Goal: Task Accomplishment & Management: Manage account settings

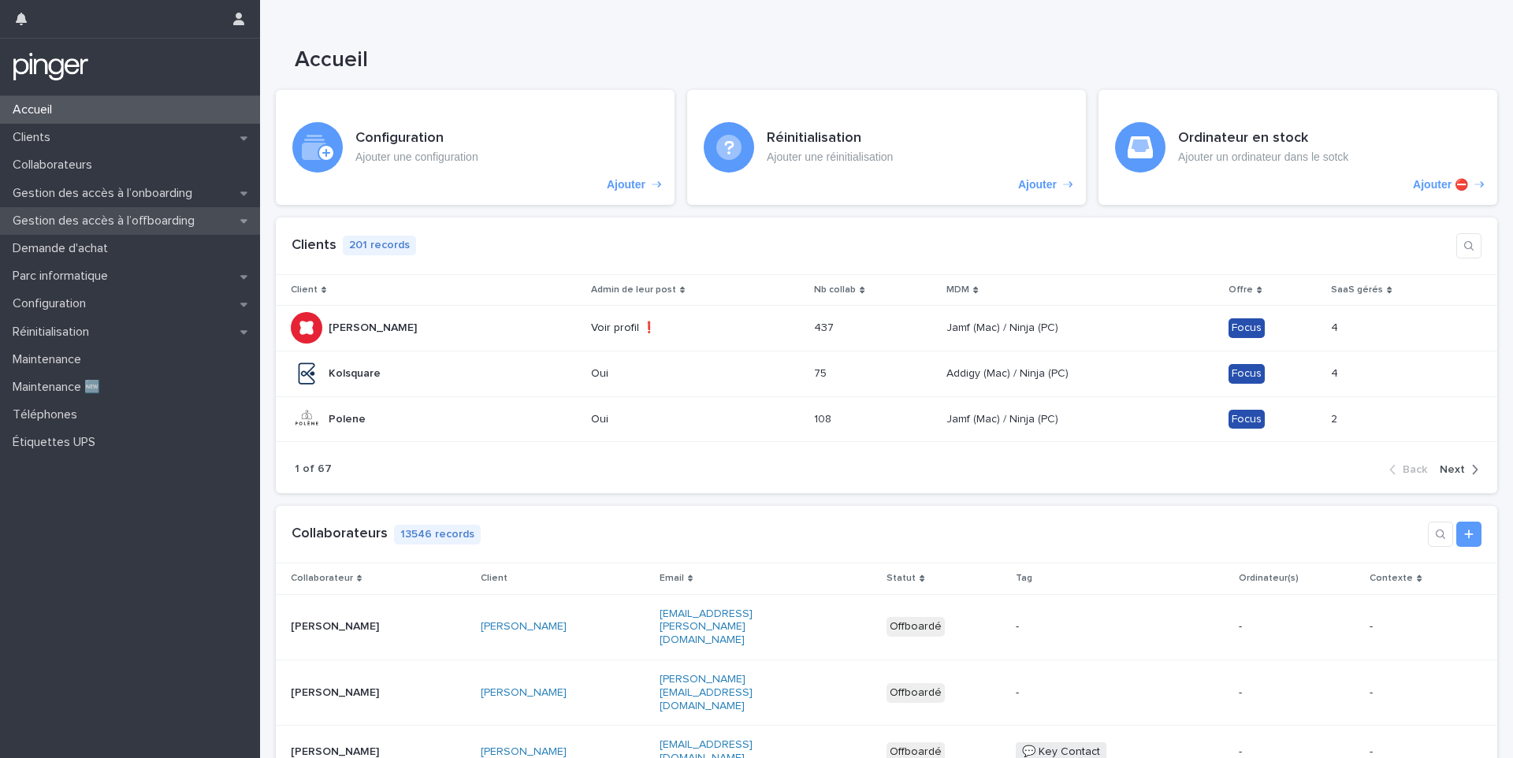
click at [84, 214] on p "Gestion des accès à l’offboarding" at bounding box center [106, 221] width 201 height 15
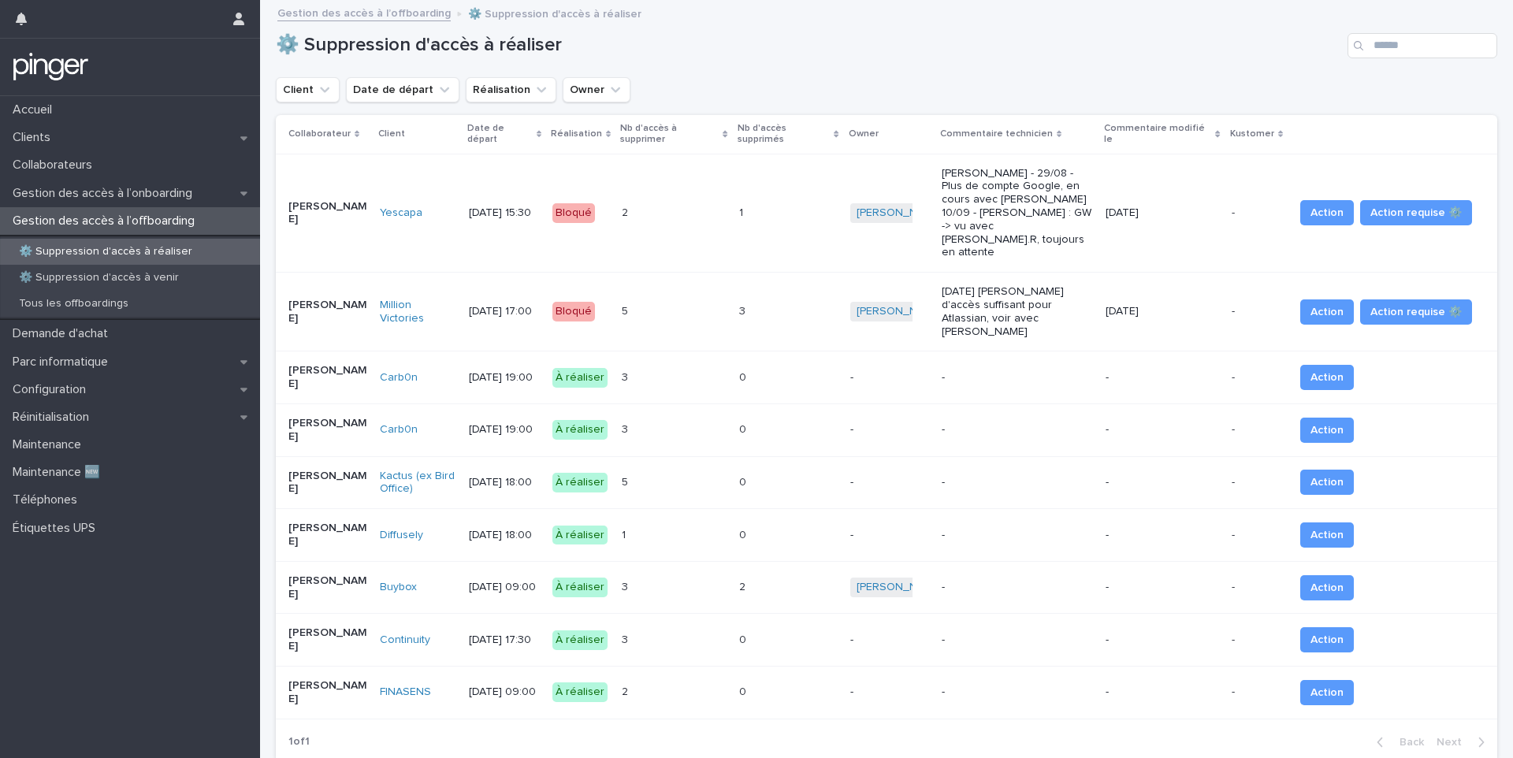
scroll to position [67, 0]
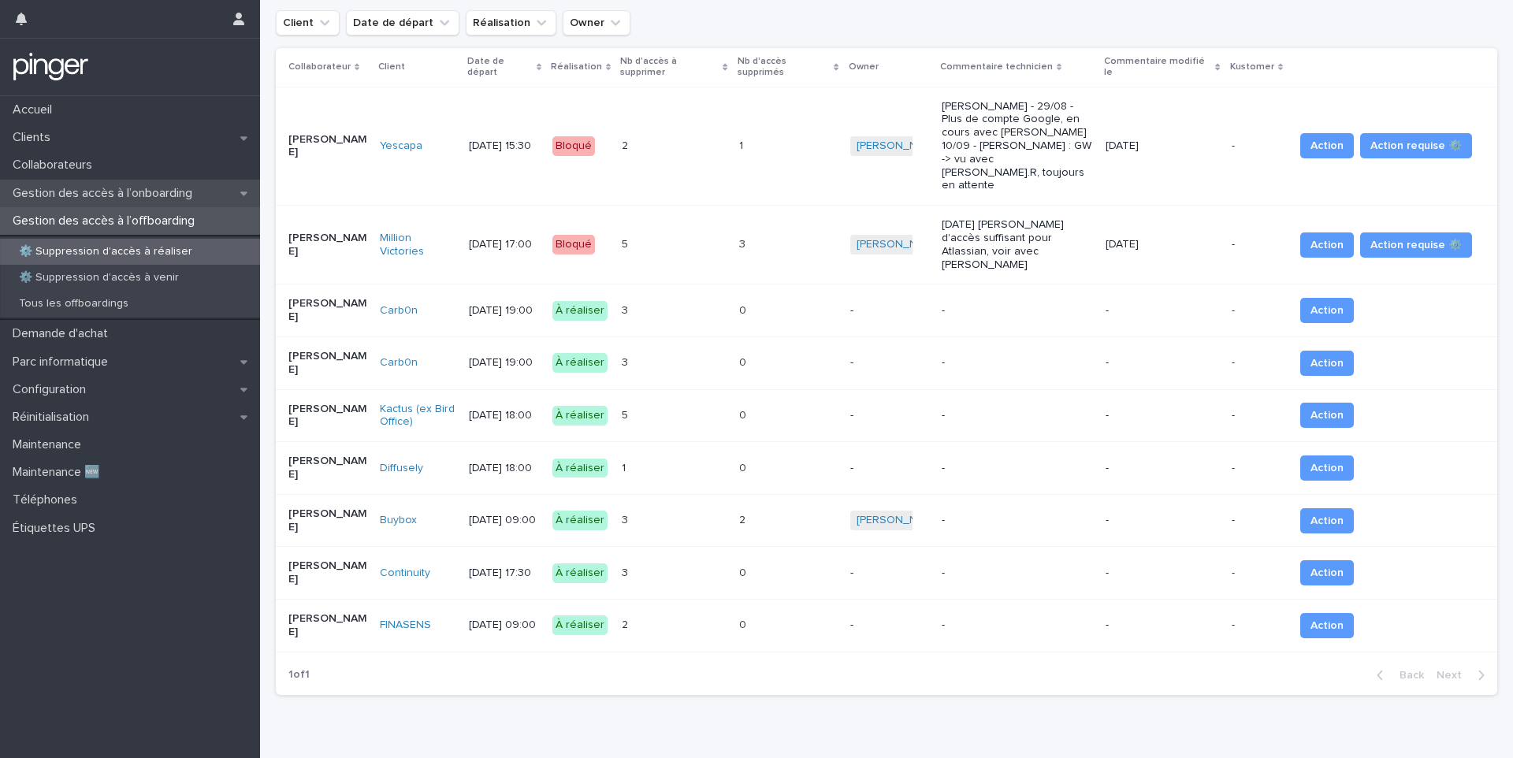
click at [128, 194] on p "Gestion des accès à l’onboarding" at bounding box center [105, 193] width 199 height 15
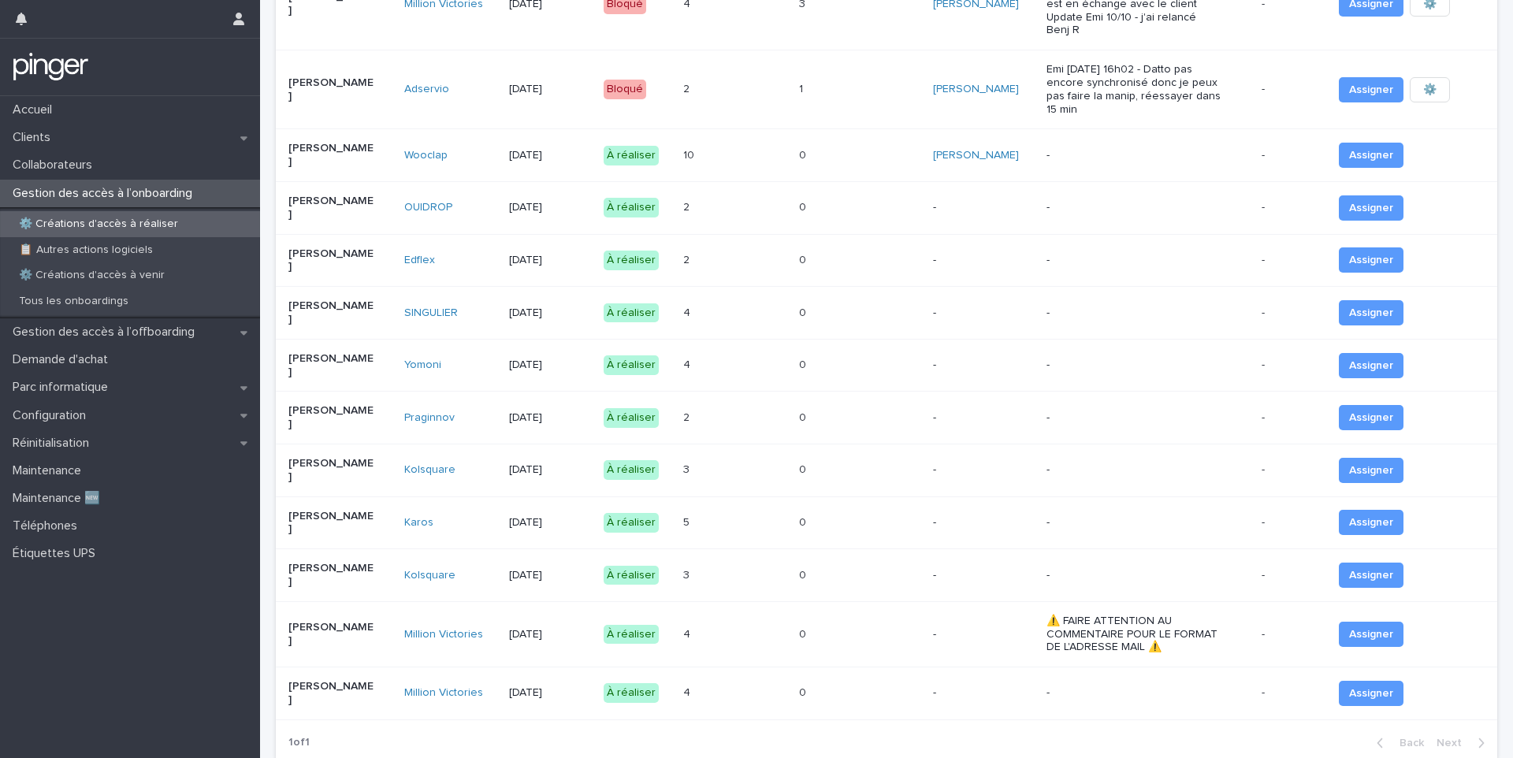
scroll to position [169, 0]
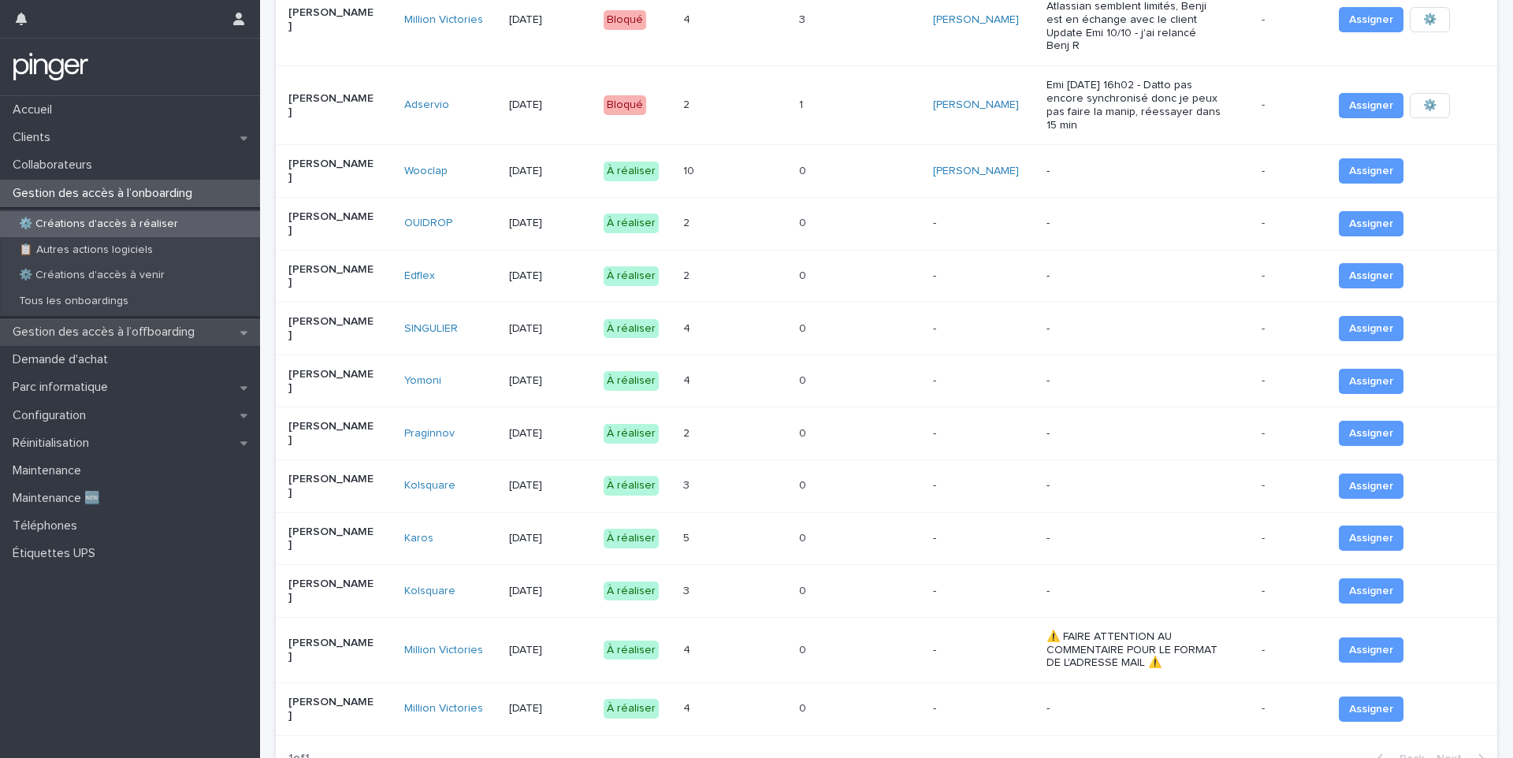
click at [128, 332] on p "Gestion des accès à l’offboarding" at bounding box center [106, 332] width 201 height 15
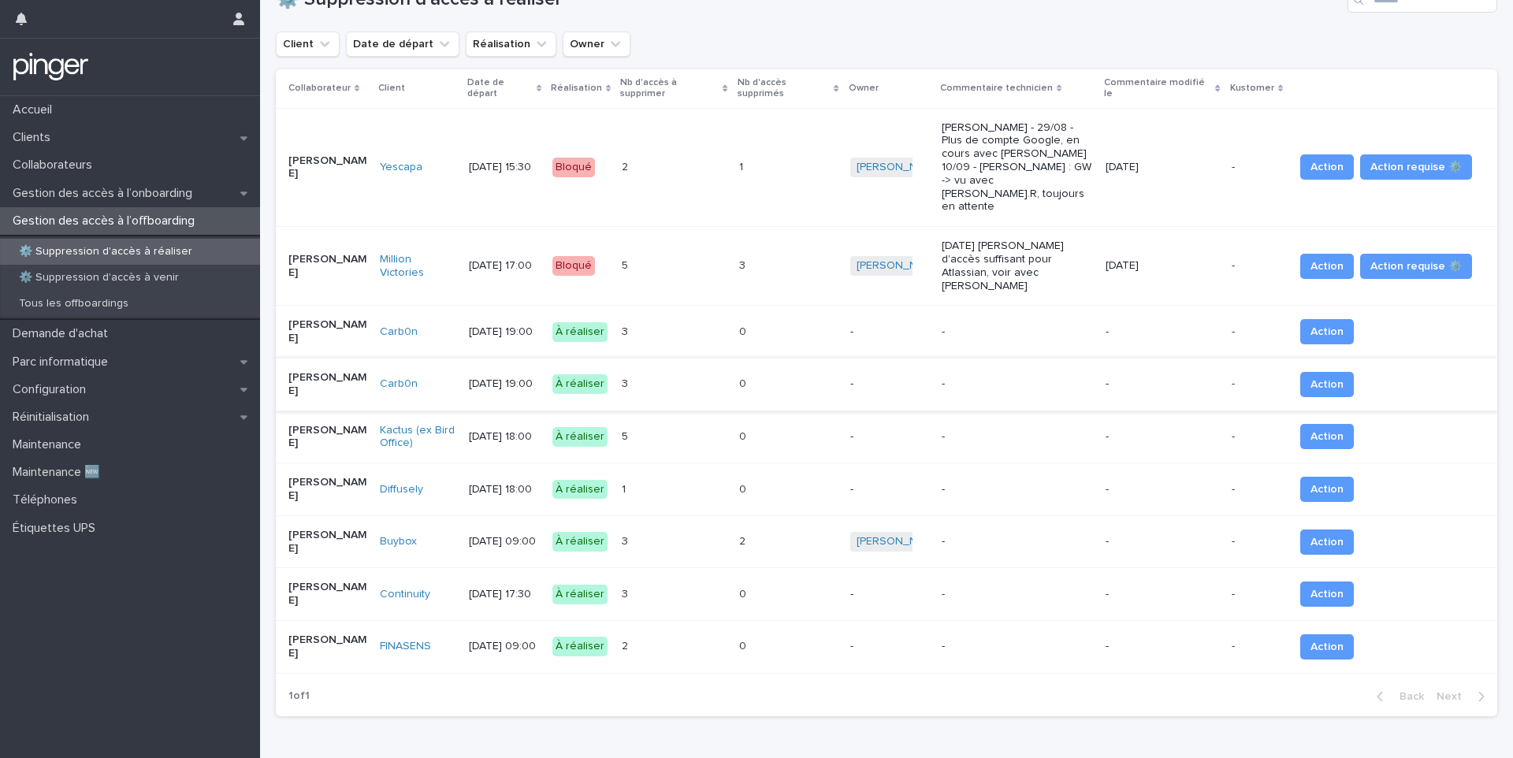
scroll to position [67, 0]
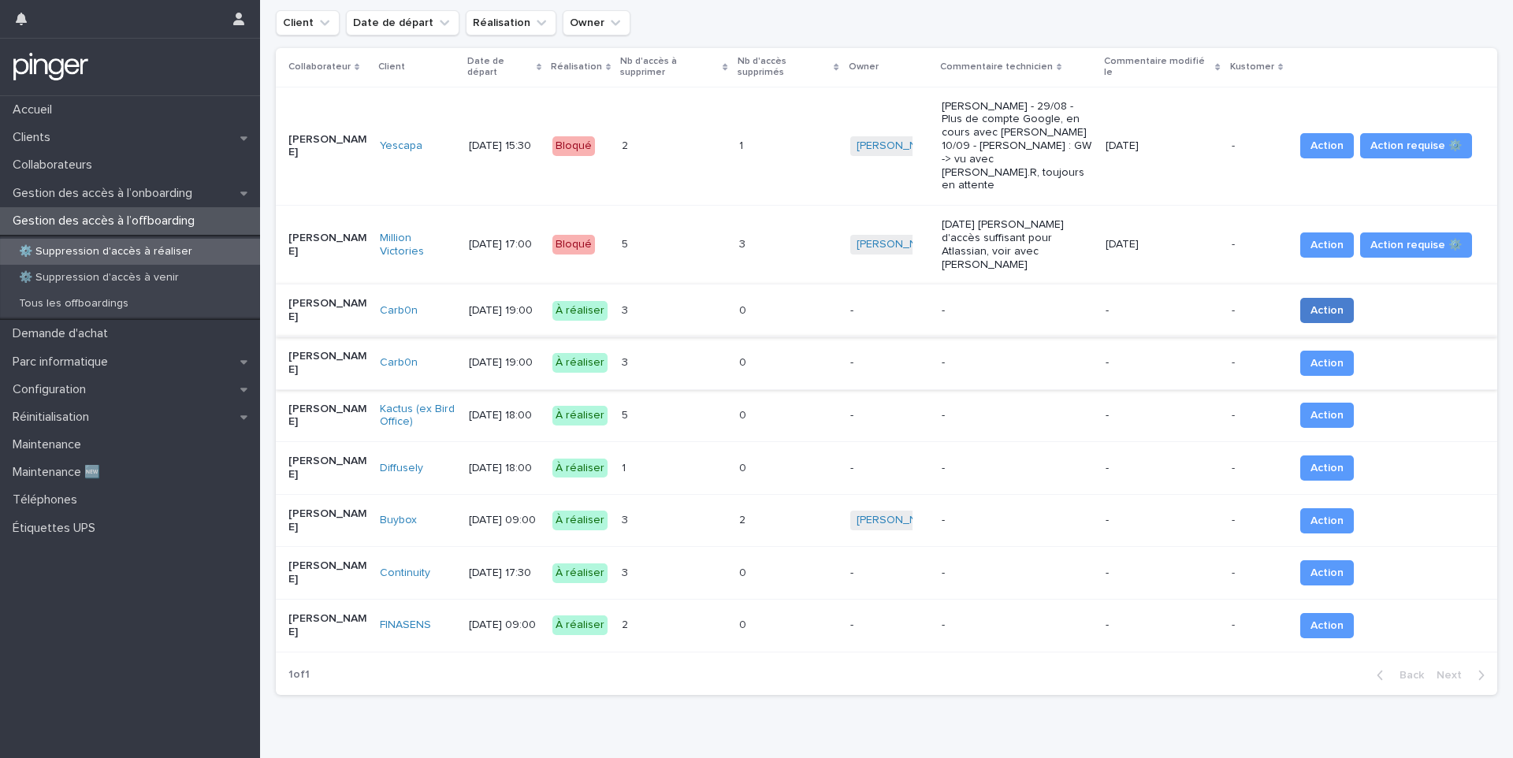
click at [1317, 303] on span "Action" at bounding box center [1326, 311] width 33 height 16
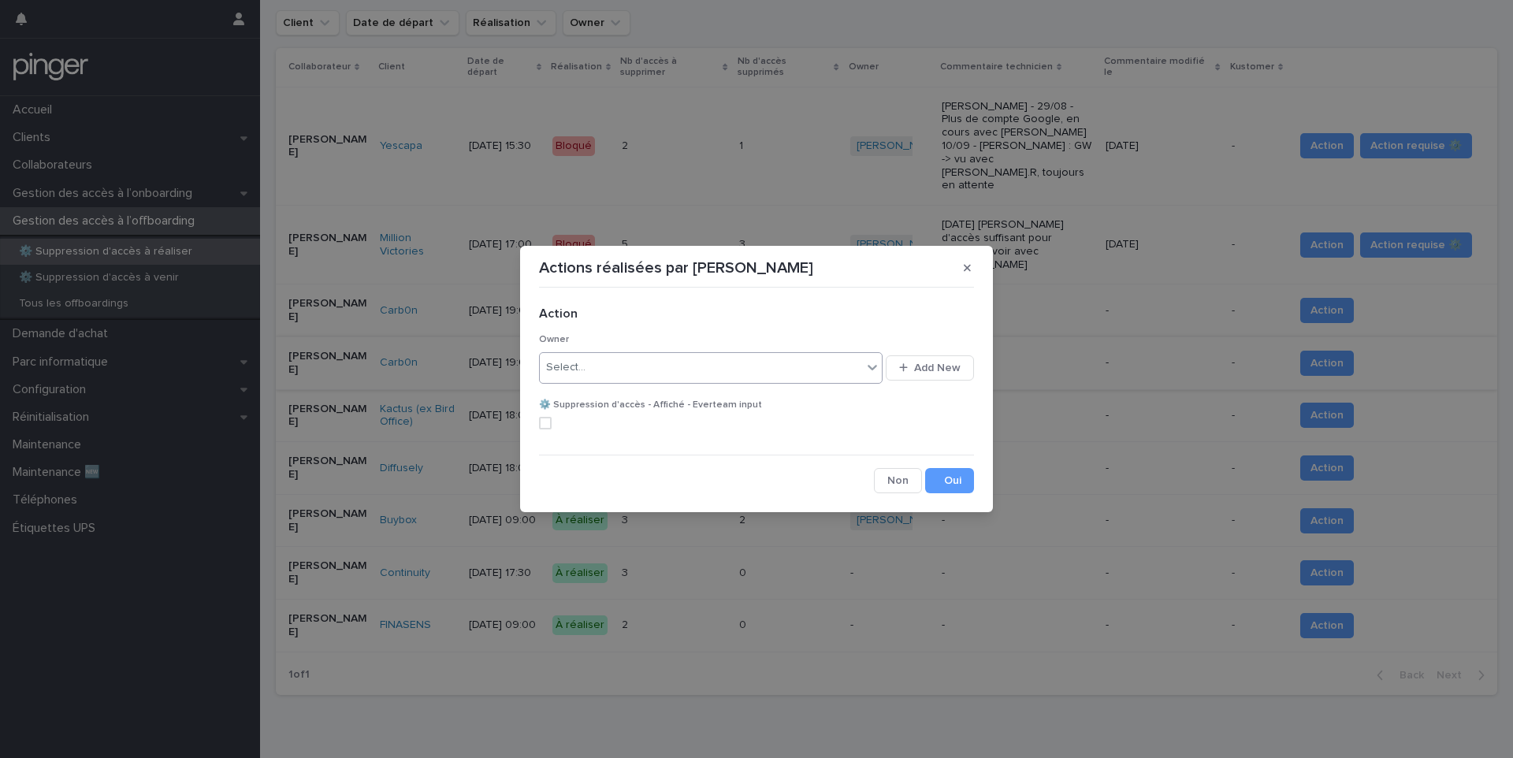
click at [737, 377] on div "Select..." at bounding box center [701, 368] width 322 height 26
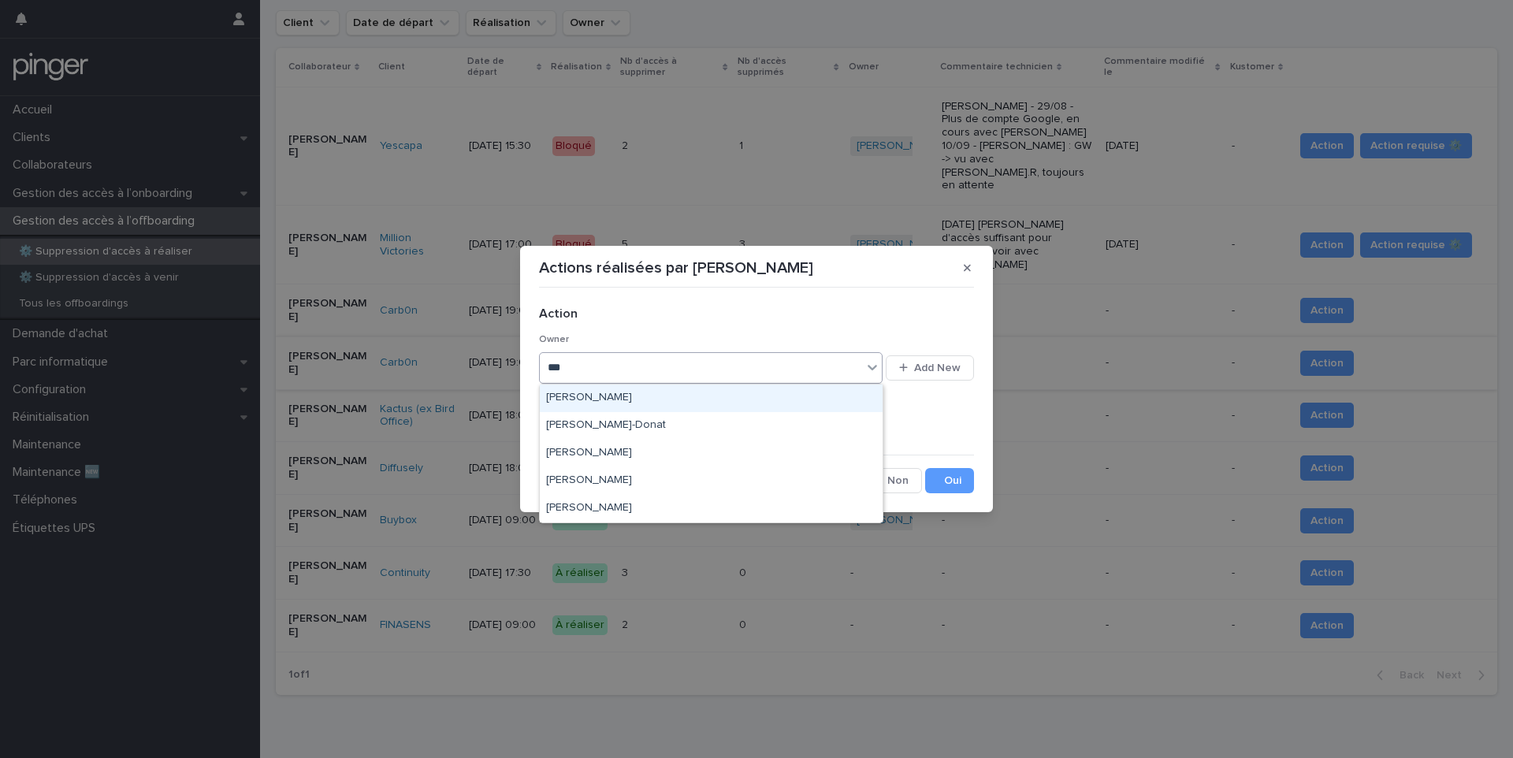
type input "****"
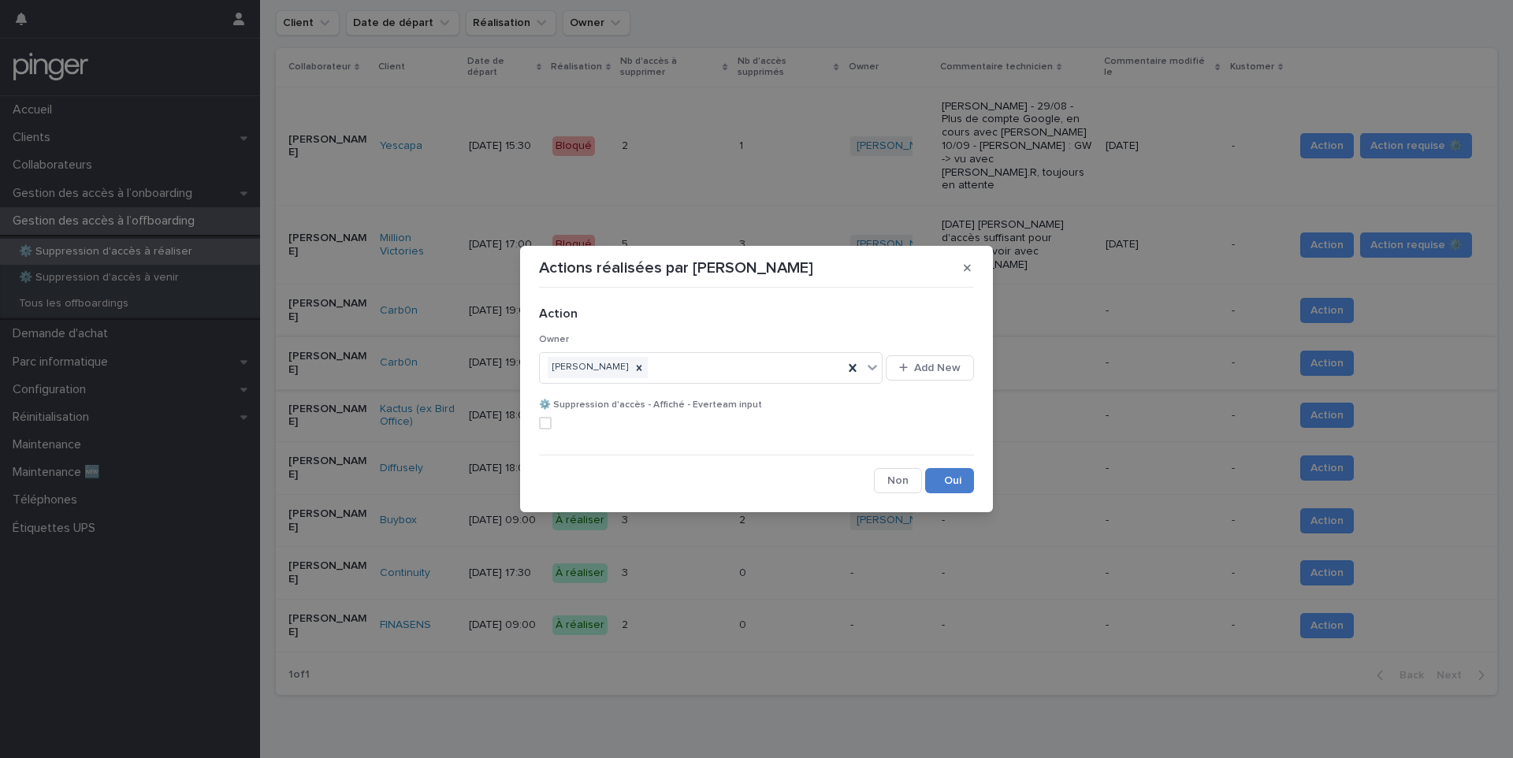
click at [971, 477] on button "Save" at bounding box center [949, 480] width 49 height 25
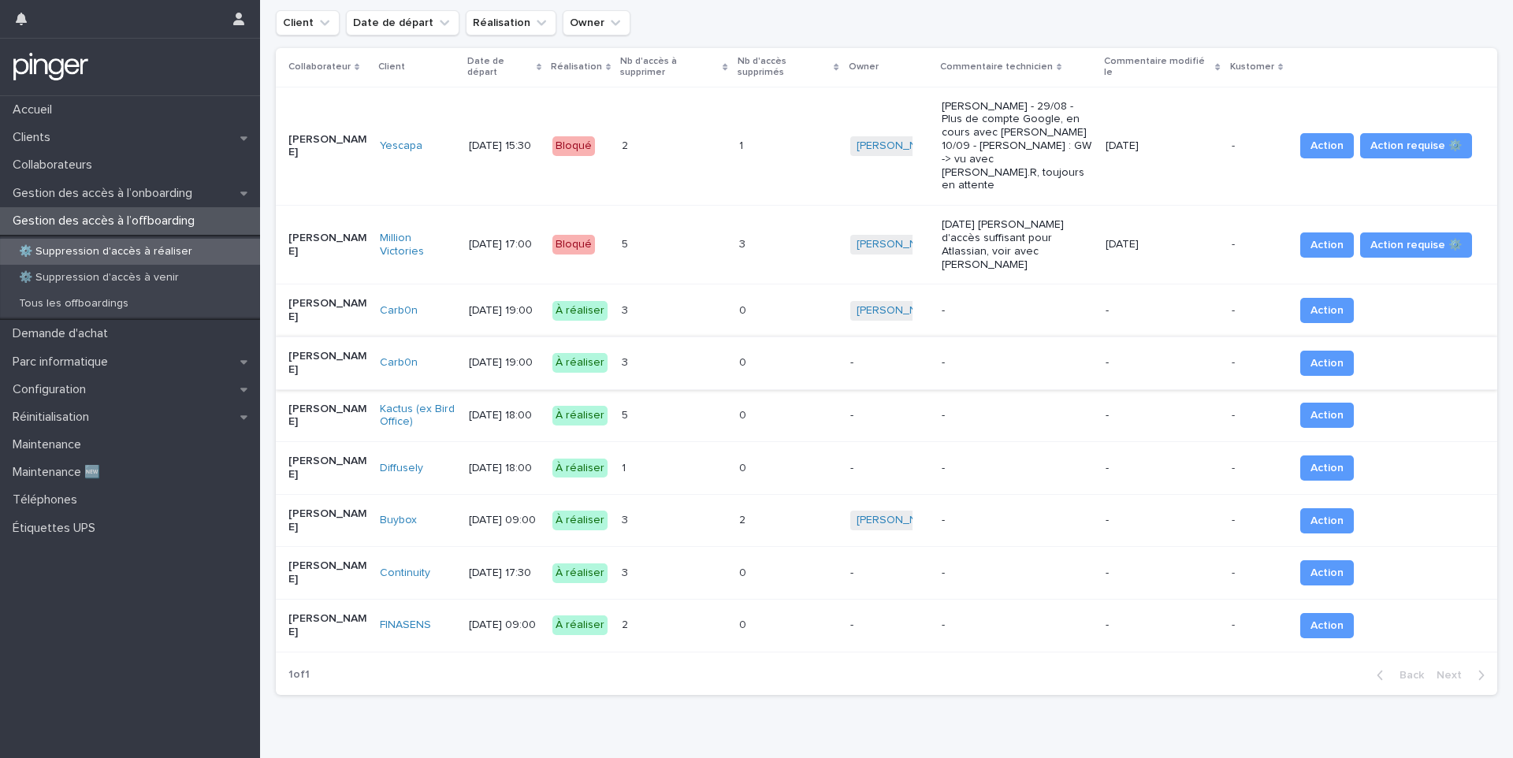
click at [1046, 304] on p "-" at bounding box center [1018, 310] width 152 height 13
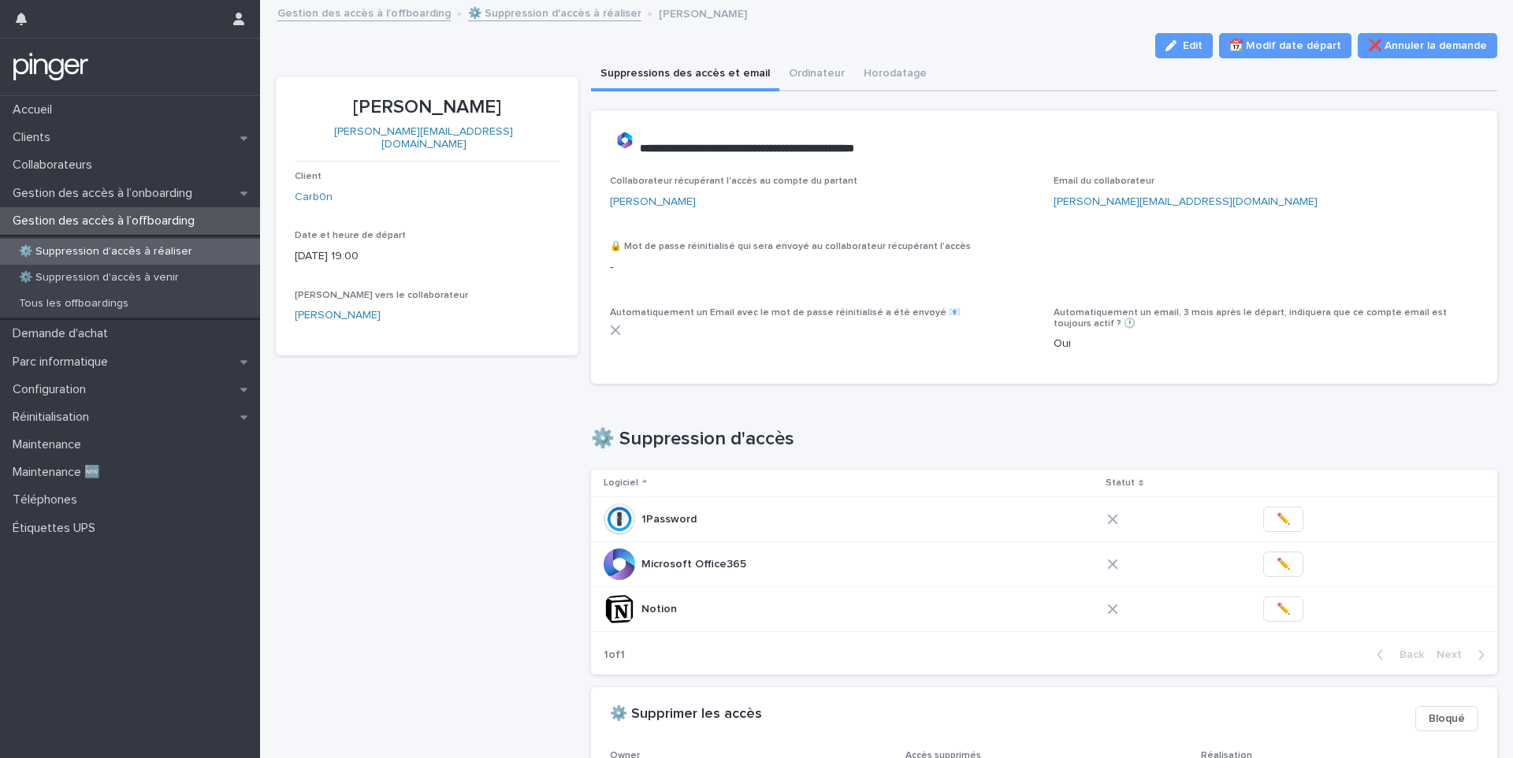
click at [457, 111] on p "Antony UHLMANN" at bounding box center [427, 107] width 265 height 23
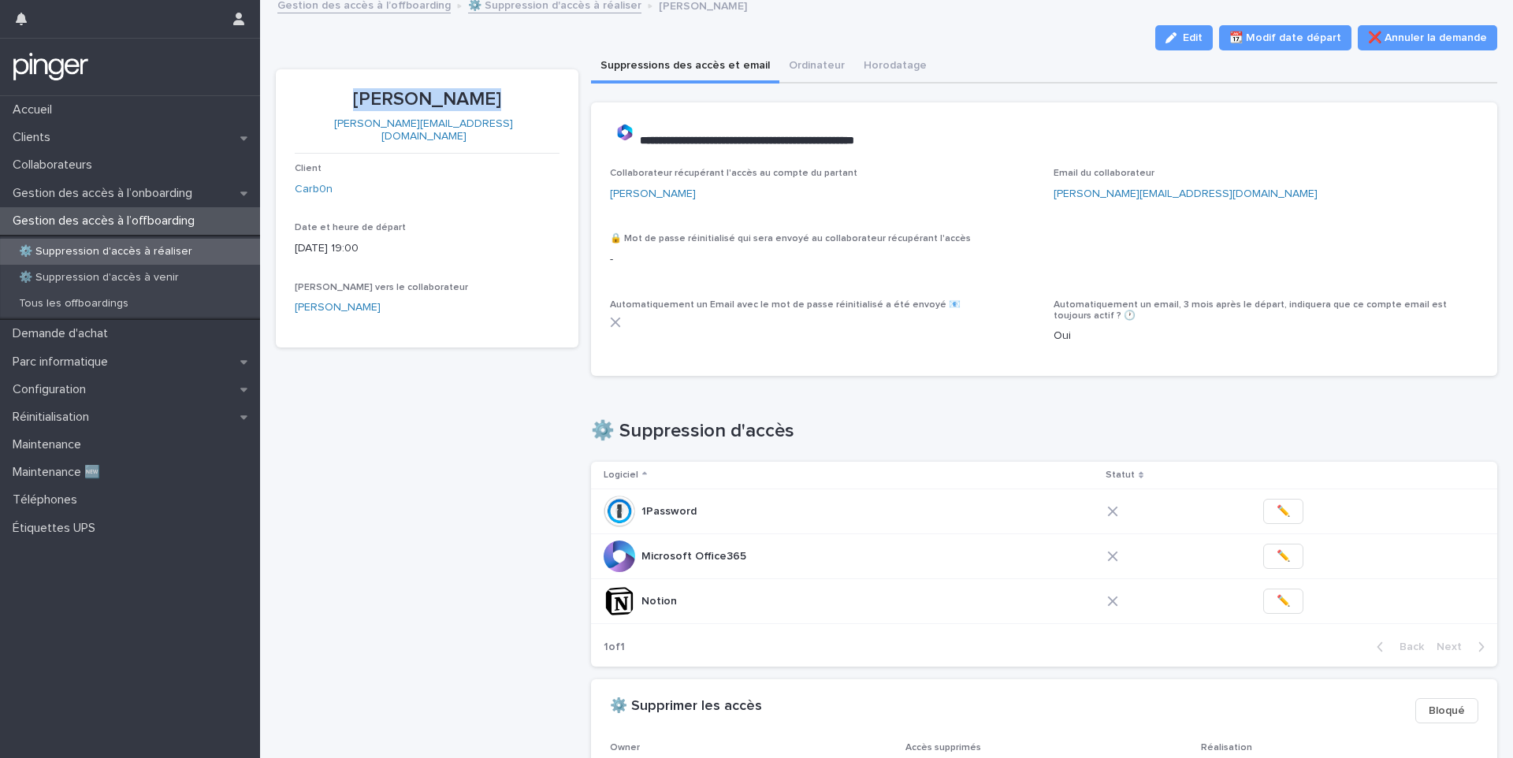
scroll to position [5, 0]
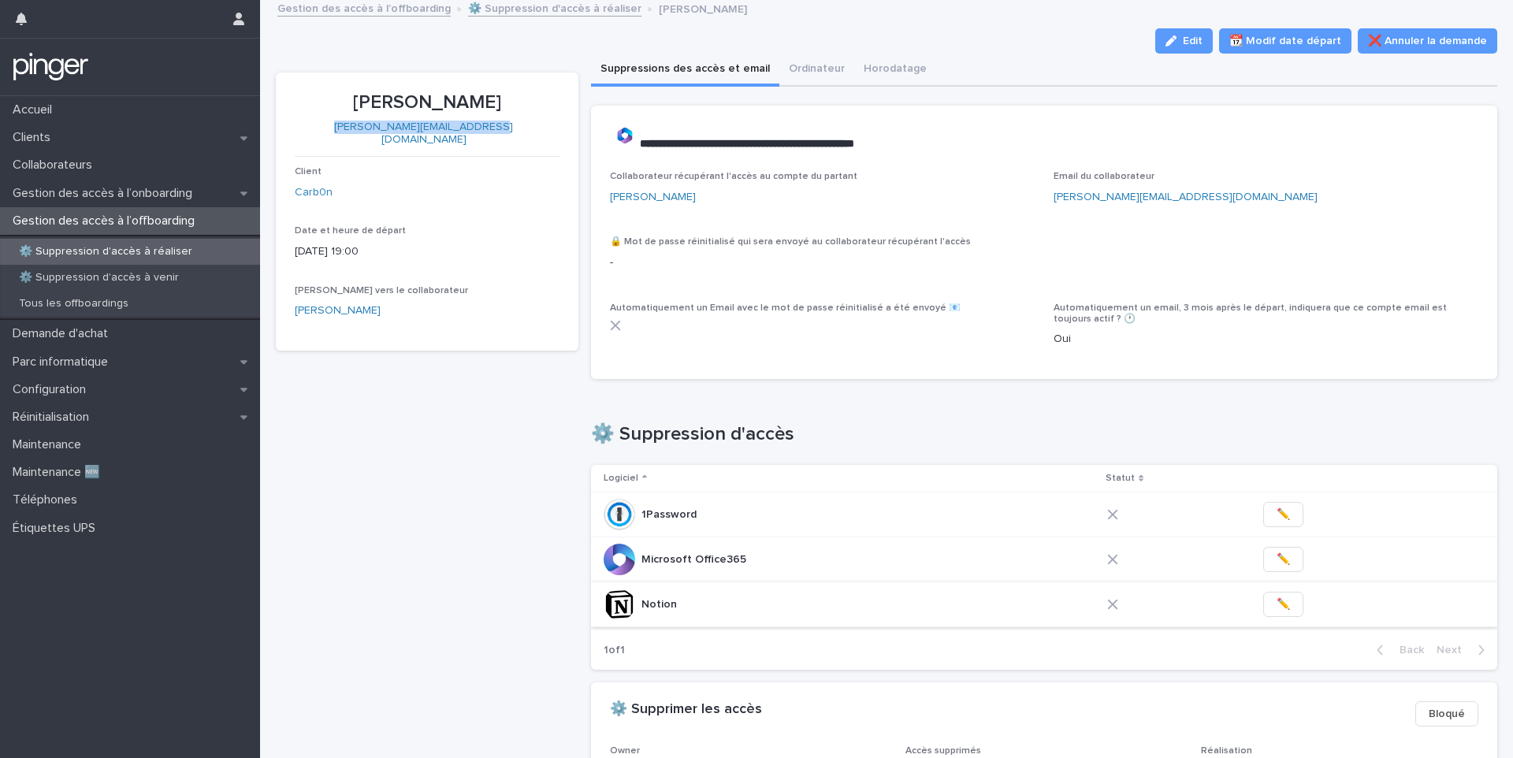
click at [1276, 601] on span "✏️" at bounding box center [1282, 604] width 13 height 16
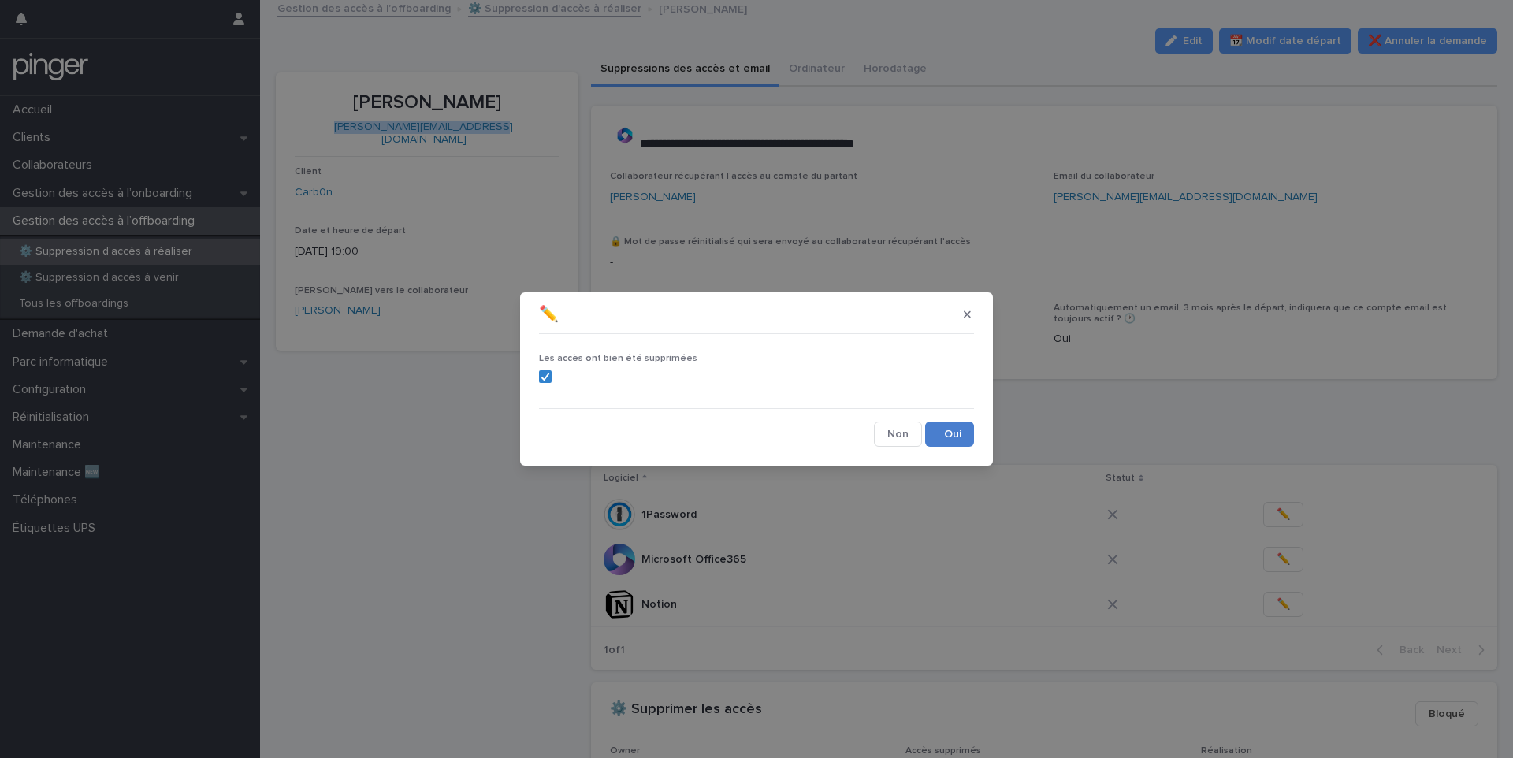
click at [954, 439] on button "Save" at bounding box center [949, 434] width 49 height 25
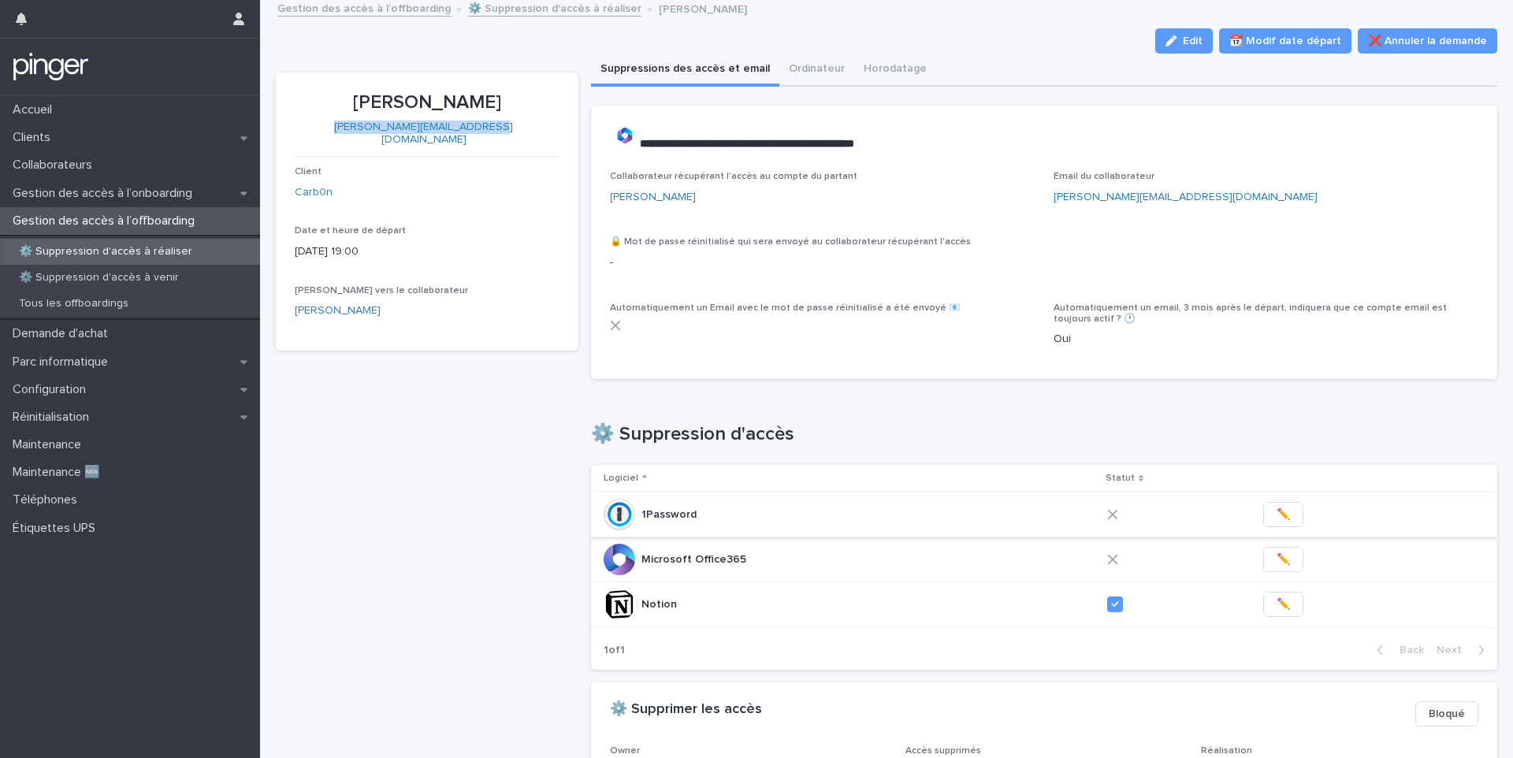
click at [1276, 509] on span "✏️" at bounding box center [1282, 515] width 13 height 16
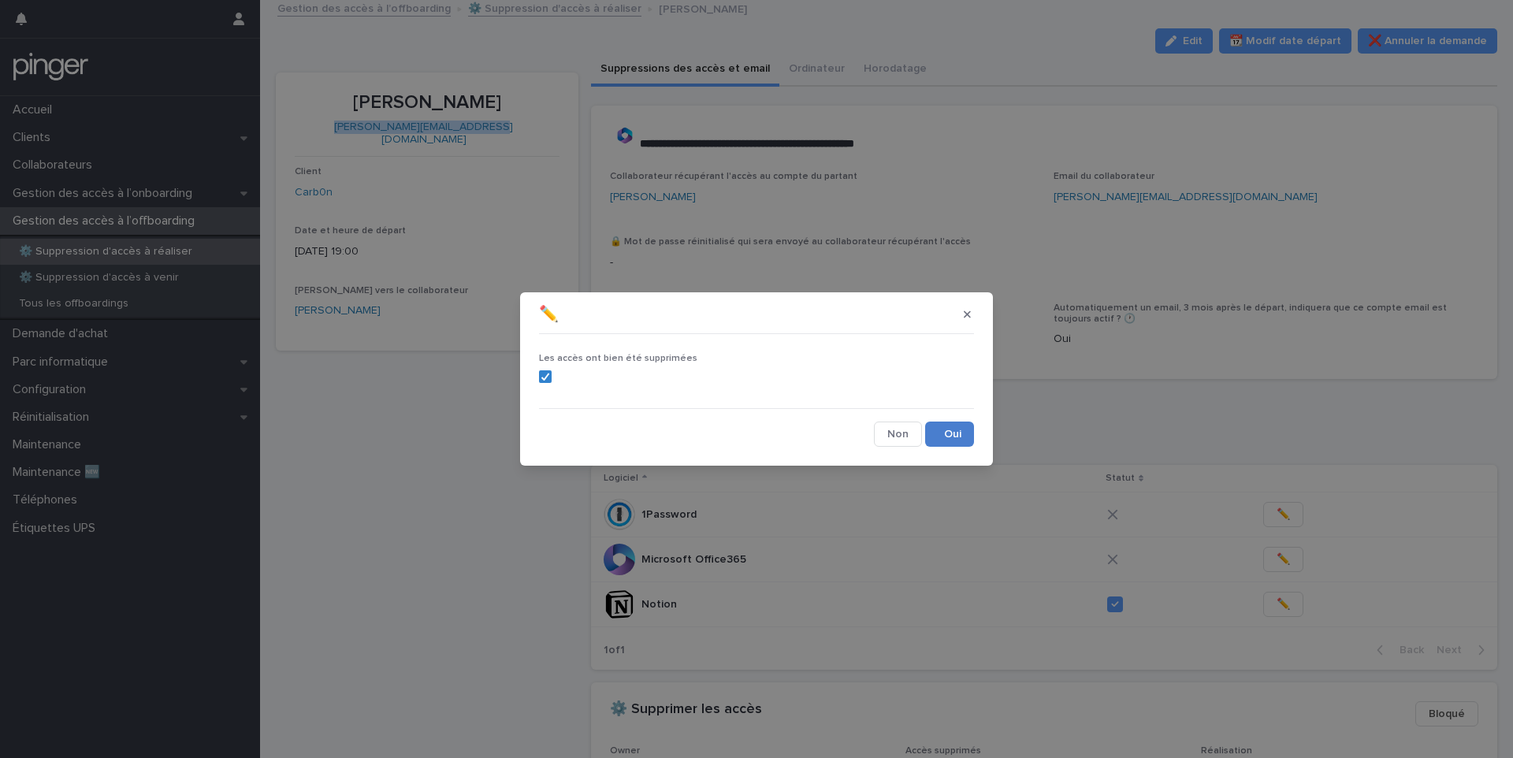
click at [957, 440] on button "Save" at bounding box center [949, 434] width 49 height 25
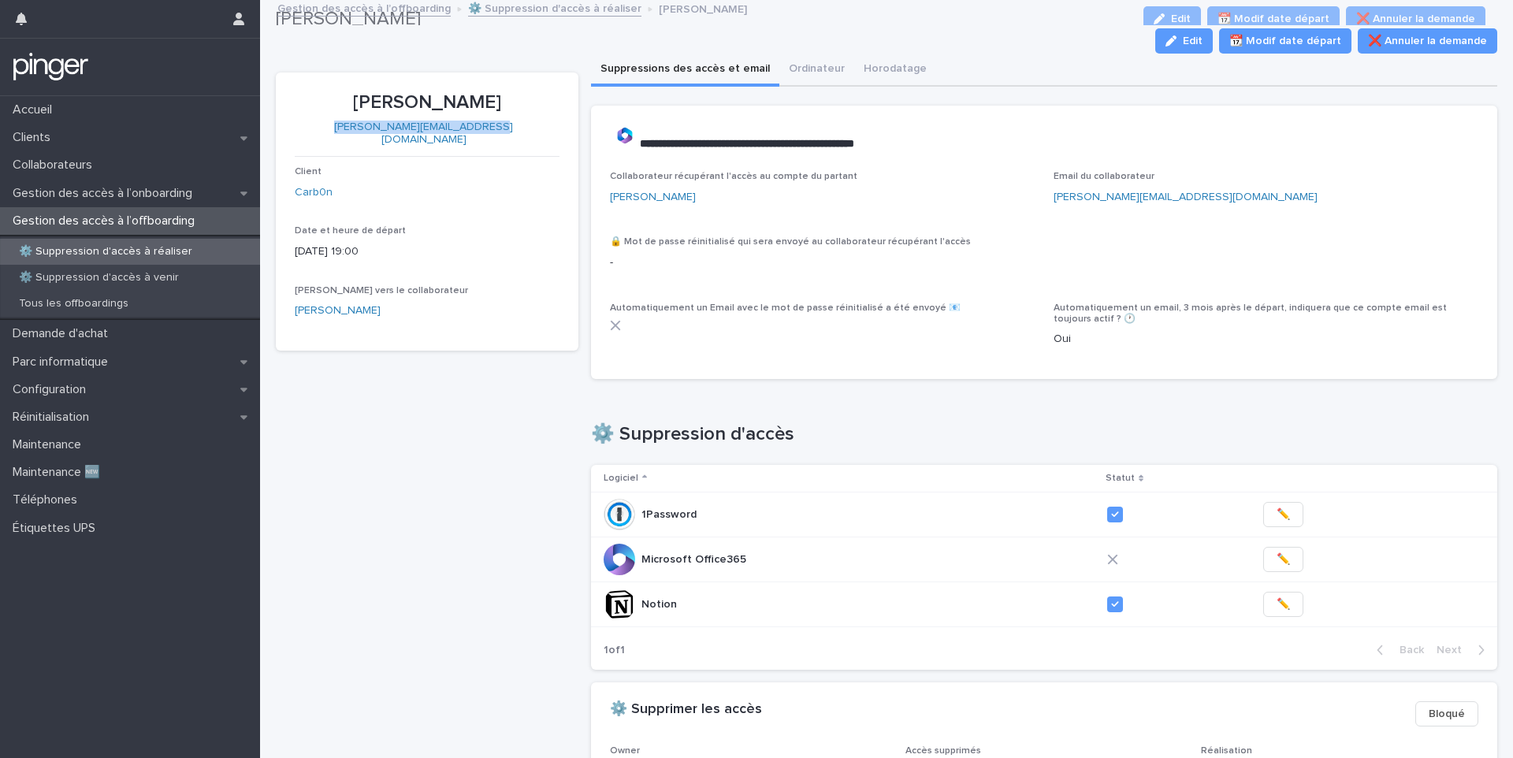
scroll to position [0, 0]
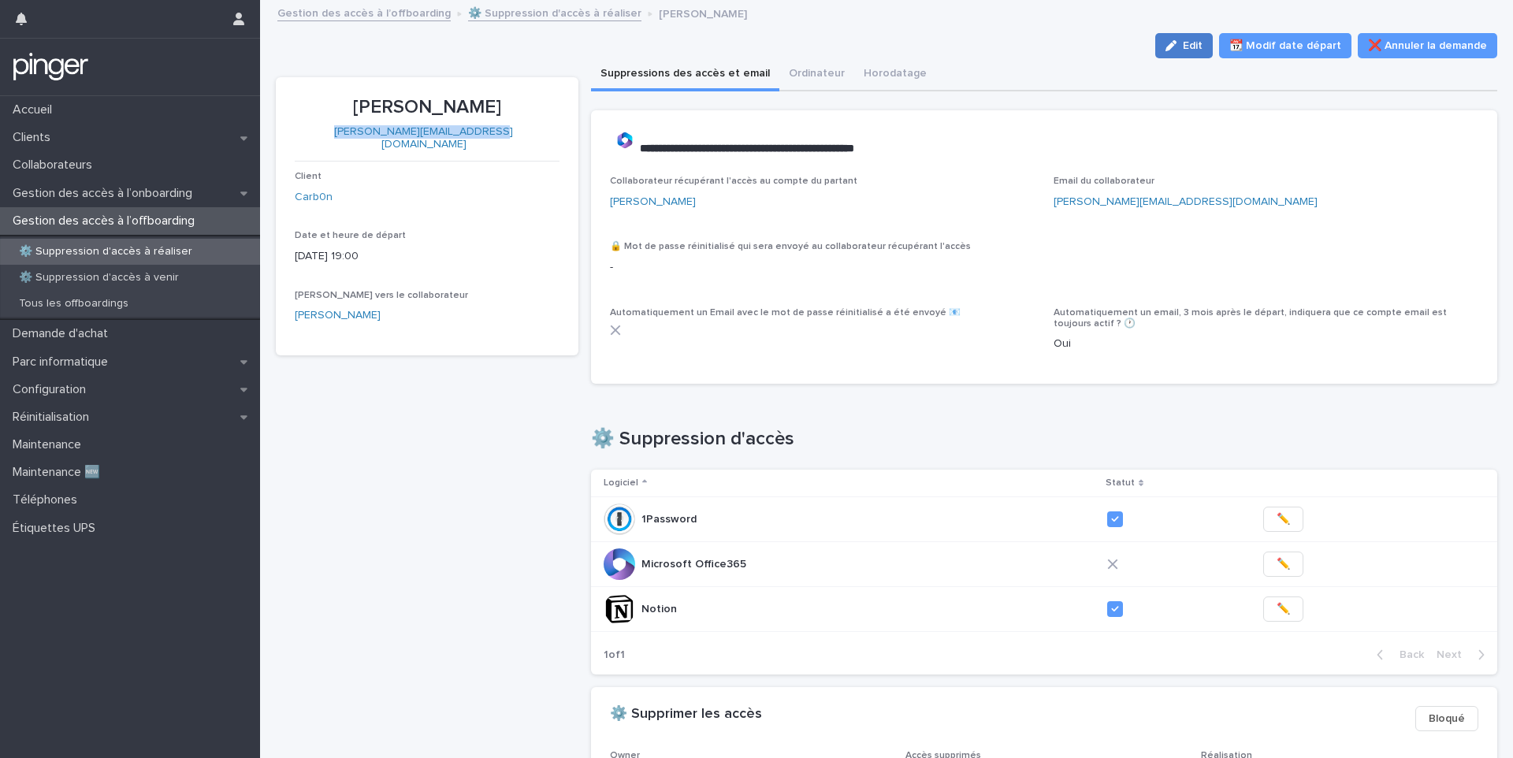
click at [1192, 54] on button "Edit" at bounding box center [1184, 45] width 58 height 25
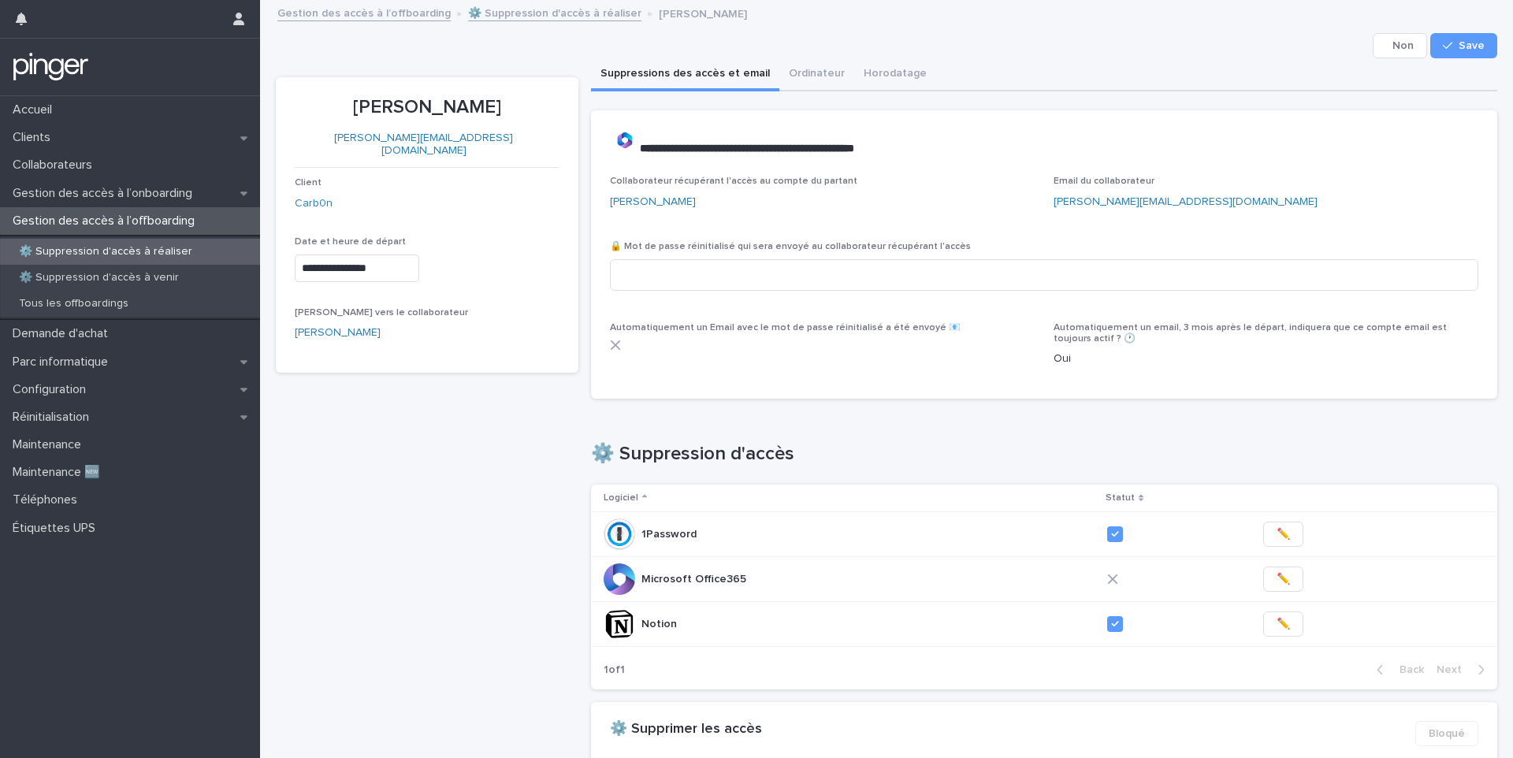
click at [702, 258] on div "🔒 Mot de passe réinitialisé qui sera envoyé au collaborateur récupérant l'accès" at bounding box center [1044, 271] width 869 height 61
click at [702, 273] on input at bounding box center [1044, 275] width 869 height 32
paste input "**********"
type input "**********"
click at [1453, 54] on button "Save" at bounding box center [1463, 45] width 67 height 25
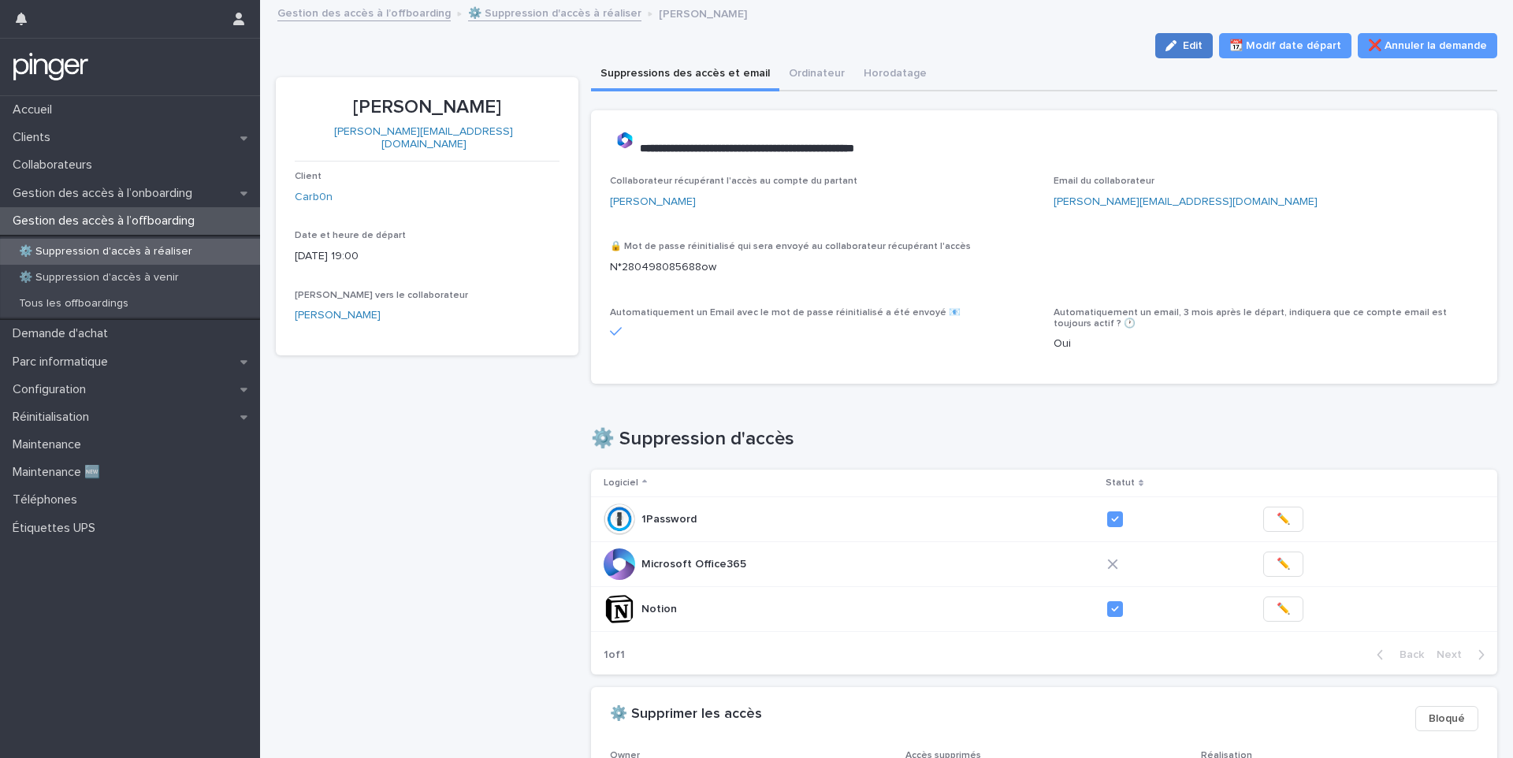
click at [1174, 51] on button "Edit" at bounding box center [1184, 45] width 58 height 25
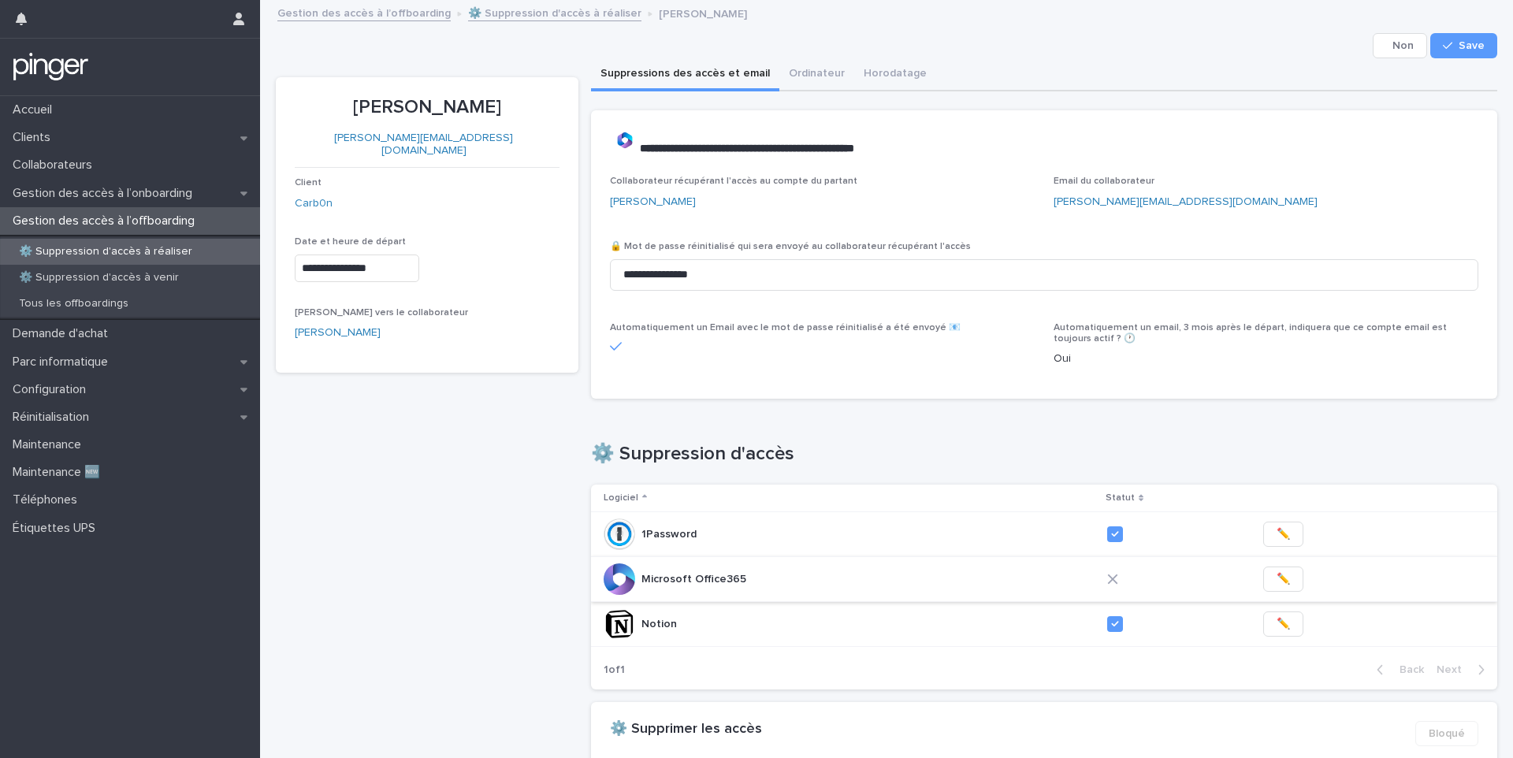
click at [1276, 577] on span "✏️" at bounding box center [1282, 579] width 13 height 16
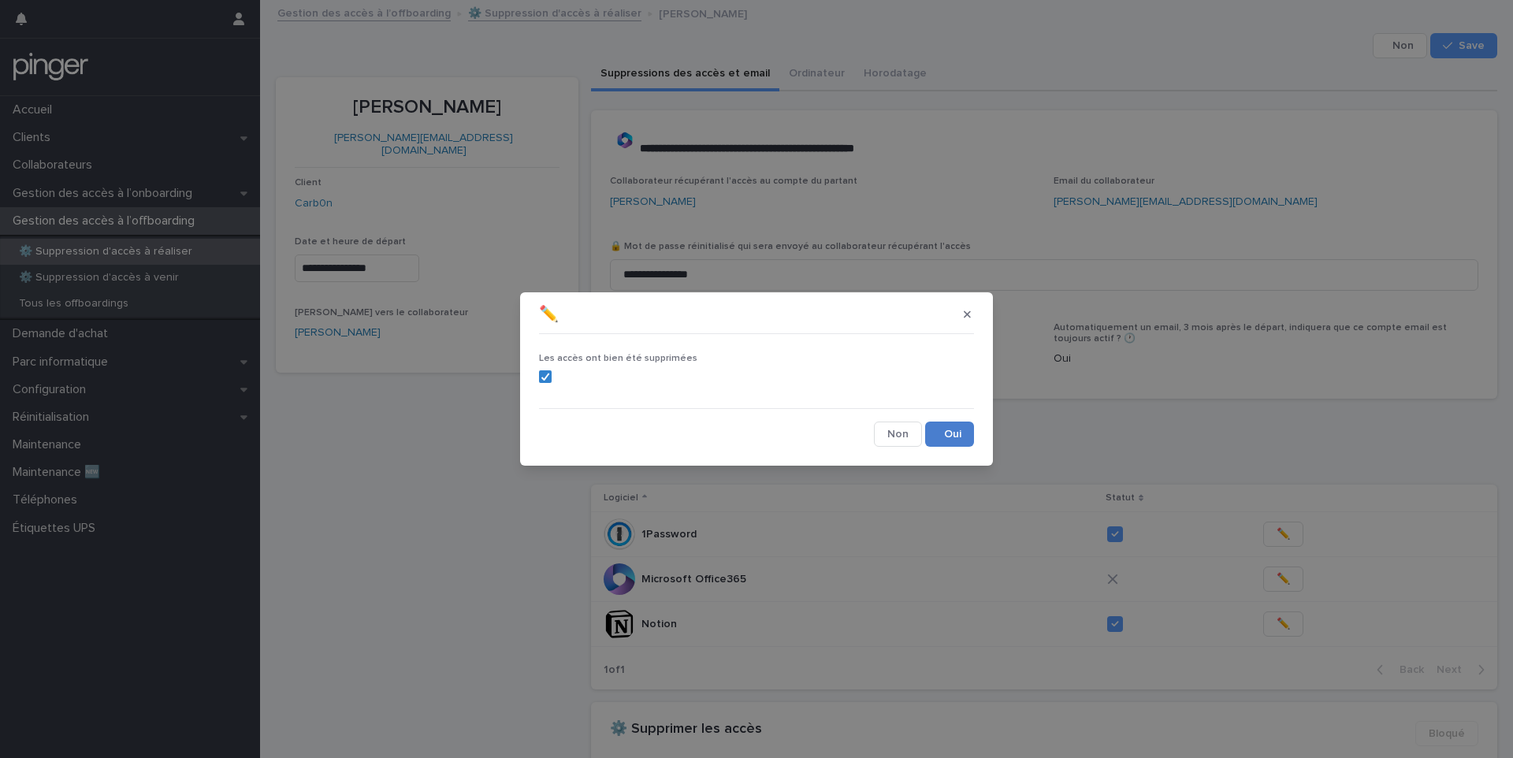
click at [939, 436] on button "Save" at bounding box center [949, 434] width 49 height 25
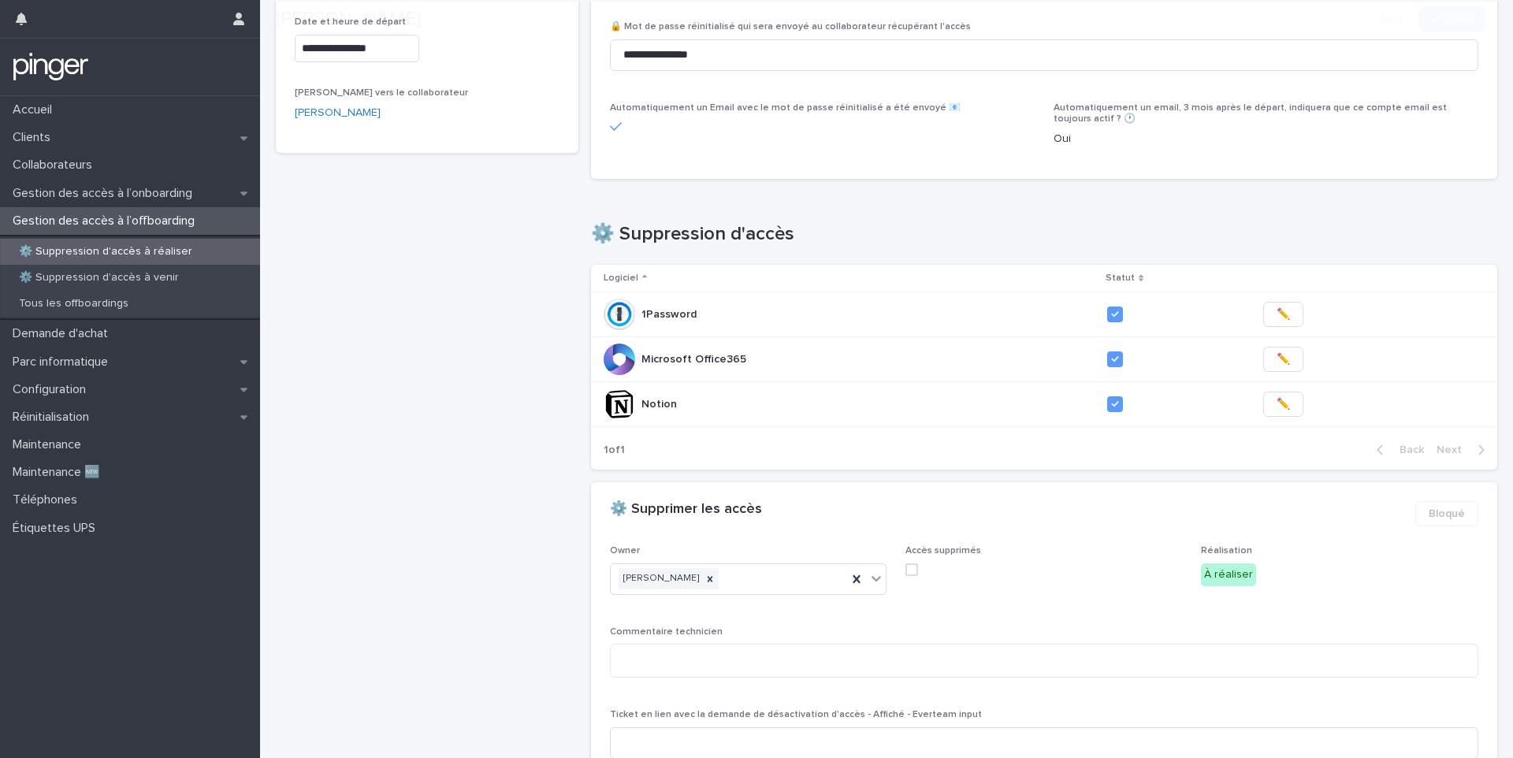
scroll to position [355, 0]
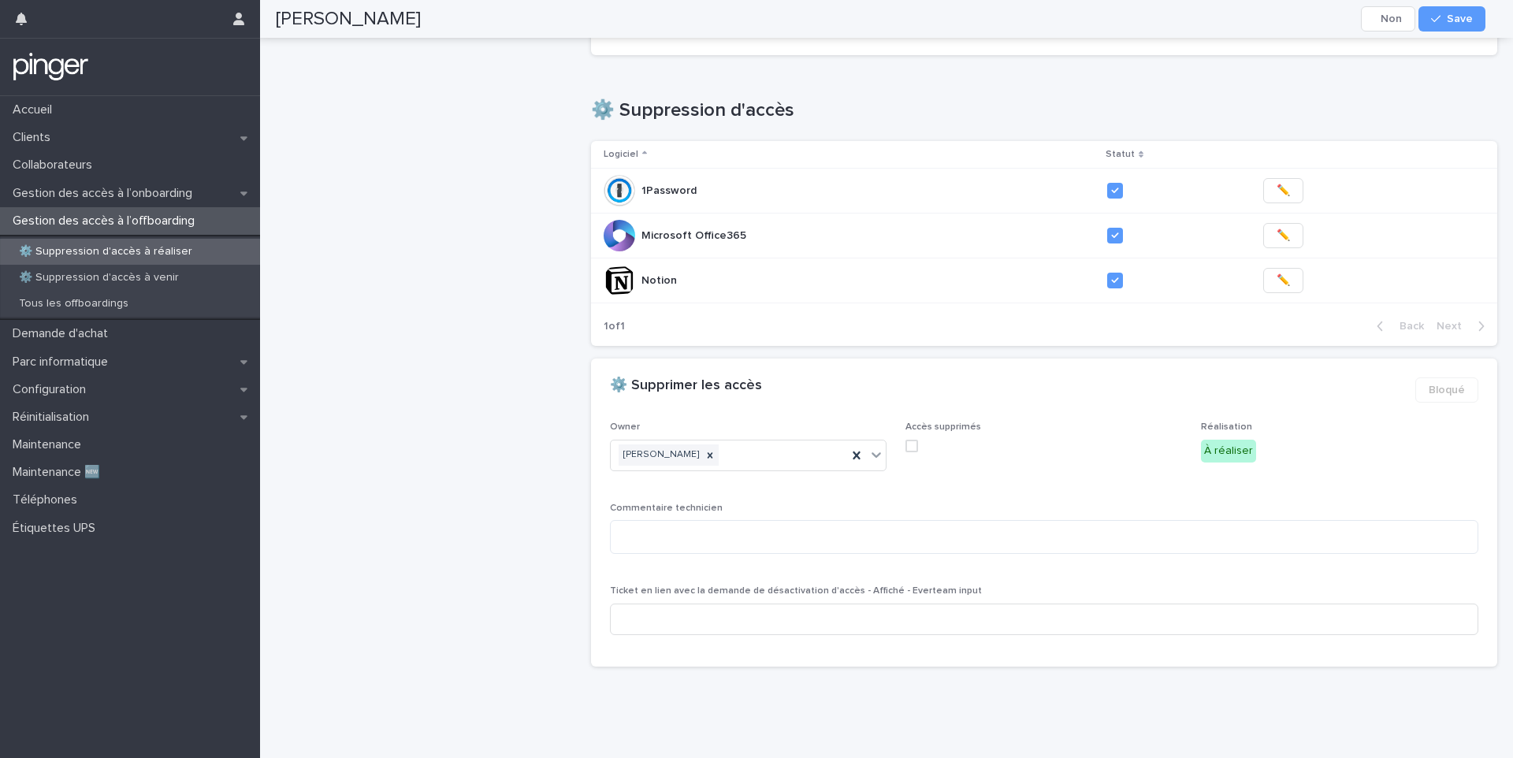
click at [905, 440] on span at bounding box center [911, 446] width 13 height 13
click at [1447, 35] on div "Antony UHLMANN Cancel Save" at bounding box center [880, 19] width 1209 height 38
click at [1452, 21] on span "Save" at bounding box center [1460, 18] width 26 height 11
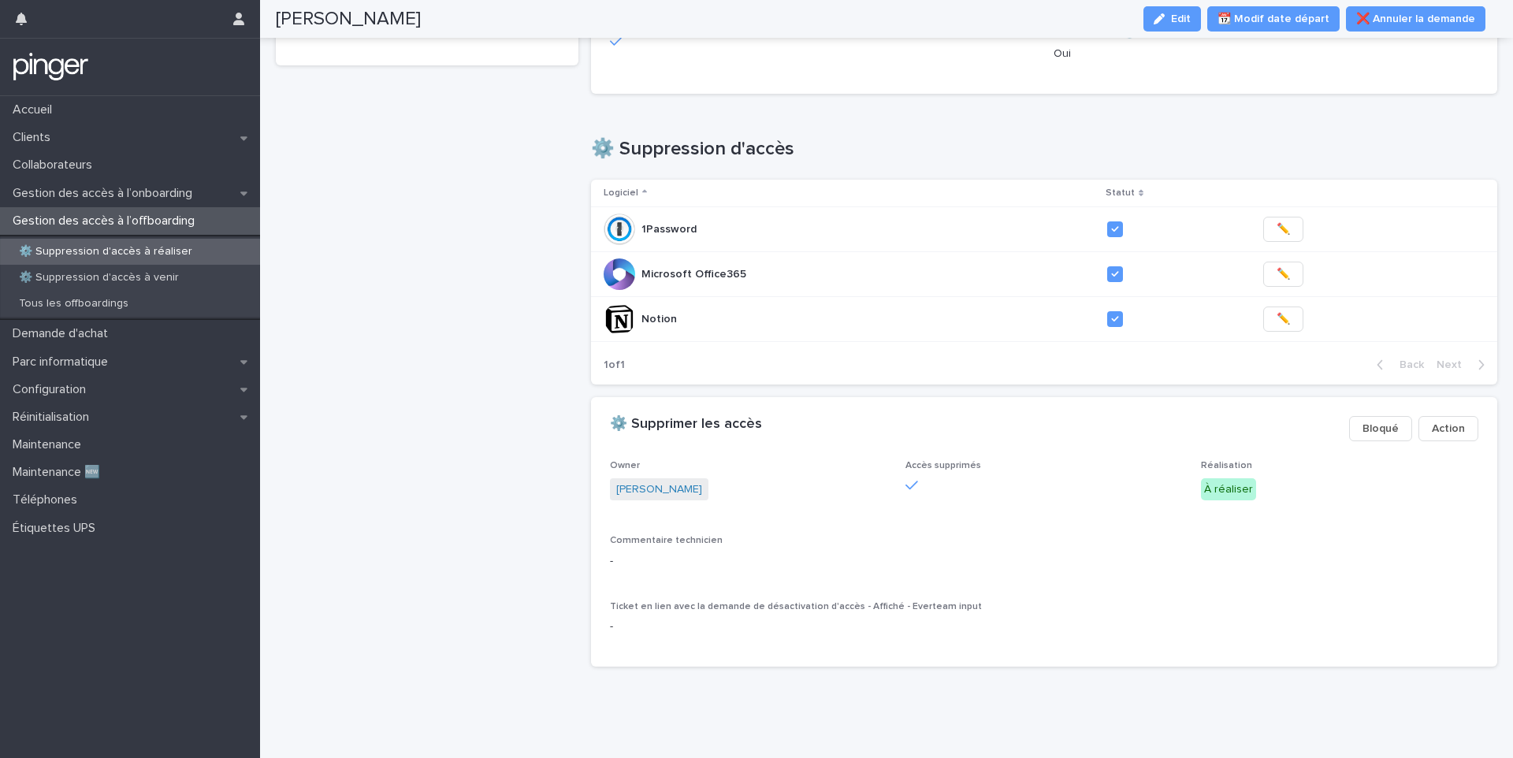
scroll to position [302, 0]
click at [81, 253] on p "⚙️ Suppression d'accès à réaliser" at bounding box center [105, 251] width 199 height 13
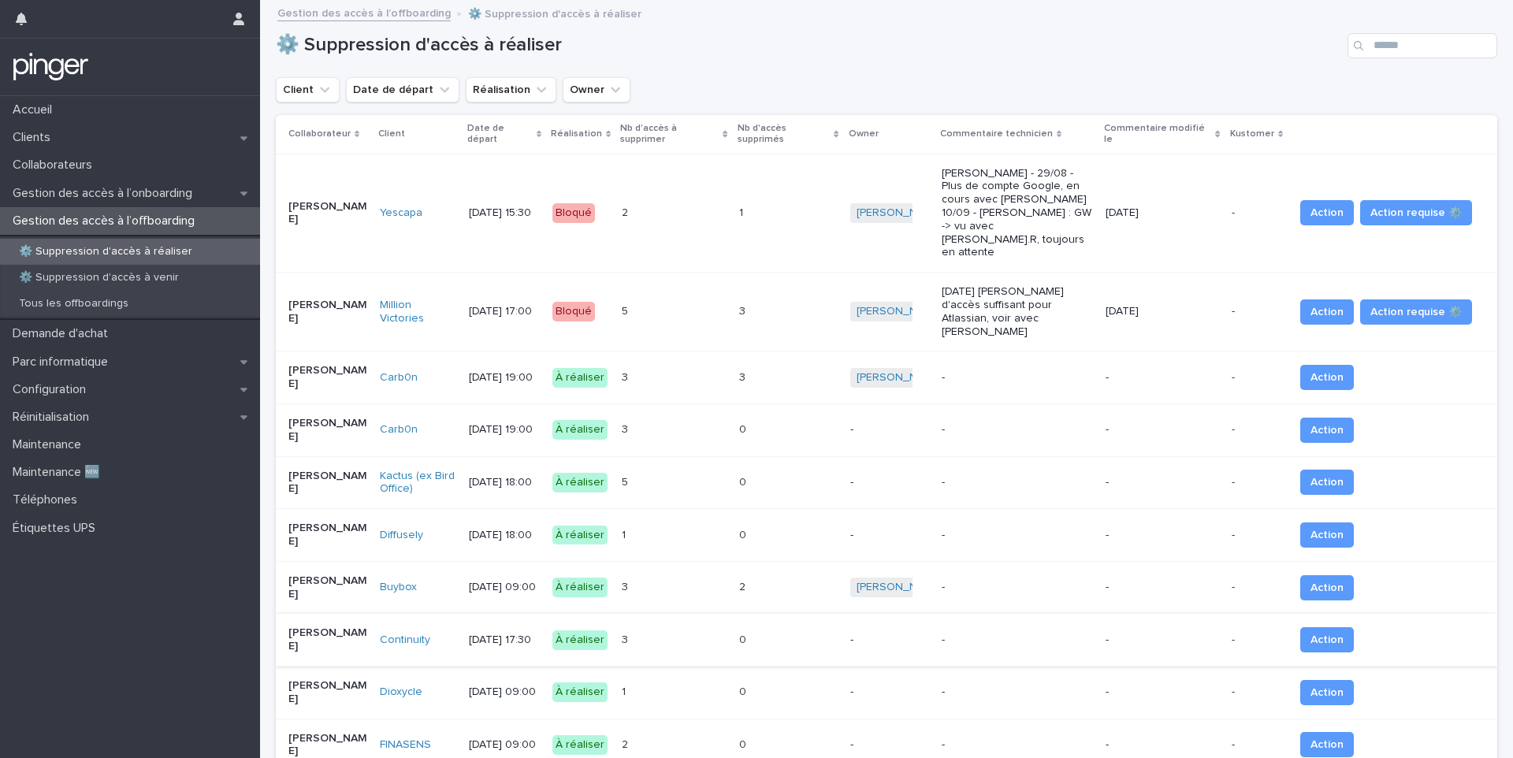
scroll to position [67, 0]
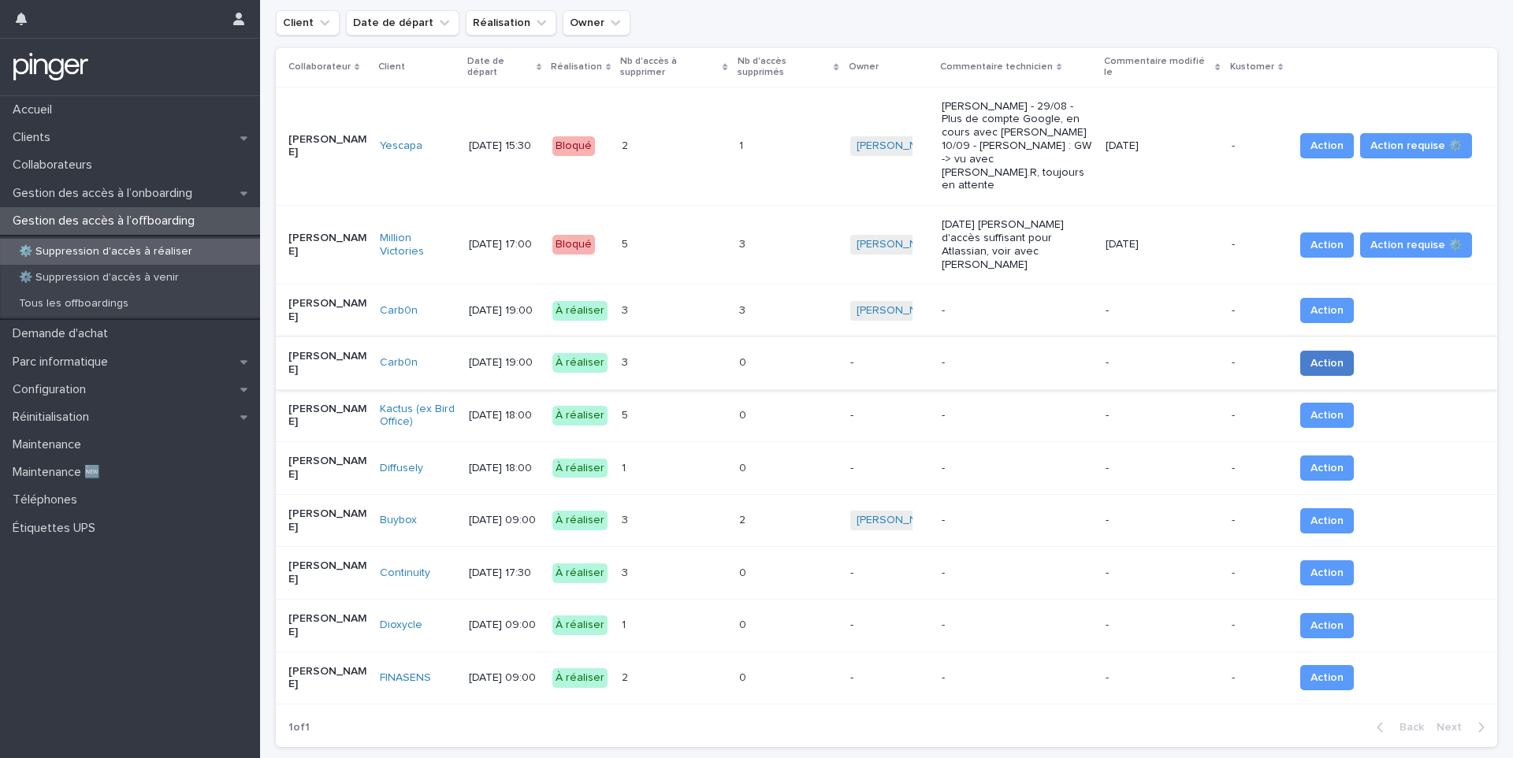
click at [1316, 351] on button "Action" at bounding box center [1327, 363] width 54 height 25
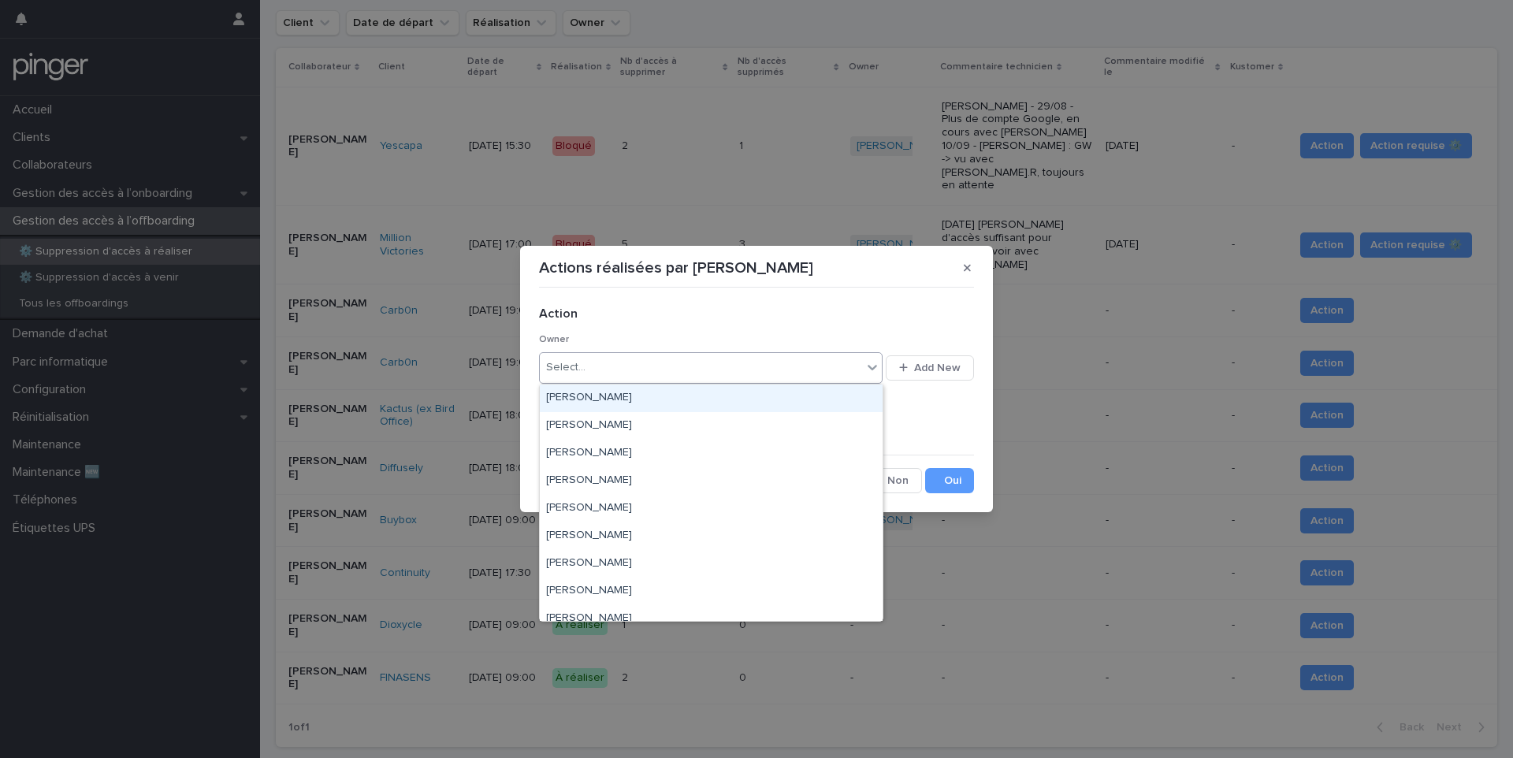
click at [618, 377] on div "Select..." at bounding box center [701, 368] width 322 height 26
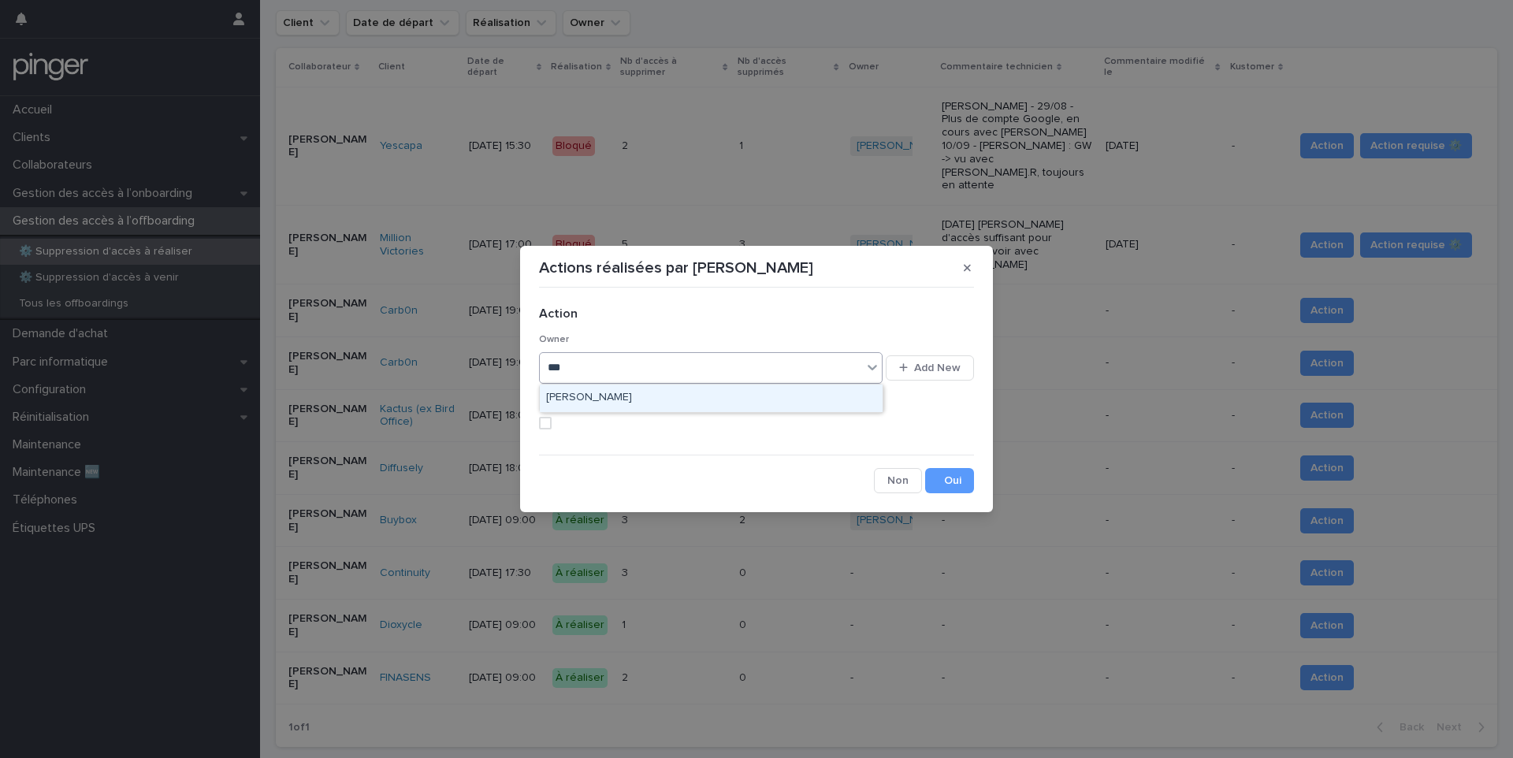
type input "****"
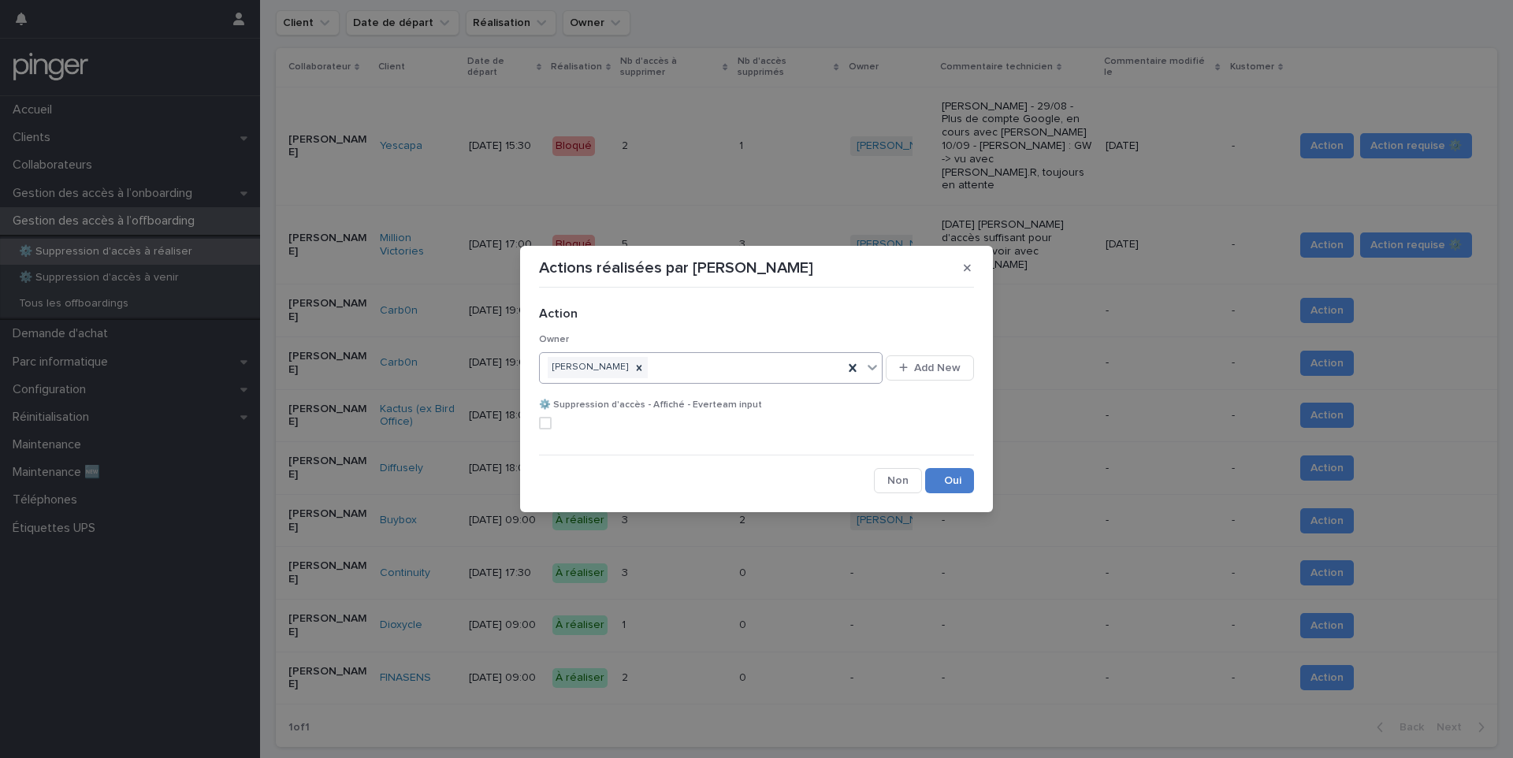
click at [966, 480] on button "Save" at bounding box center [949, 480] width 49 height 25
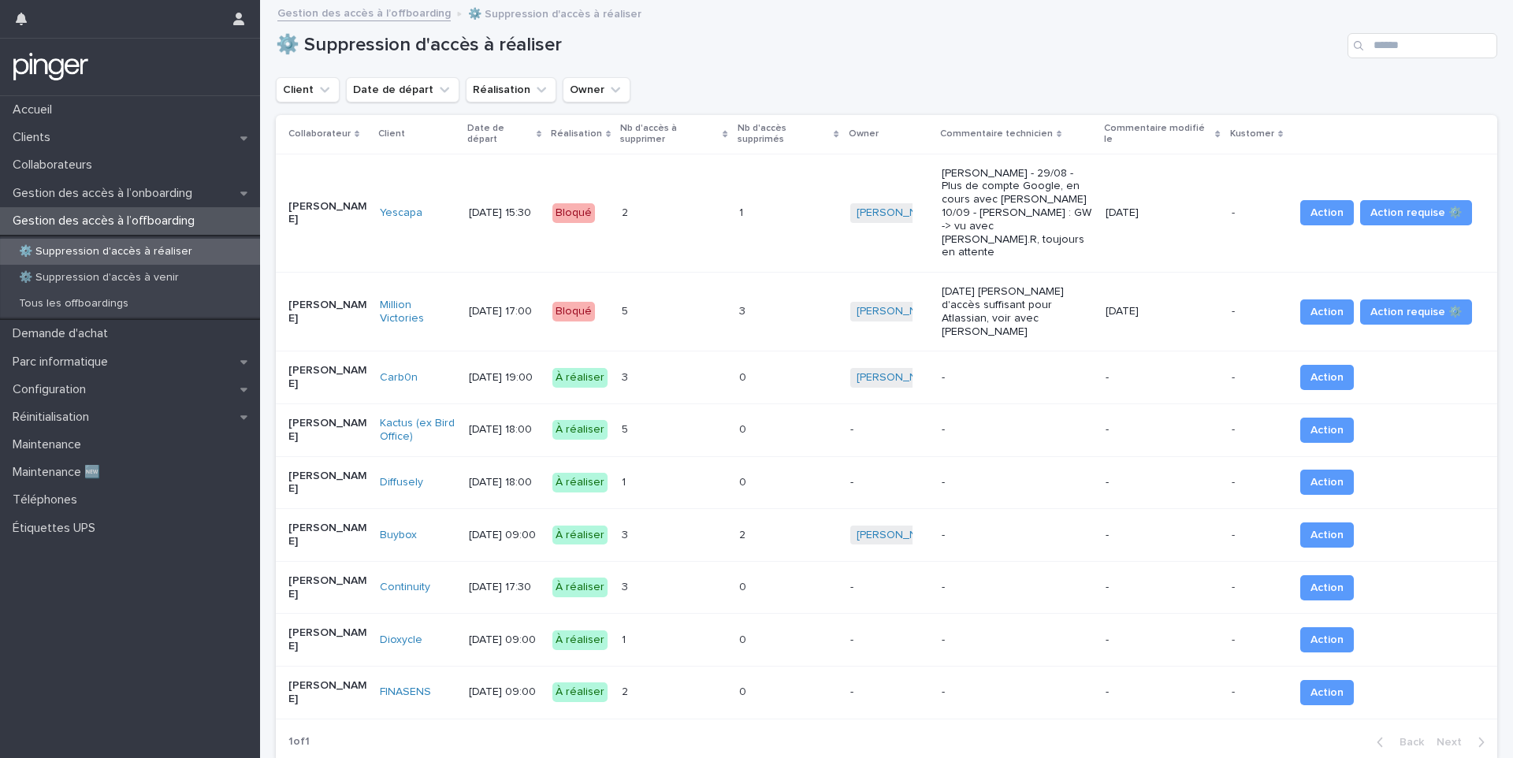
click at [824, 365] on div "0 0" at bounding box center [788, 378] width 98 height 26
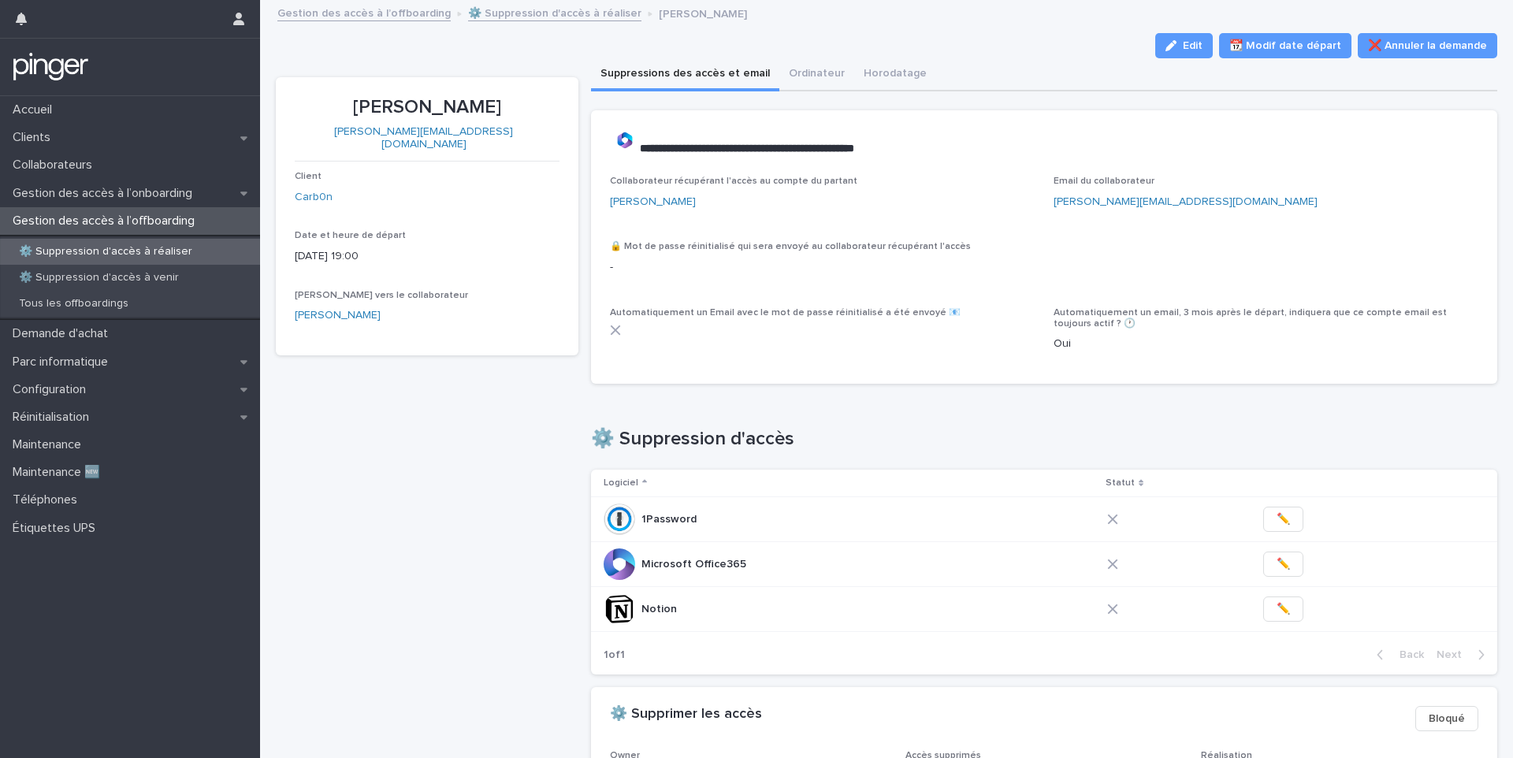
click at [422, 110] on p "[PERSON_NAME]" at bounding box center [427, 107] width 265 height 23
click at [422, 110] on p "Juliette CARLIER" at bounding box center [427, 107] width 265 height 23
click at [1272, 612] on span "✏️" at bounding box center [1278, 609] width 13 height 16
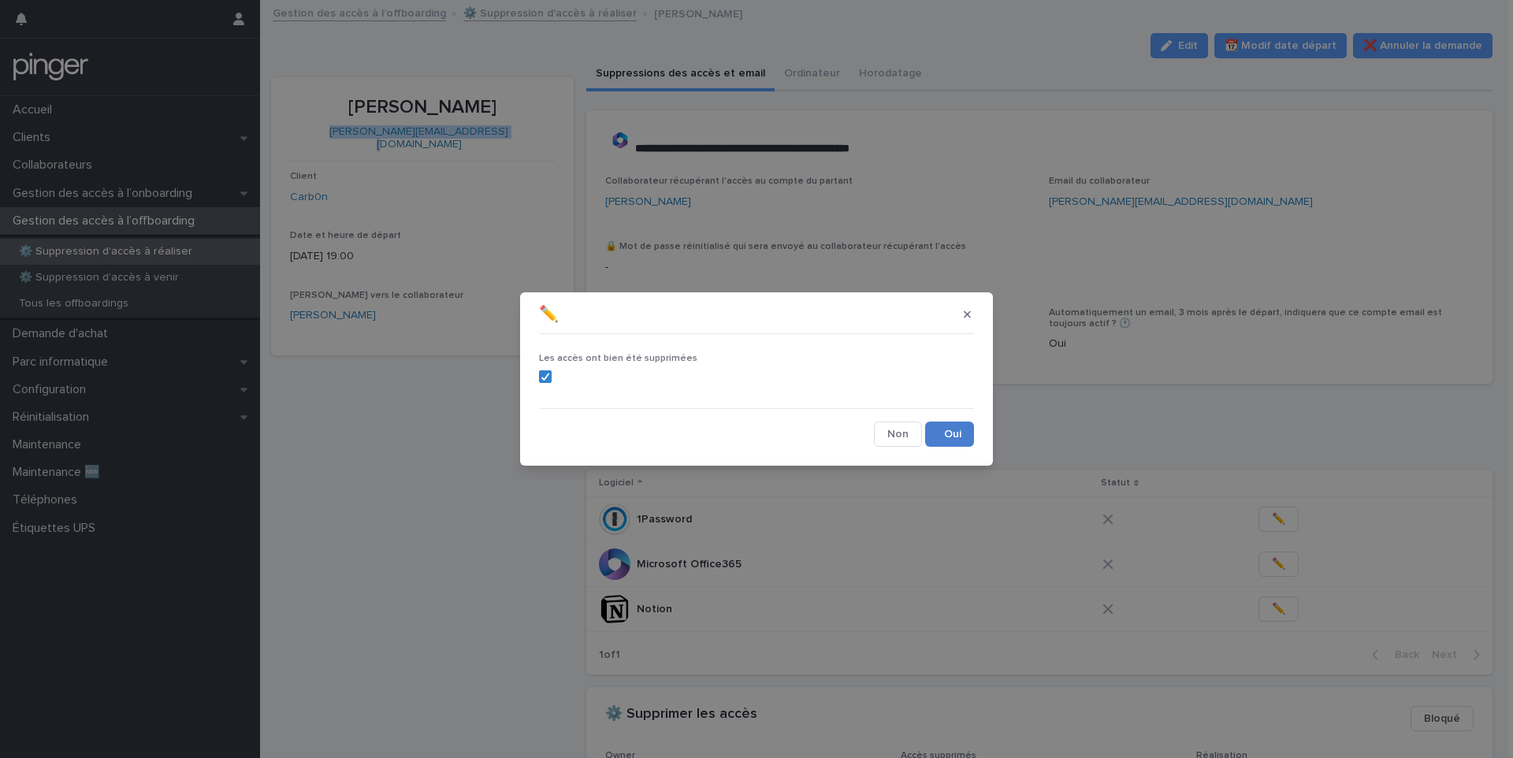
click at [962, 436] on button "Save" at bounding box center [949, 434] width 49 height 25
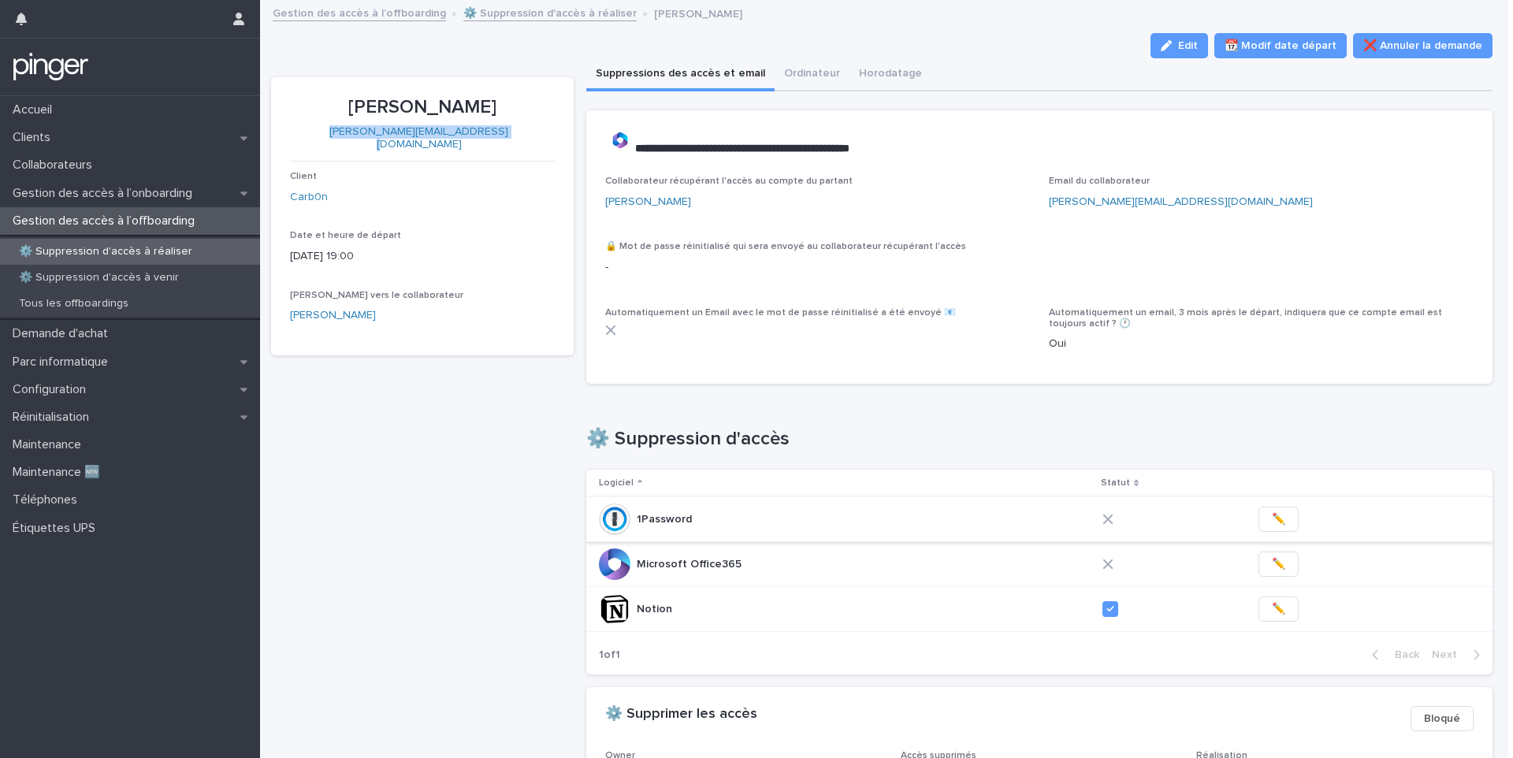
click at [1258, 519] on button "✏️" at bounding box center [1278, 519] width 40 height 25
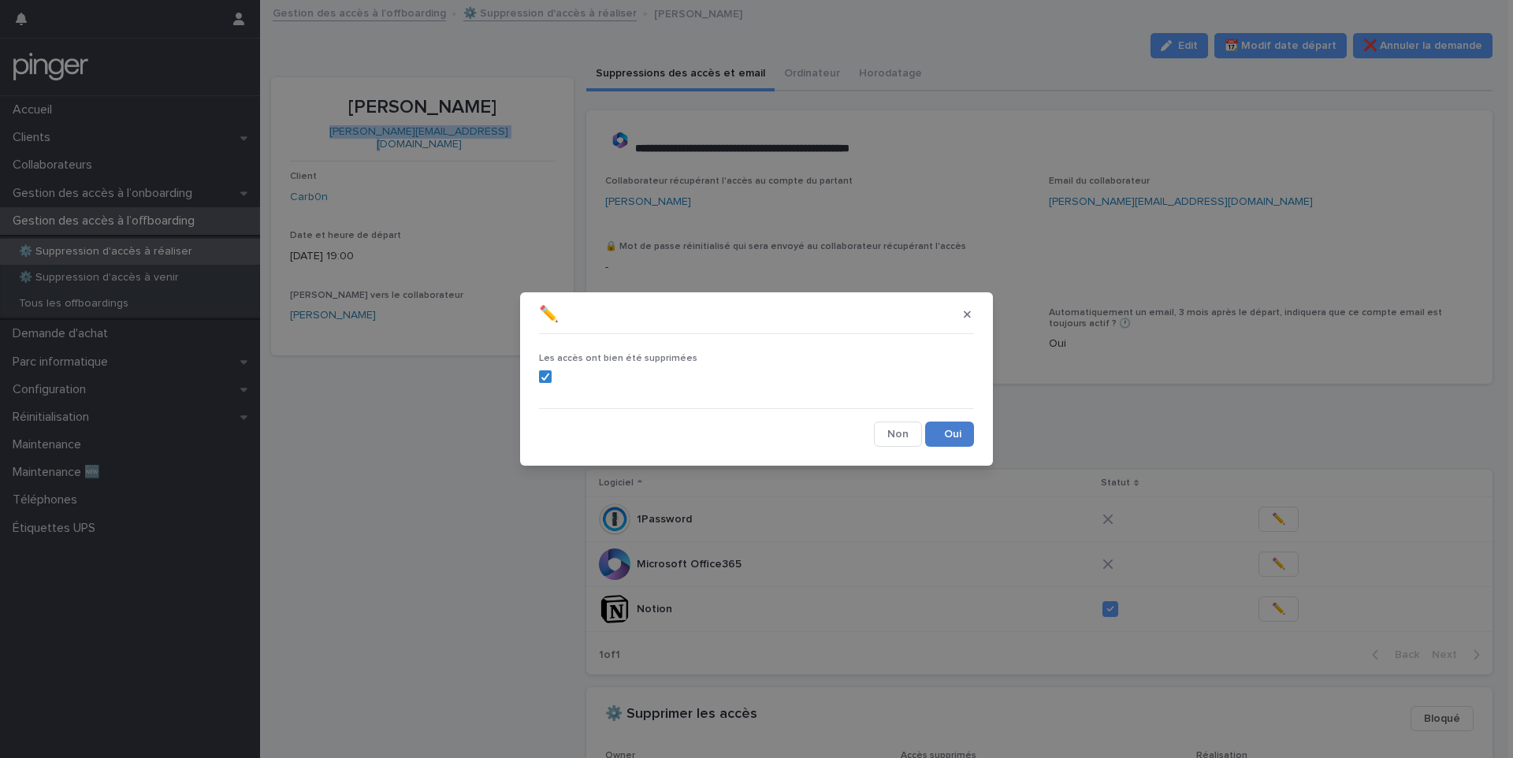
click at [952, 432] on button "Save" at bounding box center [949, 434] width 49 height 25
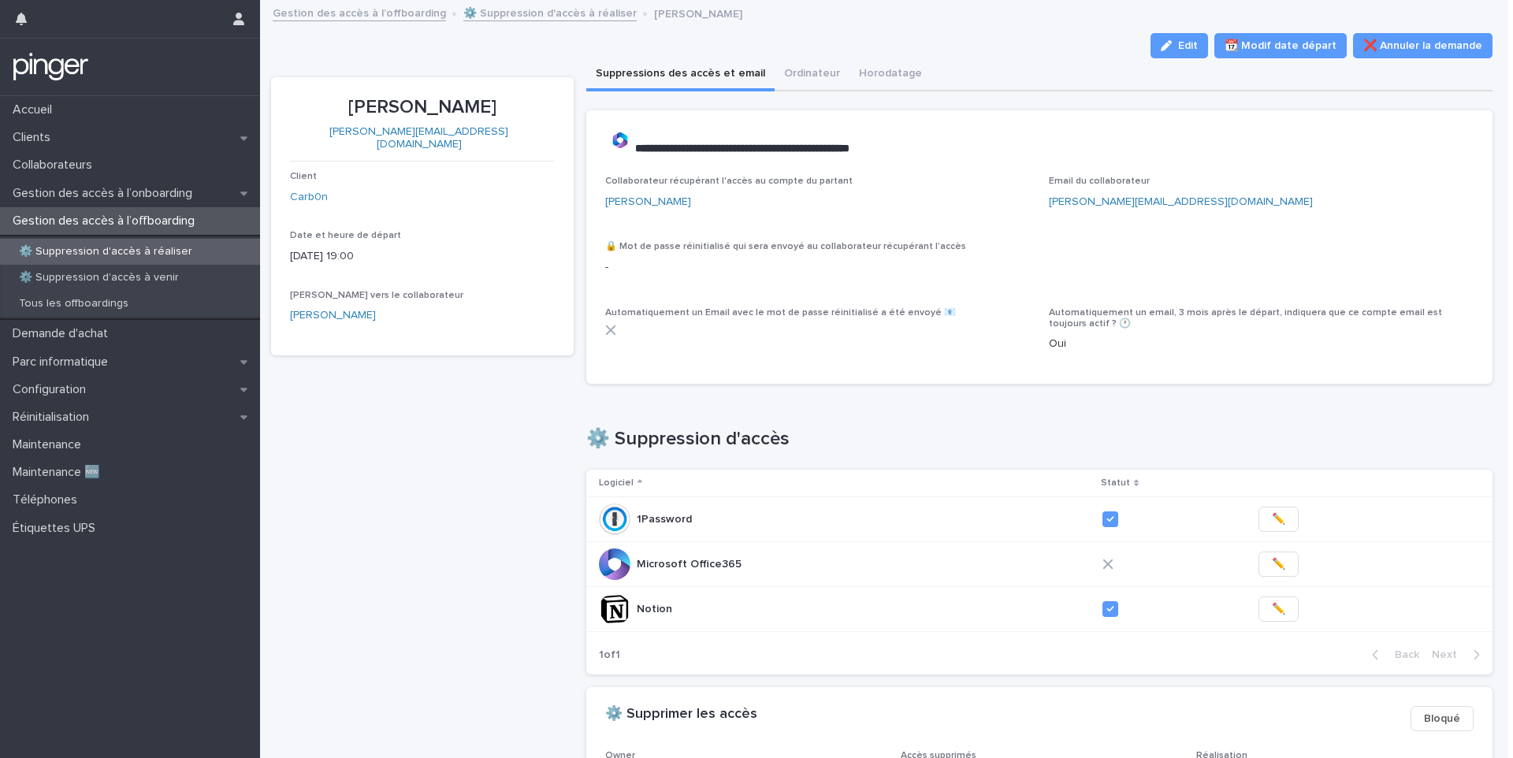
click at [1183, 443] on h1 "⚙️ Suppression d'accès" at bounding box center [1039, 439] width 907 height 23
click at [1190, 43] on span "Edit" at bounding box center [1188, 45] width 20 height 11
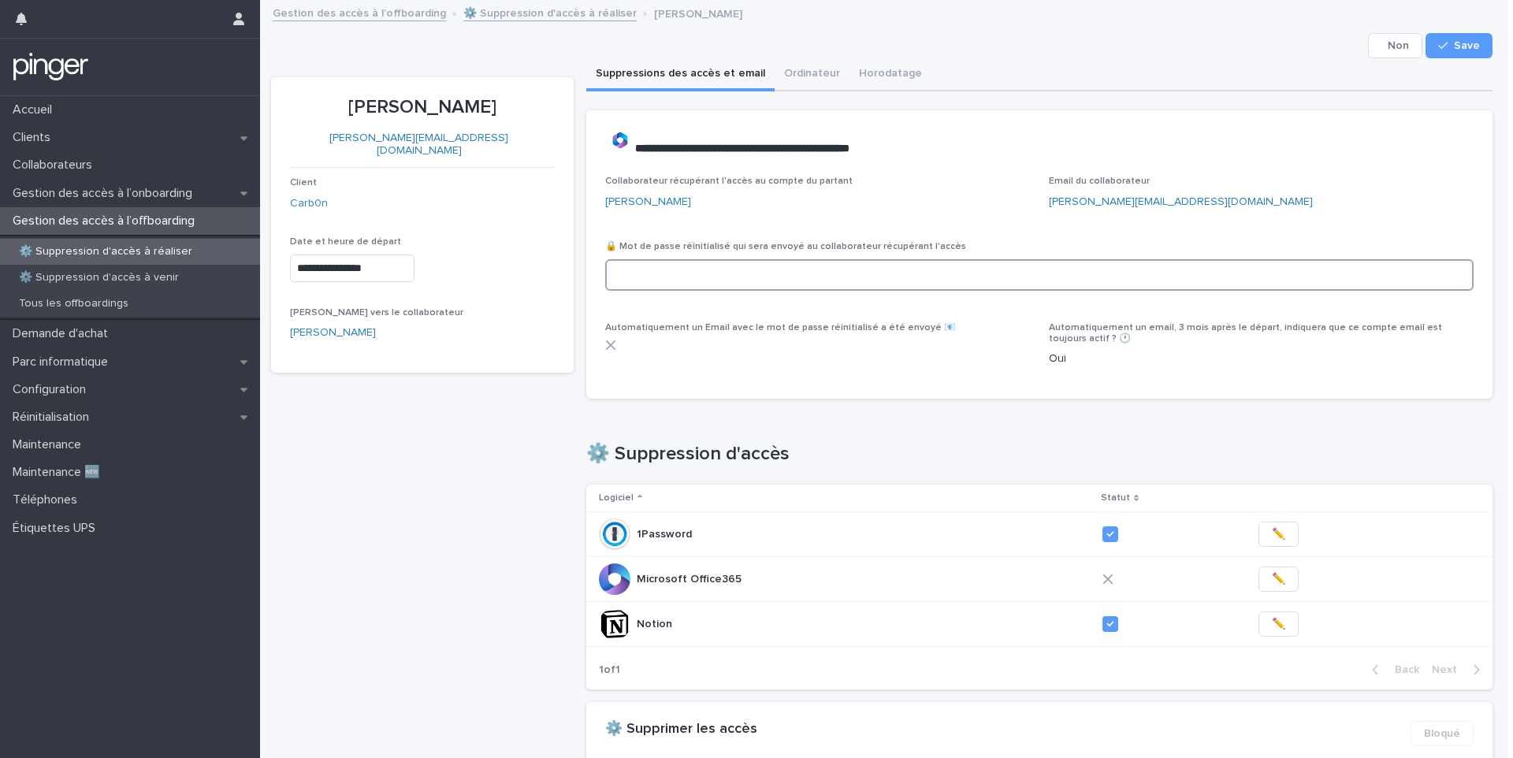
click at [631, 284] on input at bounding box center [1039, 275] width 869 height 32
paste input "**********"
type input "**********"
click at [1441, 48] on div "button" at bounding box center [1446, 45] width 16 height 11
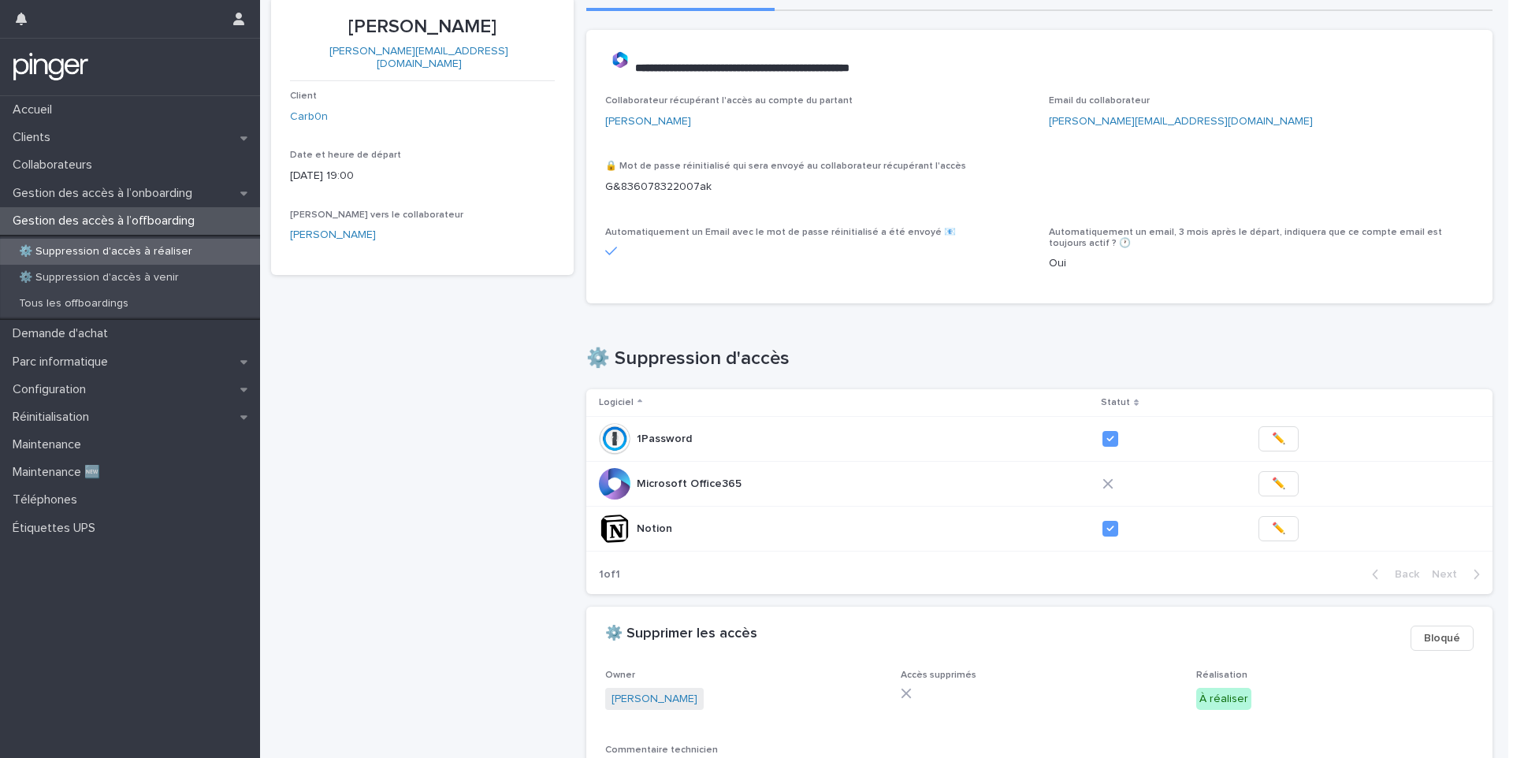
scroll to position [81, 0]
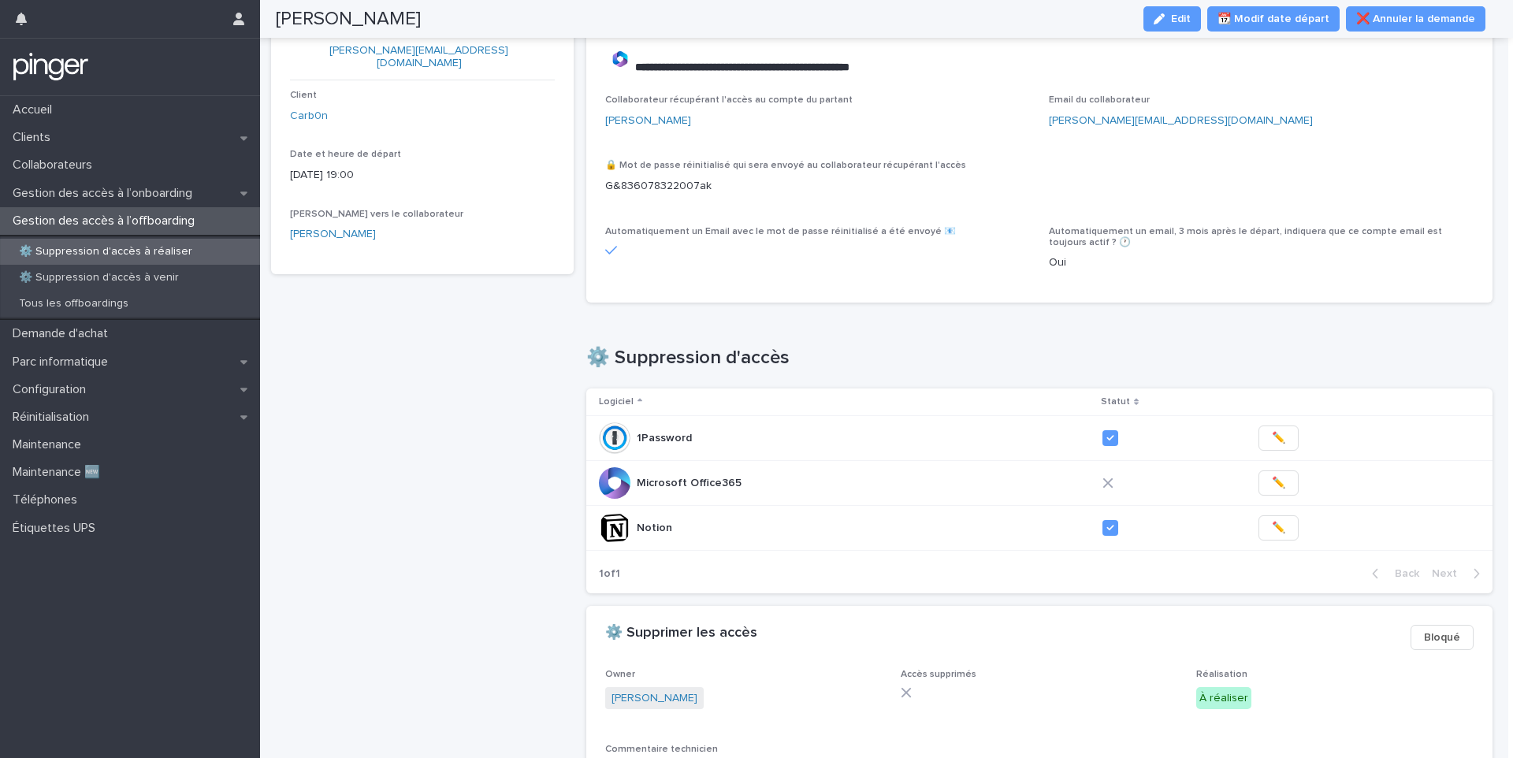
click at [603, 3] on div "Juliette CARLIER Edit 📆 Modif date départ ❌ Annuler la demande" at bounding box center [880, 19] width 1209 height 38
click at [1164, 22] on icon "button" at bounding box center [1158, 18] width 11 height 11
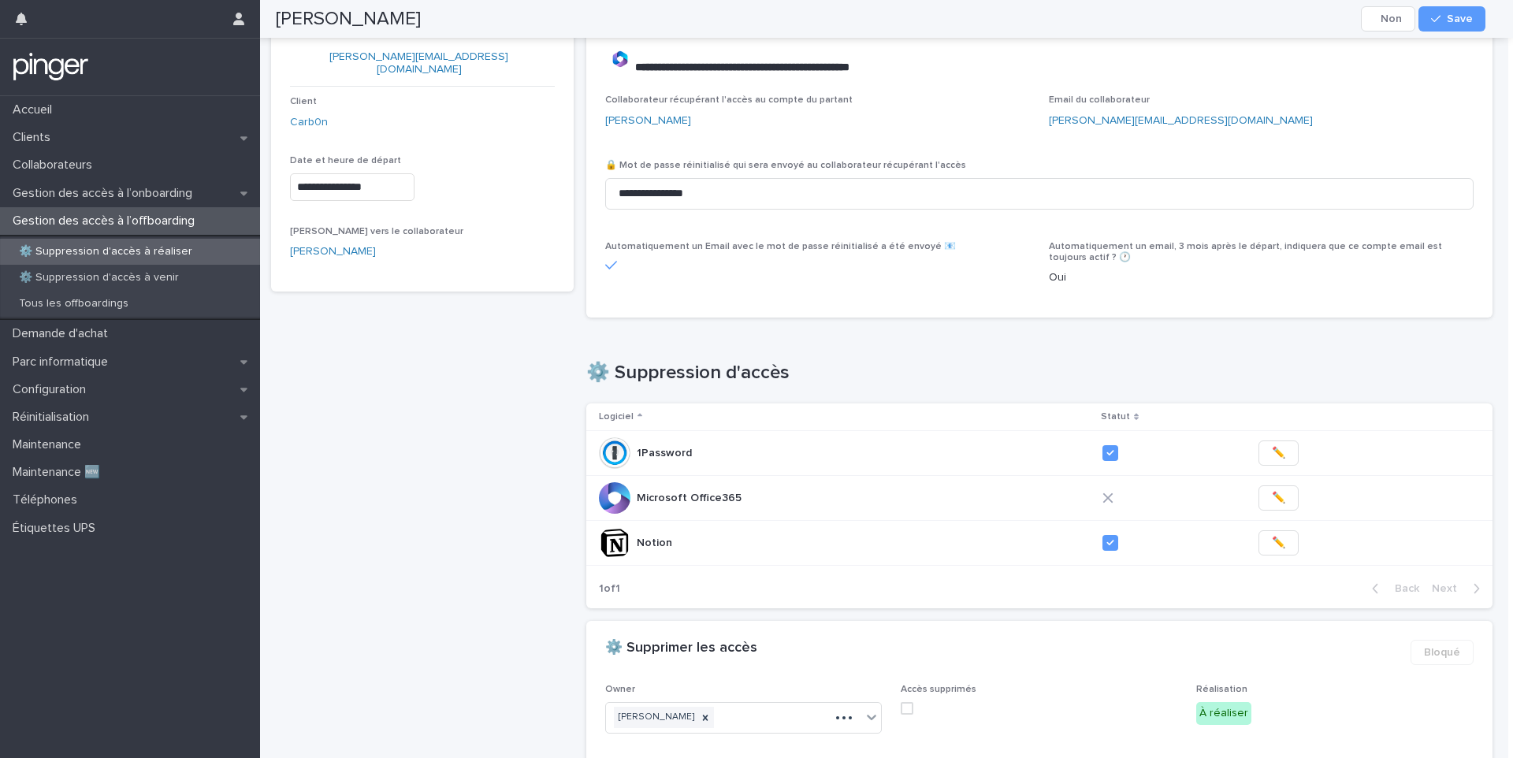
scroll to position [108, 0]
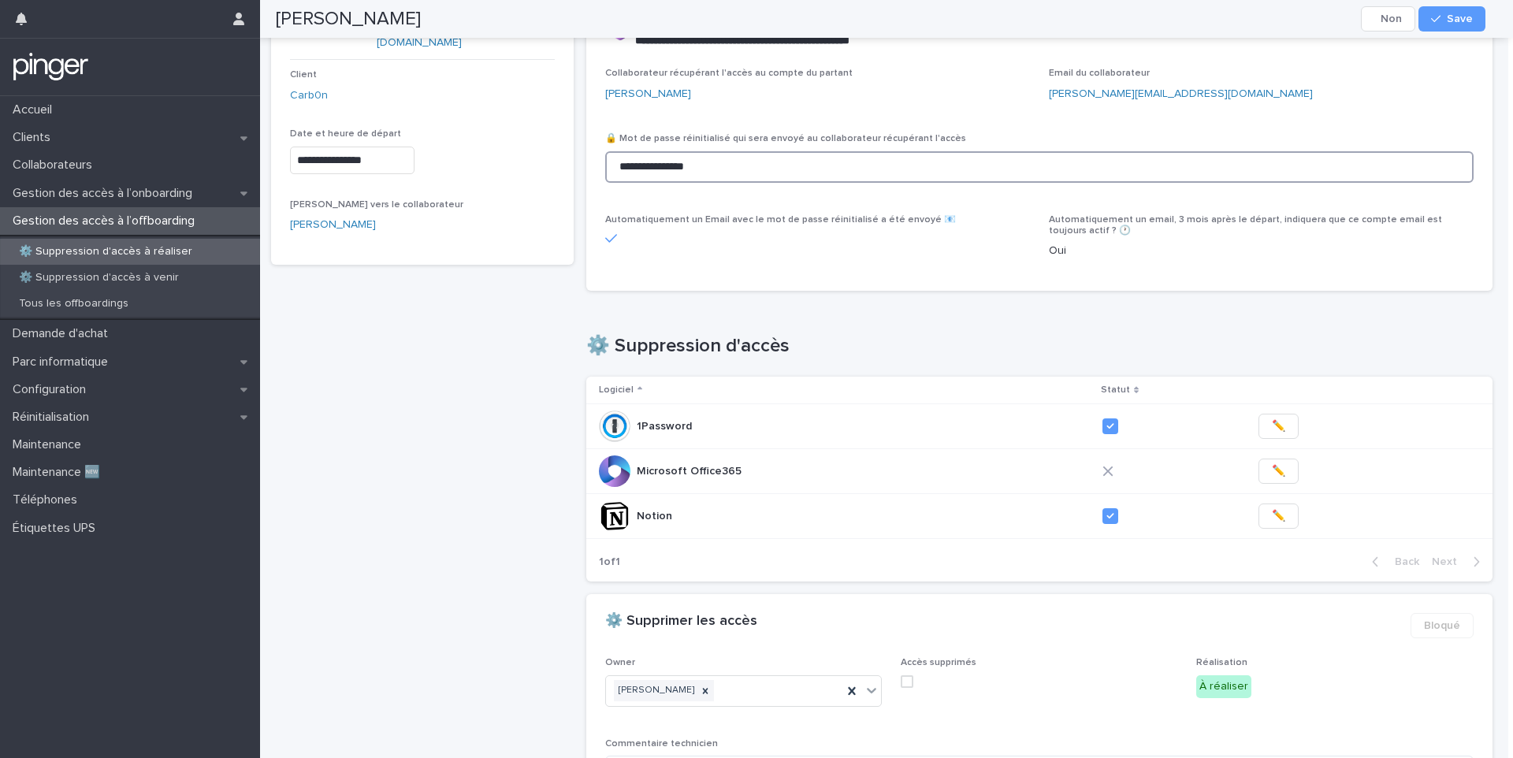
click at [622, 167] on input "**********" at bounding box center [1039, 167] width 869 height 32
paste input "**********"
click at [622, 167] on input "**********" at bounding box center [1039, 167] width 869 height 32
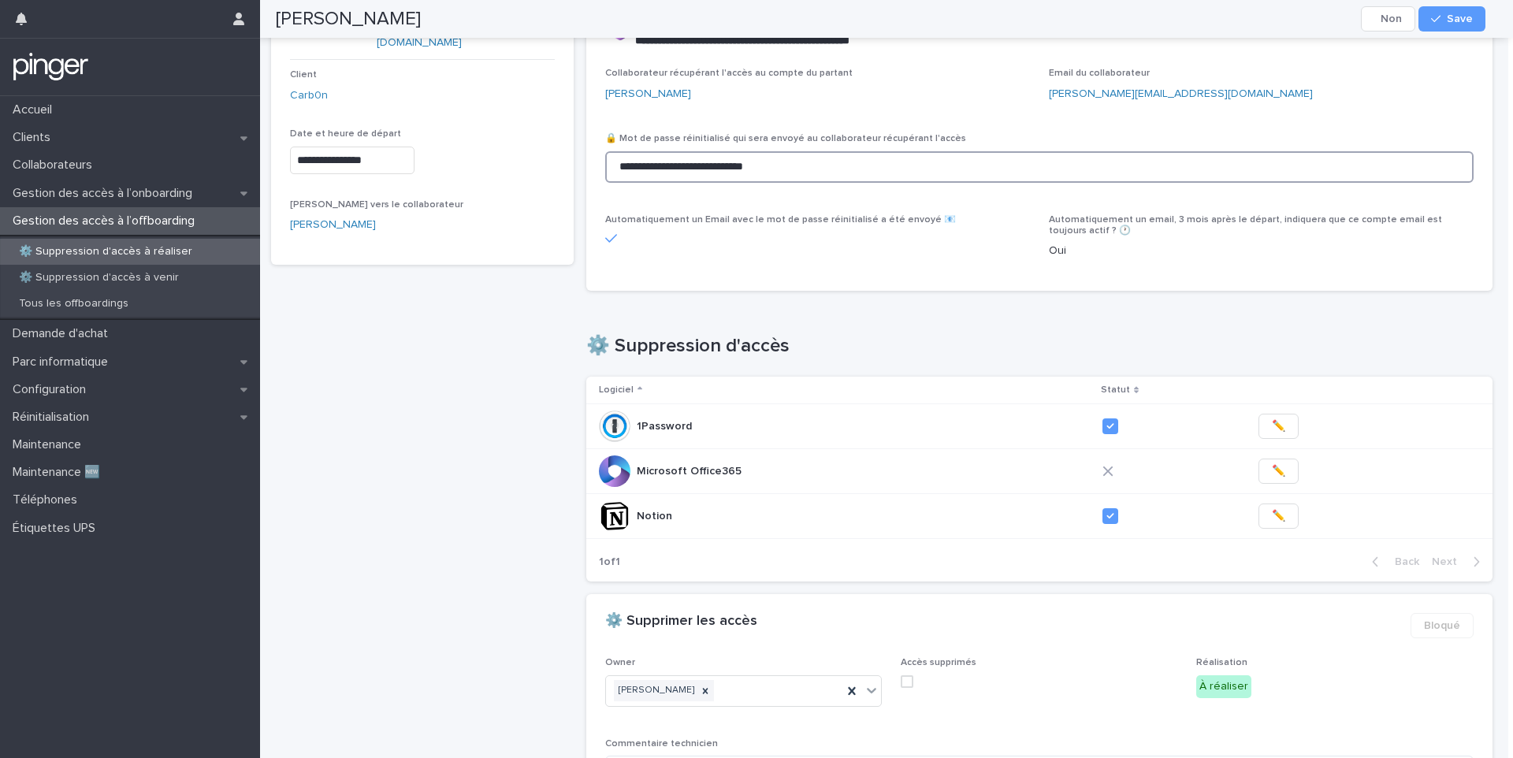
click at [622, 167] on input "**********" at bounding box center [1039, 167] width 869 height 32
paste input
click at [706, 171] on input "**********" at bounding box center [1039, 167] width 869 height 32
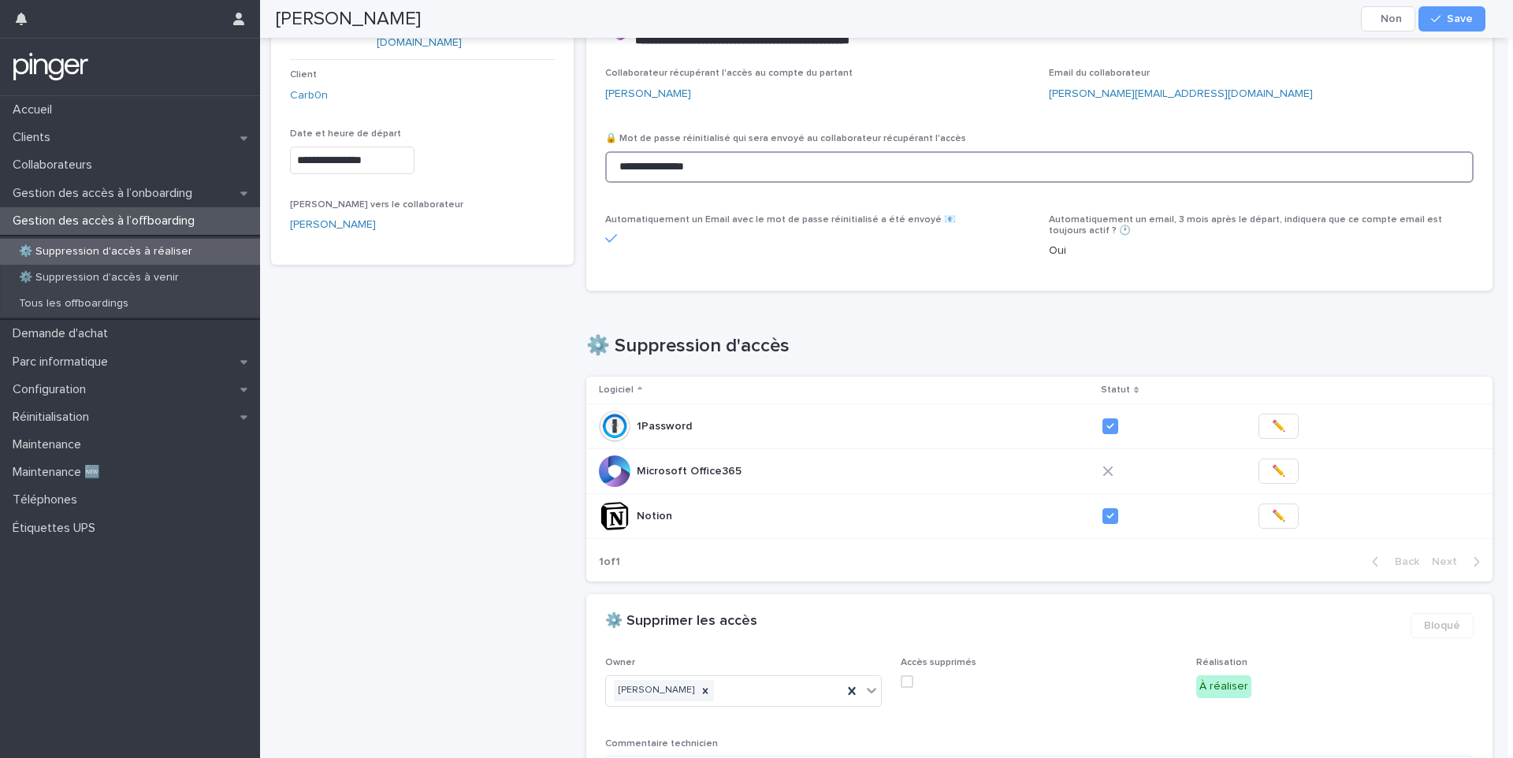
paste input
type input "**********"
click at [1492, 28] on div "Juliette CARLIER Cancel Save" at bounding box center [880, 19] width 1285 height 38
click at [1458, 26] on button "Save" at bounding box center [1451, 18] width 67 height 25
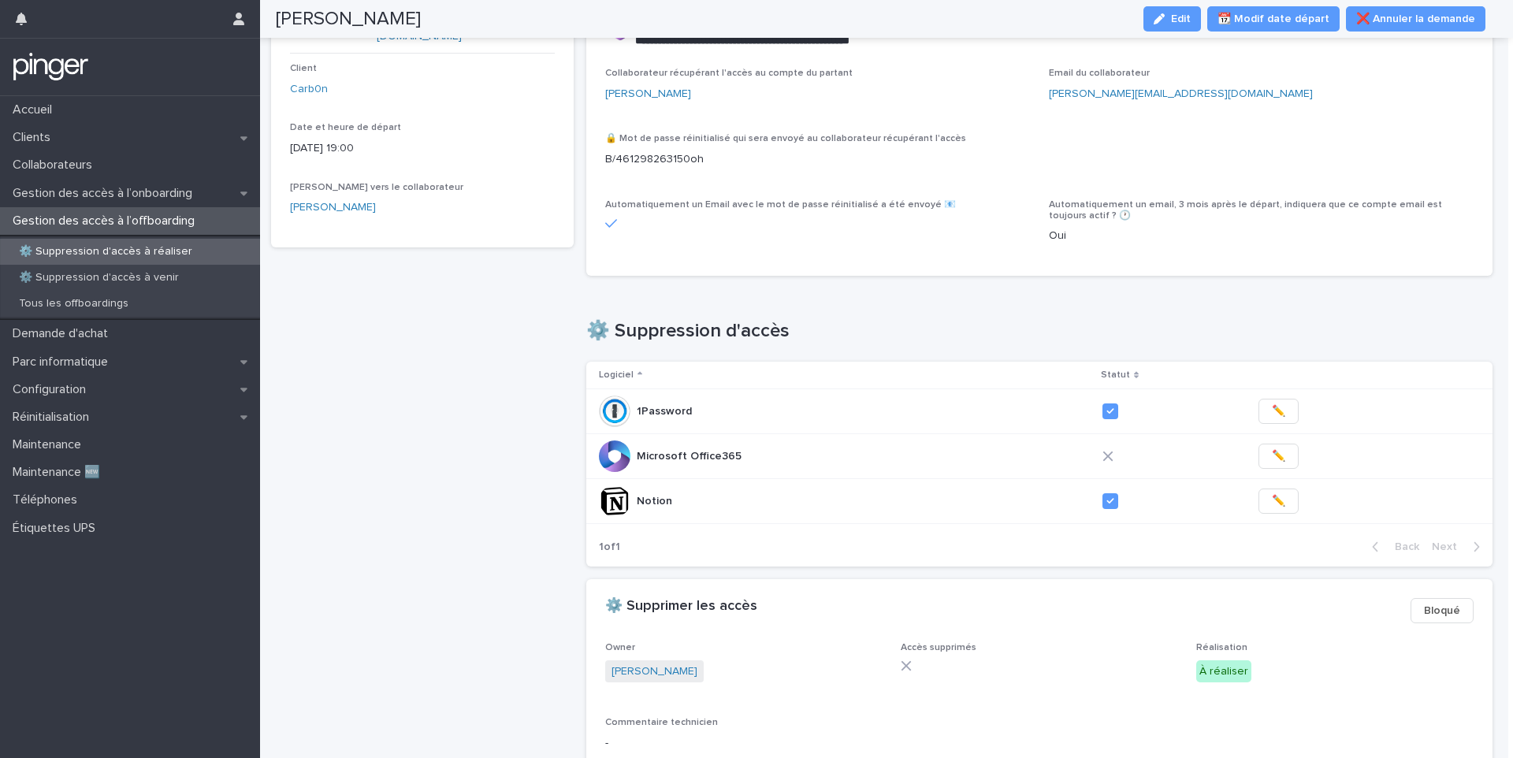
scroll to position [81, 0]
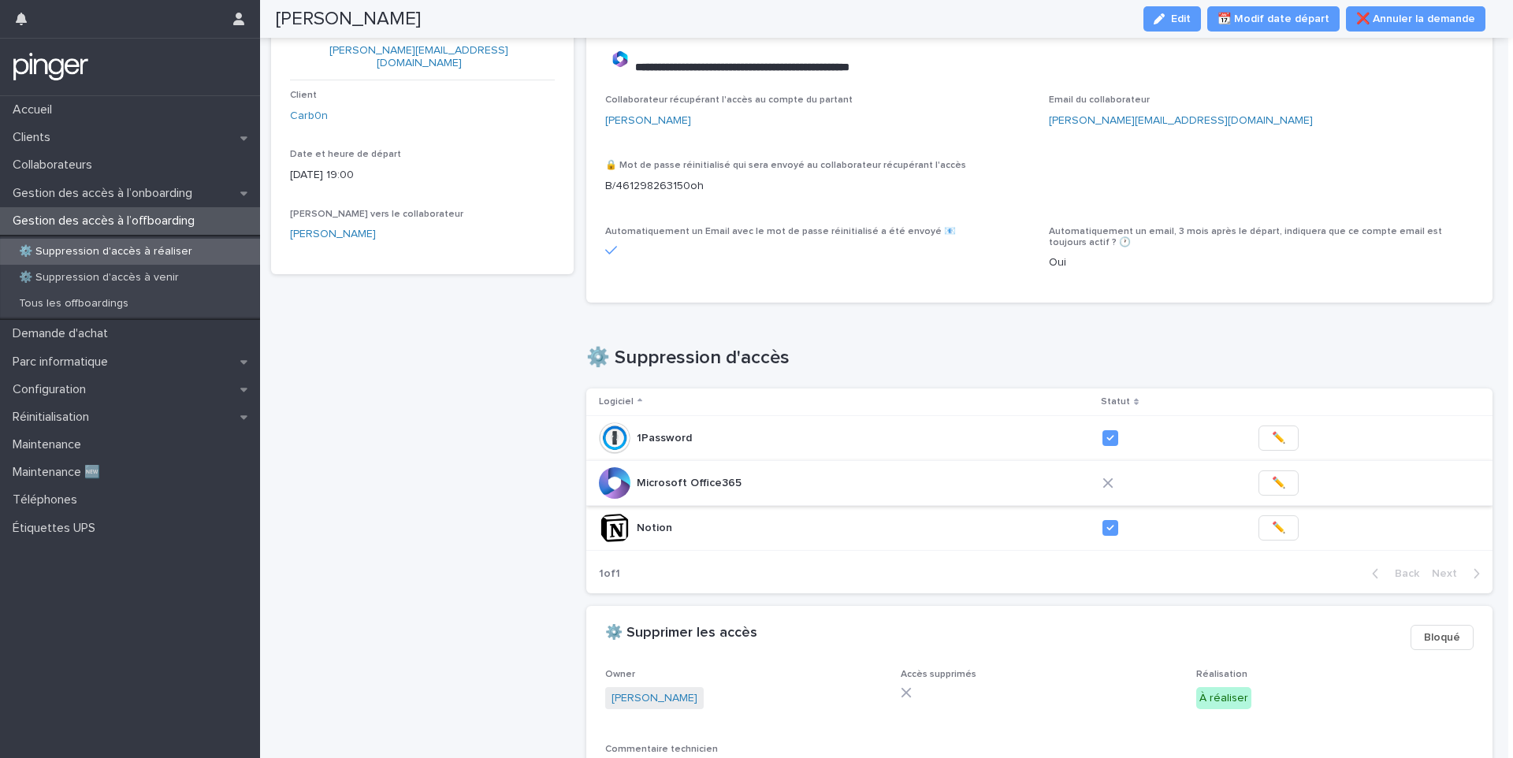
click at [1272, 481] on span "✏️" at bounding box center [1278, 483] width 13 height 16
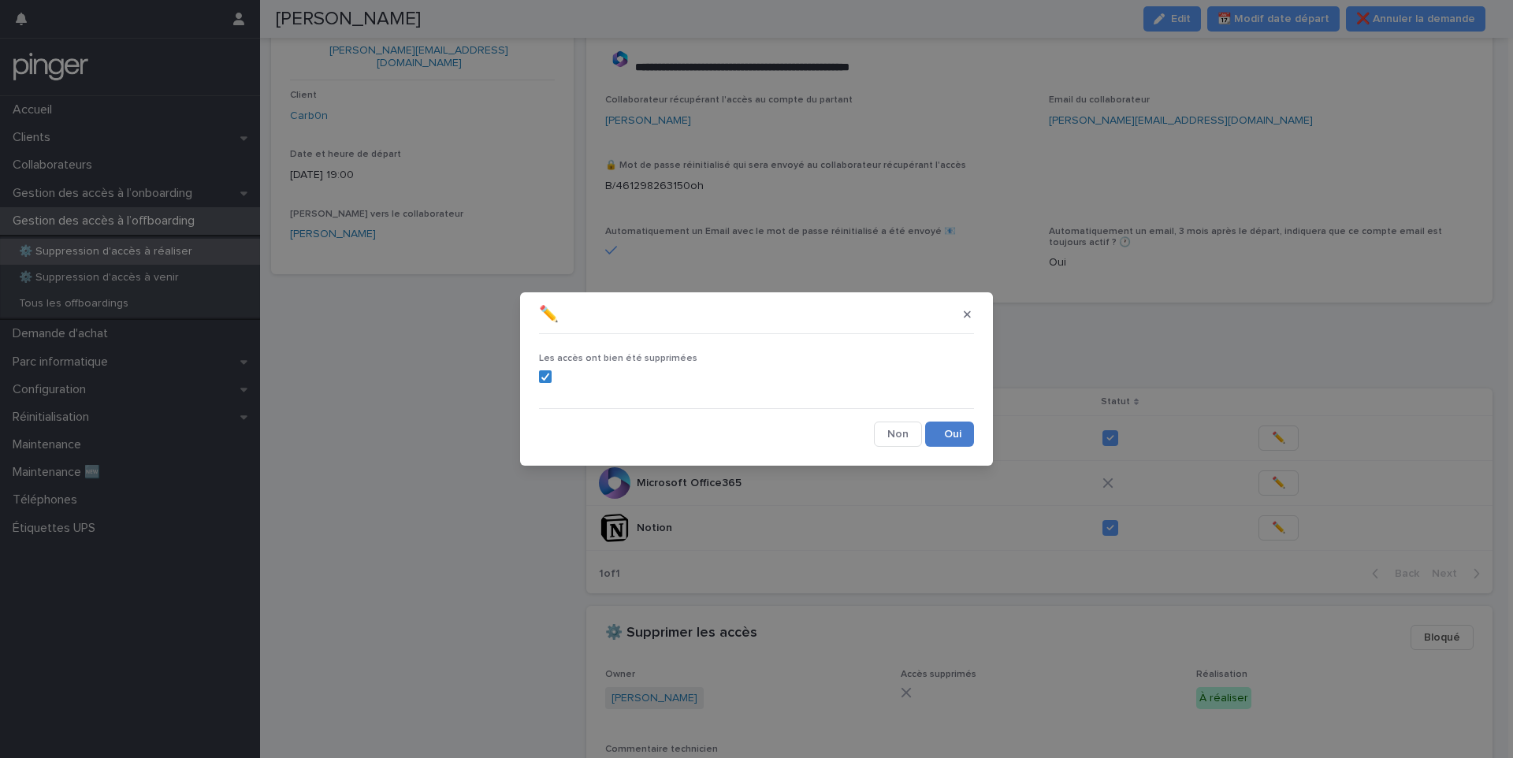
click at [943, 438] on button "Save" at bounding box center [949, 434] width 49 height 25
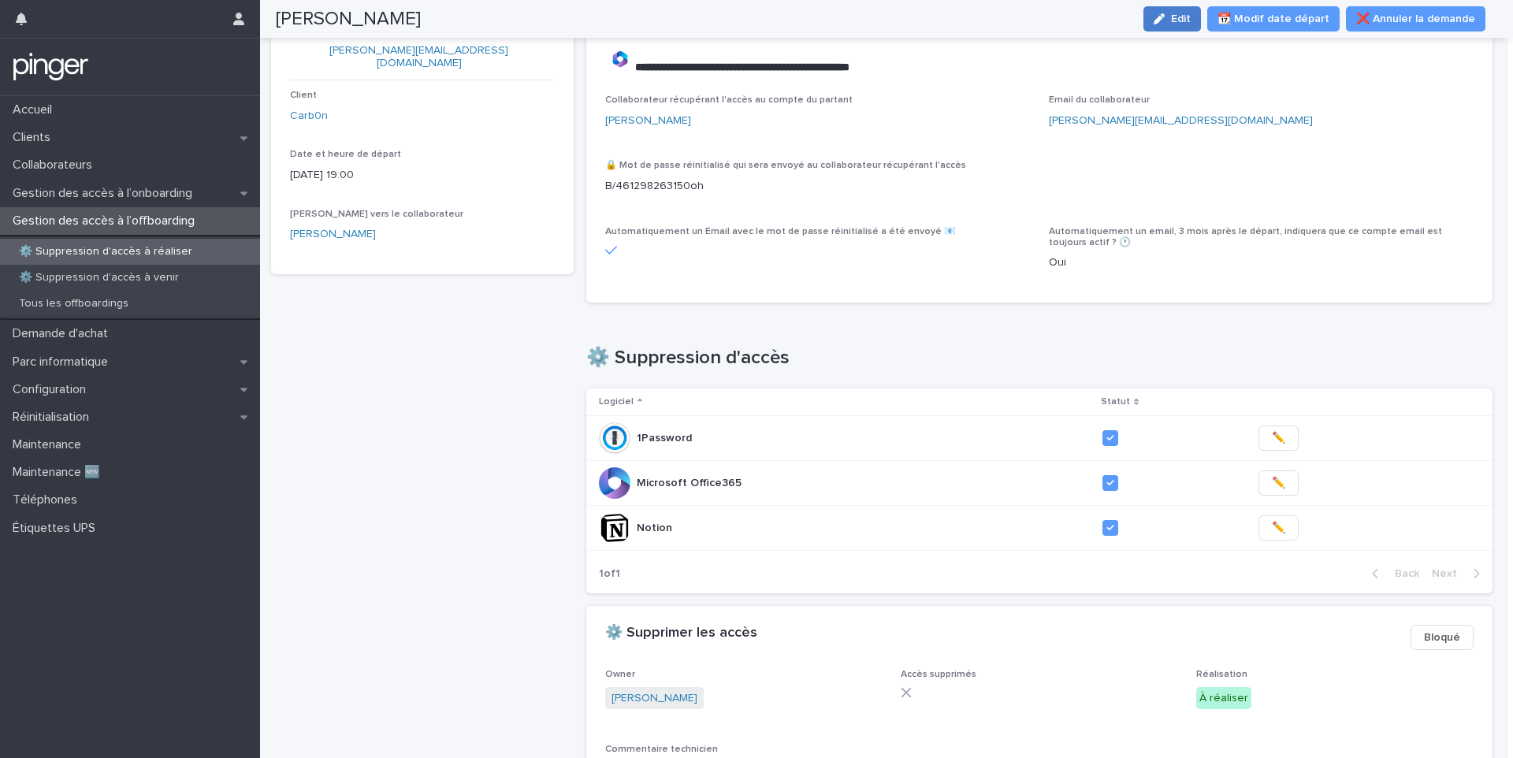
click at [1171, 16] on div "button" at bounding box center [1161, 18] width 17 height 11
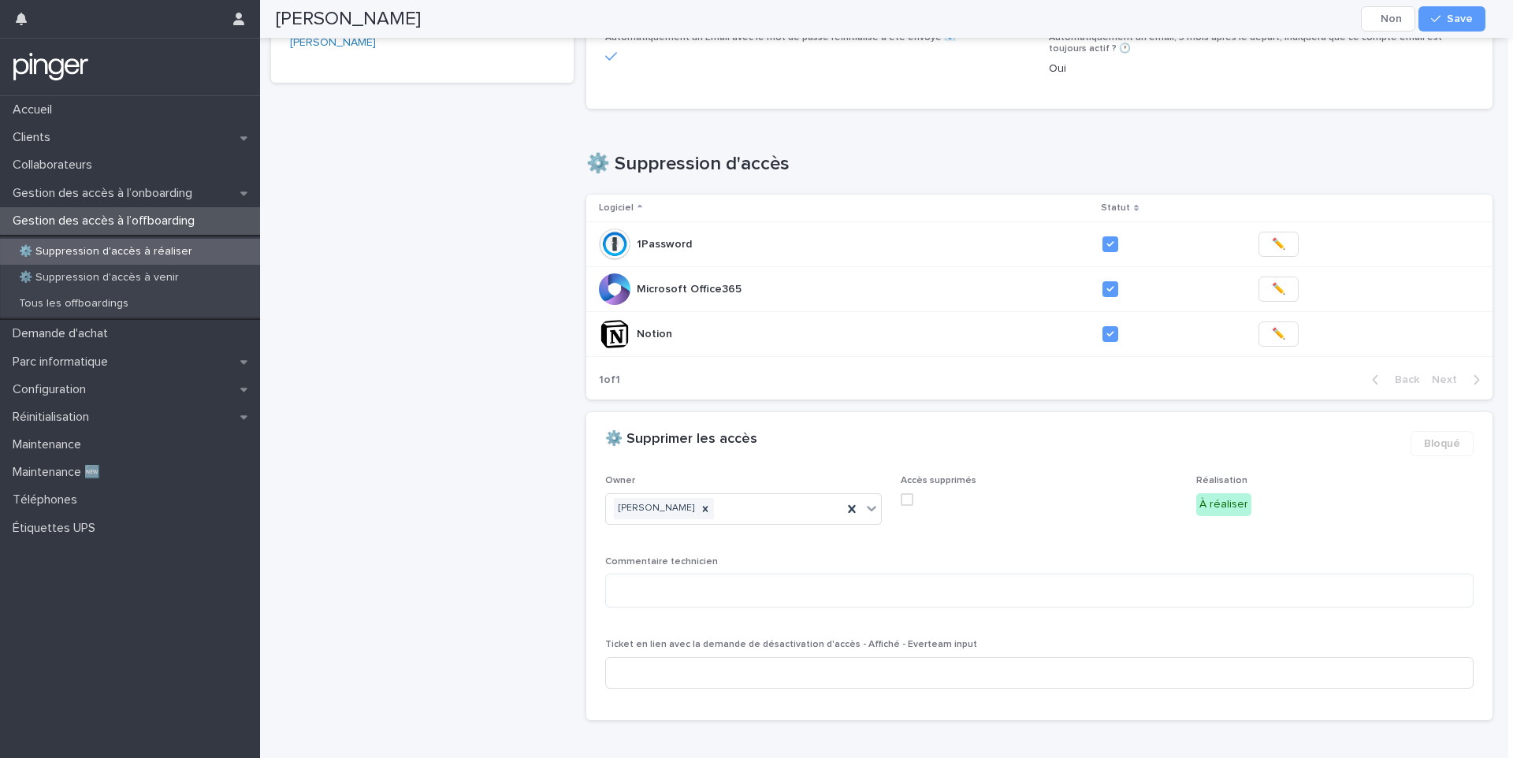
scroll to position [334, 0]
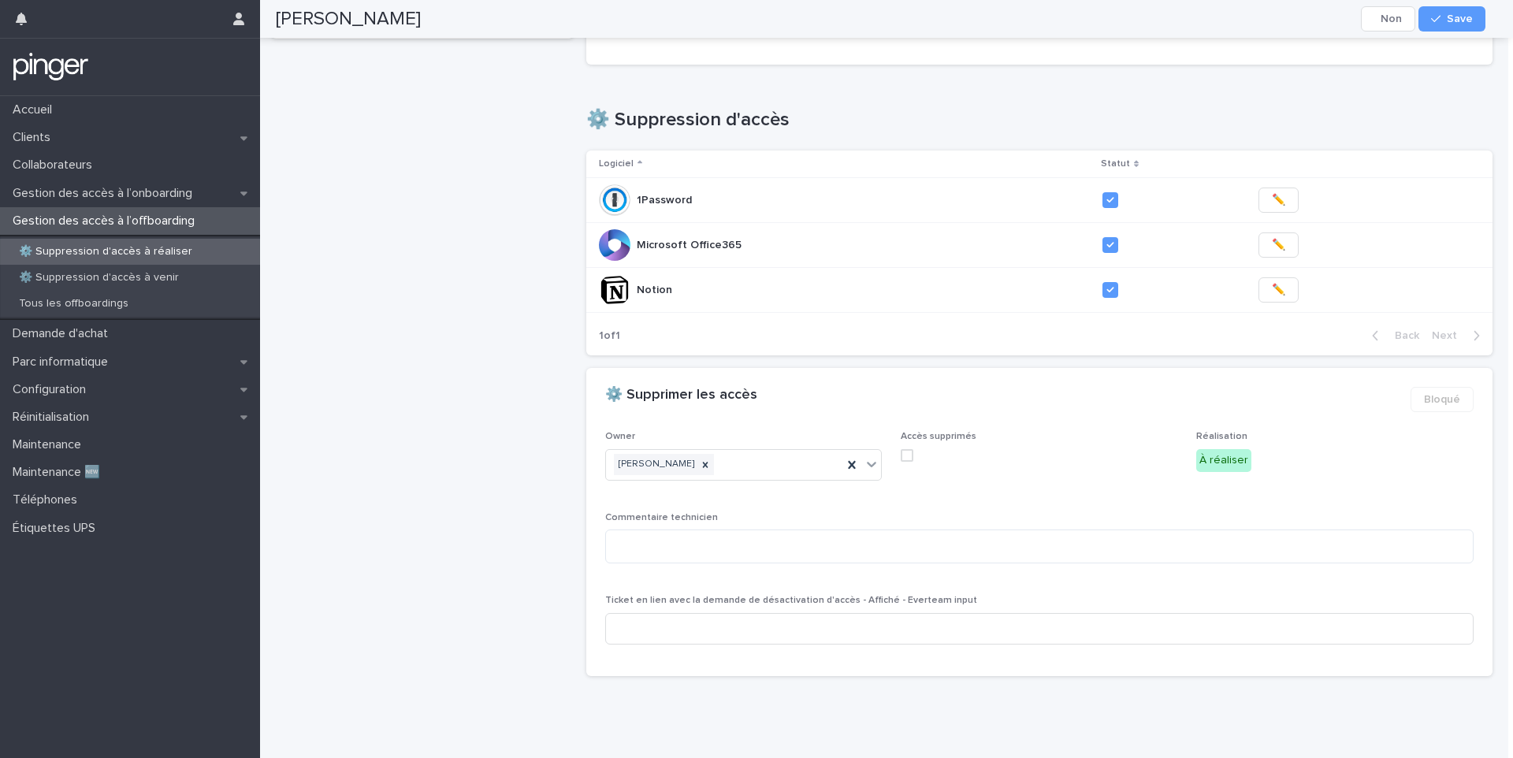
click at [901, 453] on span at bounding box center [907, 455] width 13 height 13
click at [1469, 20] on span "Save" at bounding box center [1460, 18] width 26 height 11
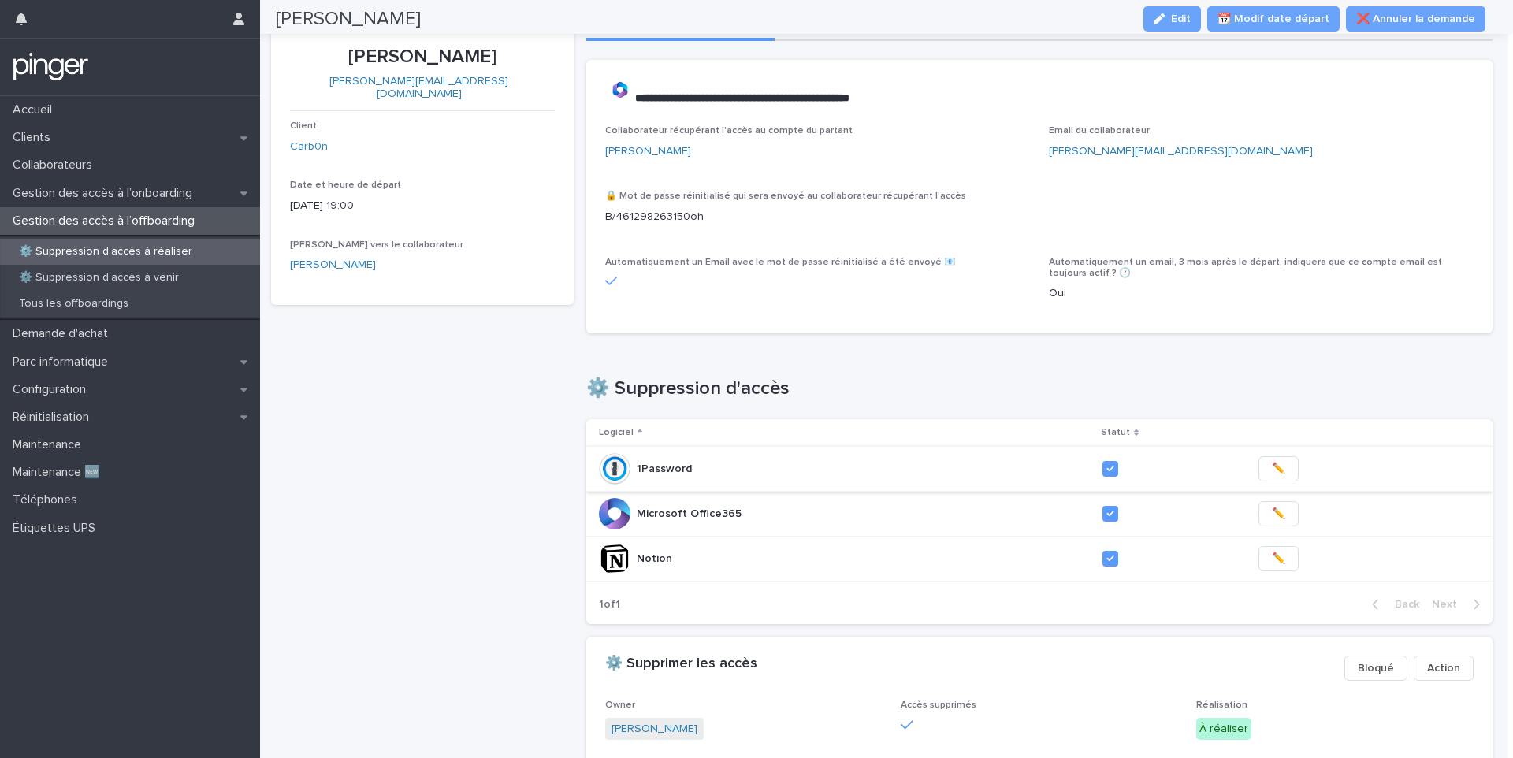
scroll to position [0, 0]
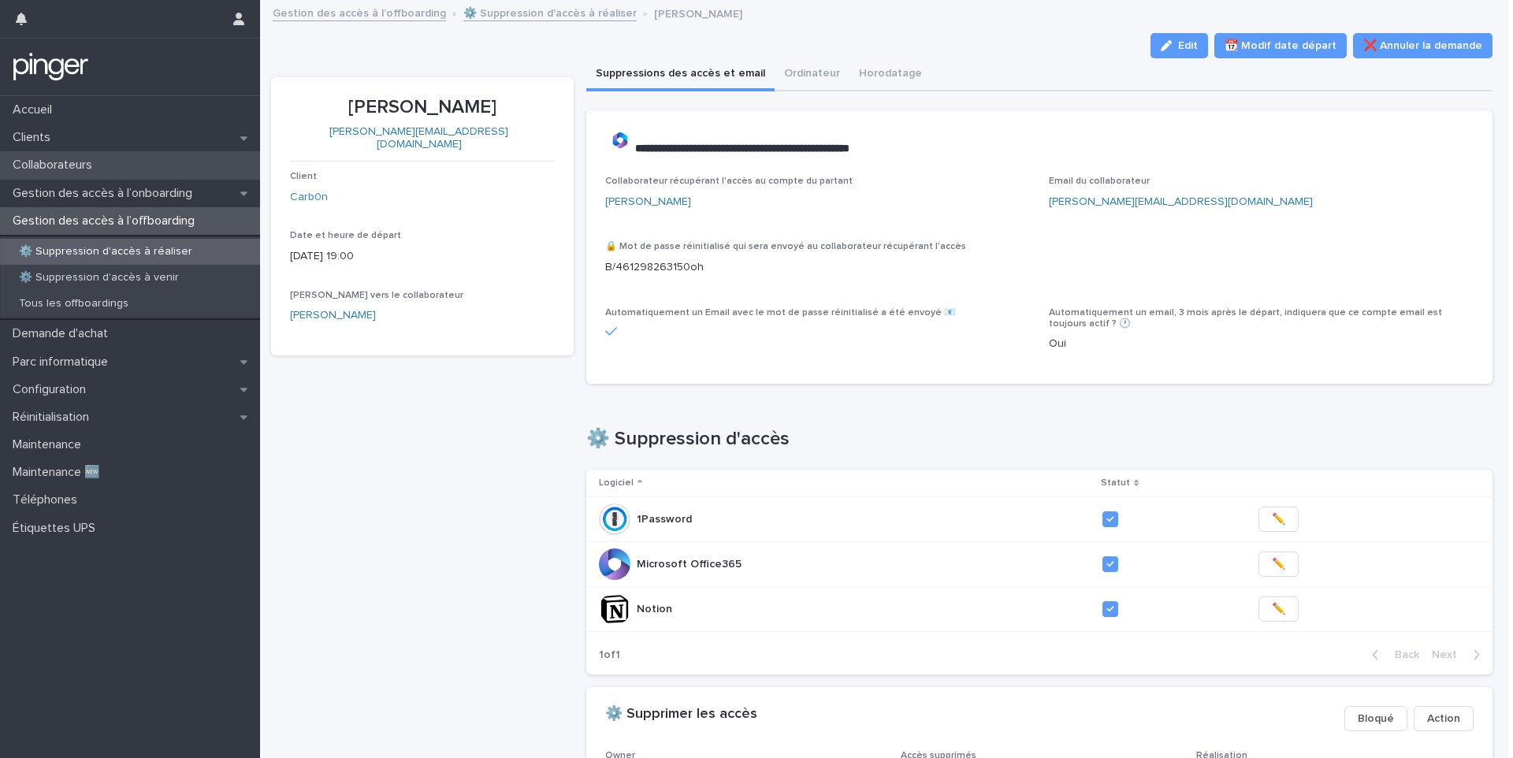
click at [60, 159] on p "Collaborateurs" at bounding box center [55, 165] width 98 height 15
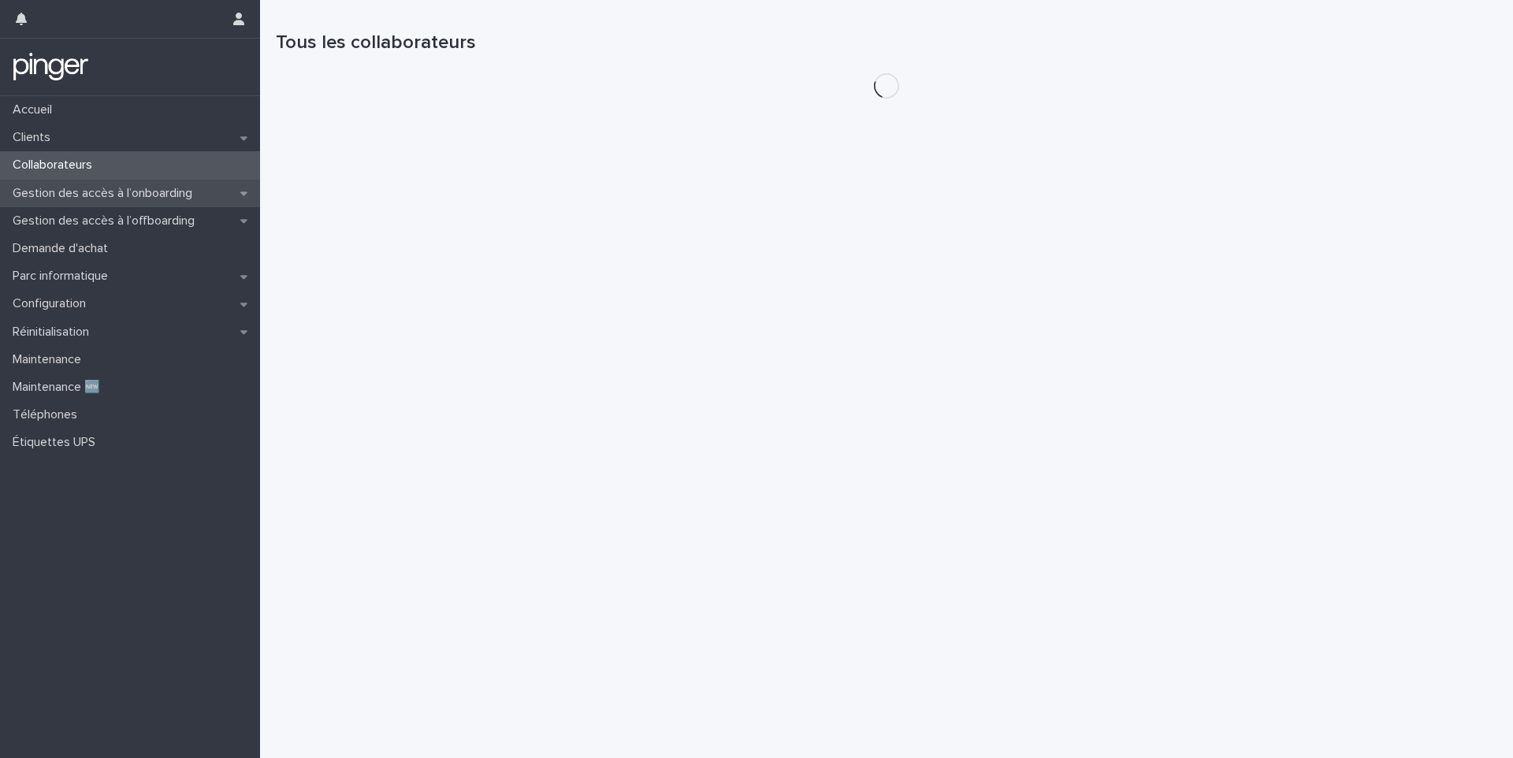
click at [98, 189] on p "Gestion des accès à l’onboarding" at bounding box center [105, 193] width 199 height 15
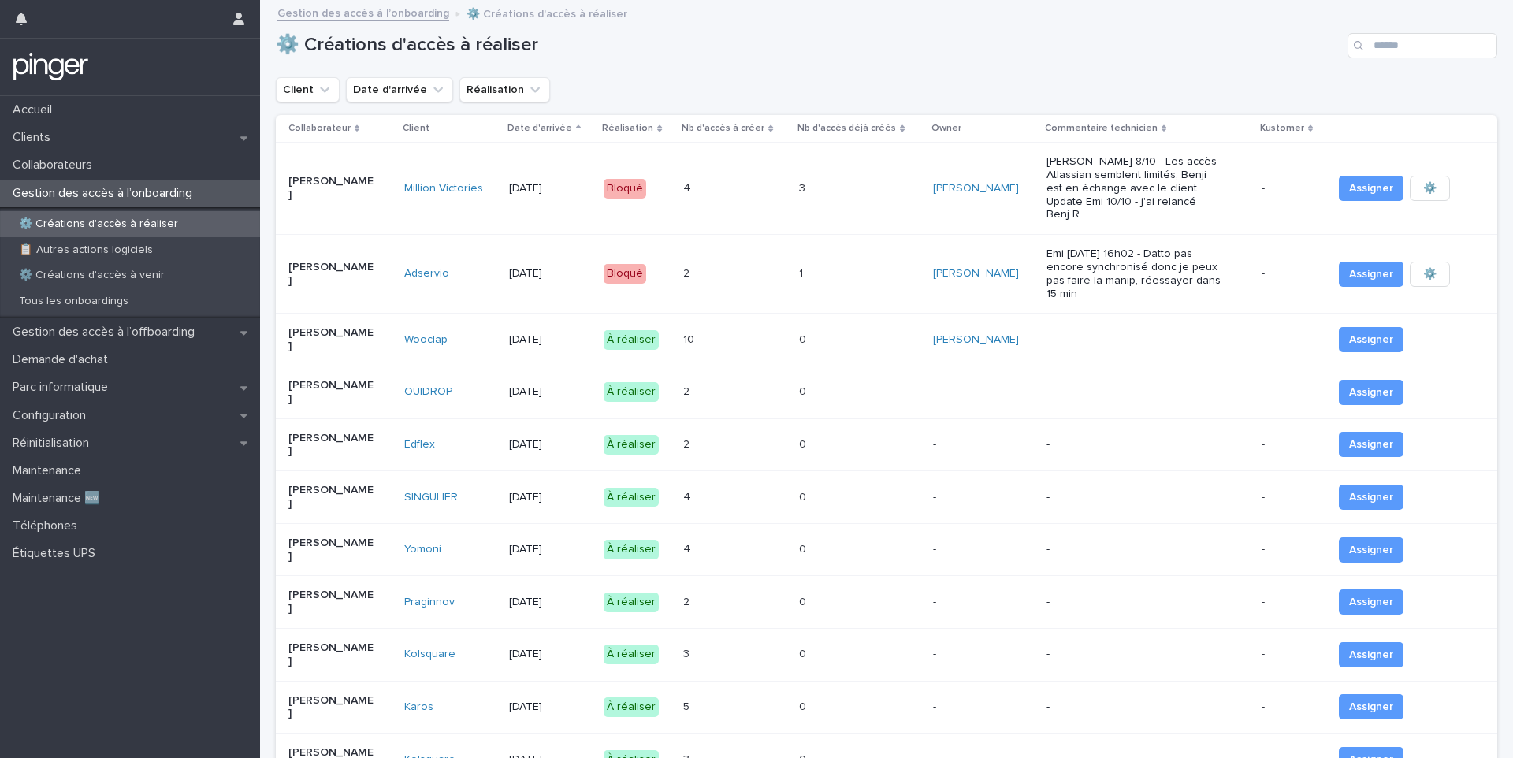
click at [697, 438] on p at bounding box center [705, 444] width 44 height 13
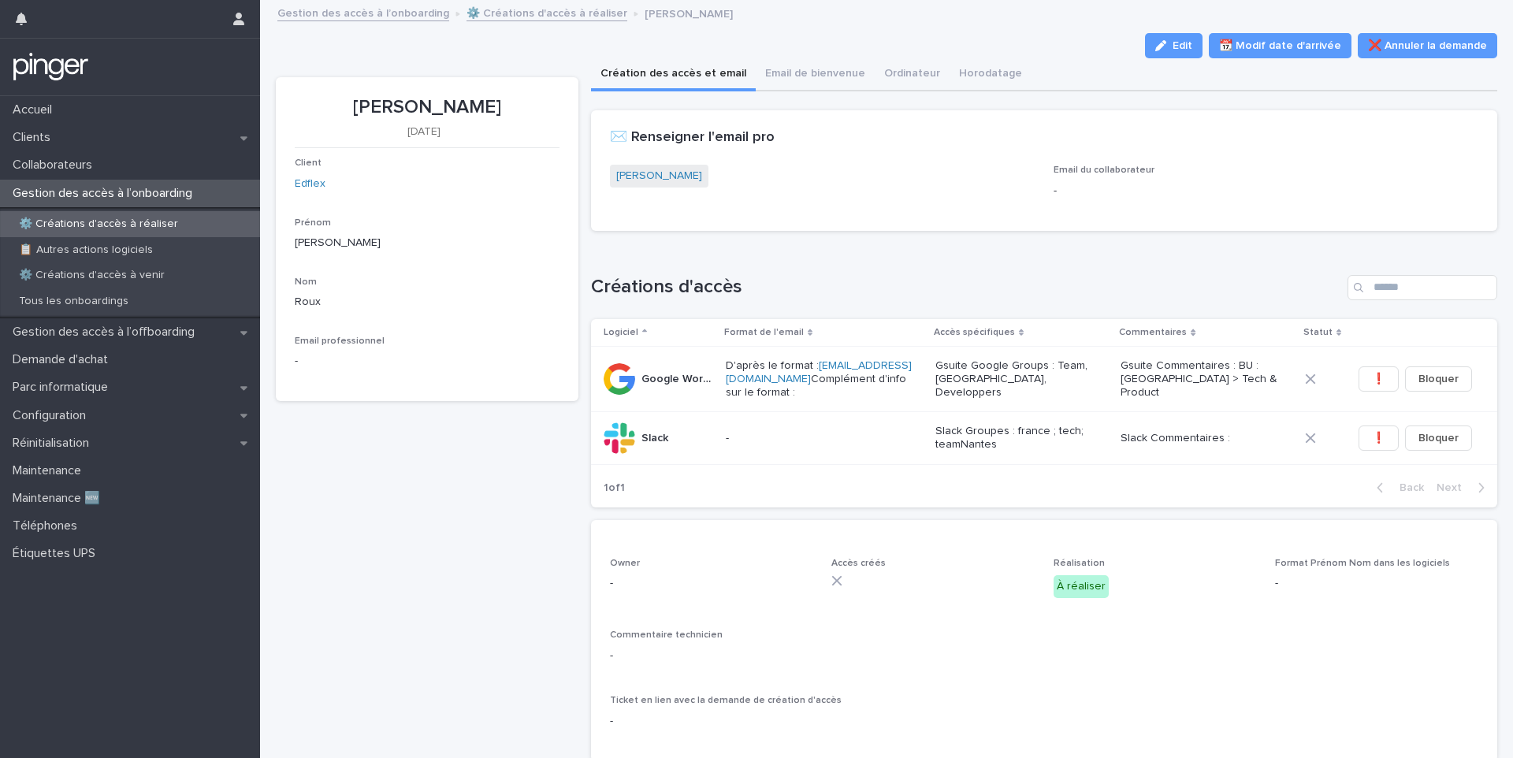
click at [392, 111] on p "Hugues Roux" at bounding box center [427, 107] width 265 height 23
copy p "Hugues Roux"
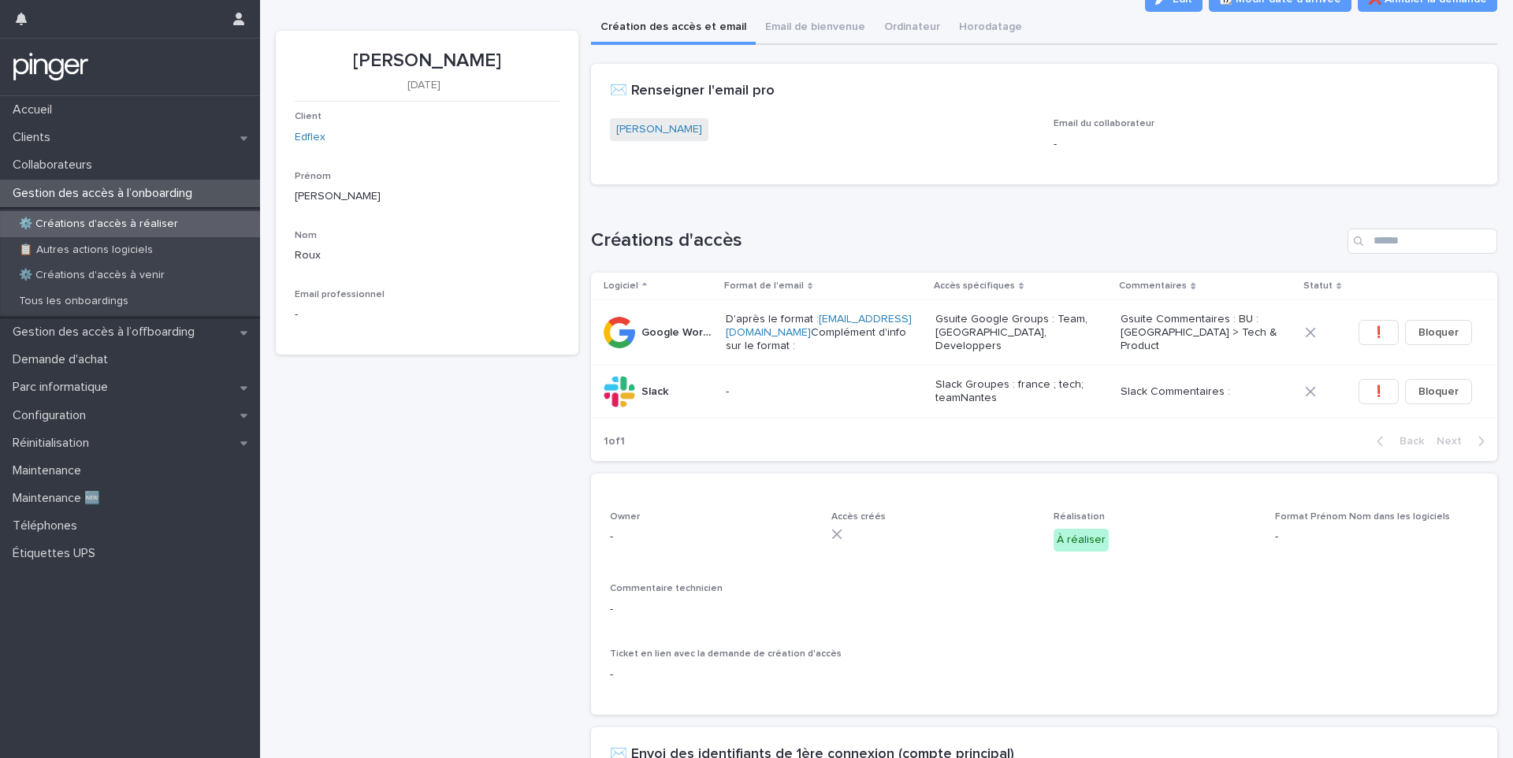
click at [114, 315] on div "⚙️ Créations d'accès à réaliser 📋  Autres actions logiciels ⚙️ Créations d'accè…" at bounding box center [130, 262] width 260 height 111
click at [117, 325] on p "Gestion des accès à l’offboarding" at bounding box center [106, 332] width 201 height 15
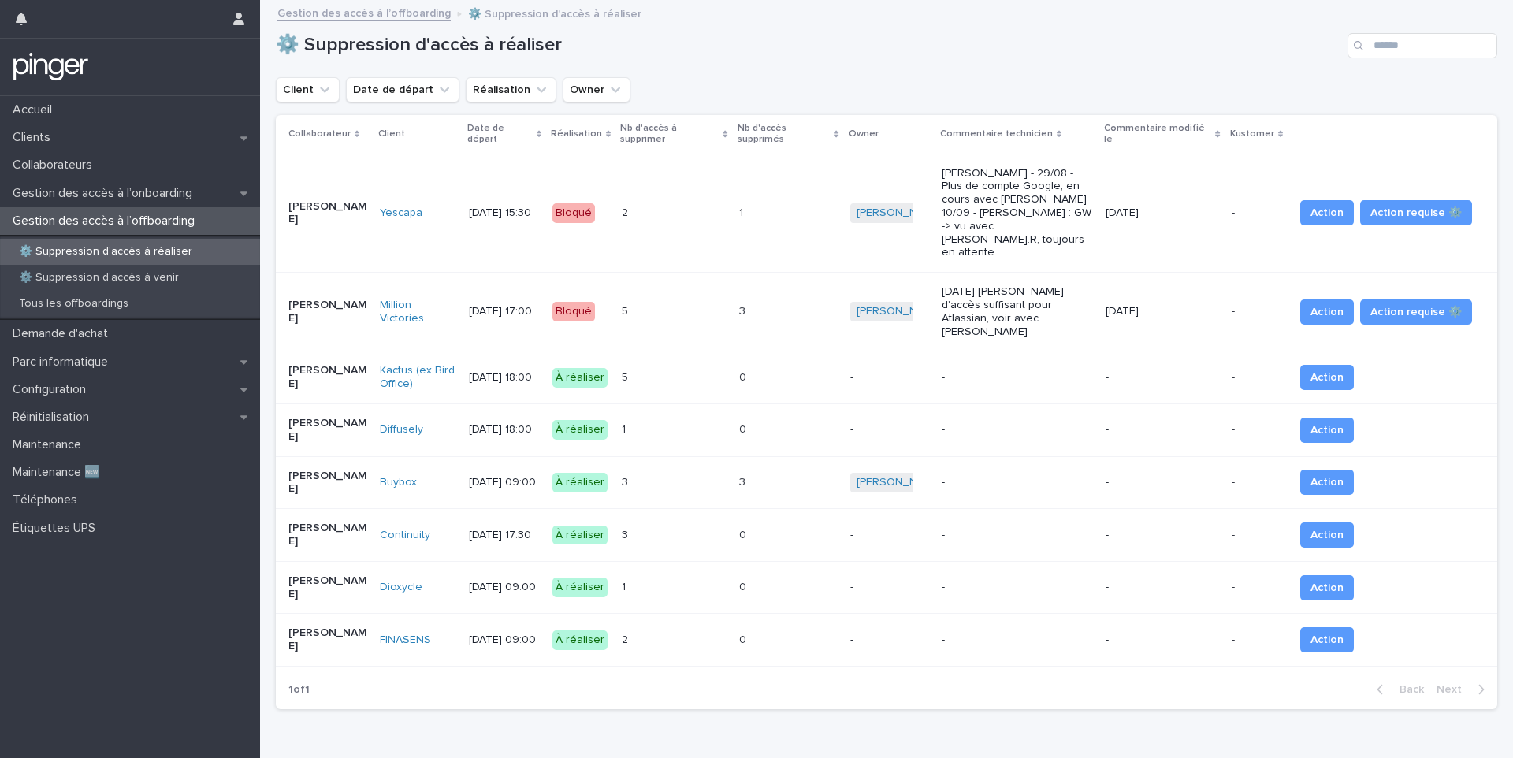
click at [825, 417] on div "0 0" at bounding box center [788, 430] width 98 height 26
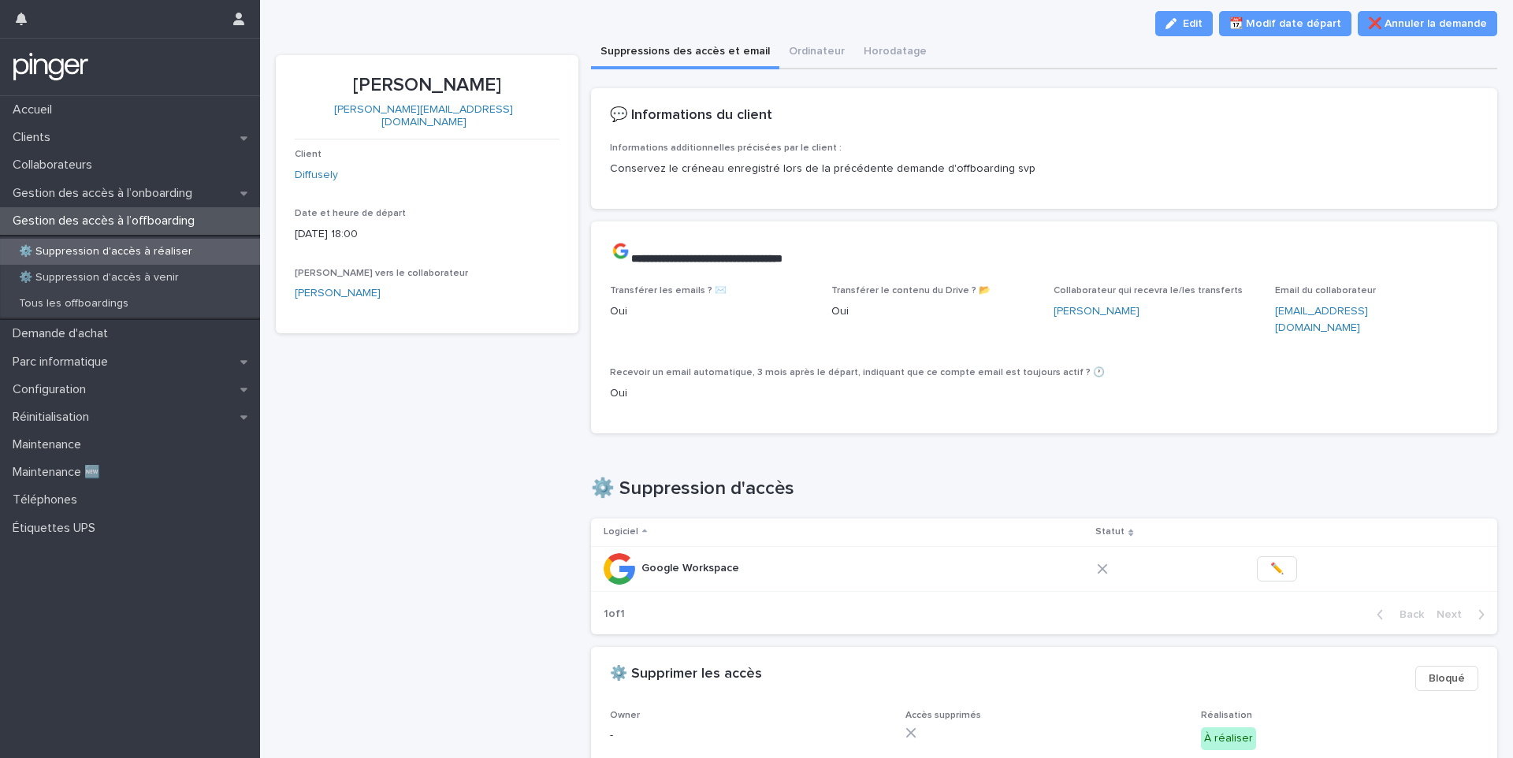
scroll to position [23, 0]
click at [430, 83] on p "[PERSON_NAME]" at bounding box center [427, 84] width 265 height 23
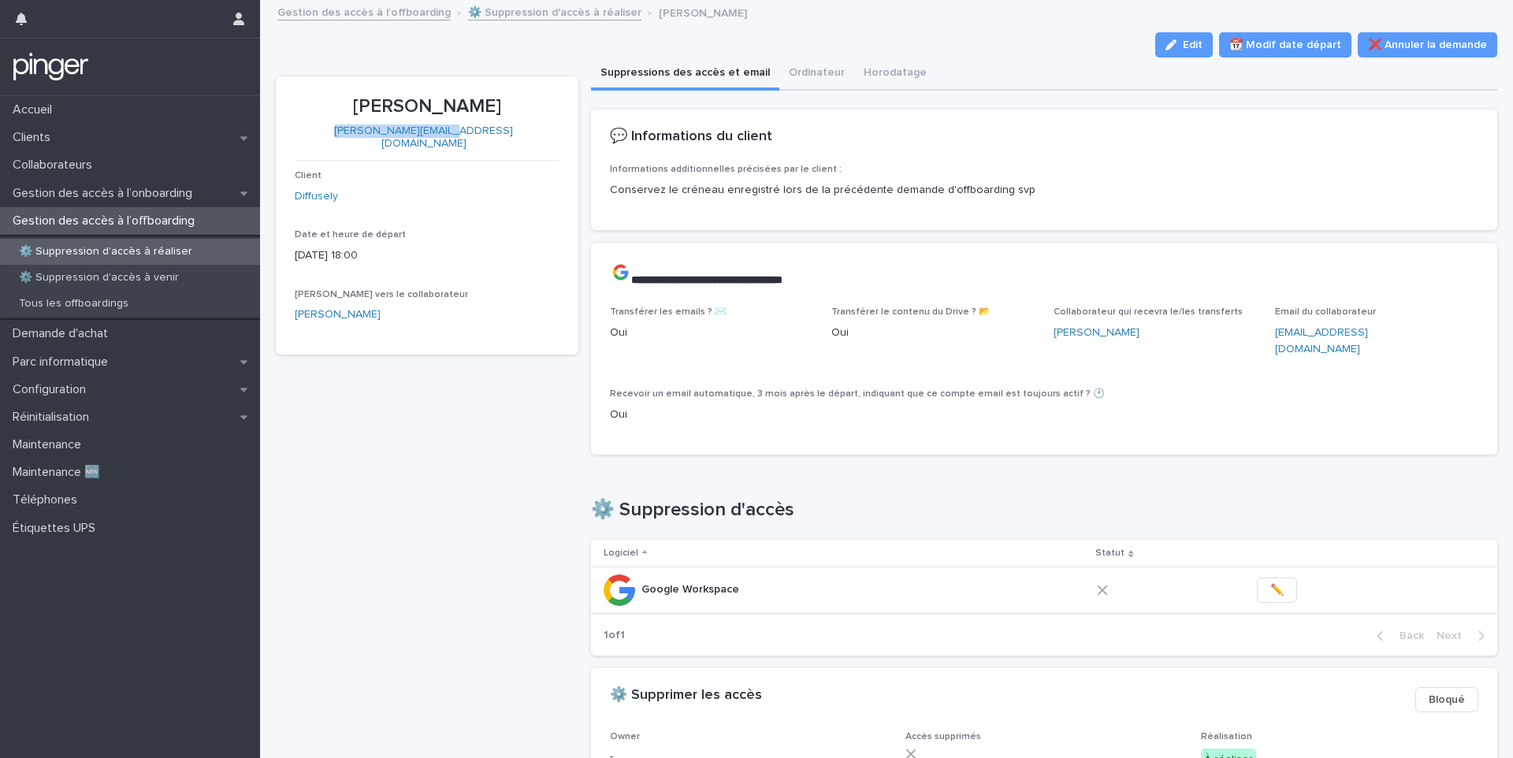
scroll to position [0, 0]
click at [1453, 336] on icon "button" at bounding box center [1459, 342] width 13 height 13
click at [1166, 43] on icon "button" at bounding box center [1170, 45] width 11 height 11
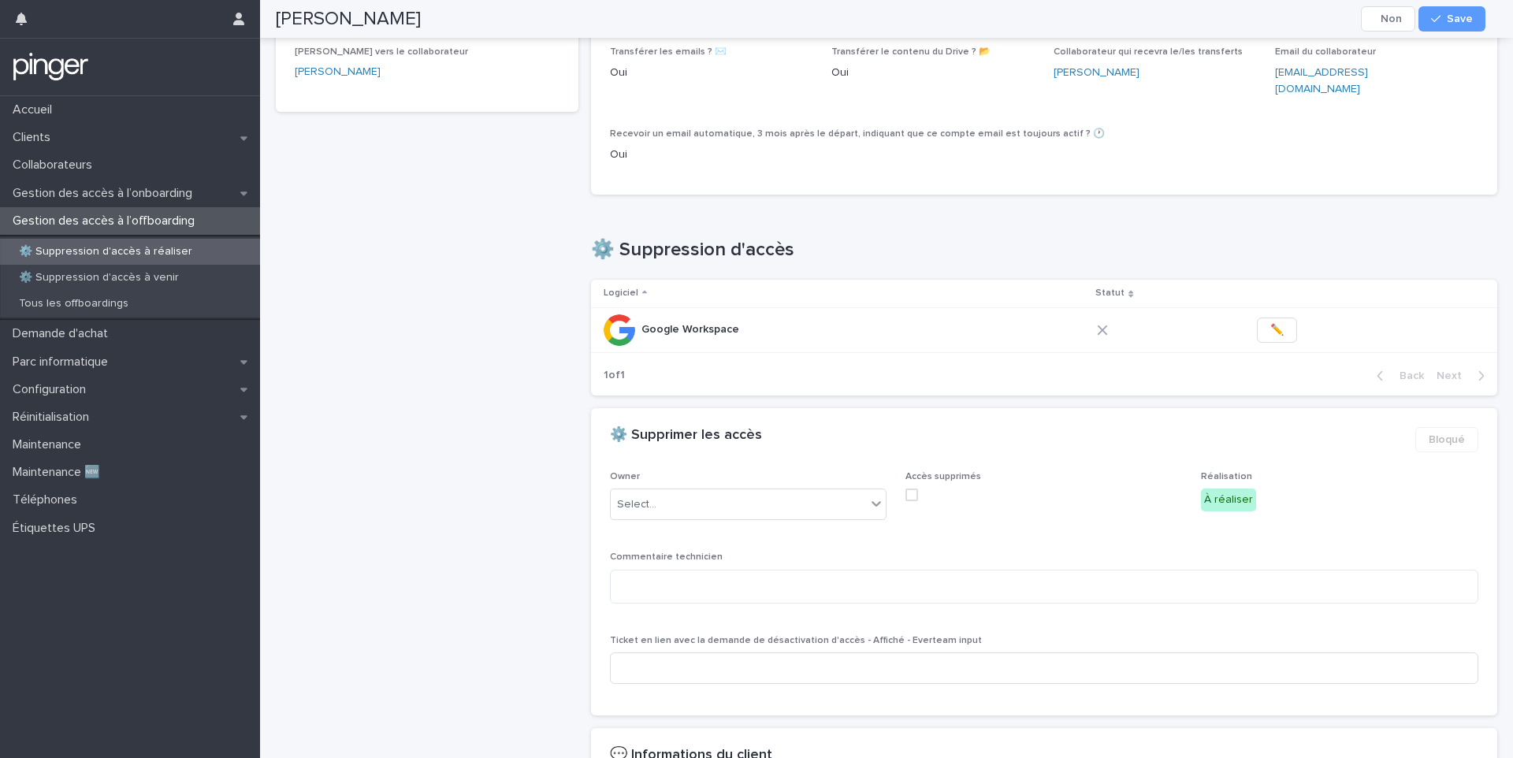
scroll to position [262, 0]
click at [1261, 317] on button "✏️" at bounding box center [1277, 329] width 40 height 25
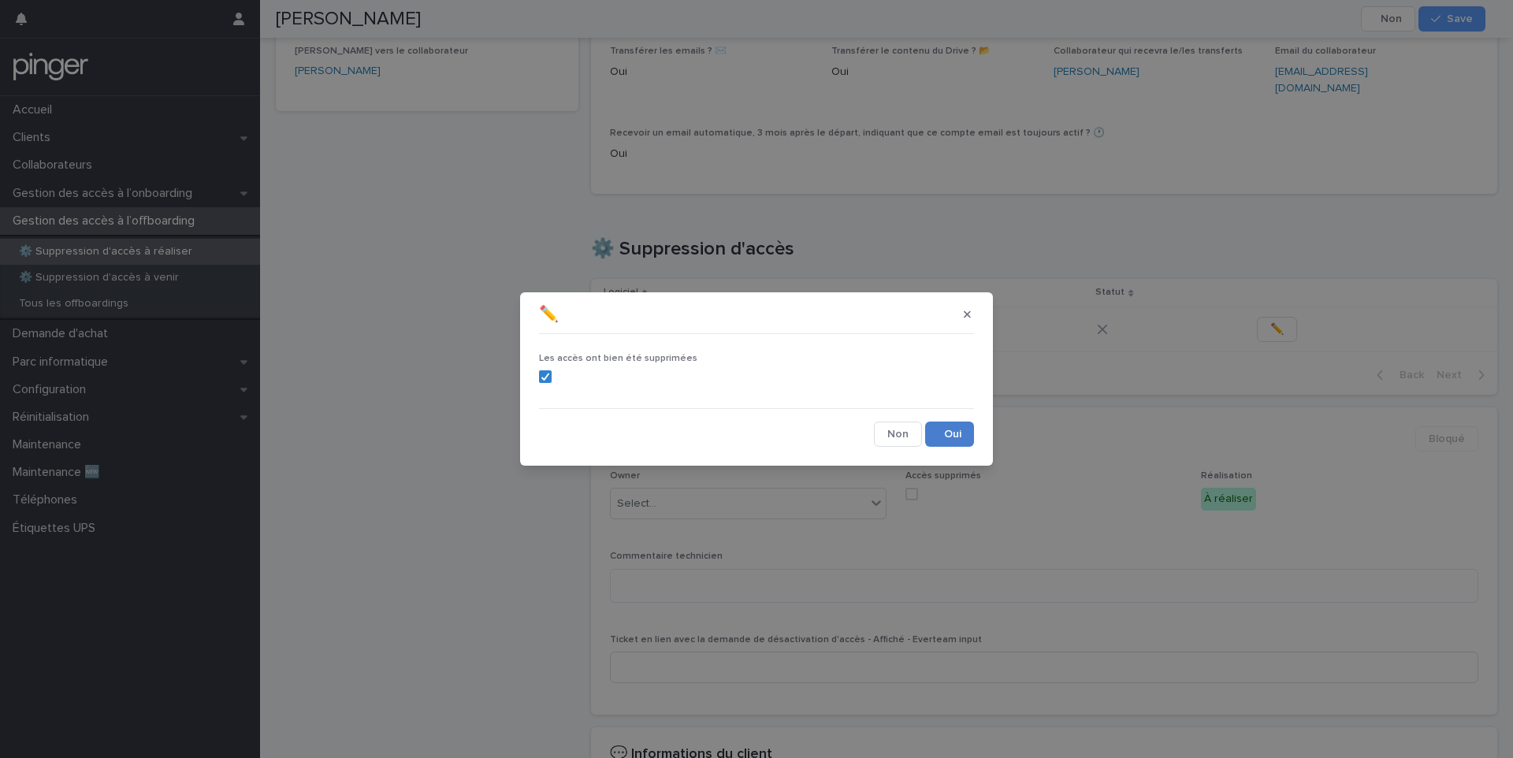
click at [946, 445] on button "Save" at bounding box center [949, 434] width 49 height 25
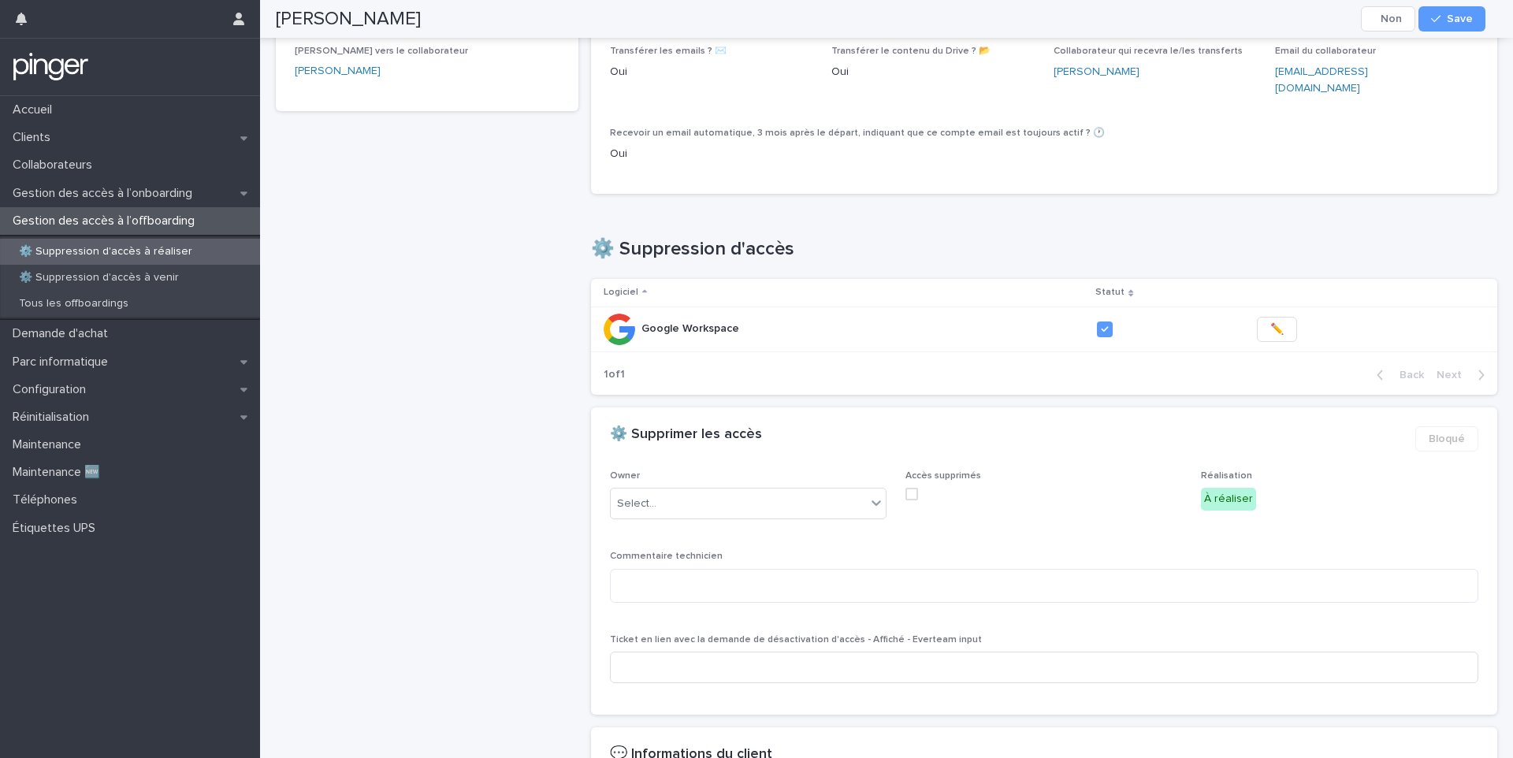
click at [907, 488] on span at bounding box center [911, 494] width 13 height 13
click at [1469, 26] on button "Save" at bounding box center [1451, 18] width 67 height 25
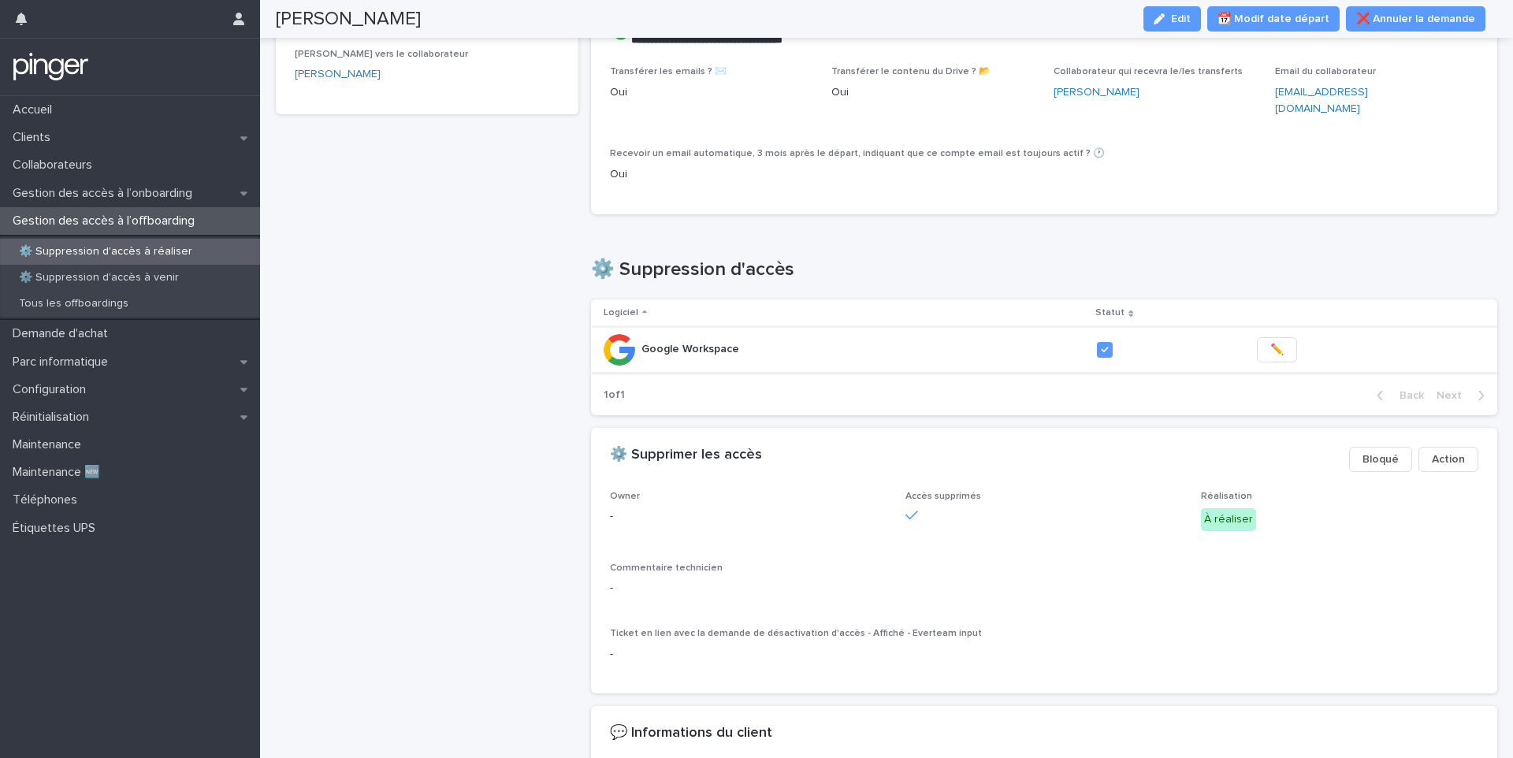
scroll to position [0, 0]
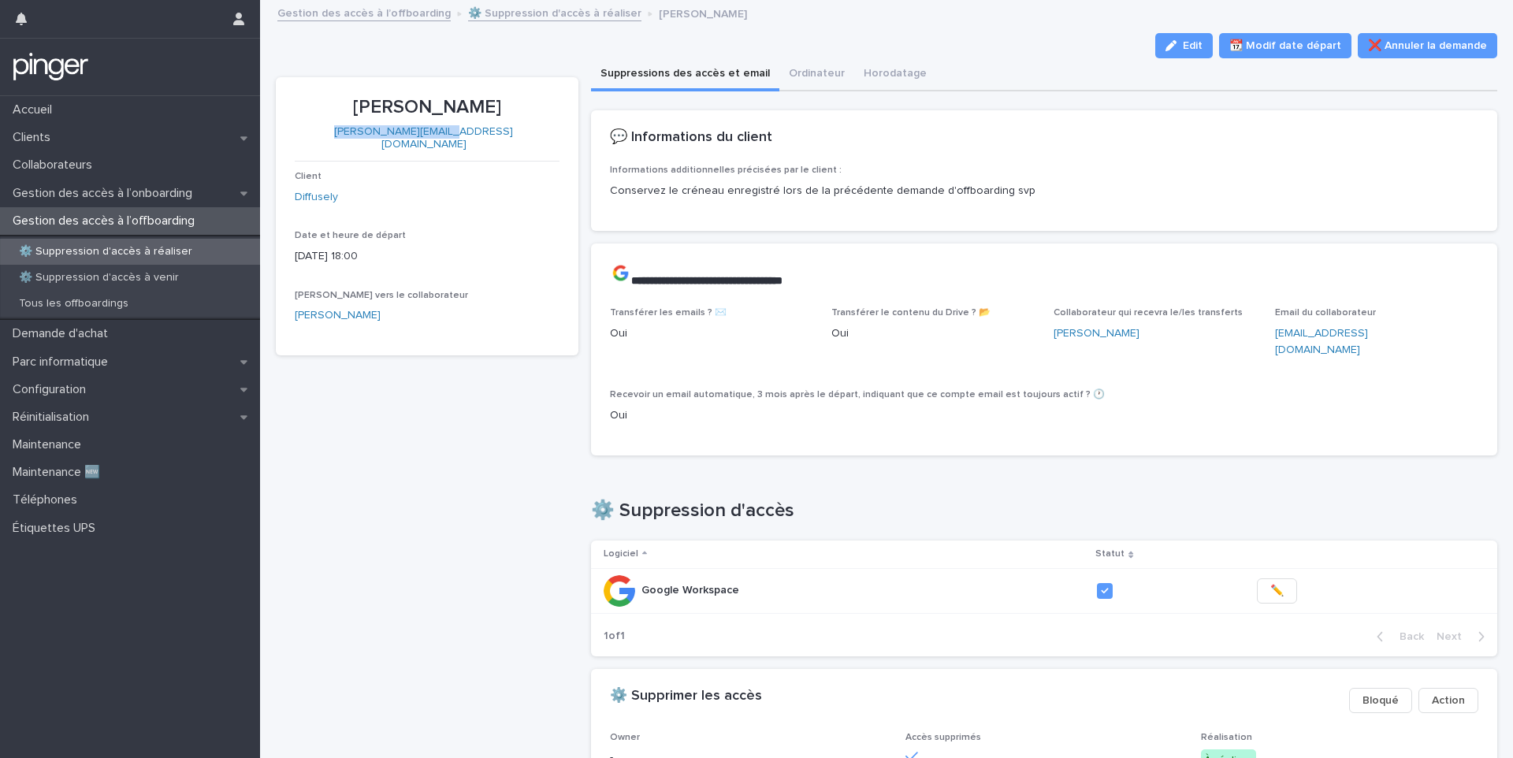
click at [102, 254] on p "⚙️ Suppression d'accès à réaliser" at bounding box center [105, 251] width 199 height 13
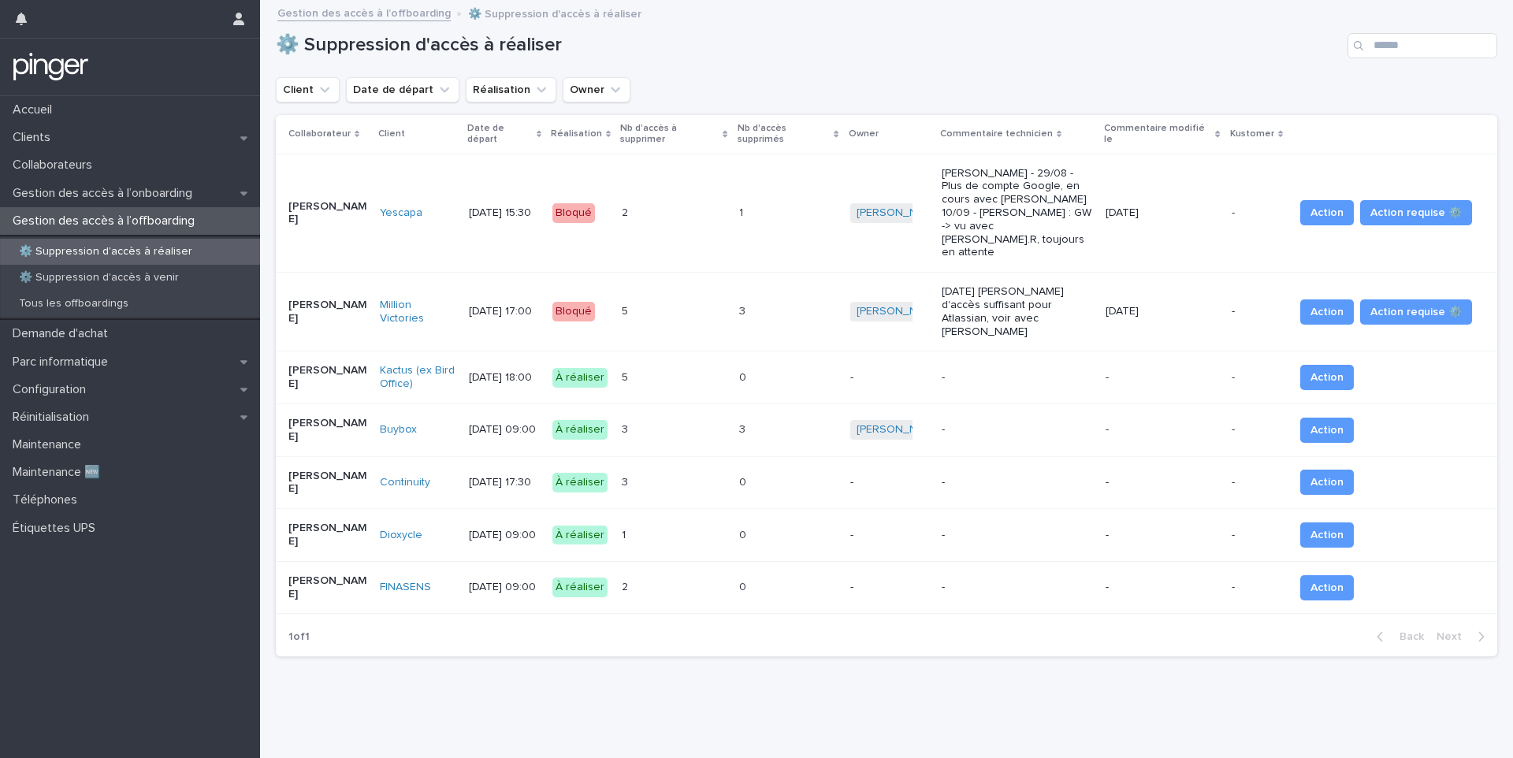
click at [1158, 371] on p "-" at bounding box center [1144, 377] width 79 height 13
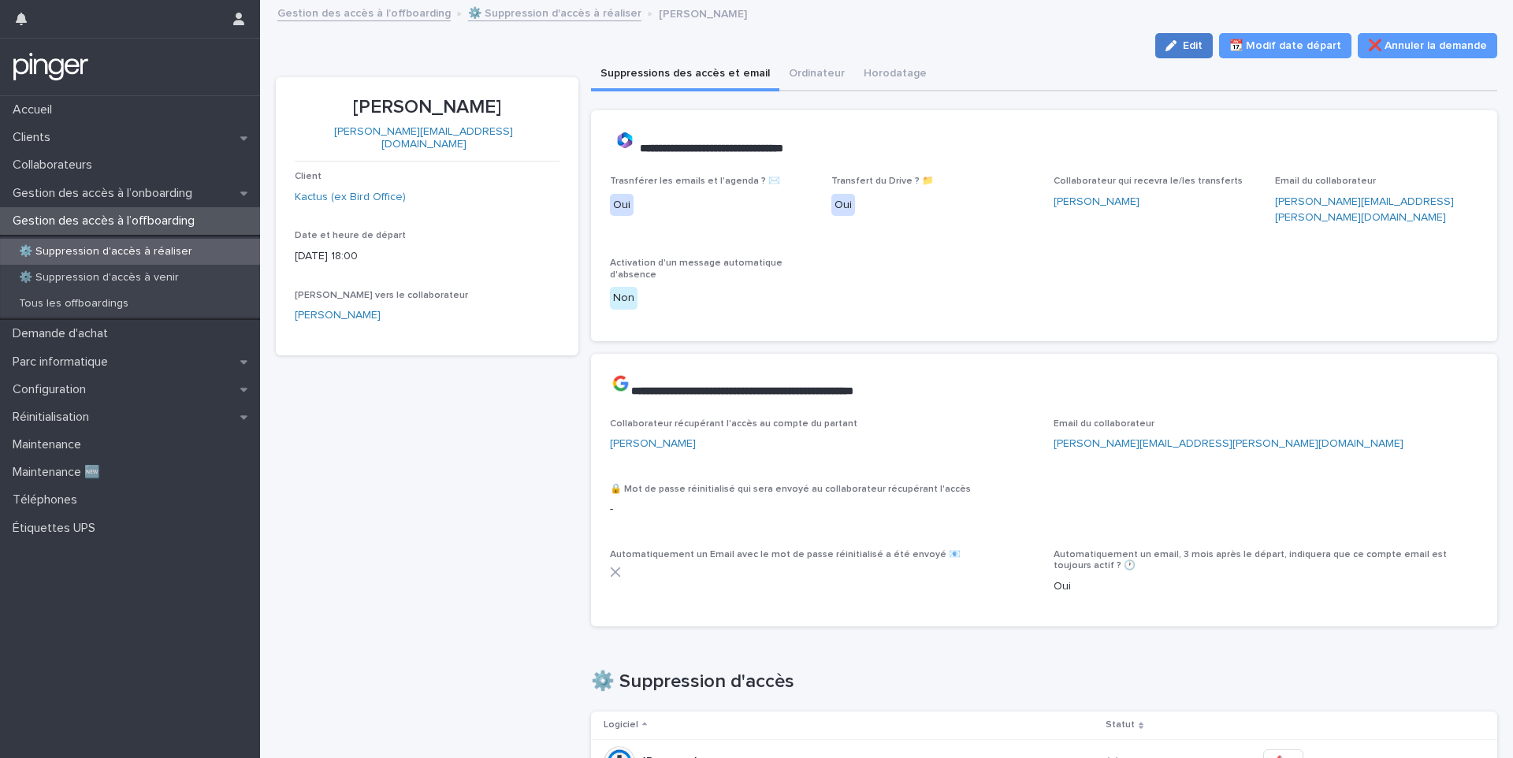
click at [1172, 50] on icon "button" at bounding box center [1170, 45] width 11 height 11
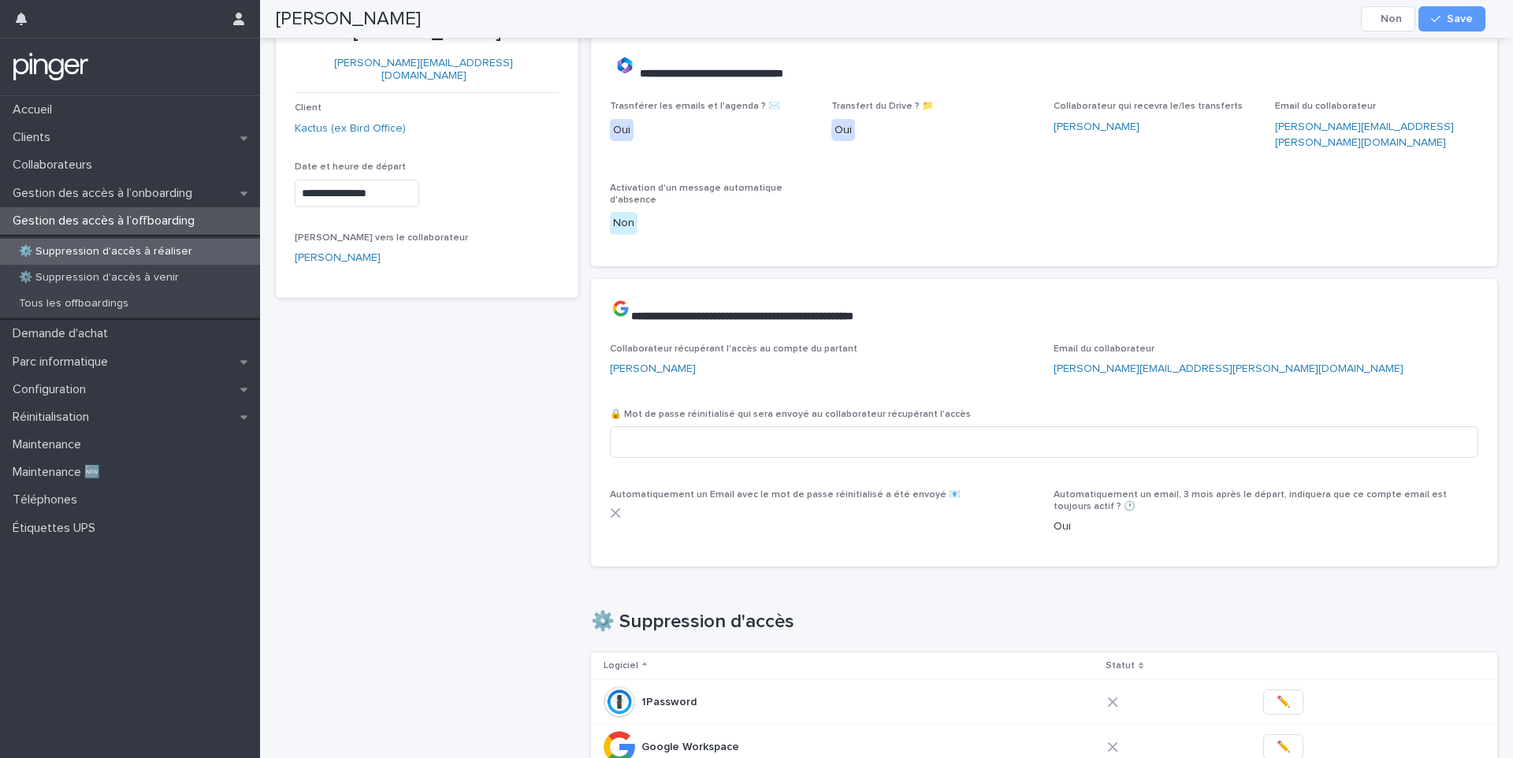
scroll to position [67, 0]
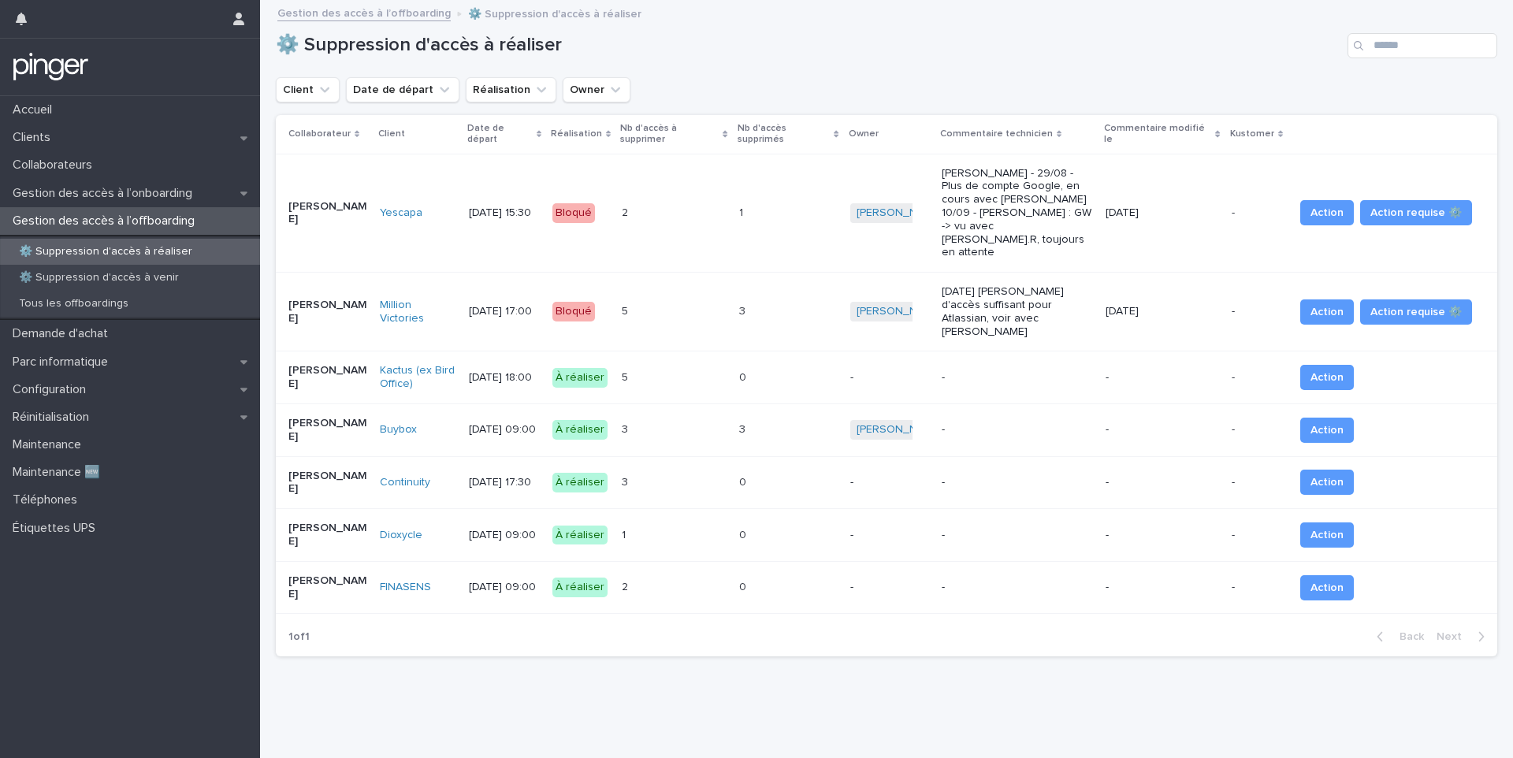
scroll to position [12, 0]
click at [726, 470] on div "3 3" at bounding box center [674, 483] width 104 height 26
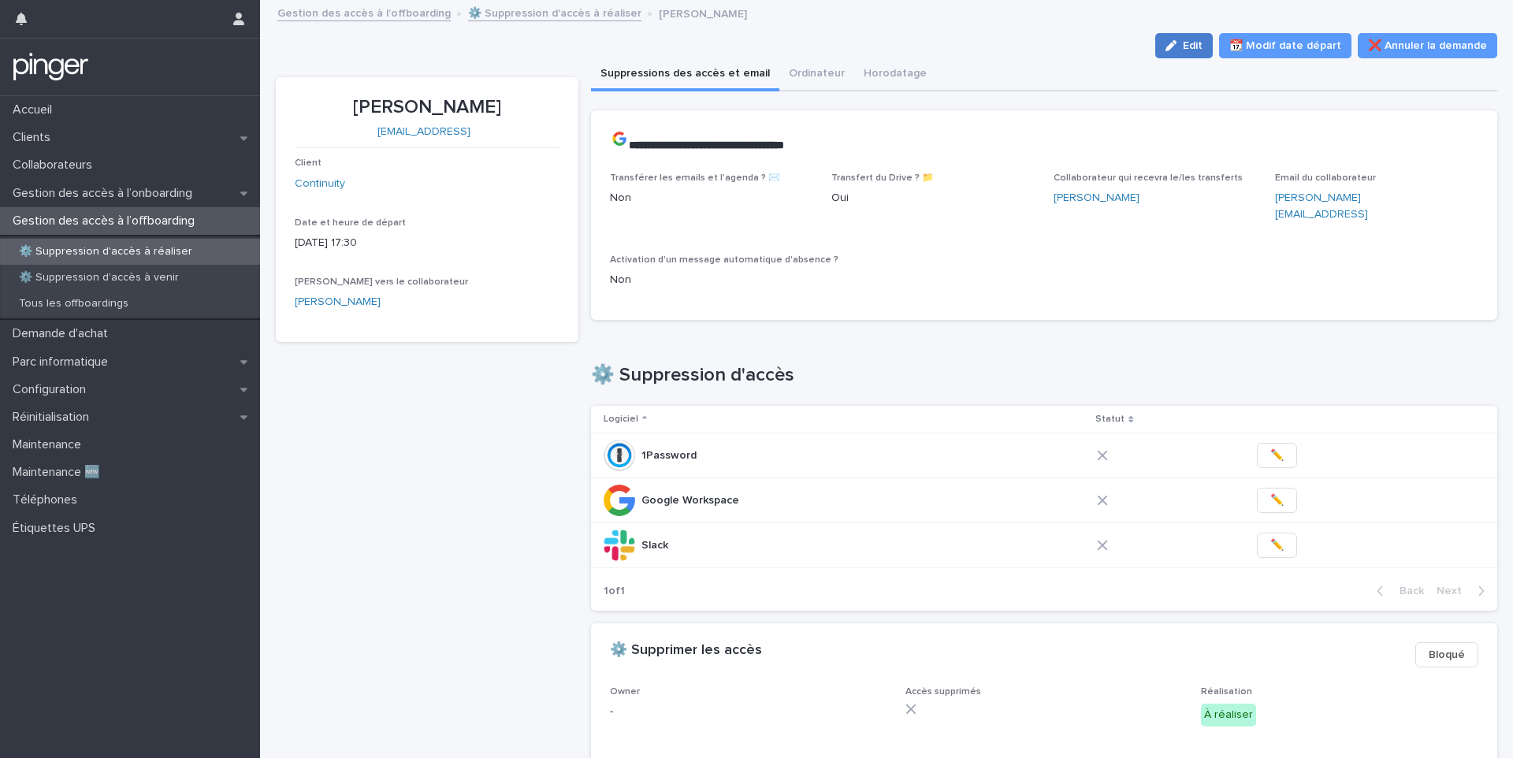
click at [1177, 36] on button "Edit" at bounding box center [1184, 45] width 58 height 25
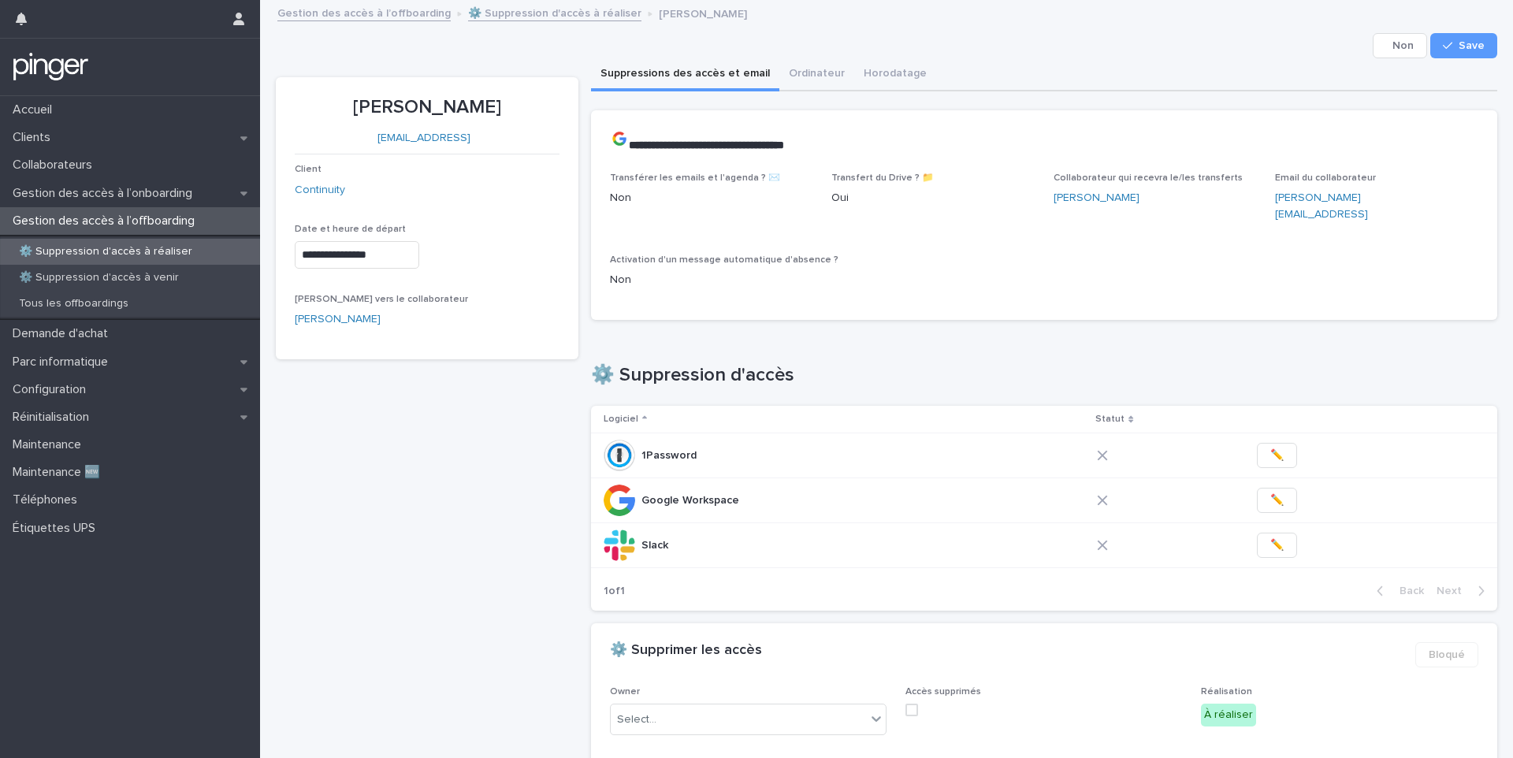
scroll to position [259, 0]
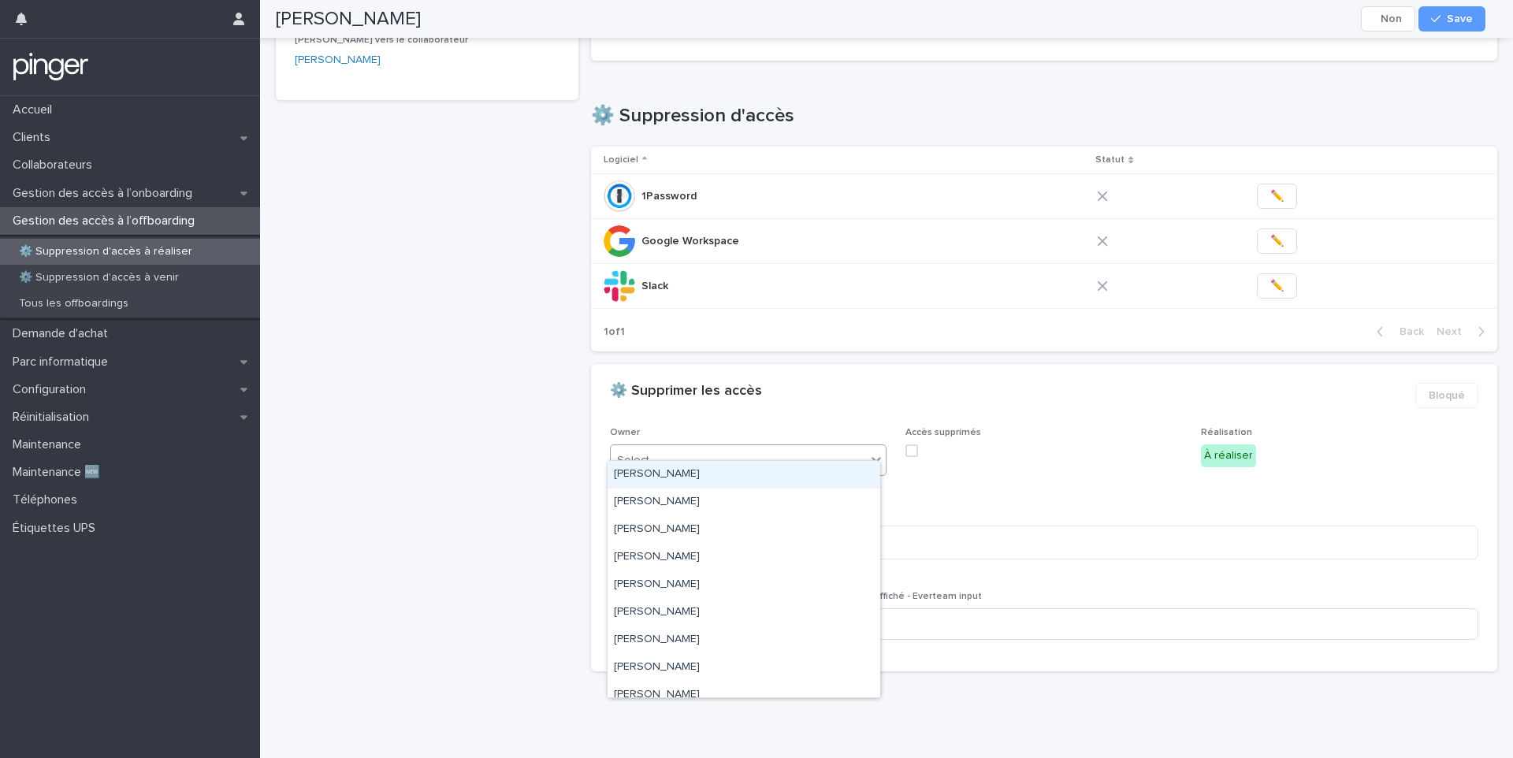
click at [730, 448] on div "Select..." at bounding box center [738, 461] width 255 height 26
type input "****"
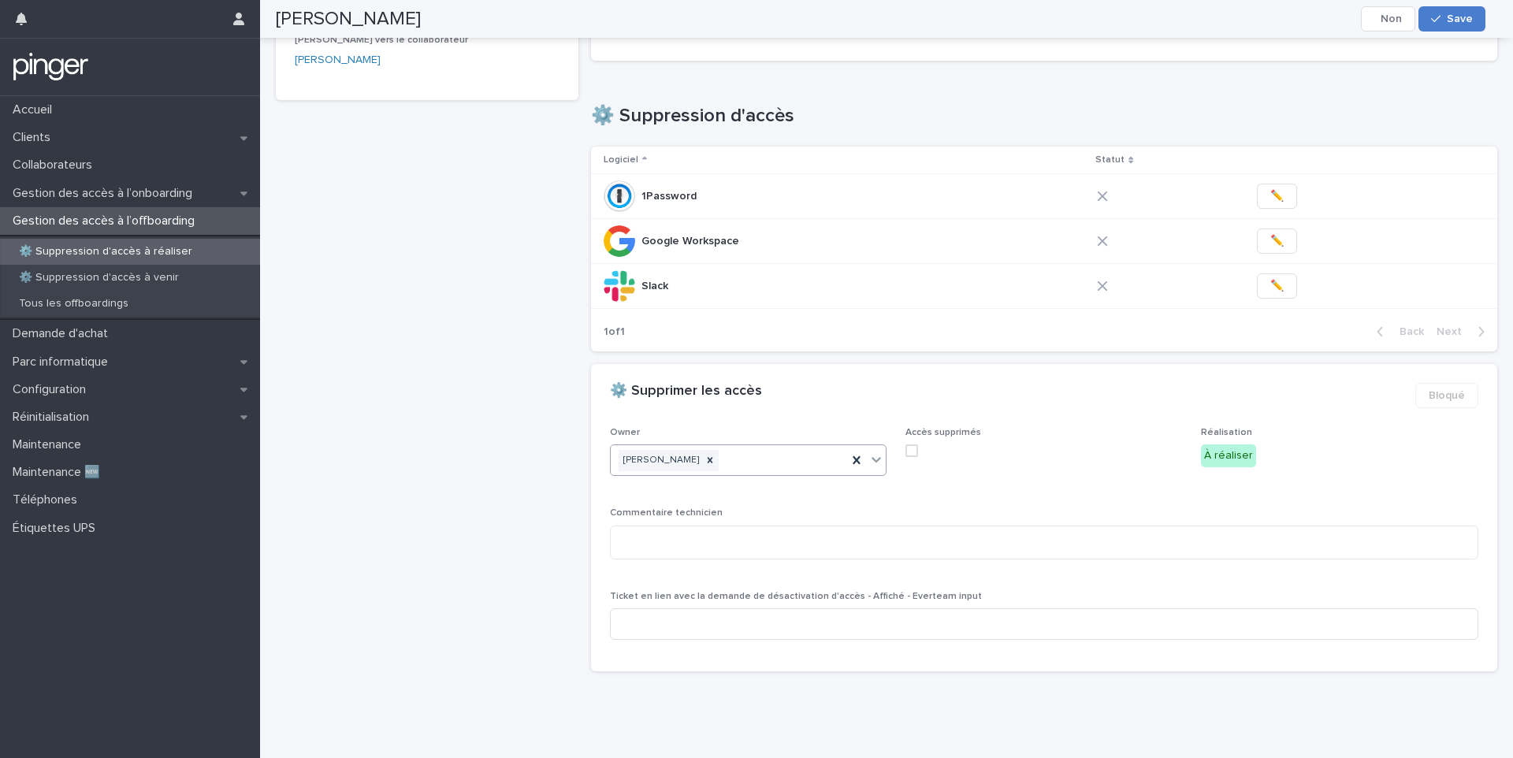
click at [1430, 16] on button "Save" at bounding box center [1451, 18] width 67 height 25
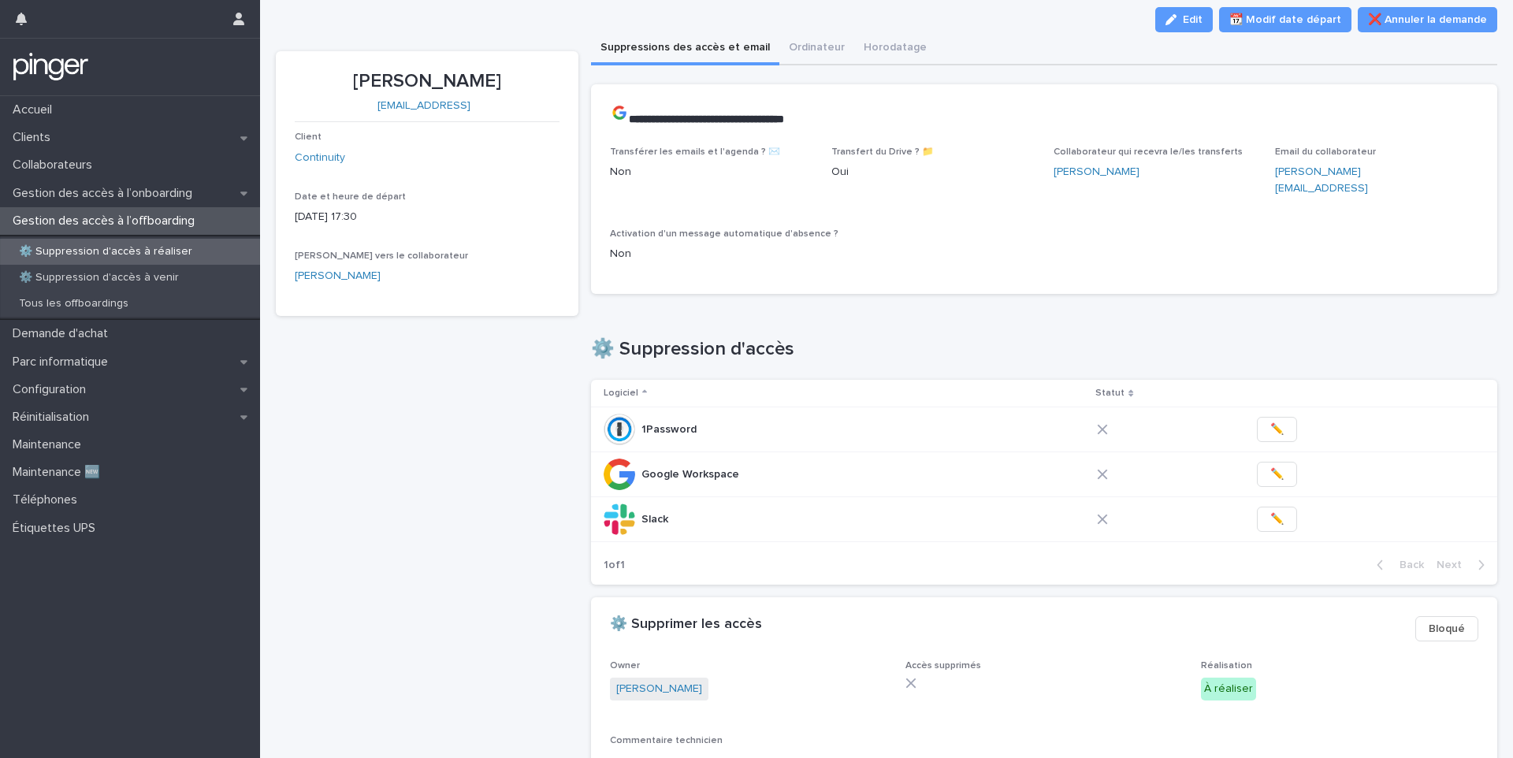
scroll to position [28, 0]
click at [434, 82] on p "Victor Seingier" at bounding box center [427, 80] width 265 height 23
copy p "Victor Seingier"
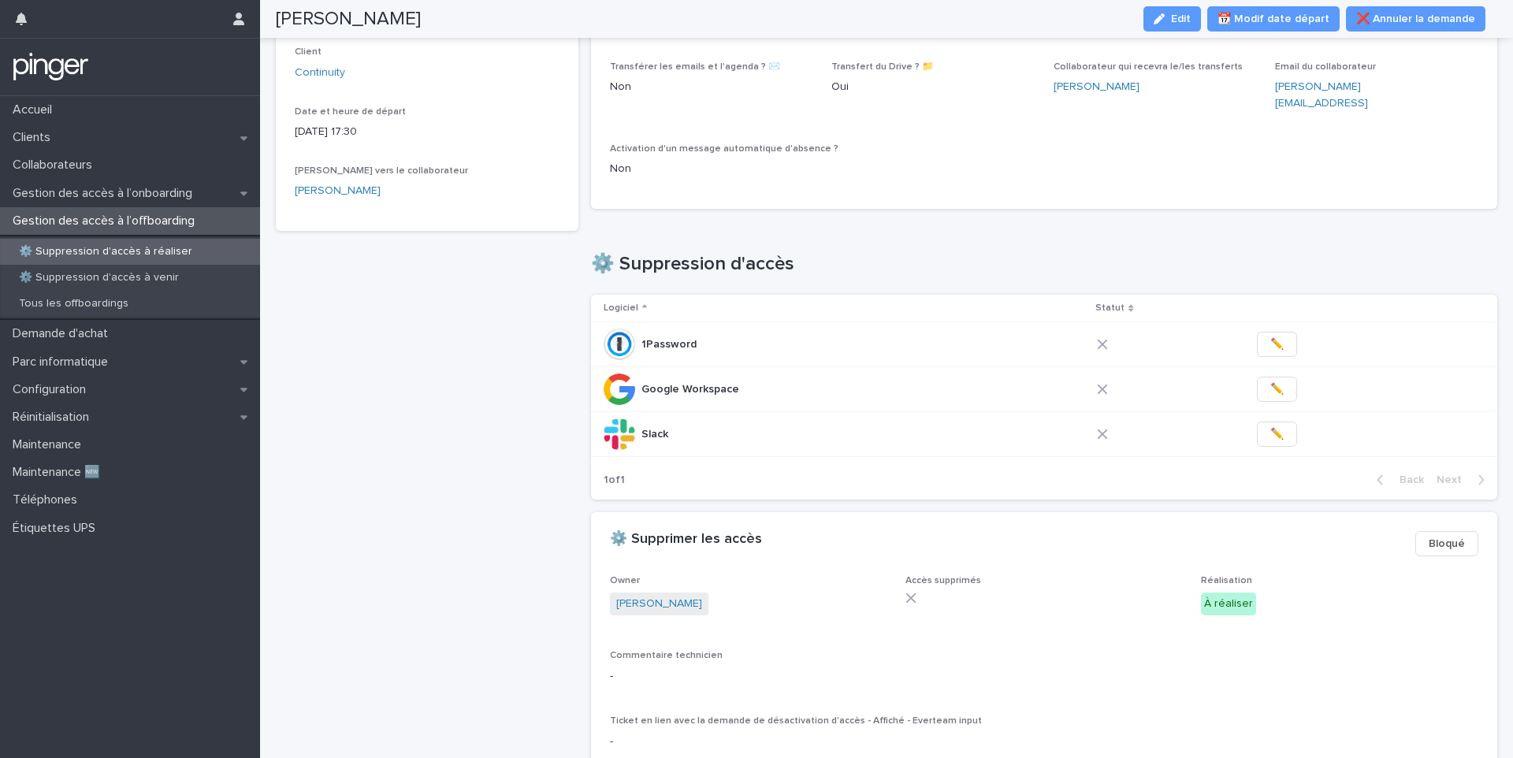
scroll to position [0, 0]
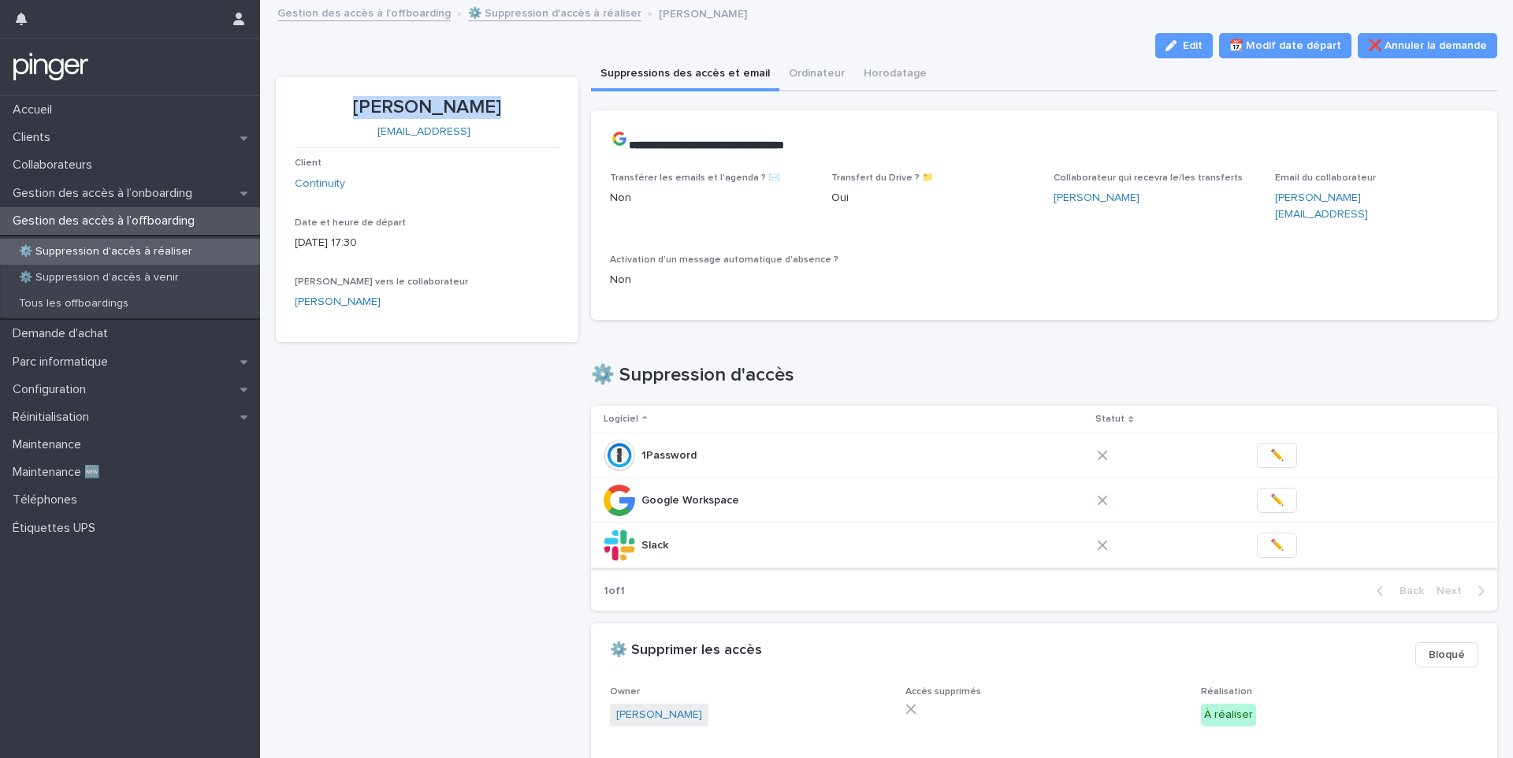
click at [1270, 537] on span "✏️" at bounding box center [1276, 545] width 13 height 16
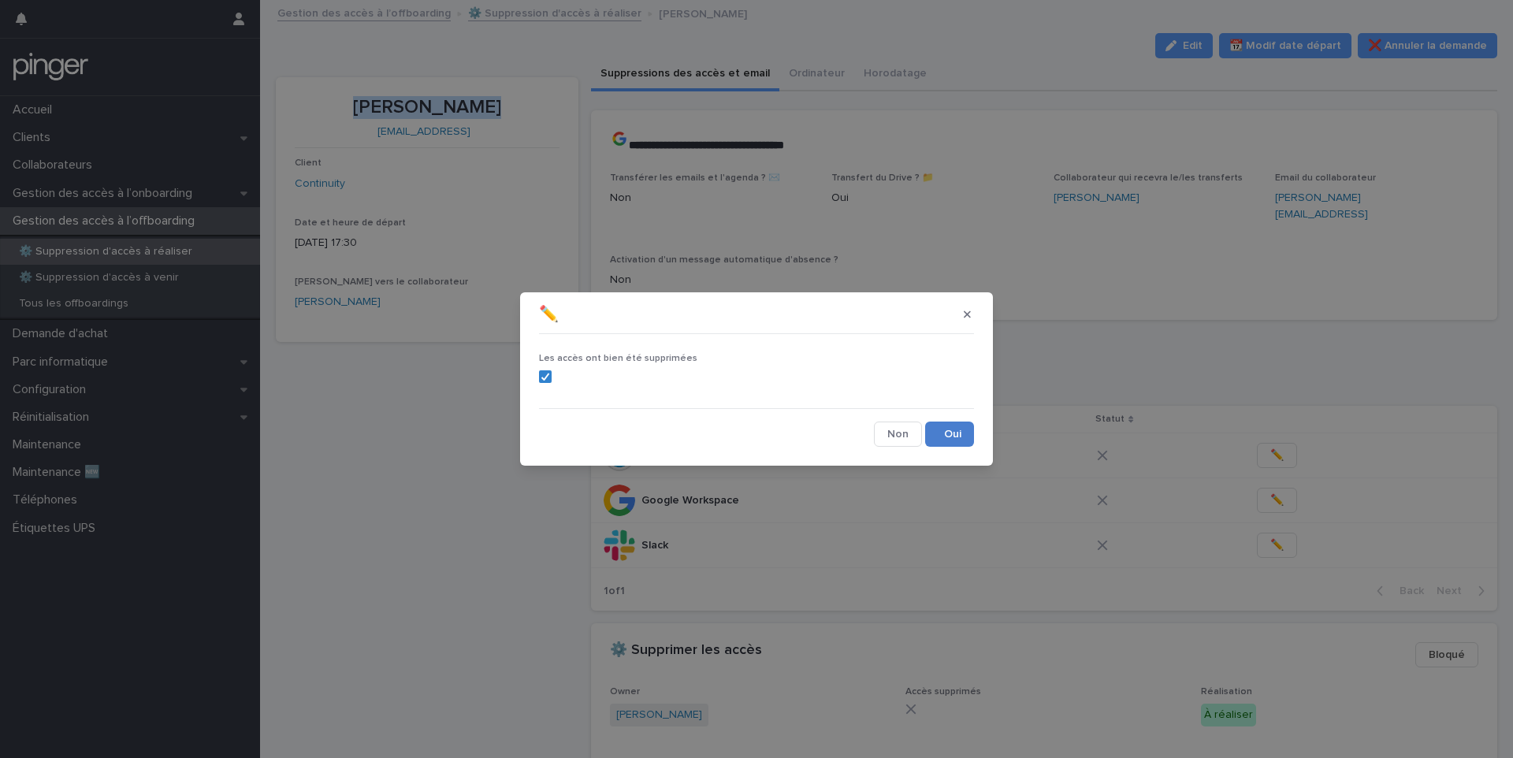
click at [948, 434] on button "Save" at bounding box center [949, 434] width 49 height 25
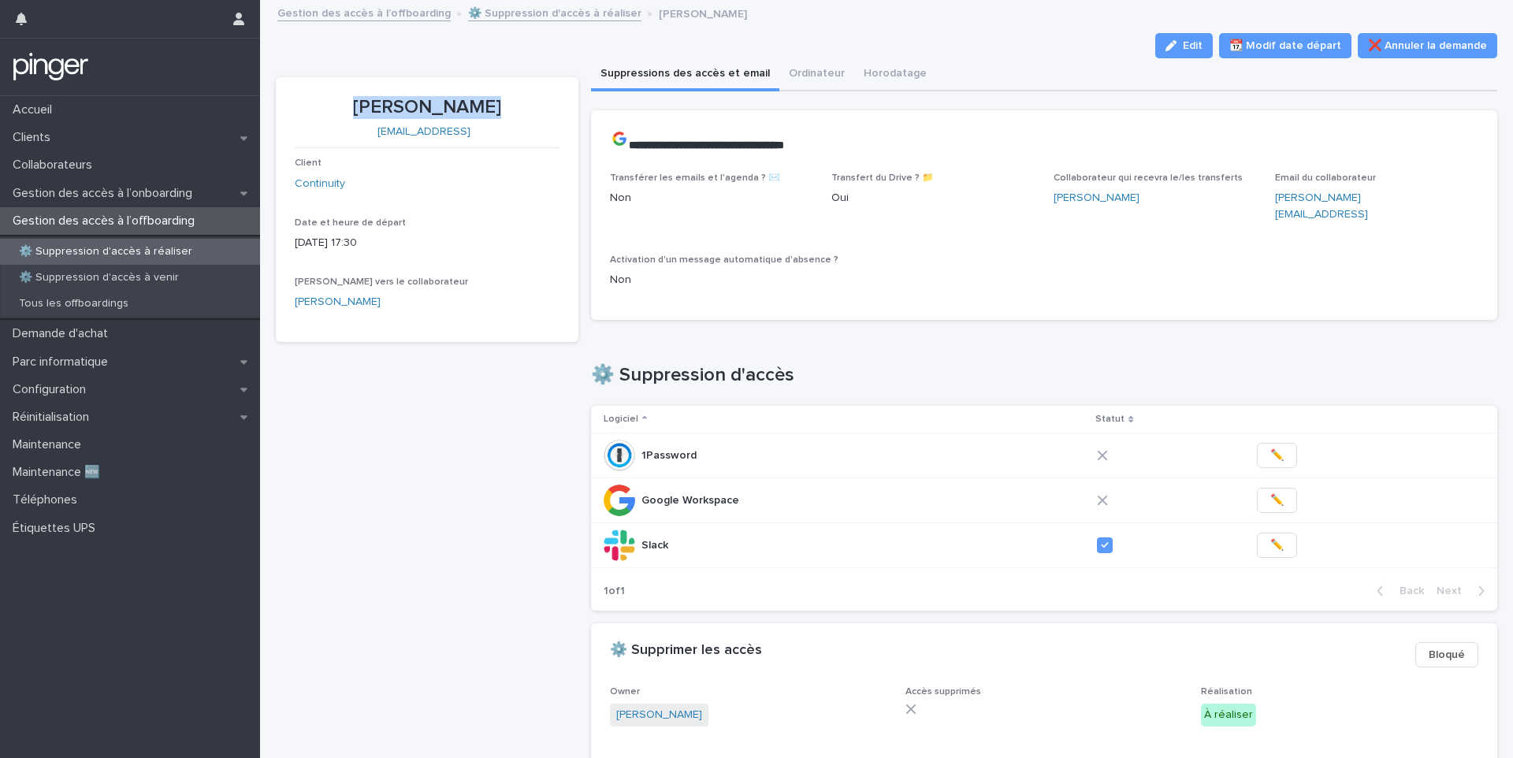
copy link "victor.seingier@cnty.ai"
click at [1270, 448] on span "✏️" at bounding box center [1276, 456] width 13 height 16
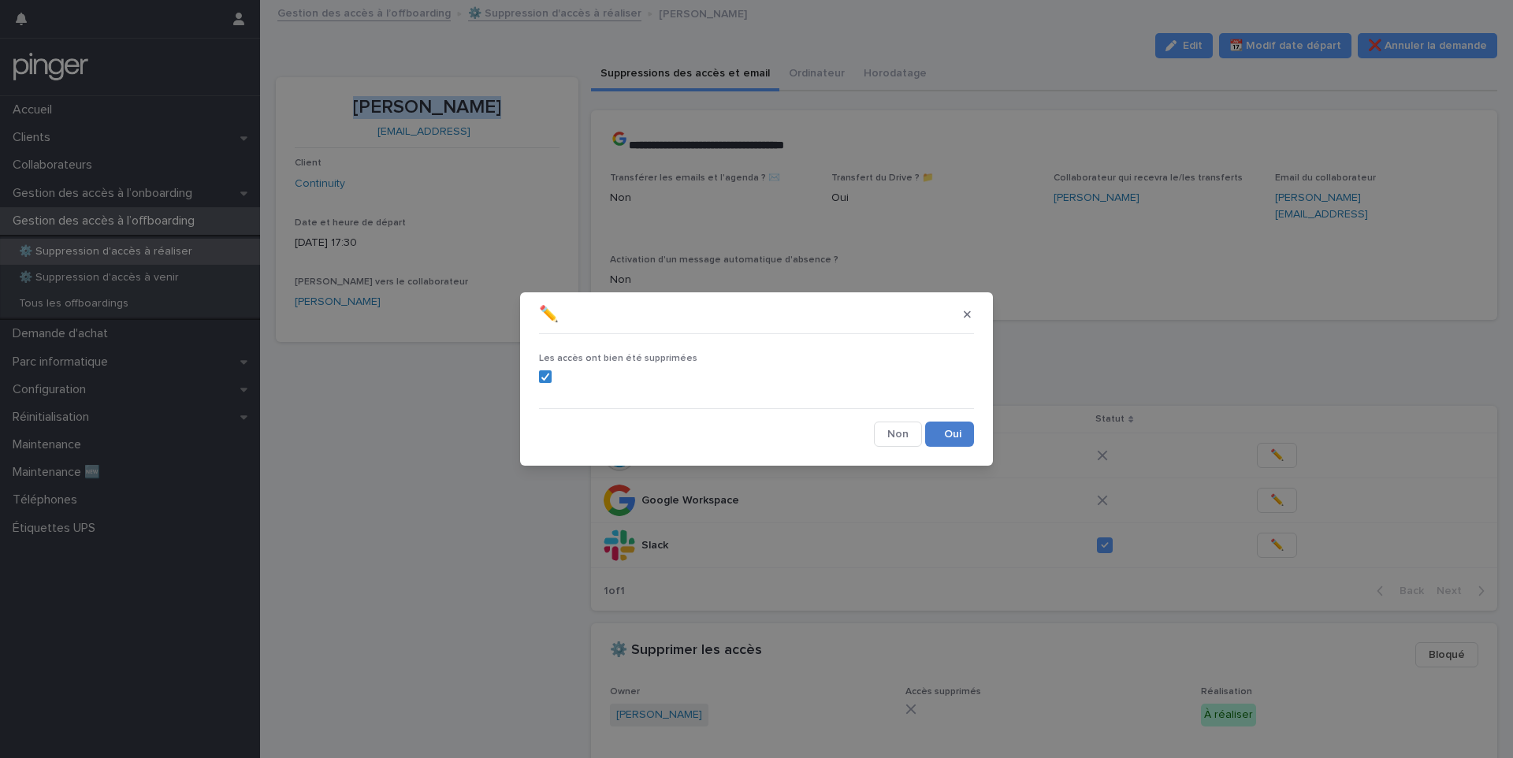
click at [930, 422] on button "Save" at bounding box center [949, 434] width 49 height 25
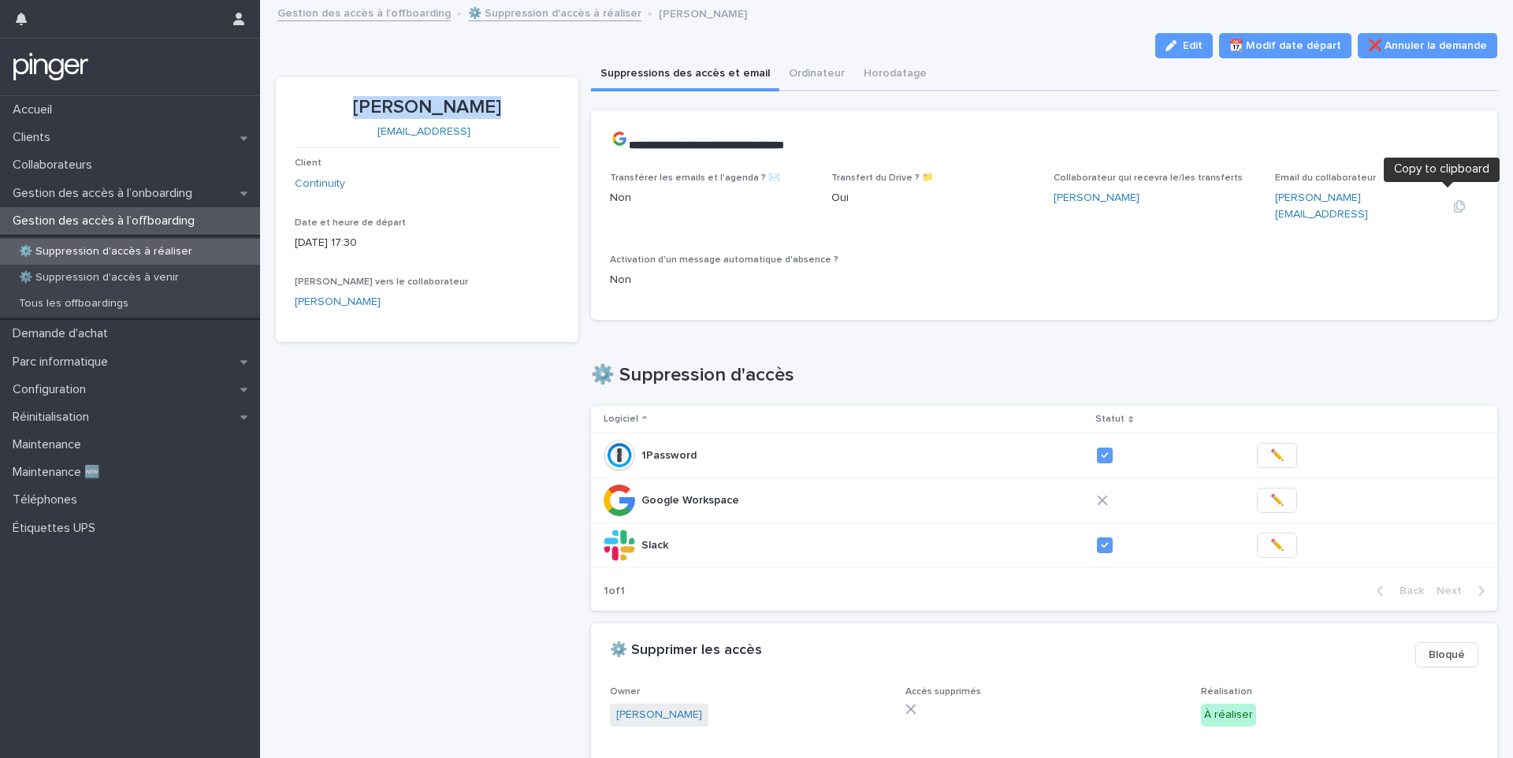
click at [1453, 201] on icon "button" at bounding box center [1459, 206] width 13 height 13
click at [1270, 492] on span "✏️" at bounding box center [1276, 500] width 13 height 16
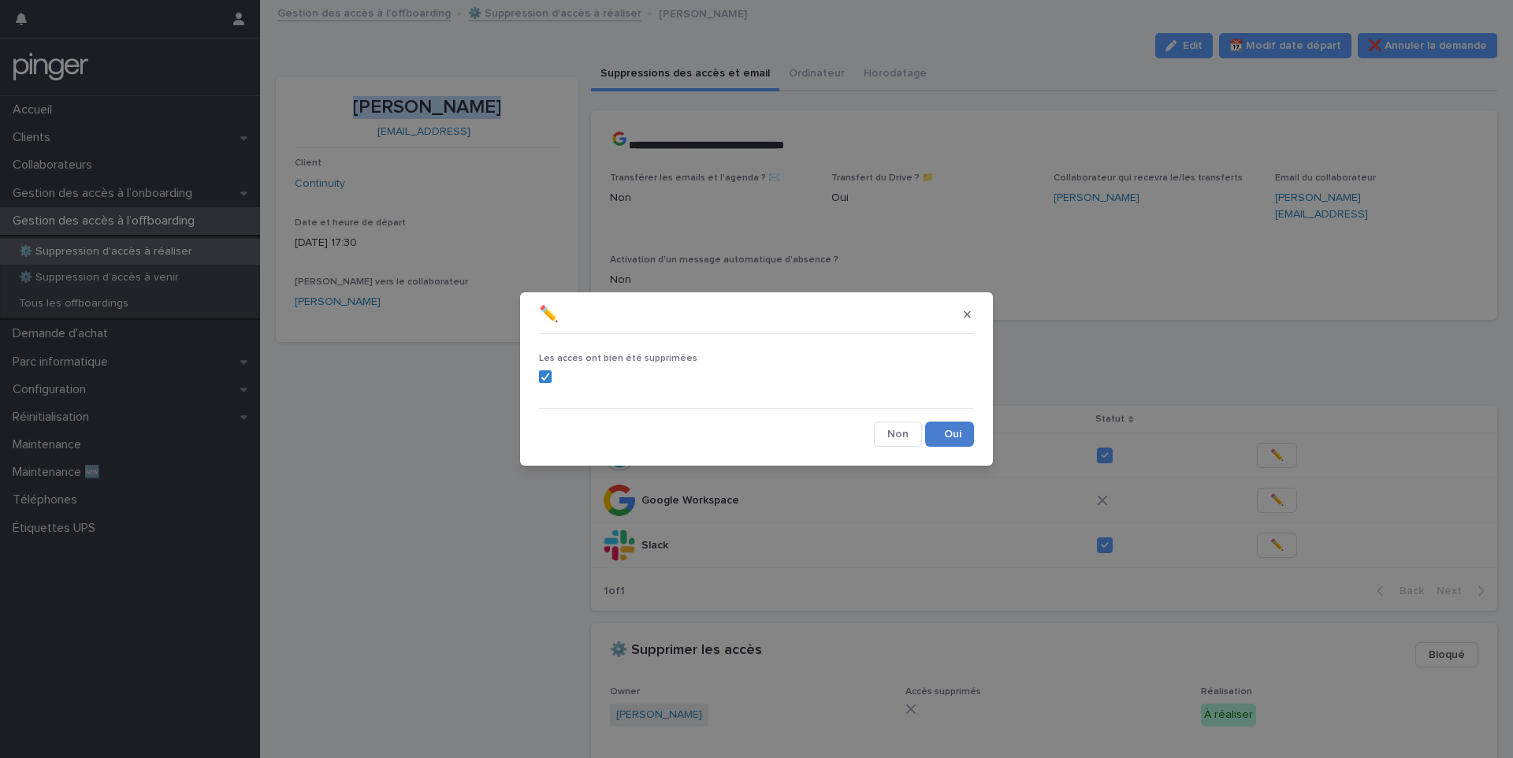
click at [947, 432] on button "Save" at bounding box center [949, 434] width 49 height 25
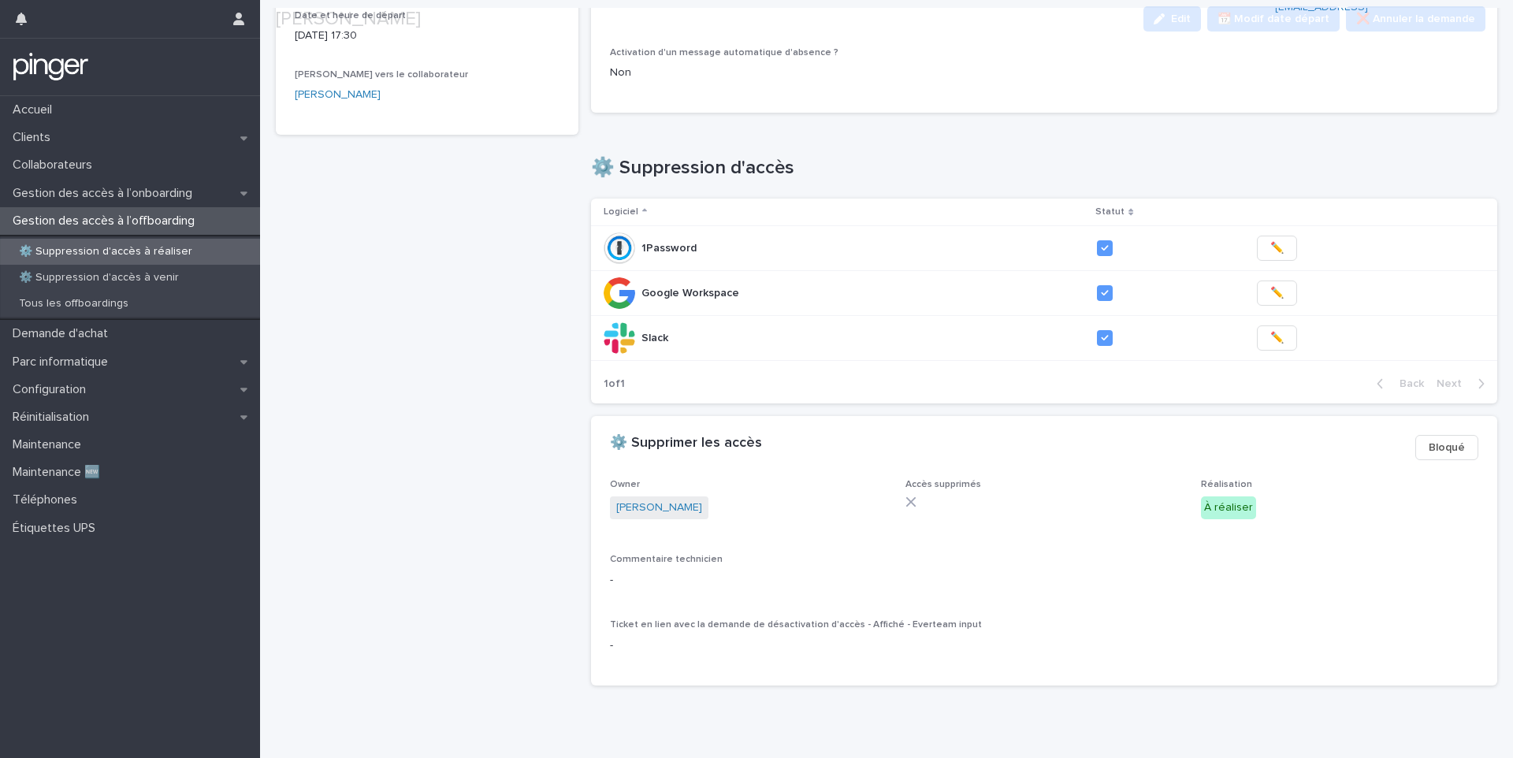
scroll to position [221, 0]
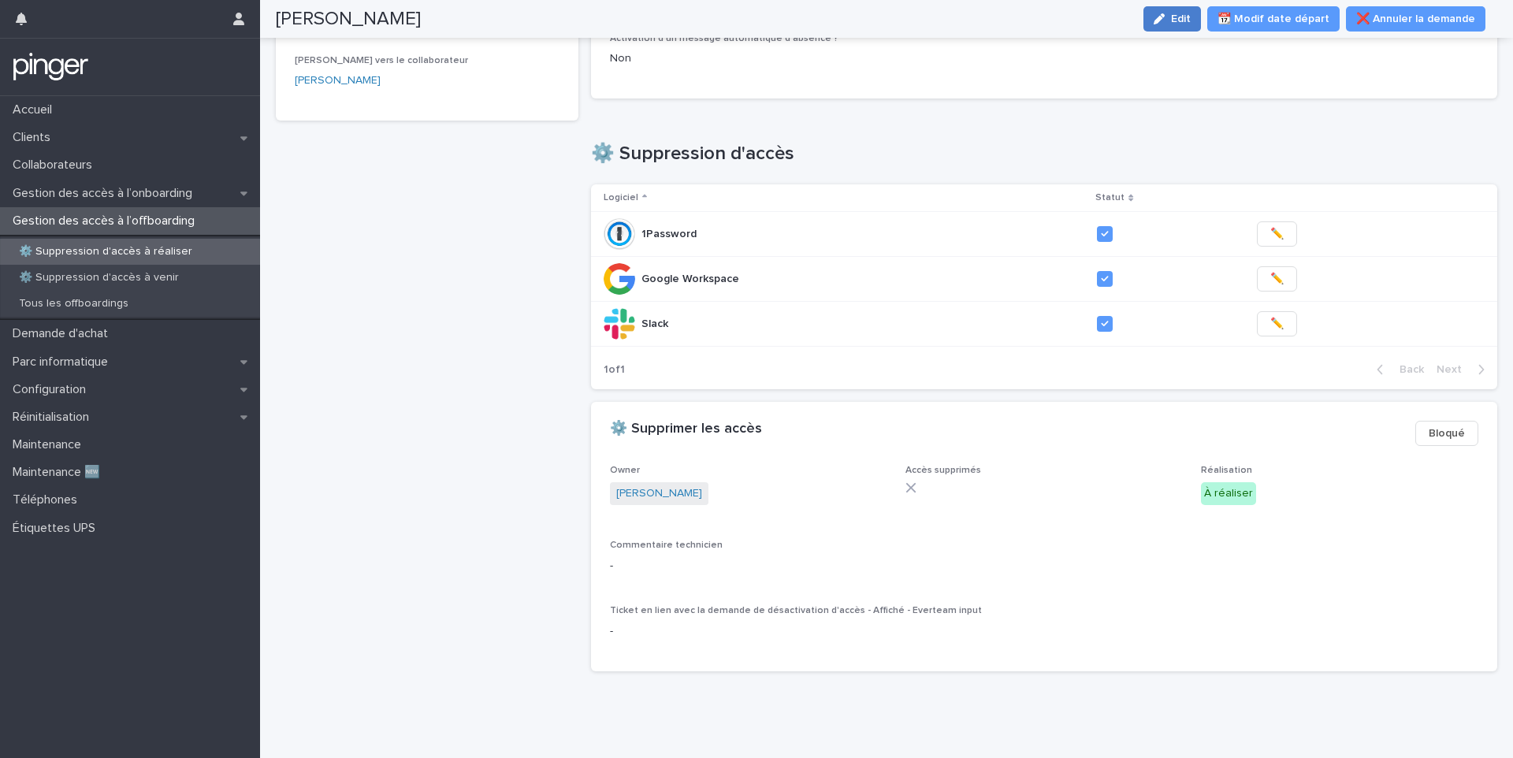
click at [1190, 20] on span "Edit" at bounding box center [1181, 18] width 20 height 11
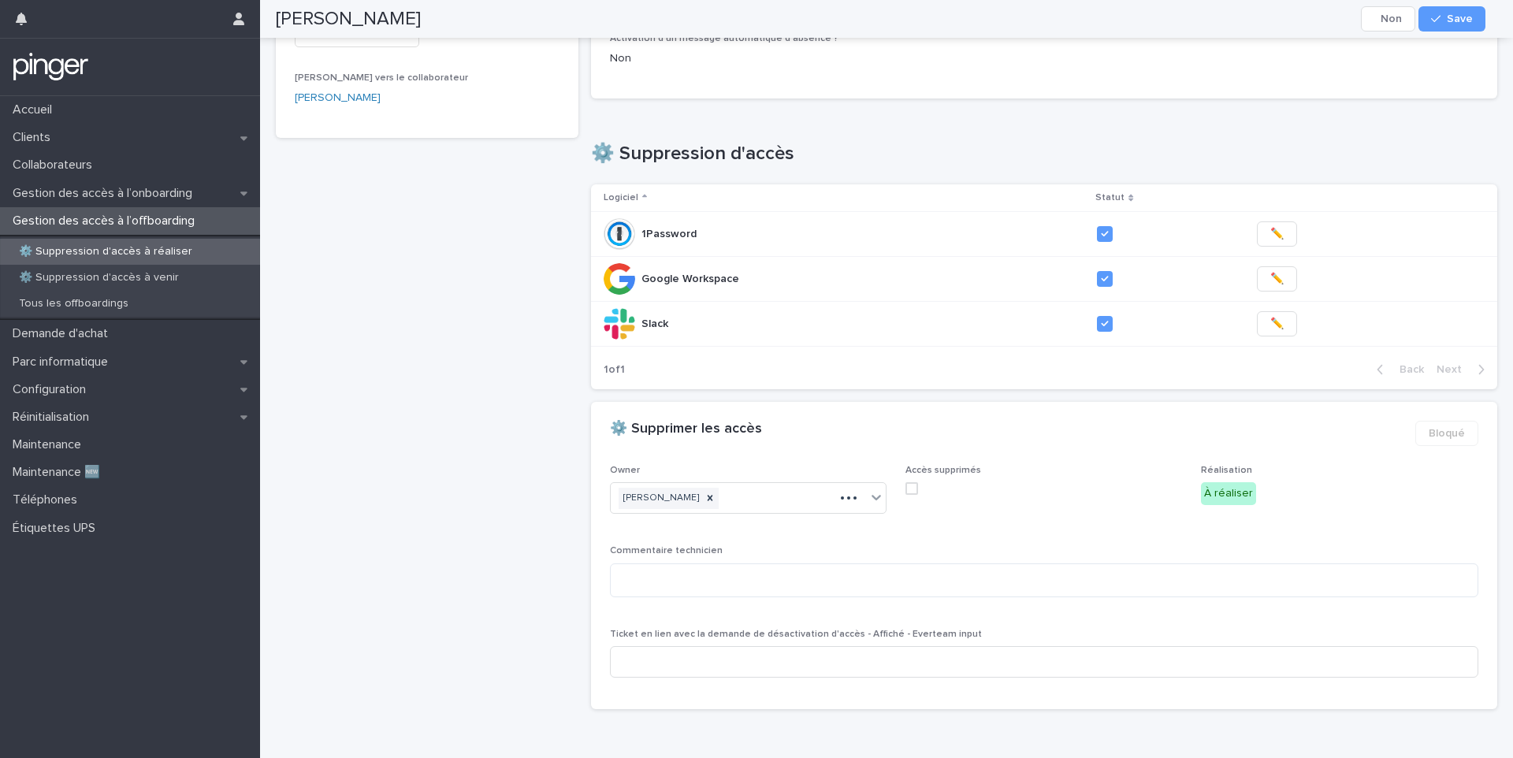
scroll to position [241, 0]
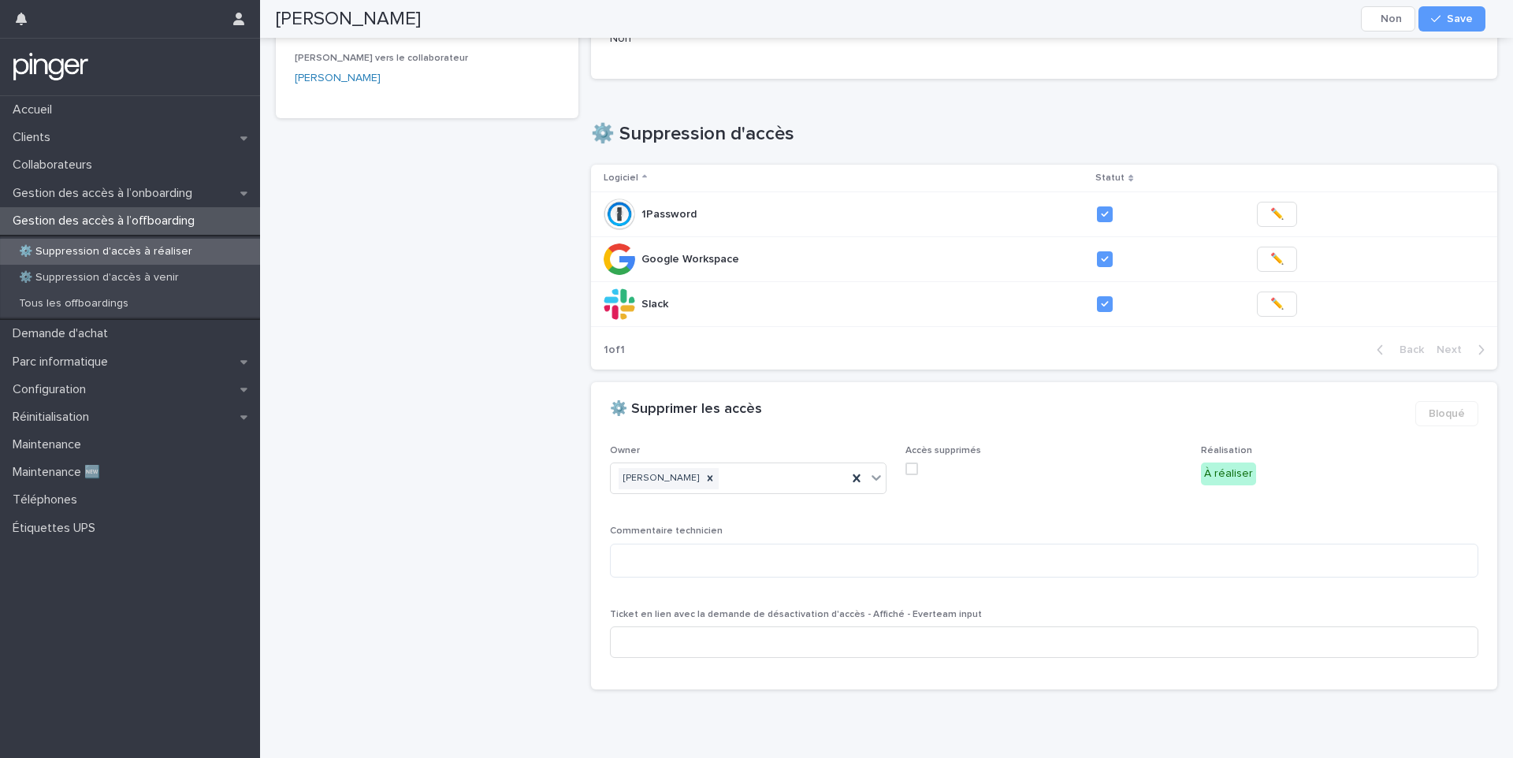
click at [905, 462] on span at bounding box center [911, 468] width 13 height 13
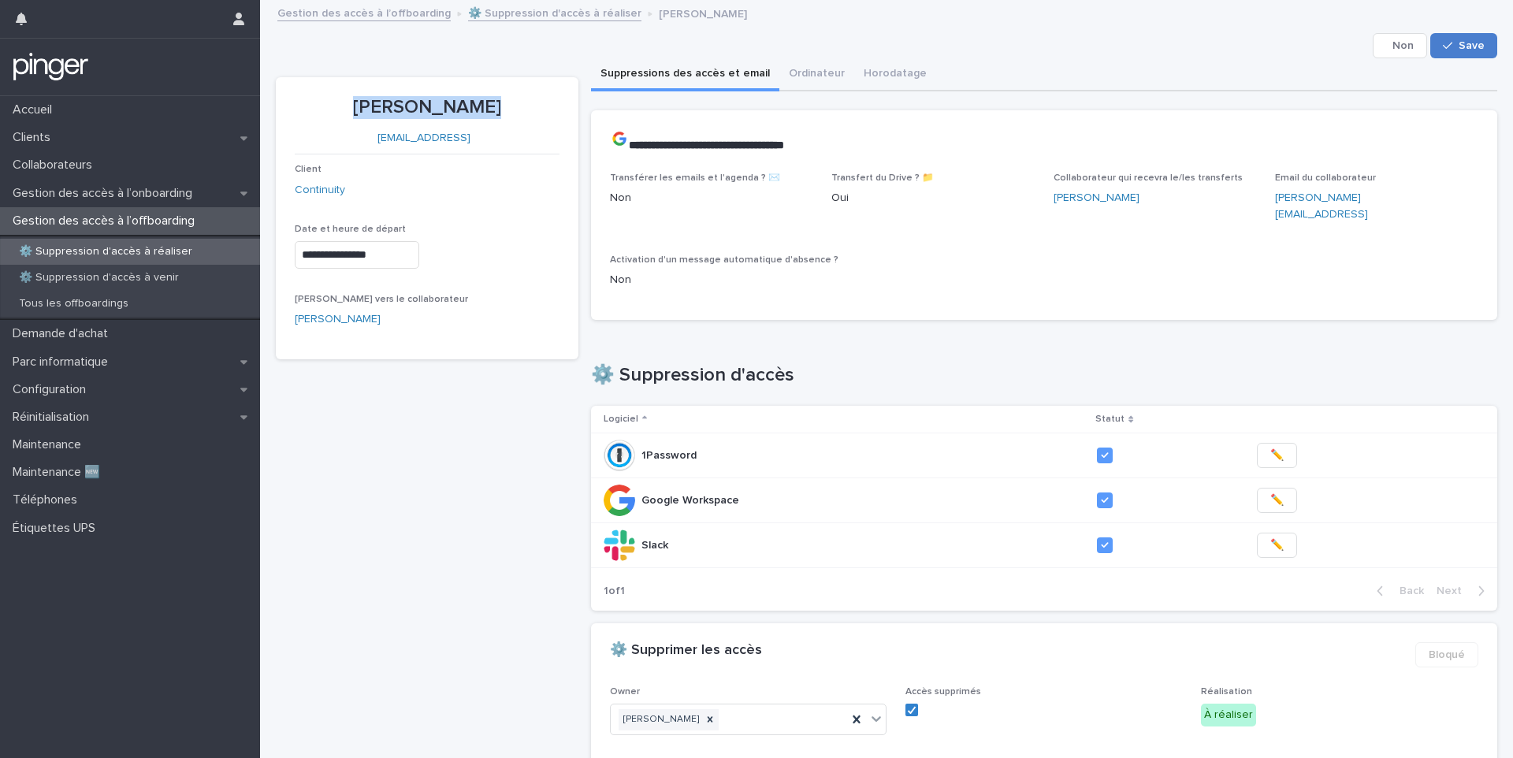
click at [1461, 53] on button "Save" at bounding box center [1463, 45] width 67 height 25
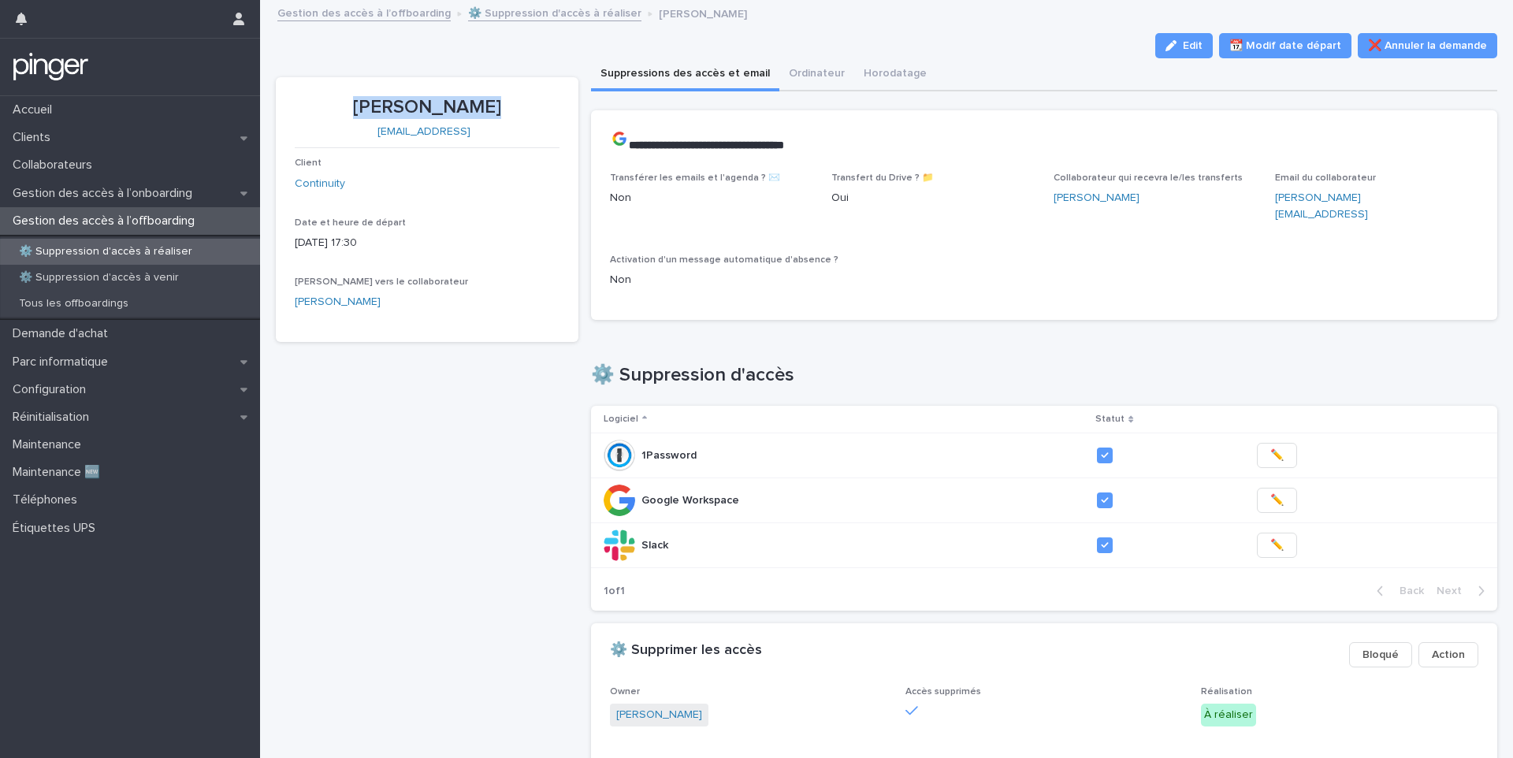
click at [86, 263] on div "⚙️ Suppression d'accès à réaliser" at bounding box center [130, 252] width 260 height 26
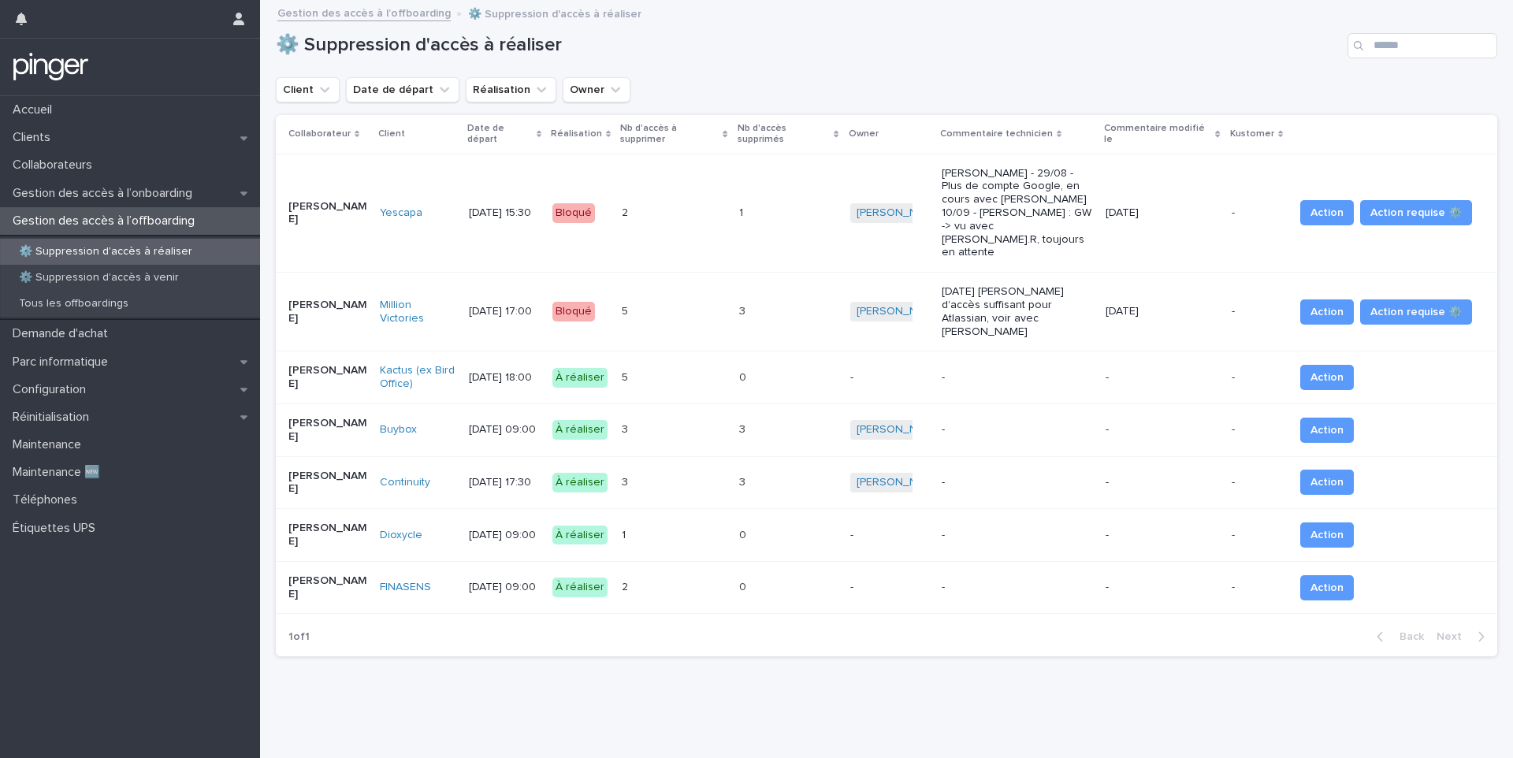
scroll to position [12, 0]
click at [787, 365] on div "0 0" at bounding box center [788, 378] width 98 height 26
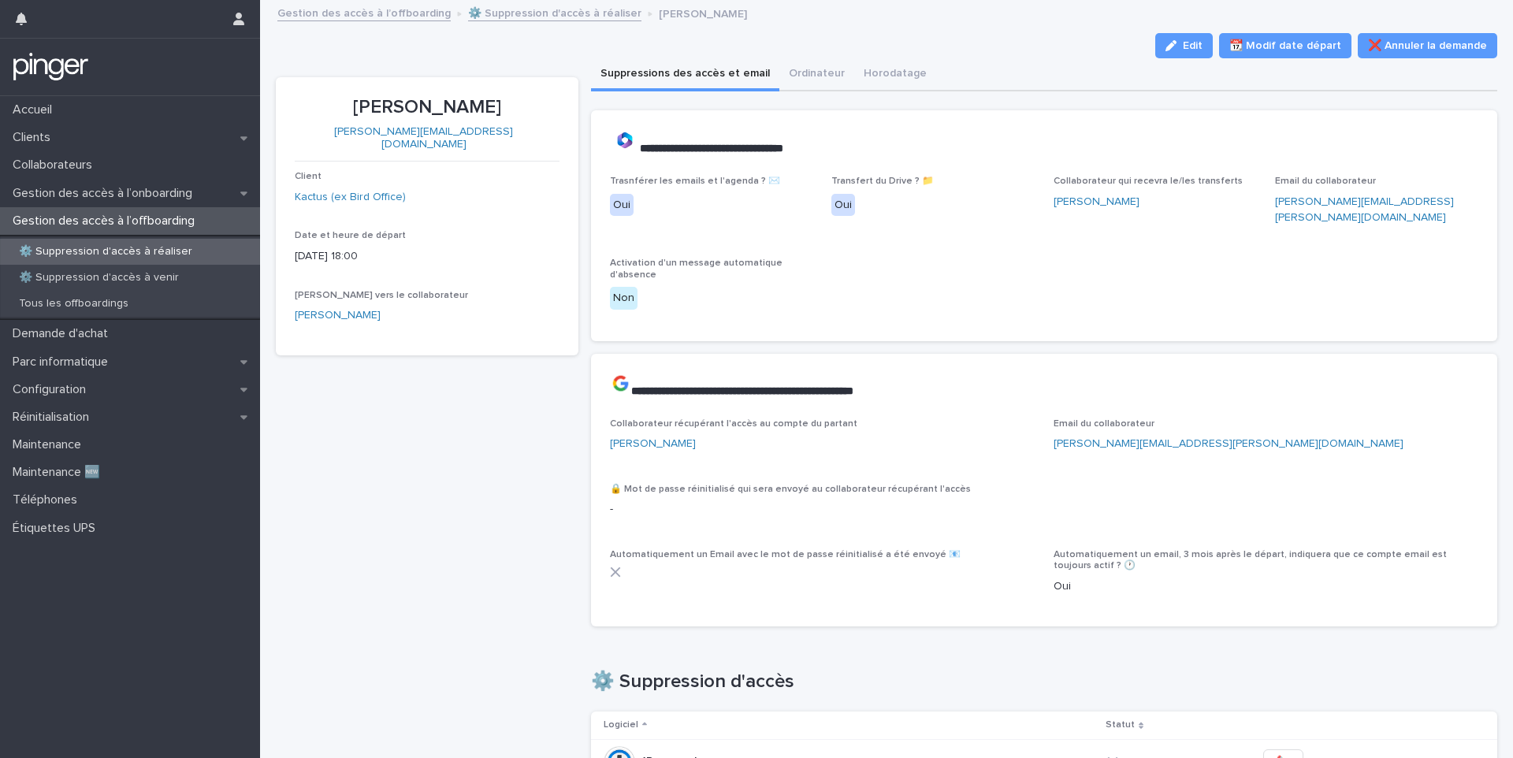
click at [403, 102] on p "Adam Mbea" at bounding box center [427, 107] width 265 height 23
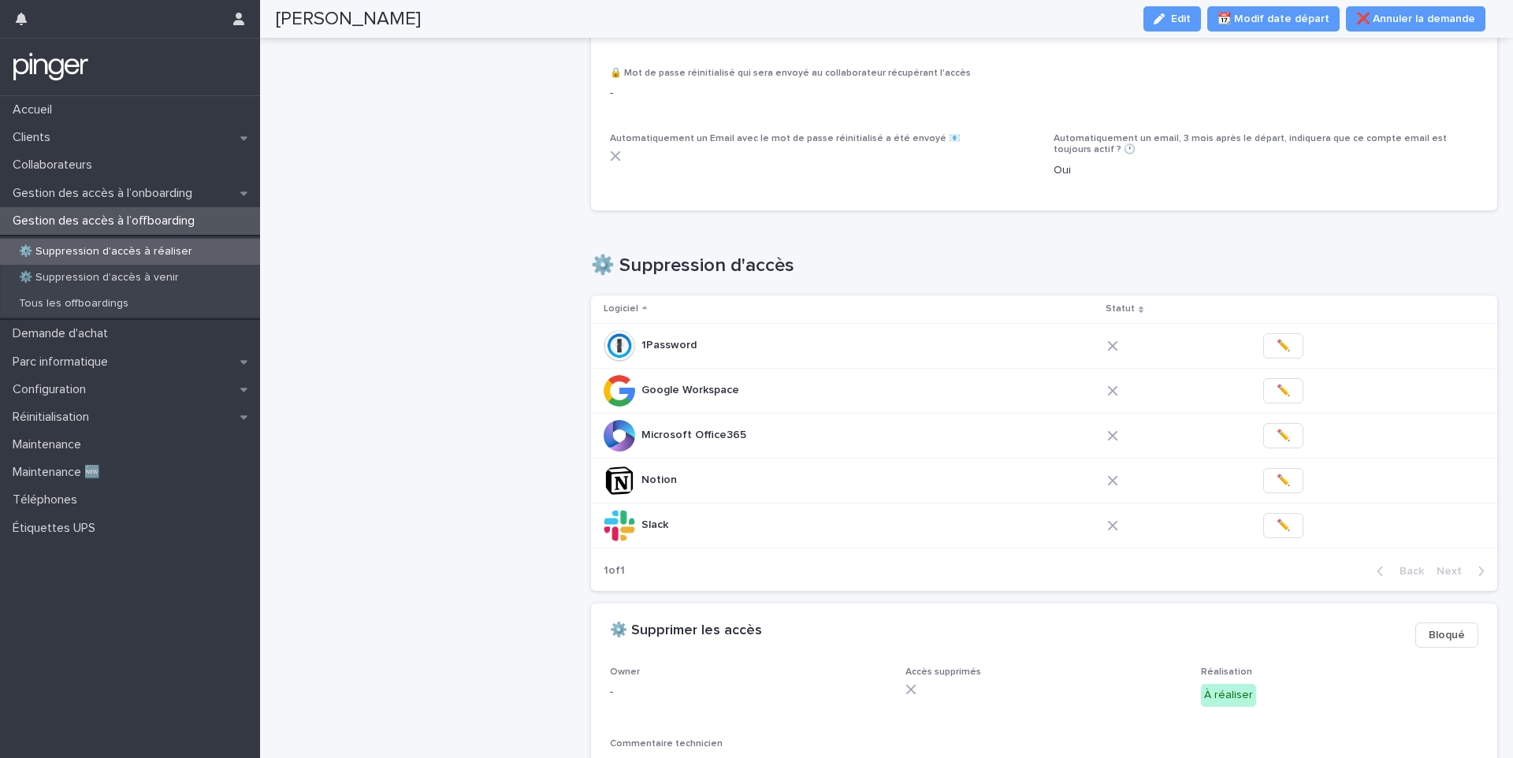
scroll to position [446, 0]
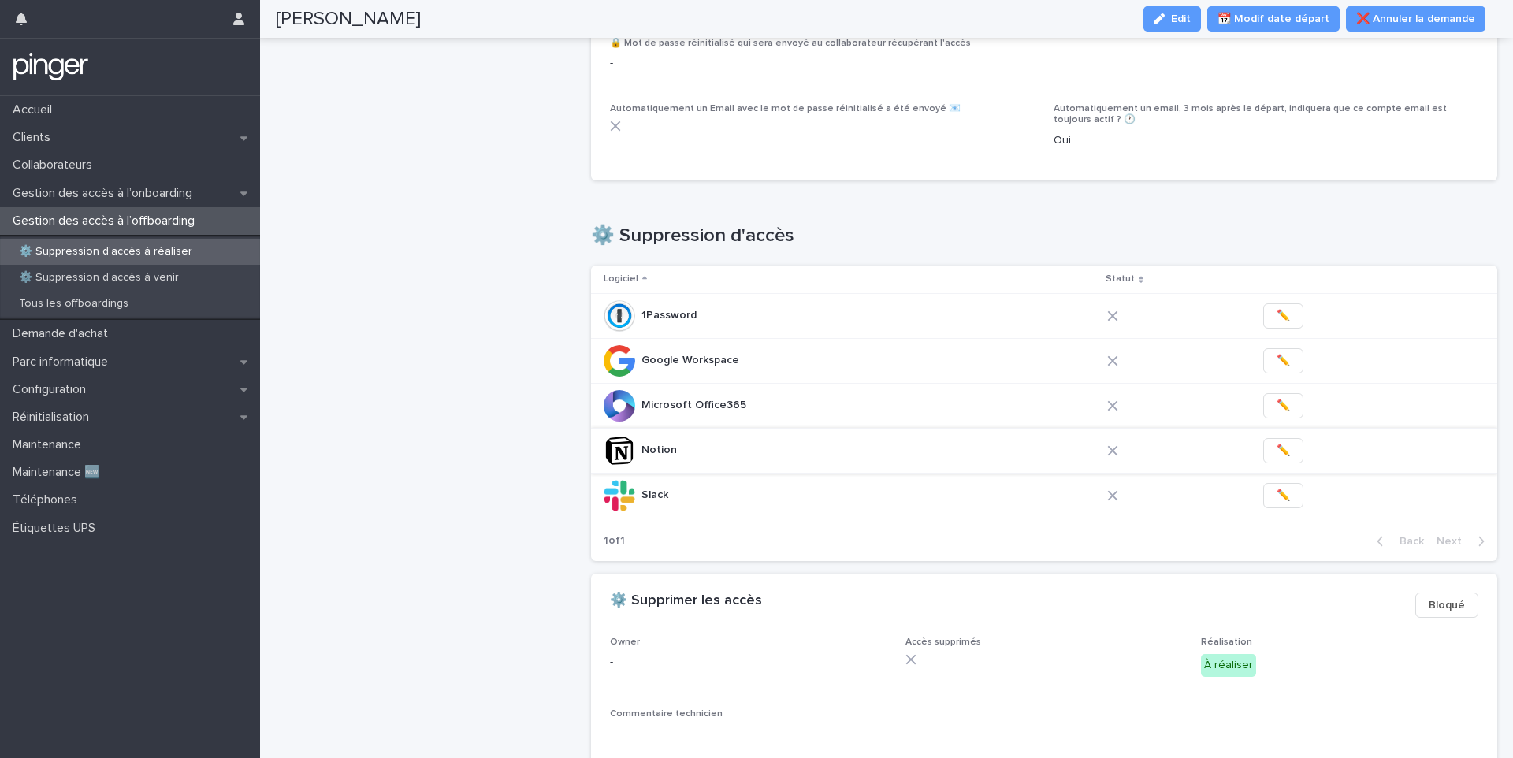
click at [1276, 443] on span "✏️" at bounding box center [1282, 451] width 13 height 16
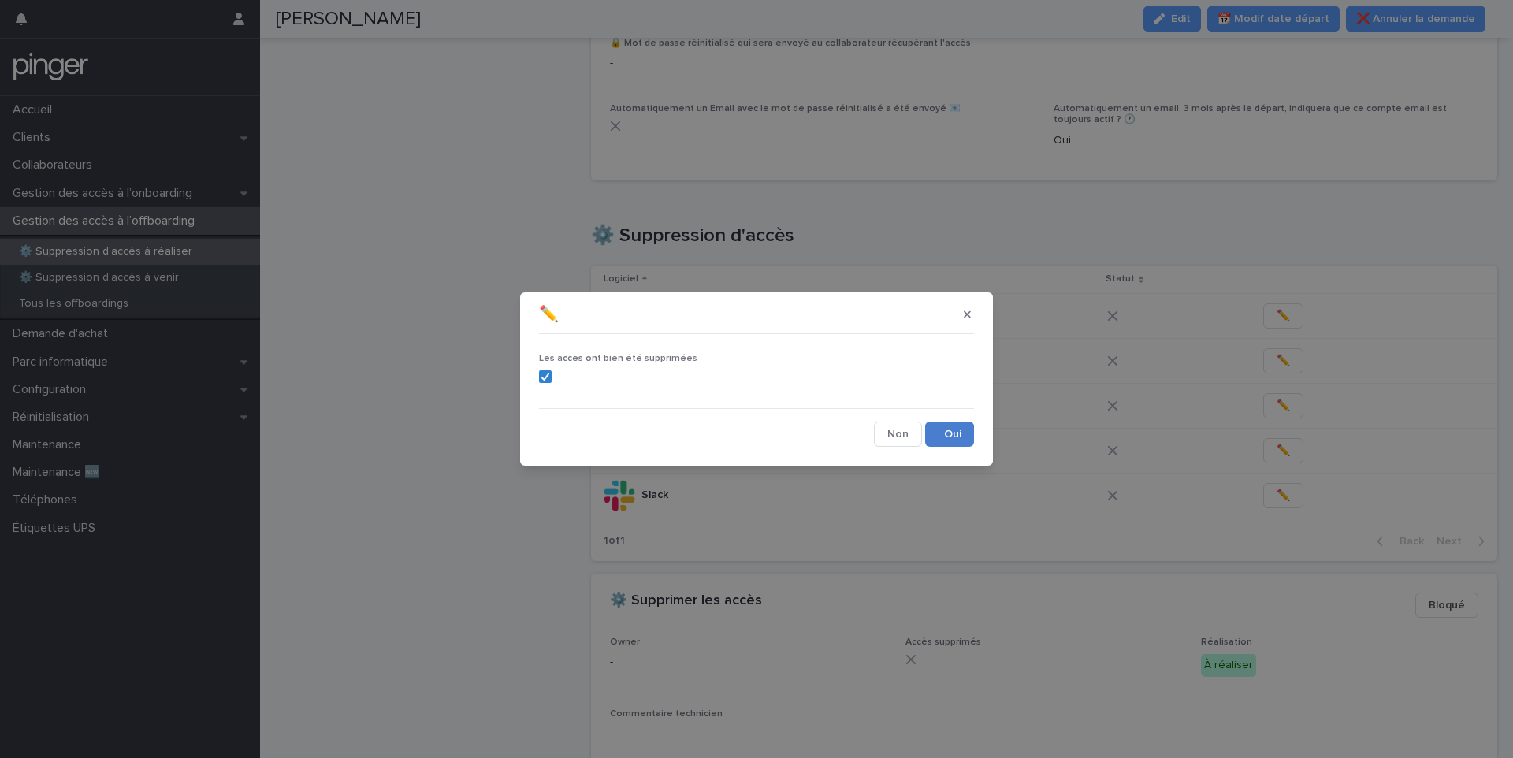
click at [954, 444] on button "Save" at bounding box center [949, 434] width 49 height 25
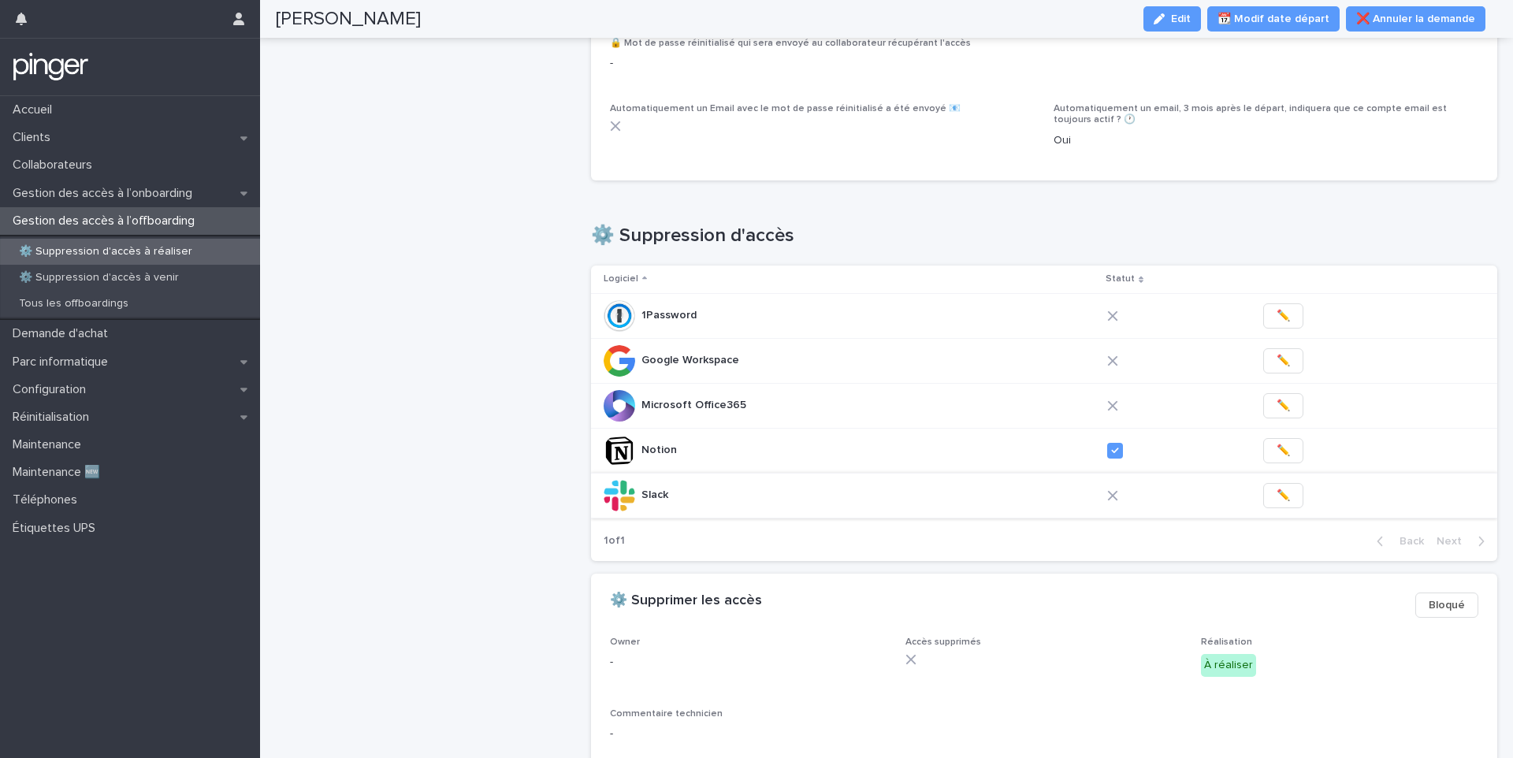
click at [1276, 488] on span "✏️" at bounding box center [1282, 496] width 13 height 16
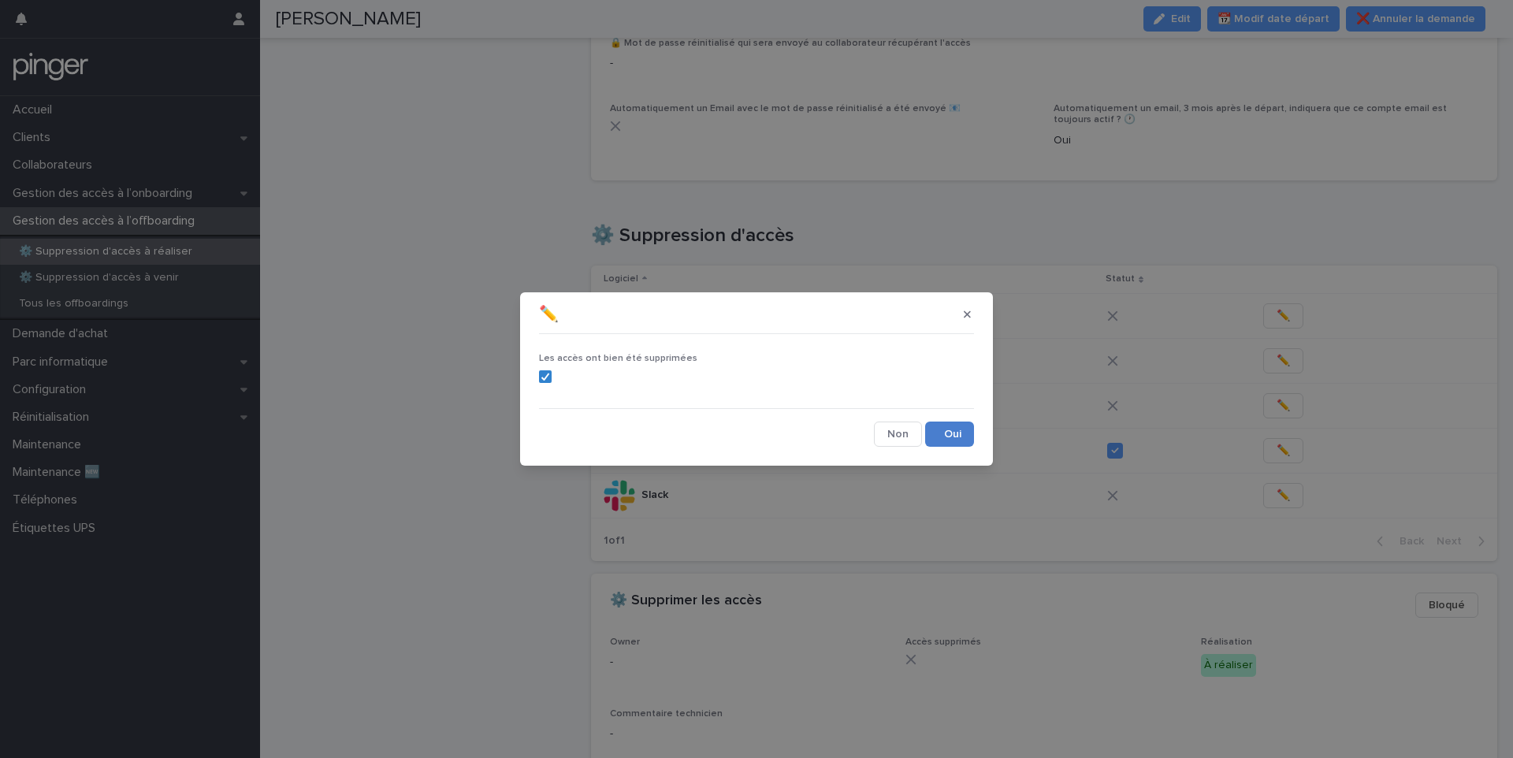
click at [969, 428] on button "Save" at bounding box center [949, 434] width 49 height 25
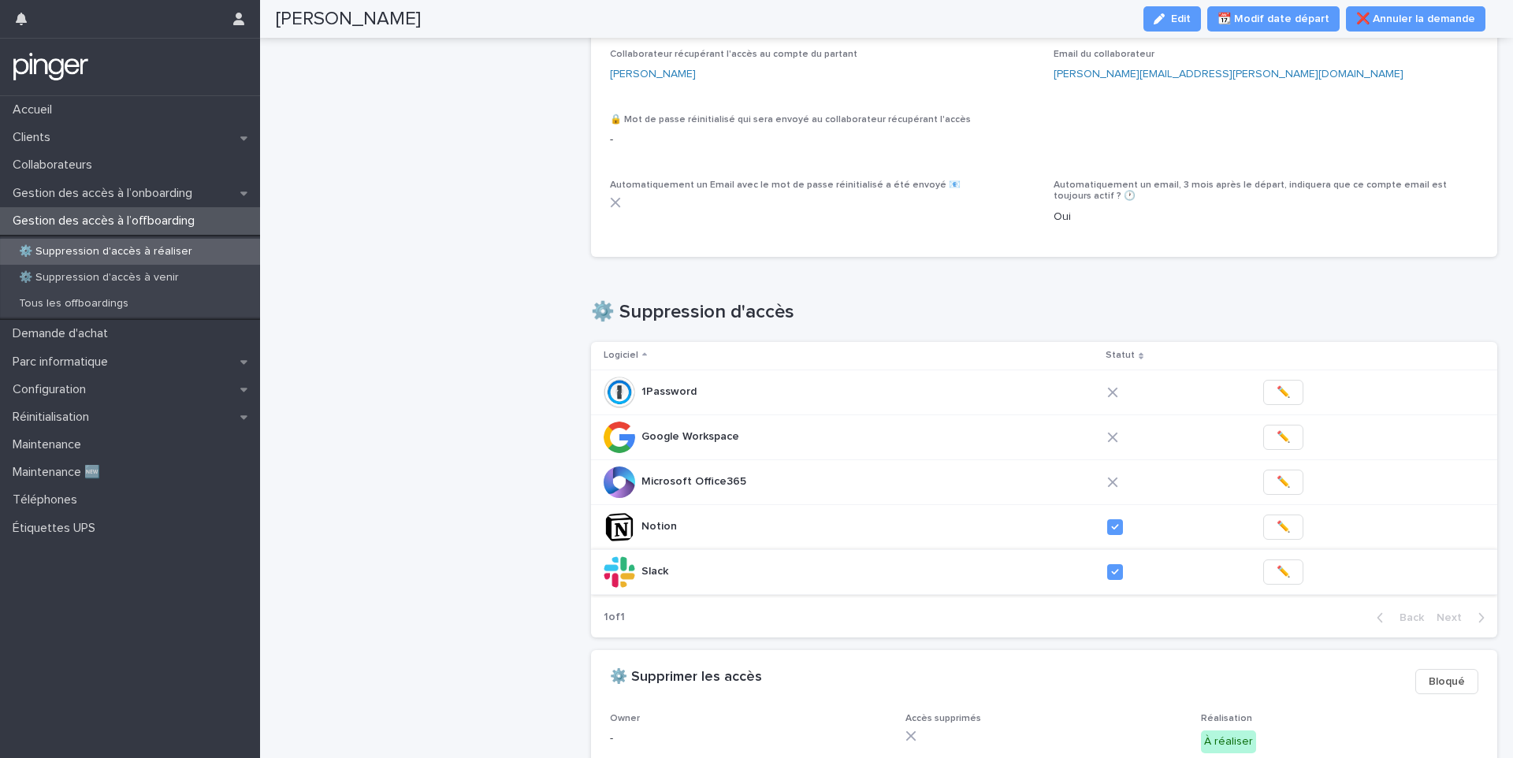
scroll to position [363, 0]
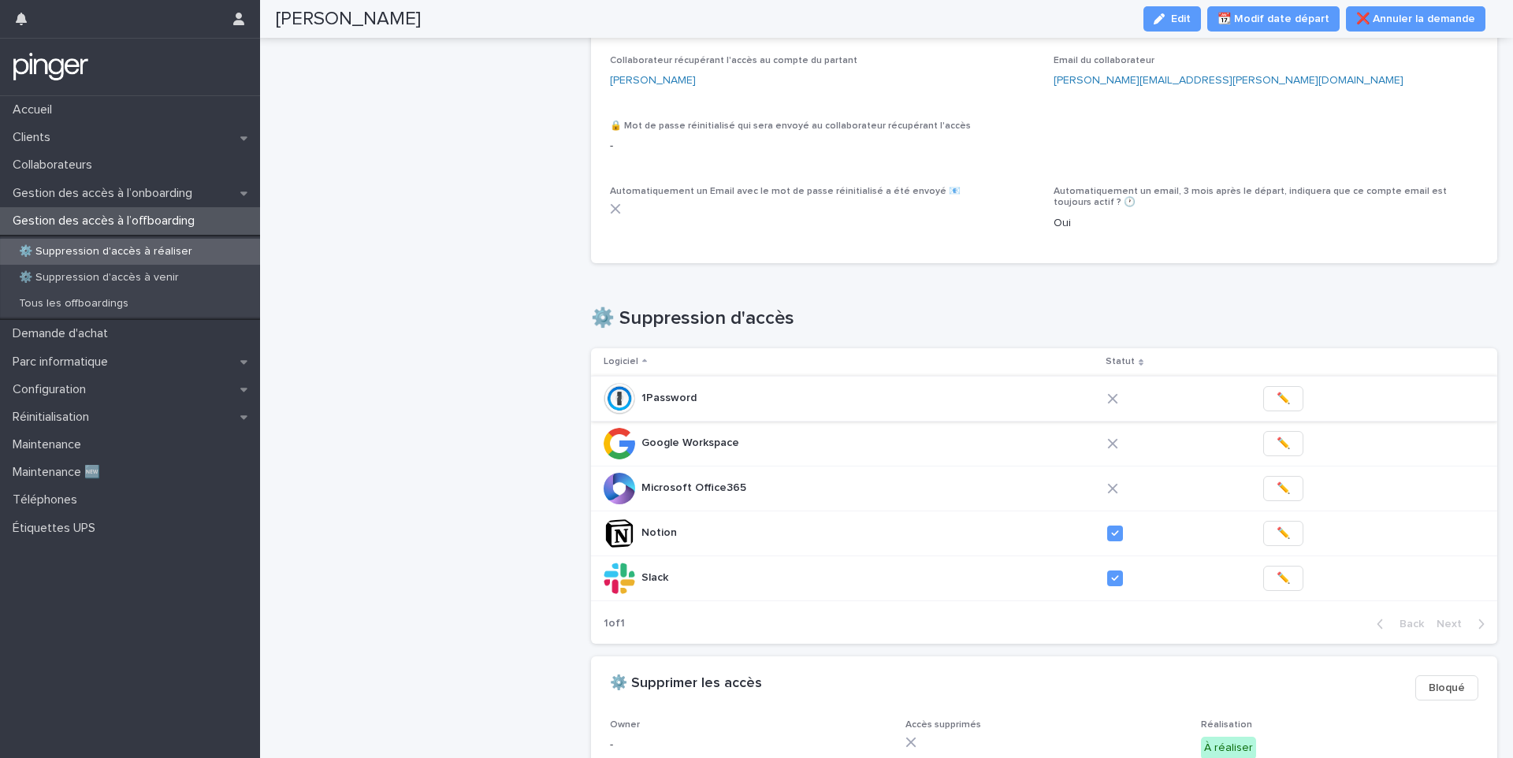
click at [1276, 391] on span "✏️" at bounding box center [1282, 399] width 13 height 16
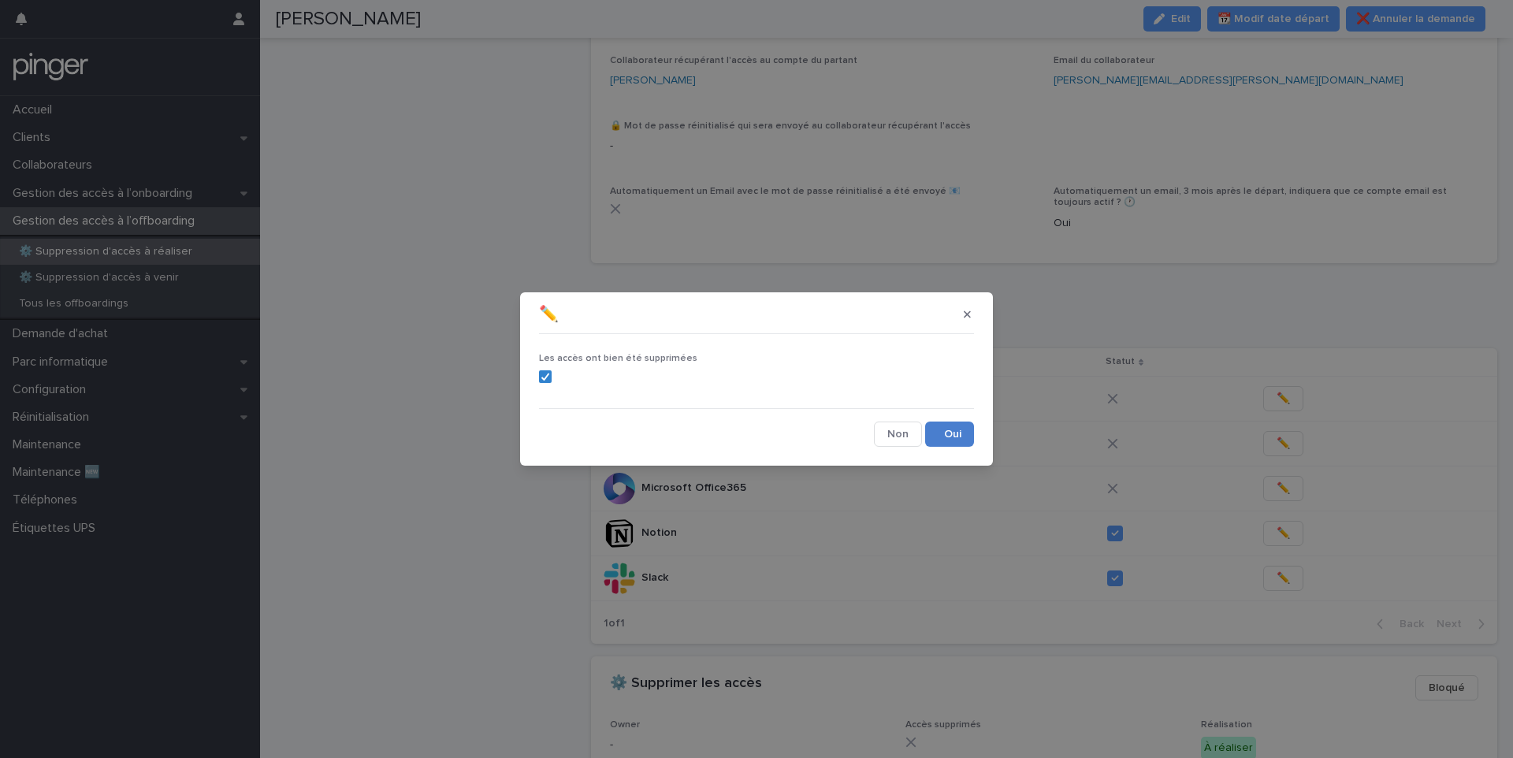
click at [956, 433] on button "Save" at bounding box center [949, 434] width 49 height 25
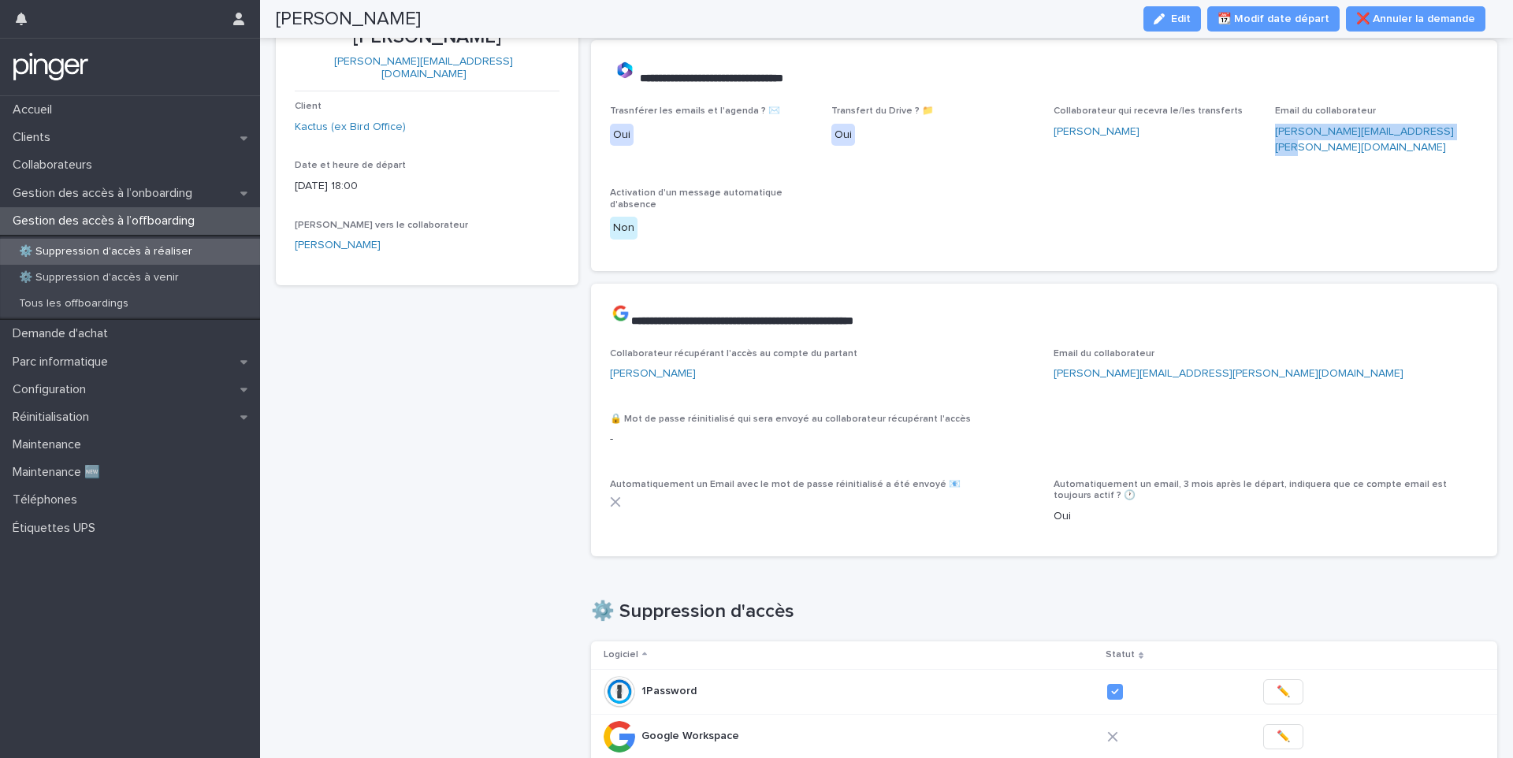
scroll to position [0, 0]
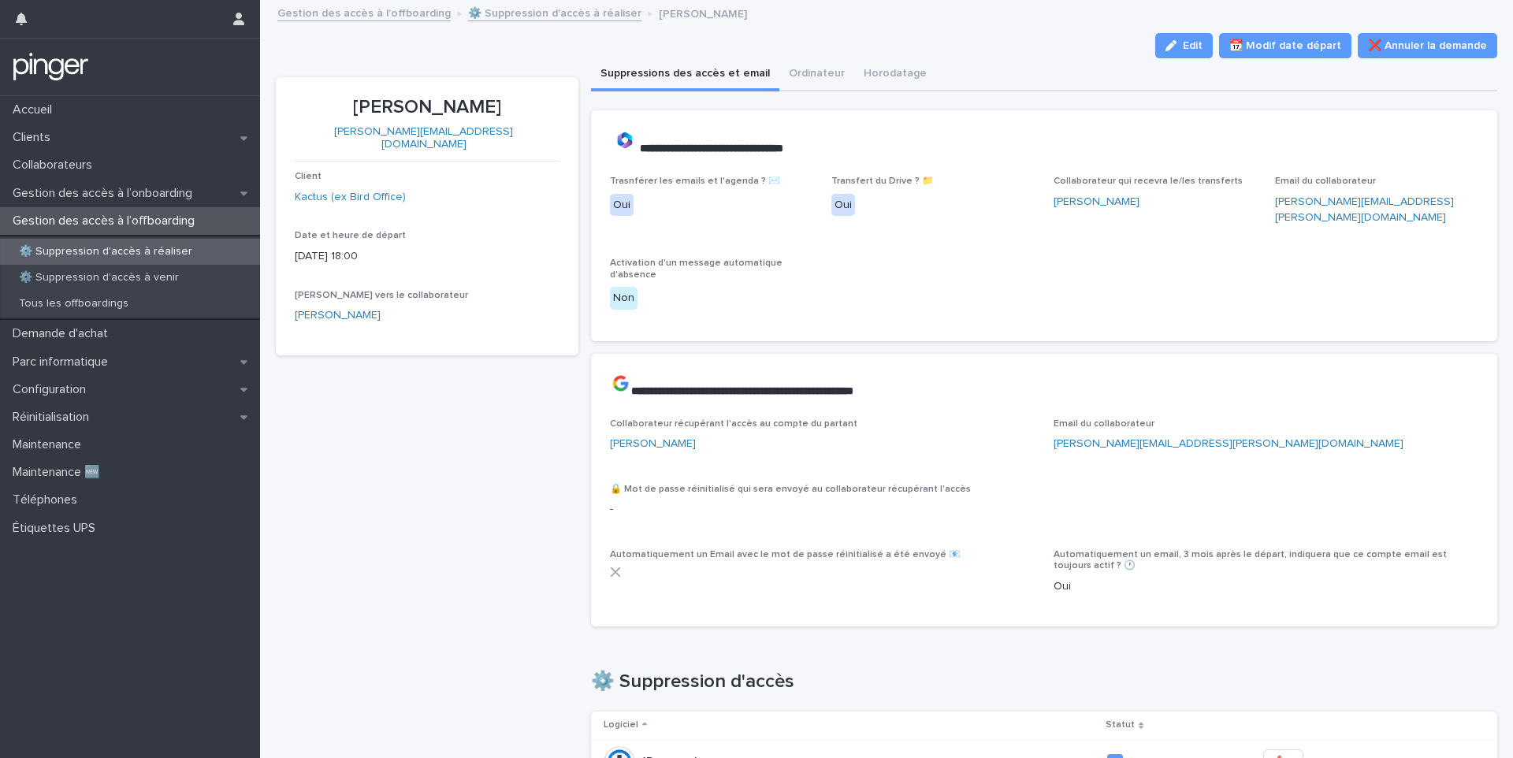
click at [402, 105] on p "Adam Mbea" at bounding box center [427, 107] width 265 height 23
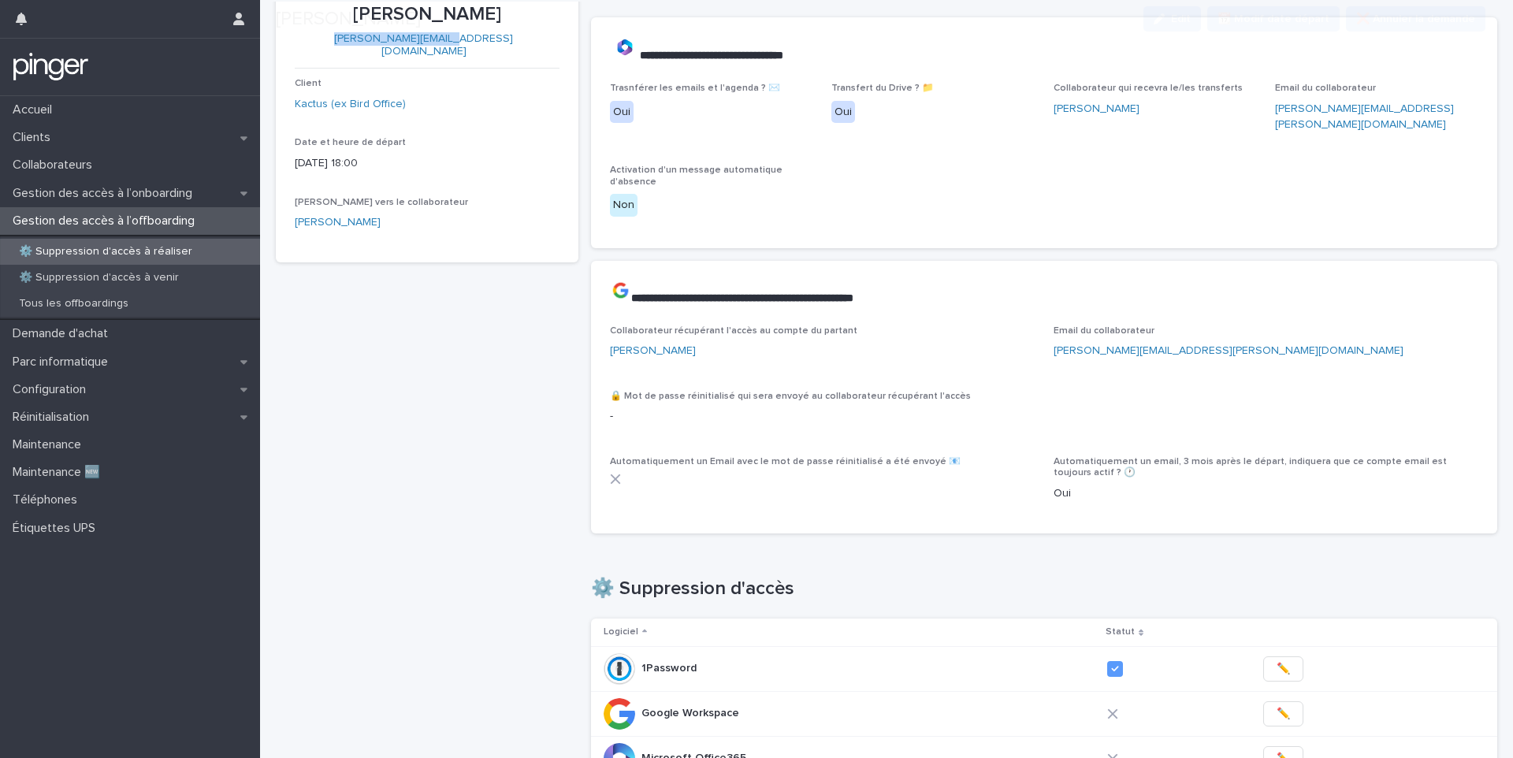
scroll to position [98, 0]
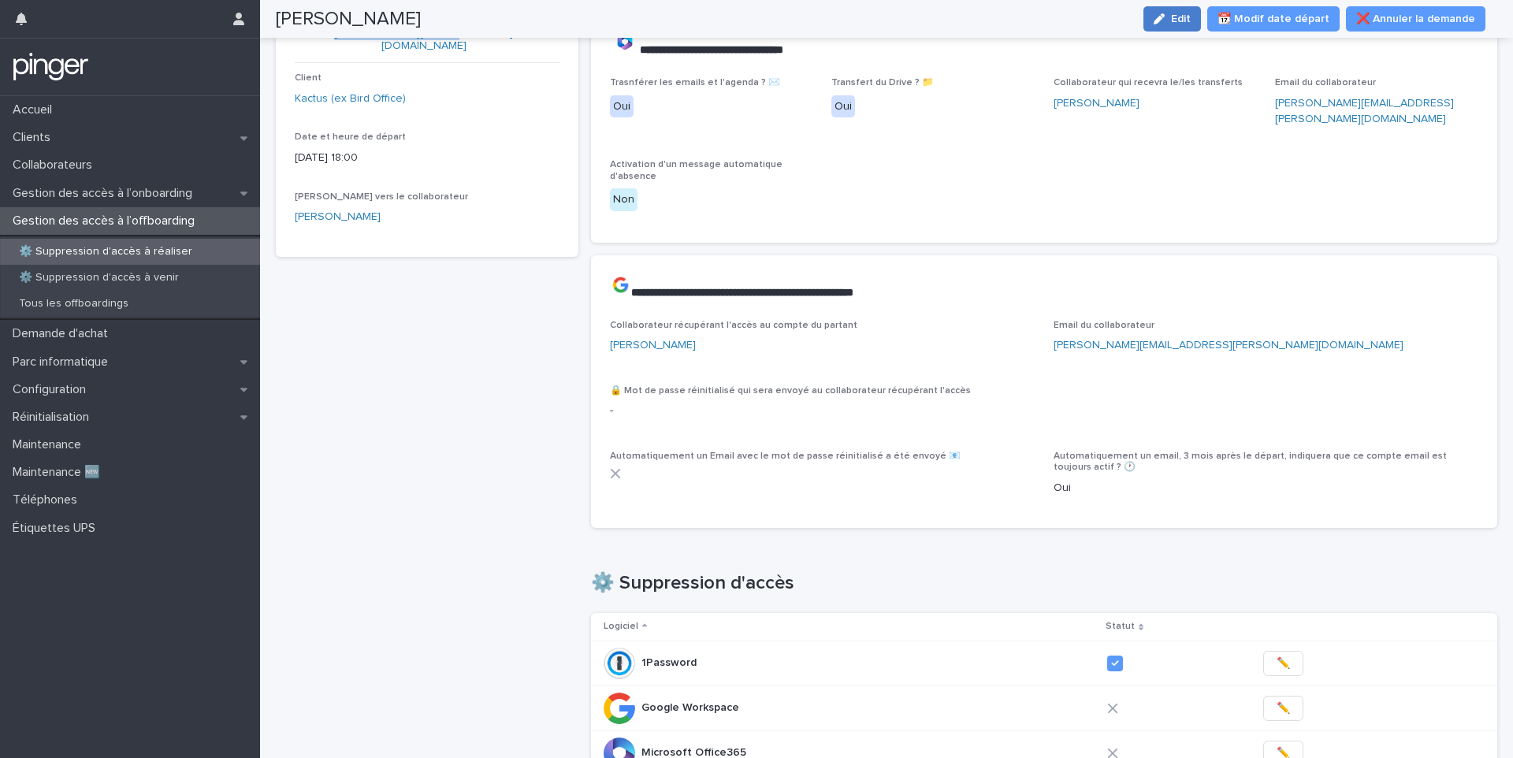
click at [1164, 15] on icon "button" at bounding box center [1158, 18] width 11 height 11
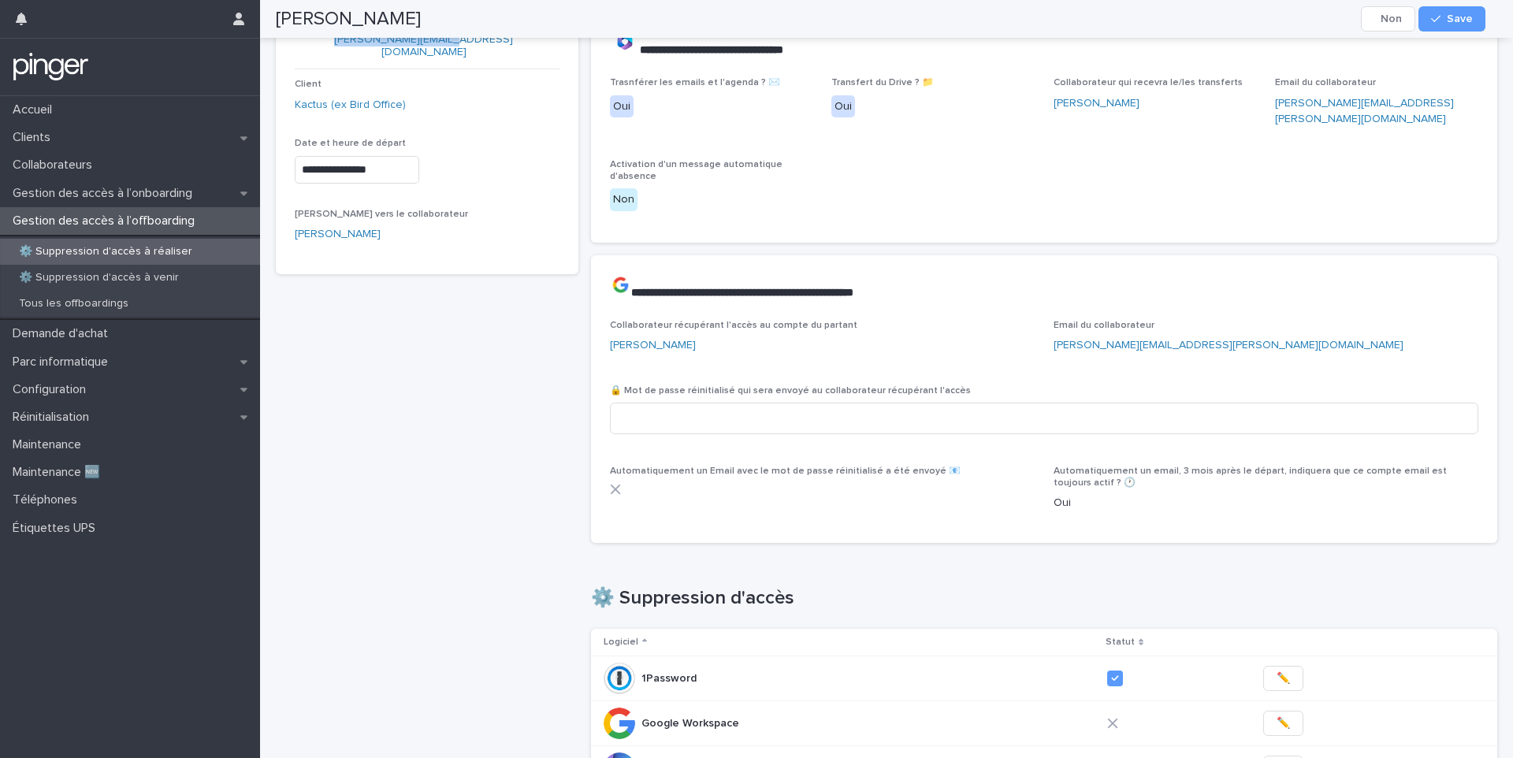
scroll to position [127, 0]
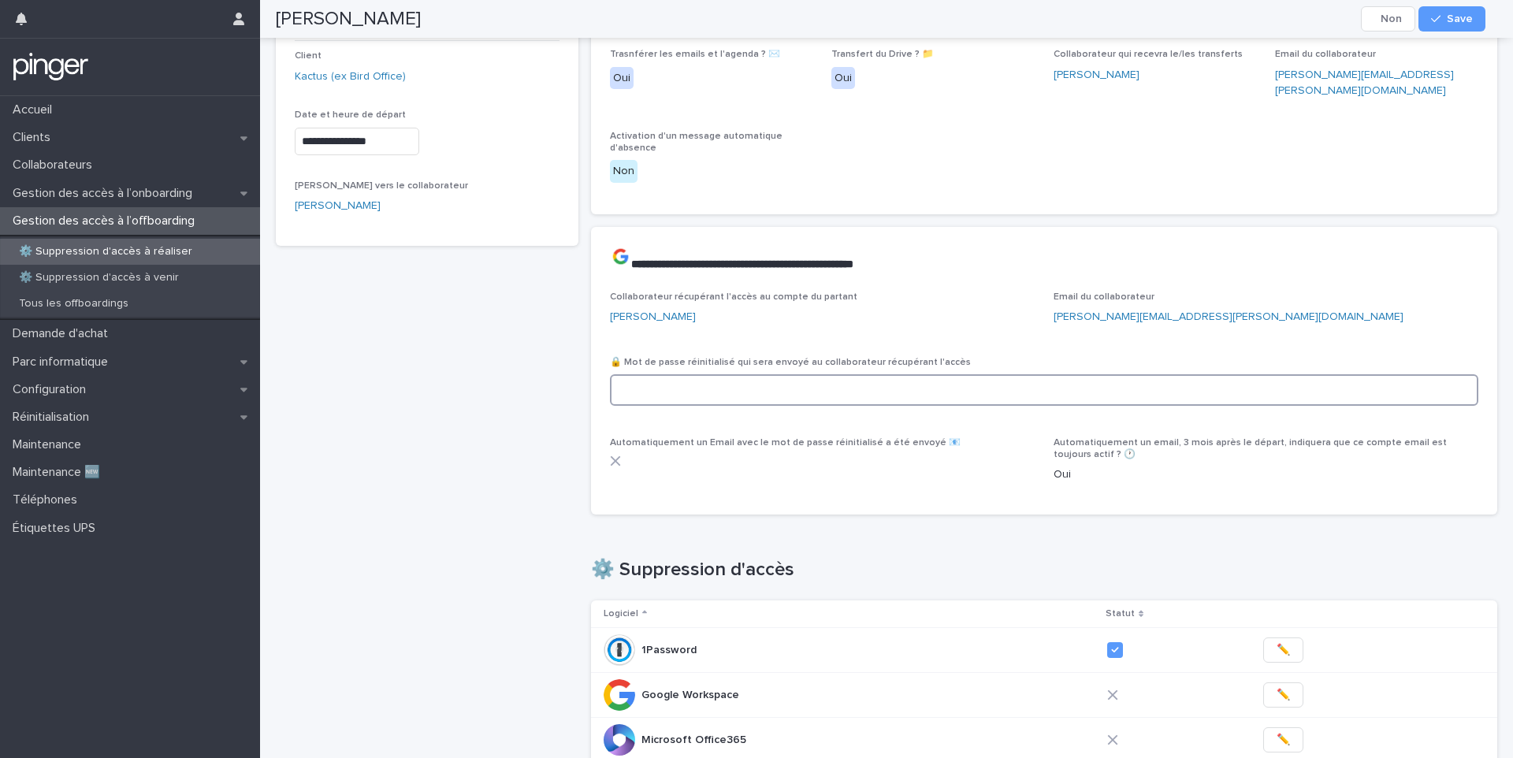
click at [716, 375] on input at bounding box center [1044, 390] width 869 height 32
paste input "**********"
type input "**********"
click at [1450, 23] on span "Save" at bounding box center [1460, 18] width 26 height 11
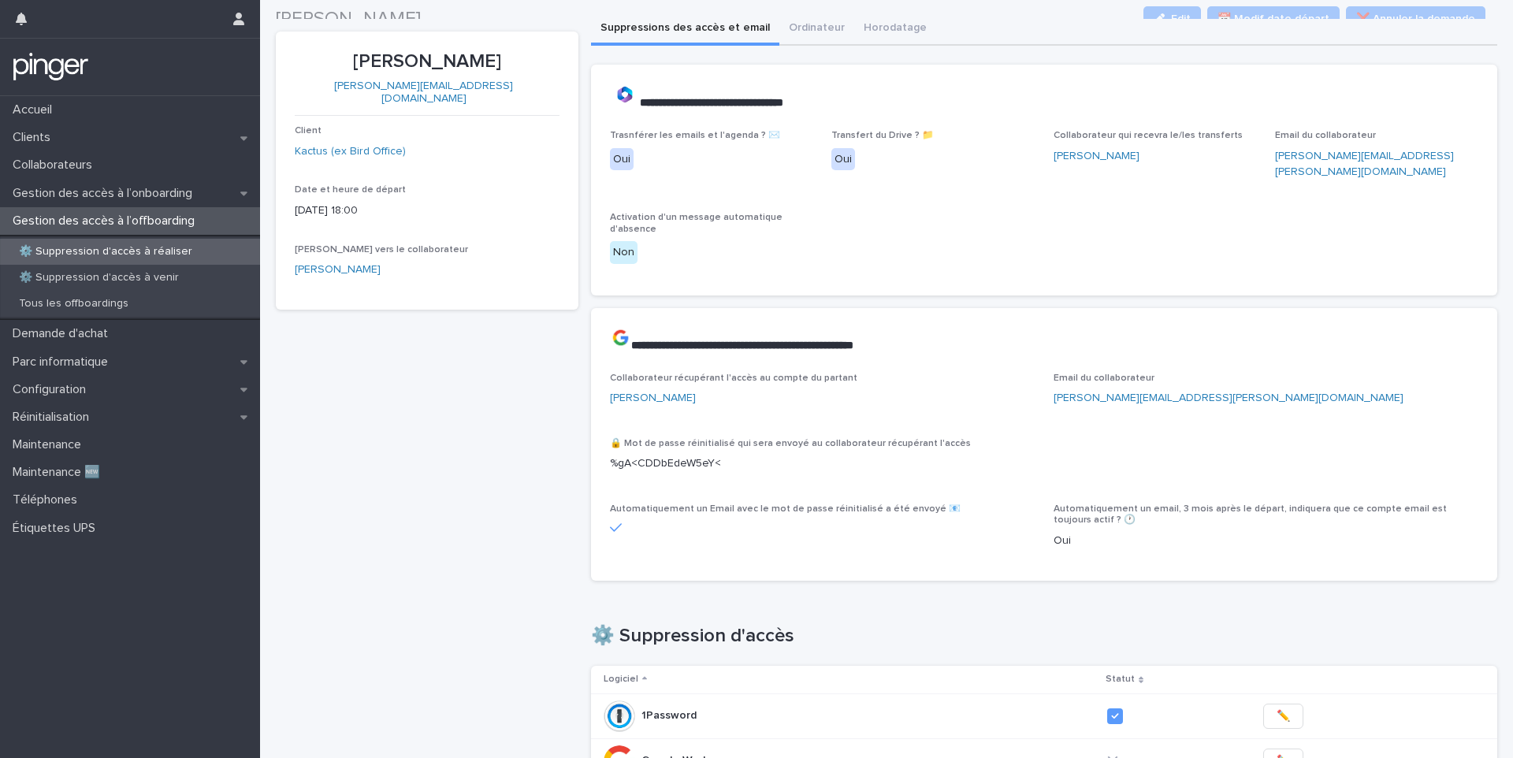
scroll to position [45, 0]
click at [425, 65] on p "Adam Mbea" at bounding box center [427, 62] width 265 height 23
copy p "Adam Mbea"
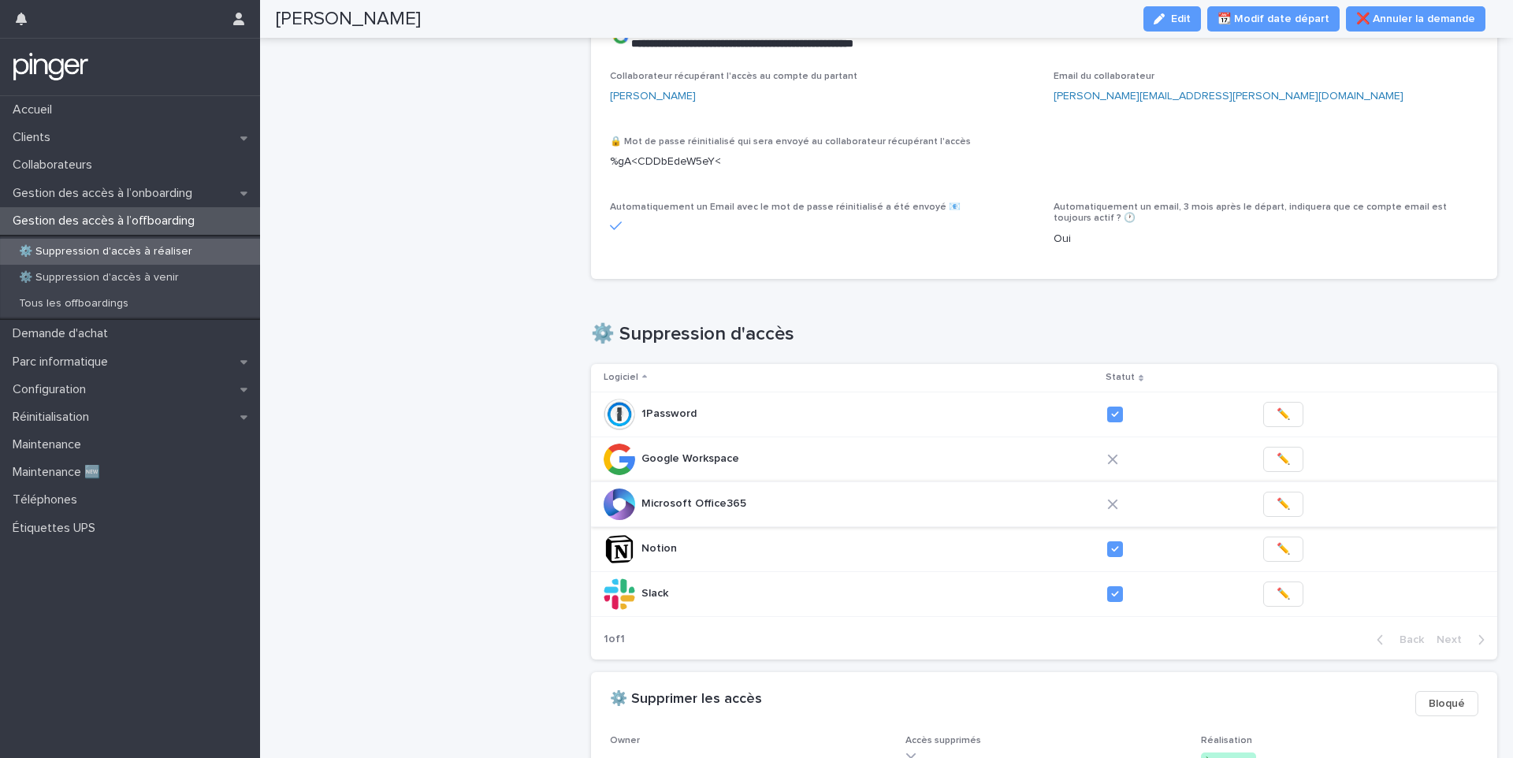
scroll to position [349, 0]
click at [1276, 495] on span "✏️" at bounding box center [1282, 503] width 13 height 16
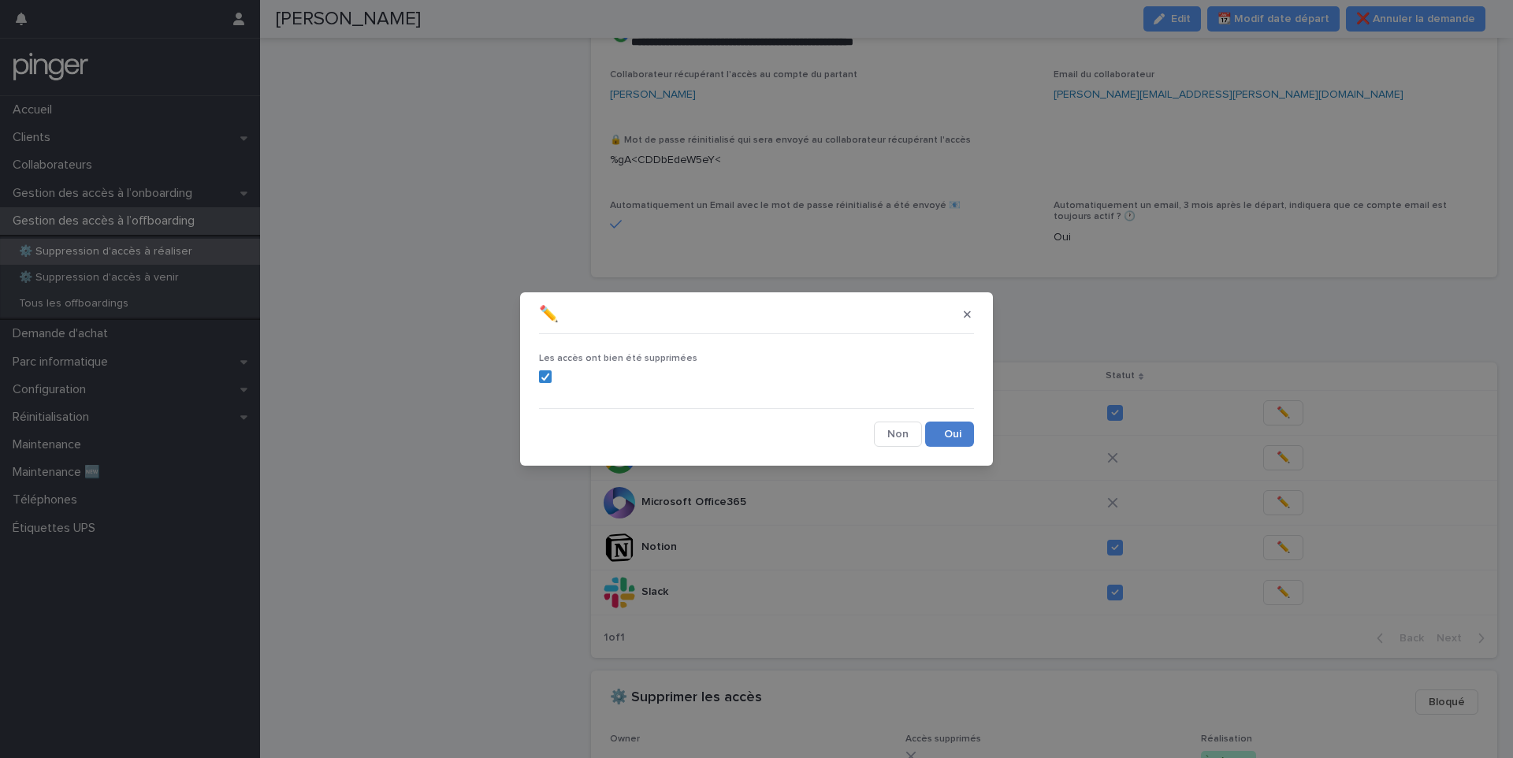
click at [939, 438] on button "Save" at bounding box center [949, 434] width 49 height 25
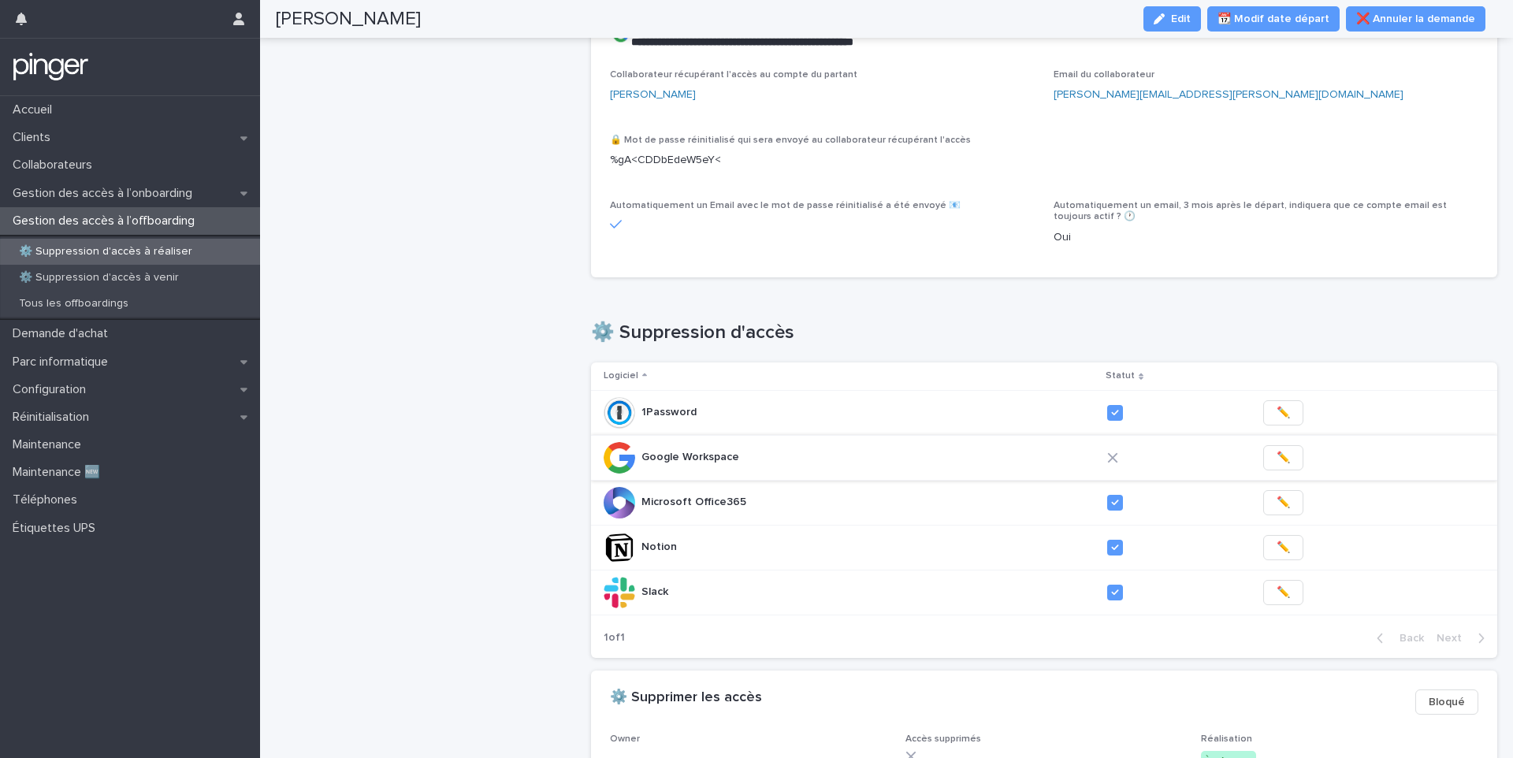
click at [1276, 450] on span "✏️" at bounding box center [1282, 458] width 13 height 16
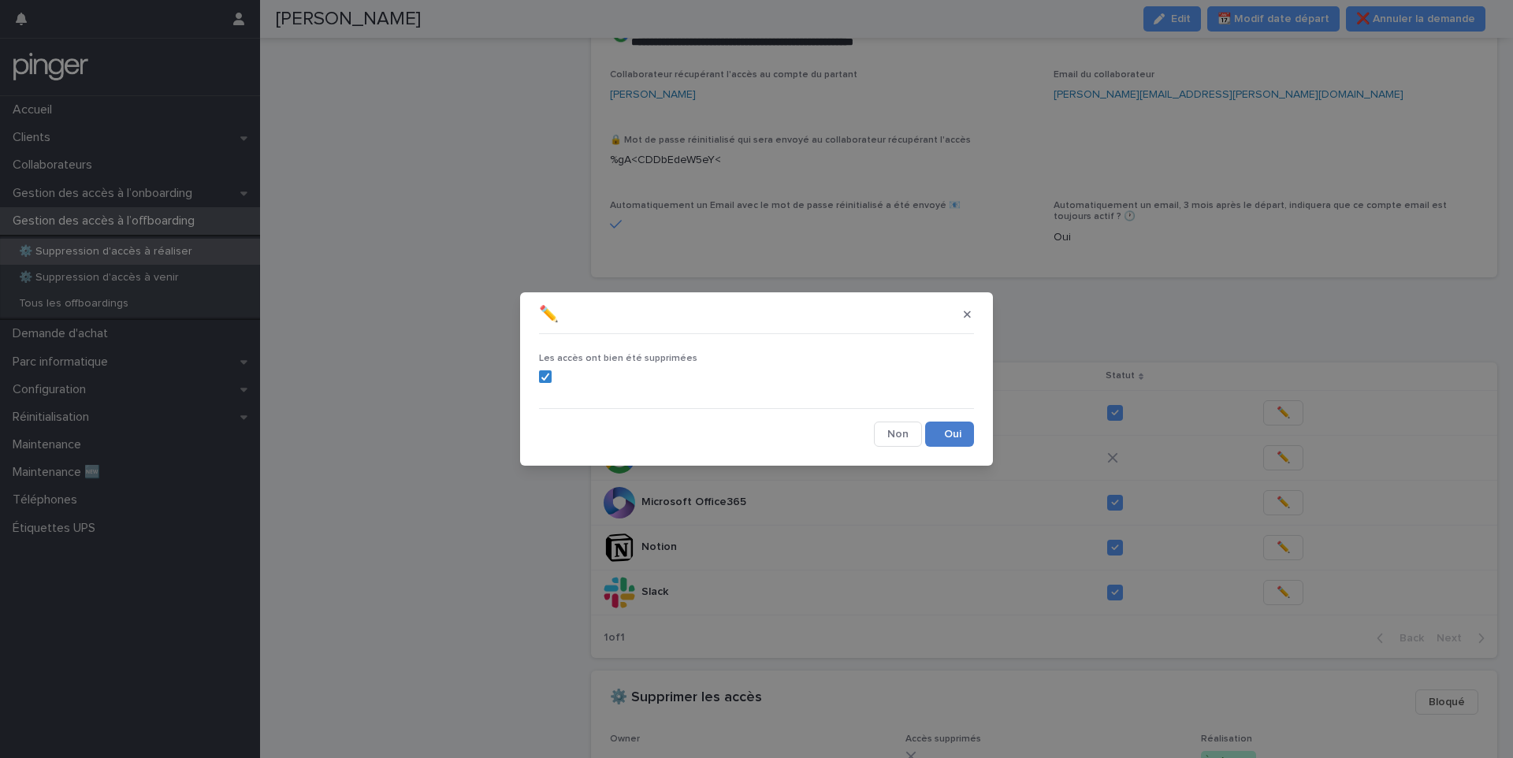
click at [945, 426] on button "Save" at bounding box center [949, 434] width 49 height 25
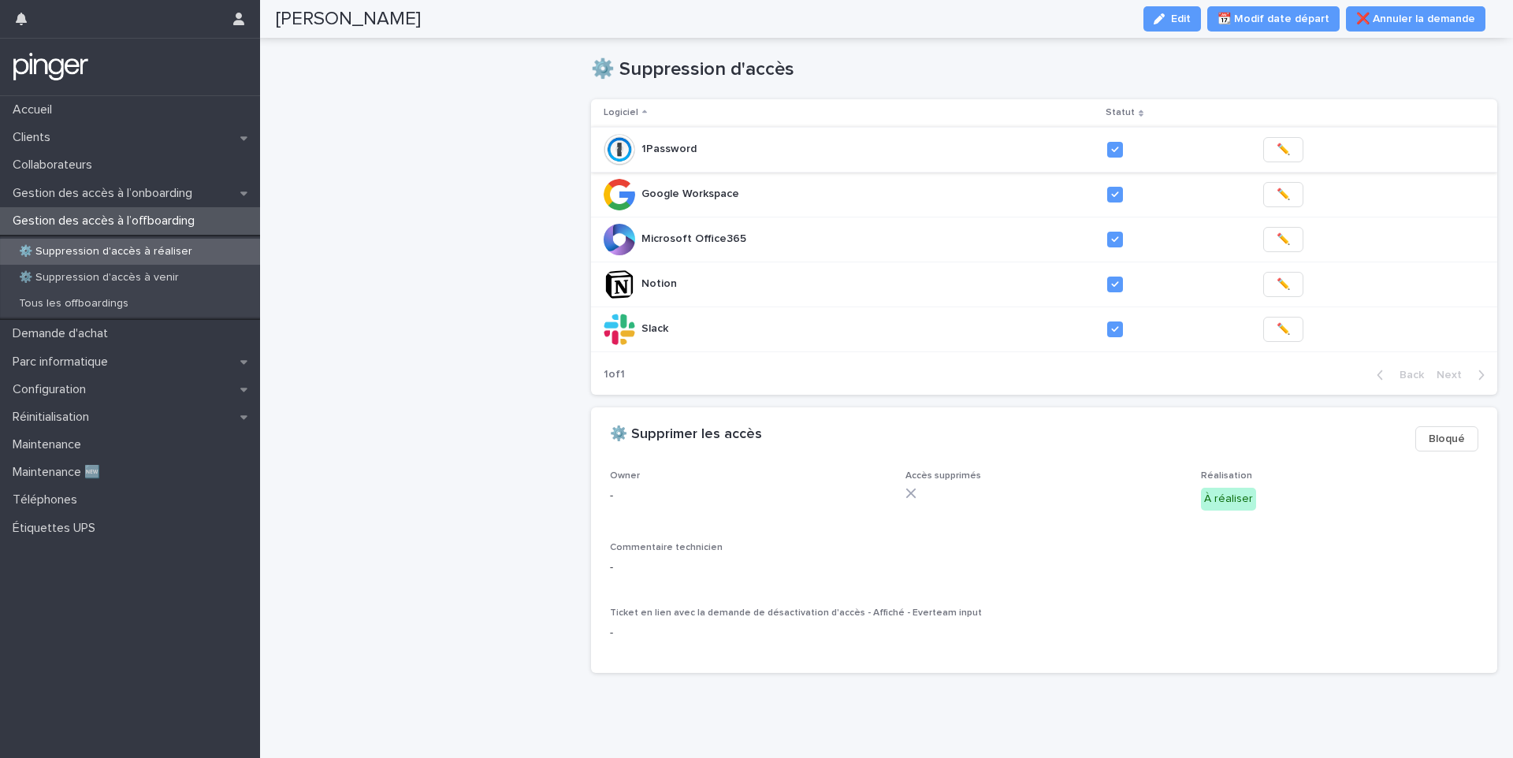
scroll to position [620, 0]
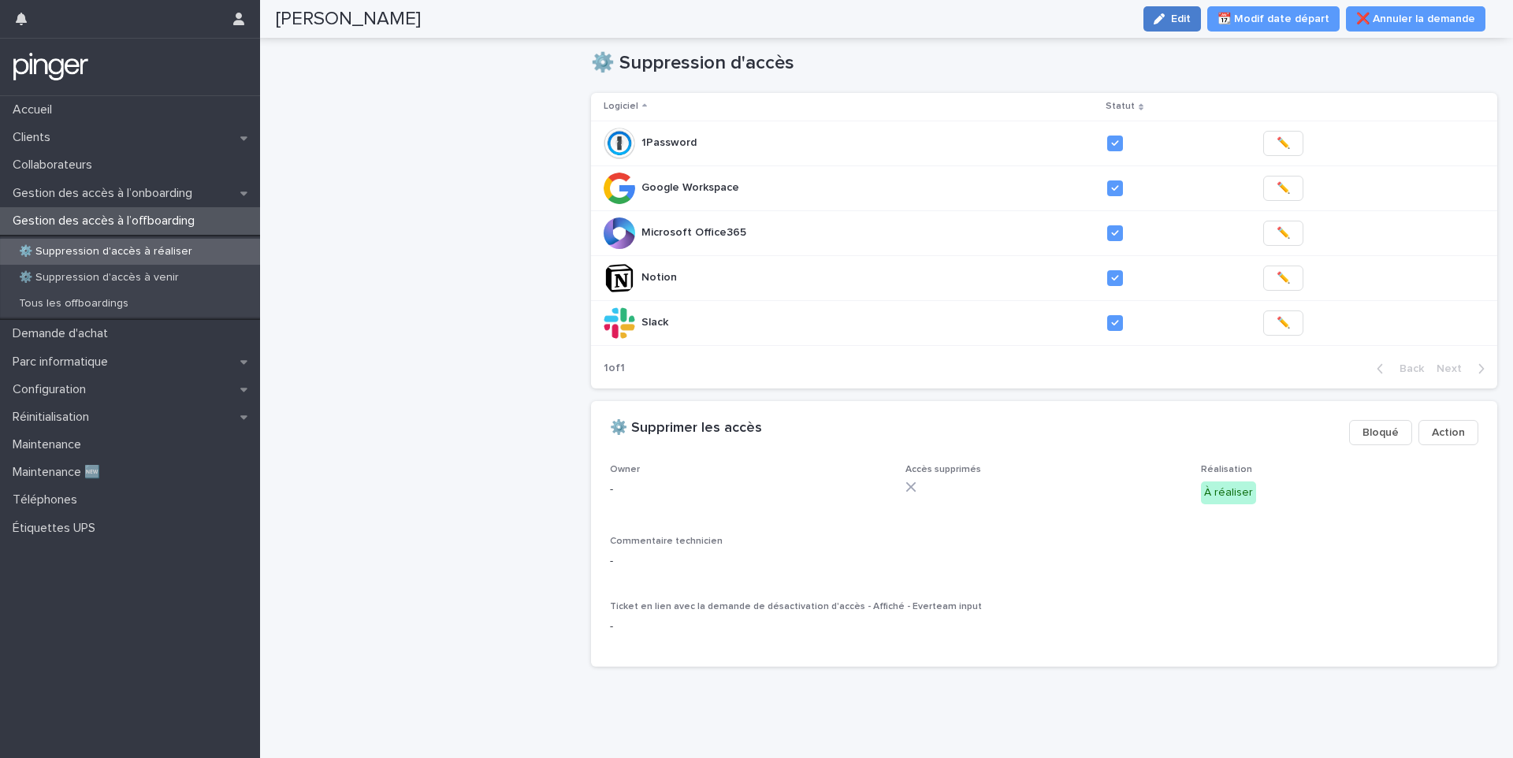
click at [1171, 22] on div "button" at bounding box center [1161, 18] width 17 height 11
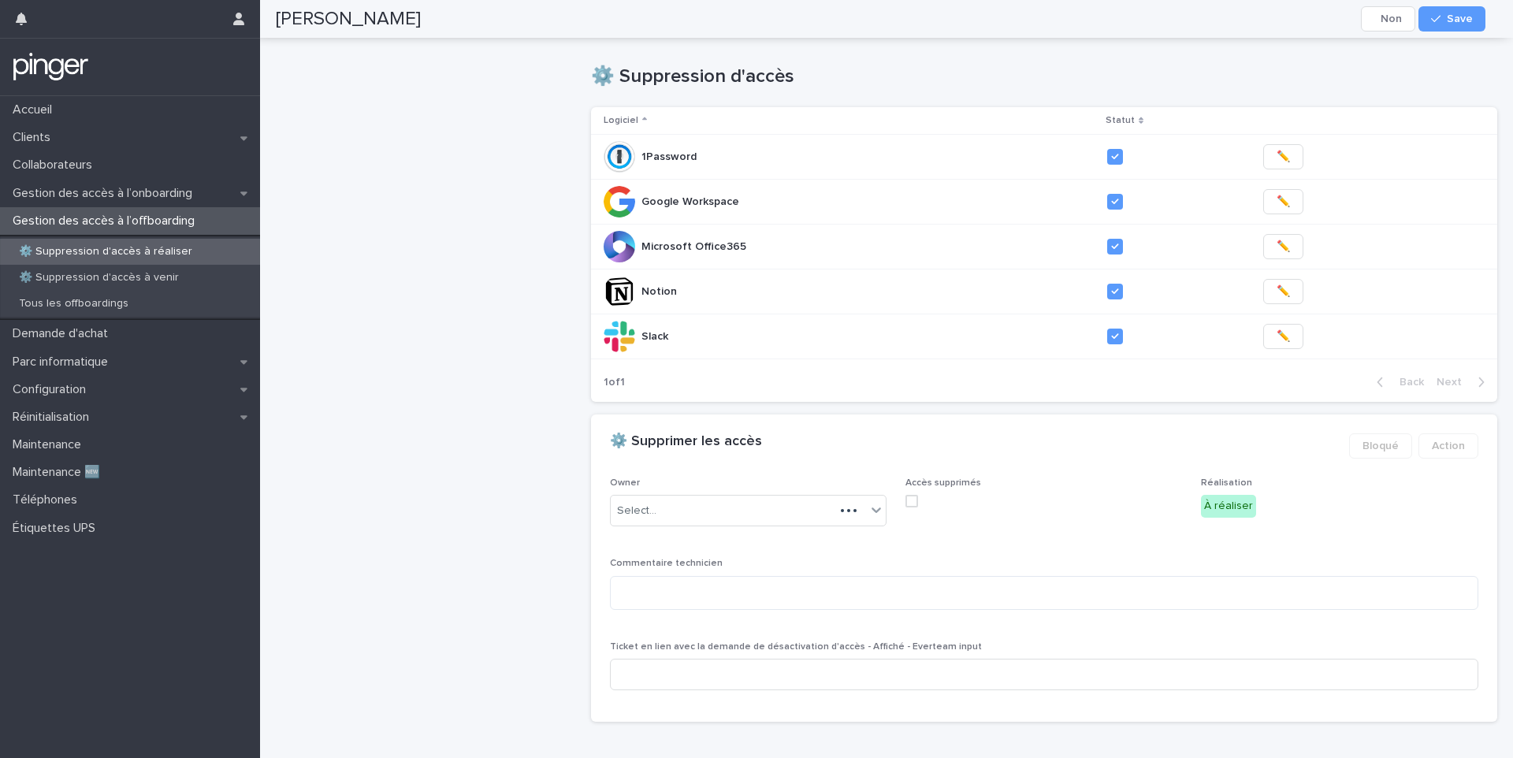
scroll to position [648, 0]
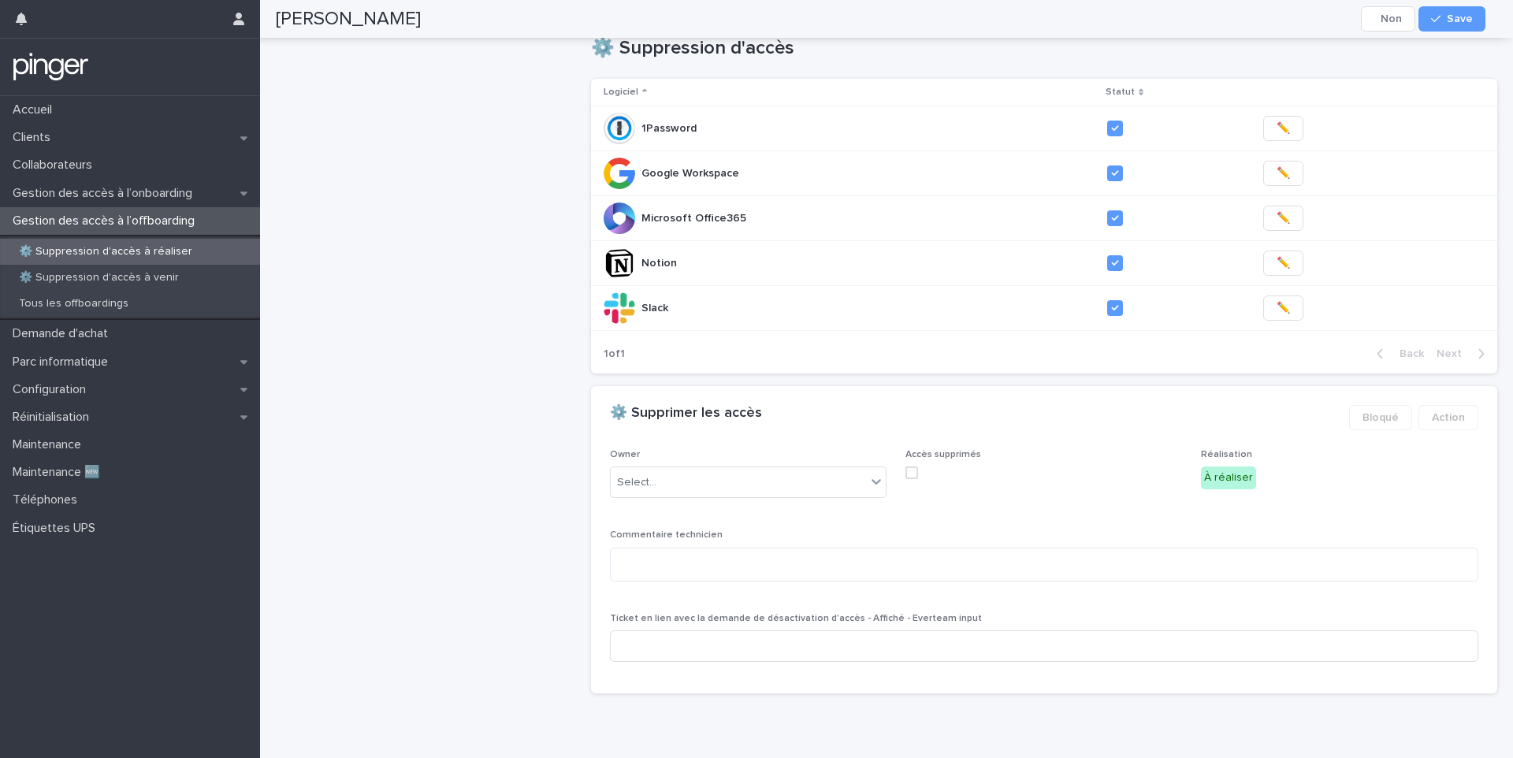
click at [905, 466] on span at bounding box center [911, 472] width 13 height 13
click at [759, 470] on div "Select..." at bounding box center [738, 483] width 255 height 26
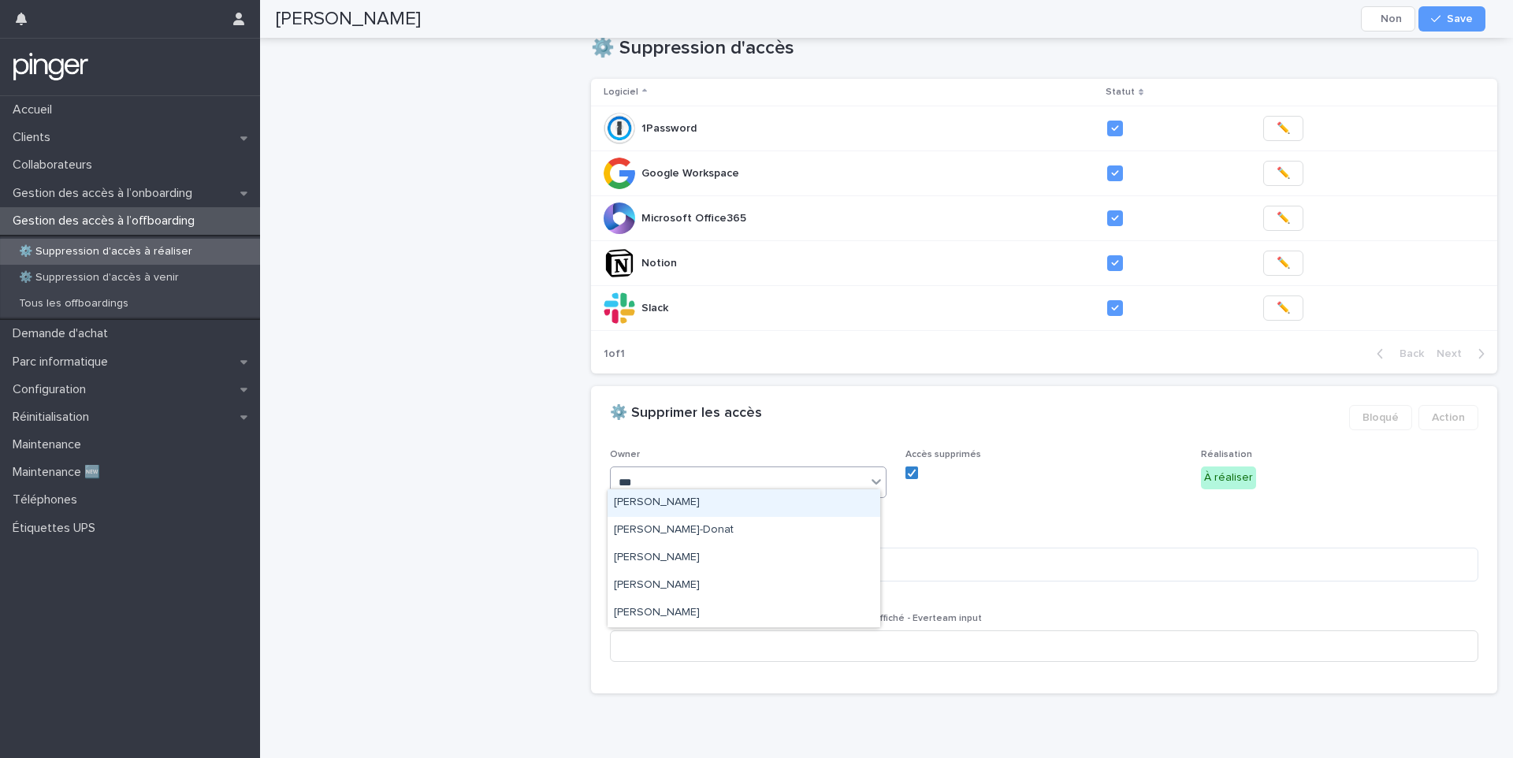
type input "****"
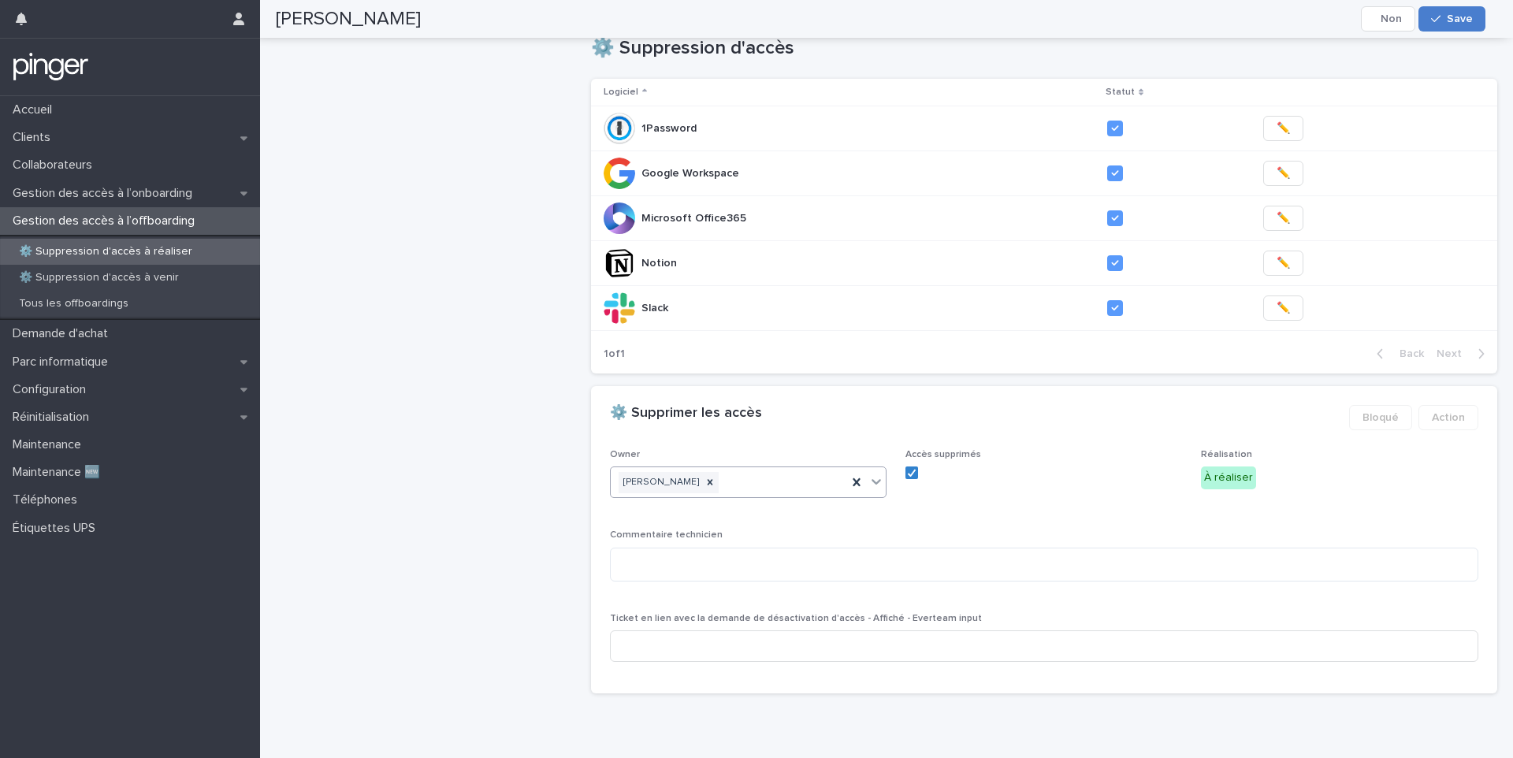
click at [1465, 20] on span "Save" at bounding box center [1460, 18] width 26 height 11
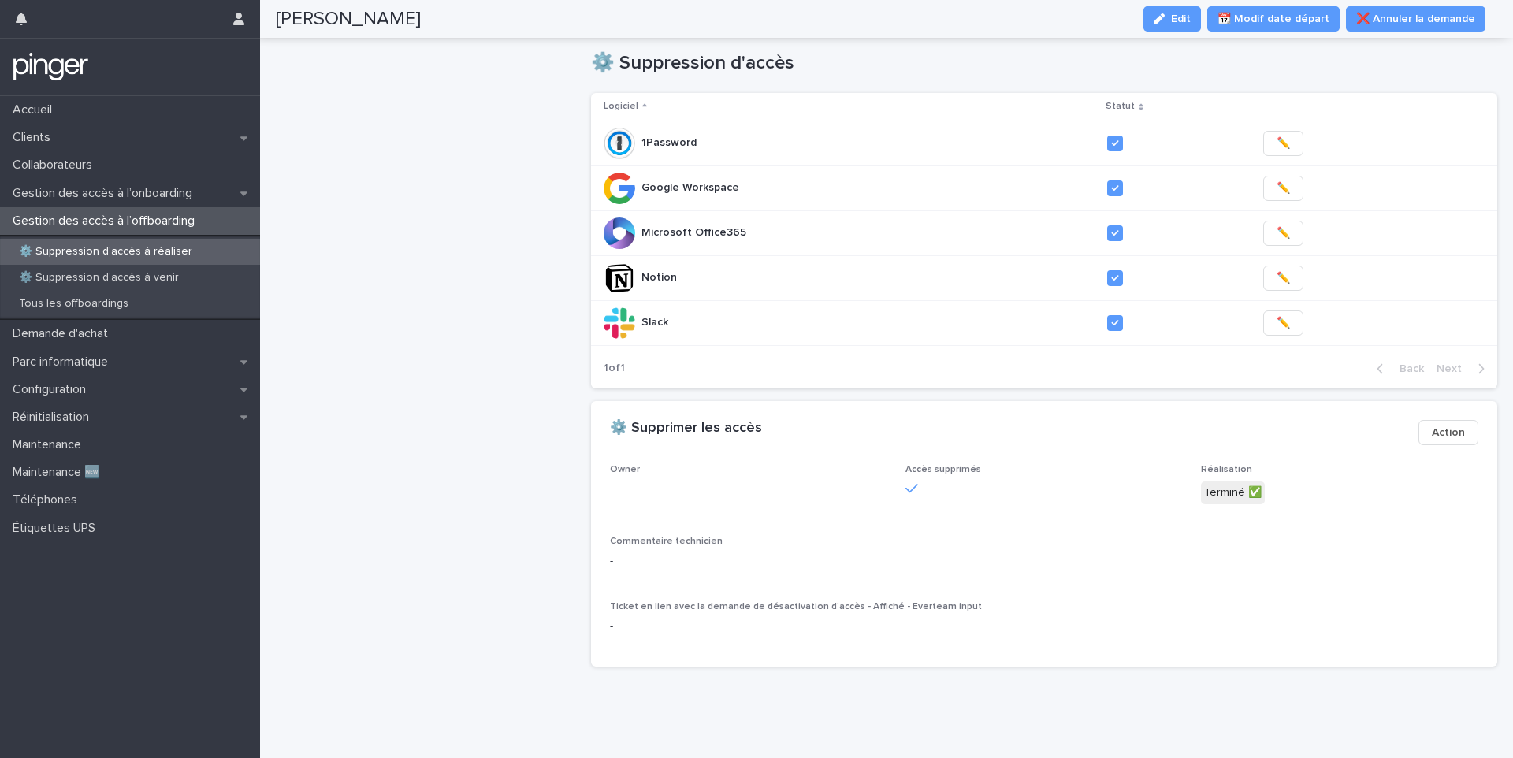
scroll to position [622, 0]
click at [115, 256] on p "⚙️ Suppression d'accès à réaliser" at bounding box center [105, 251] width 199 height 13
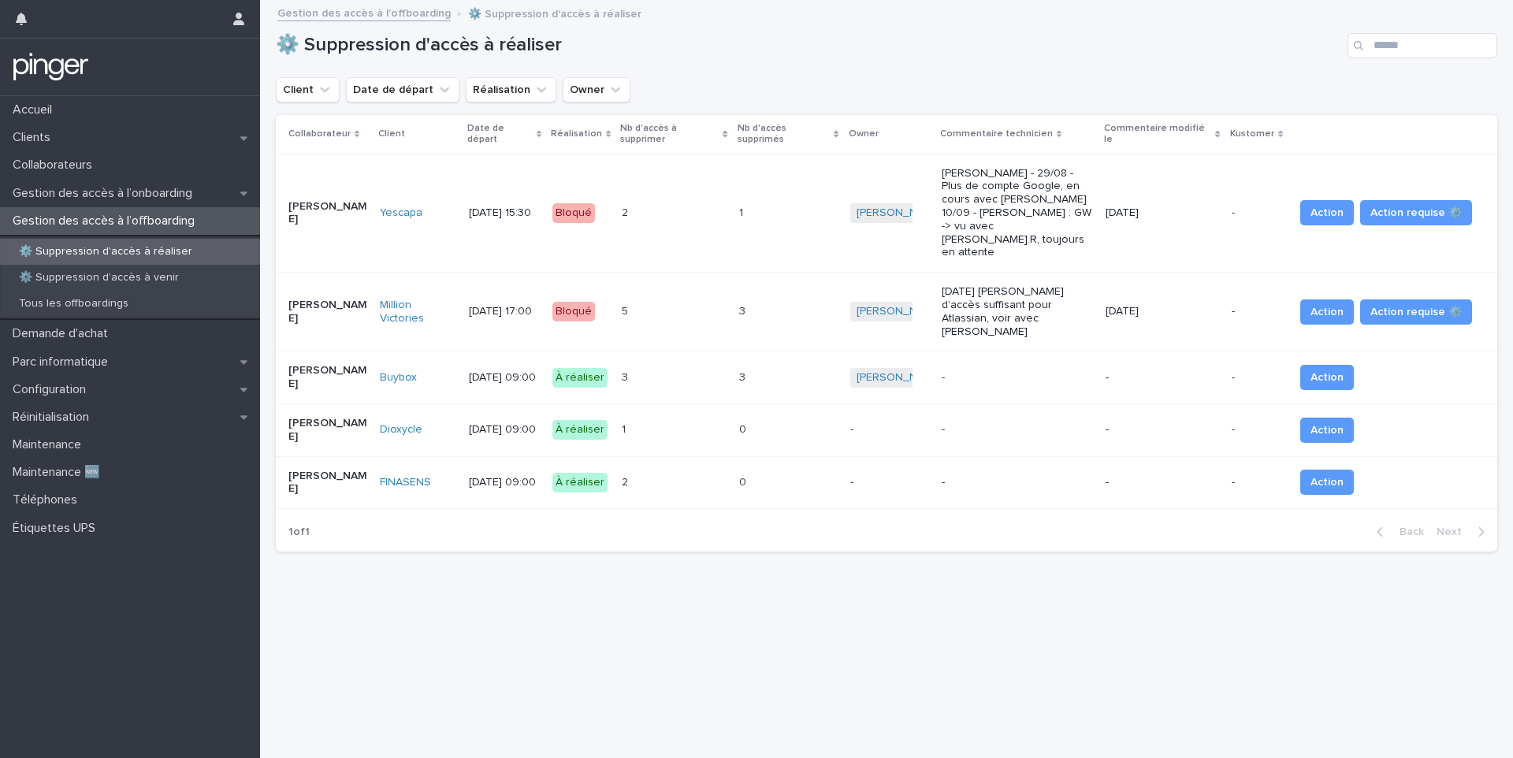
click at [684, 365] on div "3 3" at bounding box center [674, 378] width 104 height 26
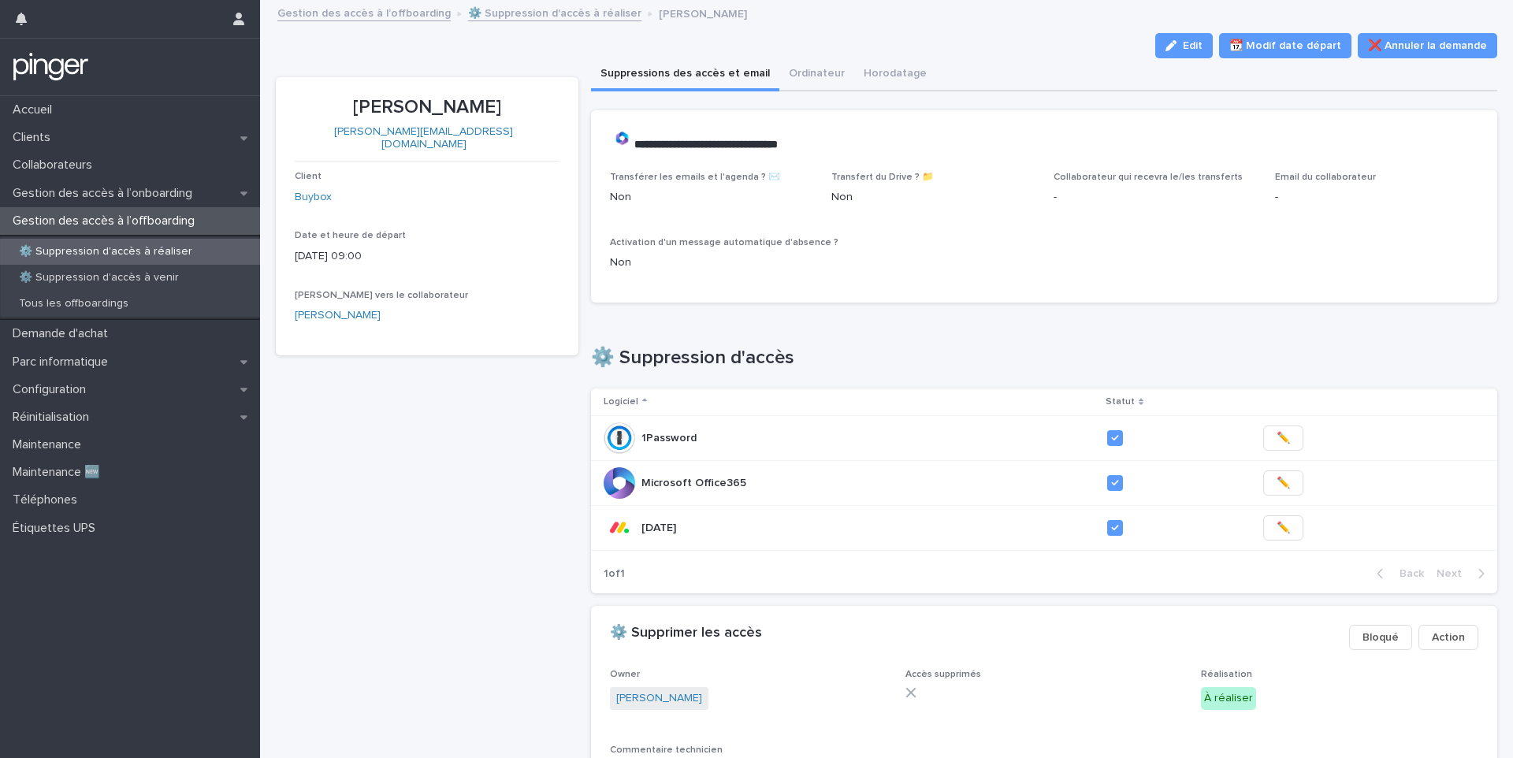
click at [157, 247] on p "⚙️ Suppression d'accès à réaliser" at bounding box center [105, 251] width 199 height 13
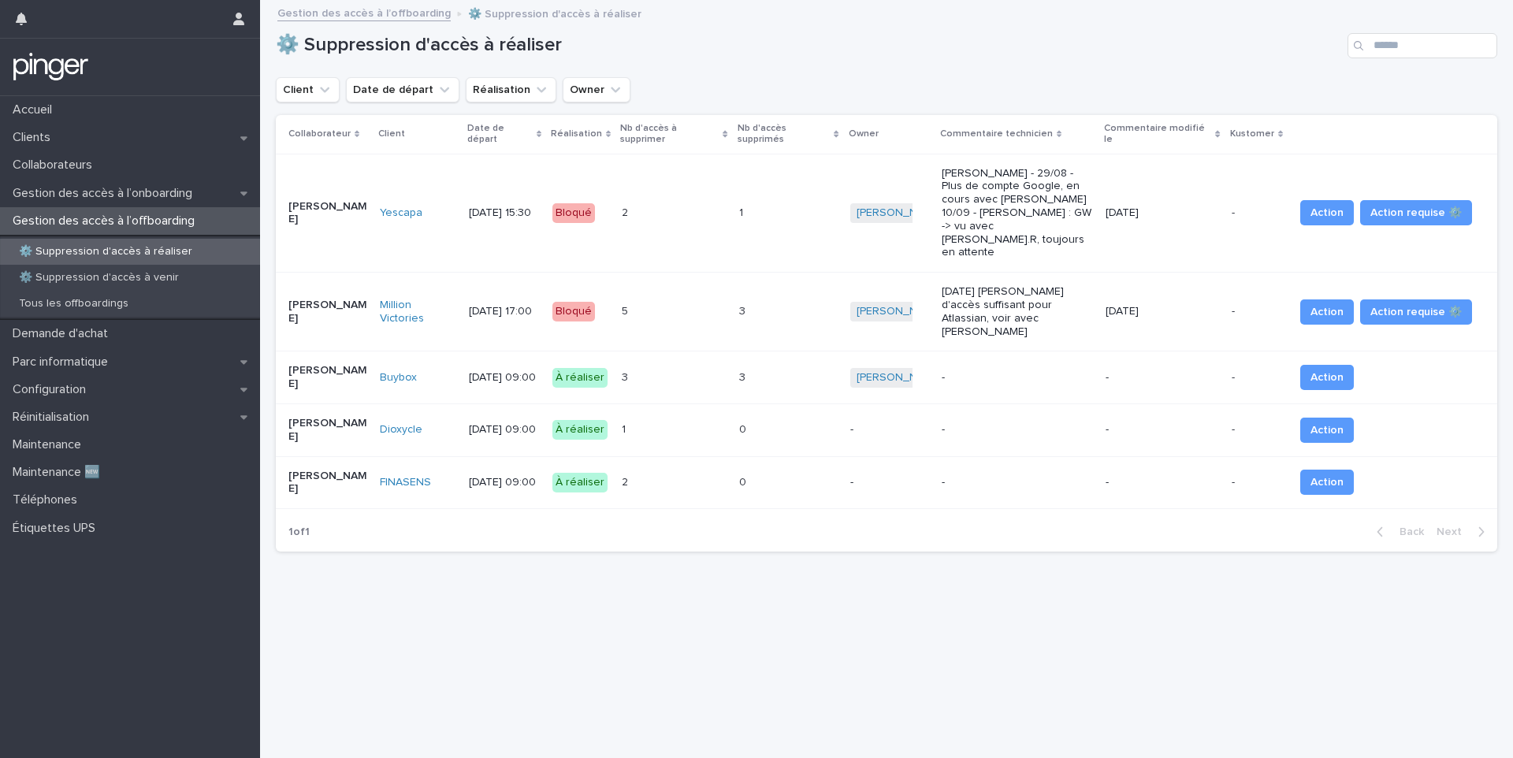
click at [787, 417] on div "0 0" at bounding box center [788, 430] width 98 height 26
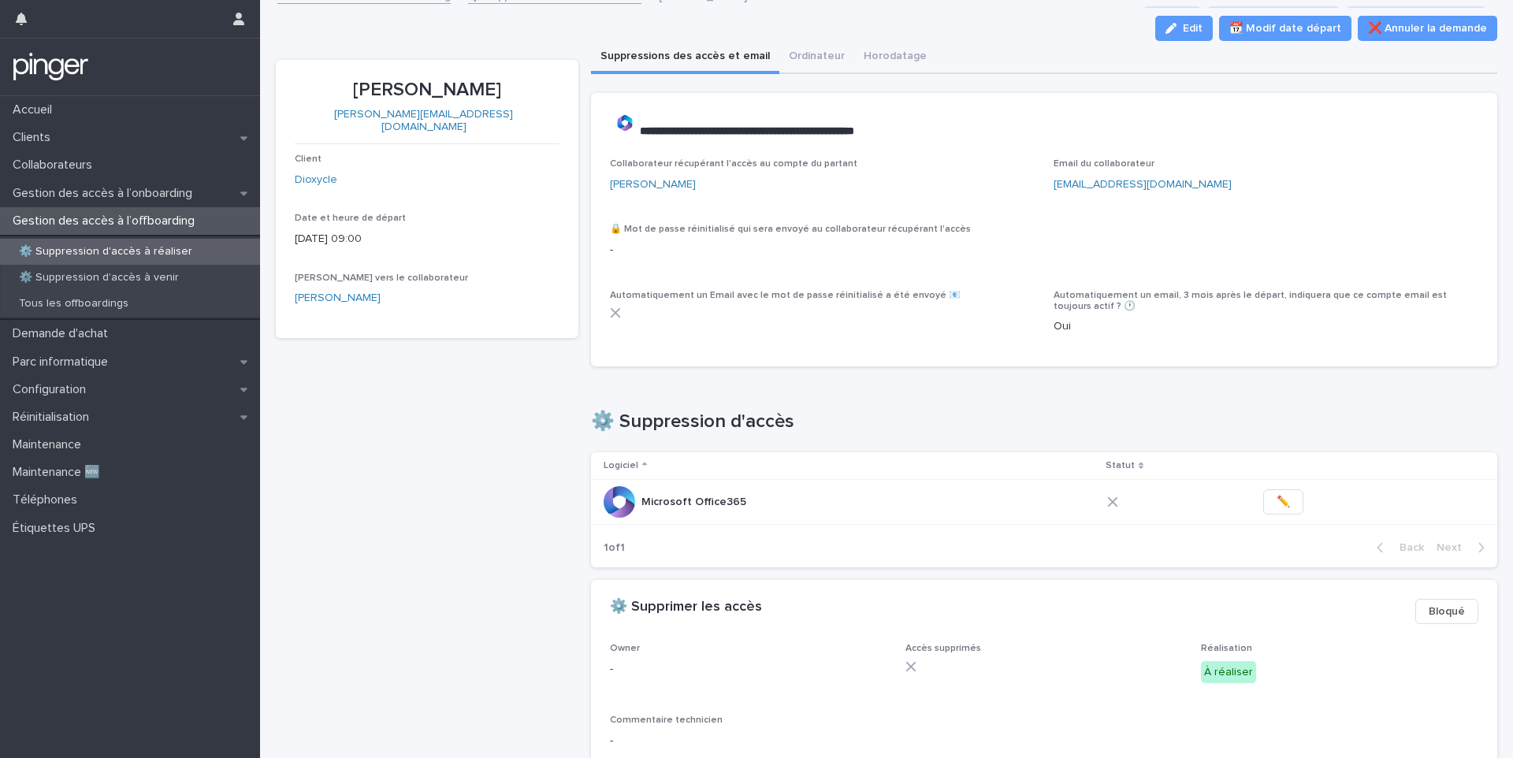
scroll to position [8, 0]
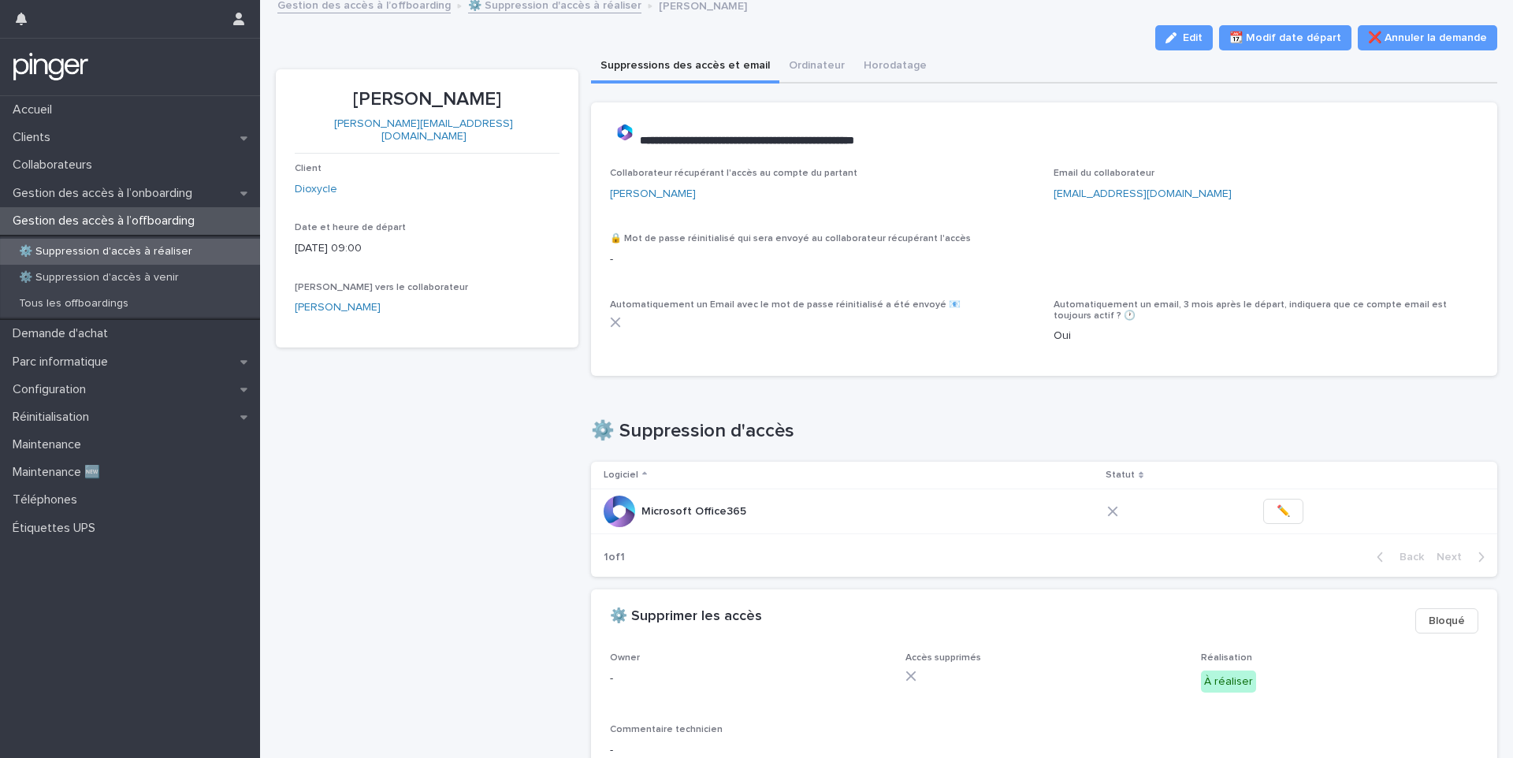
click at [453, 98] on p "[PERSON_NAME]" at bounding box center [427, 99] width 265 height 23
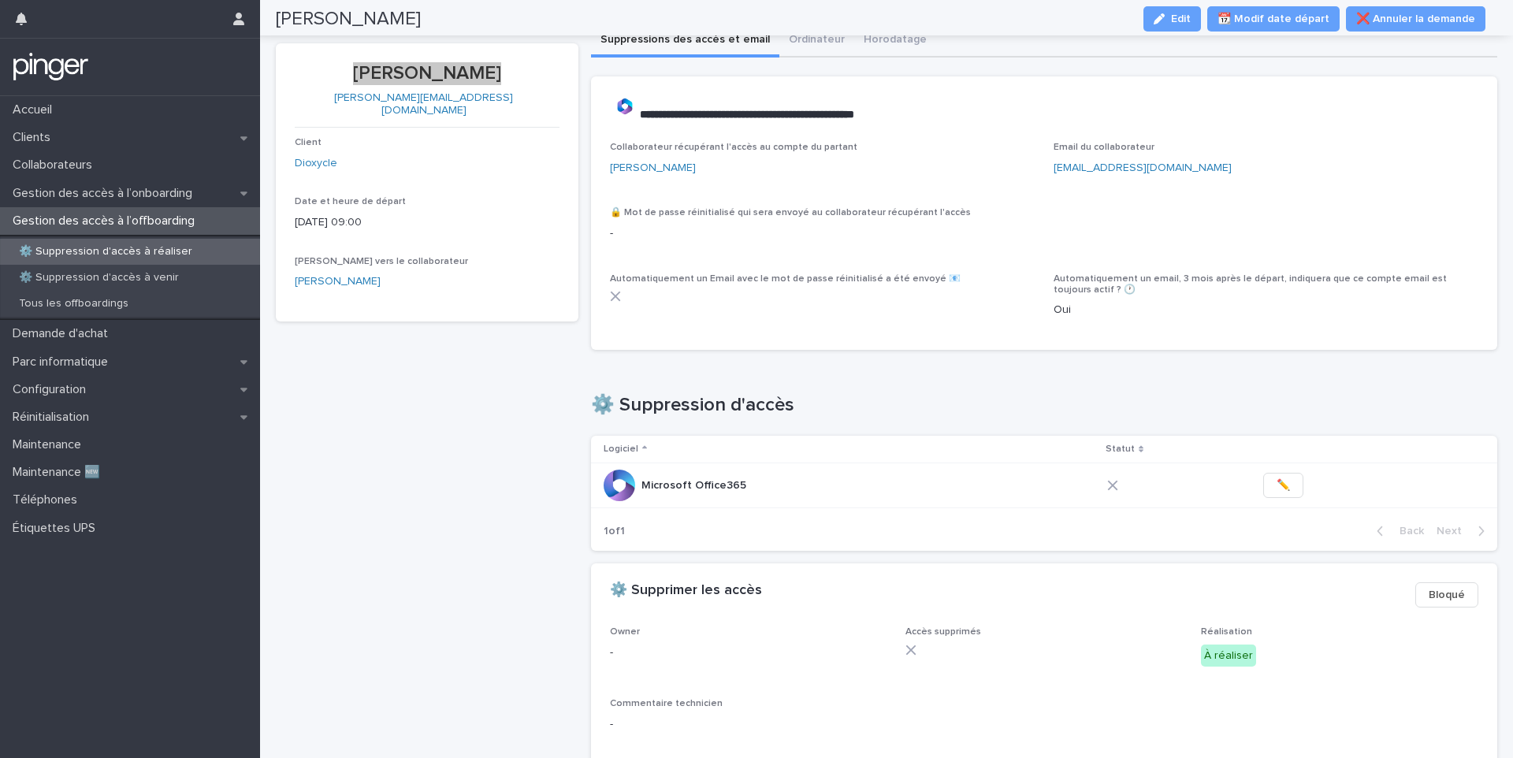
scroll to position [0, 0]
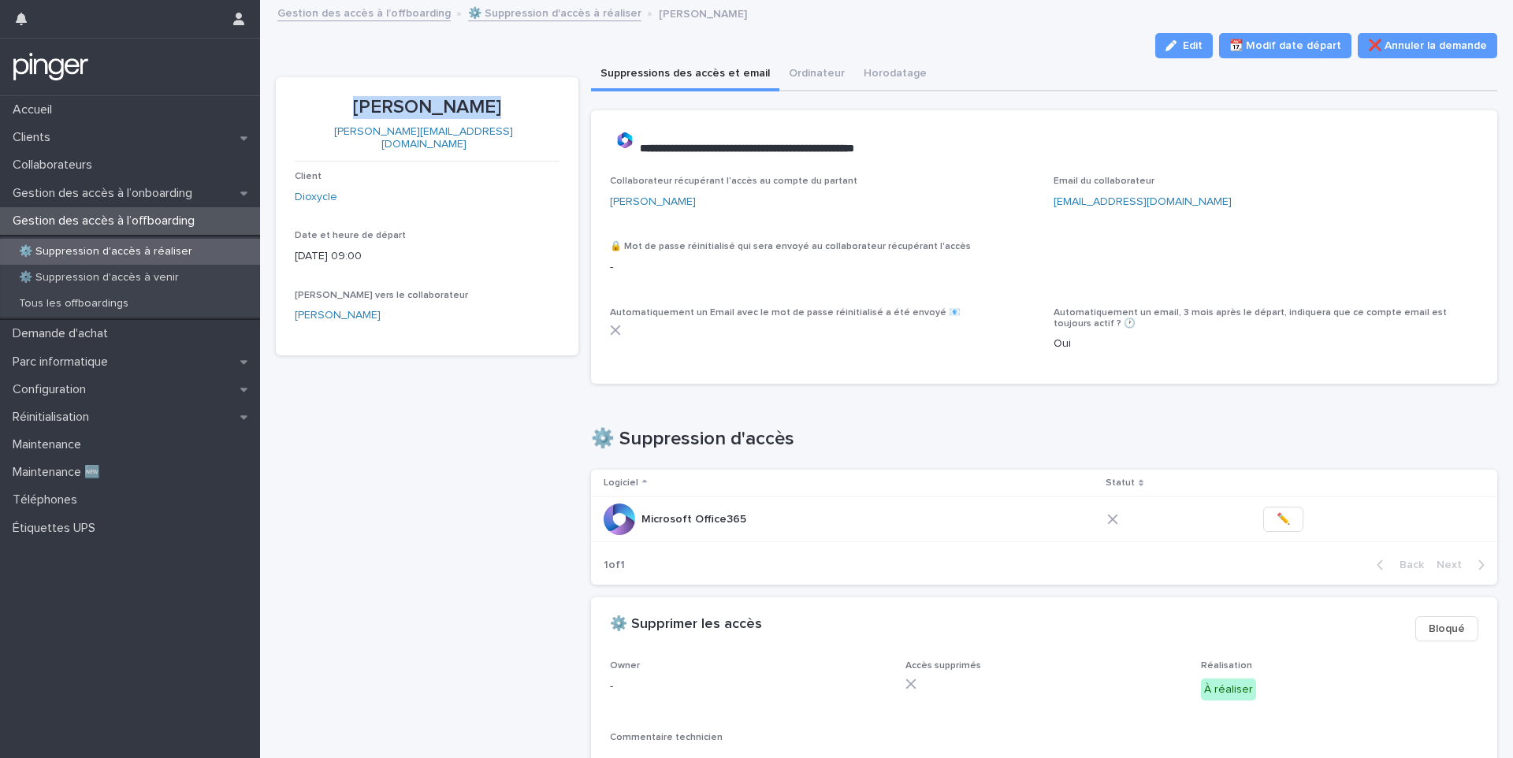
click at [139, 256] on p "⚙️ Suppression d'accès à réaliser" at bounding box center [105, 251] width 199 height 13
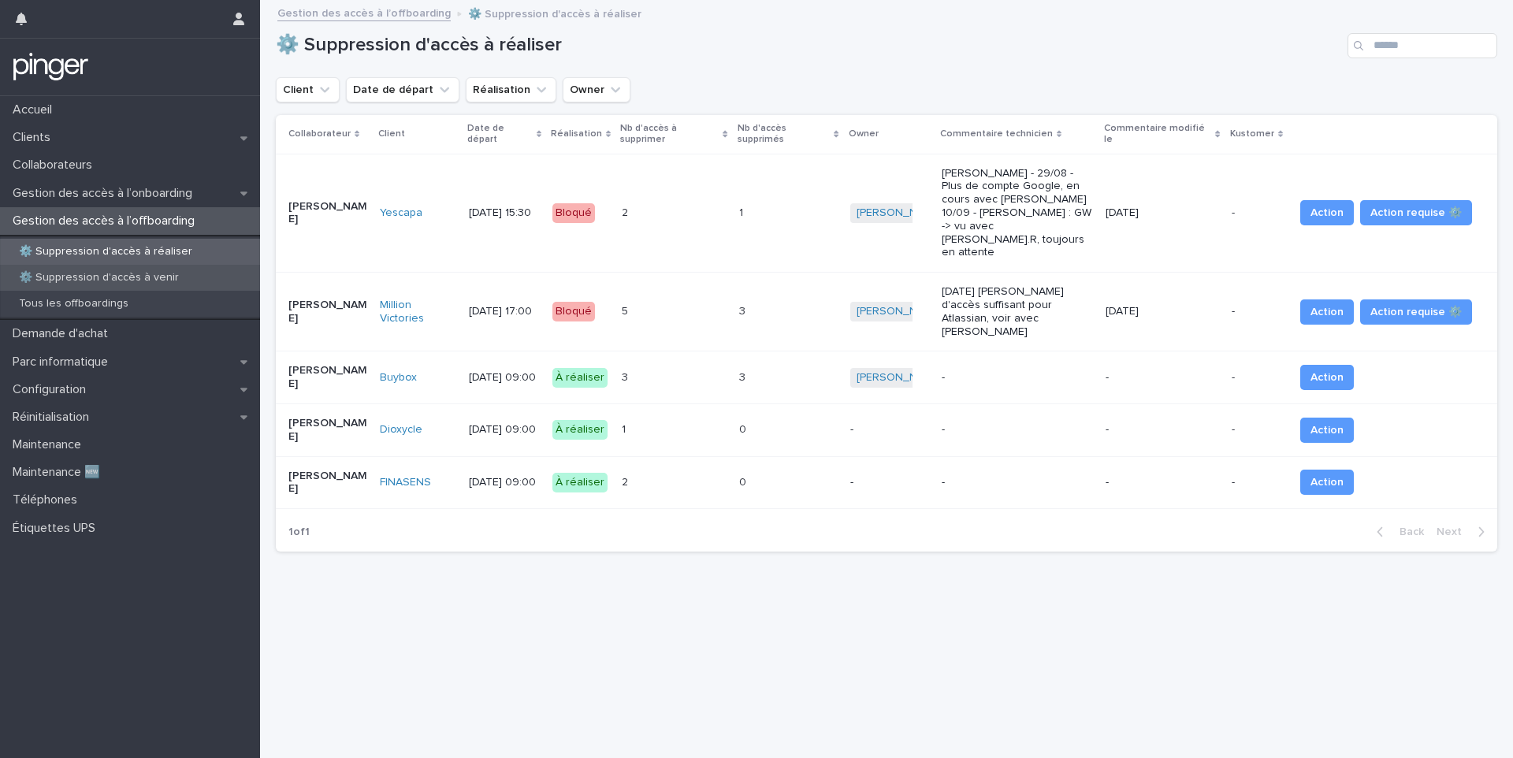
click at [110, 279] on p "⚙️ Suppression d'accès à venir" at bounding box center [98, 277] width 185 height 13
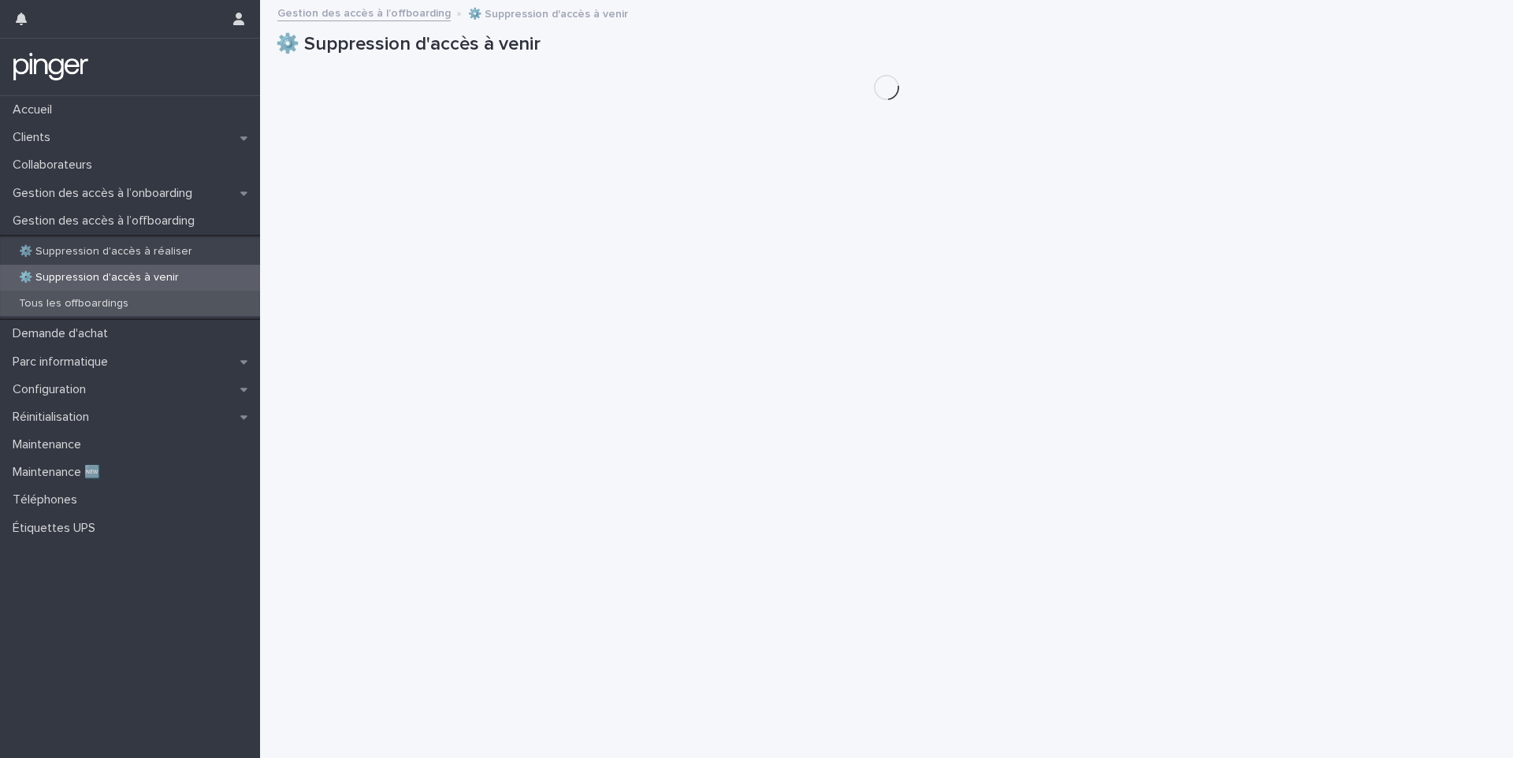
click at [105, 302] on p "Tous les offboardings" at bounding box center [73, 303] width 135 height 13
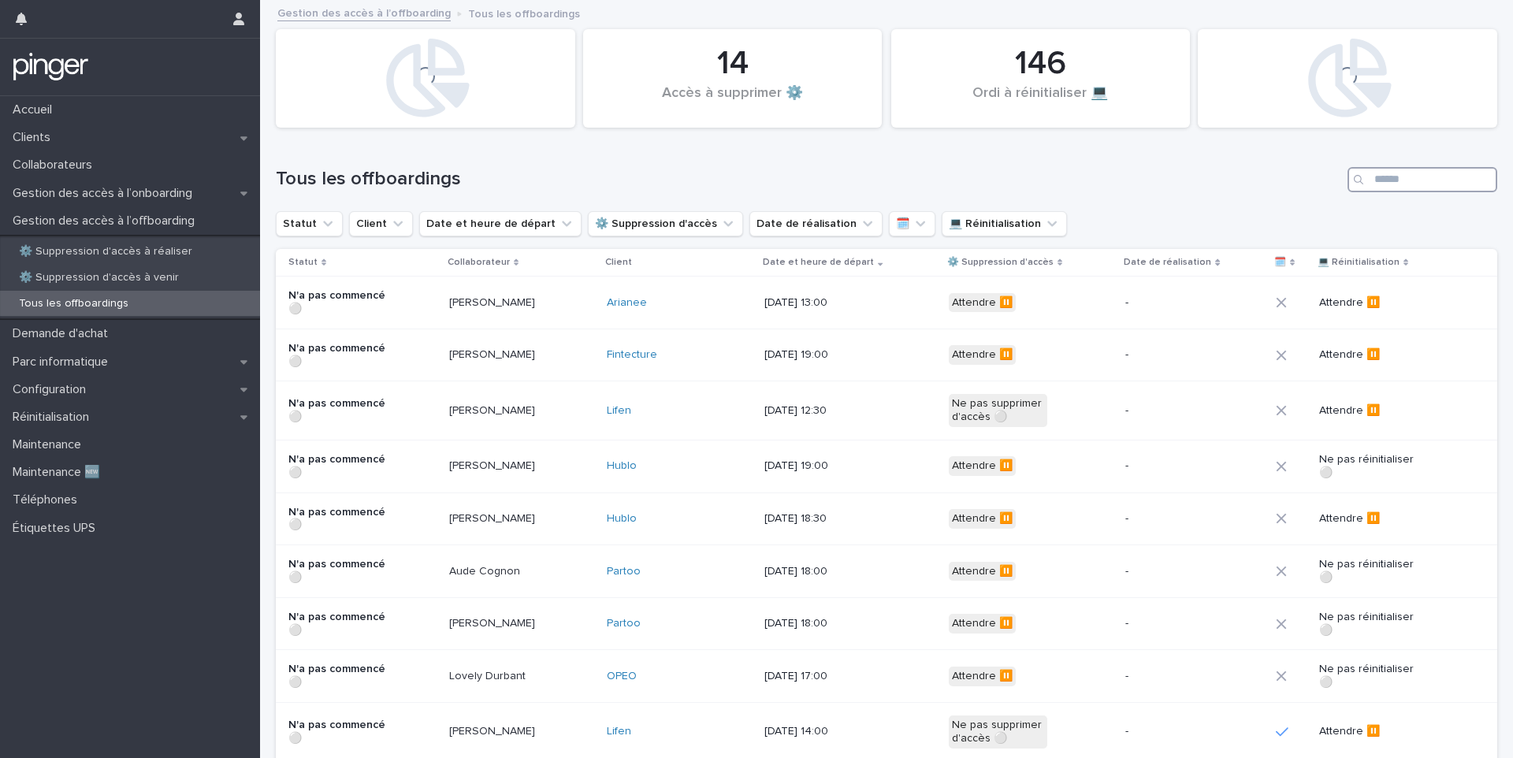
click at [1370, 169] on input "Search" at bounding box center [1422, 179] width 150 height 25
type input "****"
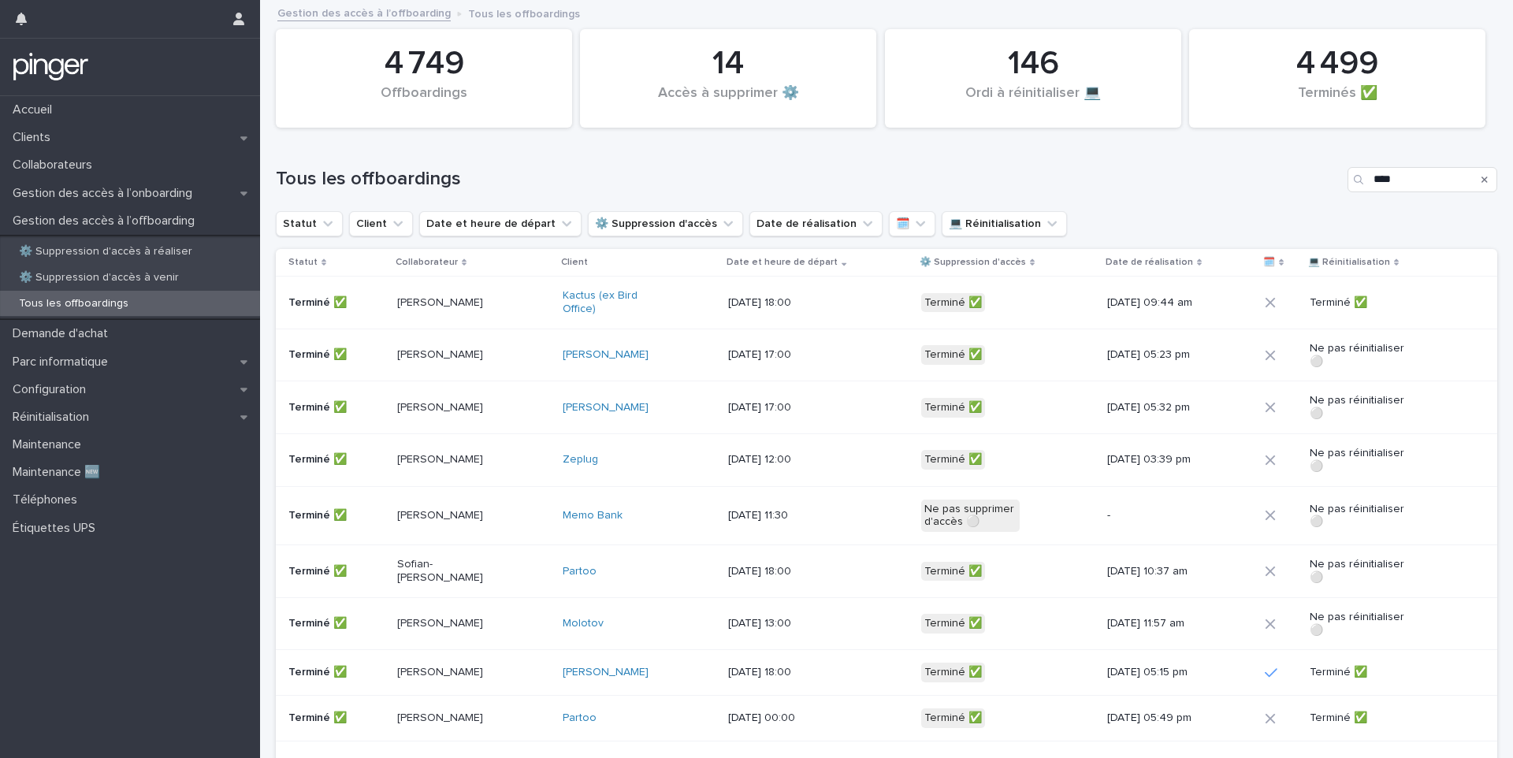
click at [535, 309] on div "Adam Mbea" at bounding box center [473, 303] width 153 height 26
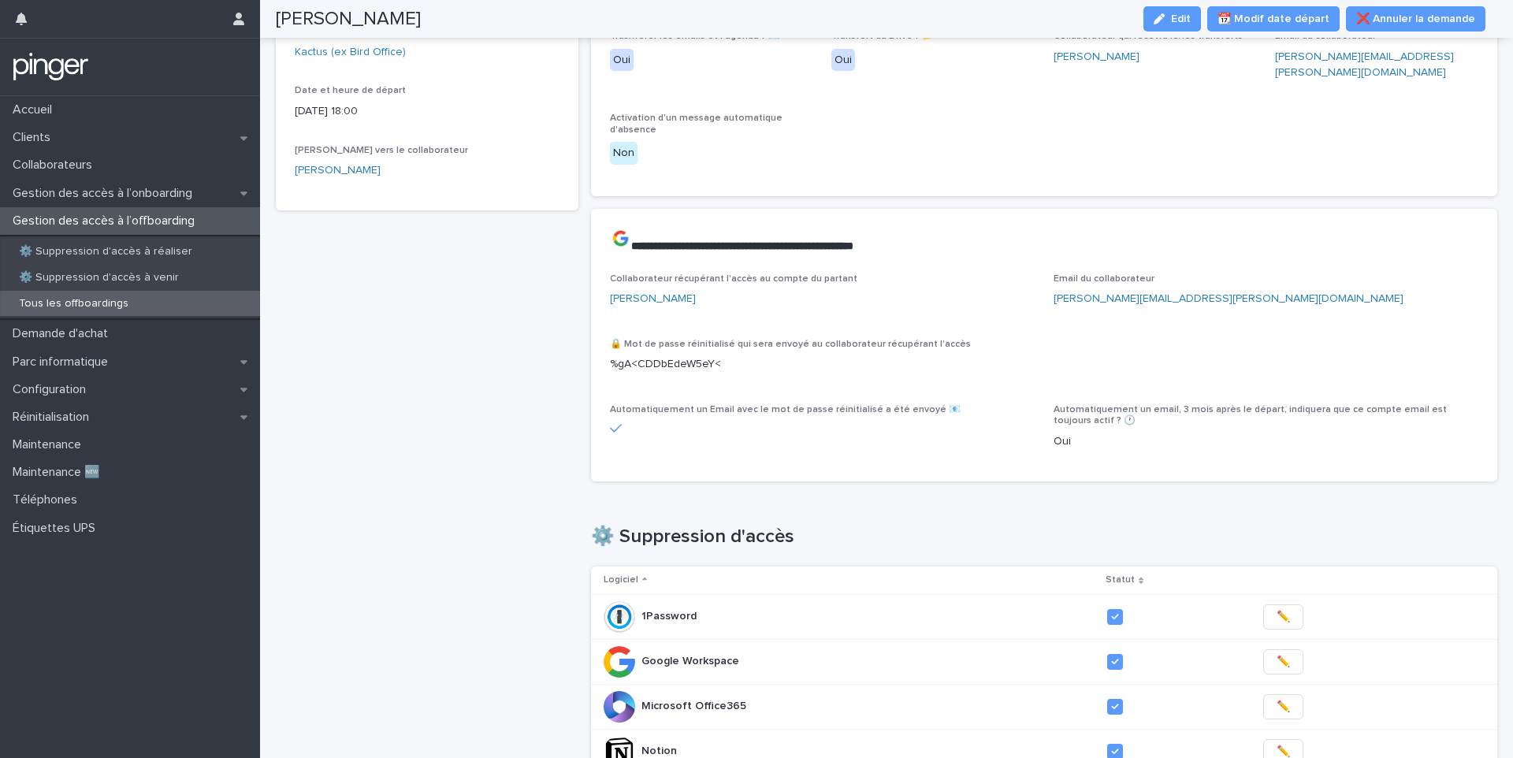
scroll to position [195, 0]
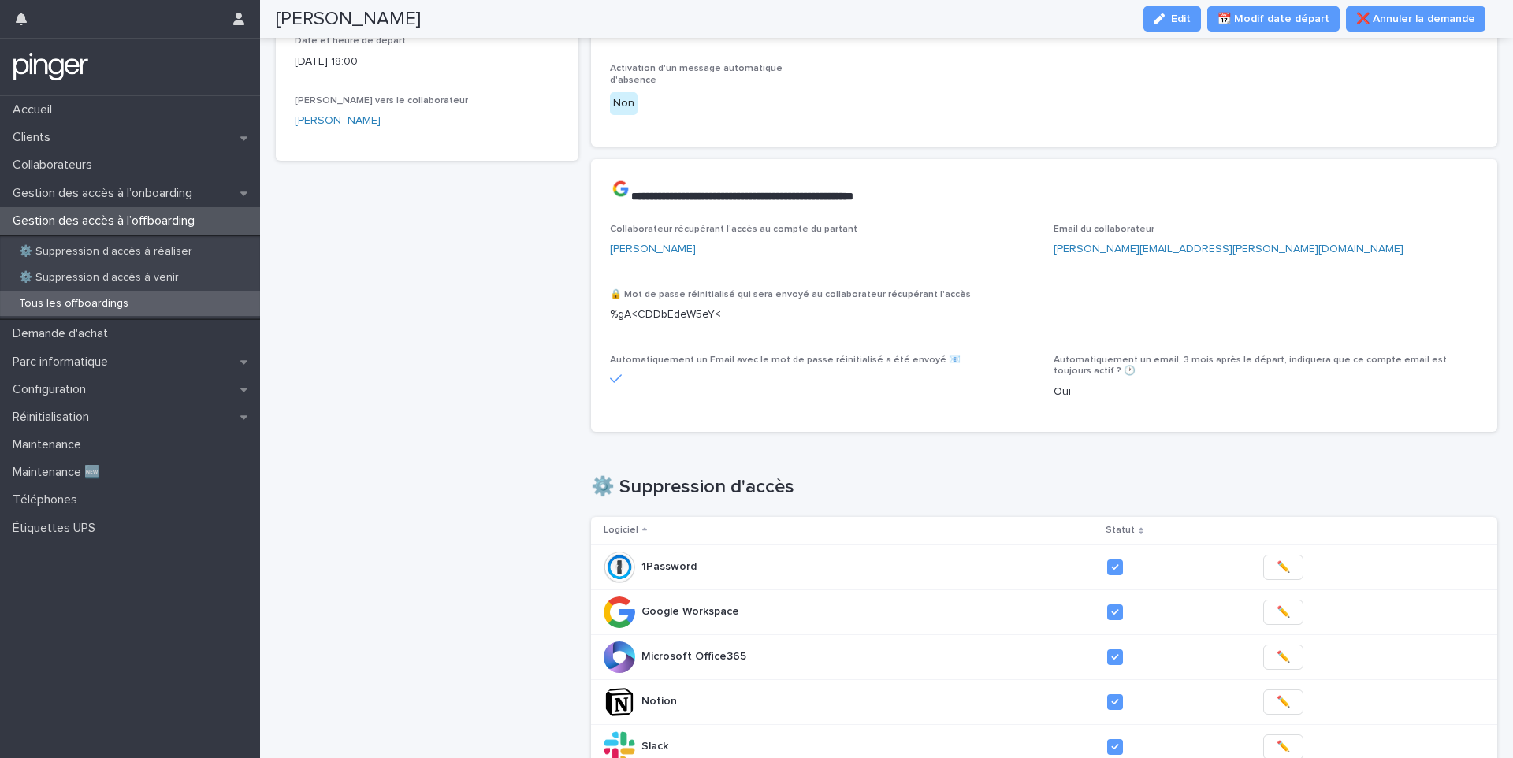
click at [646, 308] on p "%gA<CDDbEdeW5eY<" at bounding box center [1044, 314] width 869 height 17
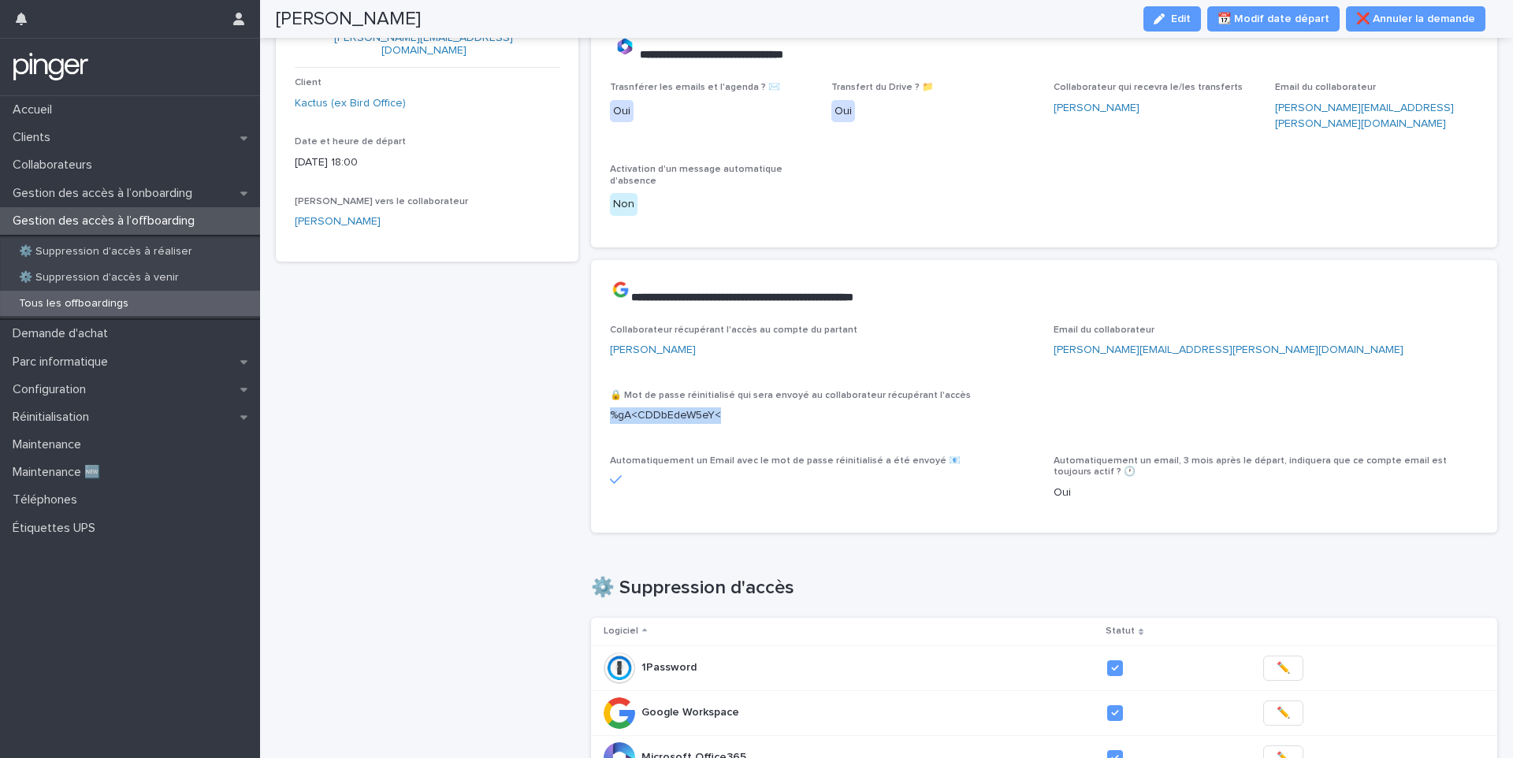
scroll to position [0, 0]
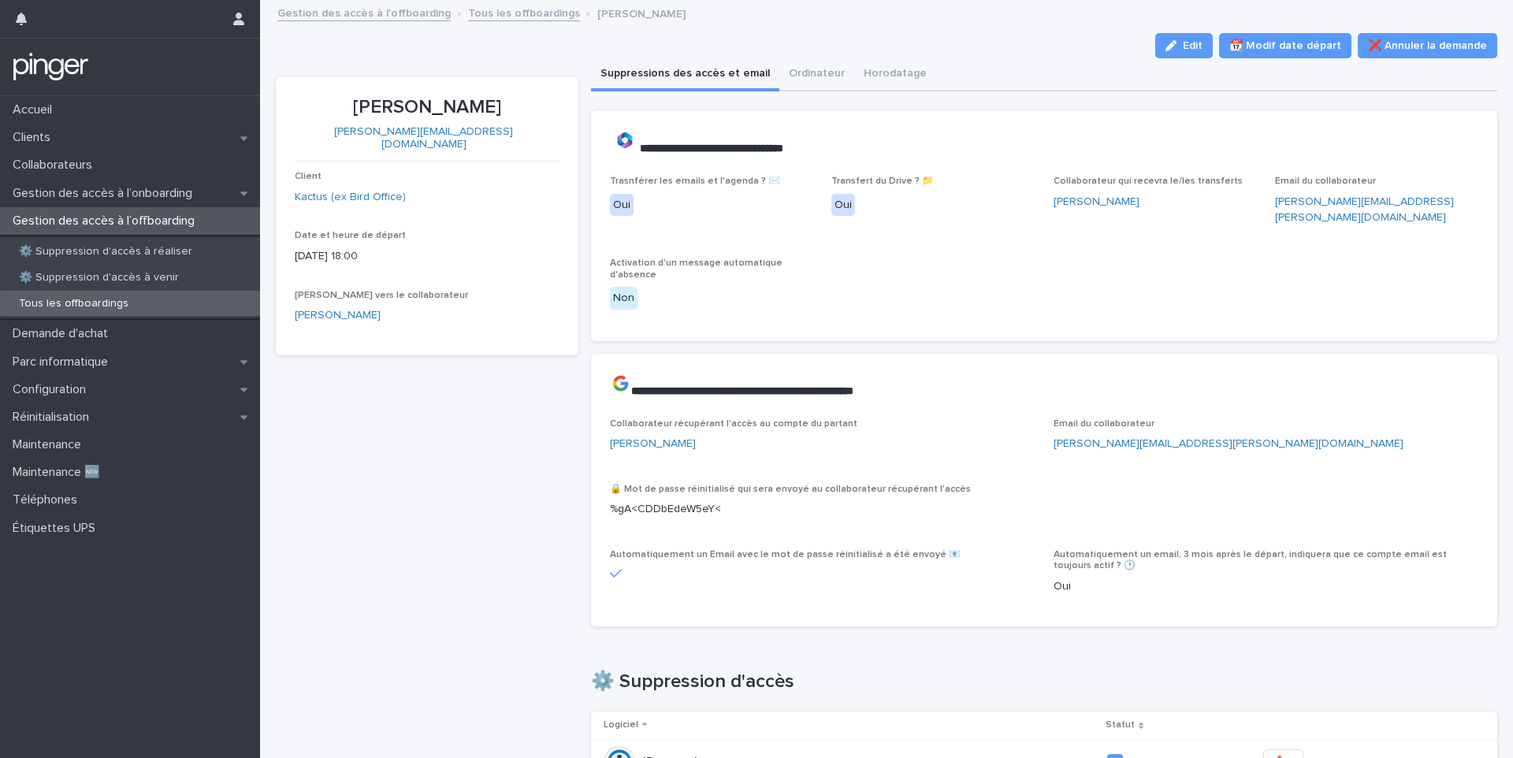
click at [682, 502] on p "%gA<CDDbEdeW5eY<" at bounding box center [1044, 509] width 869 height 17
copy p "%gA<CDDbEdeW5eY<"
click at [103, 388] on div "Configuration" at bounding box center [130, 390] width 260 height 28
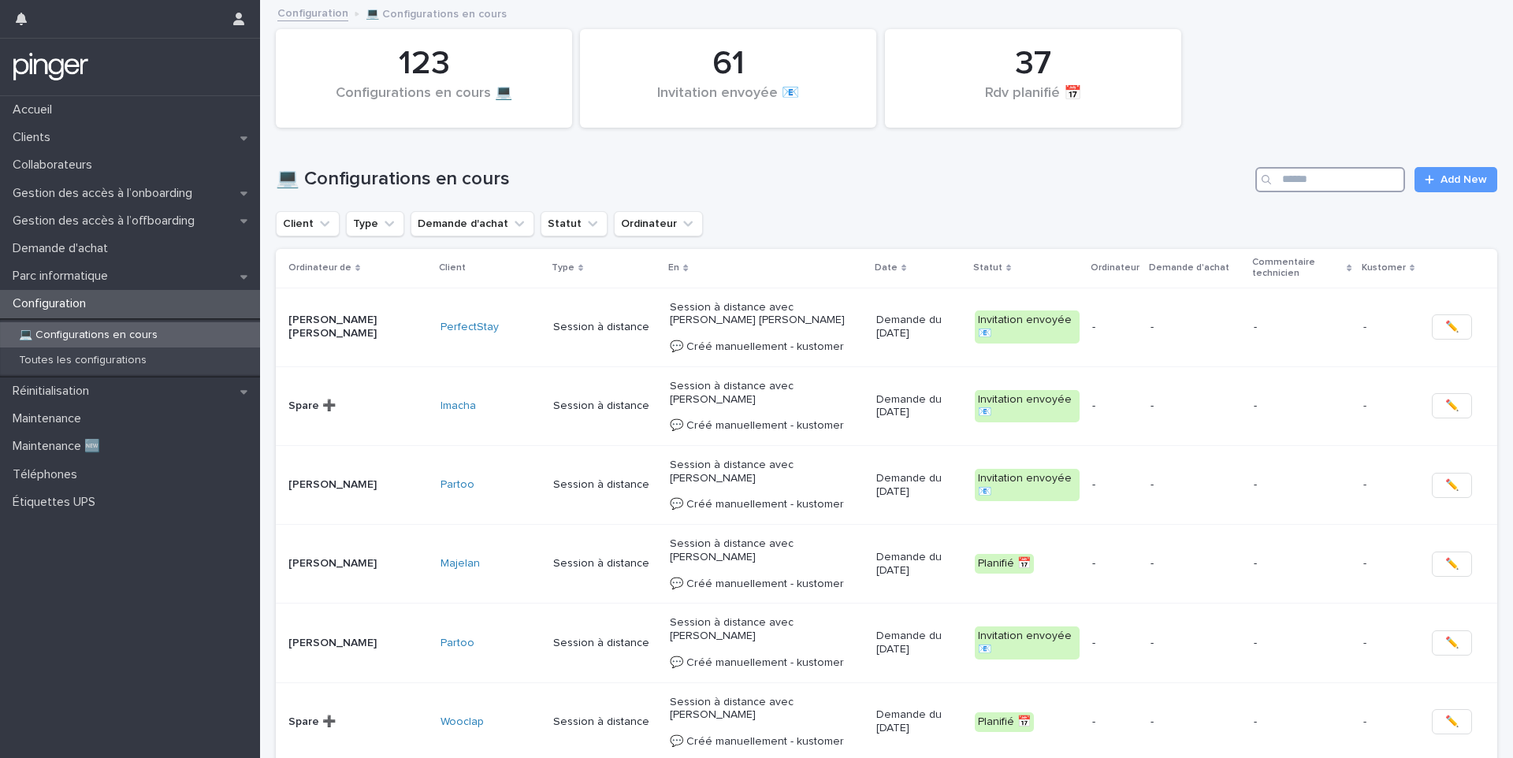
click at [1319, 178] on input "Search" at bounding box center [1330, 179] width 150 height 25
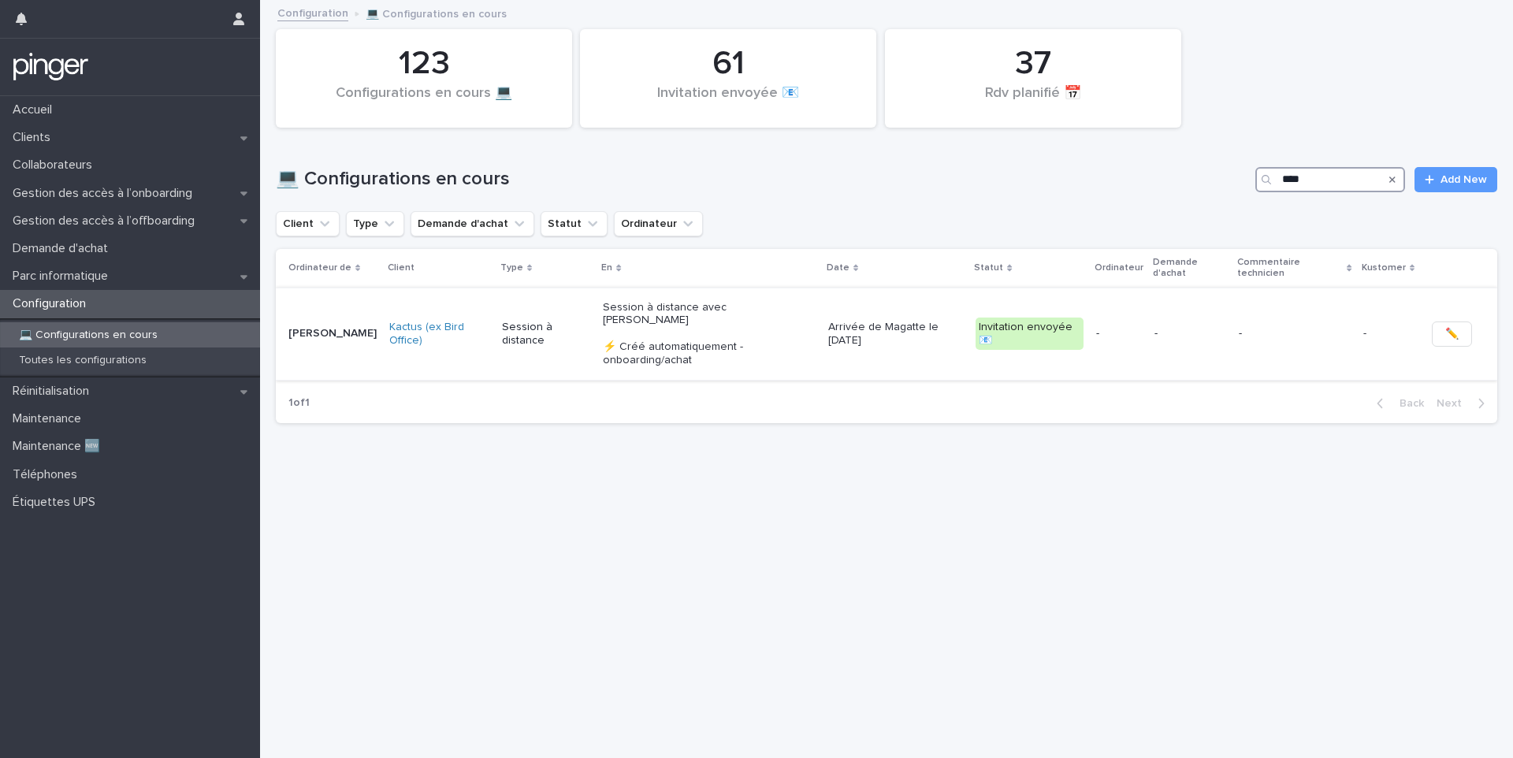
type input "****"
click at [555, 337] on p "Session à distance" at bounding box center [546, 334] width 88 height 27
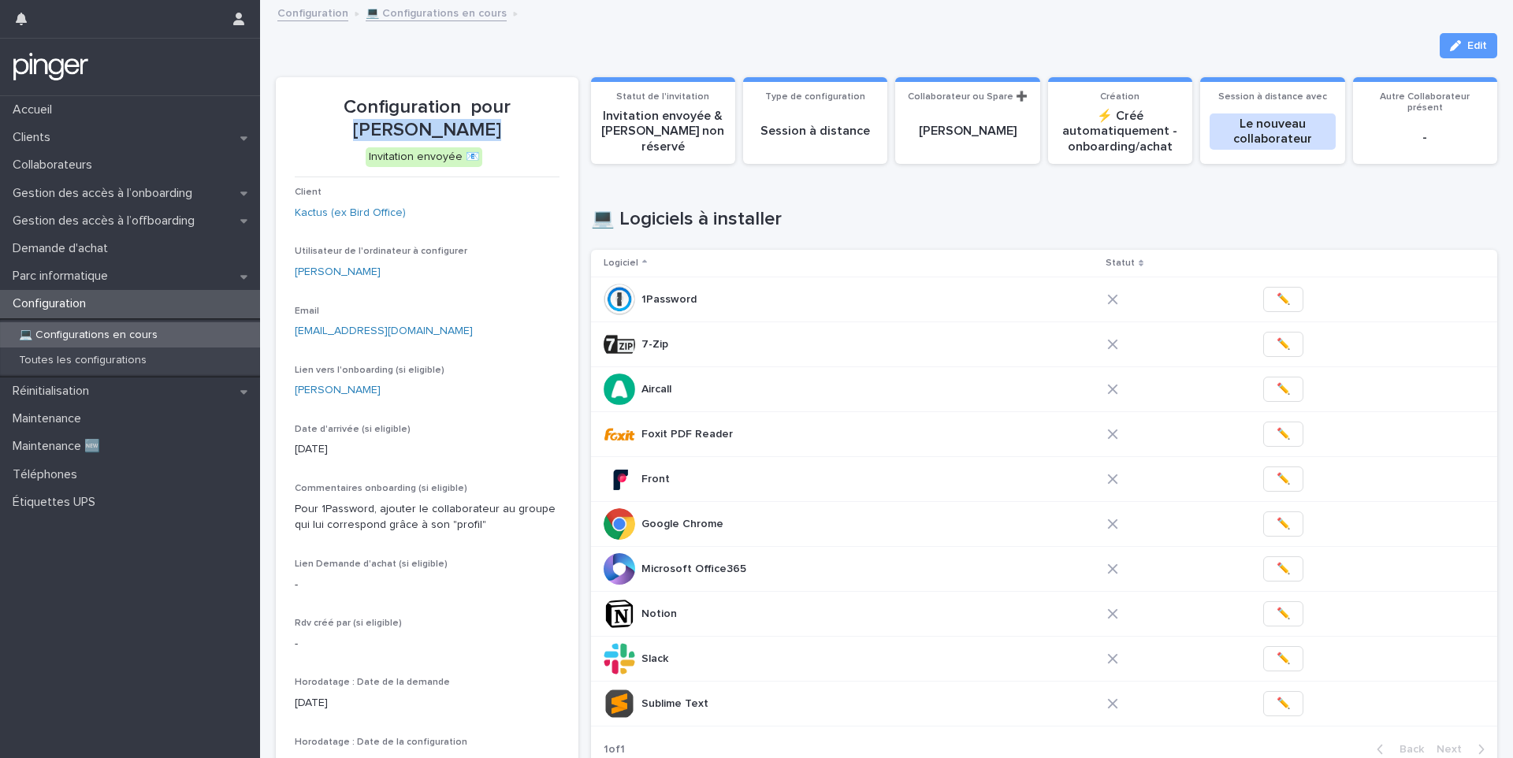
drag, startPoint x: 480, startPoint y: 126, endPoint x: 475, endPoint y: 108, distance: 18.7
click at [475, 108] on p "Configuration pour Magatte Touré" at bounding box center [427, 119] width 265 height 46
copy p "Magatte Touré"
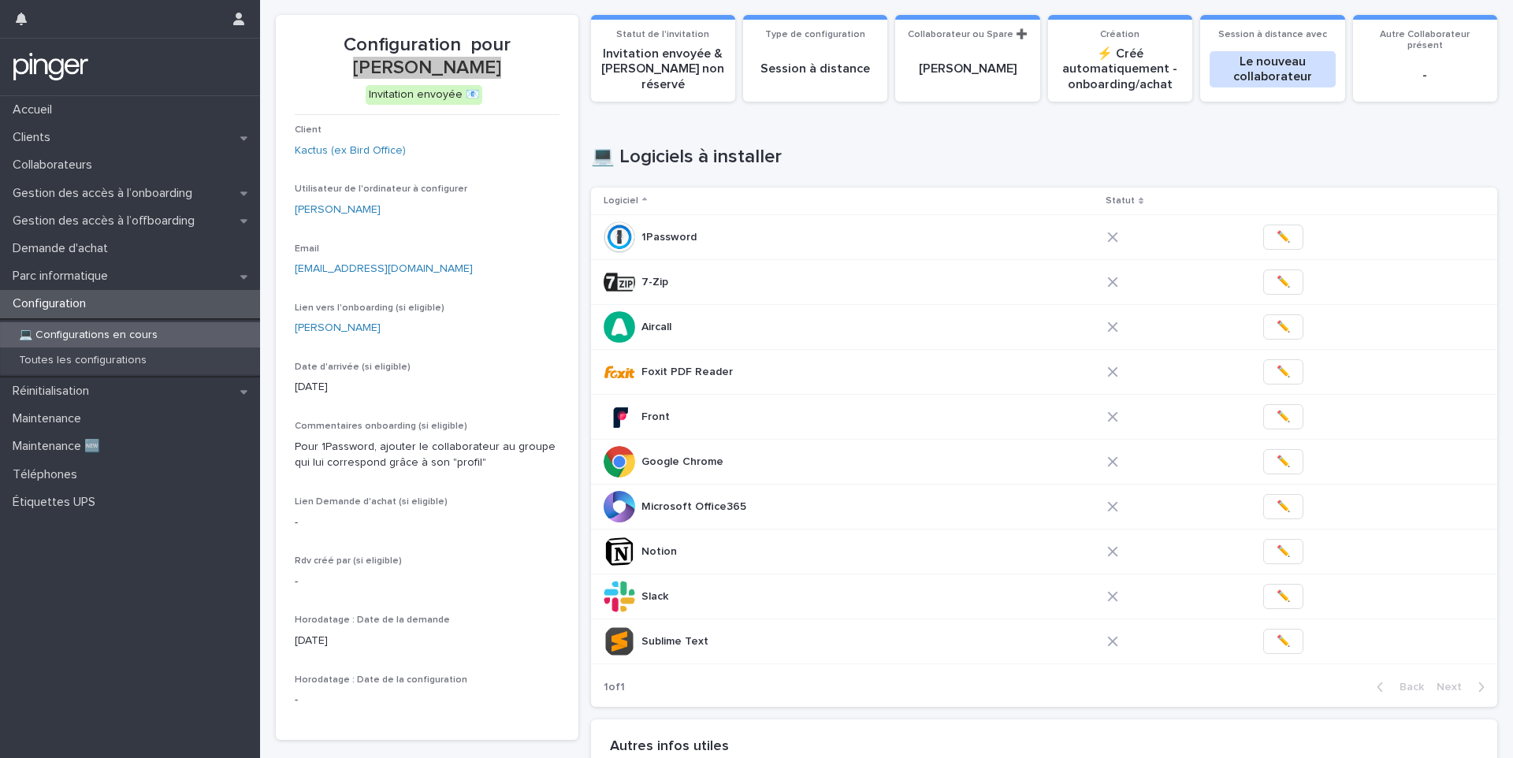
scroll to position [59, 0]
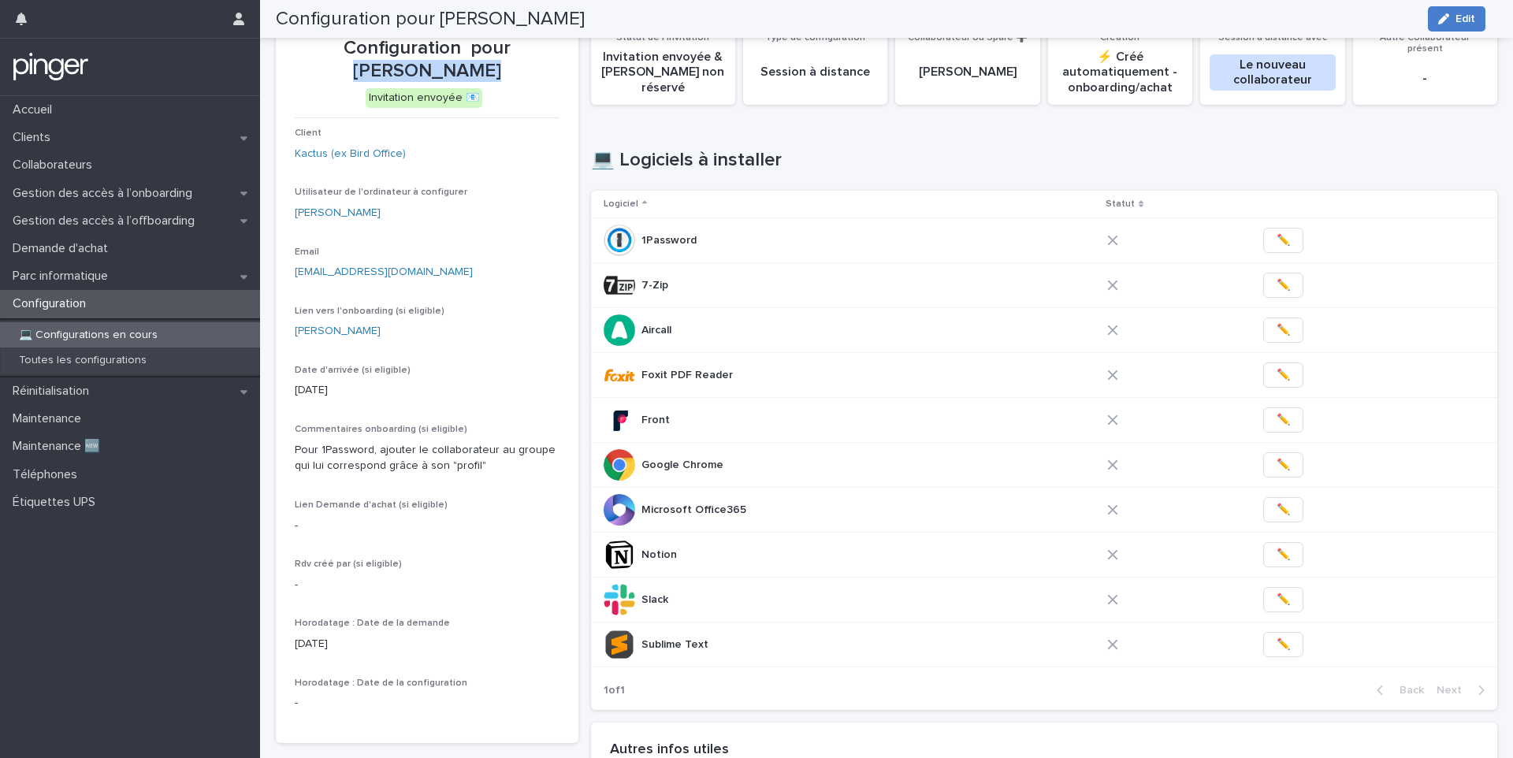
click at [1465, 15] on span "Edit" at bounding box center [1465, 18] width 20 height 11
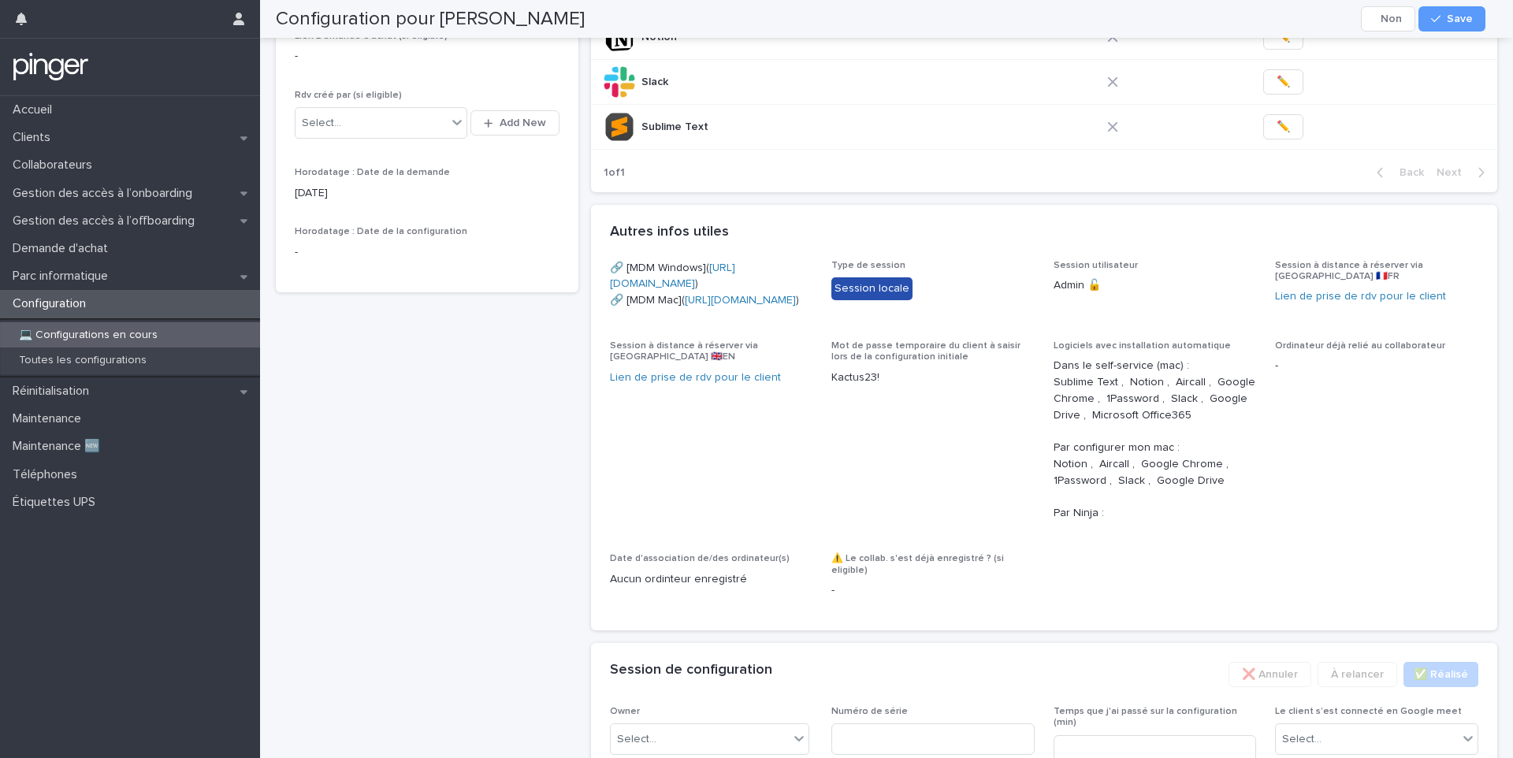
scroll to position [840, 0]
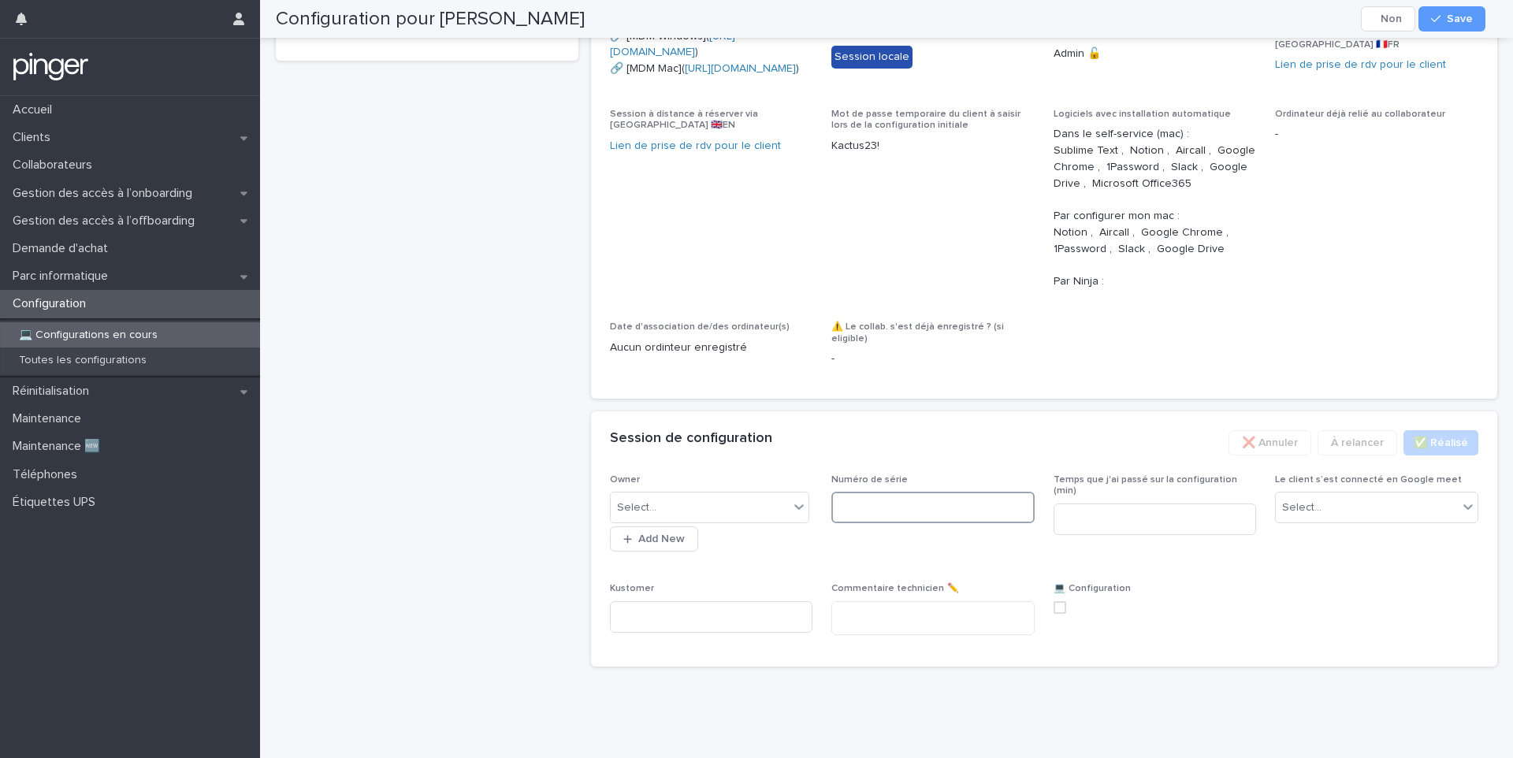
click at [871, 523] on input at bounding box center [932, 508] width 203 height 32
type input "*"
paste input "*******"
type input "*******"
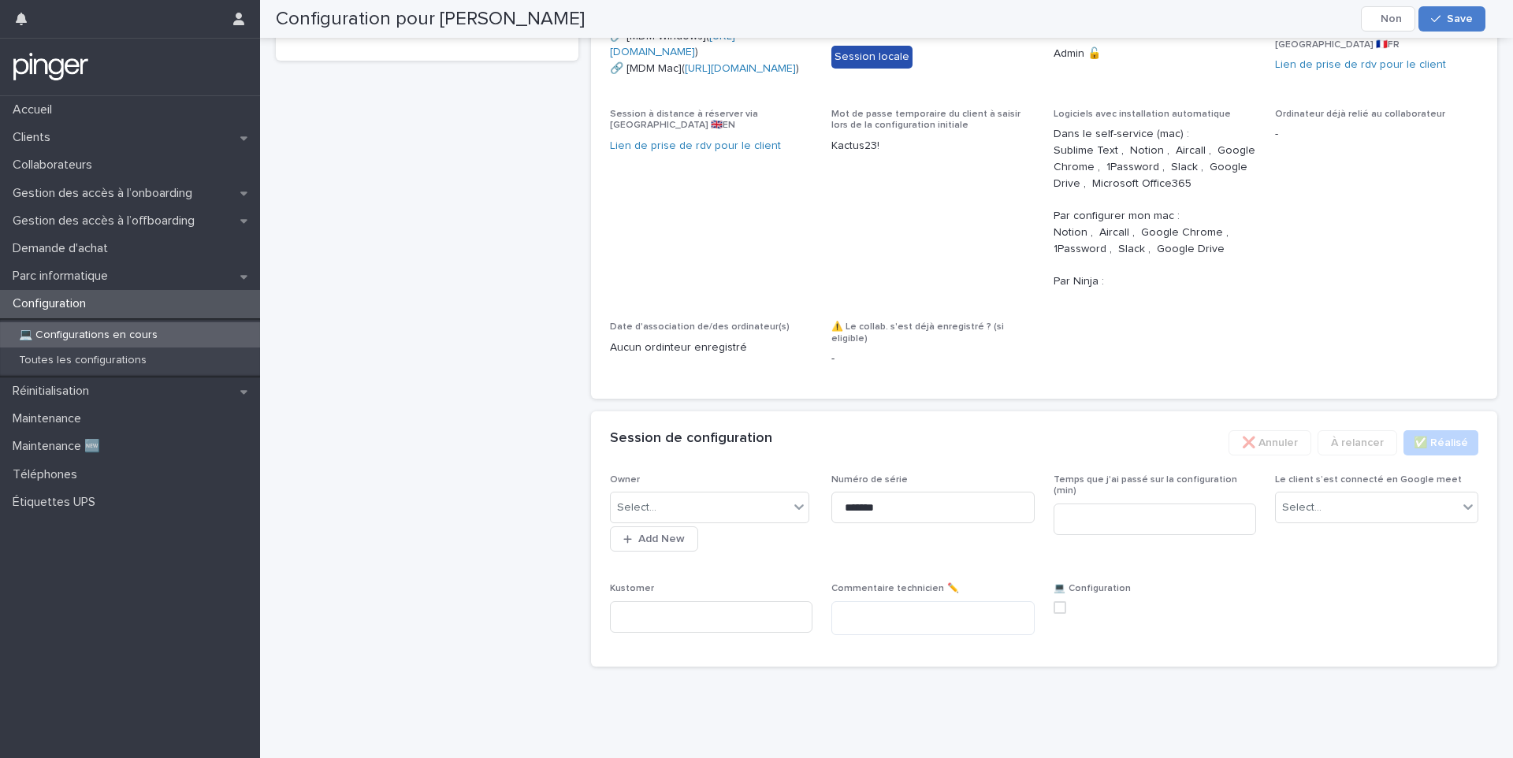
click at [1443, 13] on div "button" at bounding box center [1439, 18] width 16 height 11
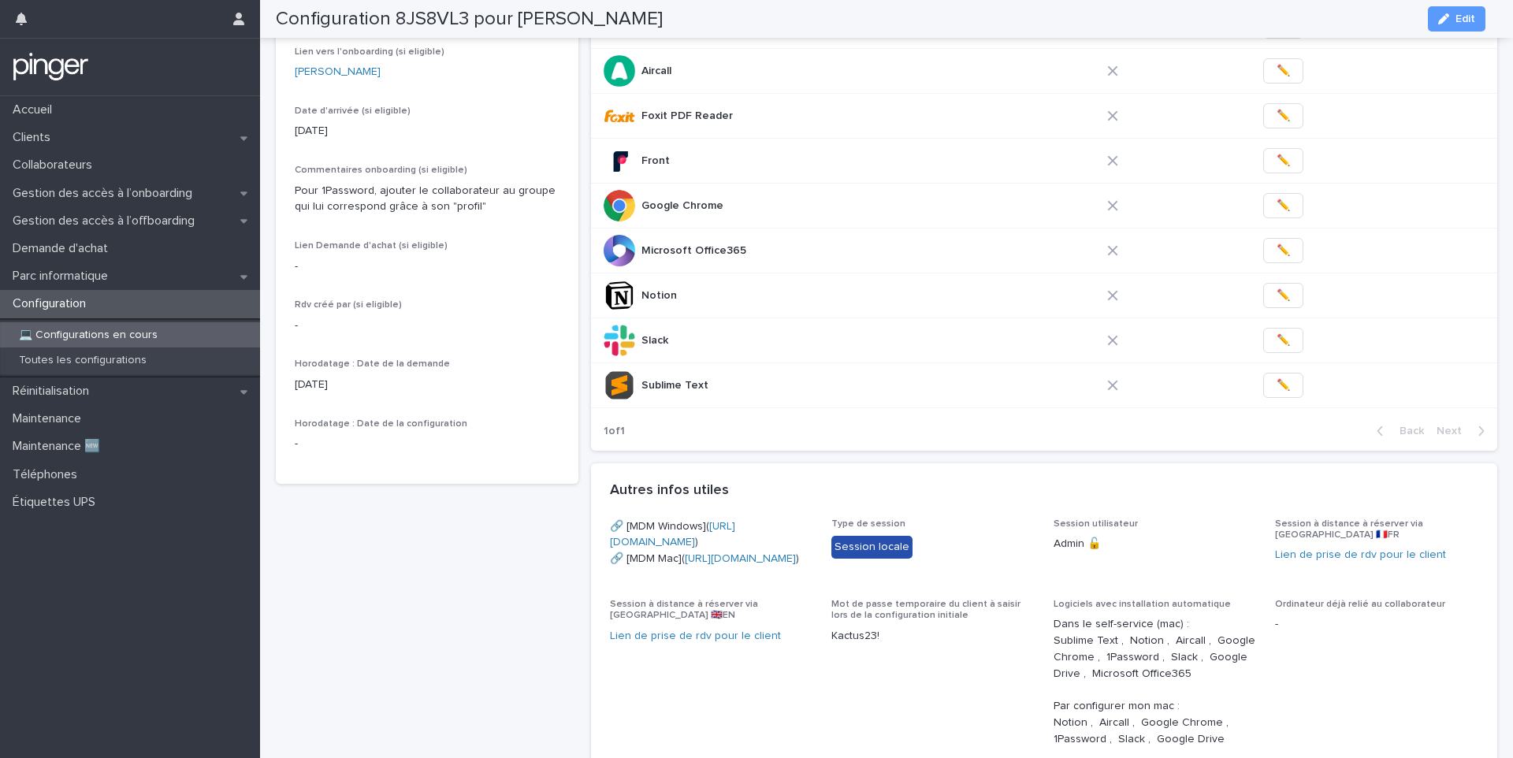
scroll to position [0, 0]
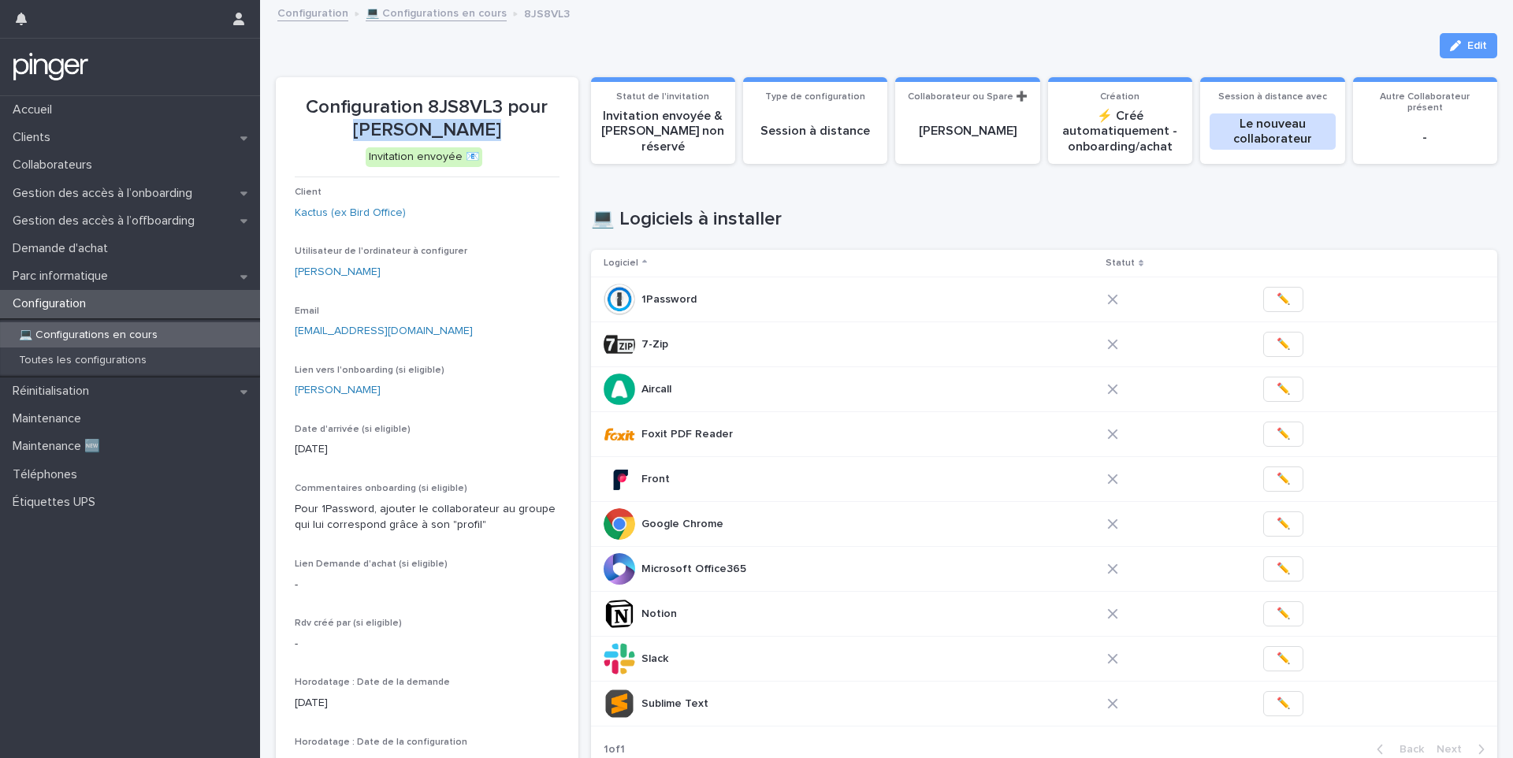
drag, startPoint x: 362, startPoint y: 125, endPoint x: 504, endPoint y: 128, distance: 141.9
click at [504, 128] on p "Configuration 8JS8VL3 pour Magatte Touré" at bounding box center [427, 119] width 265 height 46
copy p "Magatte Touré"
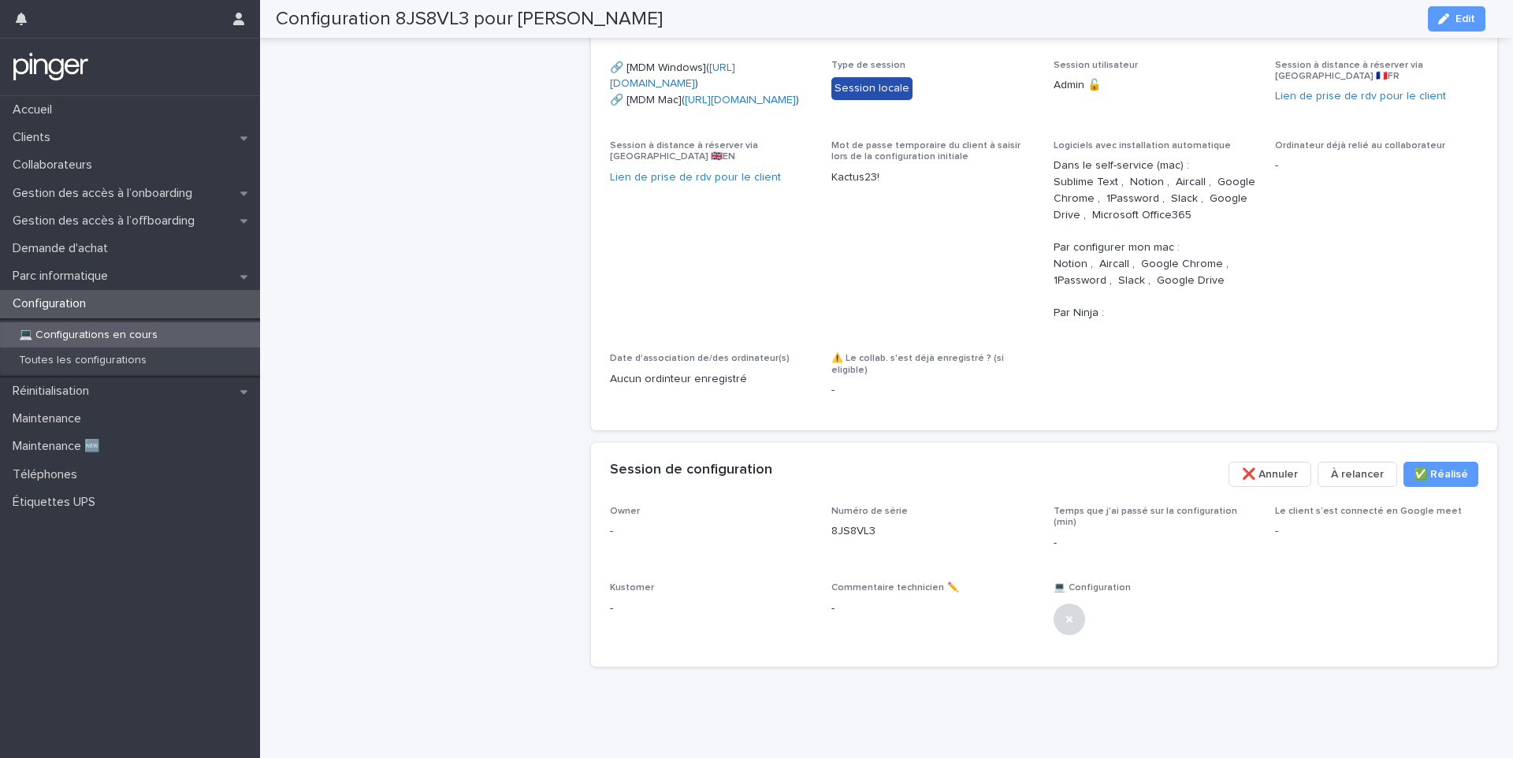
scroll to position [880, 0]
click at [851, 186] on p "Kactus23!" at bounding box center [932, 177] width 203 height 17
copy p "Kactus23!"
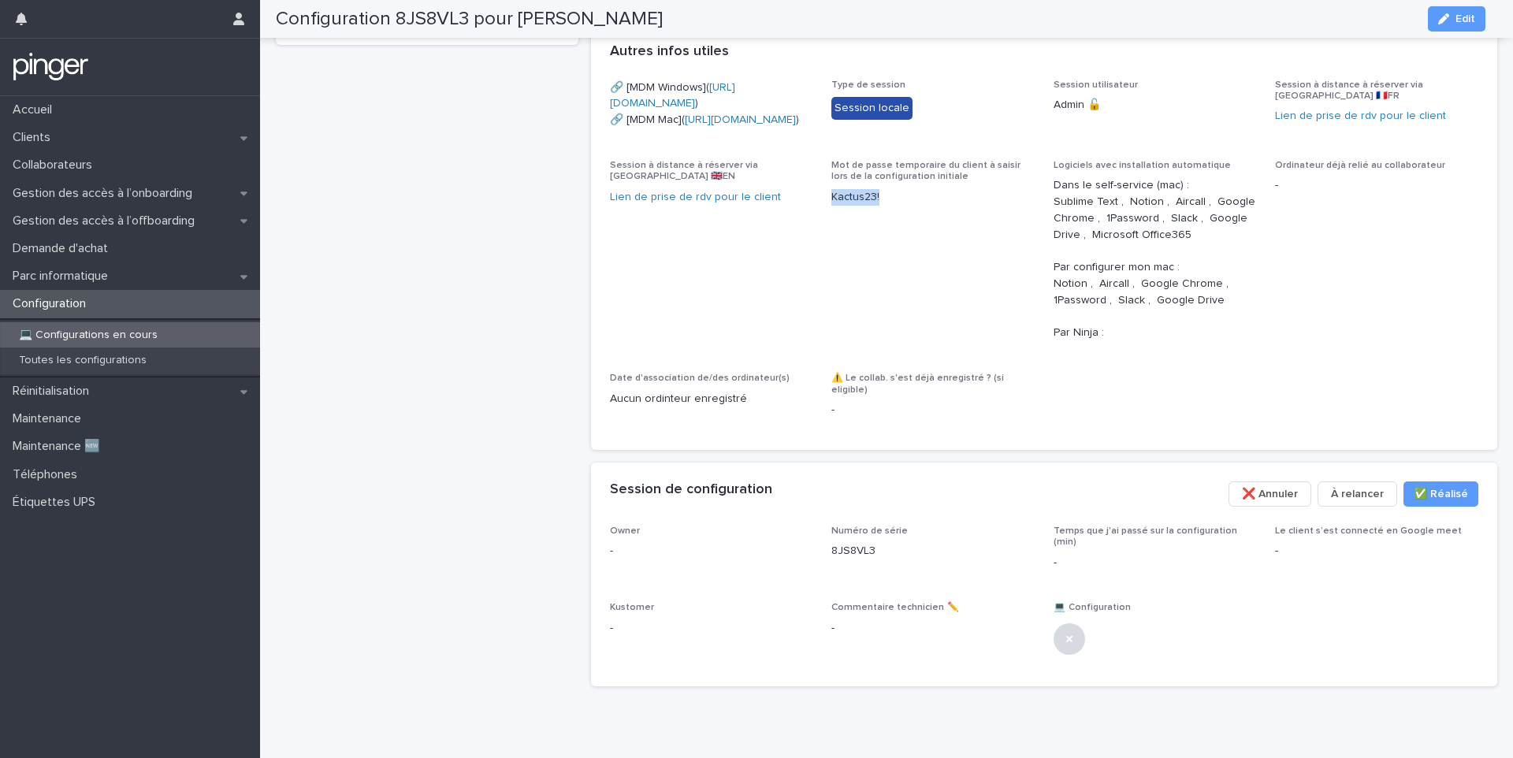
scroll to position [755, 0]
copy link "https://eu.ninjarmm.com/agent/installer/8bdb779d-9135-4744-8c86-808590f11444/10…"
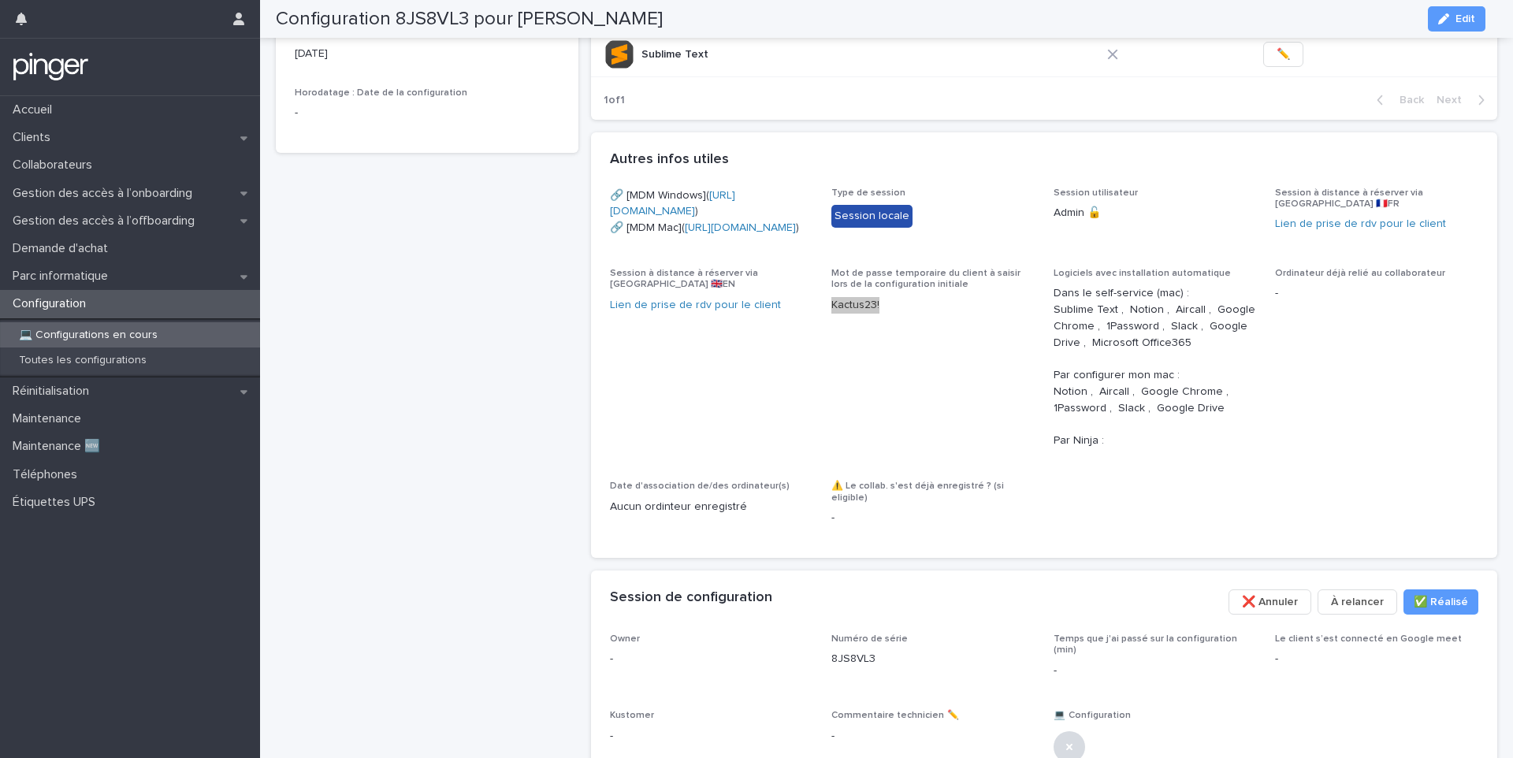
scroll to position [647, 0]
click at [427, 20] on h2 "Configuration 8JS8VL3 pour Magatte Touré" at bounding box center [469, 19] width 387 height 23
copy h2 "8JS8VL3"
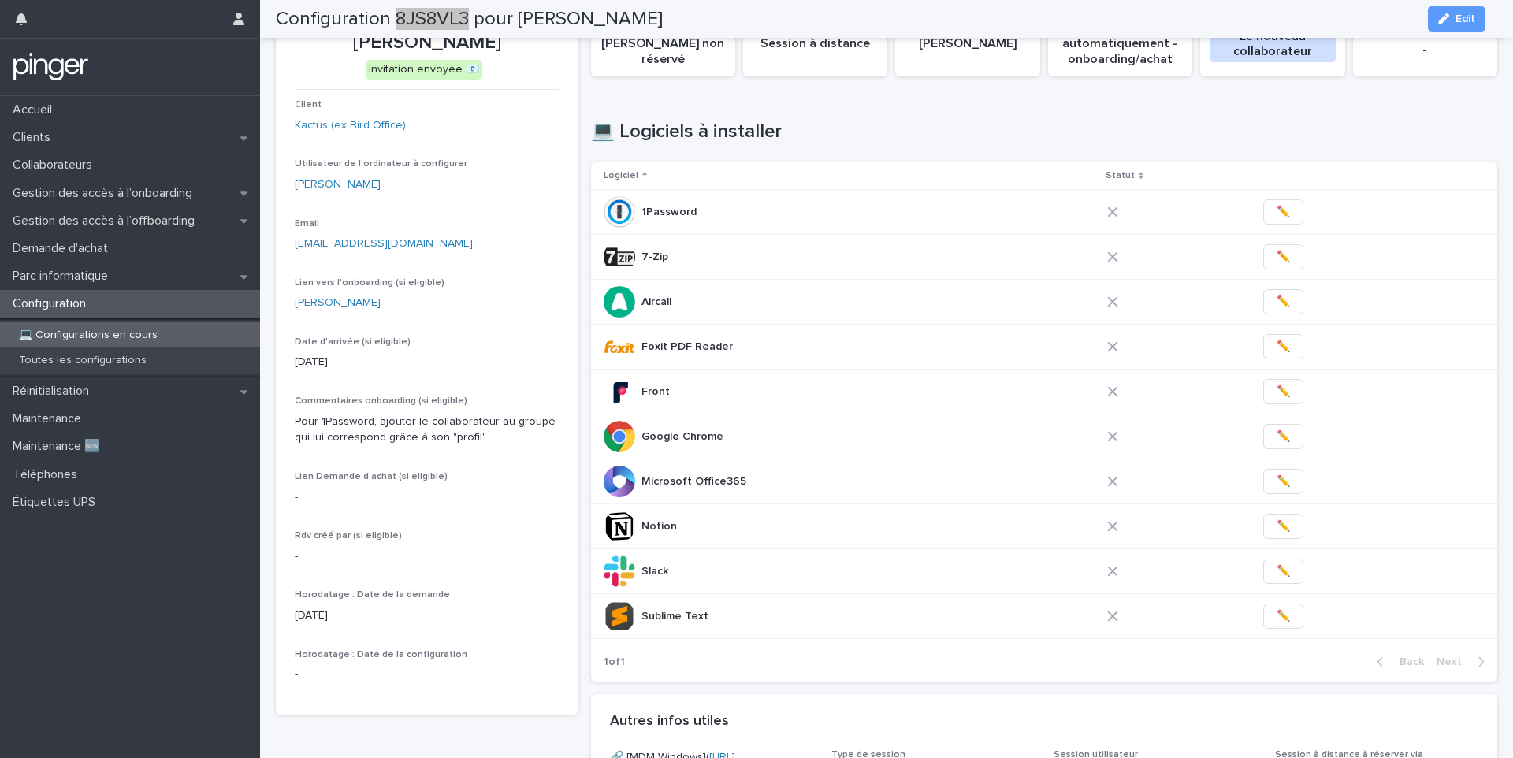
scroll to position [92, 0]
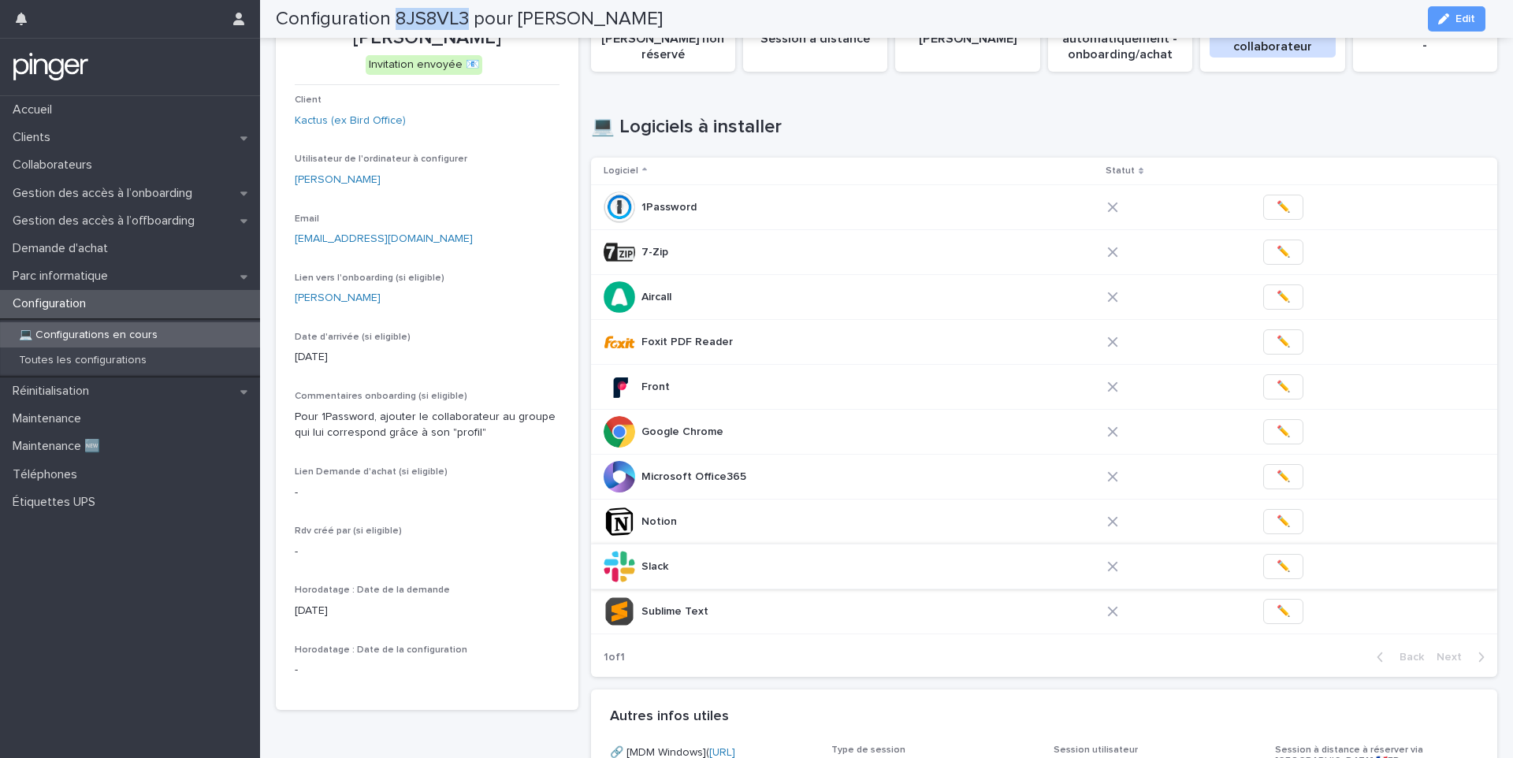
click at [1276, 573] on span "✏️" at bounding box center [1282, 567] width 13 height 16
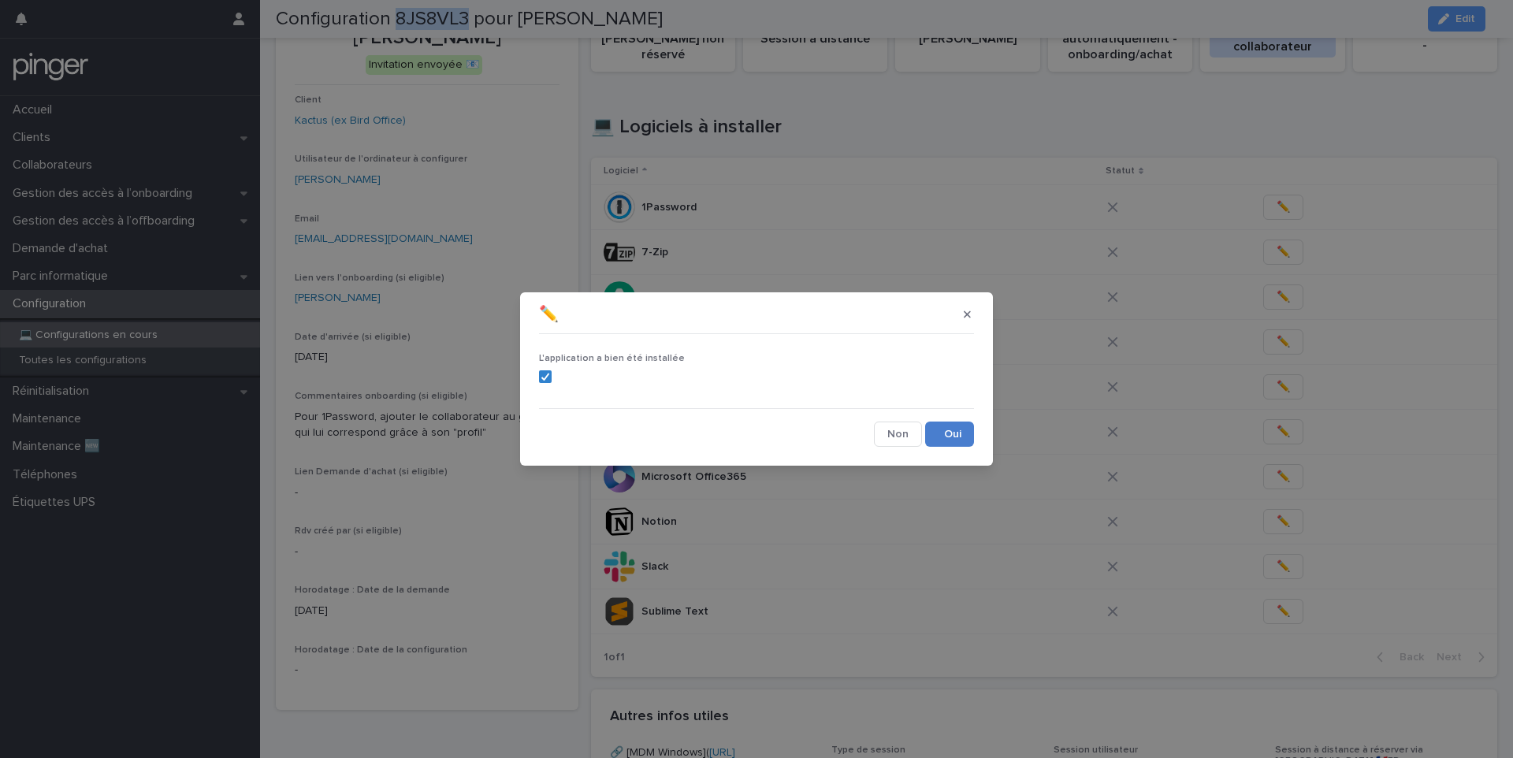
click at [952, 431] on button "Save" at bounding box center [949, 434] width 49 height 25
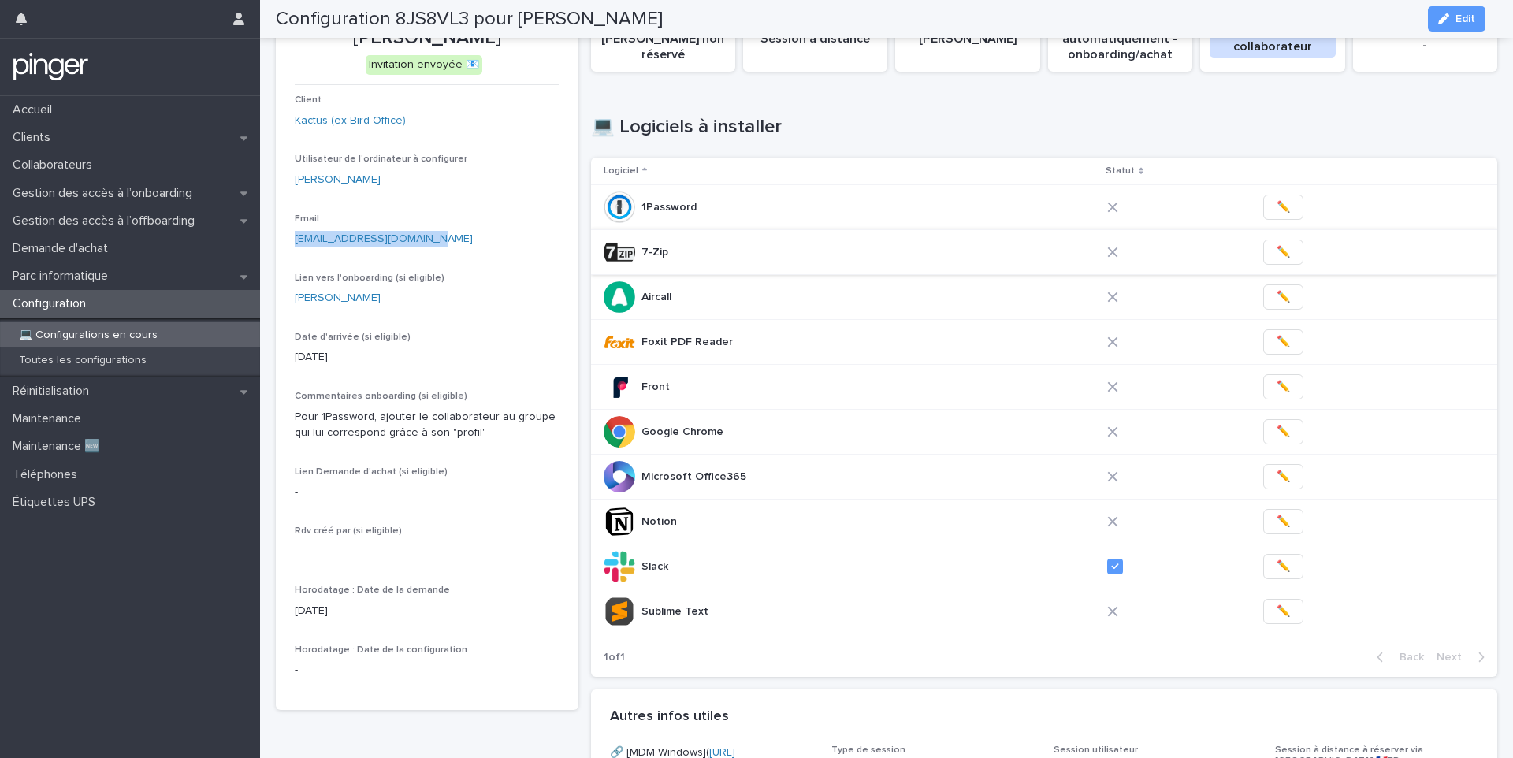
click at [1276, 256] on span "✏️" at bounding box center [1282, 252] width 13 height 16
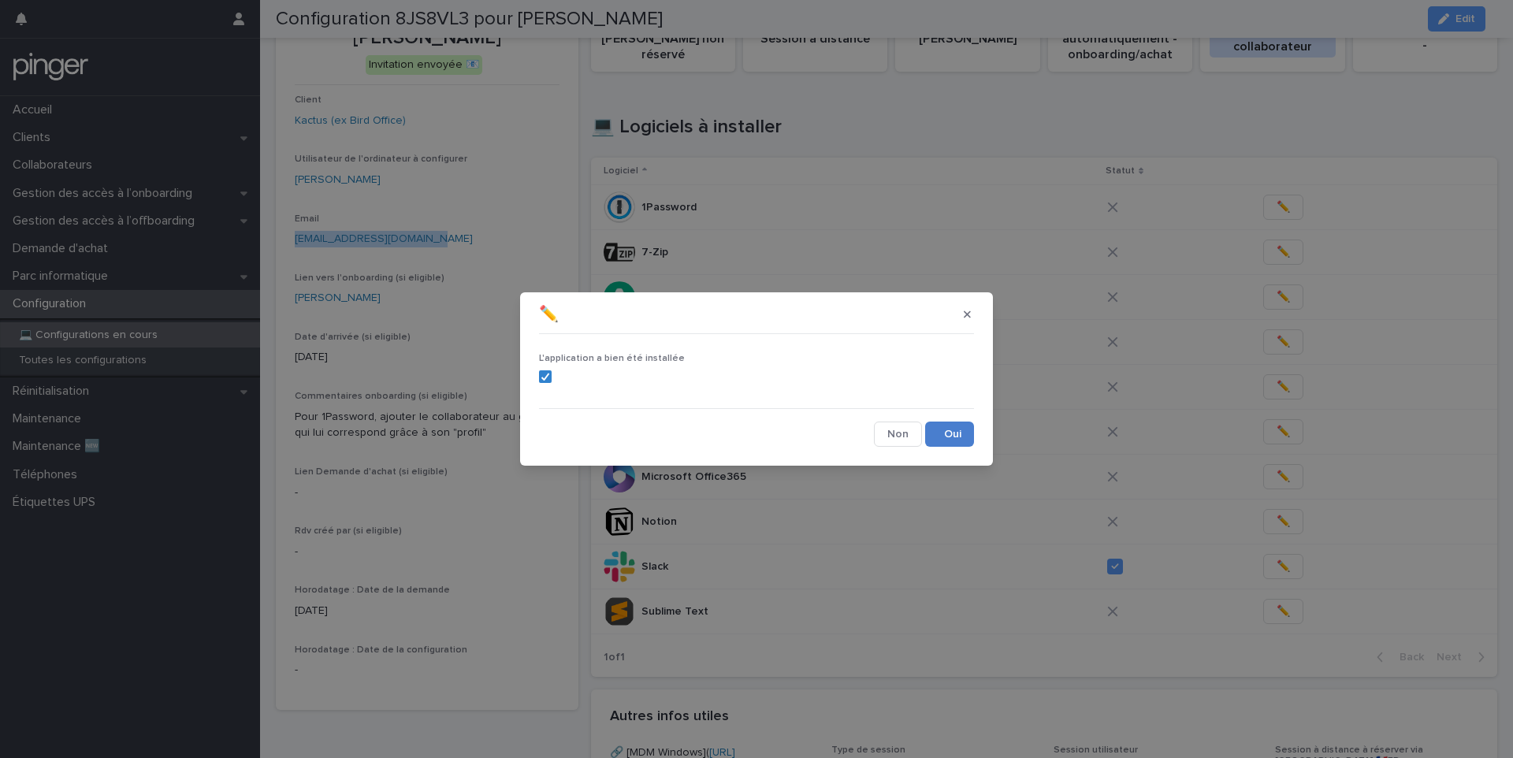
click at [946, 433] on button "Save" at bounding box center [949, 434] width 49 height 25
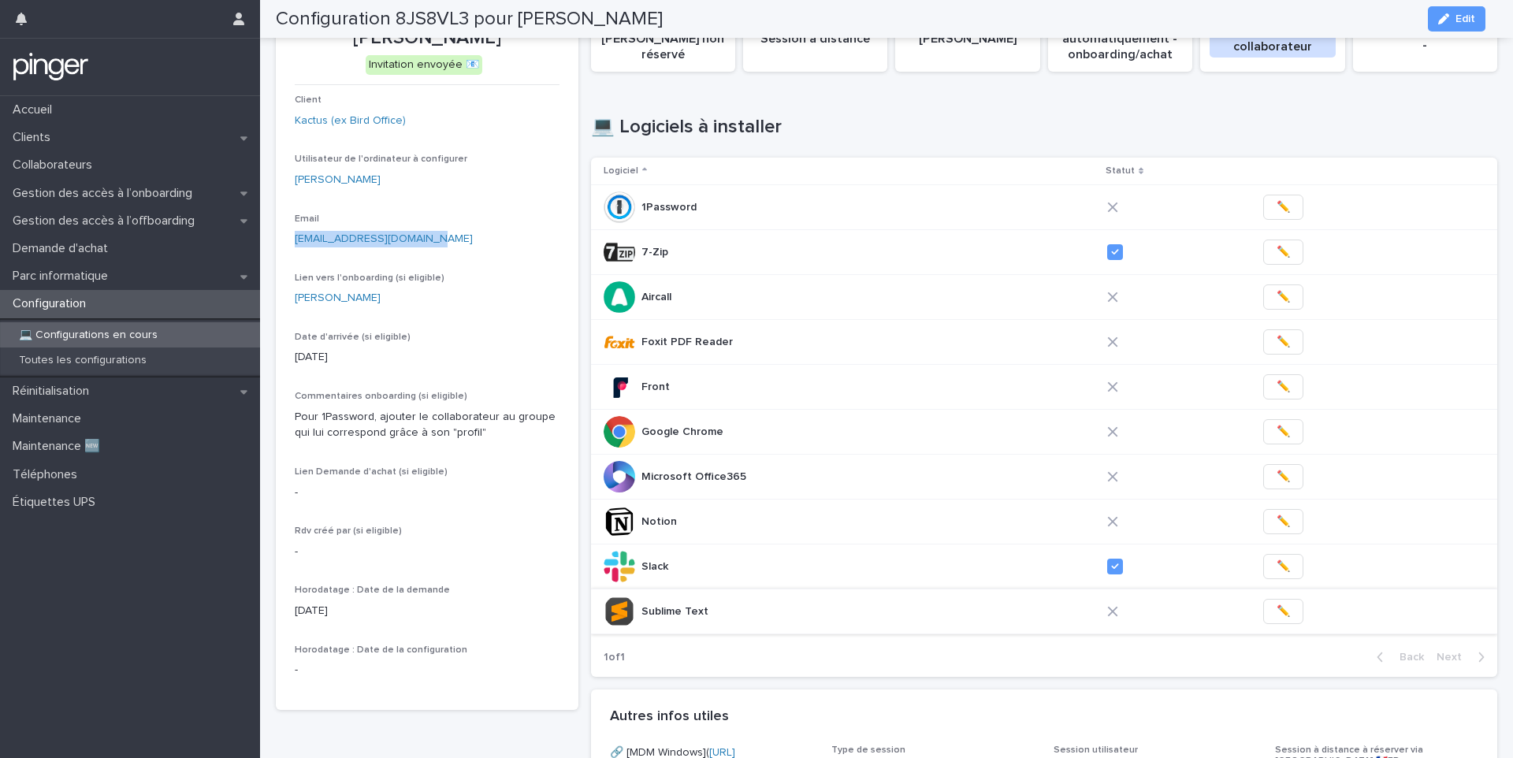
click at [1276, 612] on span "✏️" at bounding box center [1282, 612] width 13 height 16
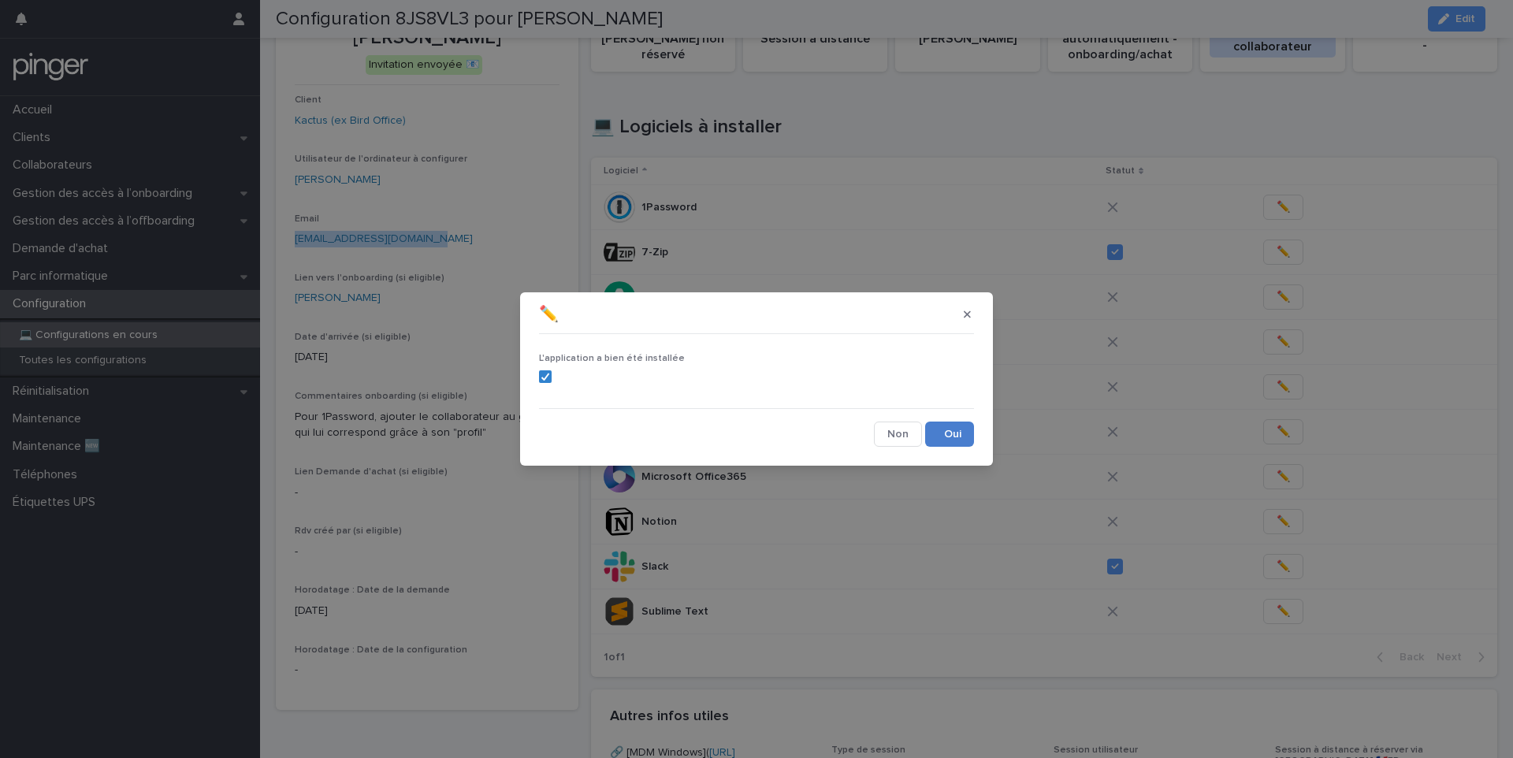
click at [951, 431] on button "Save" at bounding box center [949, 434] width 49 height 25
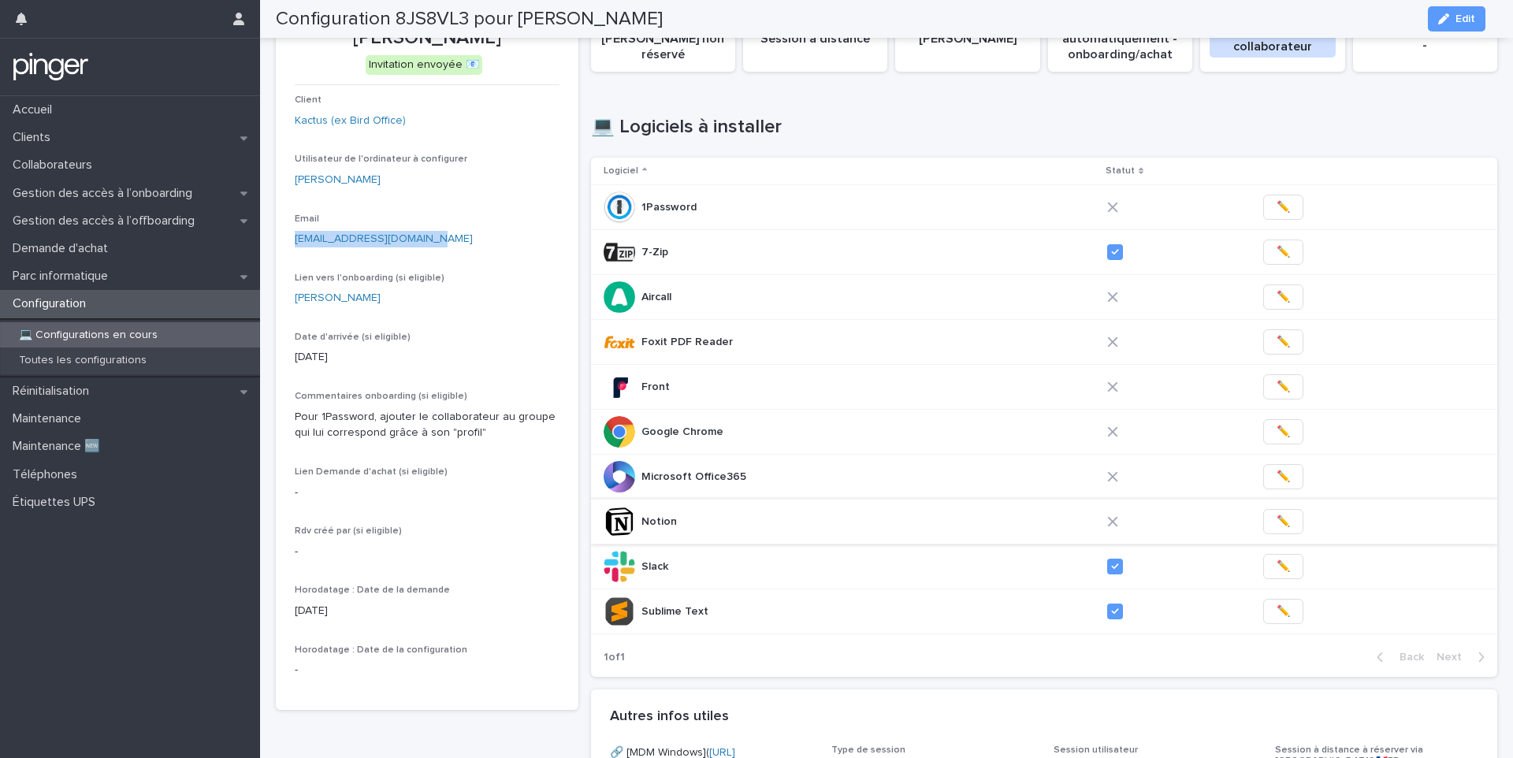
click at [1276, 521] on span "✏️" at bounding box center [1282, 522] width 13 height 16
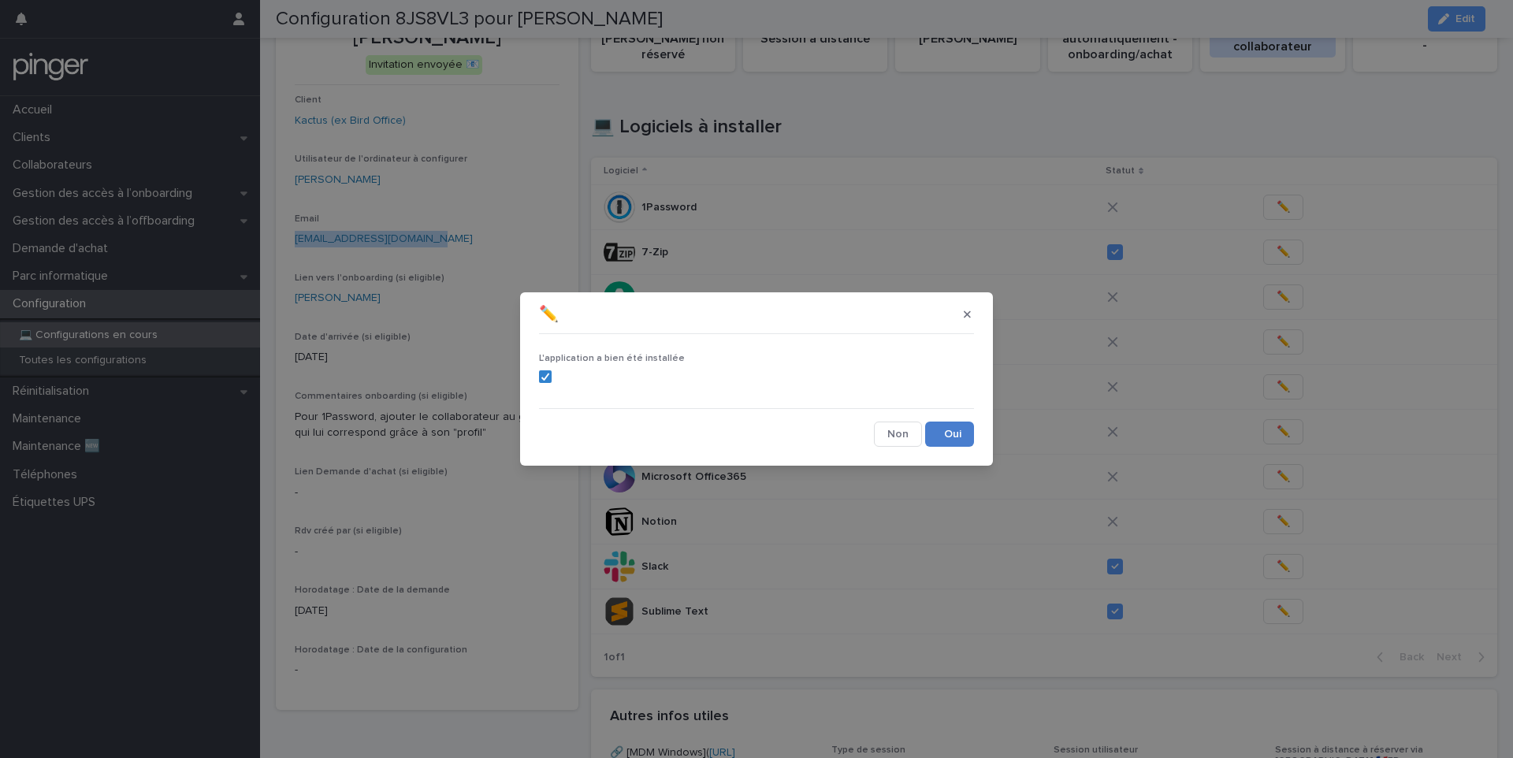
click at [967, 429] on button "Save" at bounding box center [949, 434] width 49 height 25
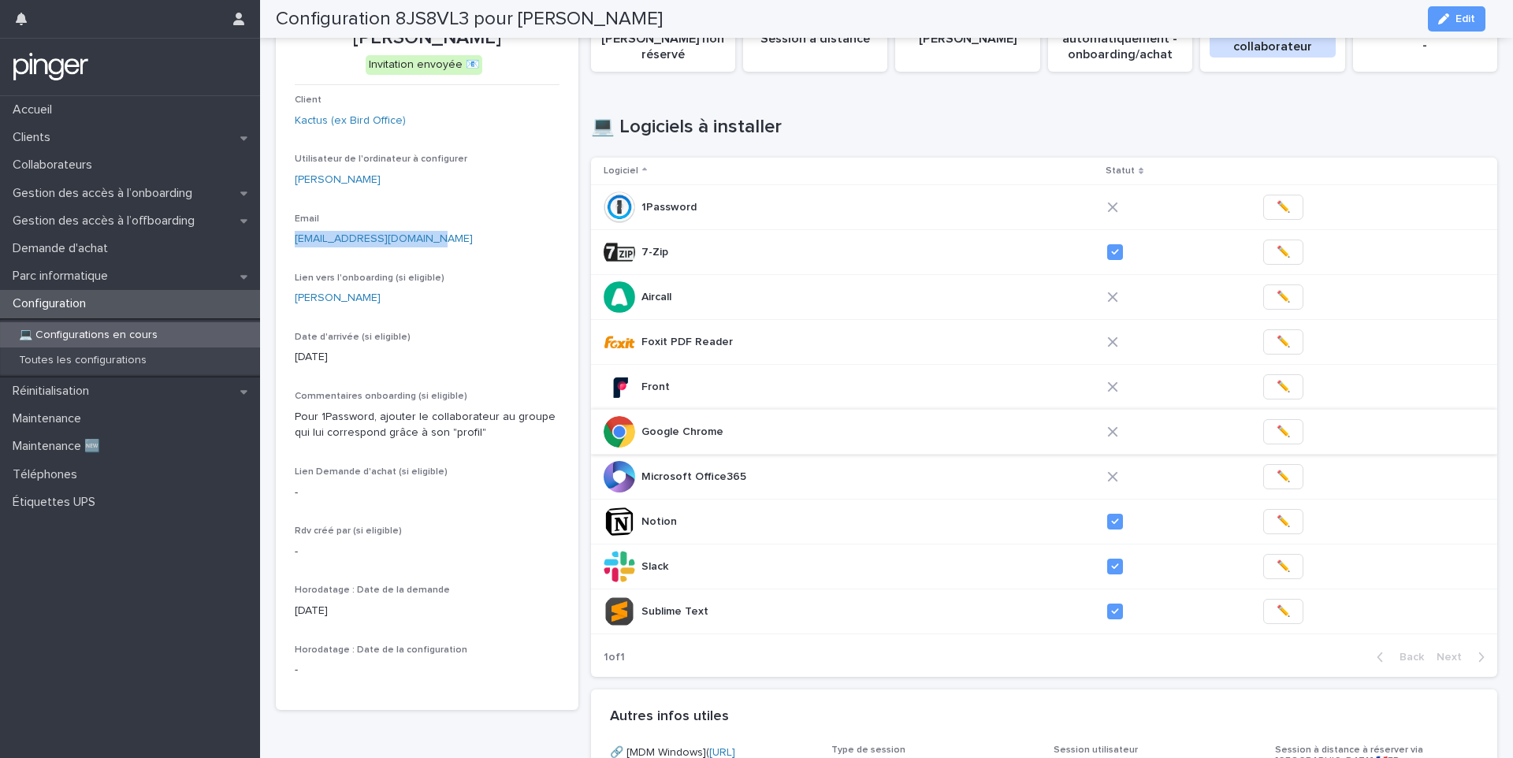
click at [1263, 433] on button "✏️" at bounding box center [1283, 431] width 40 height 25
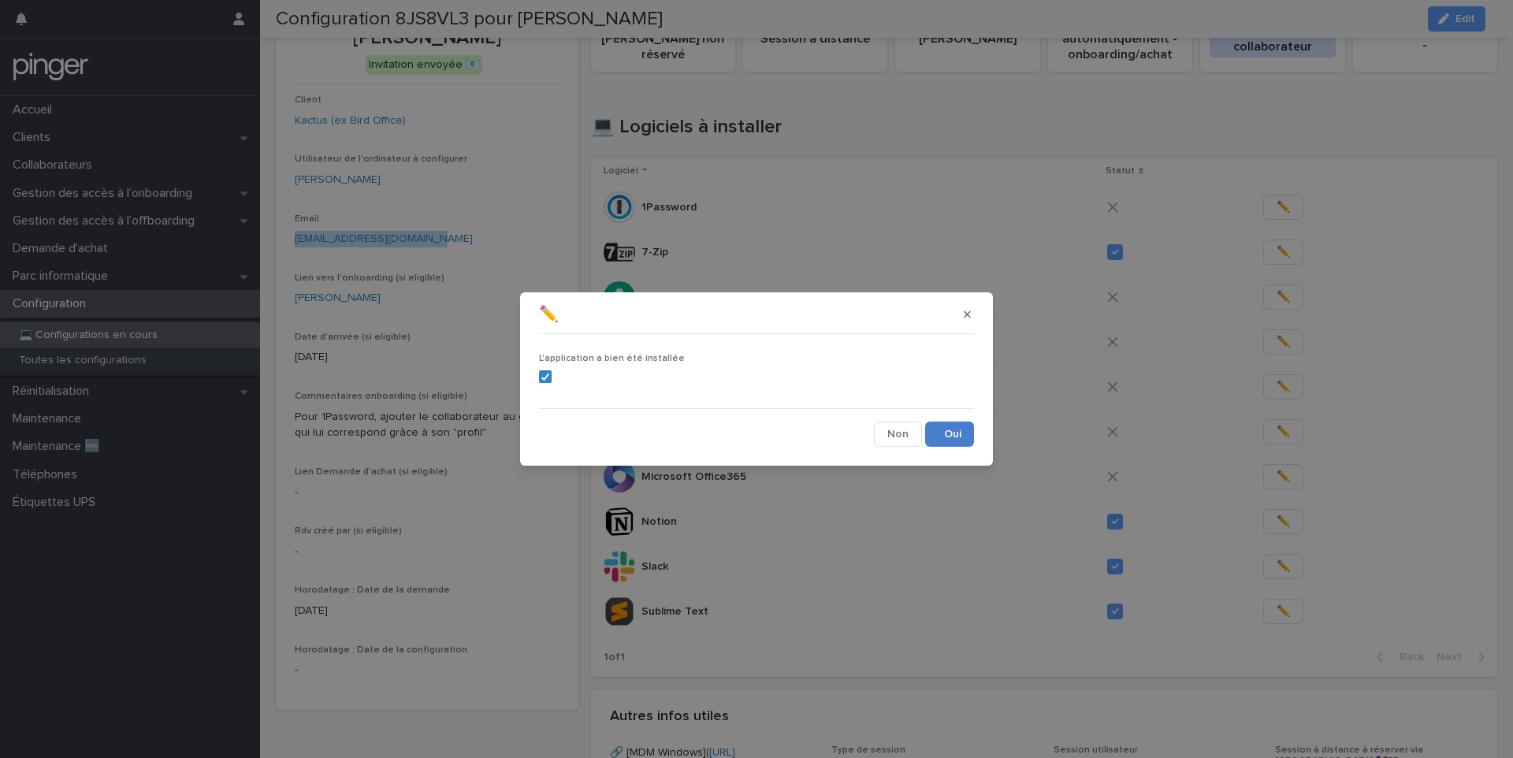
click at [963, 443] on button "Save" at bounding box center [949, 434] width 49 height 25
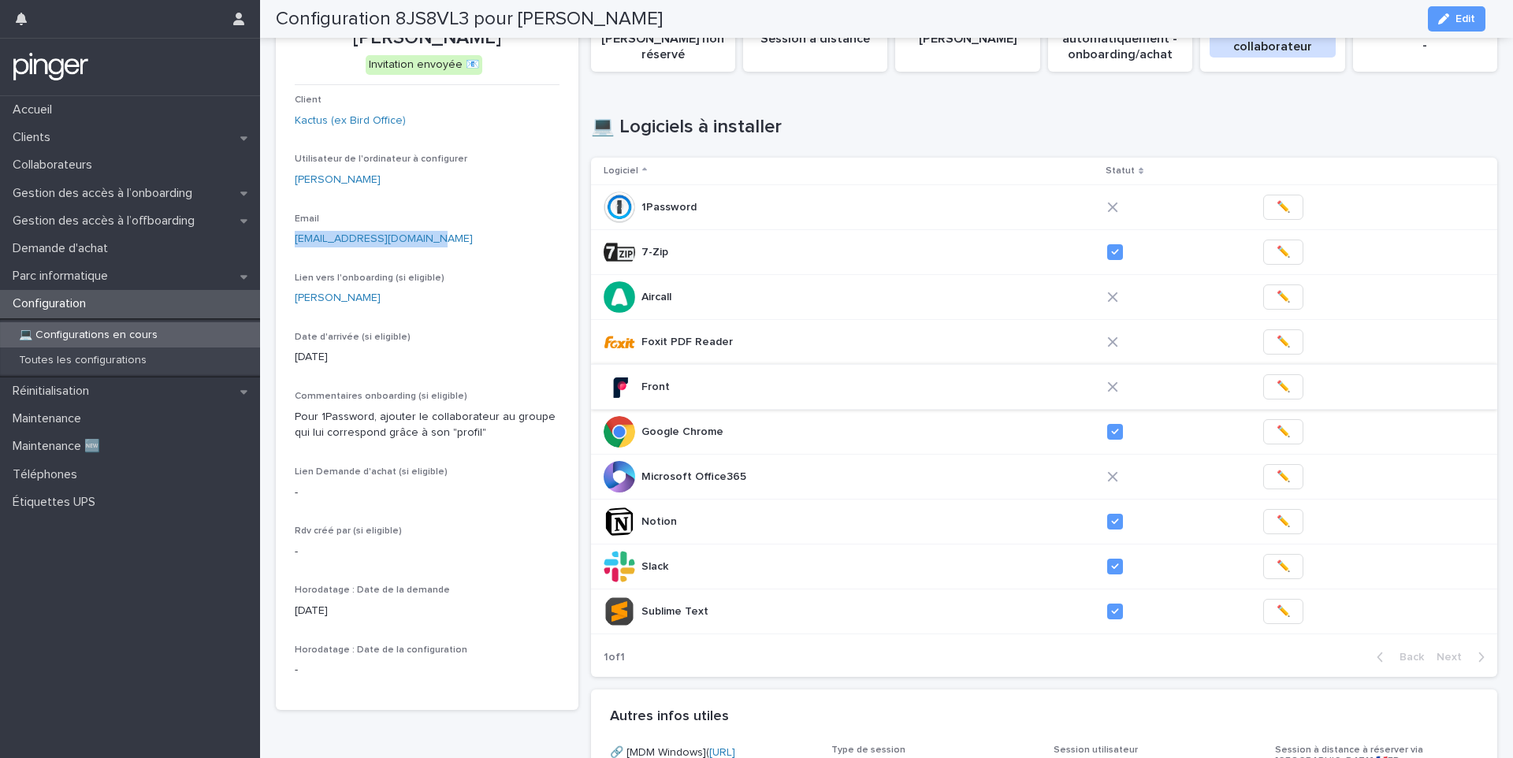
click at [1276, 388] on span "✏️" at bounding box center [1282, 387] width 13 height 16
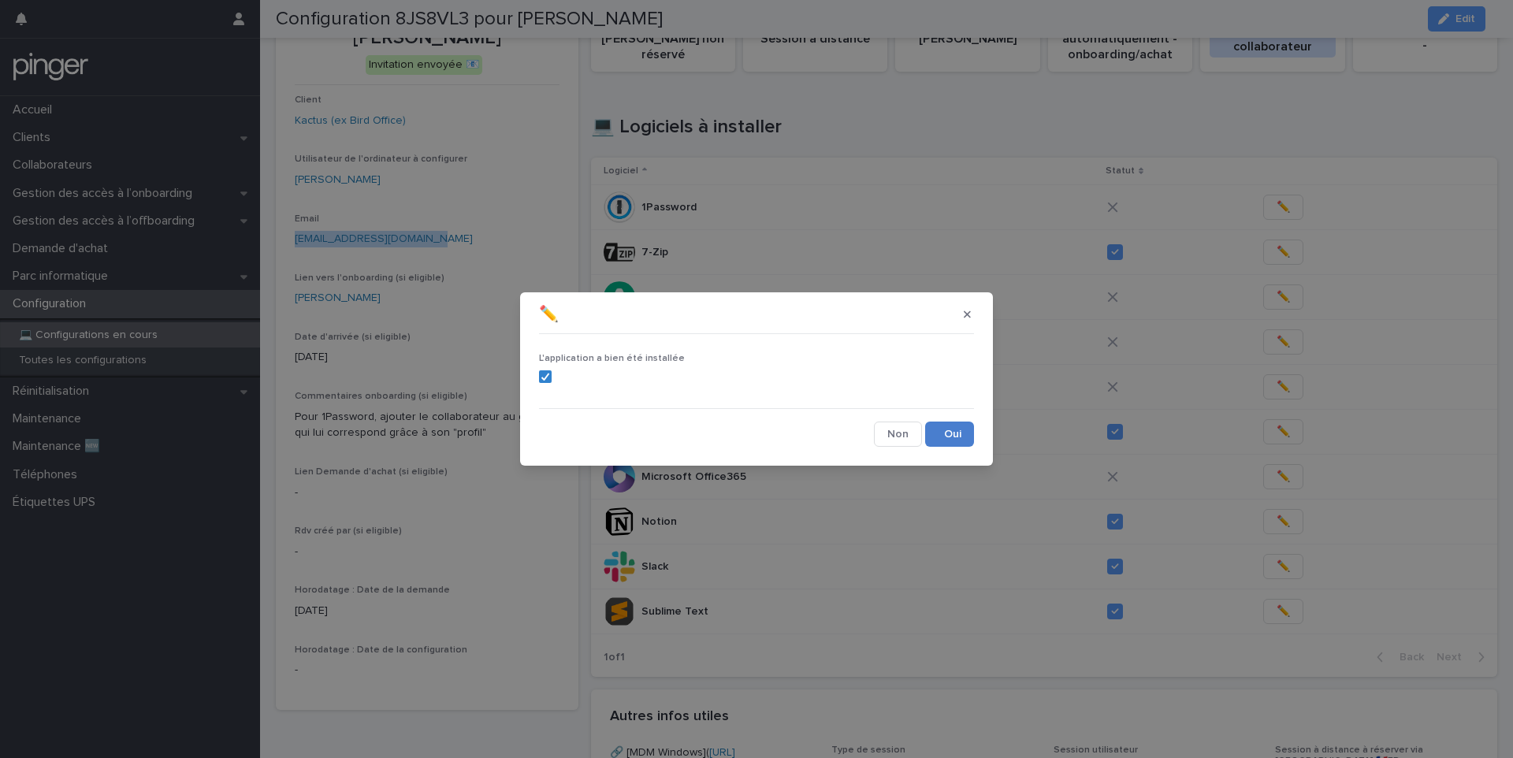
click at [942, 428] on button "Save" at bounding box center [949, 434] width 49 height 25
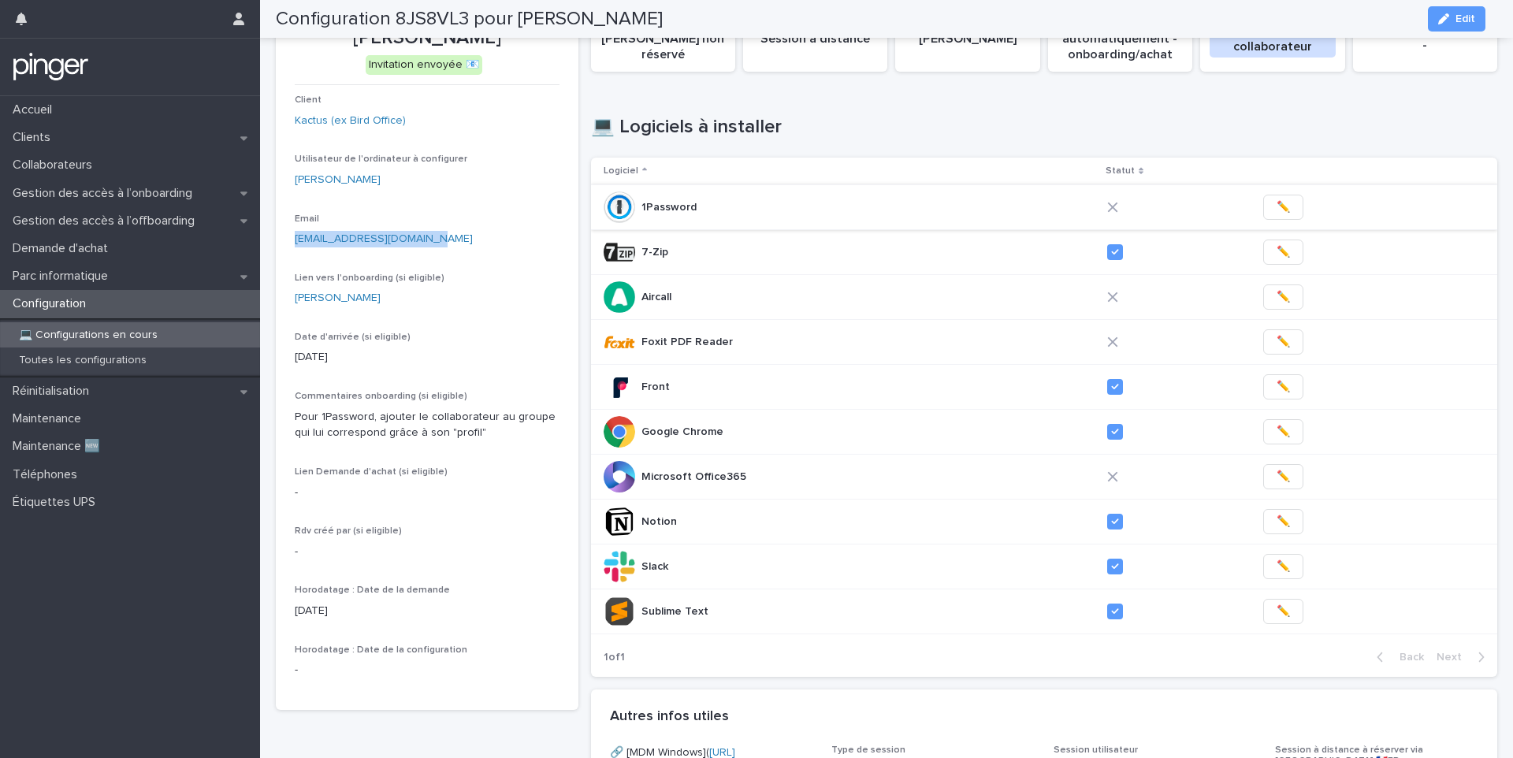
click at [1276, 203] on span "✏️" at bounding box center [1282, 207] width 13 height 16
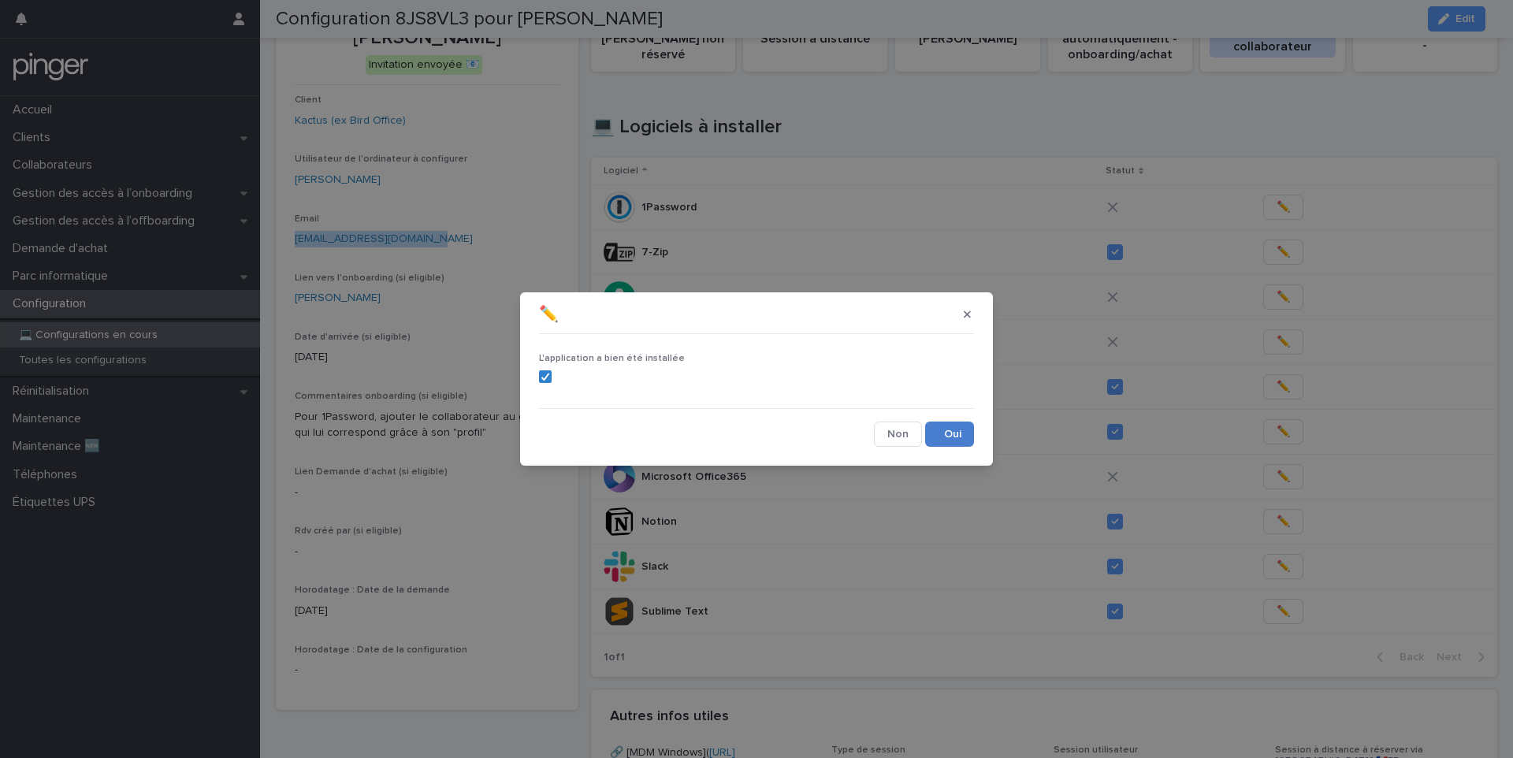
click at [946, 436] on button "Save" at bounding box center [949, 434] width 49 height 25
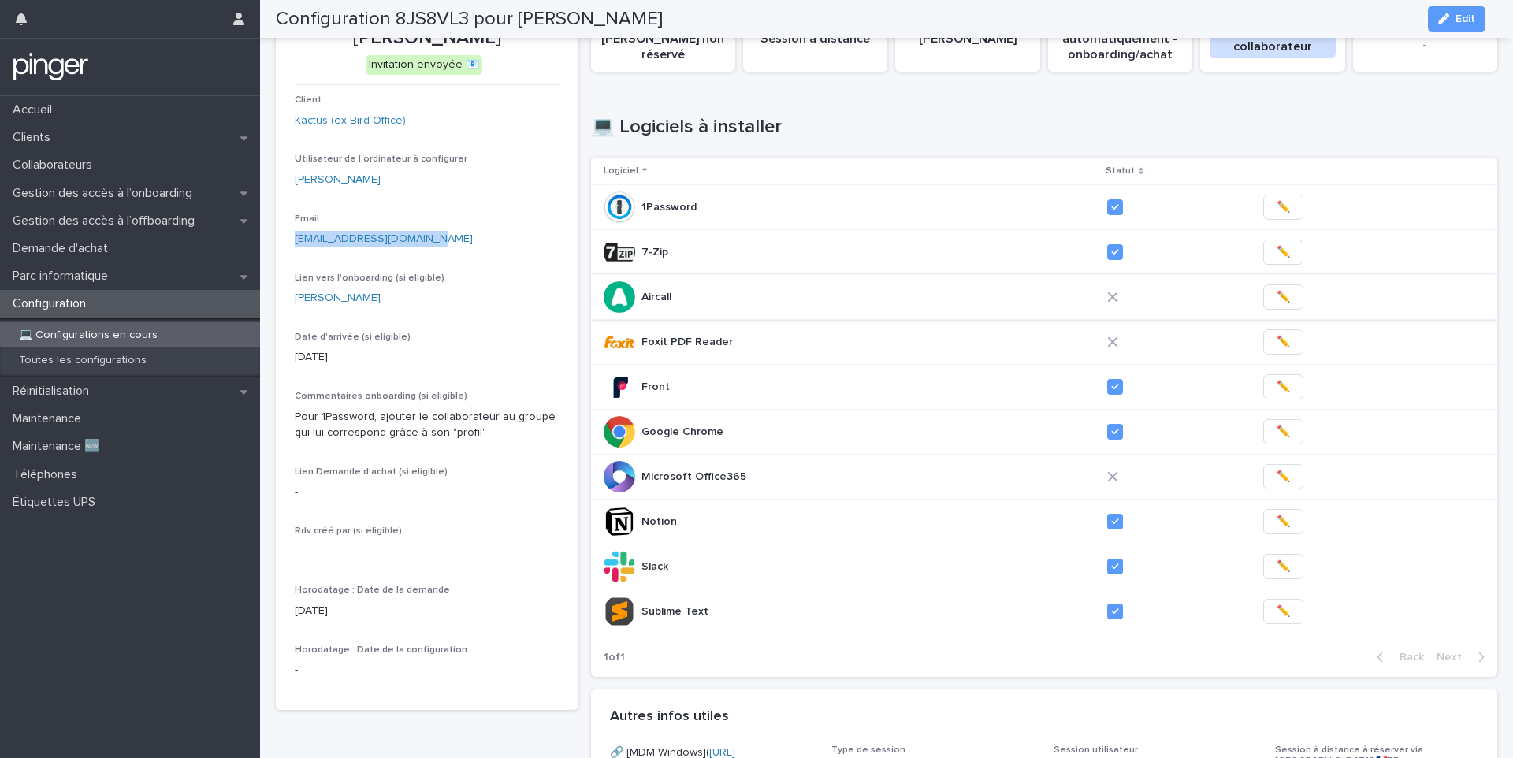
click at [1276, 299] on span "✏️" at bounding box center [1282, 297] width 13 height 16
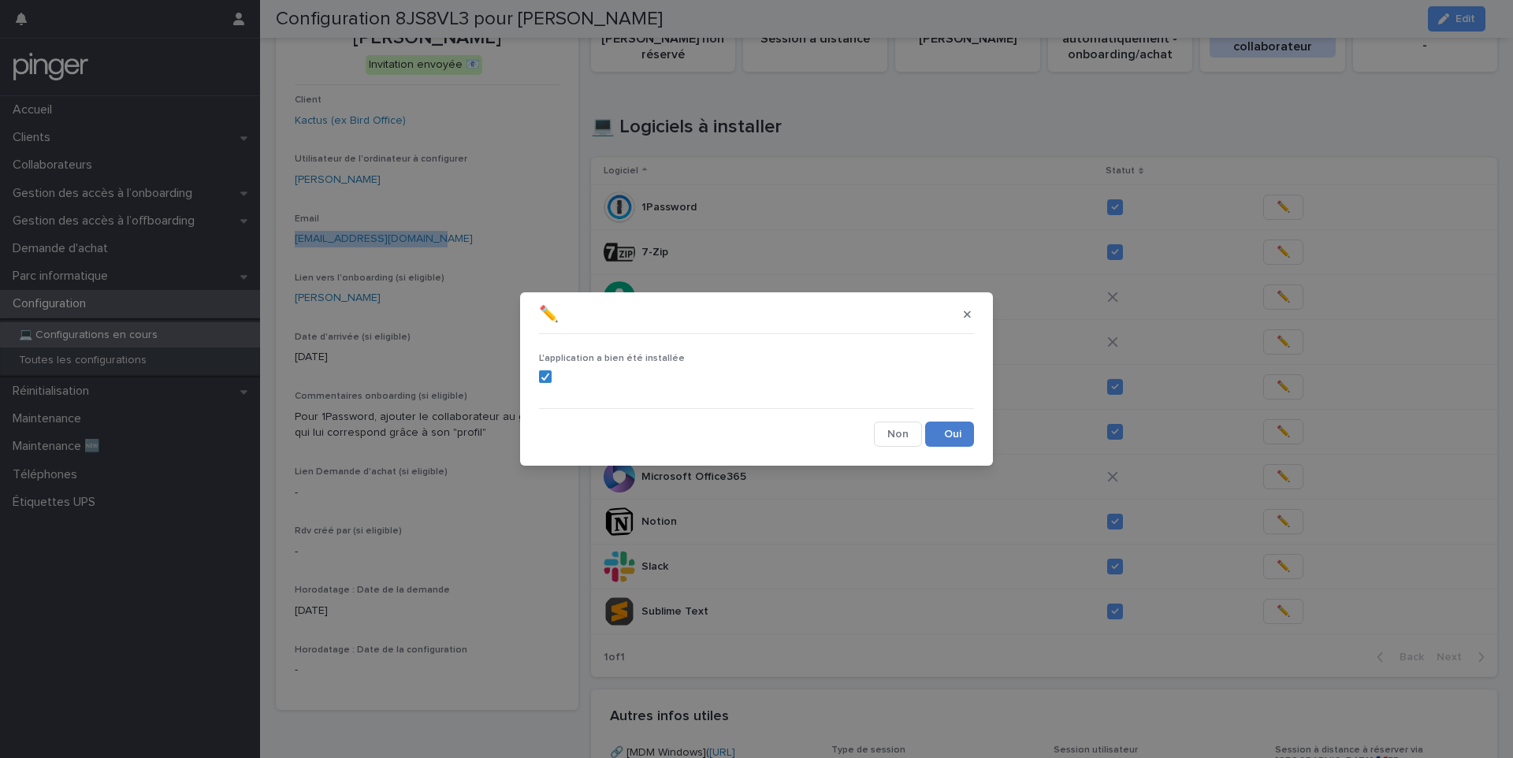
click at [943, 434] on button "Save" at bounding box center [949, 434] width 49 height 25
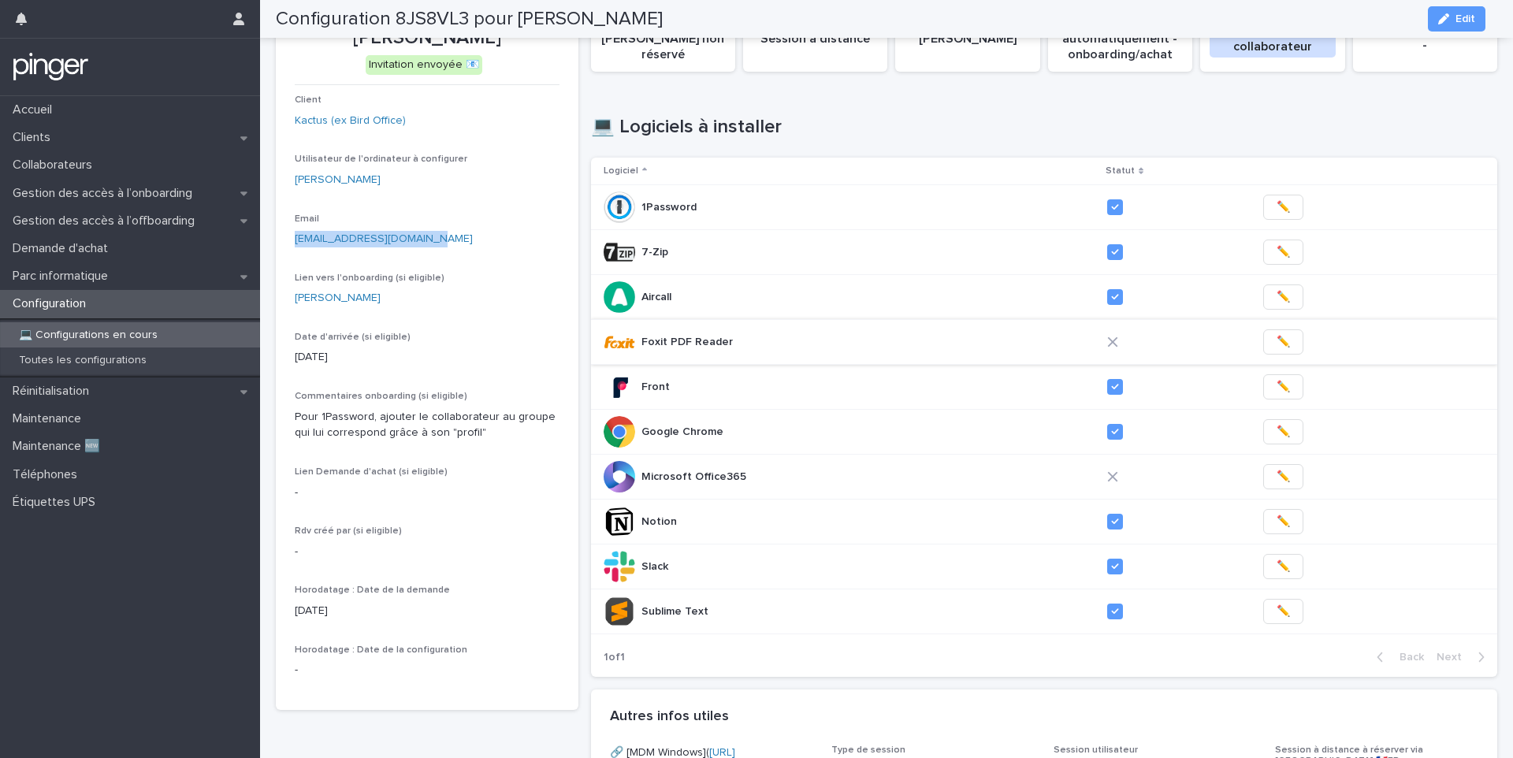
click at [1263, 342] on button "✏️" at bounding box center [1283, 341] width 40 height 25
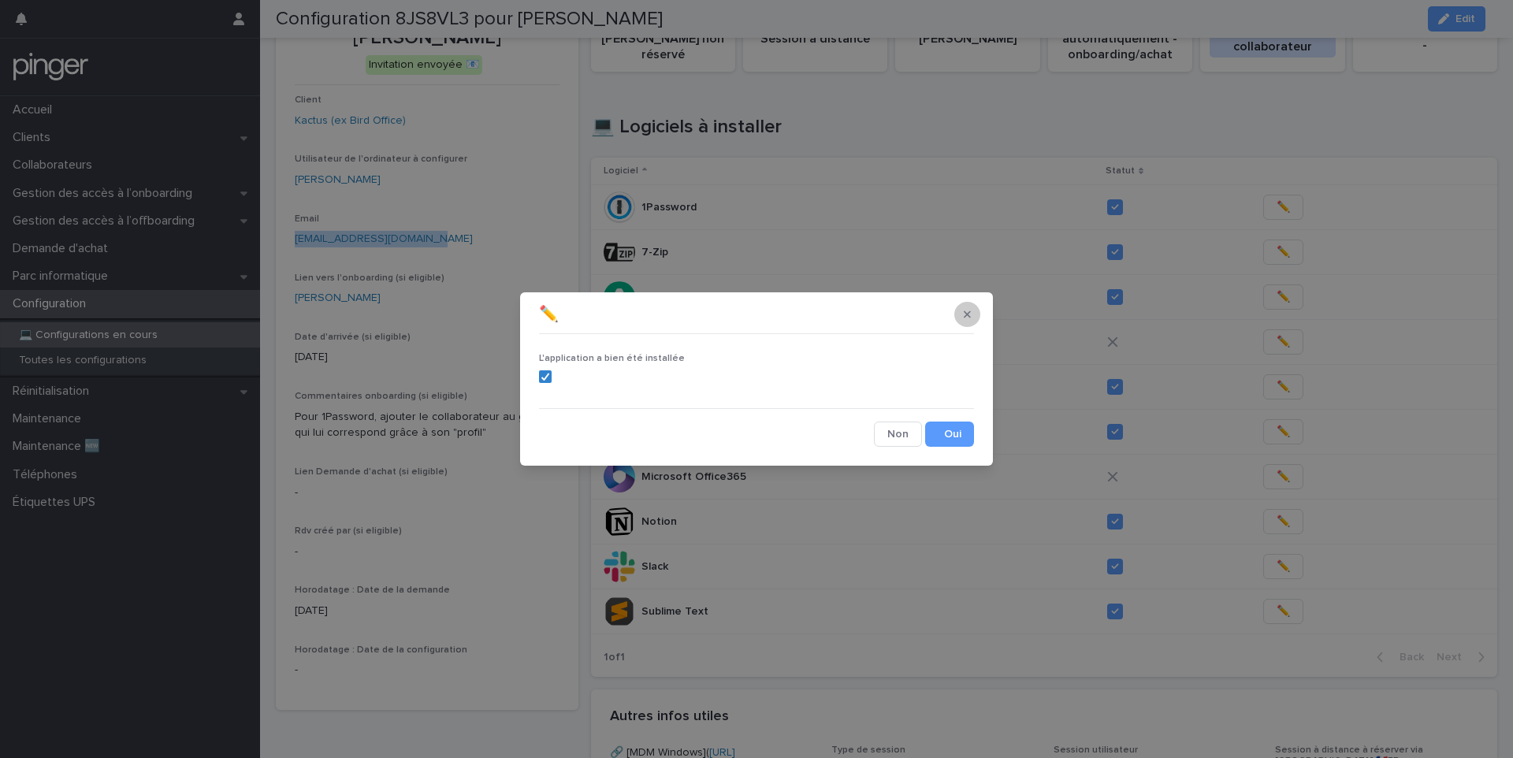
click at [965, 313] on icon "button" at bounding box center [967, 313] width 7 height 7
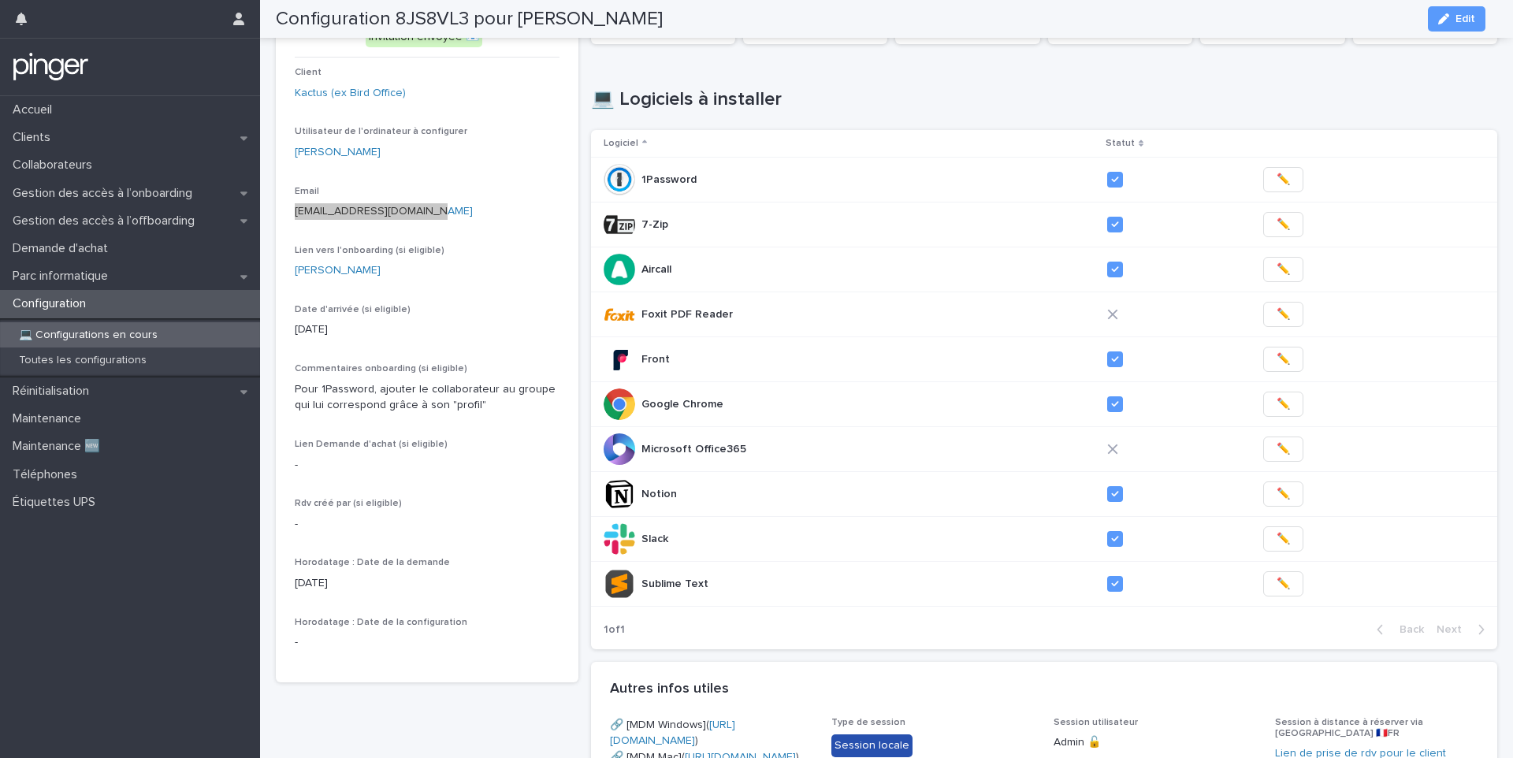
scroll to position [0, 0]
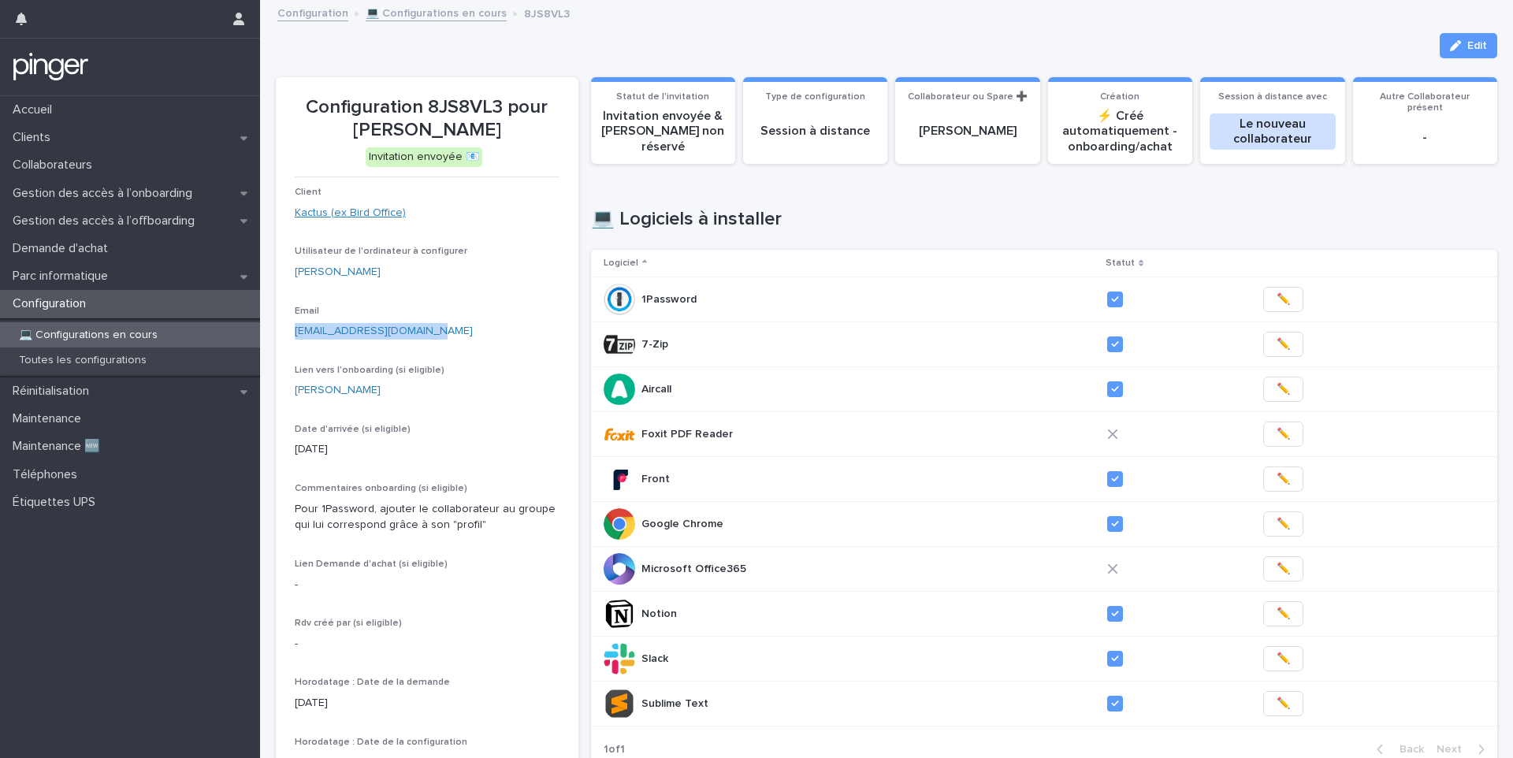
click at [332, 217] on link "Kactus (ex Bird Office)" at bounding box center [350, 213] width 111 height 17
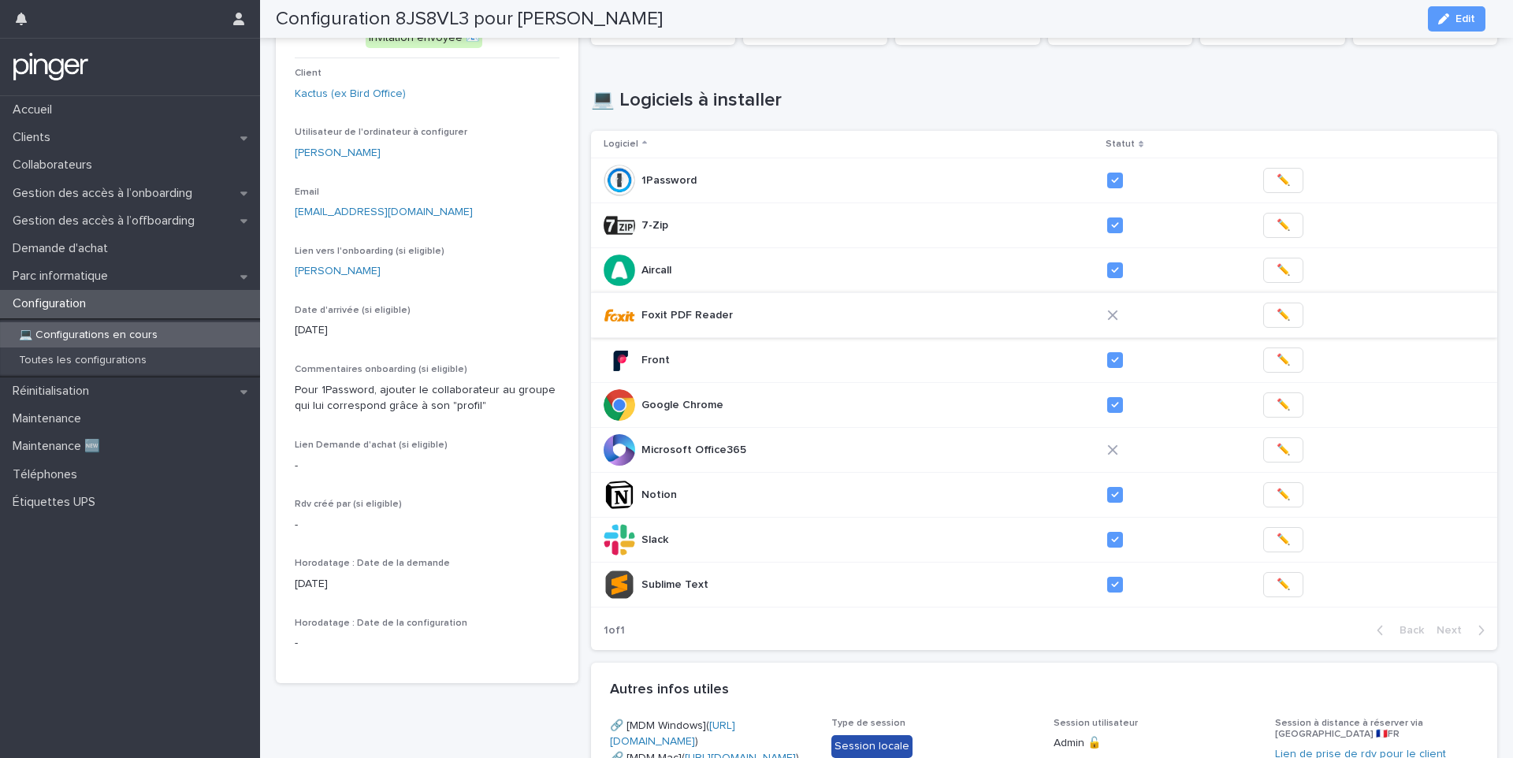
scroll to position [117, 0]
click at [1276, 445] on span "✏️" at bounding box center [1282, 452] width 13 height 16
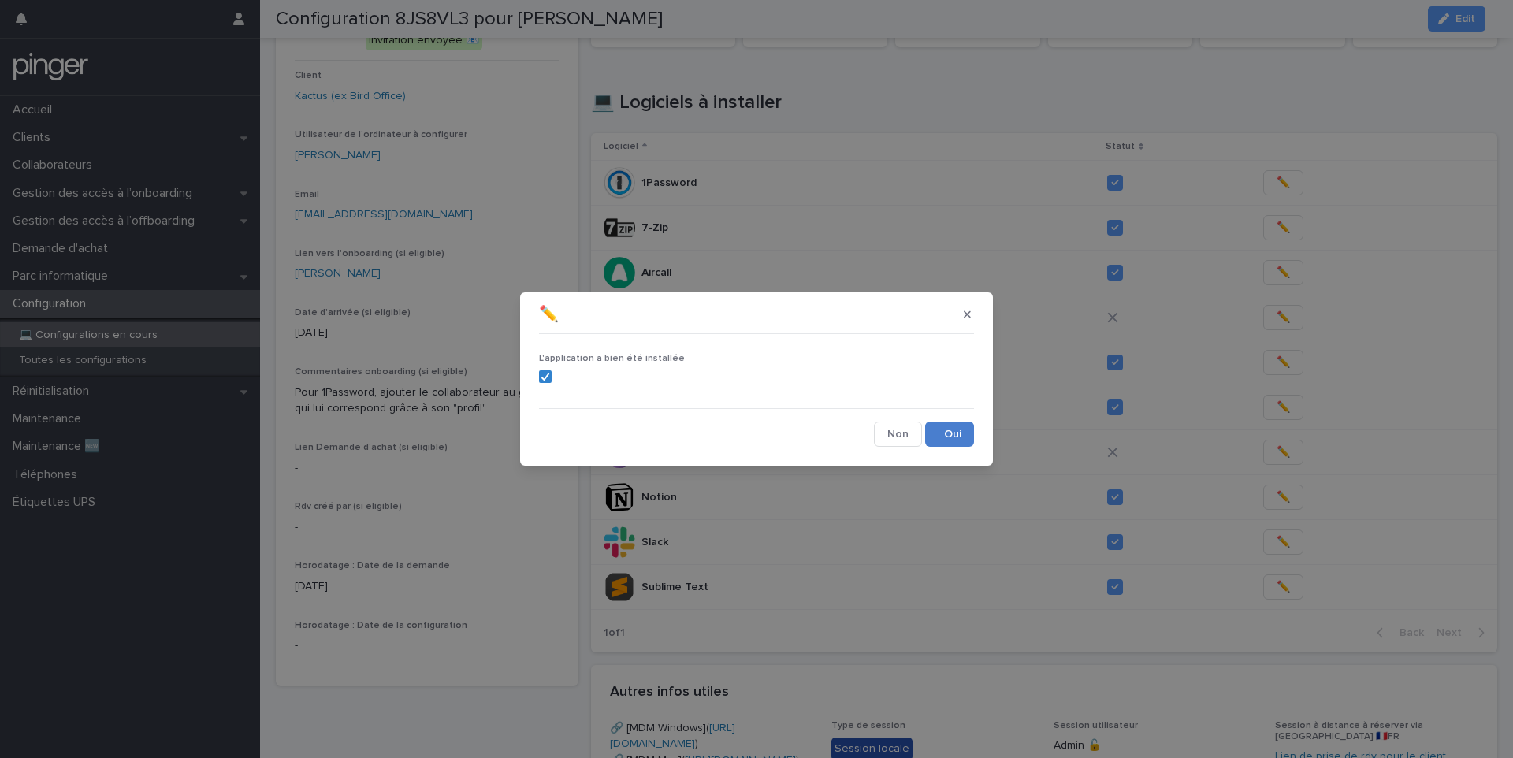
click at [941, 432] on button "Save" at bounding box center [949, 434] width 49 height 25
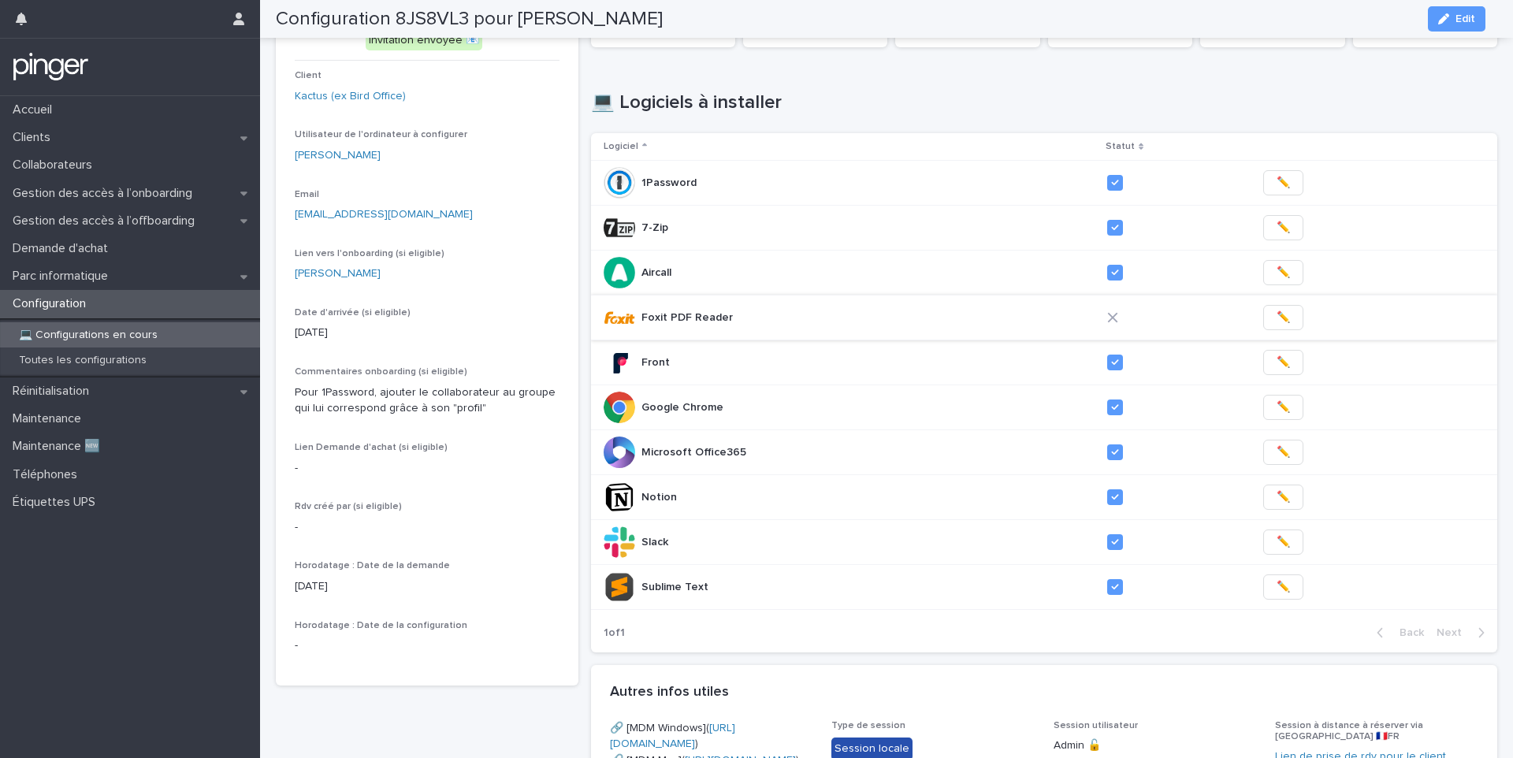
click at [1271, 317] on button "✏️" at bounding box center [1283, 317] width 40 height 25
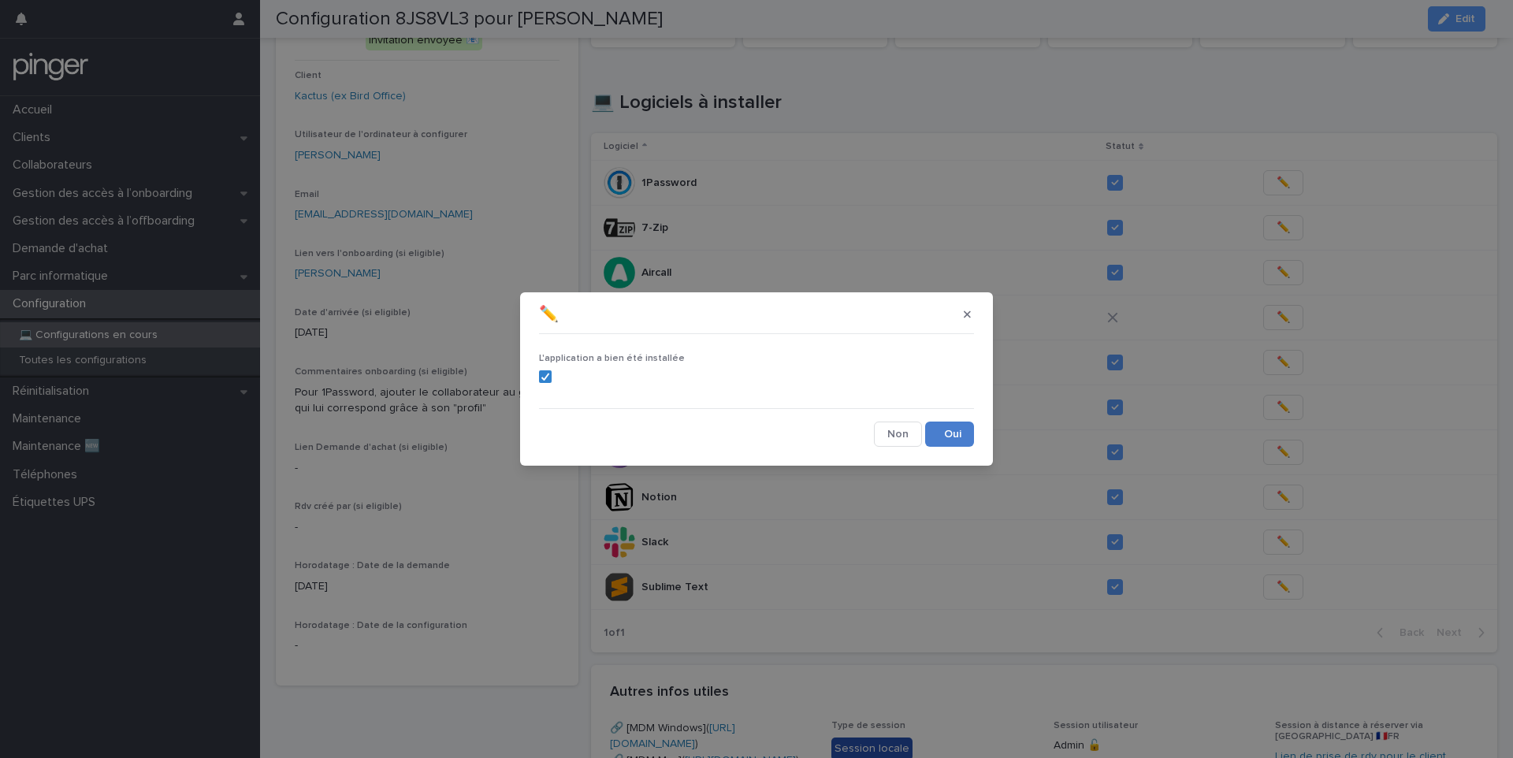
click at [945, 429] on button "Save" at bounding box center [949, 434] width 49 height 25
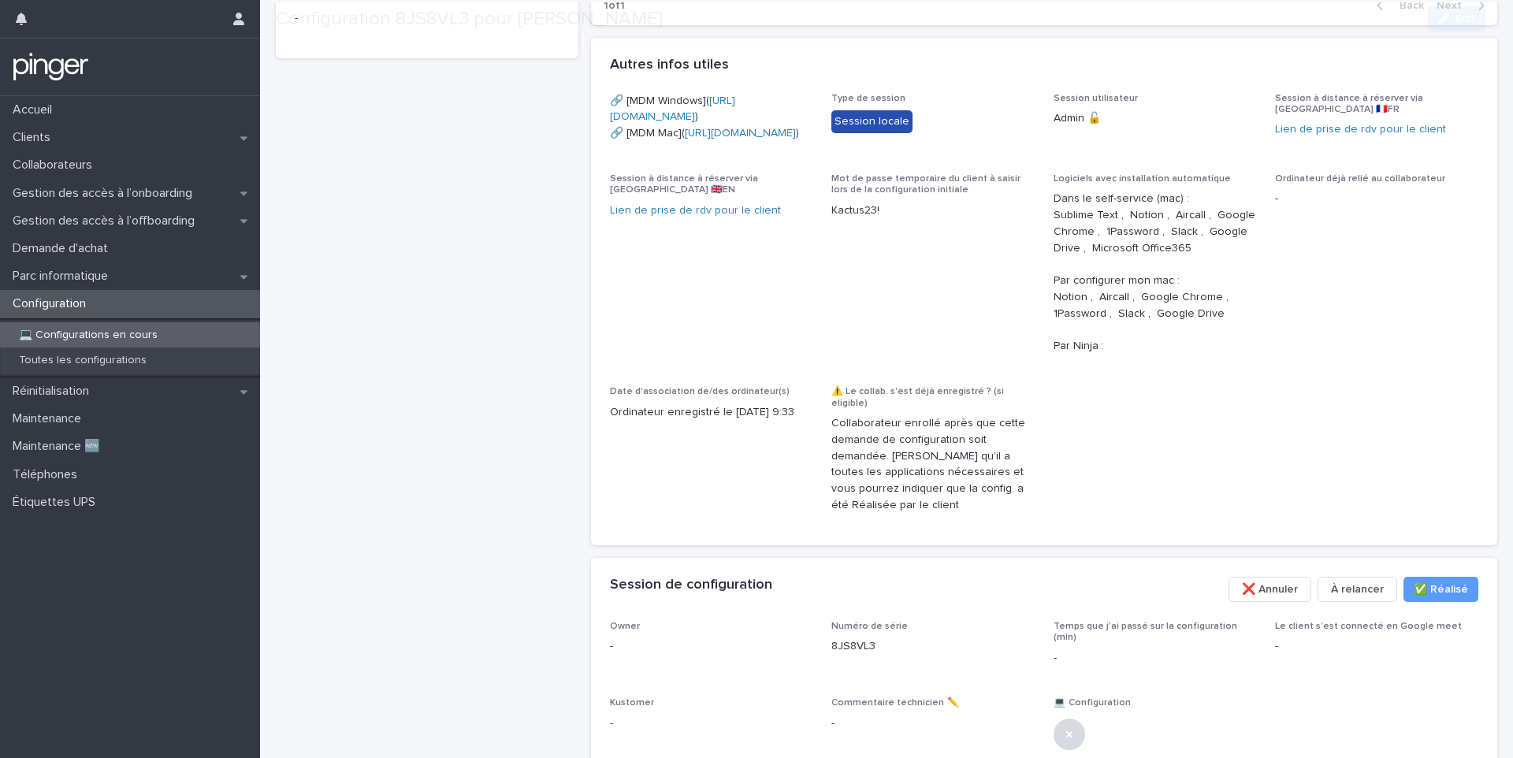
scroll to position [838, 0]
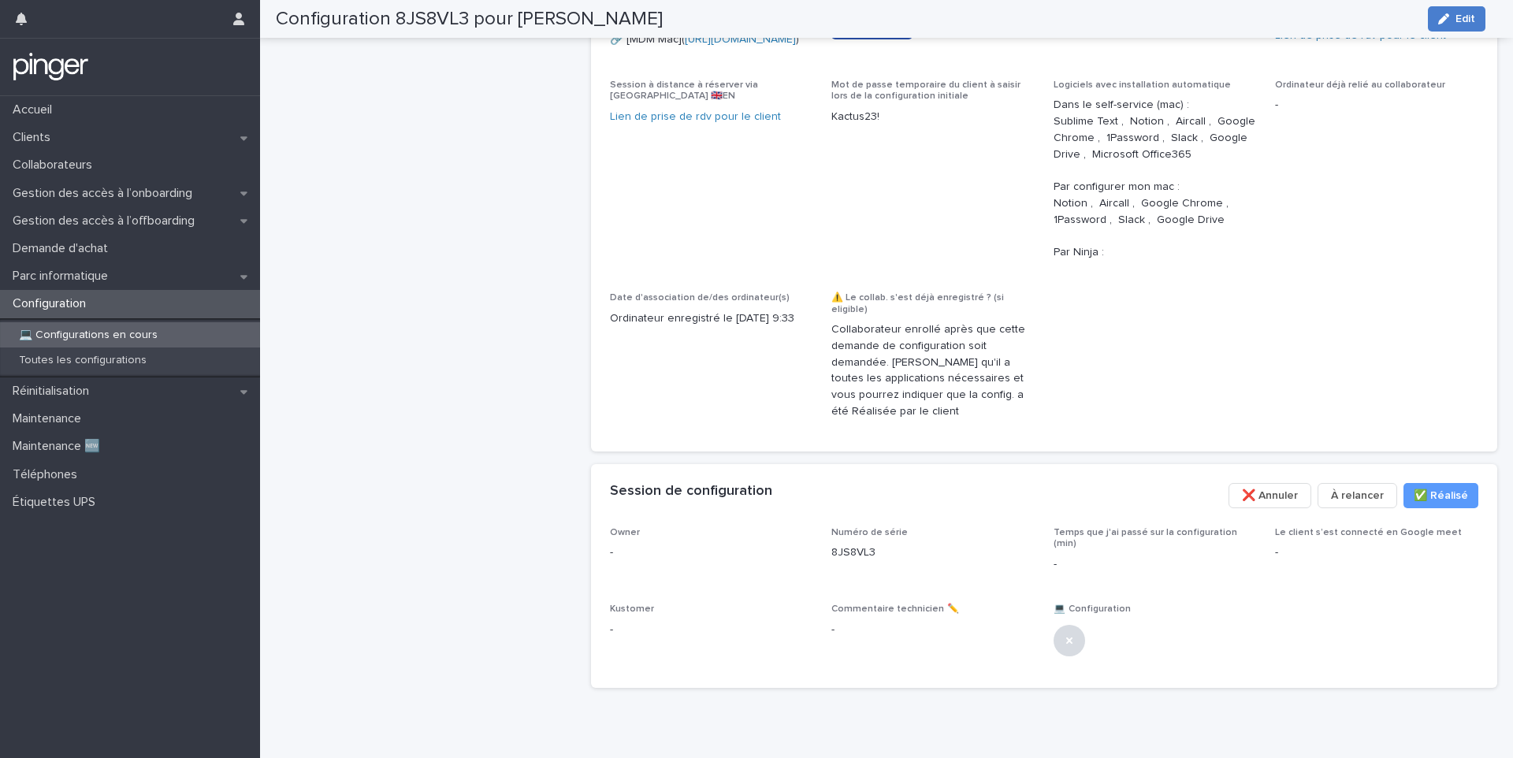
click at [1448, 21] on icon "button" at bounding box center [1443, 18] width 11 height 11
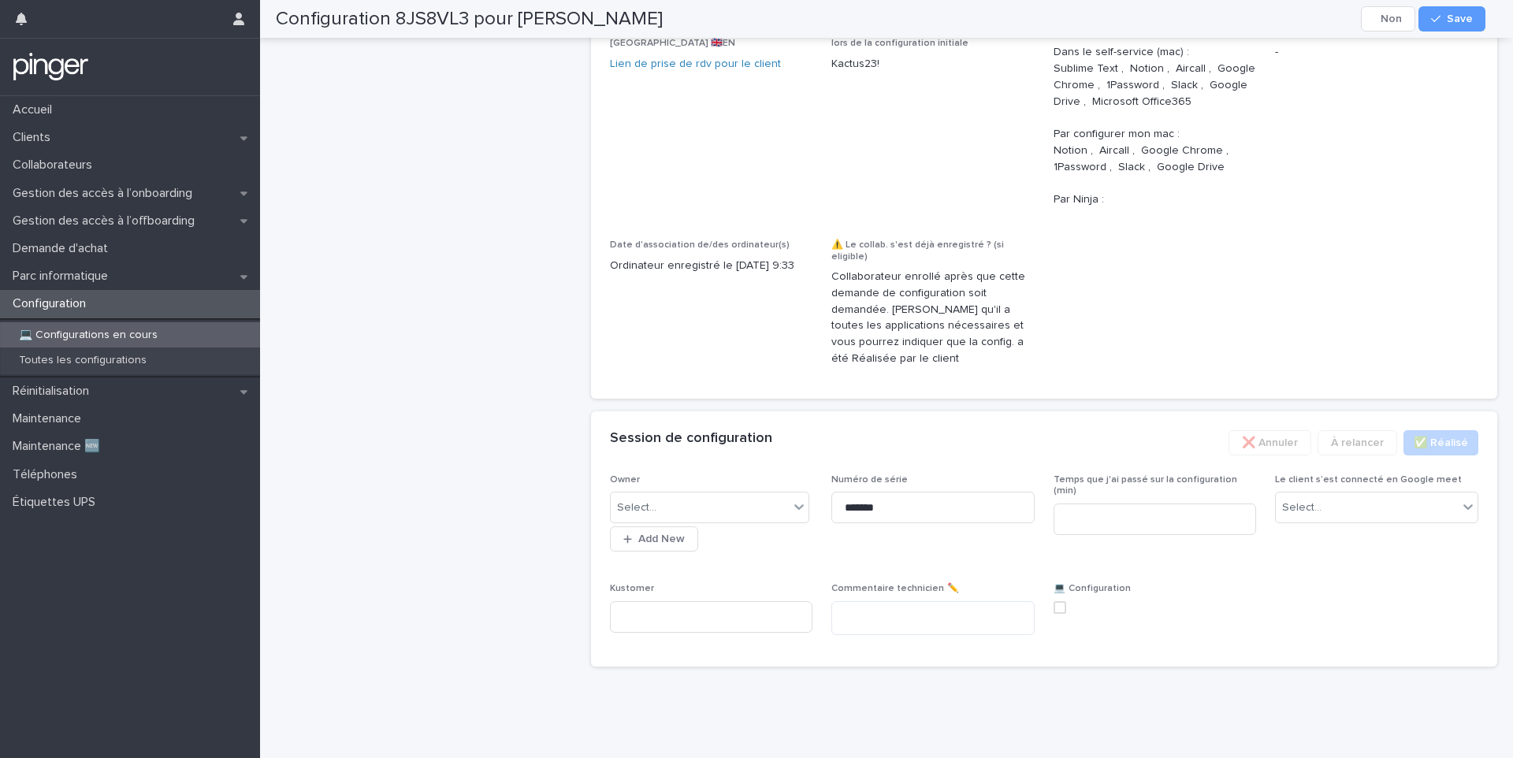
scroll to position [1005, 0]
click at [1053, 601] on span at bounding box center [1059, 607] width 13 height 13
click at [1056, 604] on icon at bounding box center [1060, 607] width 8 height 7
click at [1053, 601] on span at bounding box center [1059, 607] width 13 height 13
click at [1455, 23] on span "Save" at bounding box center [1460, 18] width 26 height 11
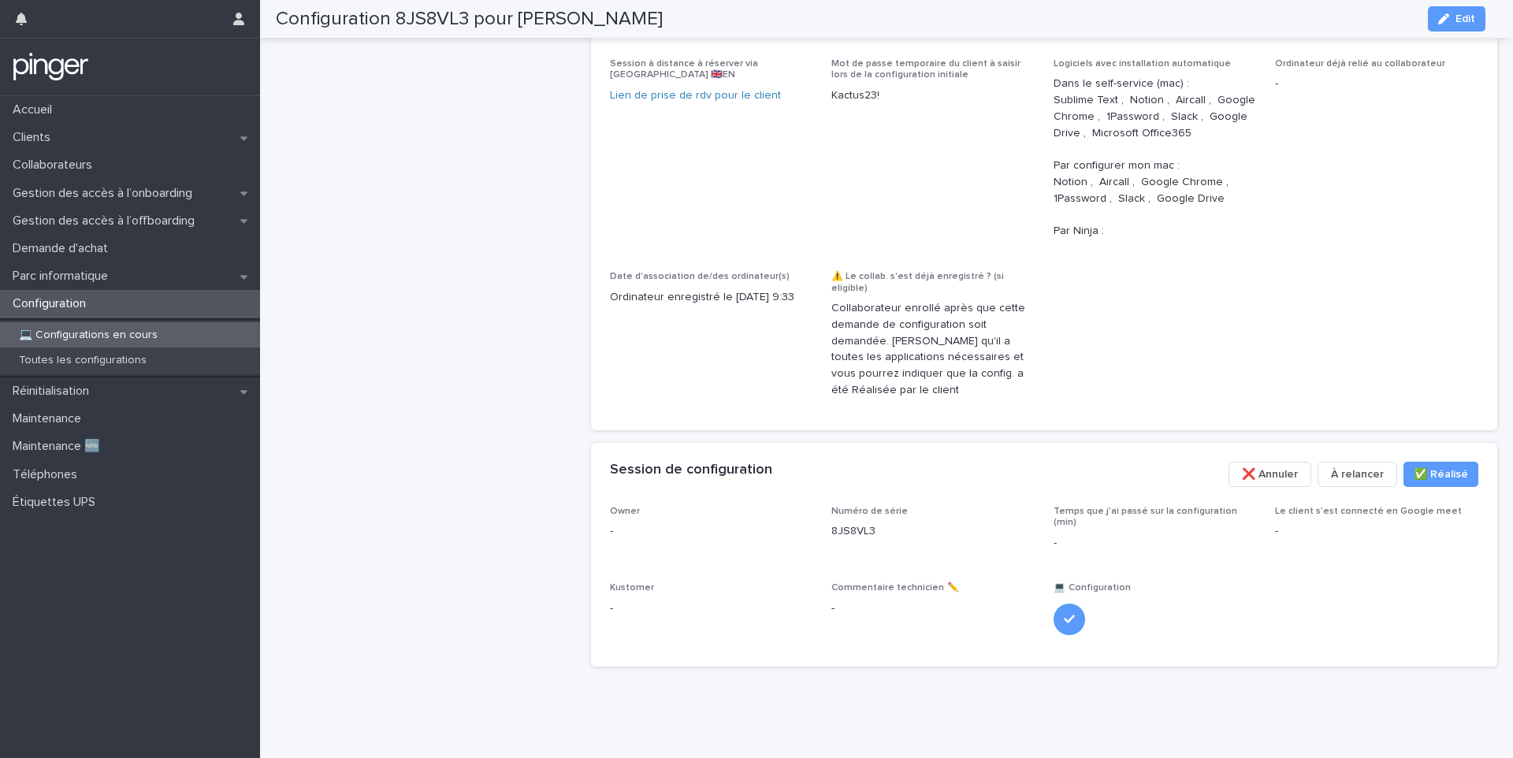
scroll to position [963, 0]
click at [1454, 27] on button "Edit" at bounding box center [1457, 18] width 58 height 25
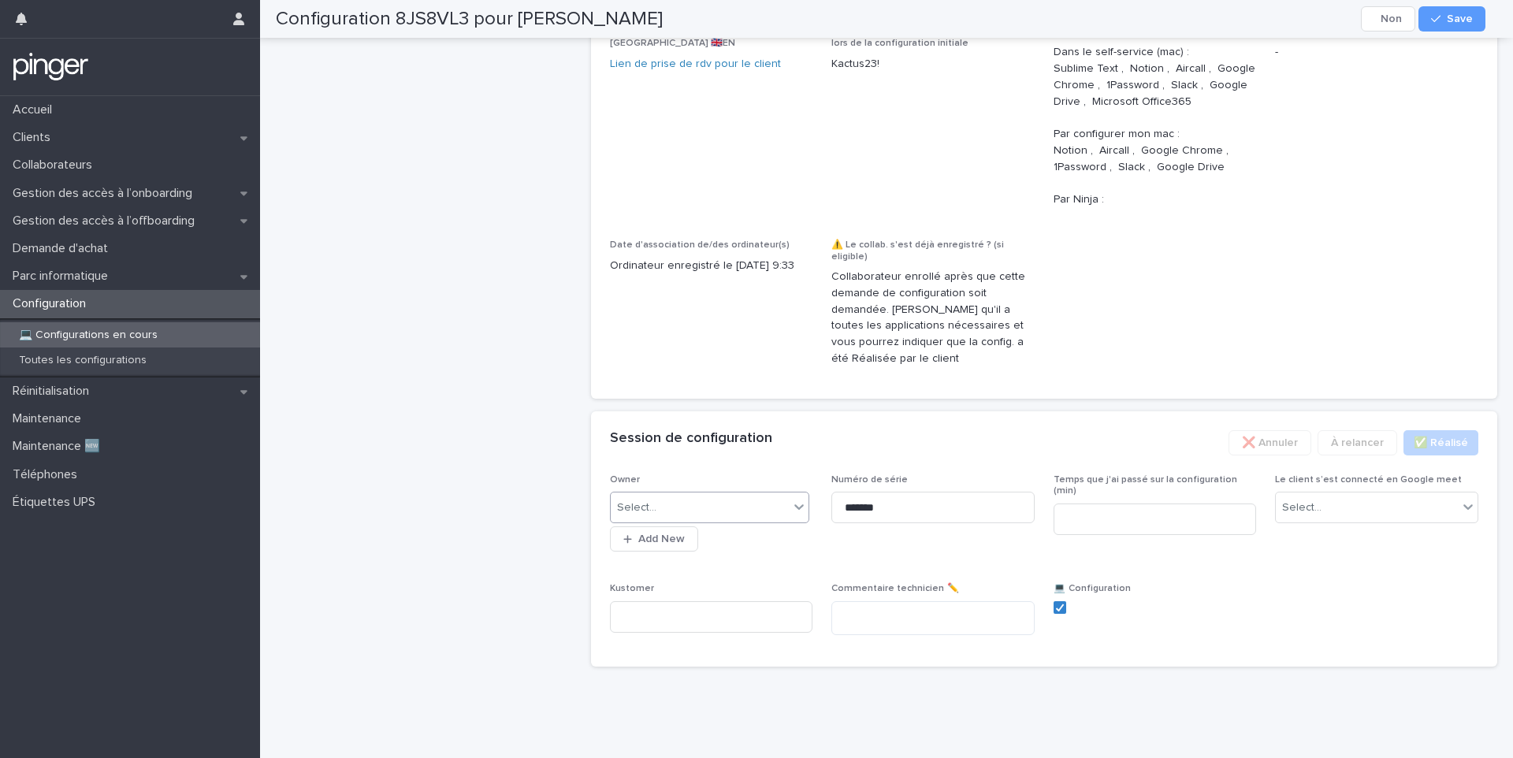
click at [674, 521] on div "Select..." at bounding box center [700, 508] width 179 height 26
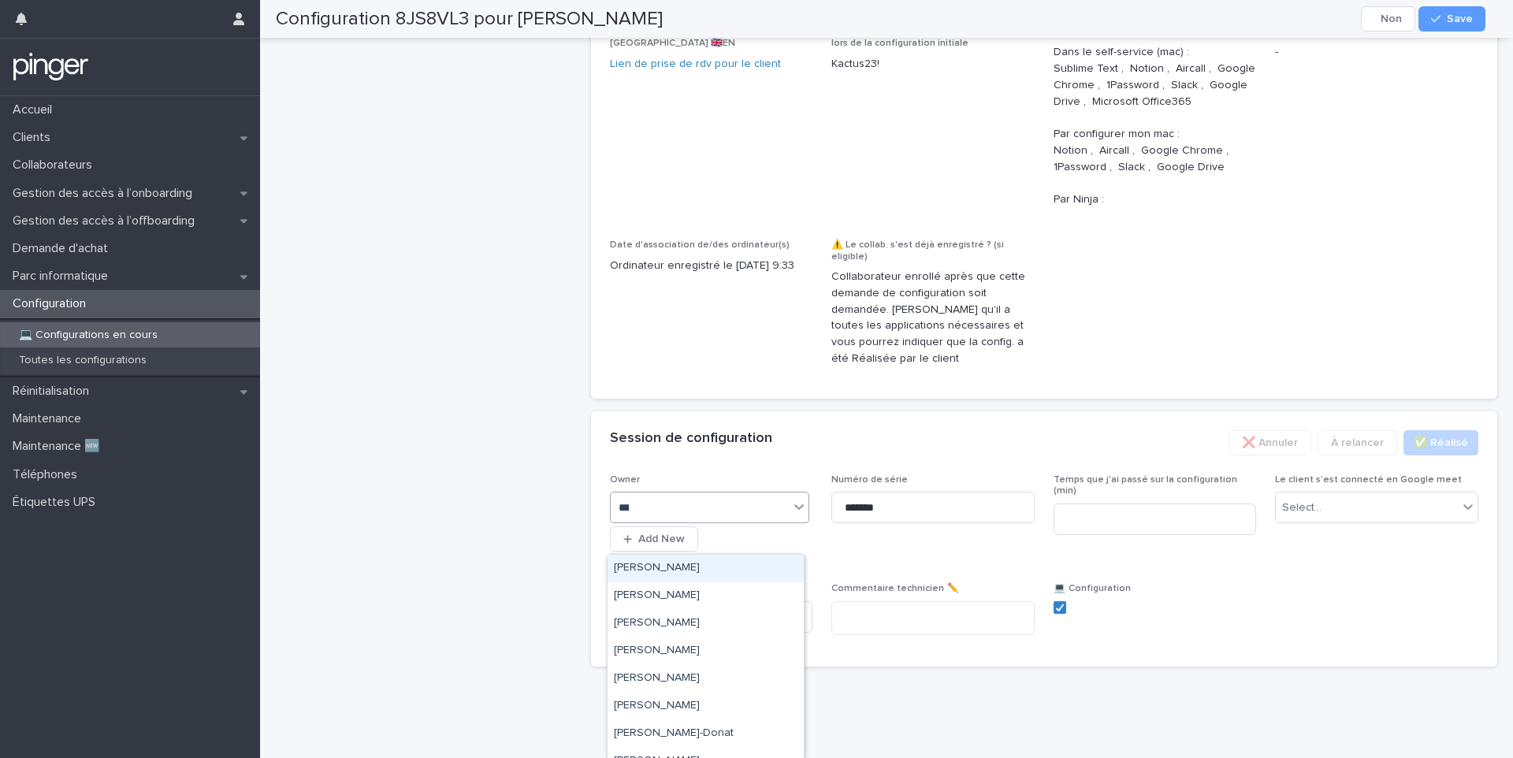
type input "****"
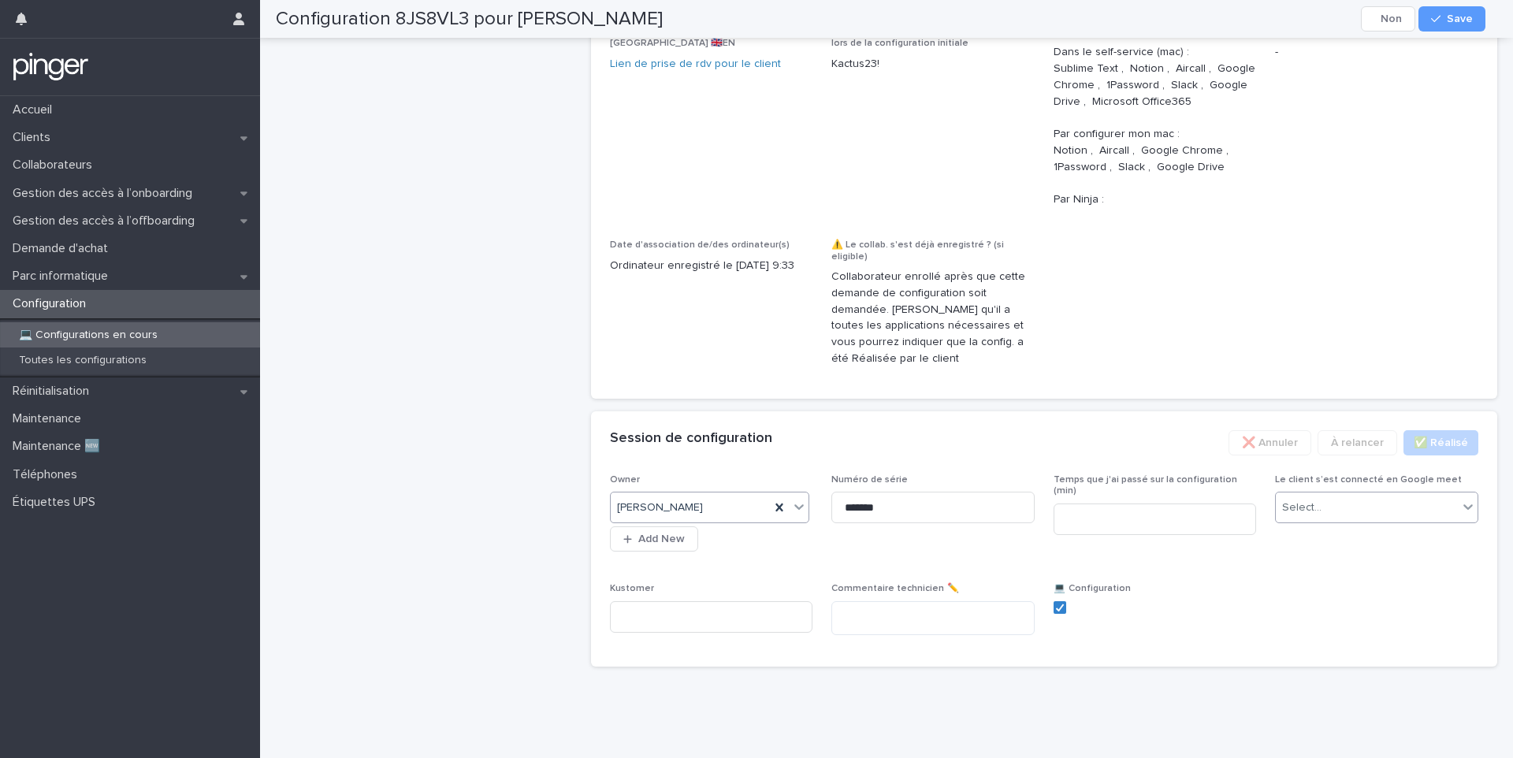
click at [1300, 516] on div "Select..." at bounding box center [1301, 508] width 39 height 17
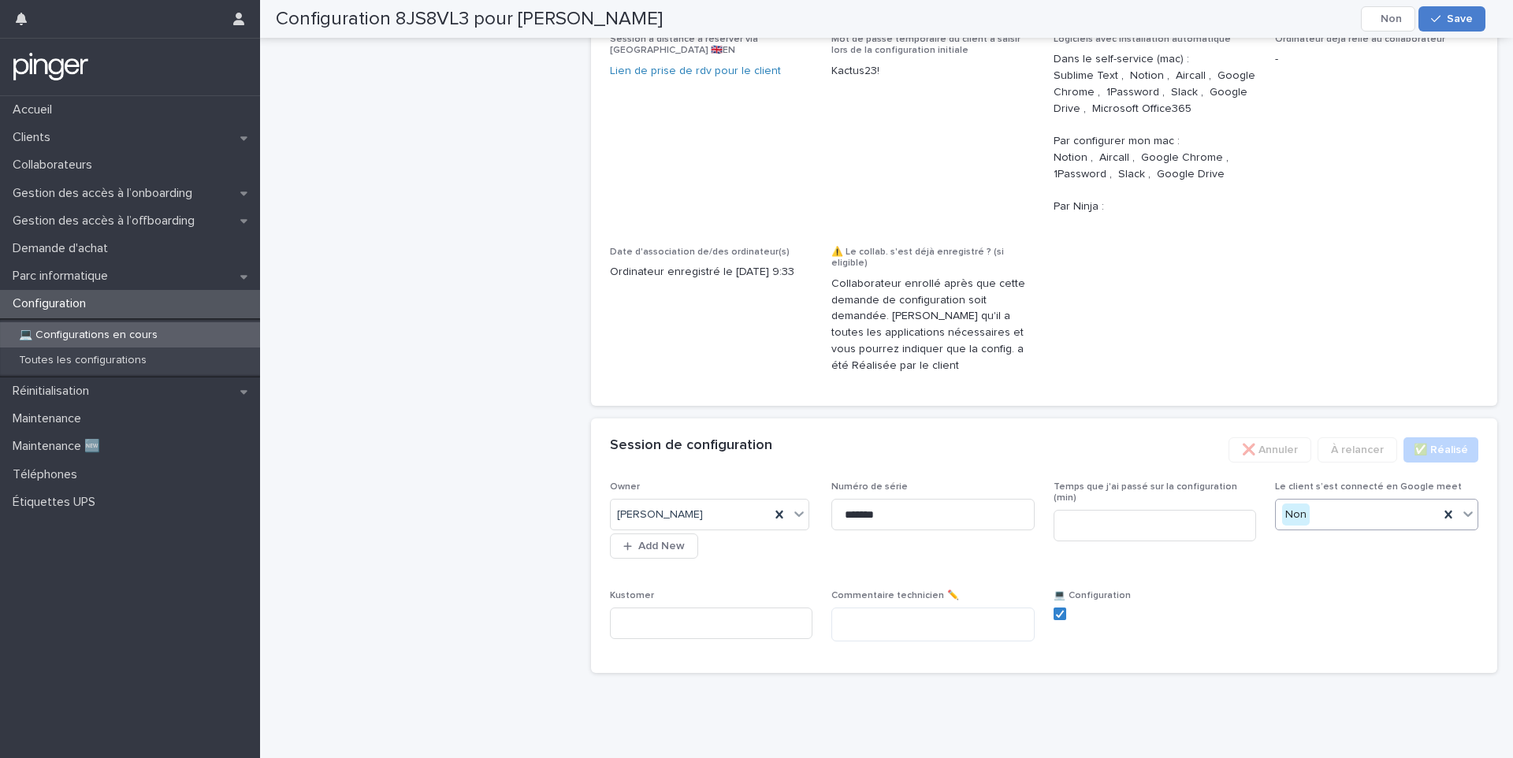
click at [1448, 23] on span "Save" at bounding box center [1460, 18] width 26 height 11
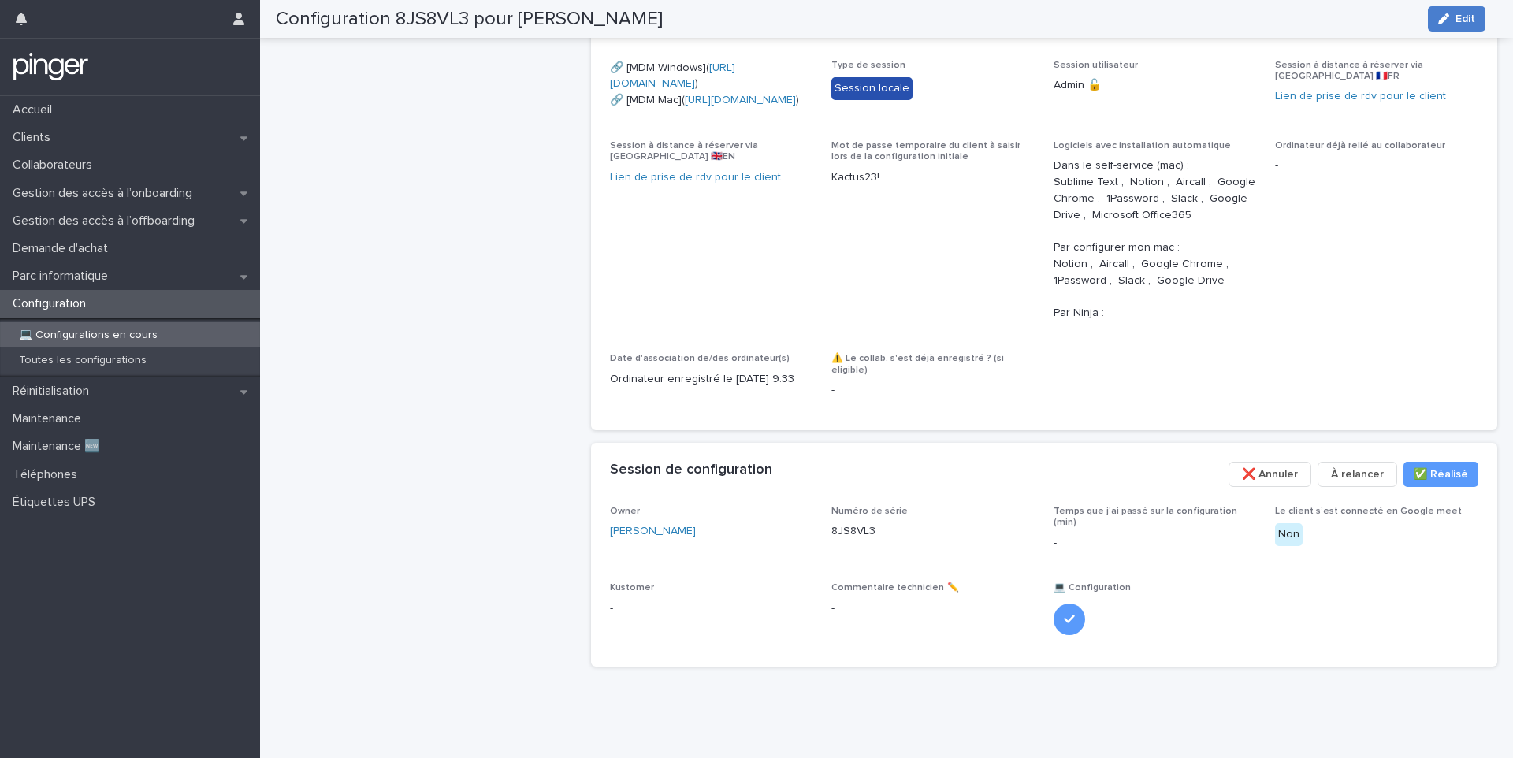
scroll to position [887, 0]
click at [1462, 13] on span "Edit" at bounding box center [1465, 18] width 20 height 11
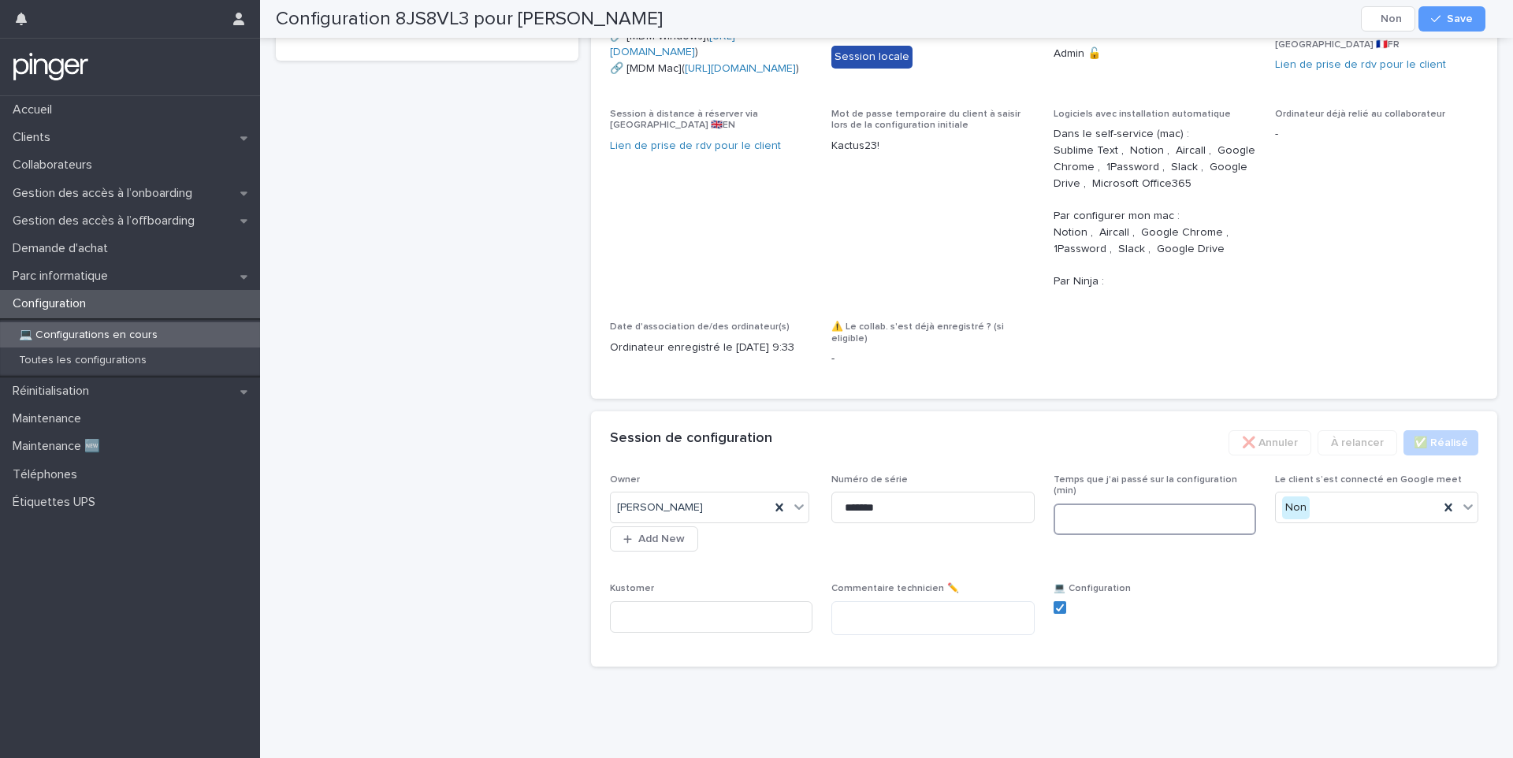
click at [1096, 535] on input at bounding box center [1154, 519] width 203 height 32
type input "**"
click at [1450, 24] on button "Save" at bounding box center [1451, 18] width 67 height 25
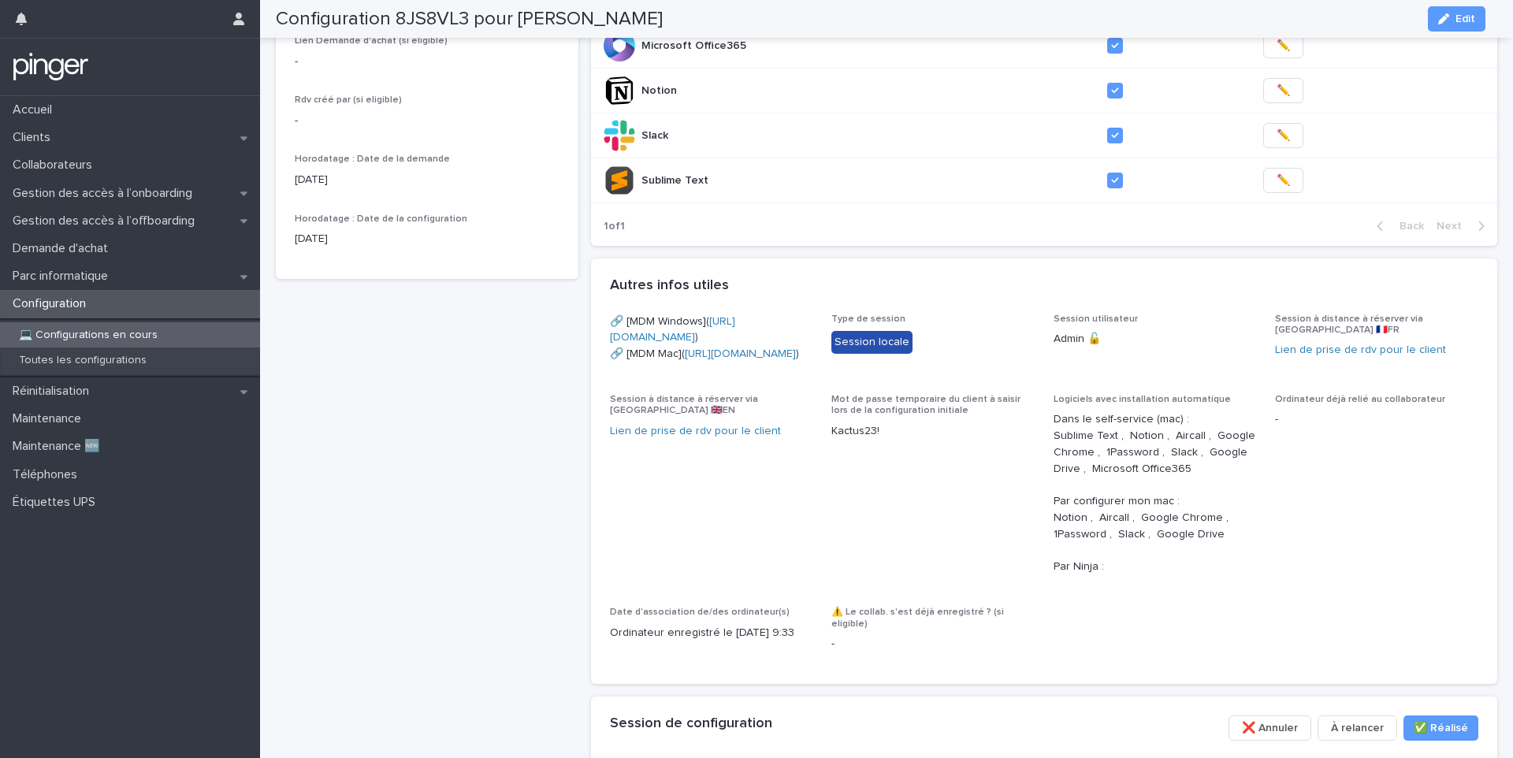
scroll to position [571, 0]
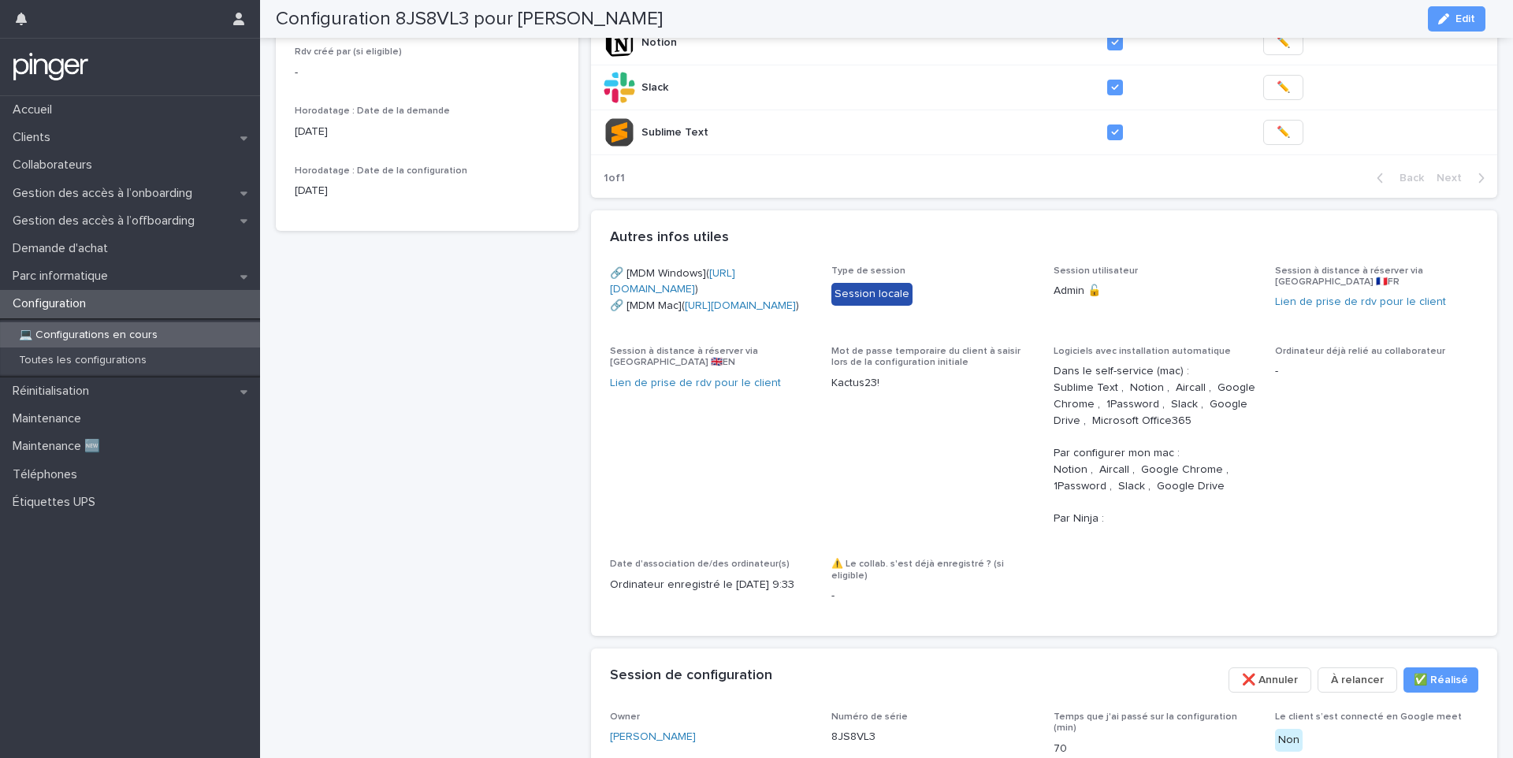
click at [1443, 10] on button "Edit" at bounding box center [1457, 18] width 58 height 25
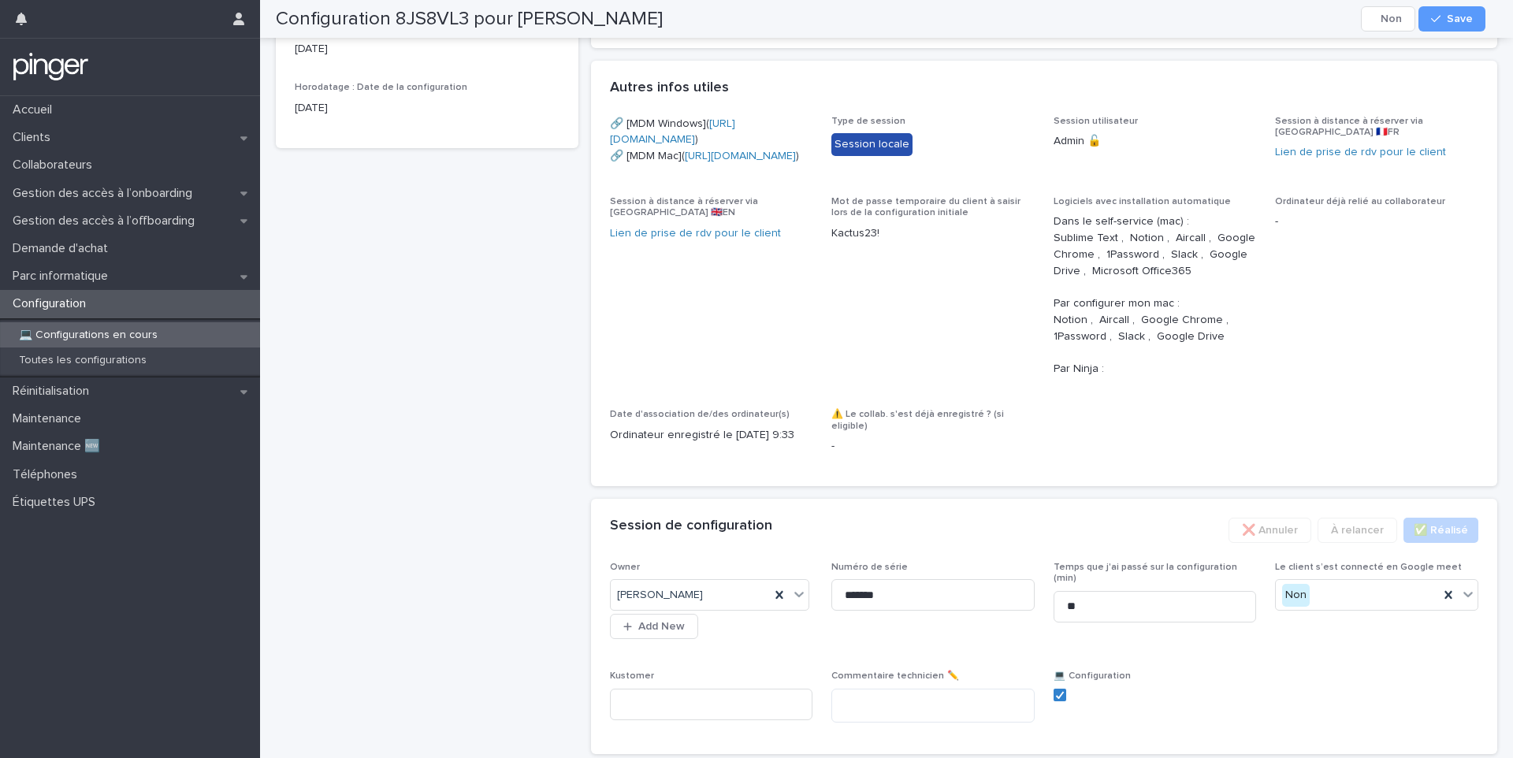
scroll to position [923, 0]
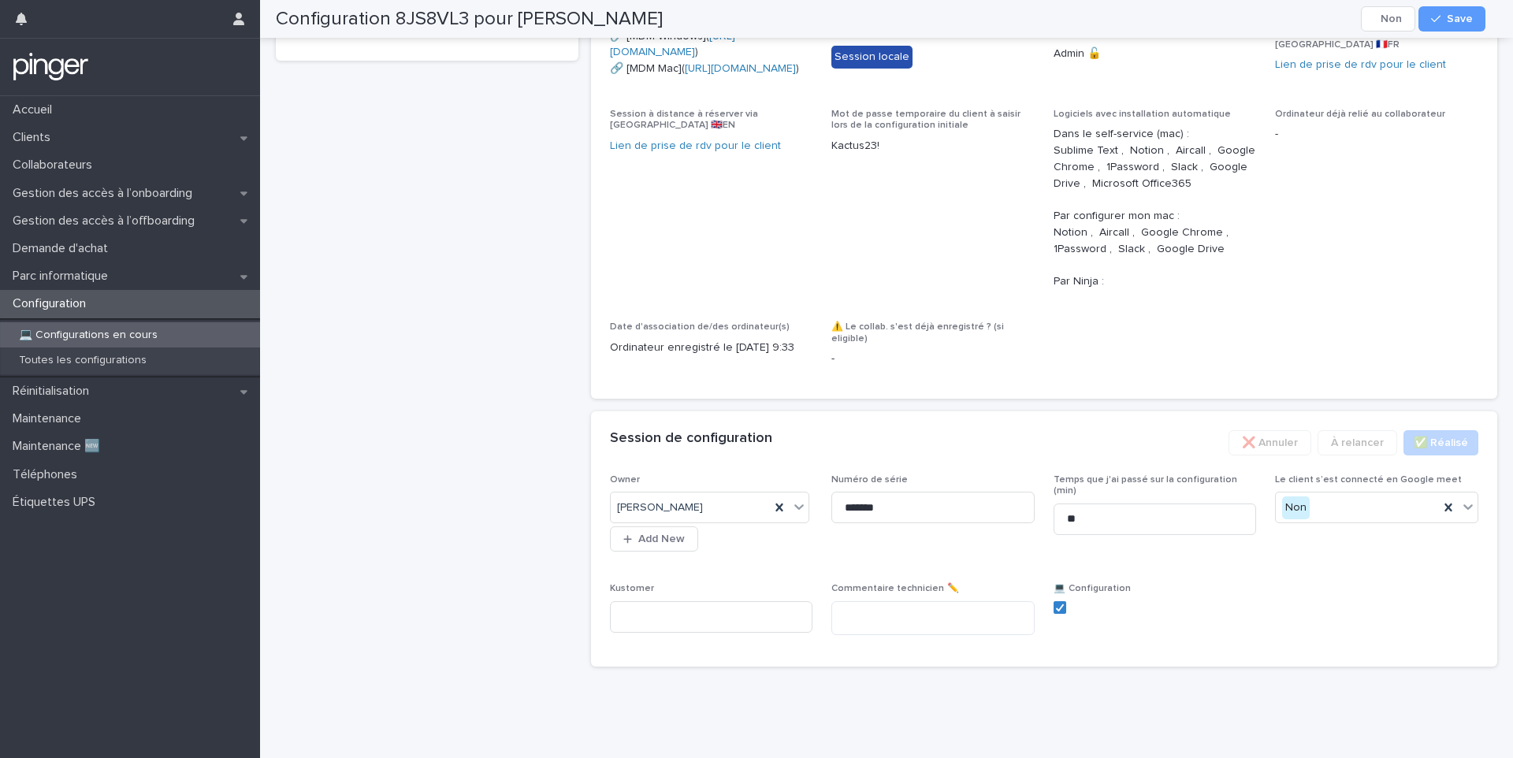
click at [763, 622] on div "Kustomer" at bounding box center [711, 613] width 203 height 61
click at [767, 615] on input at bounding box center [711, 617] width 203 height 32
paste input "**********"
type input "**********"
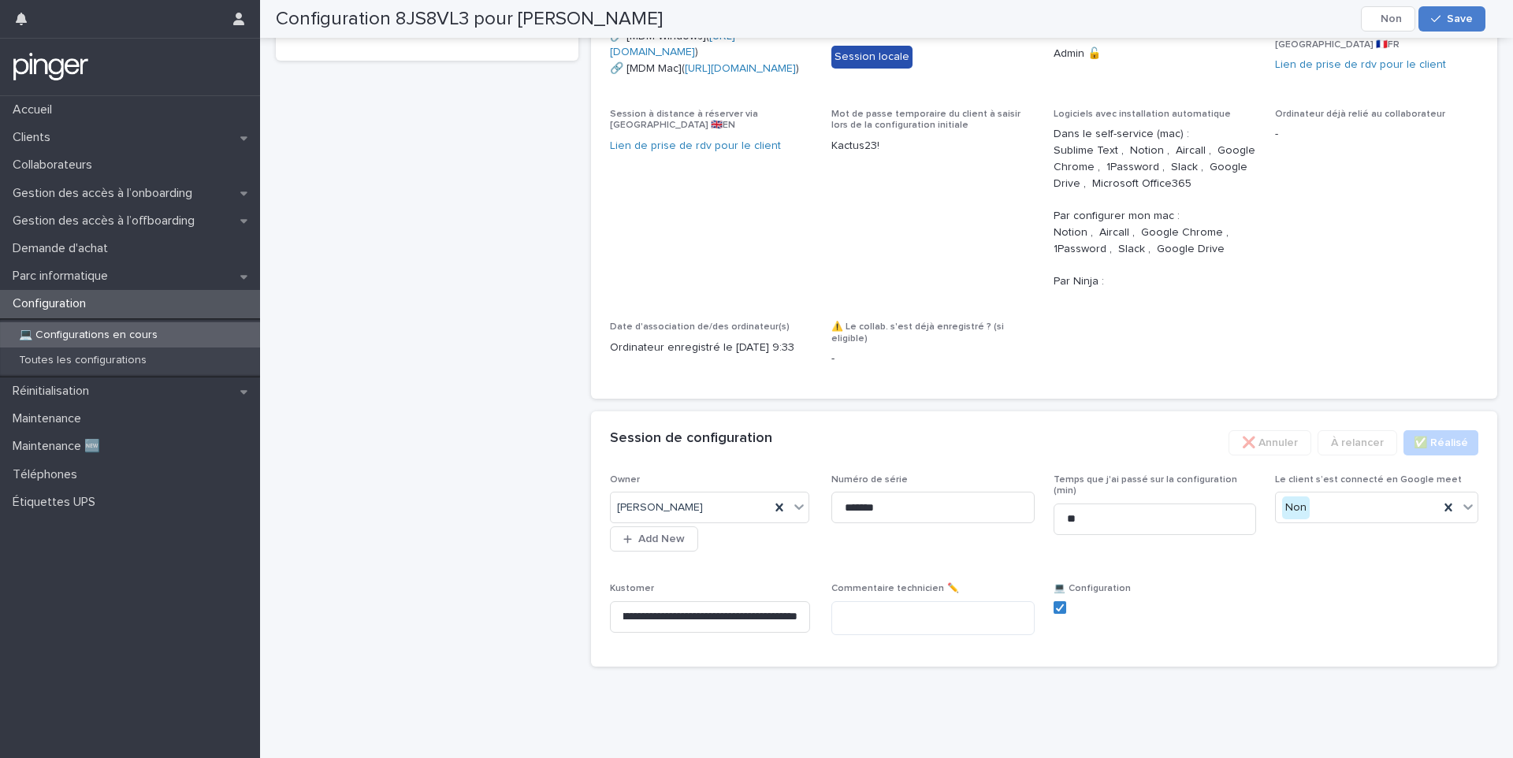
click at [1469, 29] on button "Save" at bounding box center [1451, 18] width 67 height 25
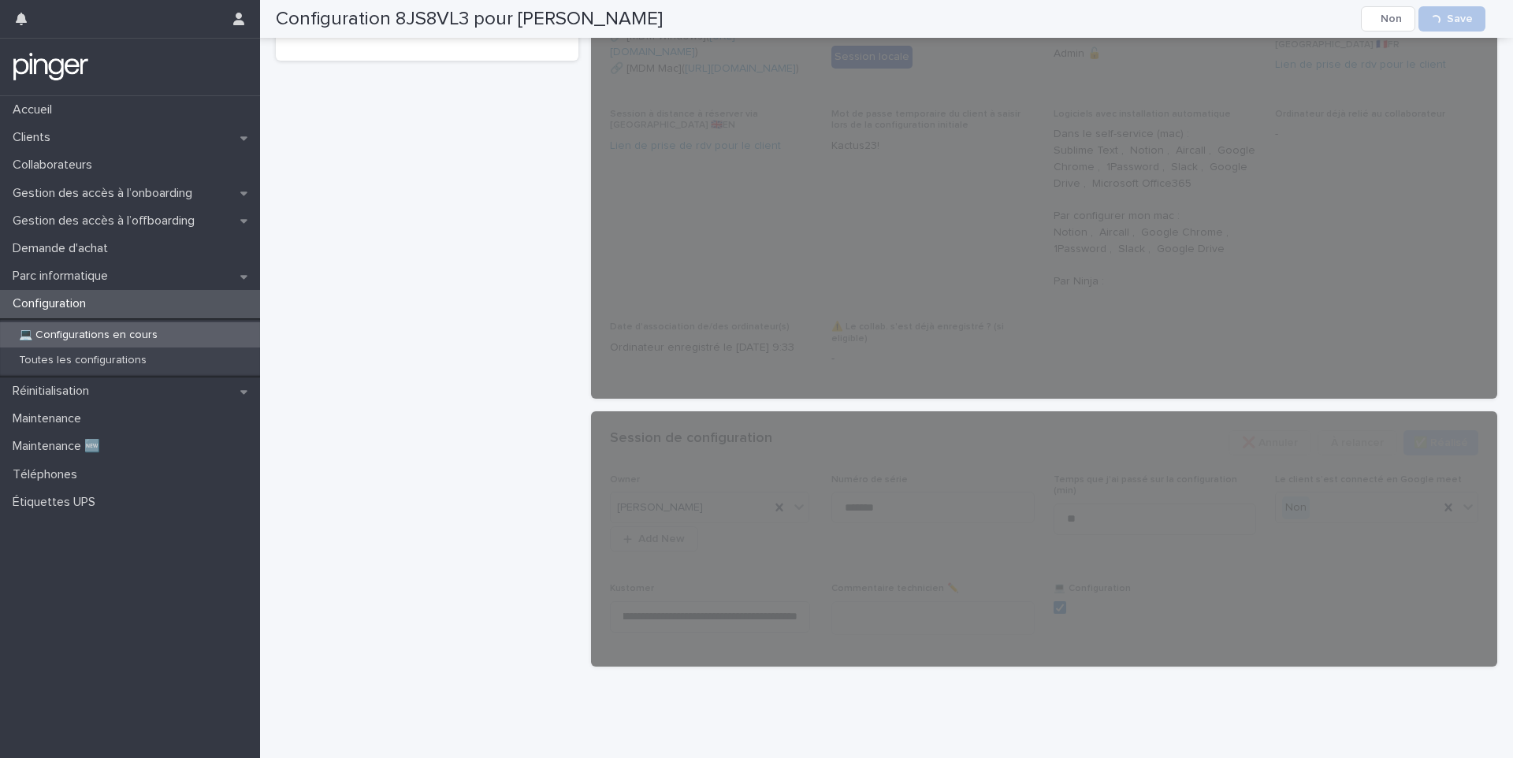
scroll to position [0, 0]
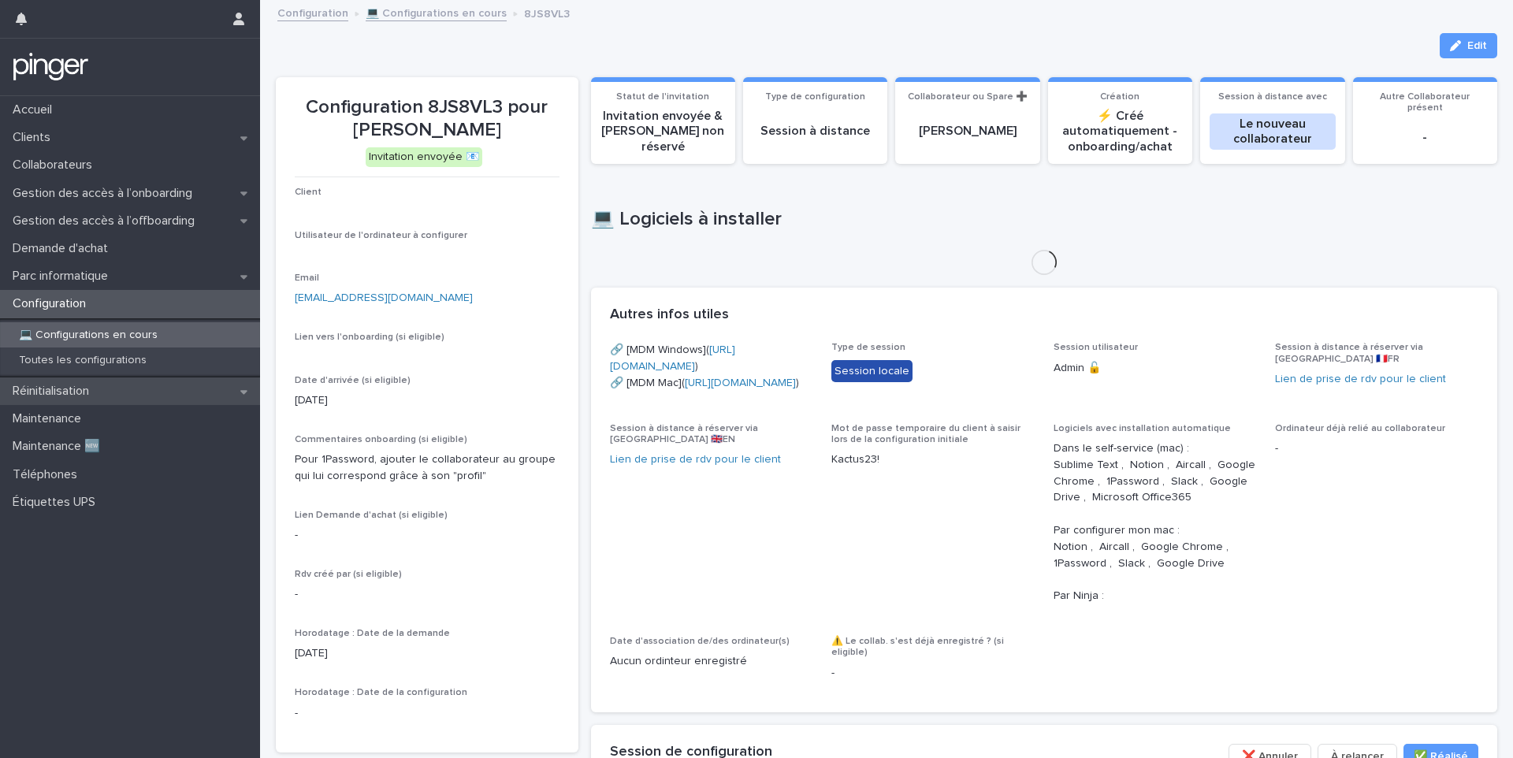
click at [73, 390] on p "Réinitialisation" at bounding box center [53, 391] width 95 height 15
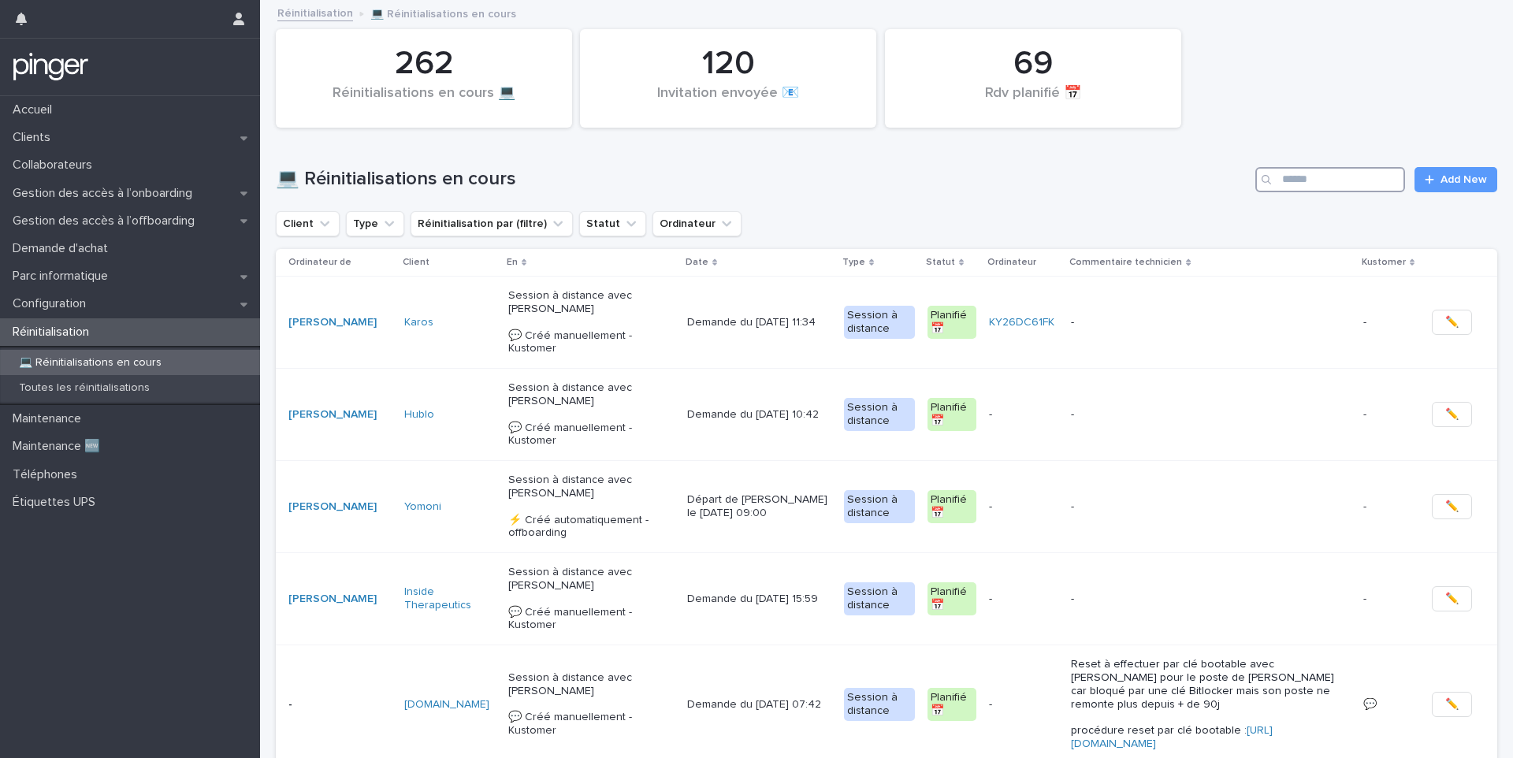
click at [1315, 179] on input "Search" at bounding box center [1330, 179] width 150 height 25
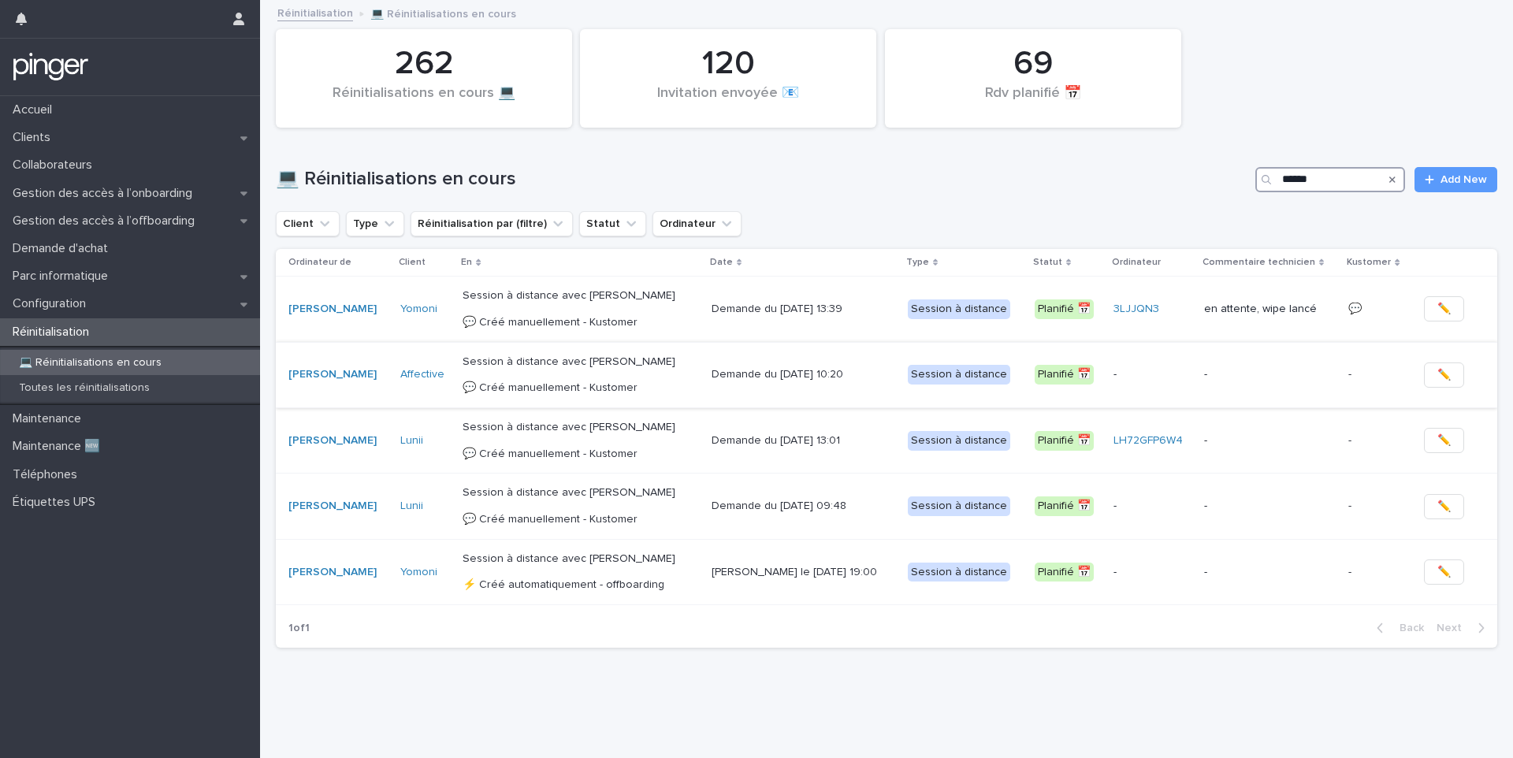
click at [1303, 180] on input "******" at bounding box center [1330, 179] width 150 height 25
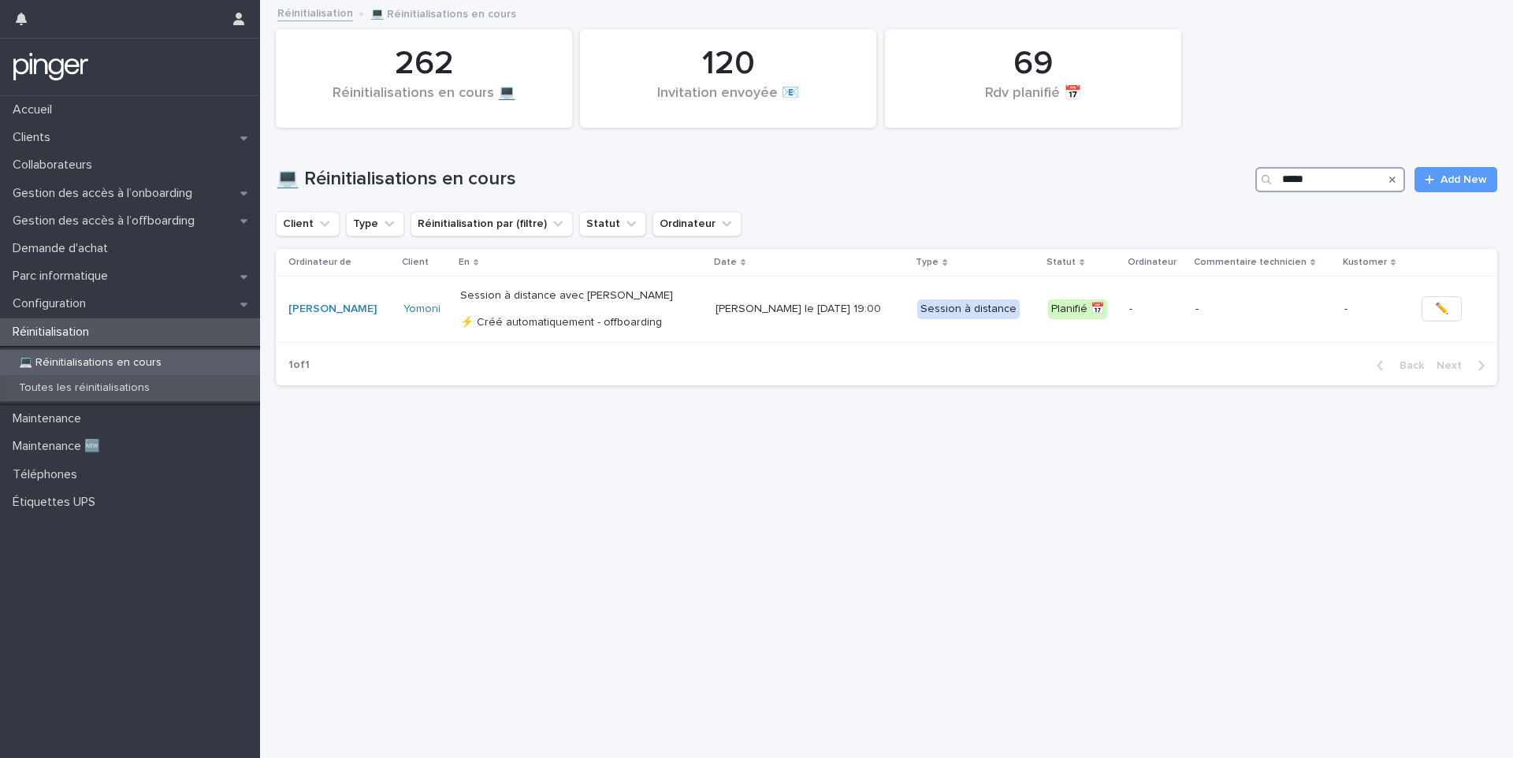
type input "*****"
click at [131, 381] on p "Toutes les réinitialisations" at bounding box center [84, 387] width 156 height 13
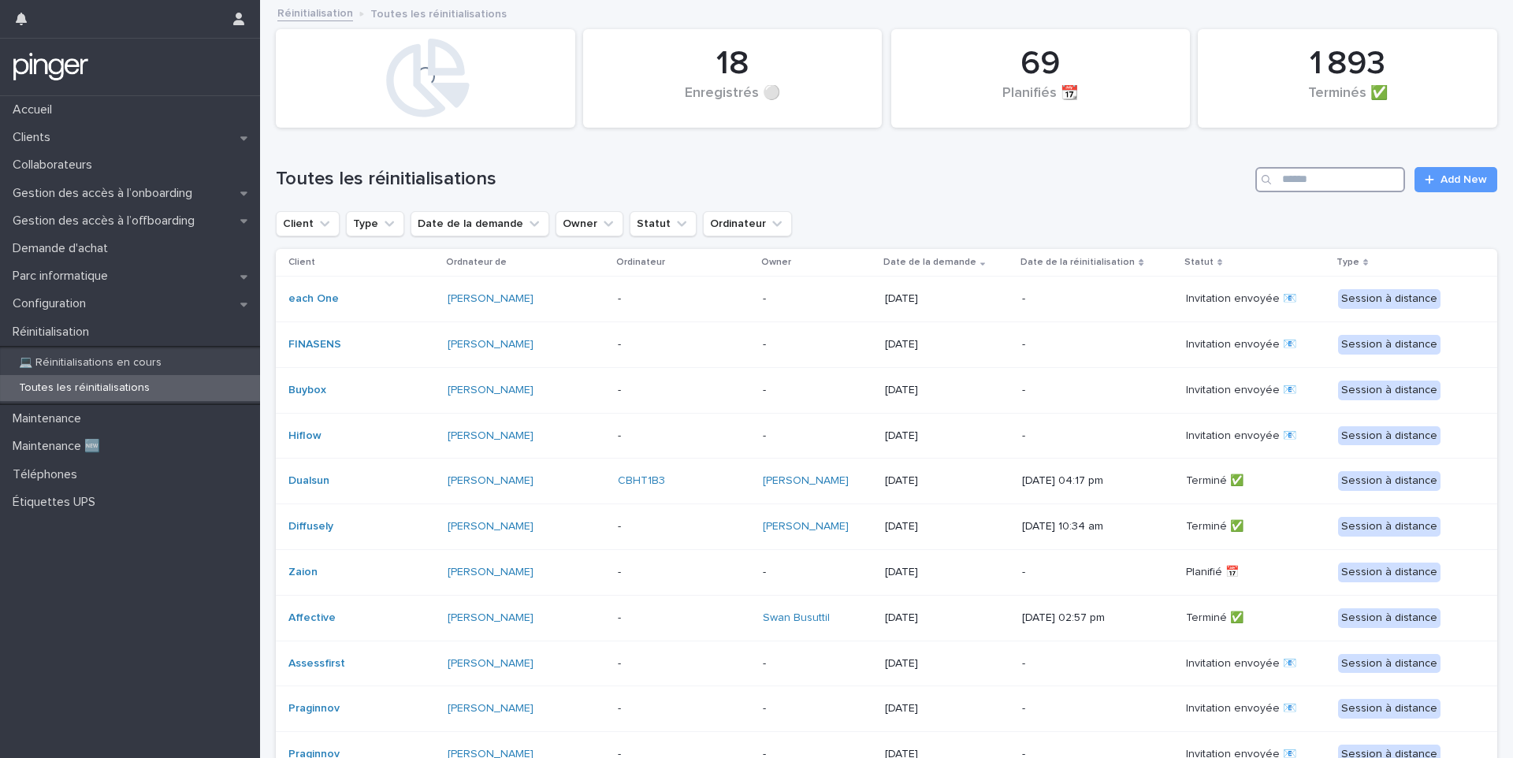
click at [1292, 181] on input "Search" at bounding box center [1330, 179] width 150 height 25
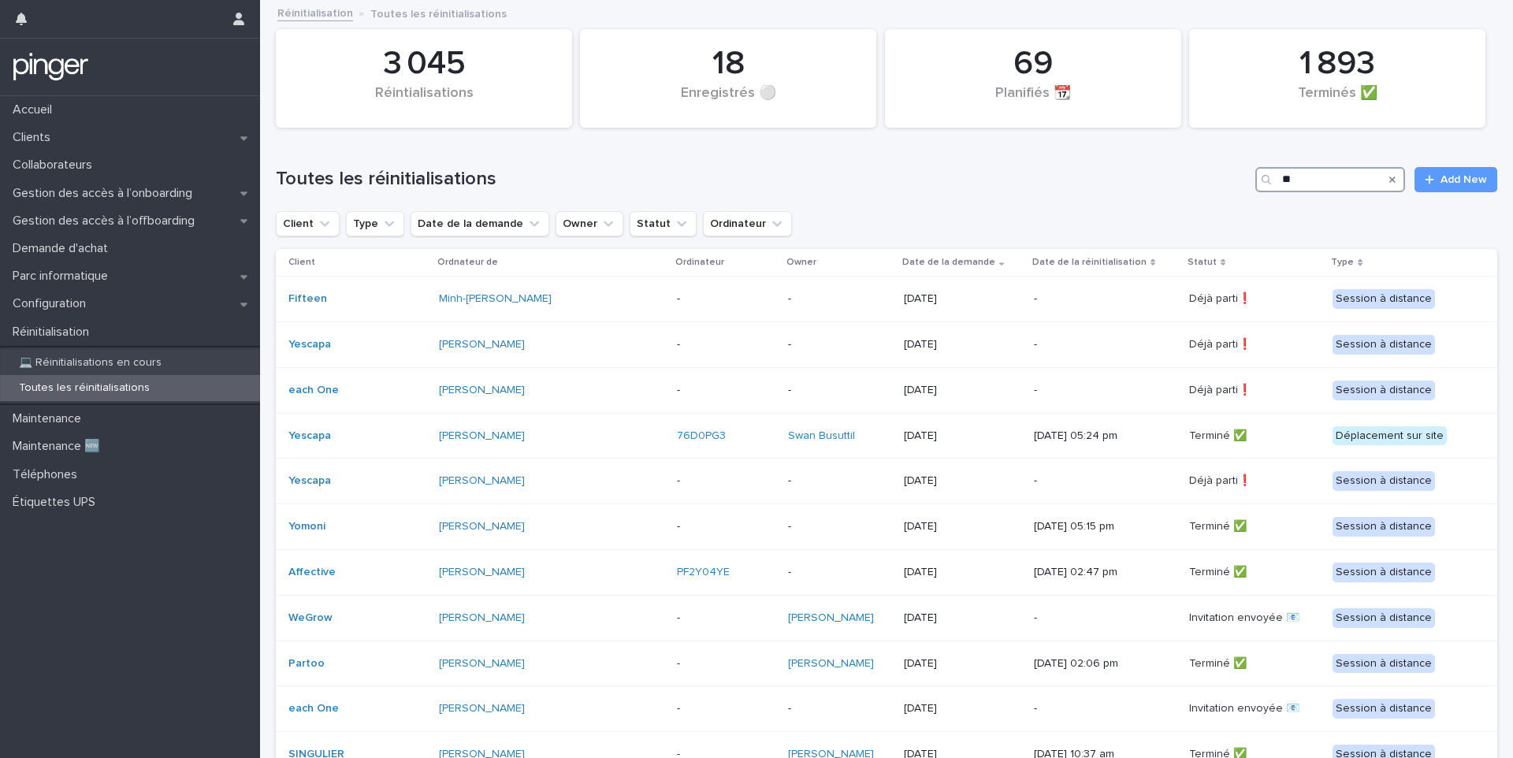
click at [1310, 181] on input "**" at bounding box center [1330, 179] width 150 height 25
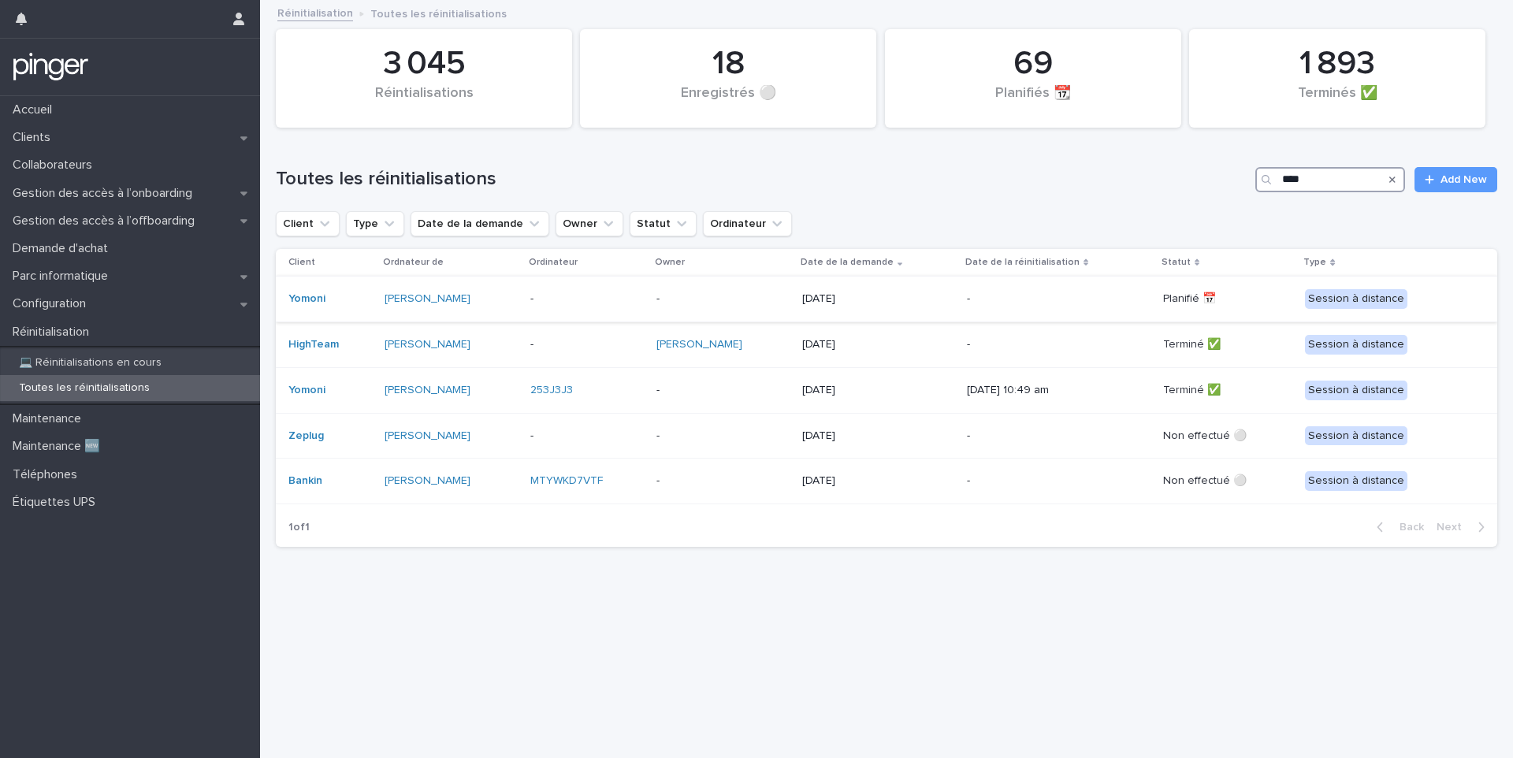
type input "****"
click at [581, 299] on p "-" at bounding box center [586, 298] width 113 height 13
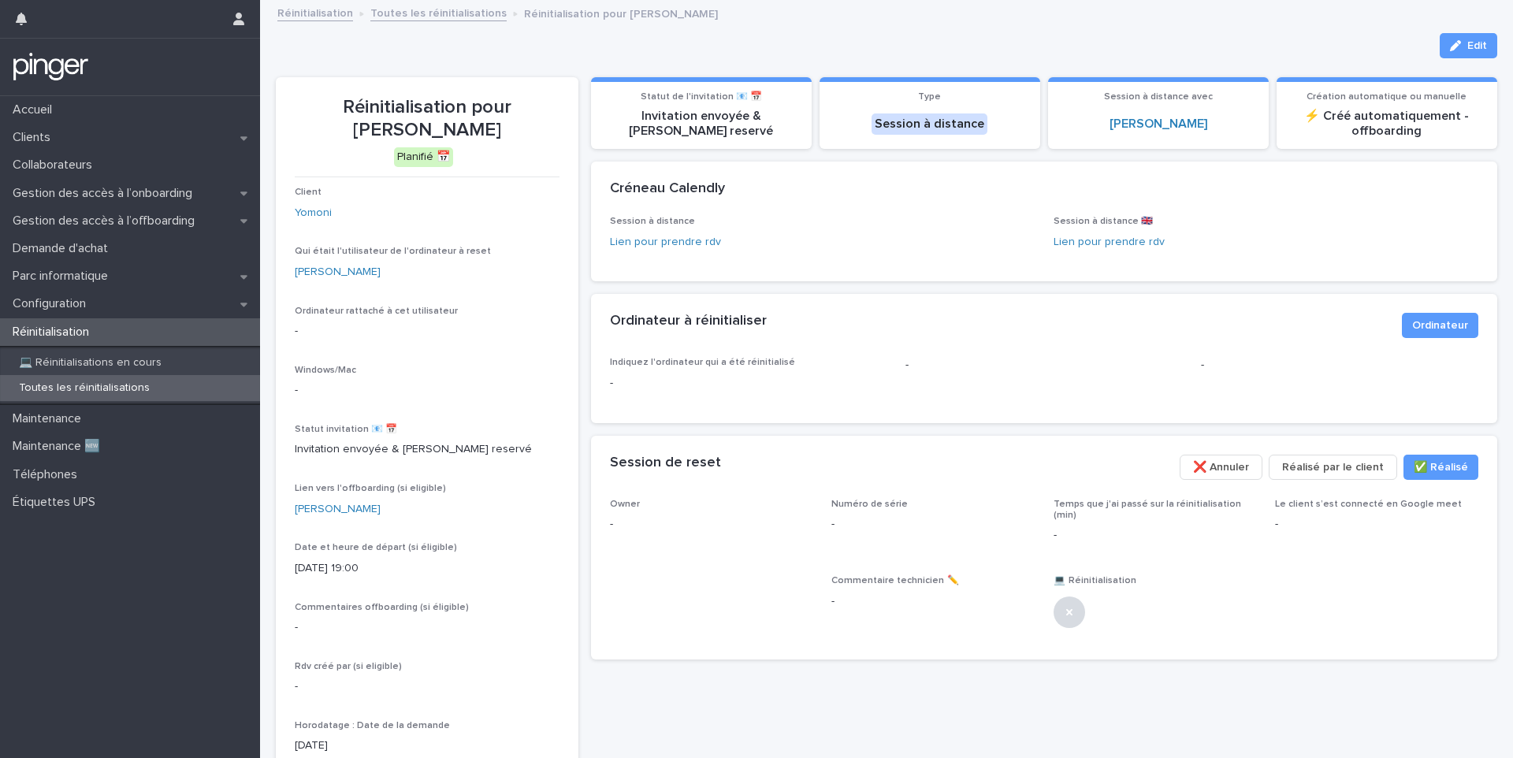
click at [452, 131] on p "Réinitialisation pour [PERSON_NAME]" at bounding box center [427, 119] width 265 height 46
copy p "AHAJJOUT"
drag, startPoint x: 496, startPoint y: 103, endPoint x: 511, endPoint y: 132, distance: 32.8
click at [511, 132] on p "Réinitialisation pour [PERSON_NAME]" at bounding box center [427, 119] width 265 height 46
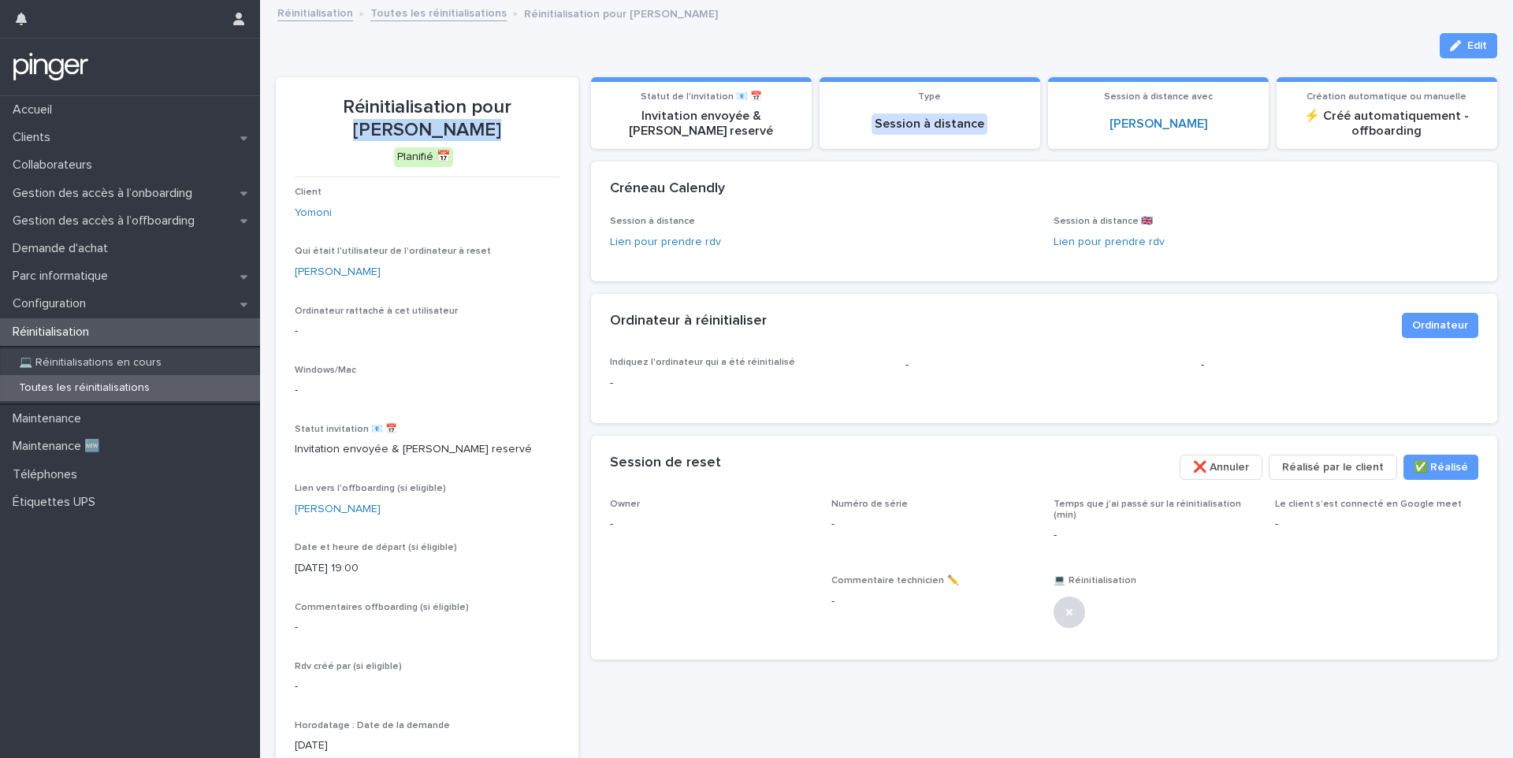
copy p "[PERSON_NAME]"
click at [1475, 42] on button "Edit" at bounding box center [1468, 45] width 58 height 25
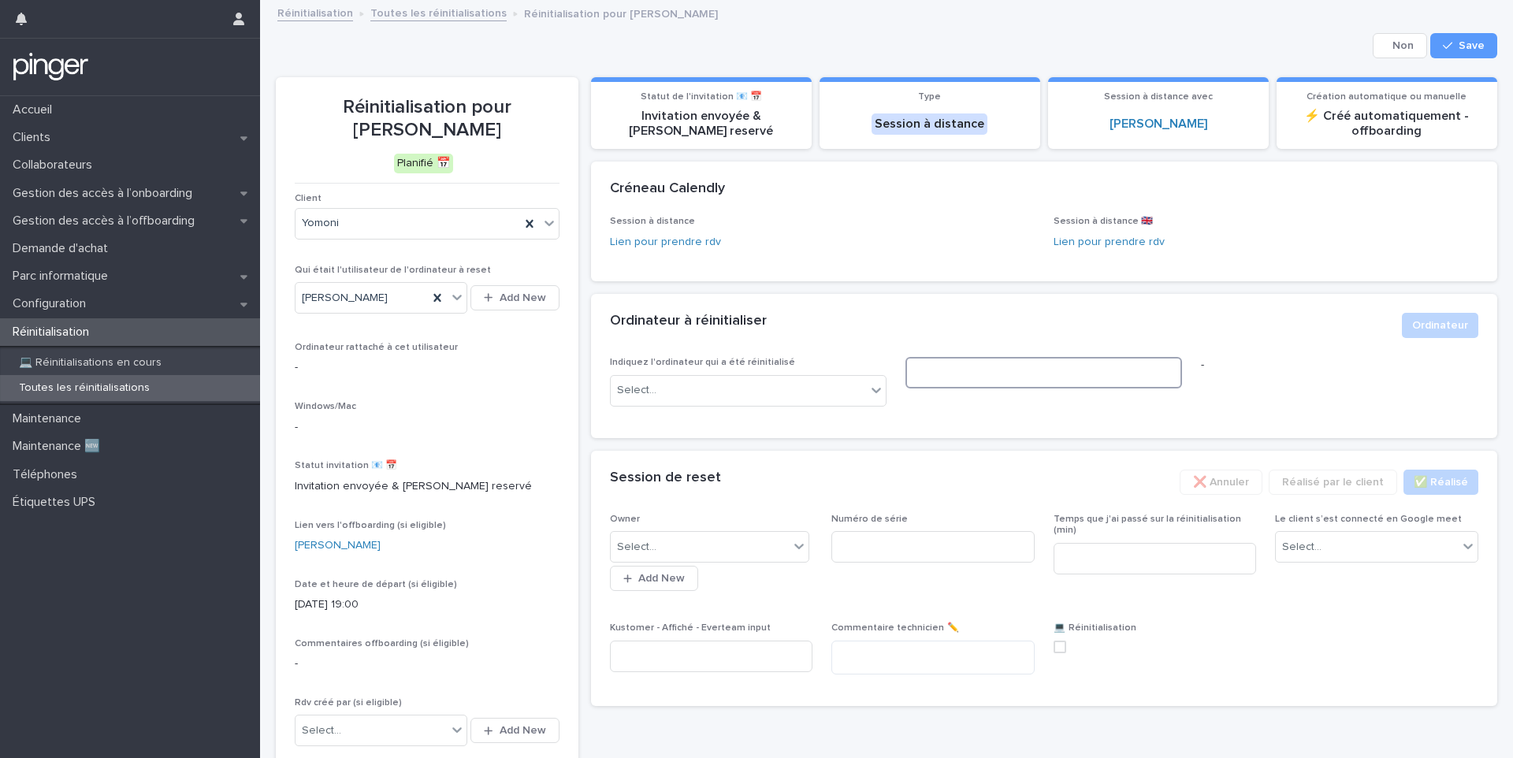
click at [942, 377] on input at bounding box center [1043, 373] width 277 height 32
paste input "********"
type input "********"
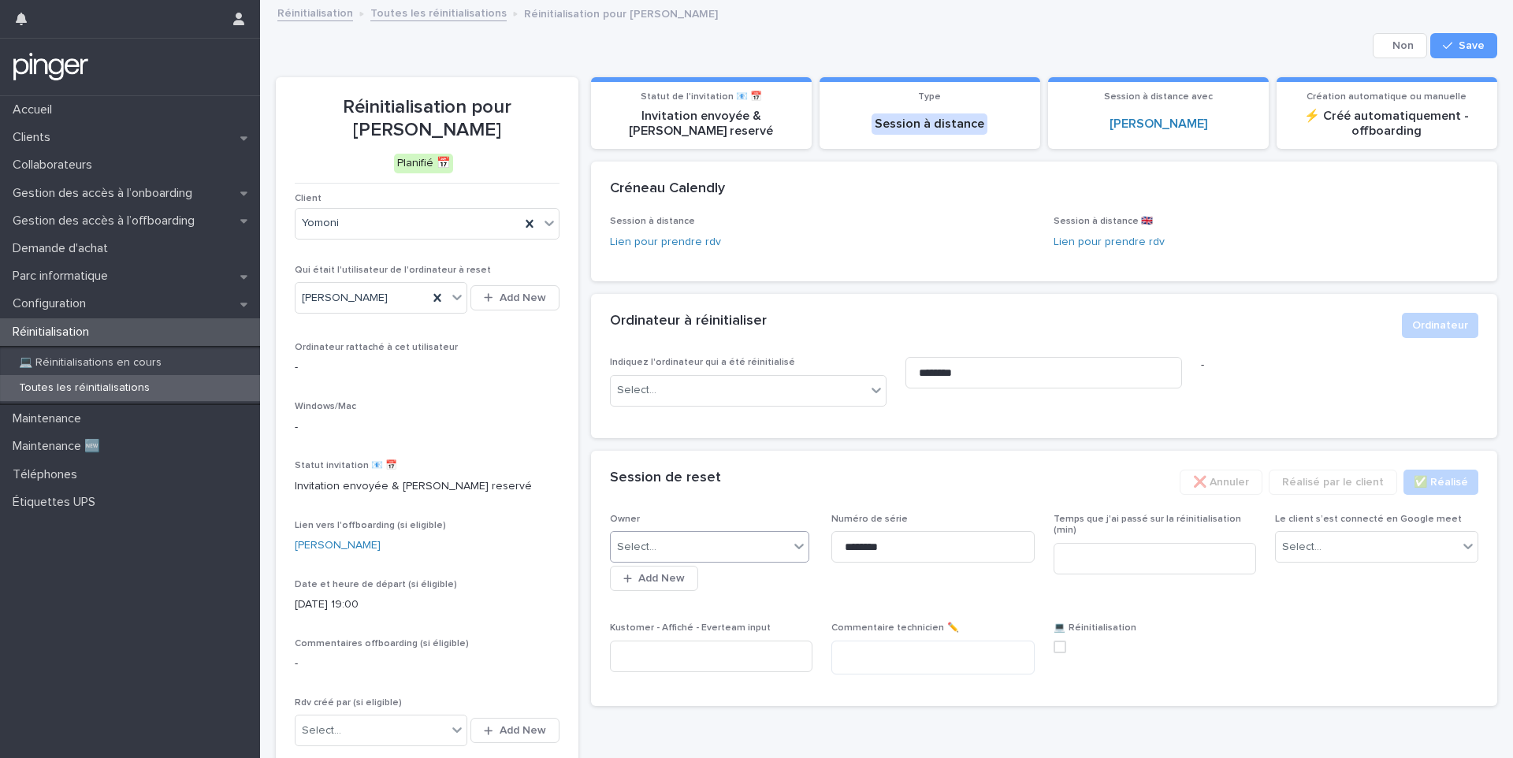
click at [729, 540] on div "Select..." at bounding box center [700, 547] width 179 height 26
type input "****"
click at [1464, 49] on span "Save" at bounding box center [1471, 45] width 26 height 11
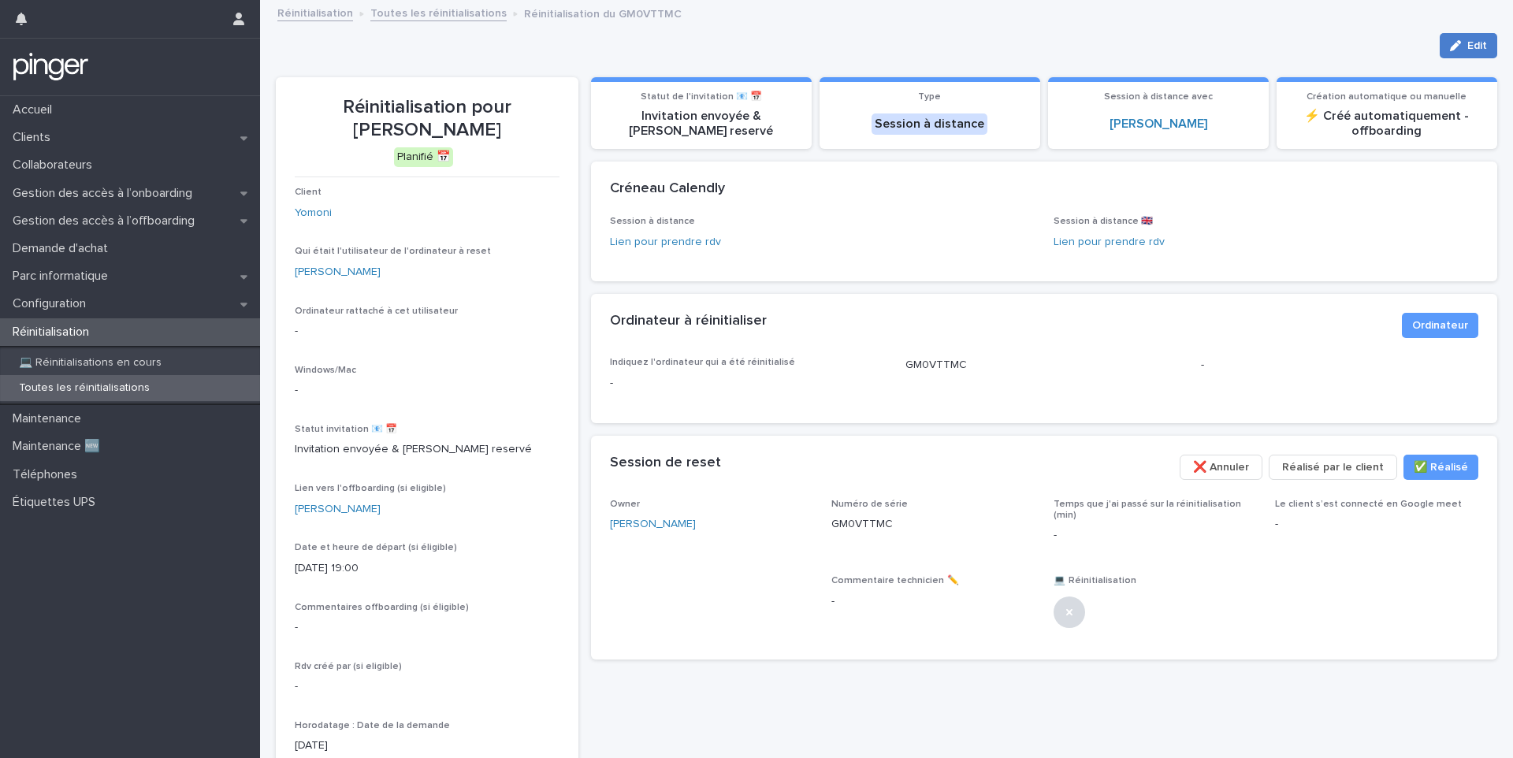
click at [1454, 44] on div "button" at bounding box center [1458, 45] width 17 height 11
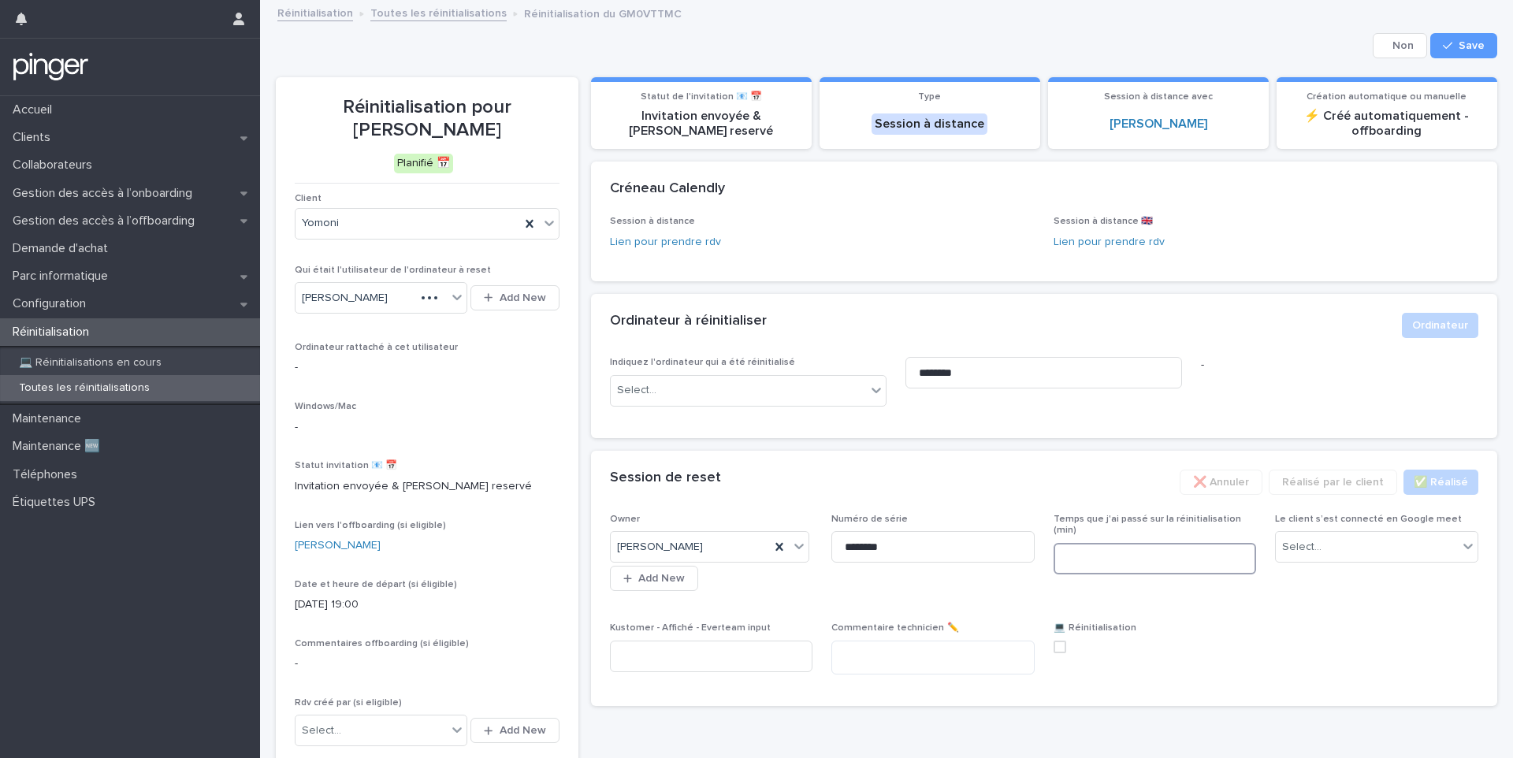
click at [1098, 557] on input at bounding box center [1154, 559] width 203 height 32
type input "**"
click at [1285, 539] on div "Select..." at bounding box center [1301, 547] width 39 height 17
click at [1055, 651] on span at bounding box center [1059, 647] width 13 height 13
click at [1443, 50] on div "button" at bounding box center [1451, 45] width 16 height 11
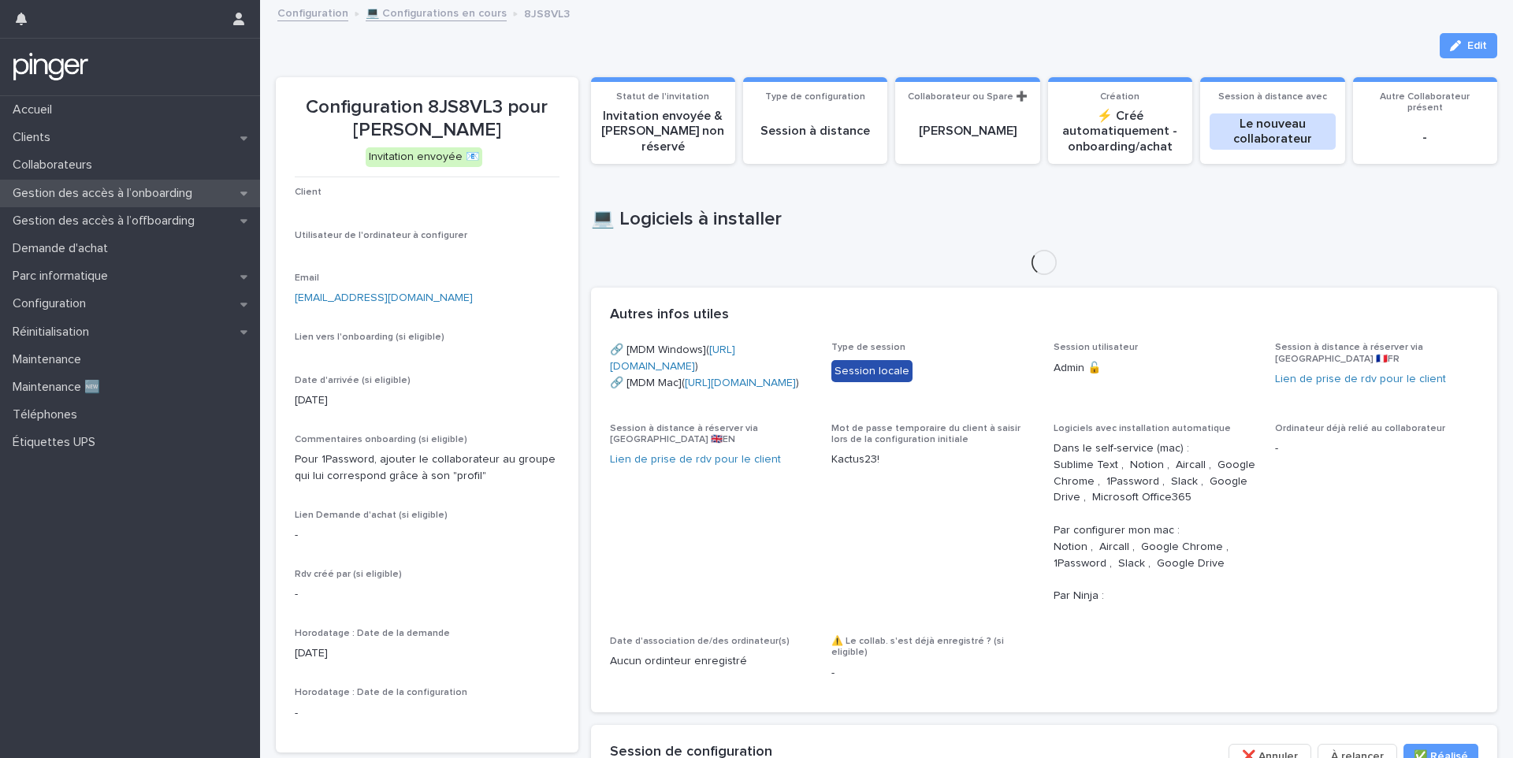
click at [151, 193] on p "Gestion des accès à l’onboarding" at bounding box center [105, 193] width 199 height 15
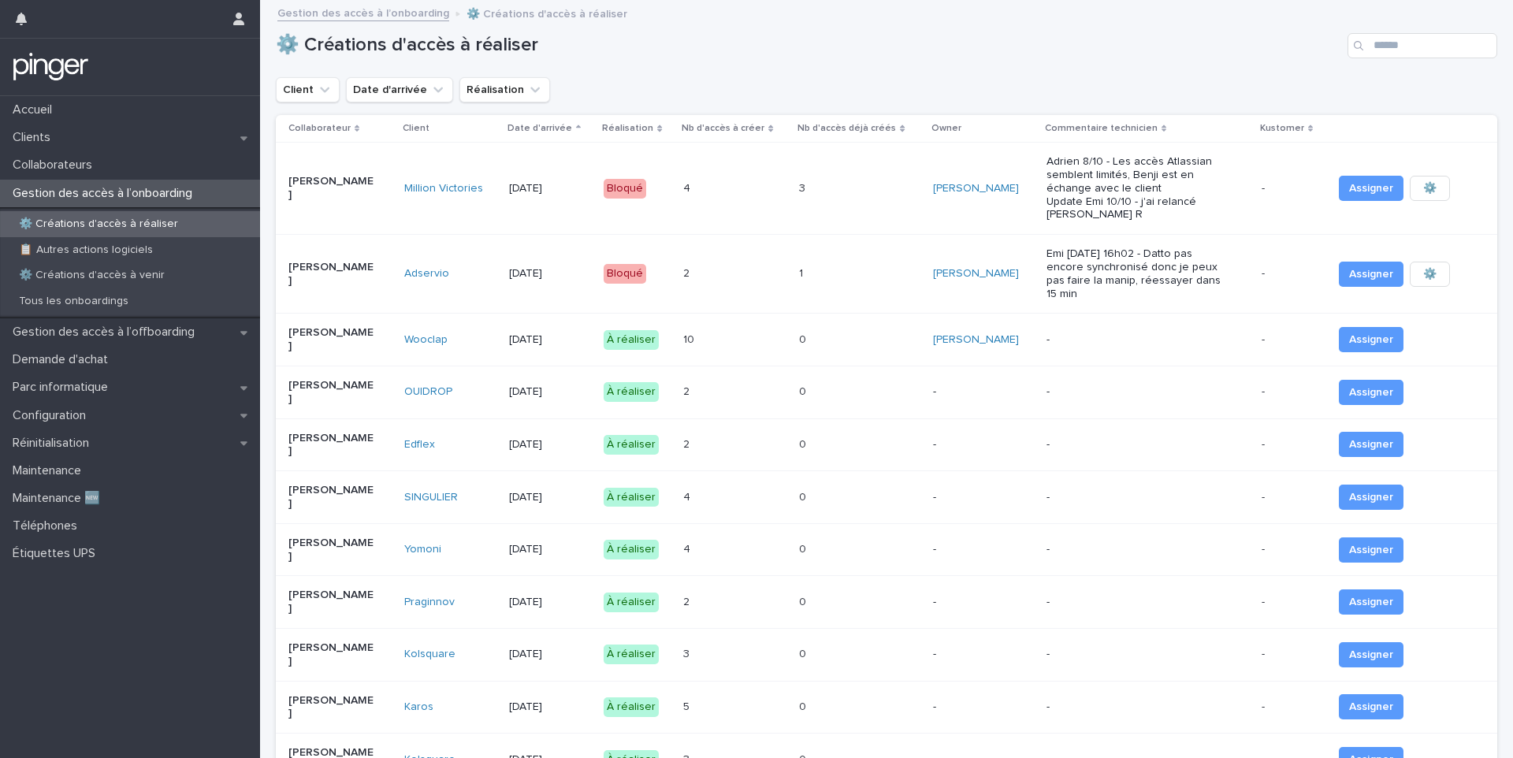
click at [751, 432] on div "2 2" at bounding box center [734, 445] width 103 height 26
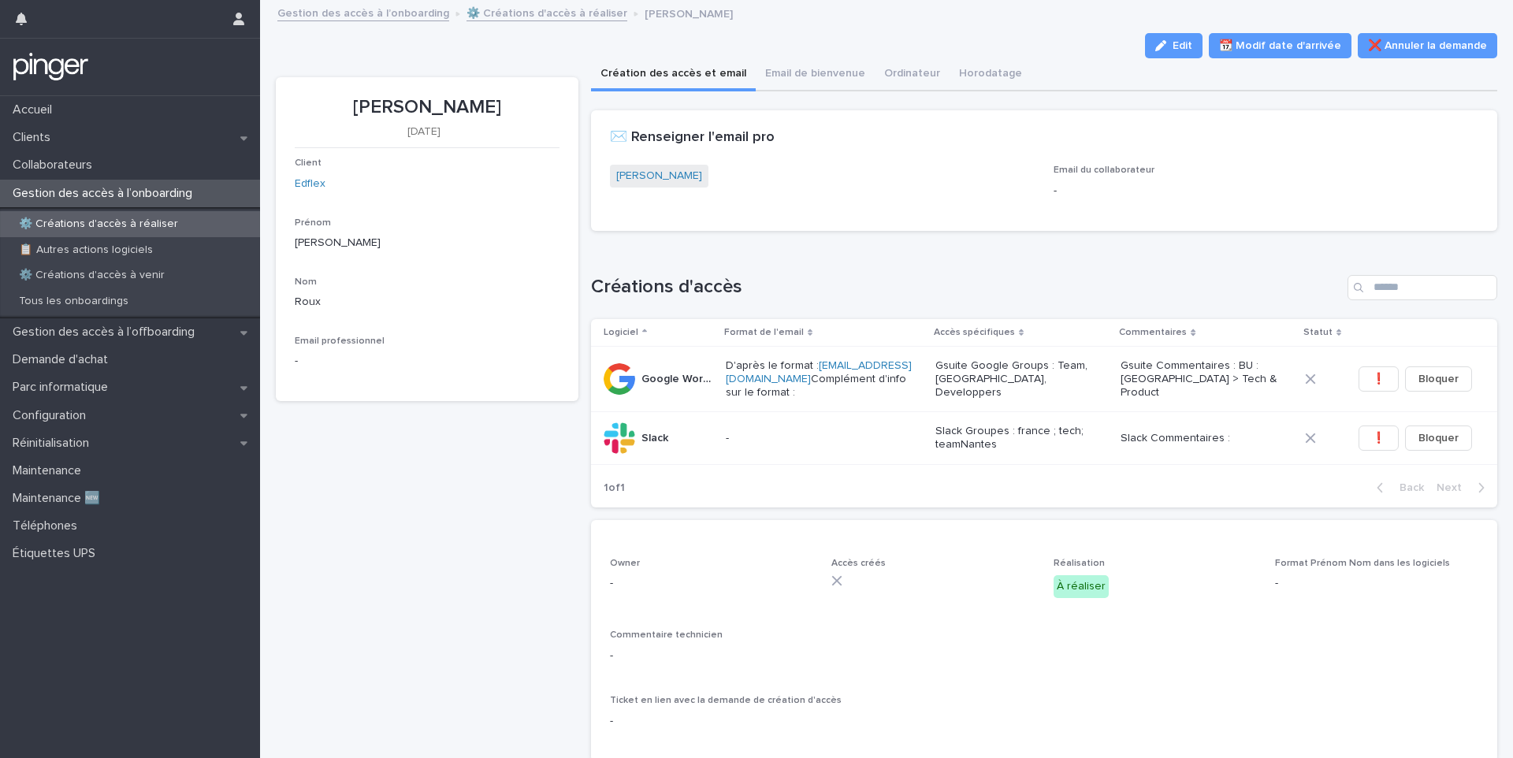
click at [186, 231] on div "⚙️ Créations d'accès à réaliser" at bounding box center [130, 224] width 260 height 26
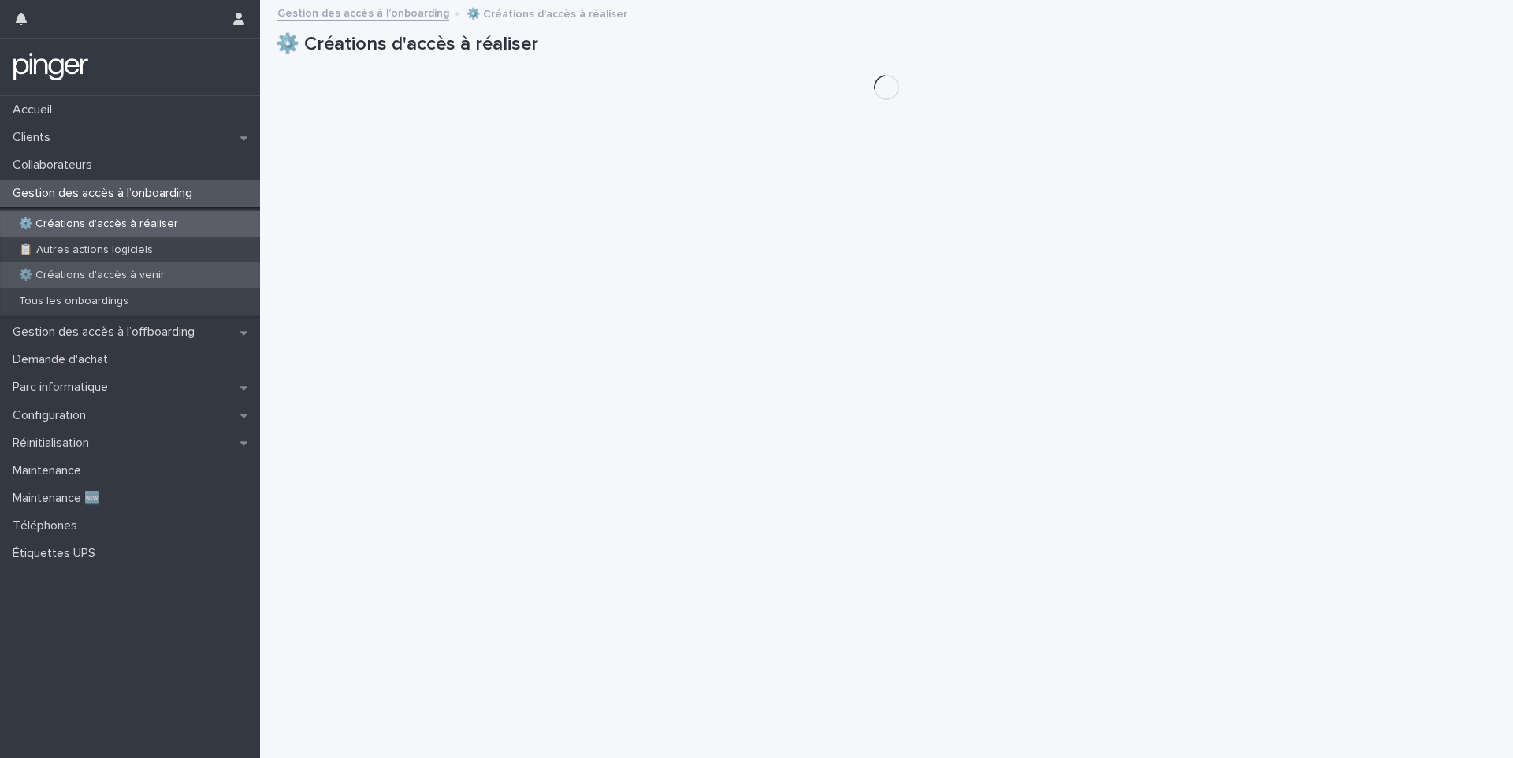
click at [135, 277] on p "⚙️ Créations d'accès à venir" at bounding box center [91, 275] width 171 height 13
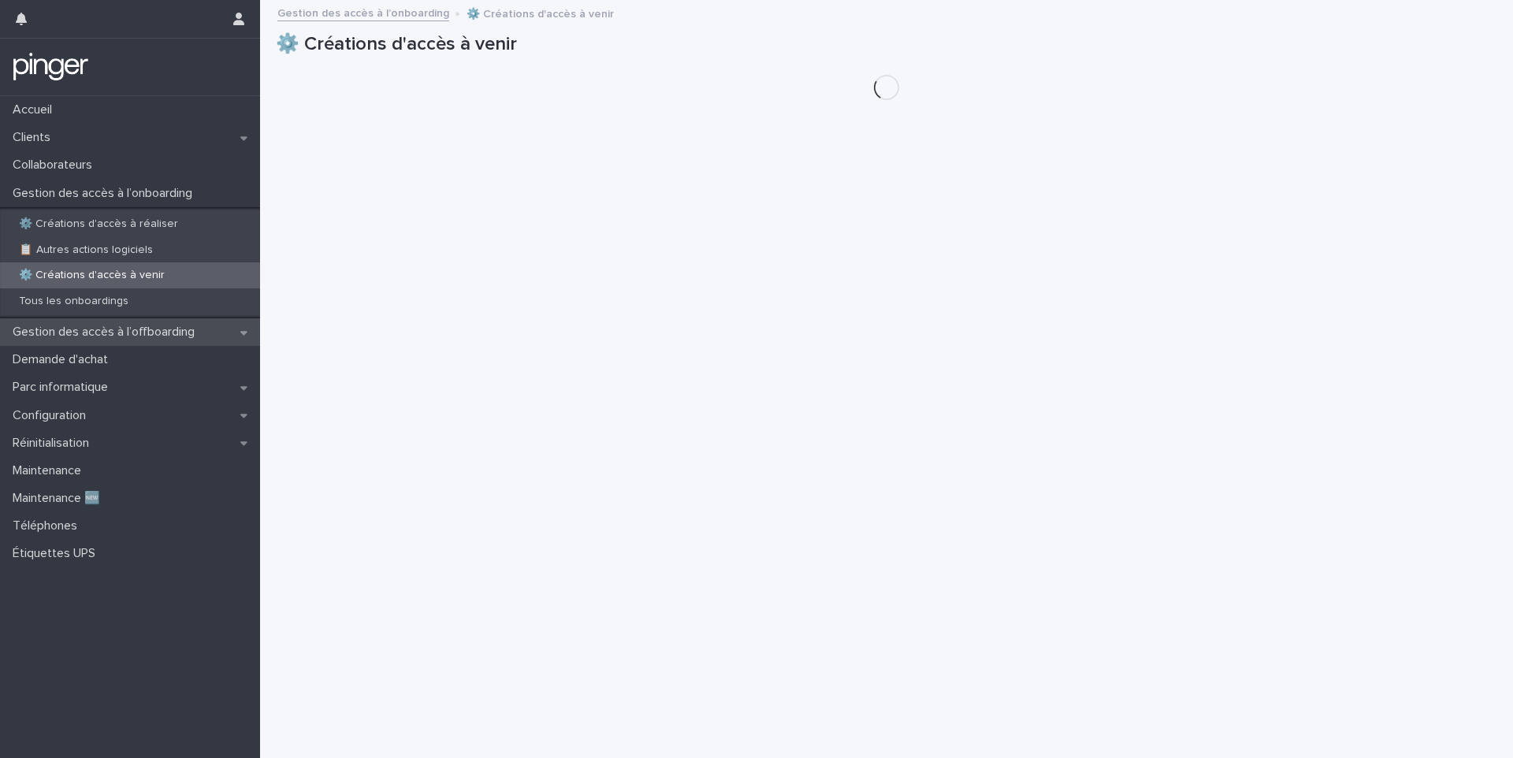
click at [121, 336] on p "Gestion des accès à l’offboarding" at bounding box center [106, 332] width 201 height 15
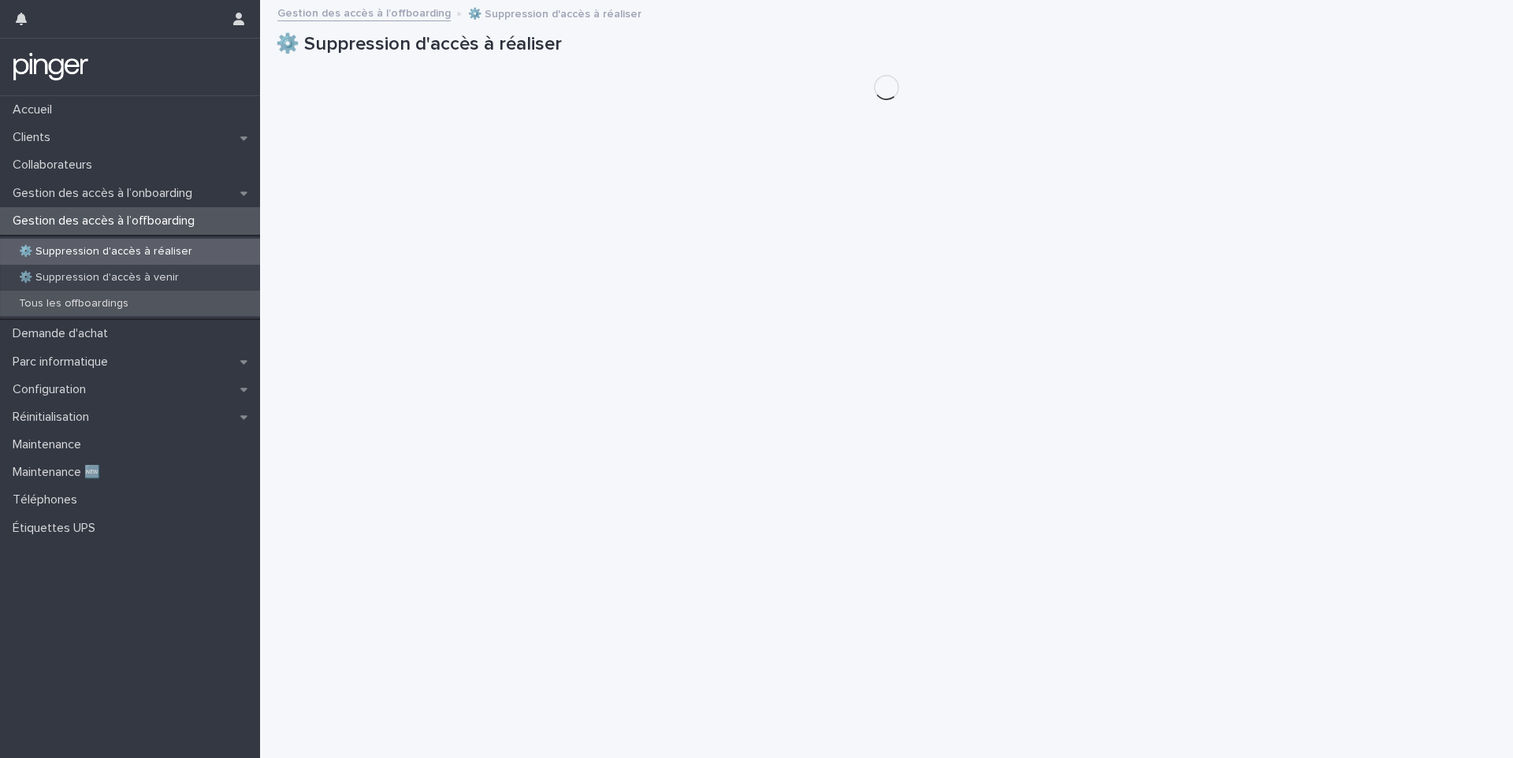
click at [106, 309] on p "Tous les offboardings" at bounding box center [73, 303] width 135 height 13
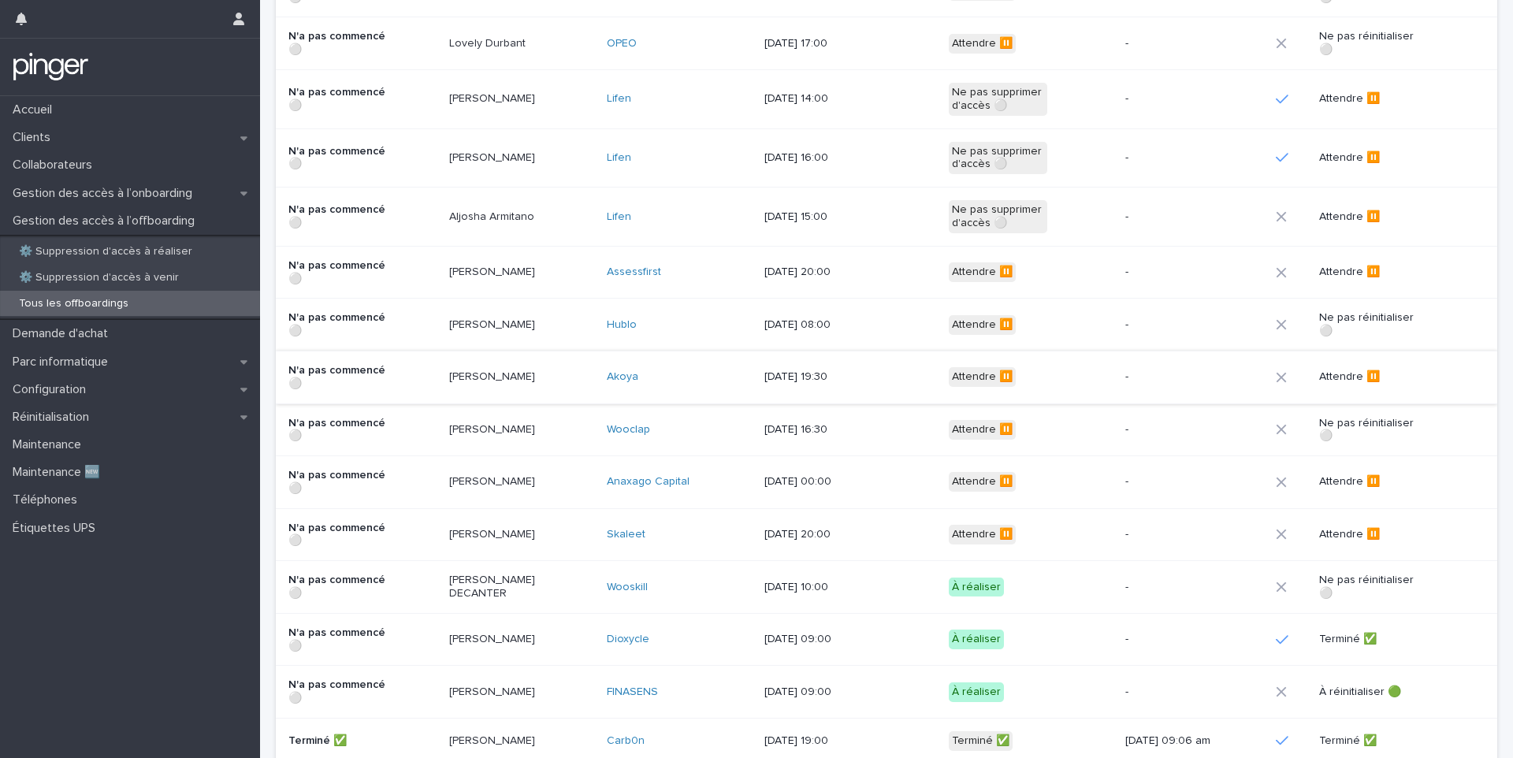
scroll to position [669, 0]
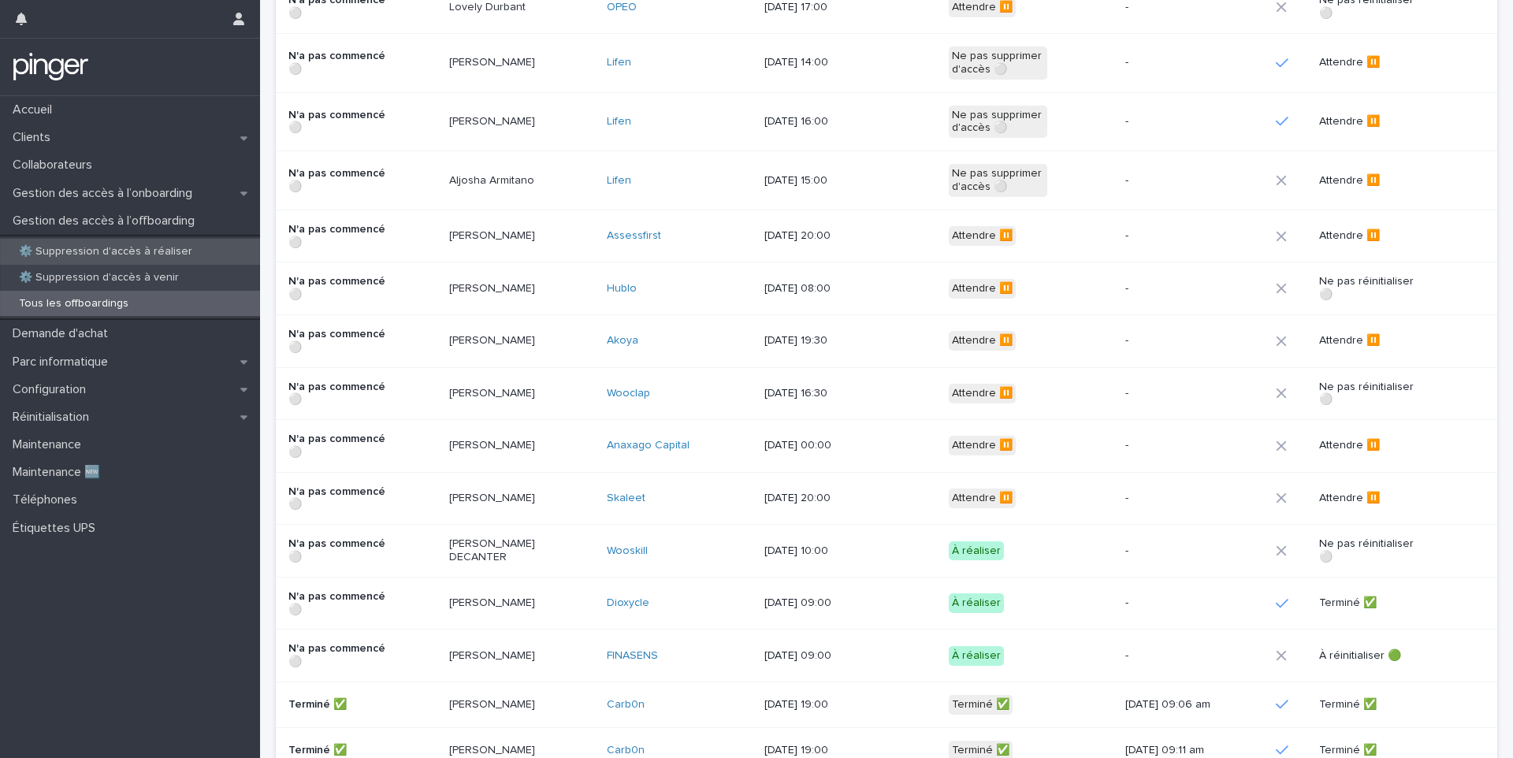
click at [64, 255] on p "⚙️ Suppression d'accès à réaliser" at bounding box center [105, 251] width 199 height 13
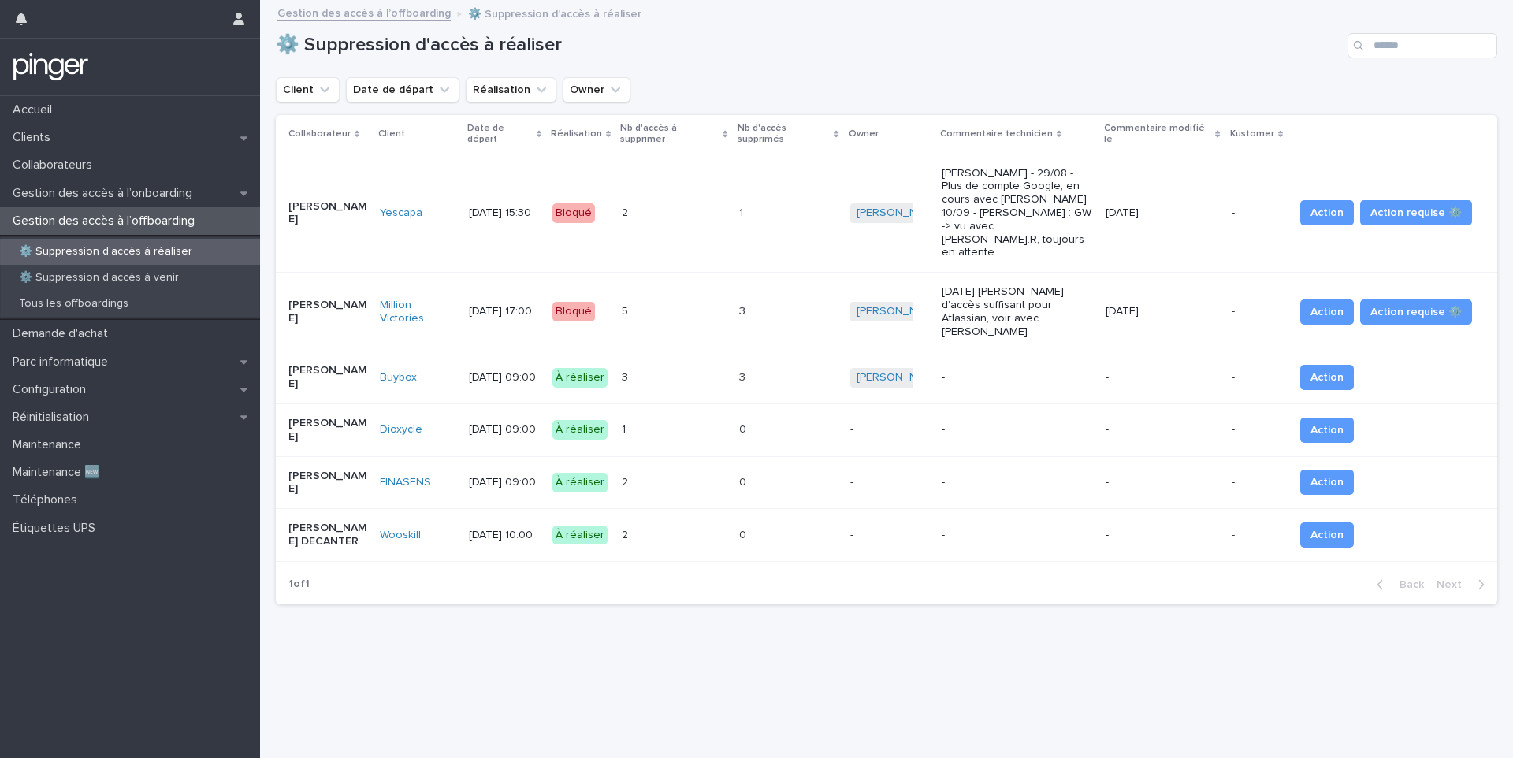
click at [801, 470] on div "0 0" at bounding box center [788, 483] width 98 height 26
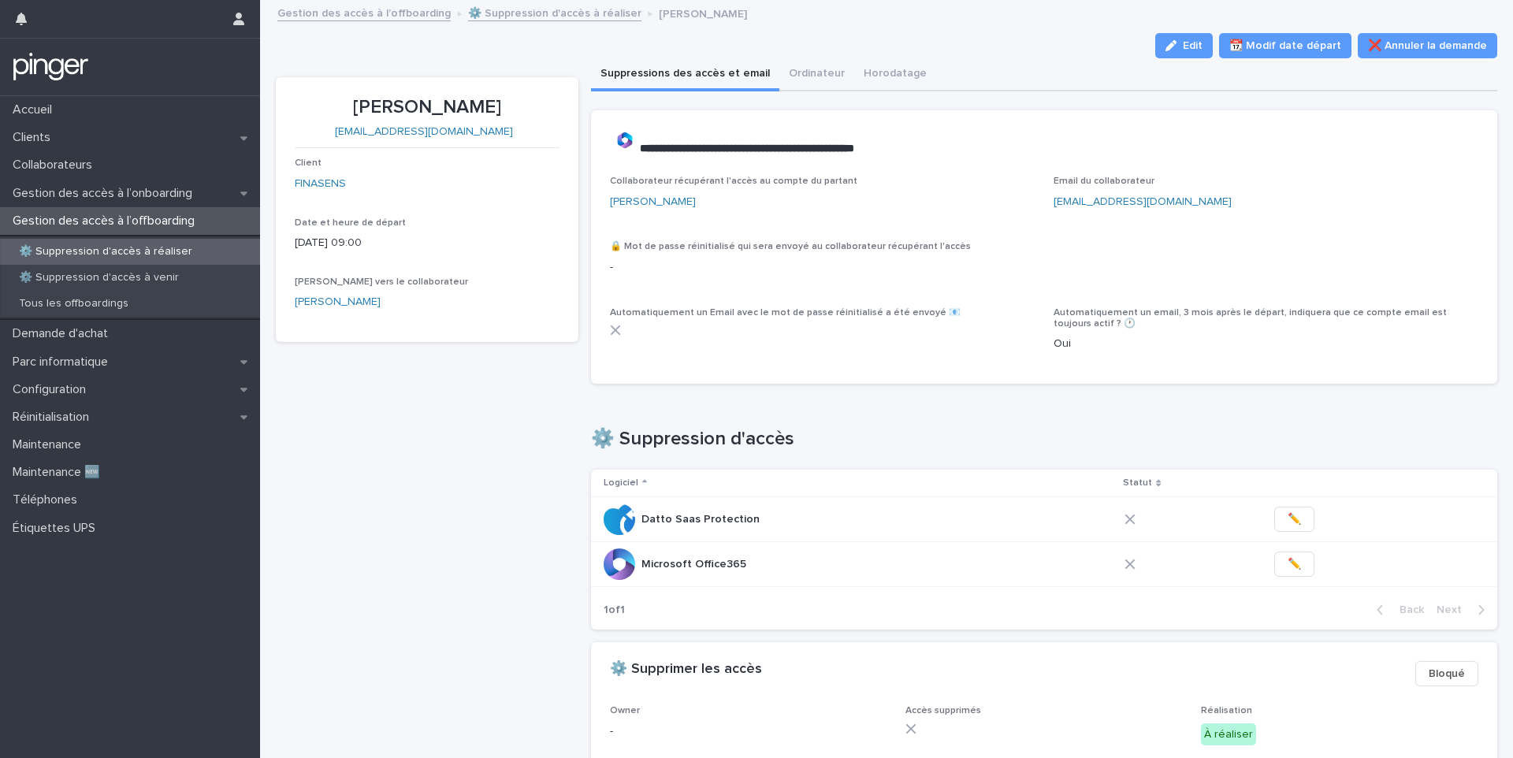
click at [407, 108] on p "[PERSON_NAME]" at bounding box center [427, 107] width 265 height 23
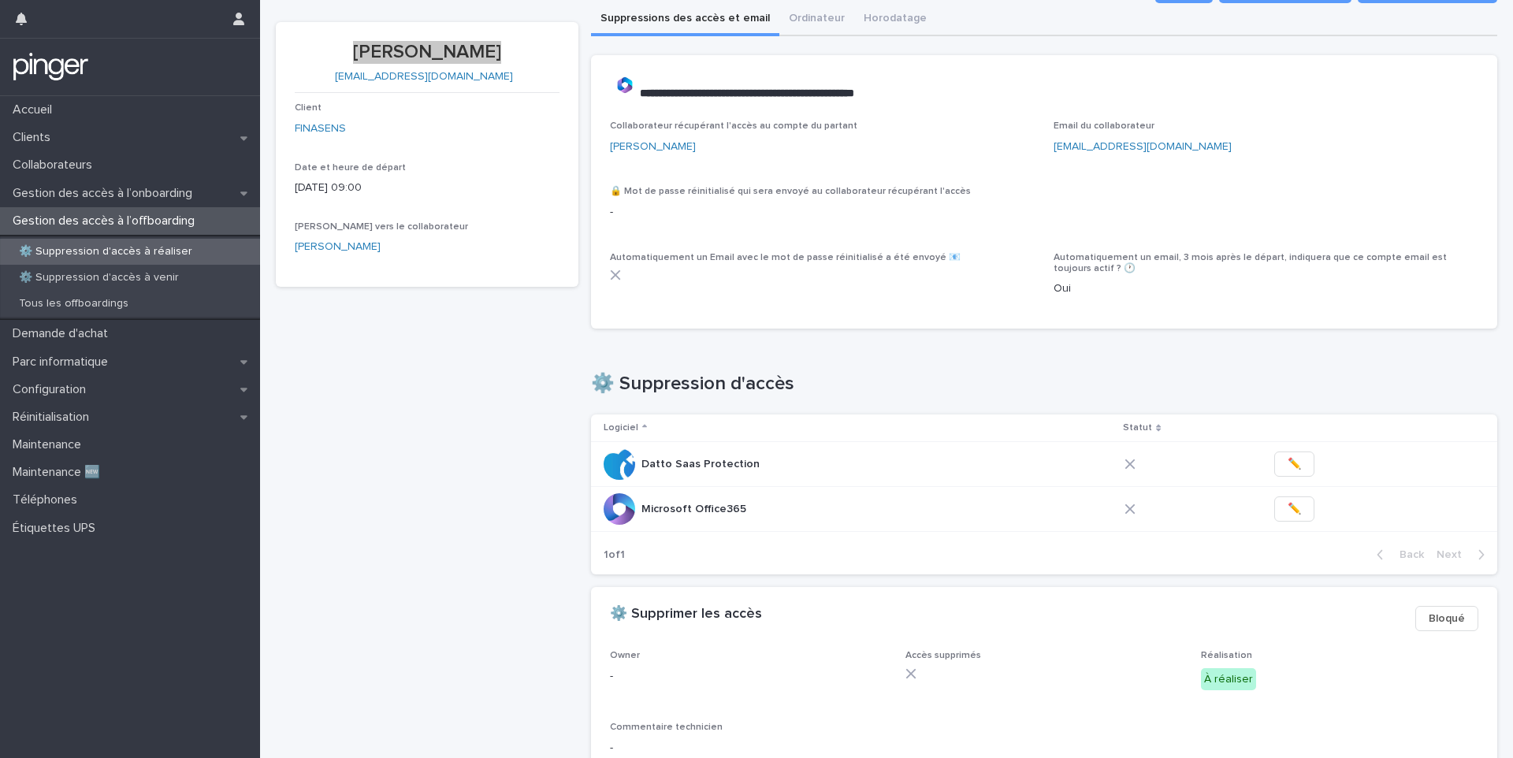
scroll to position [5, 0]
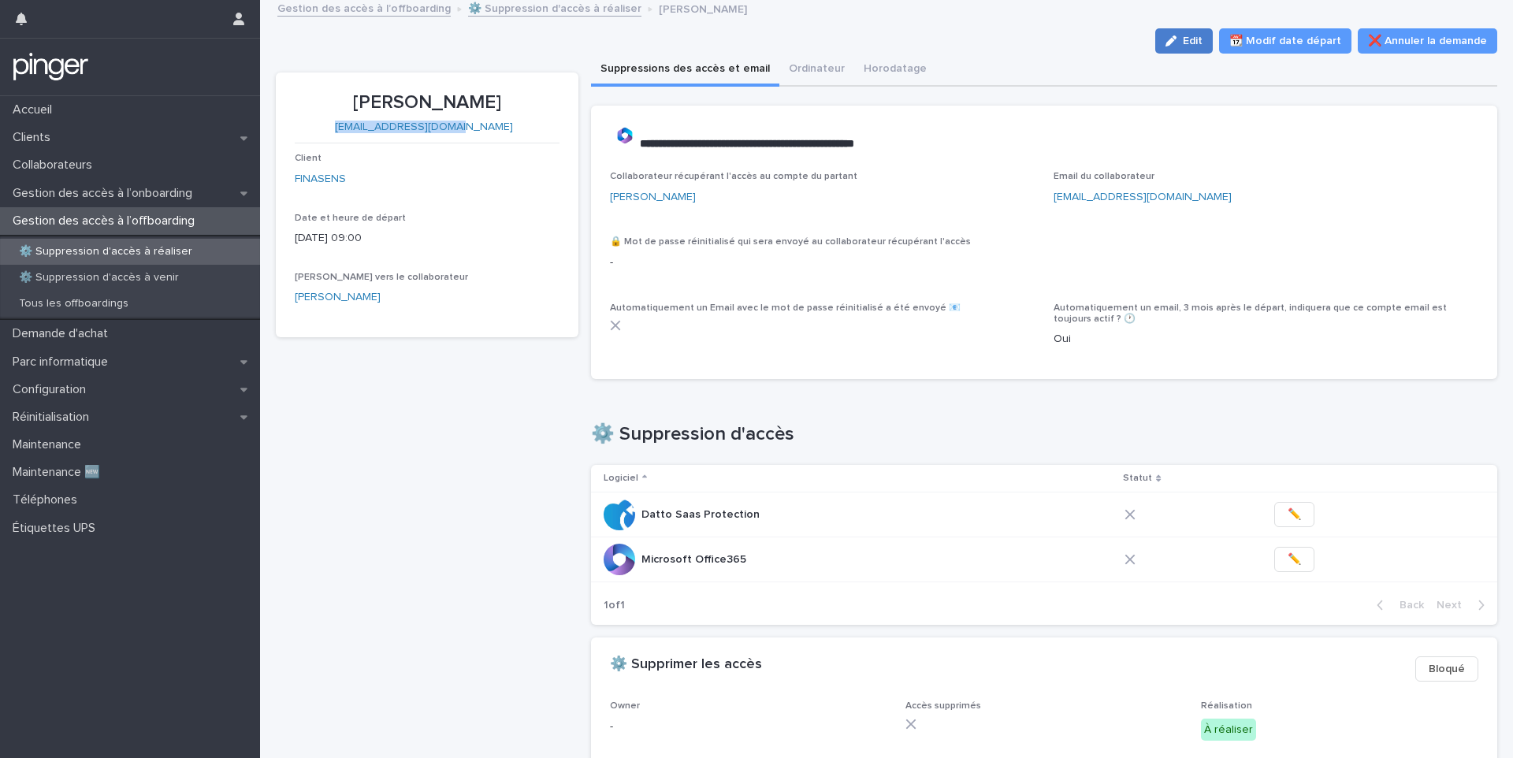
click at [1172, 39] on icon "button" at bounding box center [1170, 40] width 11 height 11
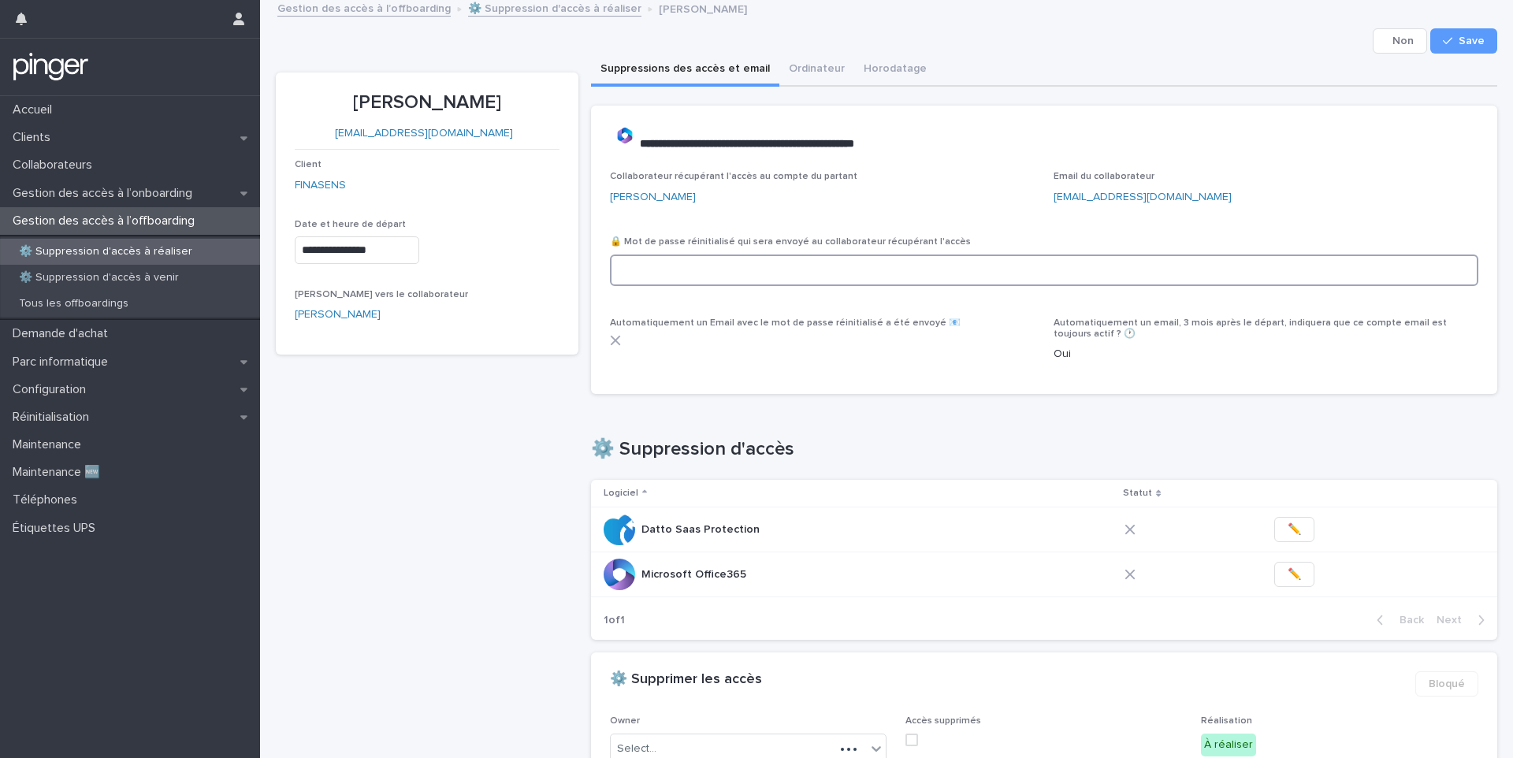
click at [684, 269] on input at bounding box center [1044, 270] width 869 height 32
paste input "**********"
type input "**********"
click at [1439, 50] on button "Save" at bounding box center [1463, 40] width 67 height 25
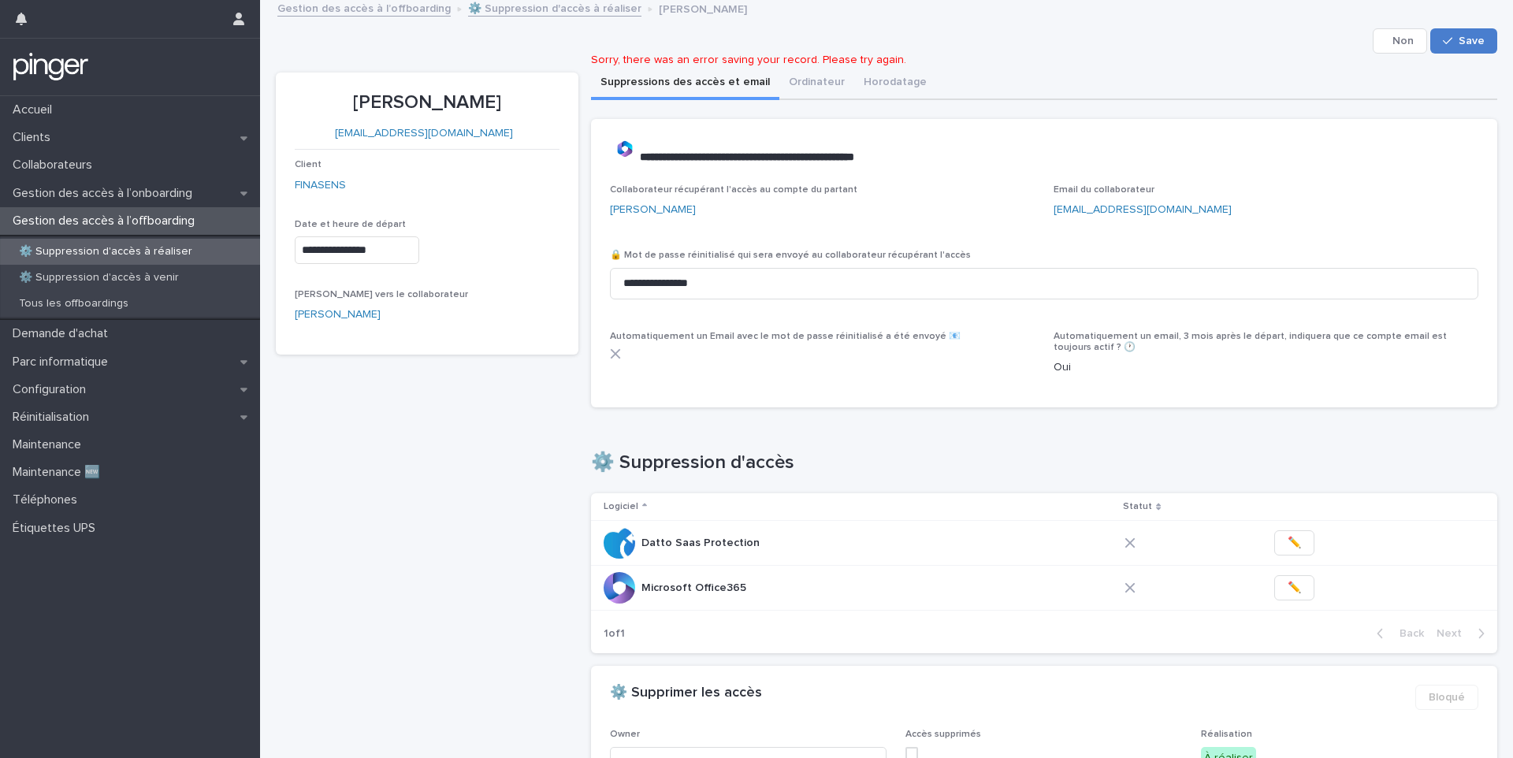
click at [1454, 29] on button "Save" at bounding box center [1463, 40] width 67 height 25
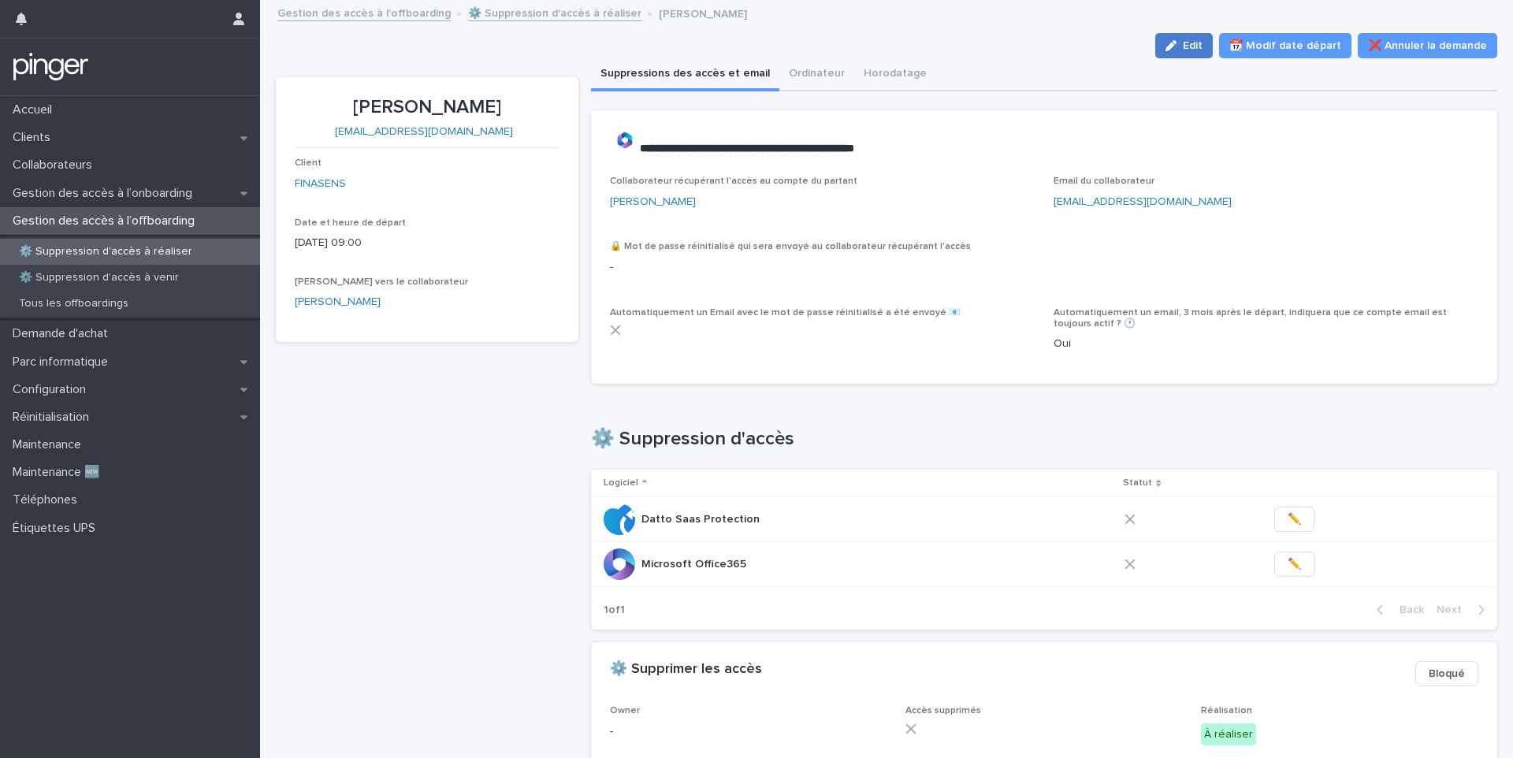
click at [1170, 49] on icon "button" at bounding box center [1170, 45] width 11 height 11
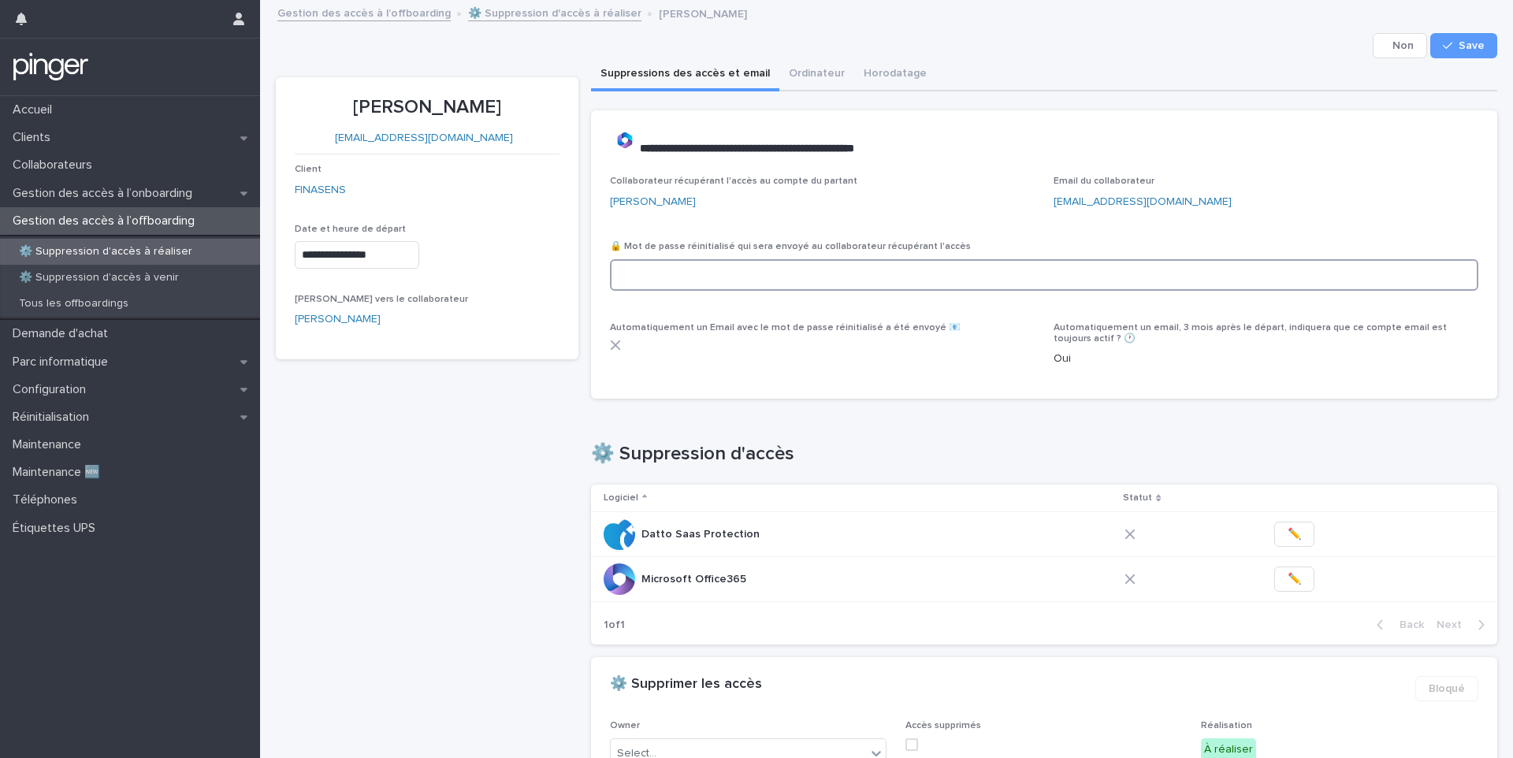
click at [704, 270] on input at bounding box center [1044, 275] width 869 height 32
paste input "**********"
type input "**********"
click at [1439, 38] on button "Save" at bounding box center [1463, 45] width 67 height 25
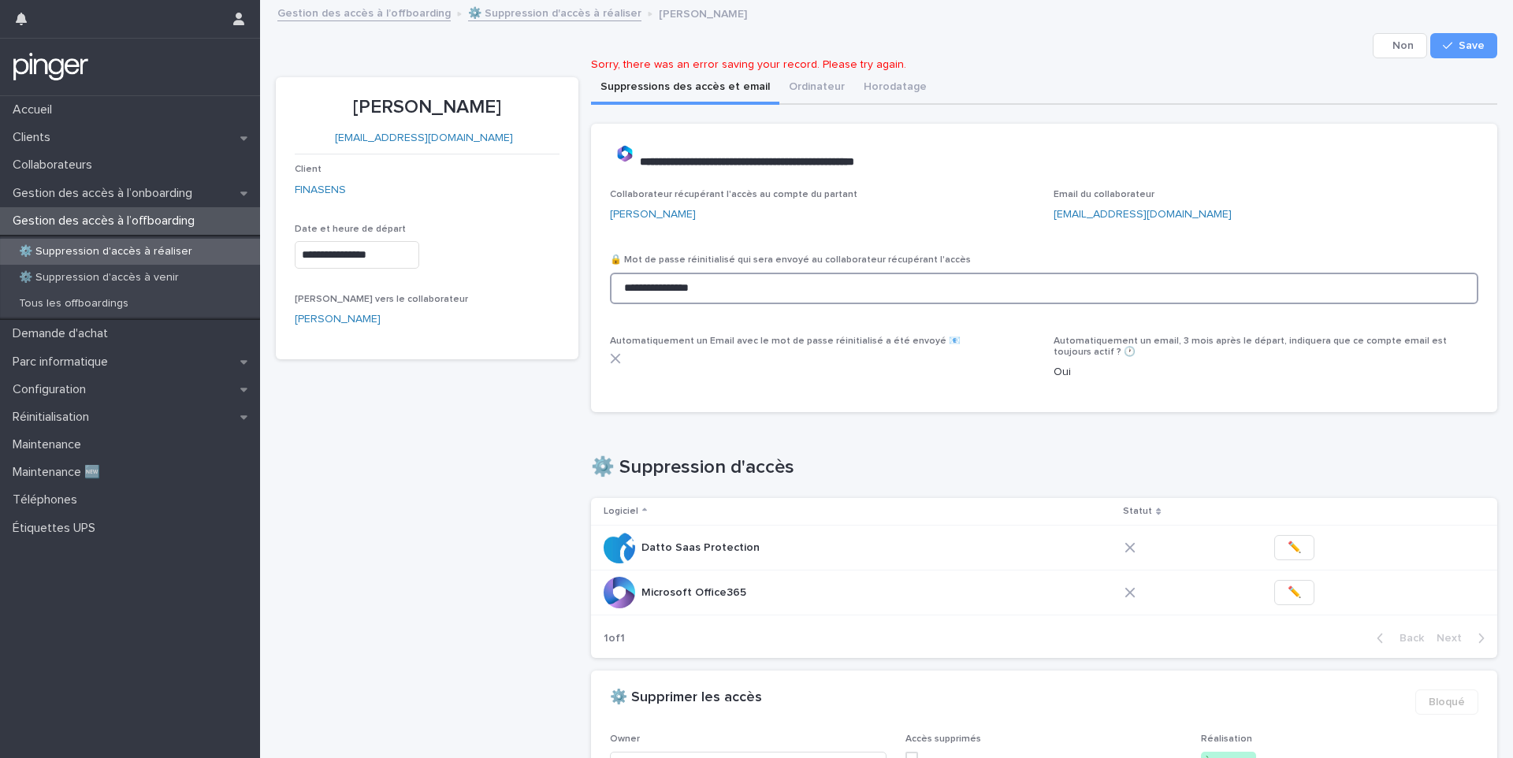
click at [765, 296] on input "**********" at bounding box center [1044, 289] width 869 height 32
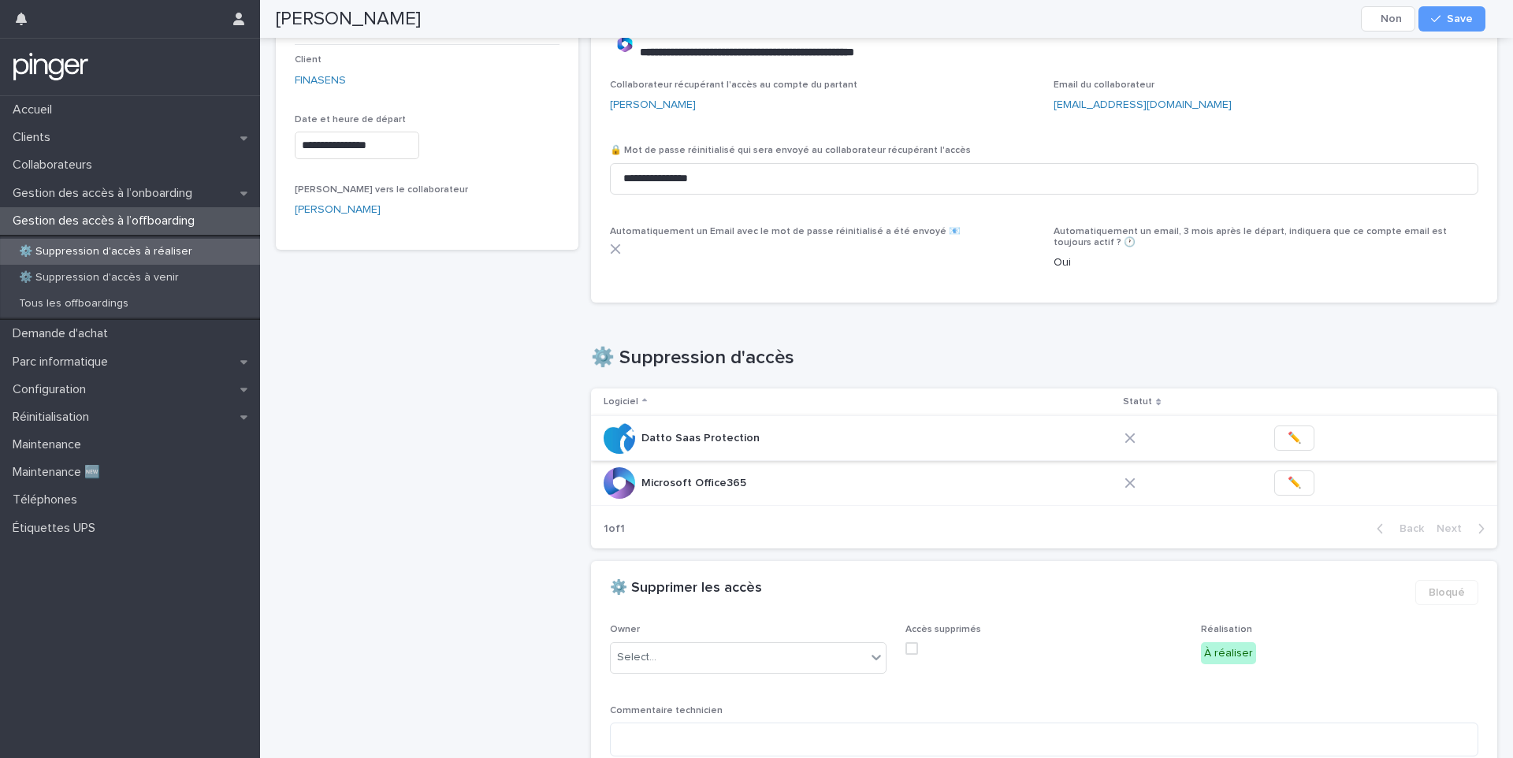
click at [1287, 444] on span "✏️" at bounding box center [1293, 438] width 13 height 16
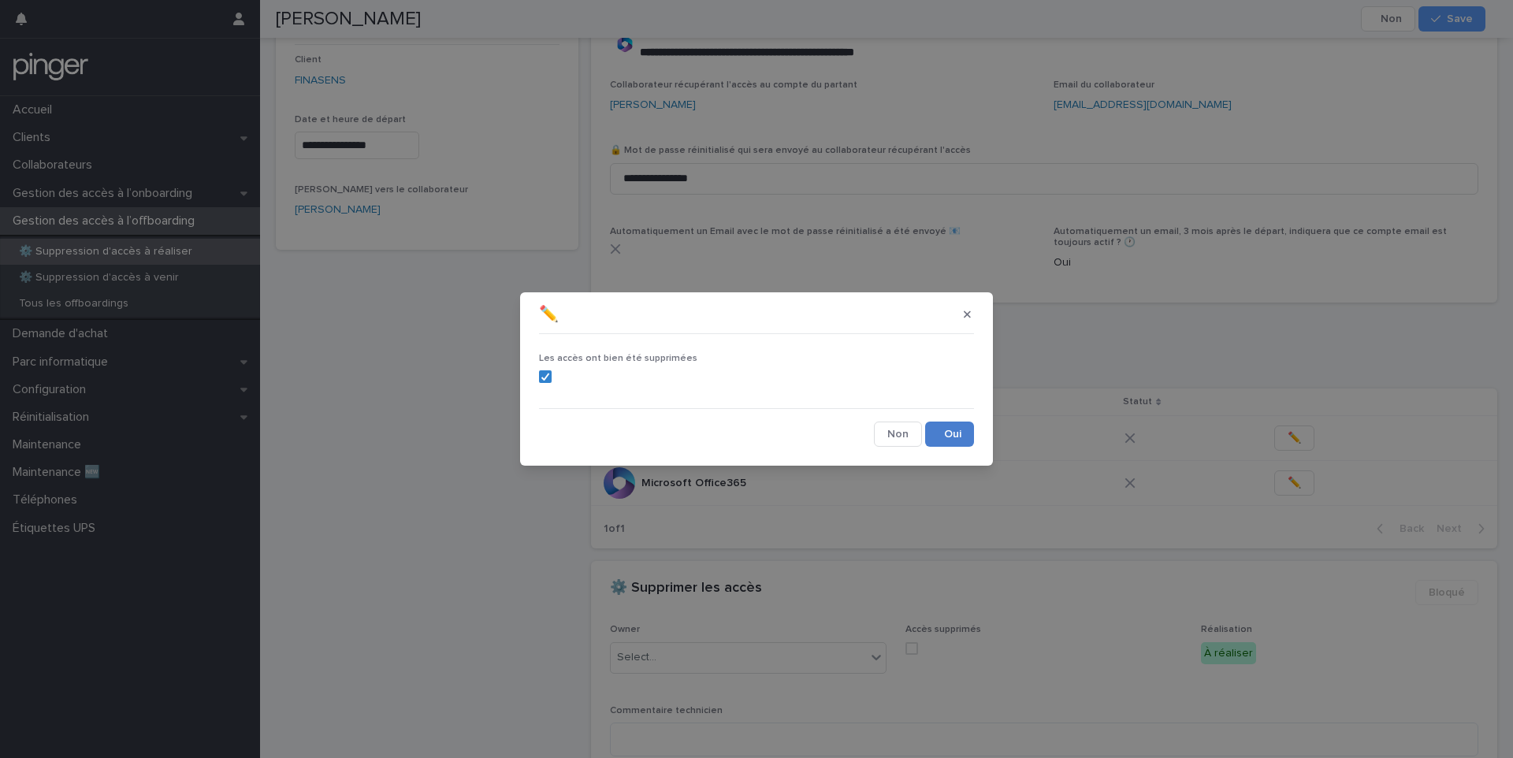
click at [944, 434] on button "Save" at bounding box center [949, 434] width 49 height 25
click at [956, 322] on button "button" at bounding box center [967, 314] width 26 height 25
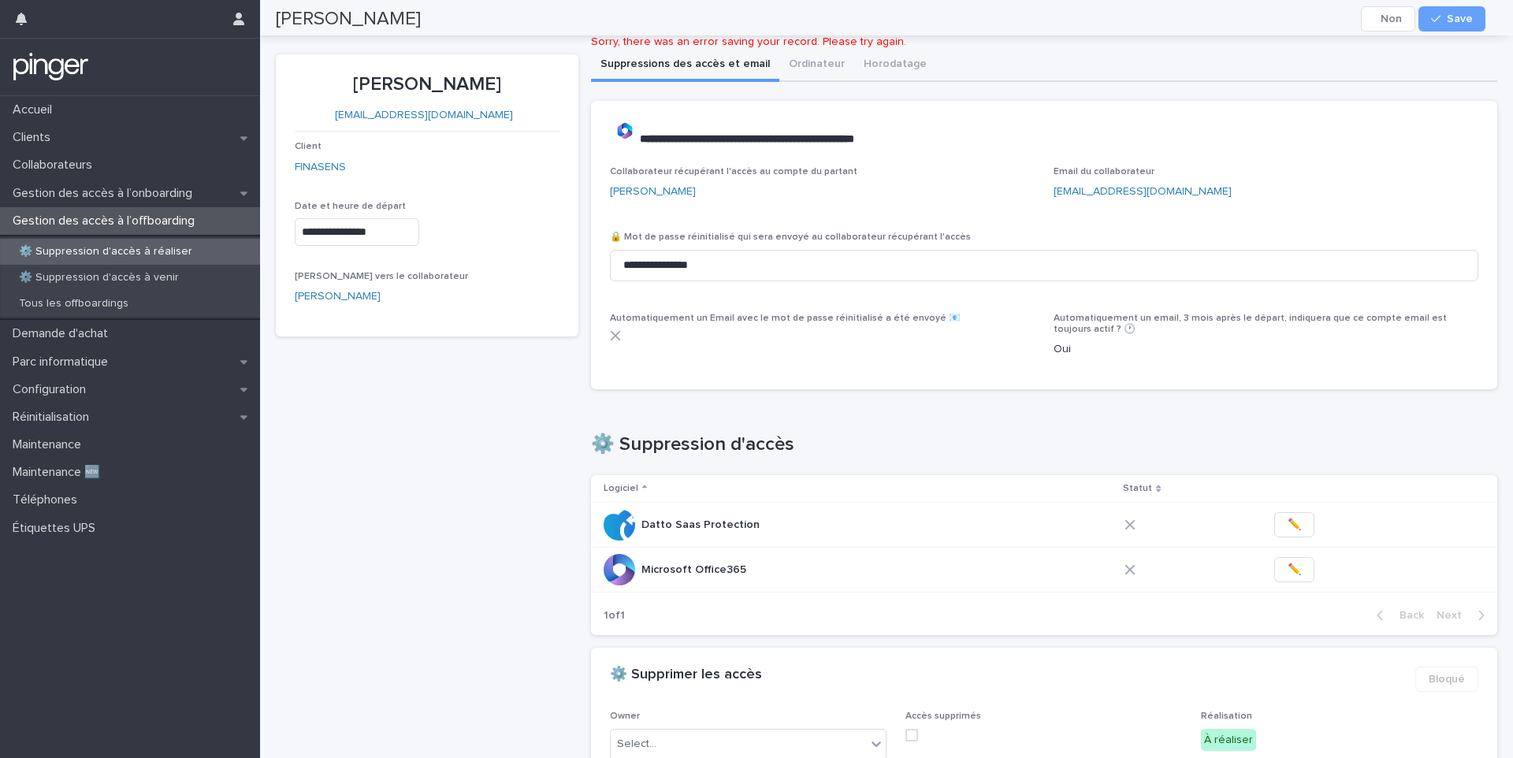
scroll to position [0, 0]
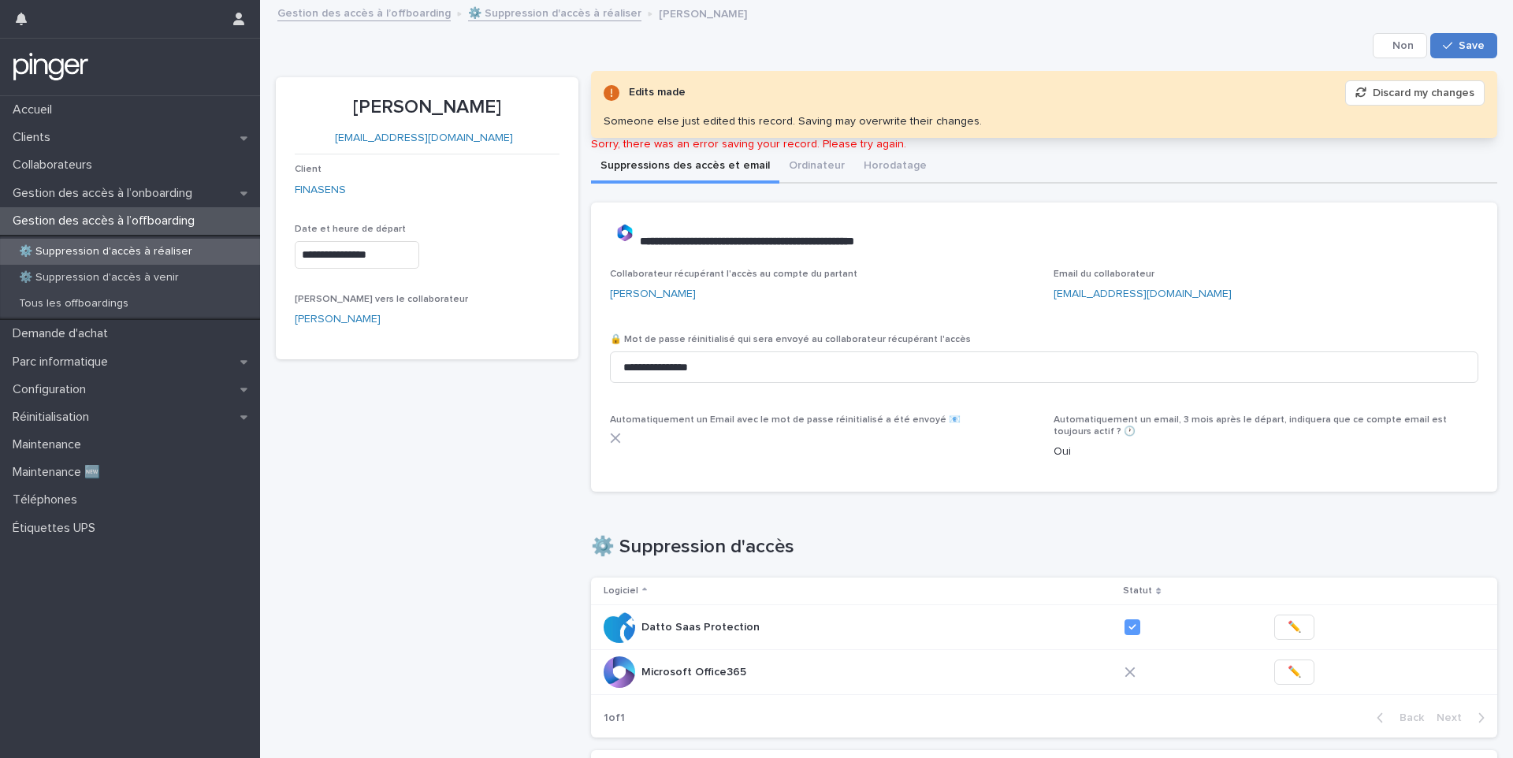
click at [1458, 50] on span "Save" at bounding box center [1471, 45] width 26 height 11
click at [1443, 43] on icon "button" at bounding box center [1447, 45] width 9 height 7
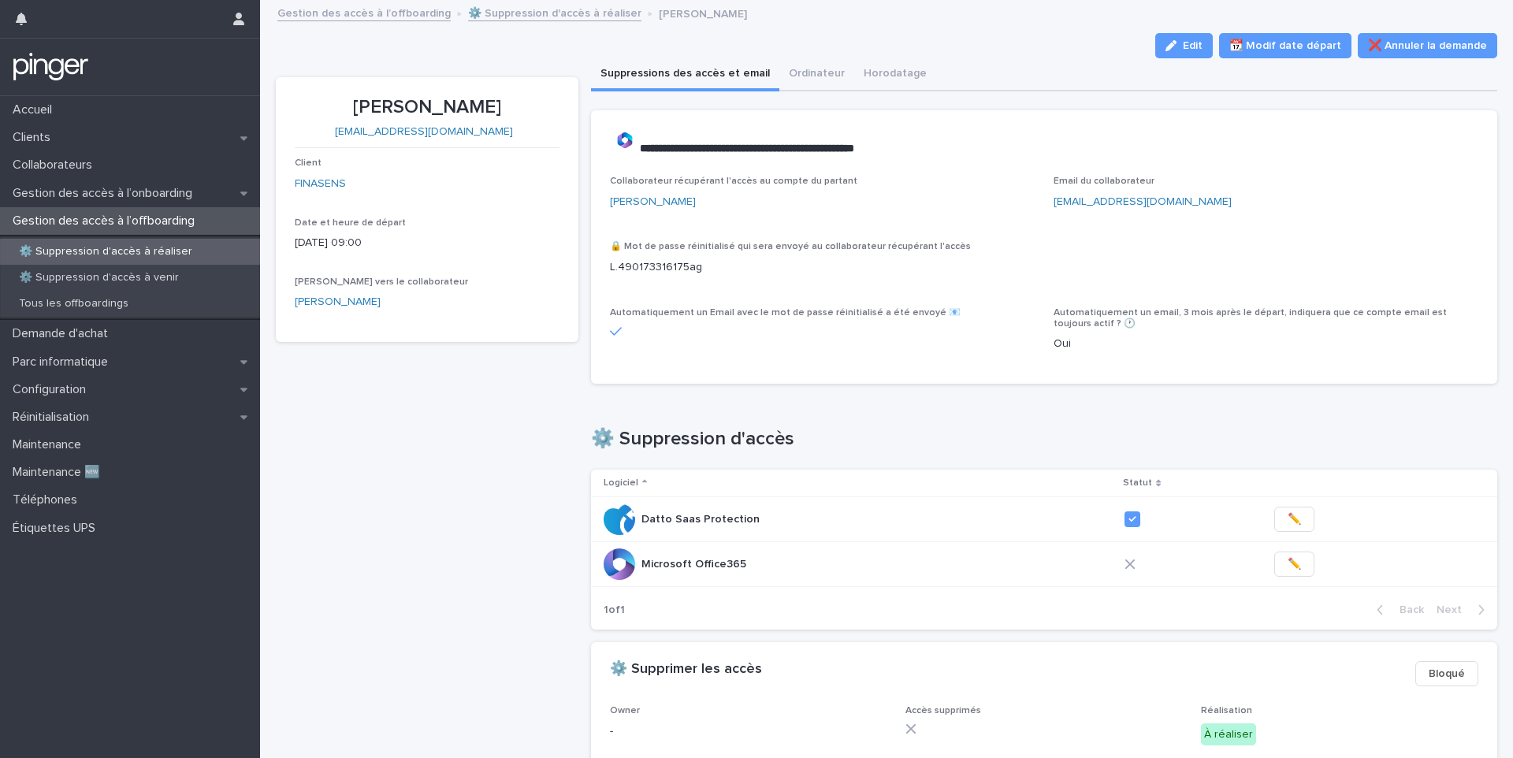
click at [665, 269] on p "L.490173316175ag" at bounding box center [1044, 267] width 869 height 17
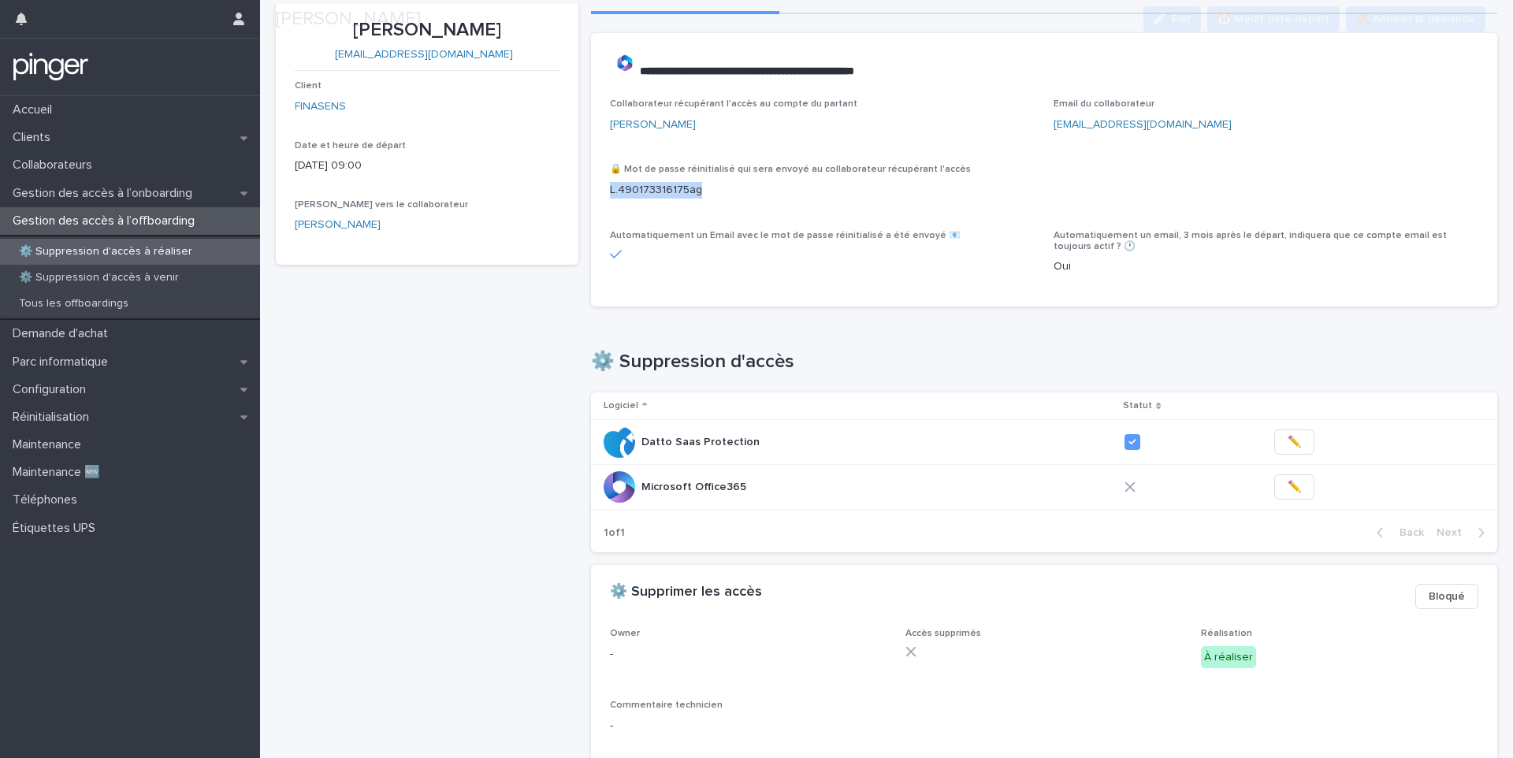
scroll to position [80, 0]
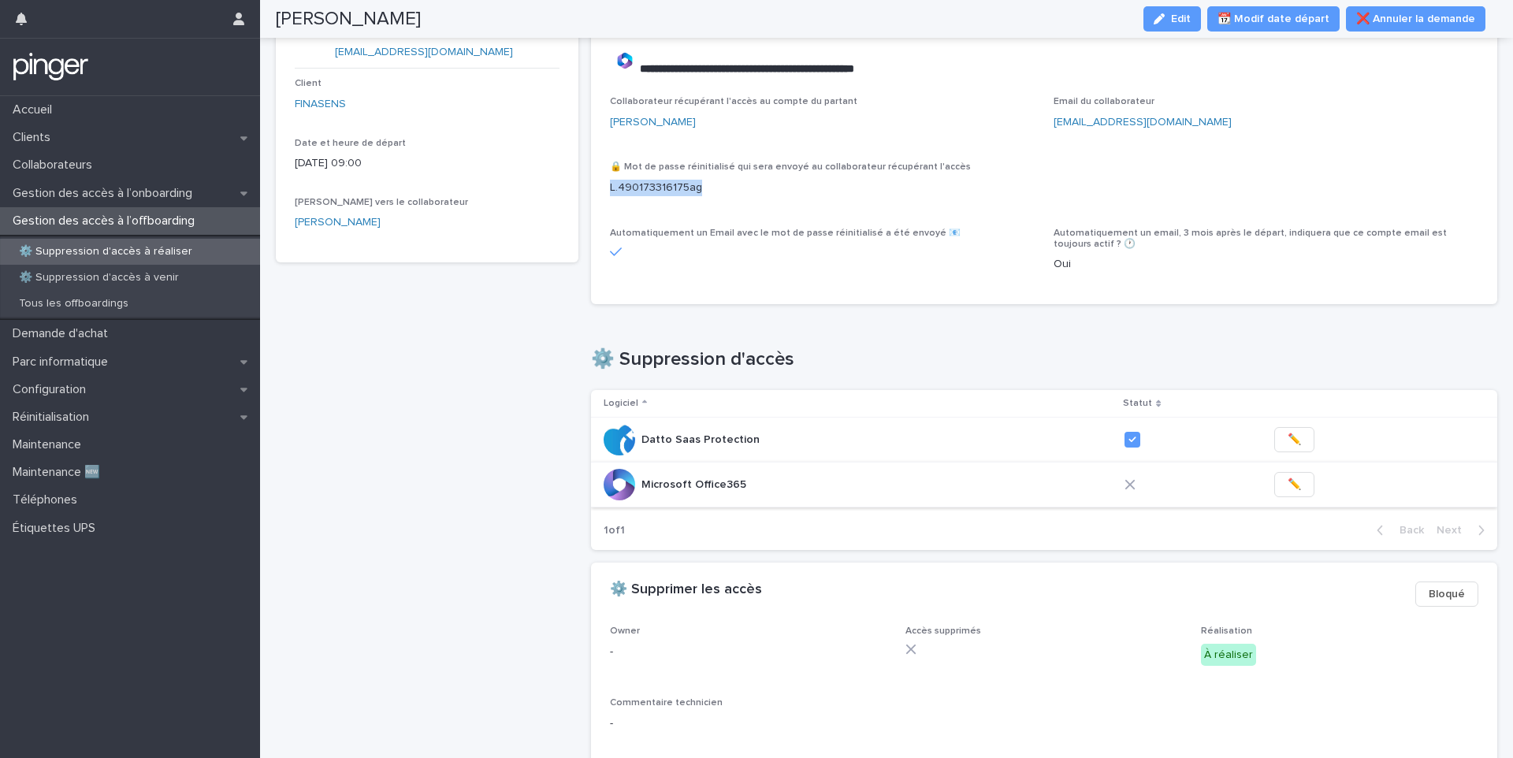
click at [1287, 488] on span "✏️" at bounding box center [1293, 485] width 13 height 16
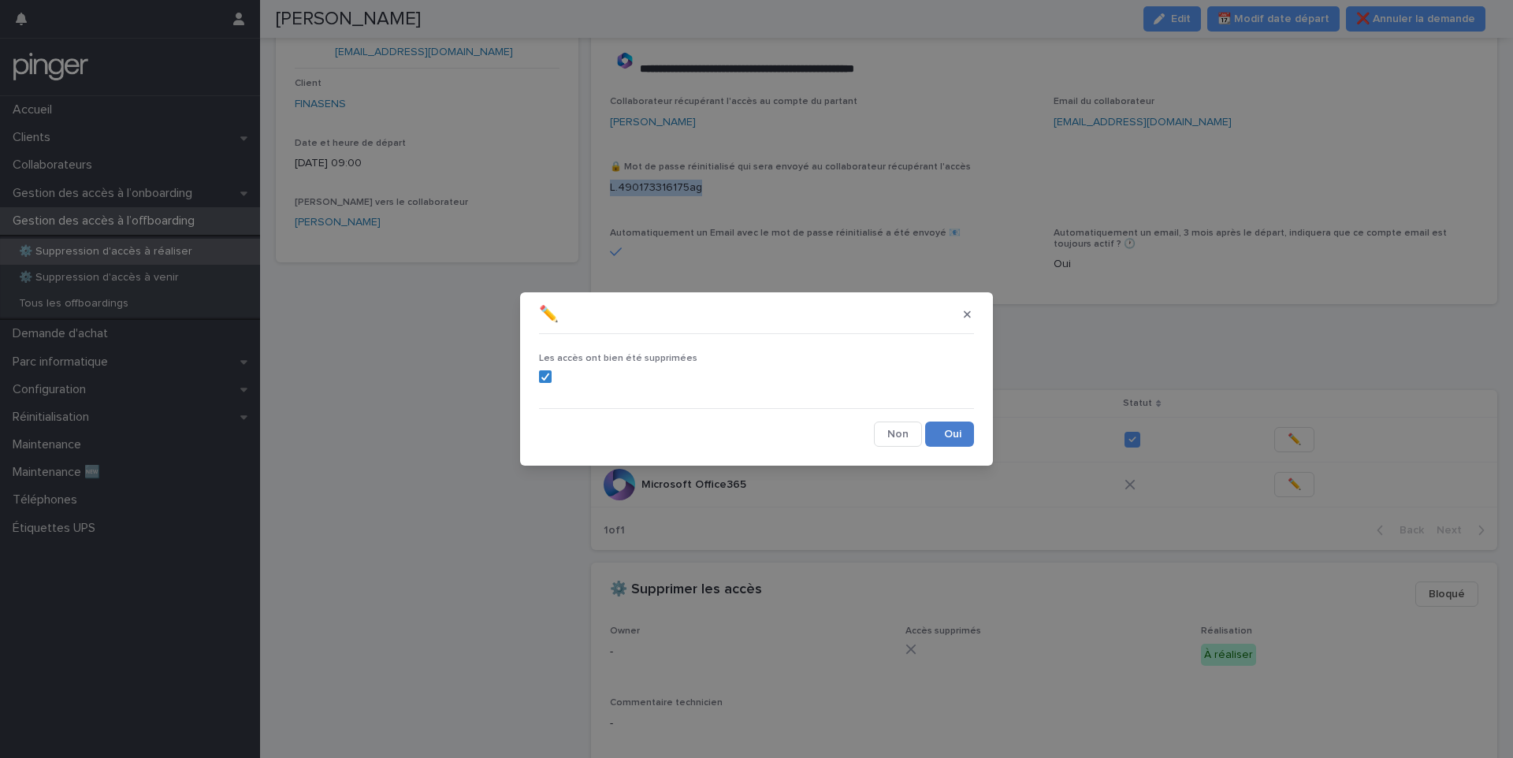
click at [938, 436] on button "Save" at bounding box center [949, 434] width 49 height 25
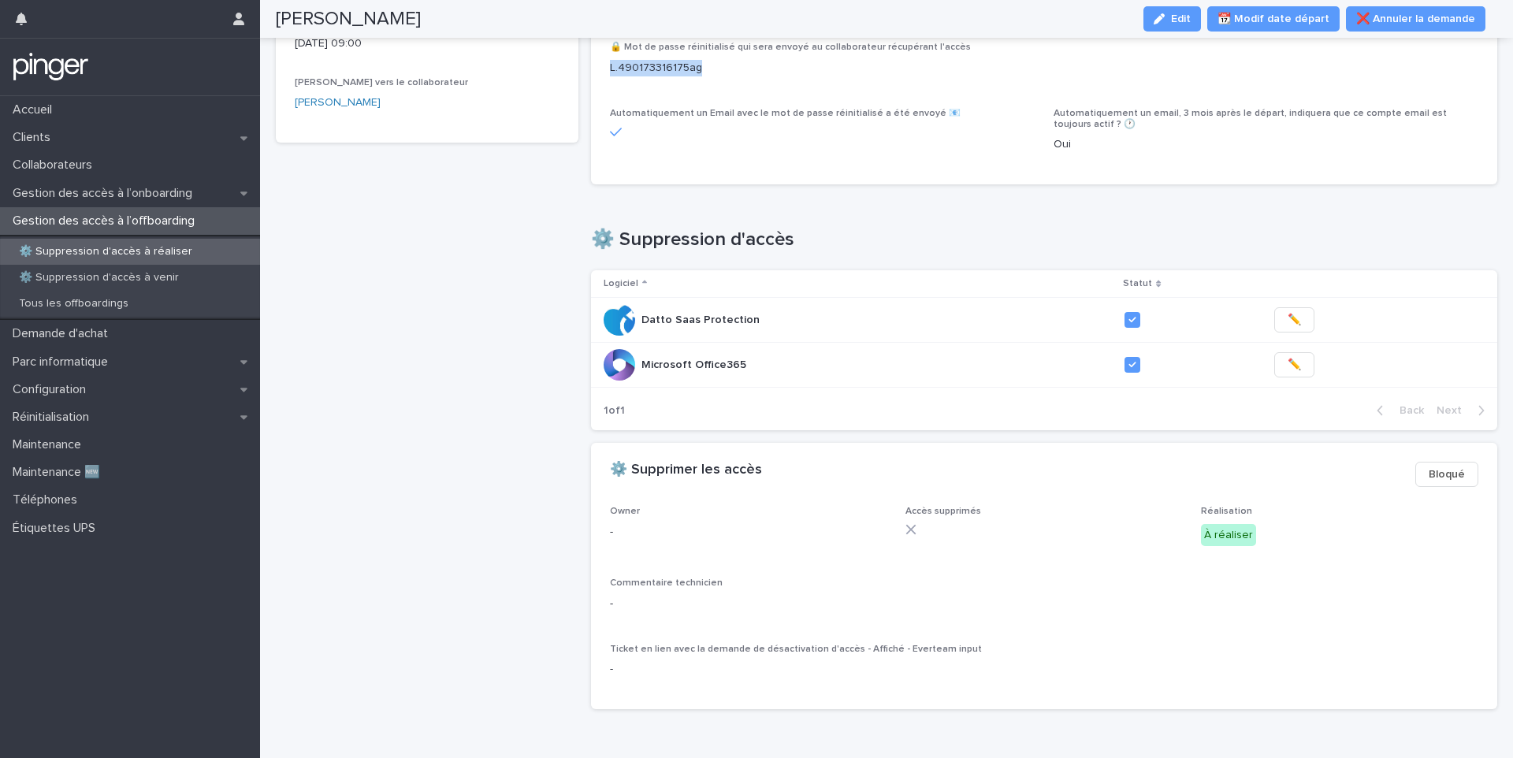
scroll to position [254, 0]
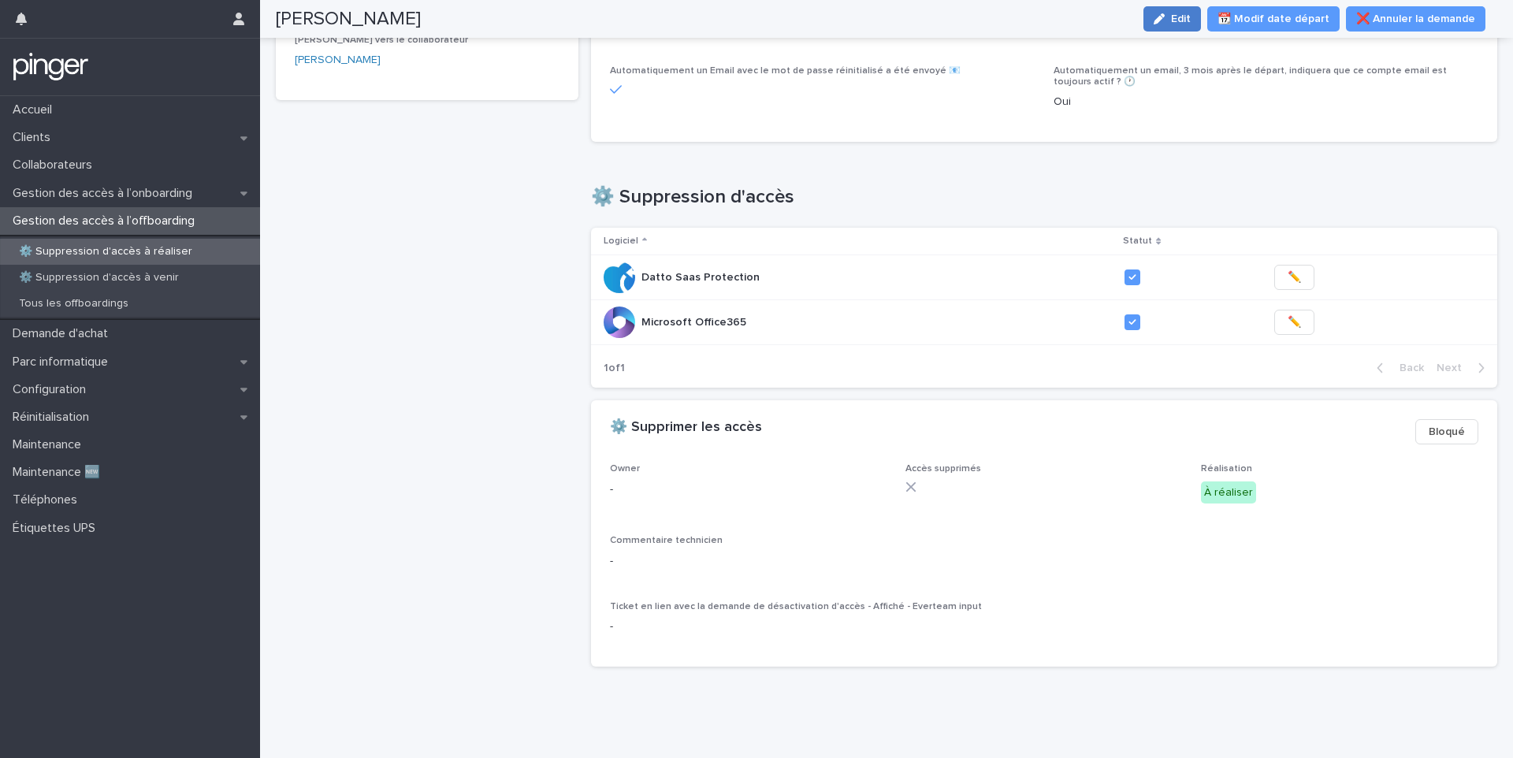
click at [1185, 11] on button "Edit" at bounding box center [1172, 18] width 58 height 25
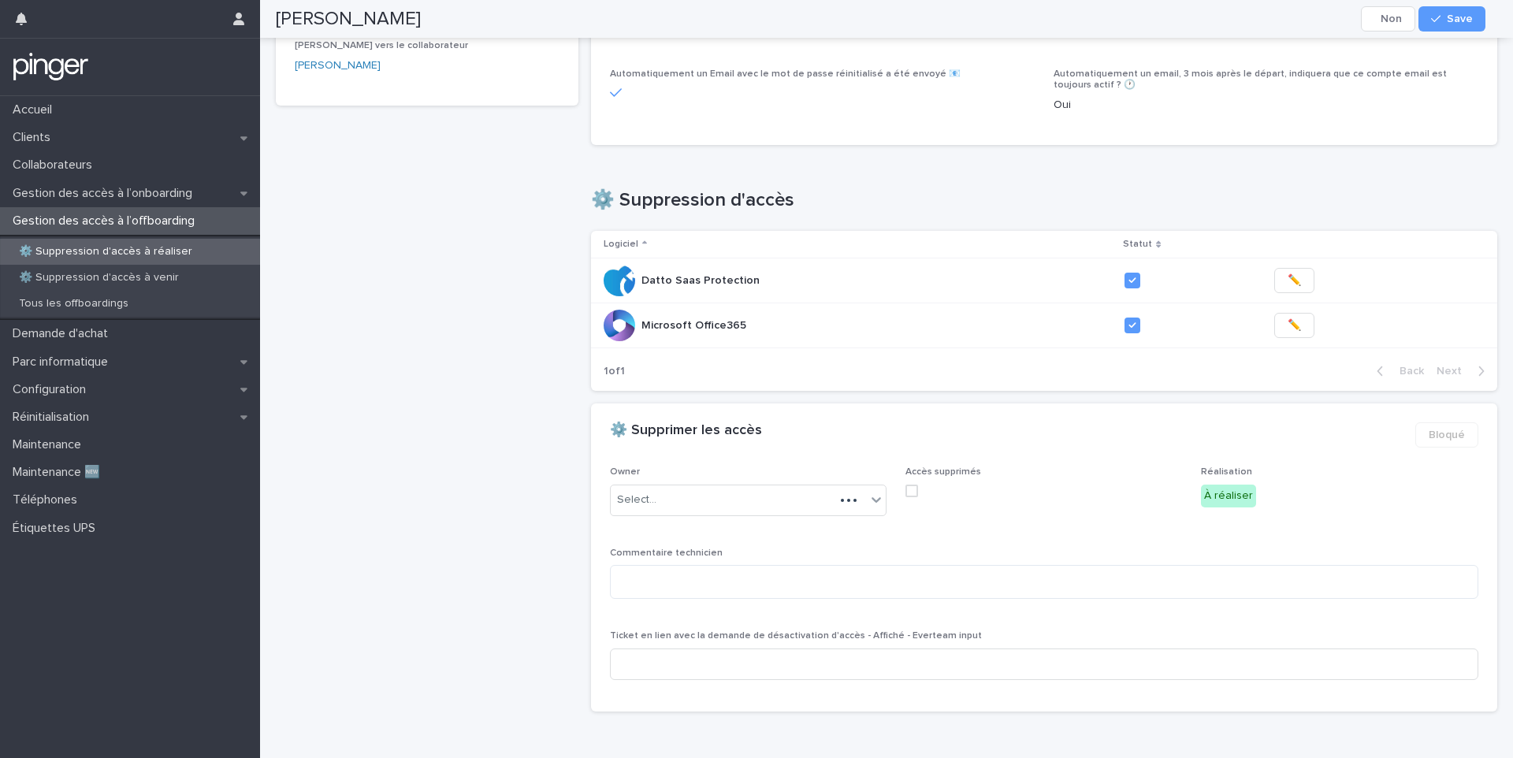
scroll to position [282, 0]
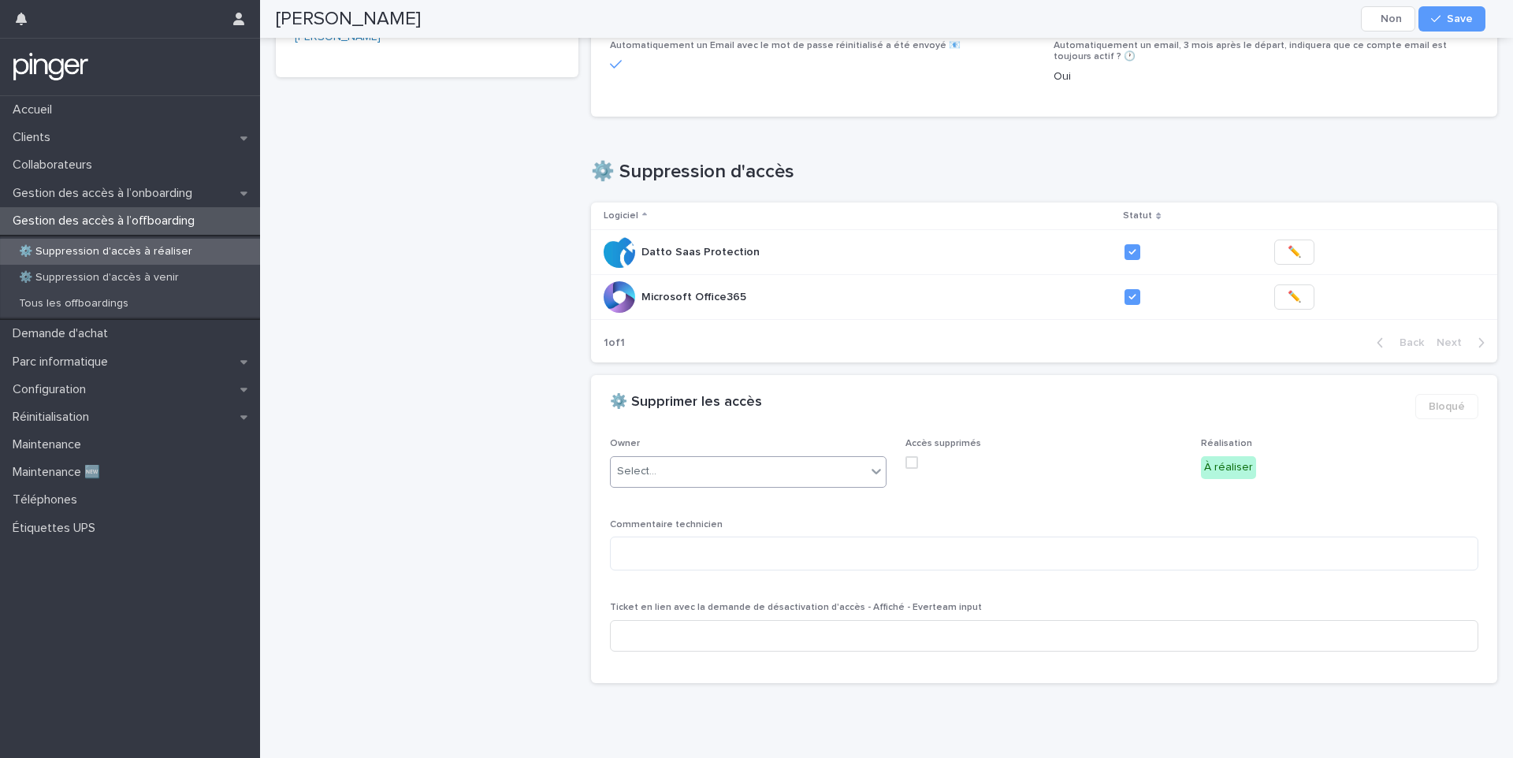
click at [663, 477] on div "Select..." at bounding box center [738, 472] width 255 height 26
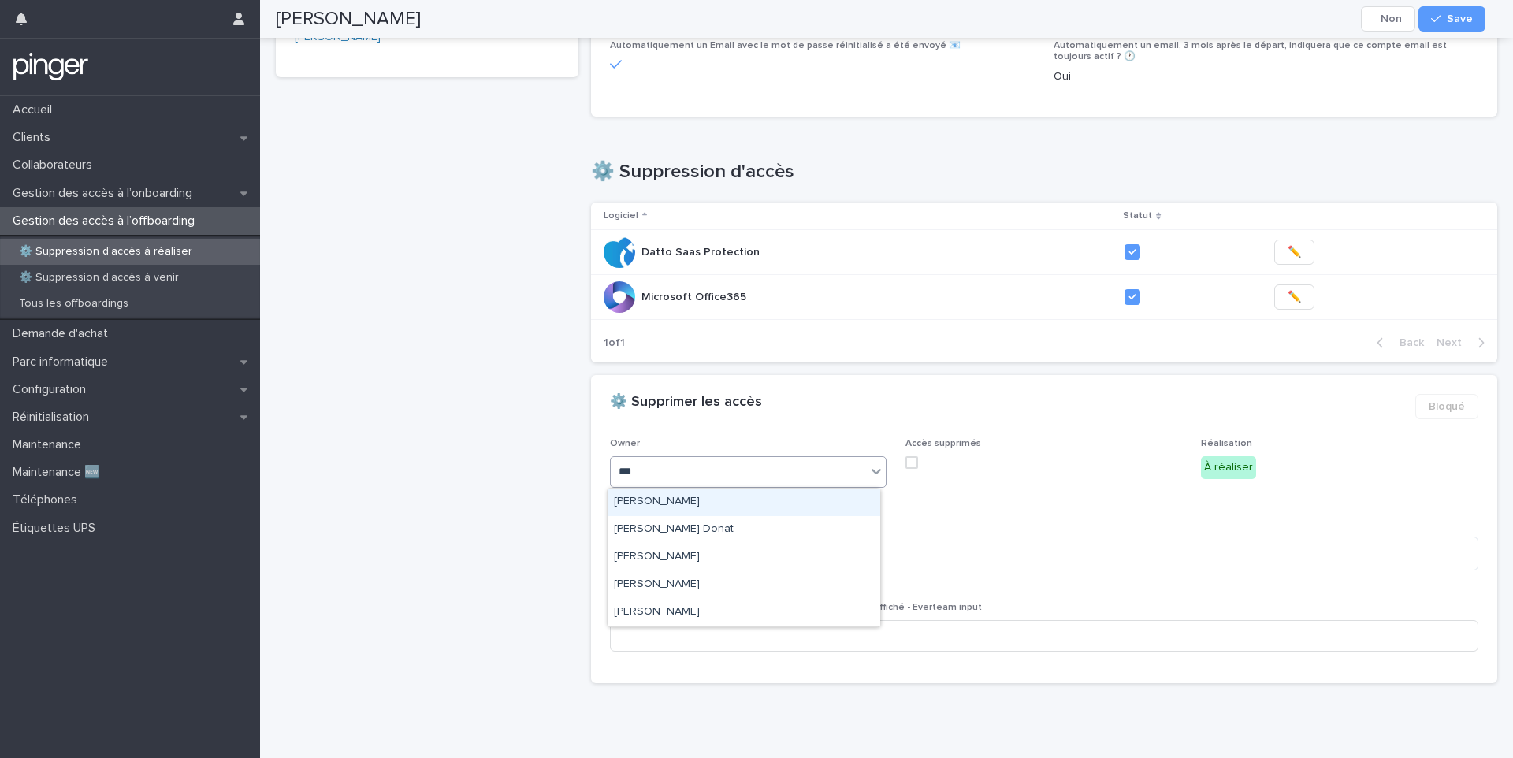
type input "****"
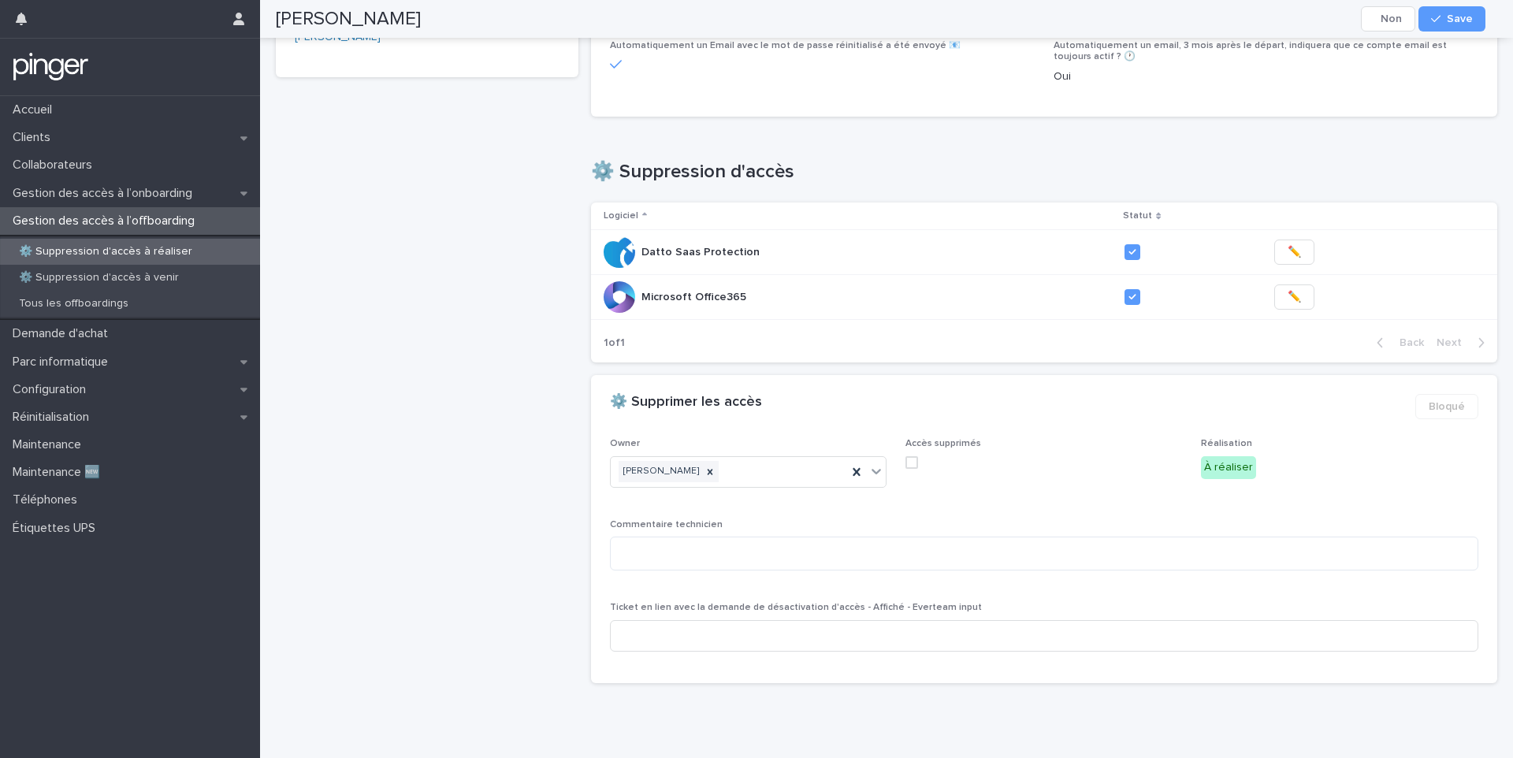
click at [913, 464] on label at bounding box center [1043, 462] width 277 height 13
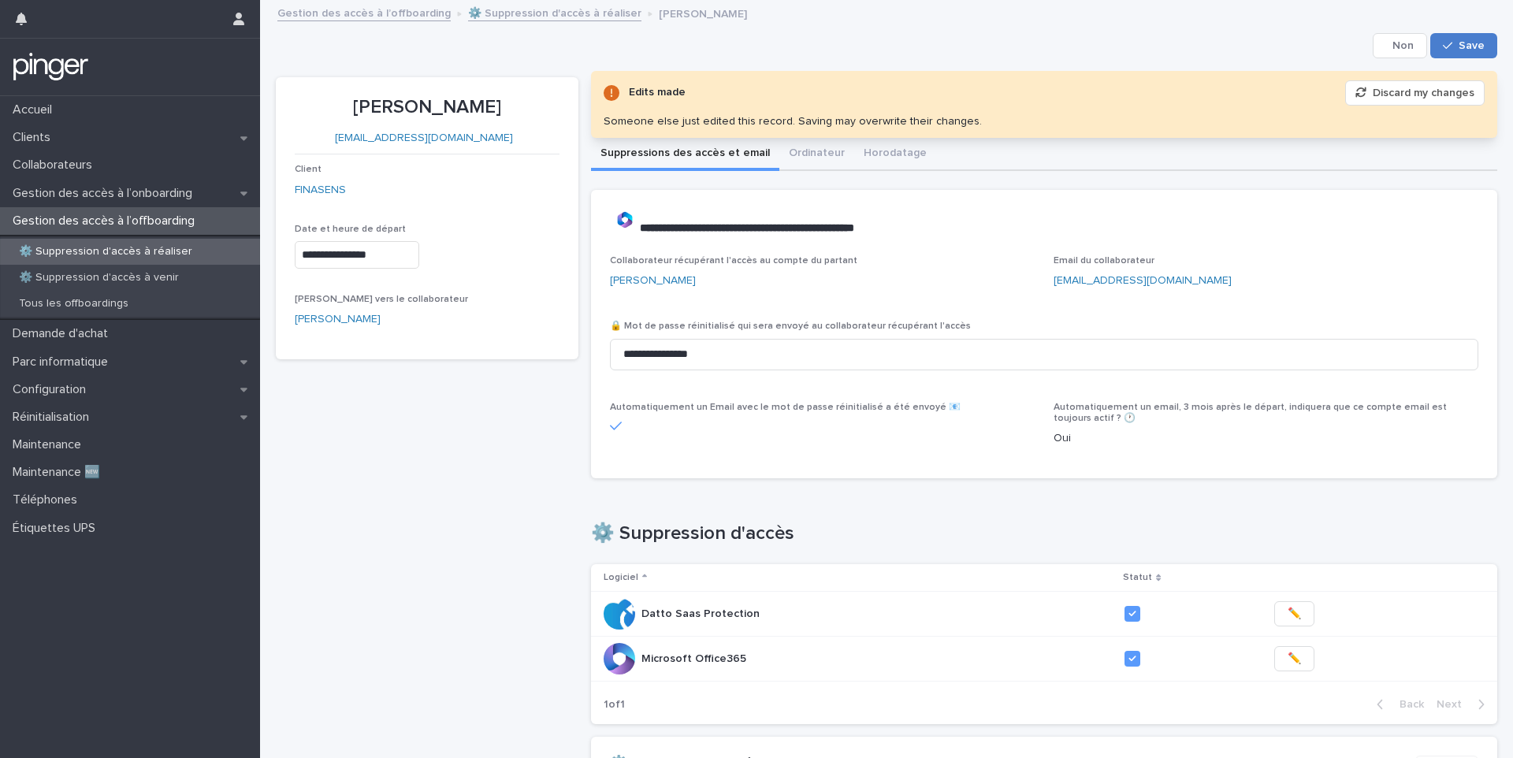
click at [1447, 44] on div "button" at bounding box center [1451, 45] width 16 height 11
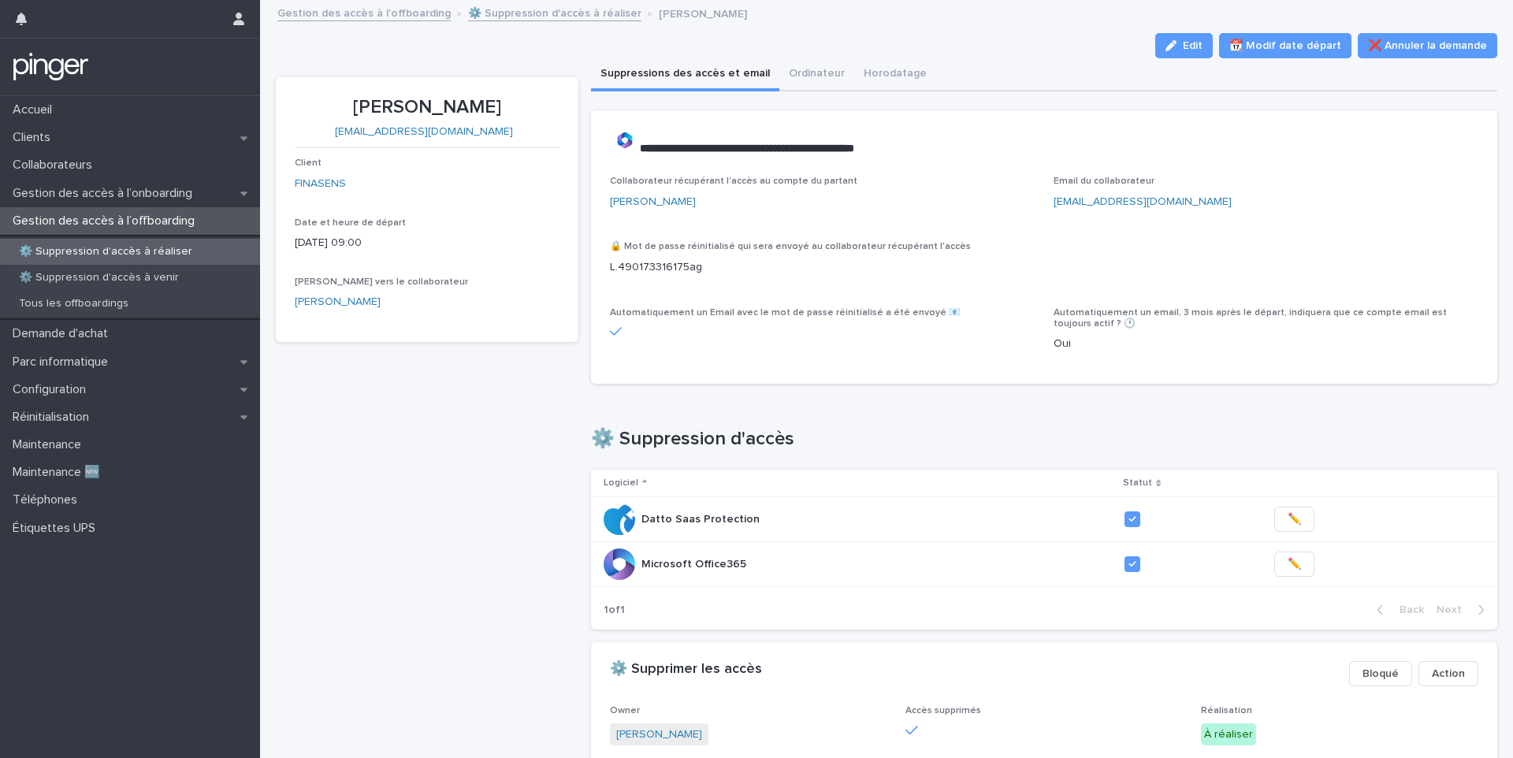
click at [136, 249] on p "⚙️ Suppression d'accès à réaliser" at bounding box center [105, 251] width 199 height 13
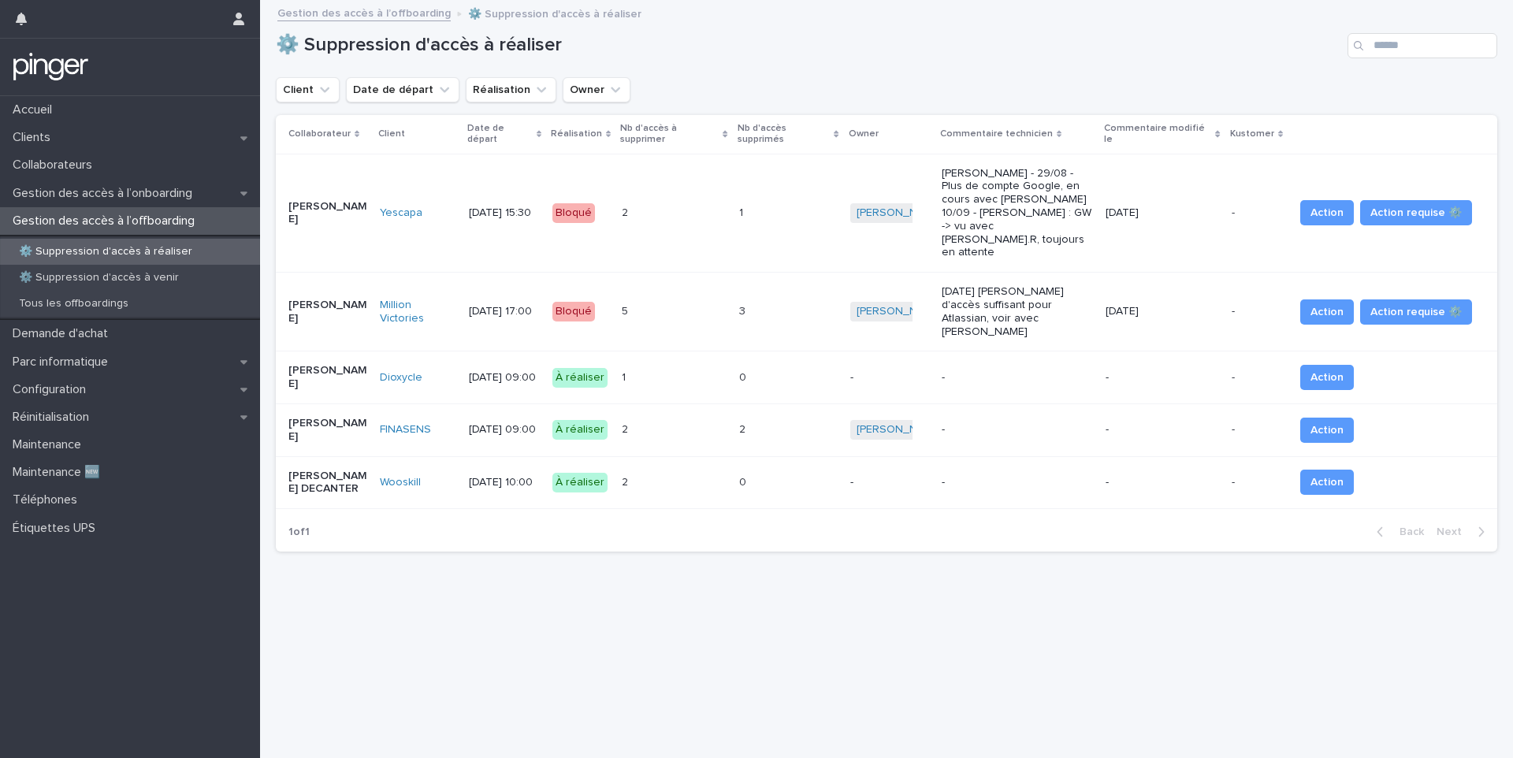
click at [912, 476] on p "-" at bounding box center [889, 482] width 79 height 13
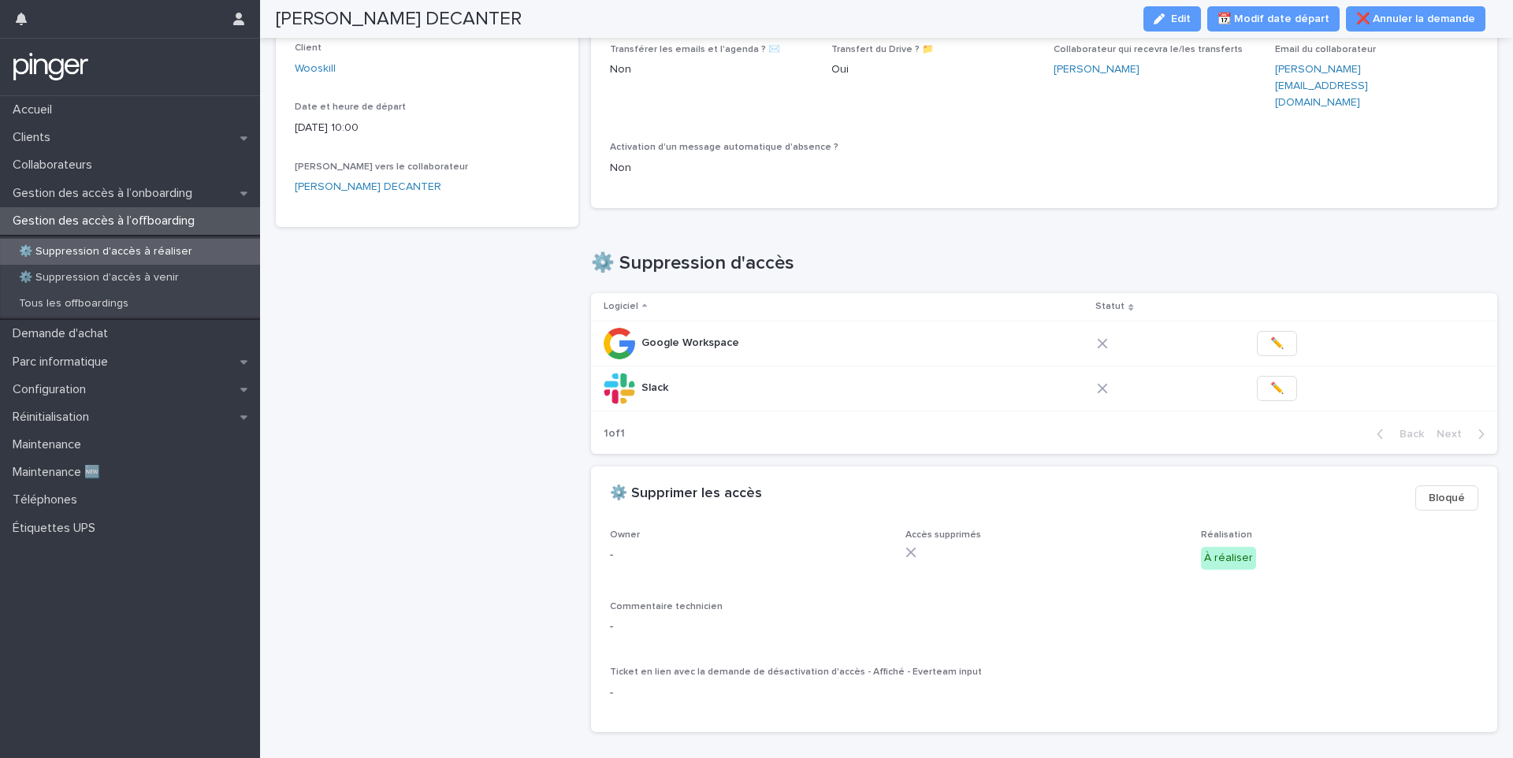
scroll to position [132, 0]
click at [381, 13] on h2 "[PERSON_NAME] DECANTER" at bounding box center [399, 19] width 246 height 23
click at [393, 28] on h2 "[PERSON_NAME] DECANTER" at bounding box center [399, 19] width 246 height 23
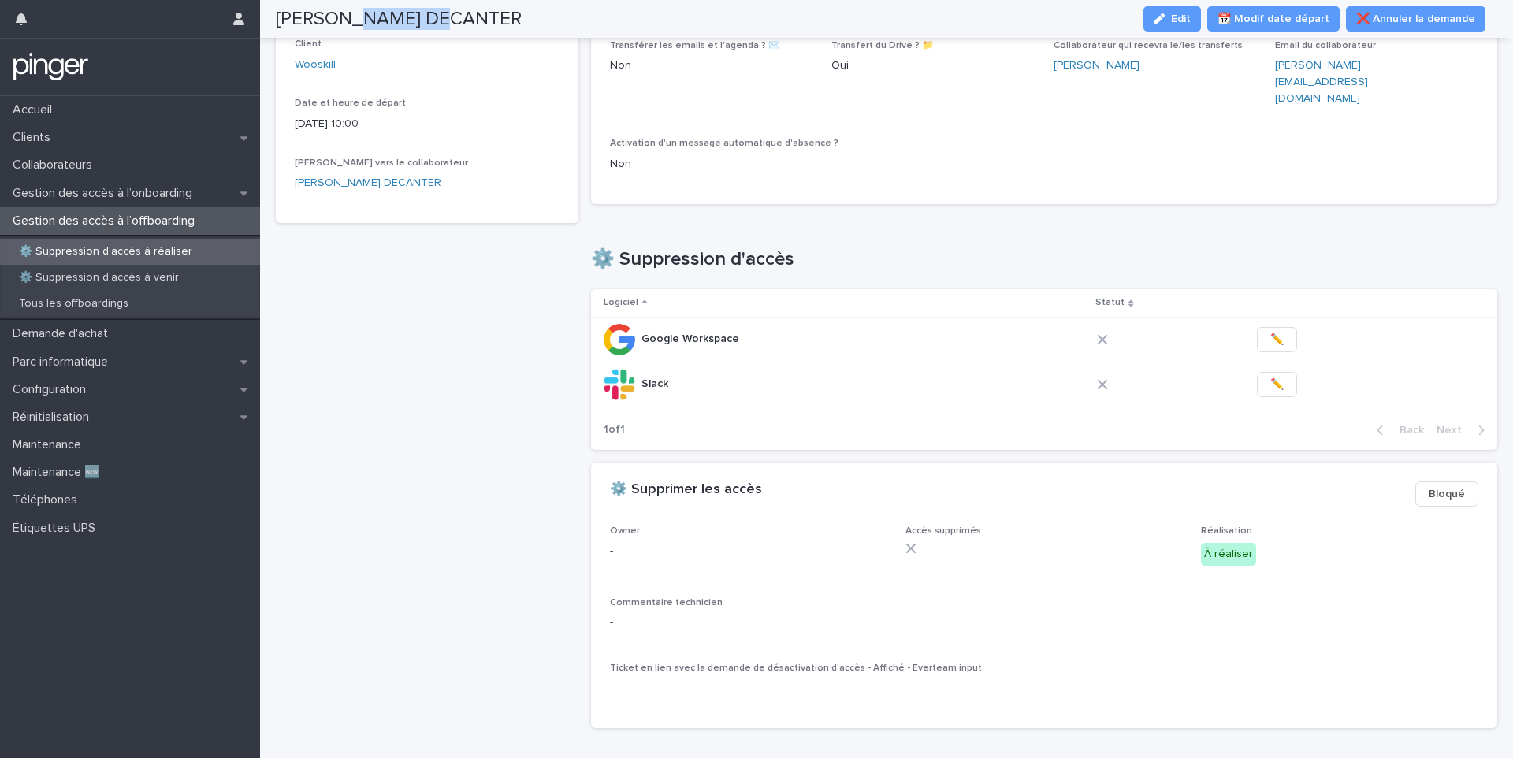
click at [393, 28] on h2 "[PERSON_NAME] DECANTER" at bounding box center [399, 19] width 246 height 23
copy div "[PERSON_NAME] DECANTER Edit 📆 Modif date départ ❌ Annuler la demande Edit 📆 Mod…"
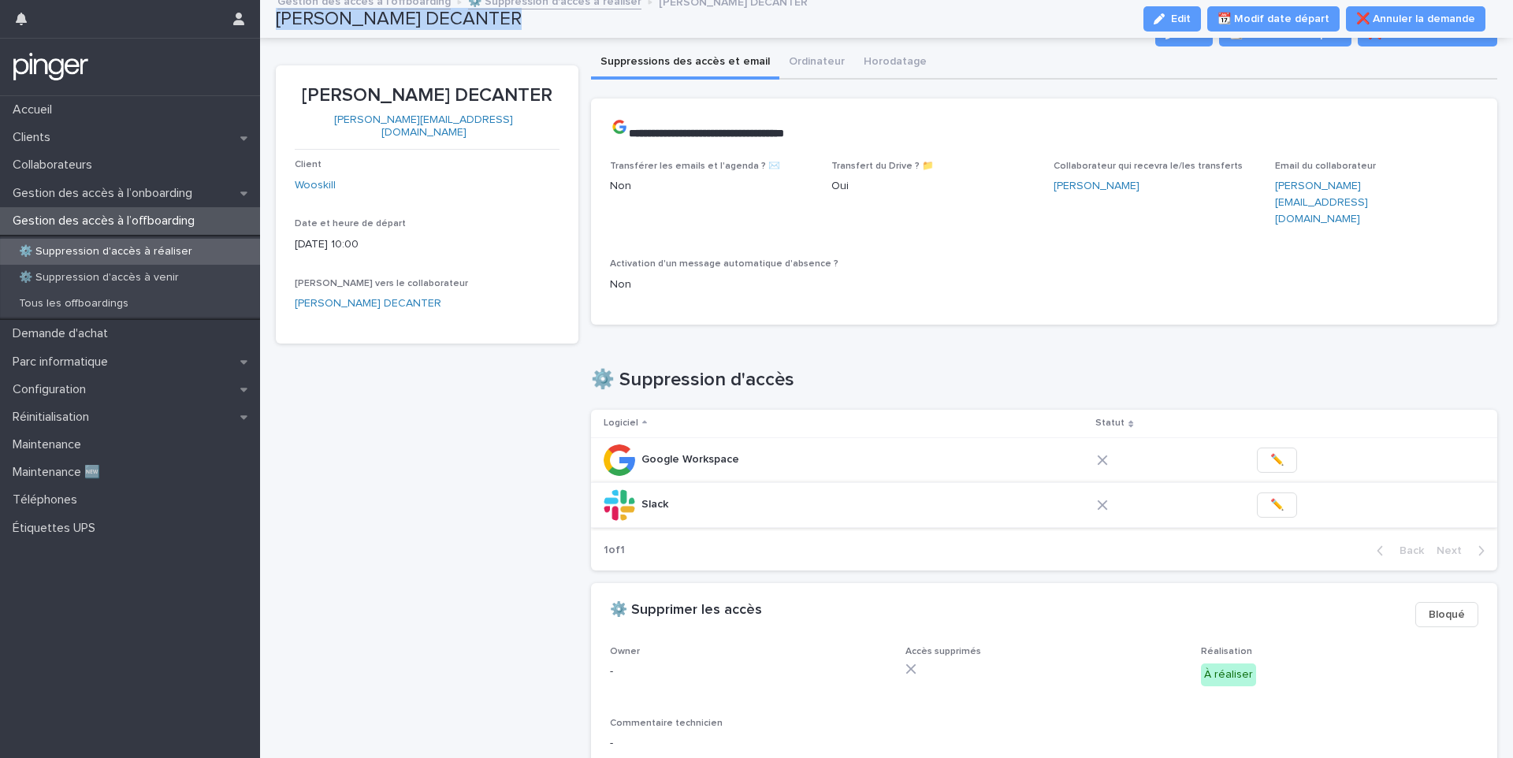
scroll to position [0, 0]
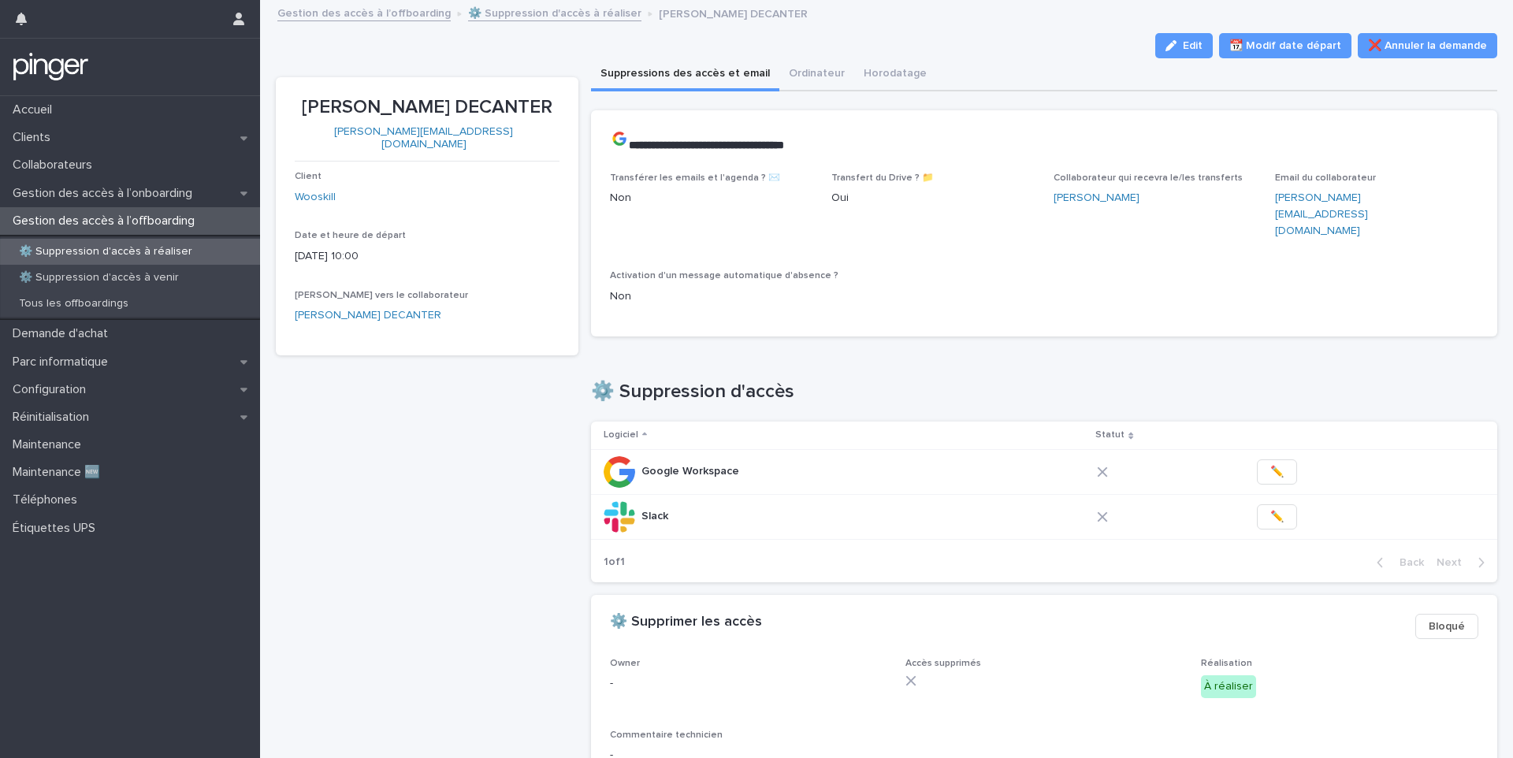
click at [446, 109] on p "[PERSON_NAME] DECANTER" at bounding box center [427, 107] width 265 height 23
copy p "[PERSON_NAME] DECANTER"
click at [1257, 504] on button "✏️" at bounding box center [1277, 516] width 40 height 25
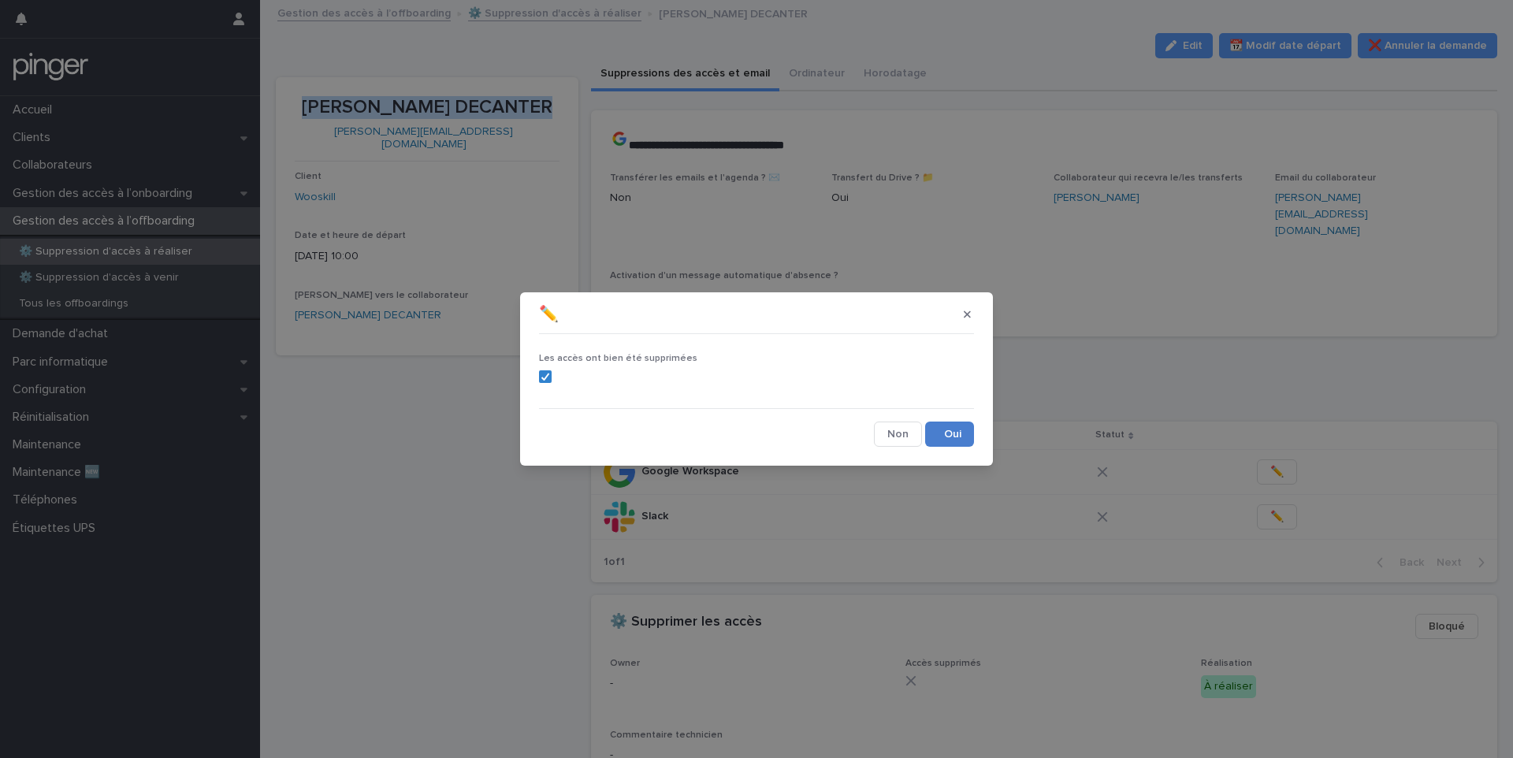
click at [956, 443] on button "Save" at bounding box center [949, 434] width 49 height 25
click at [952, 435] on button "Save" at bounding box center [949, 434] width 49 height 25
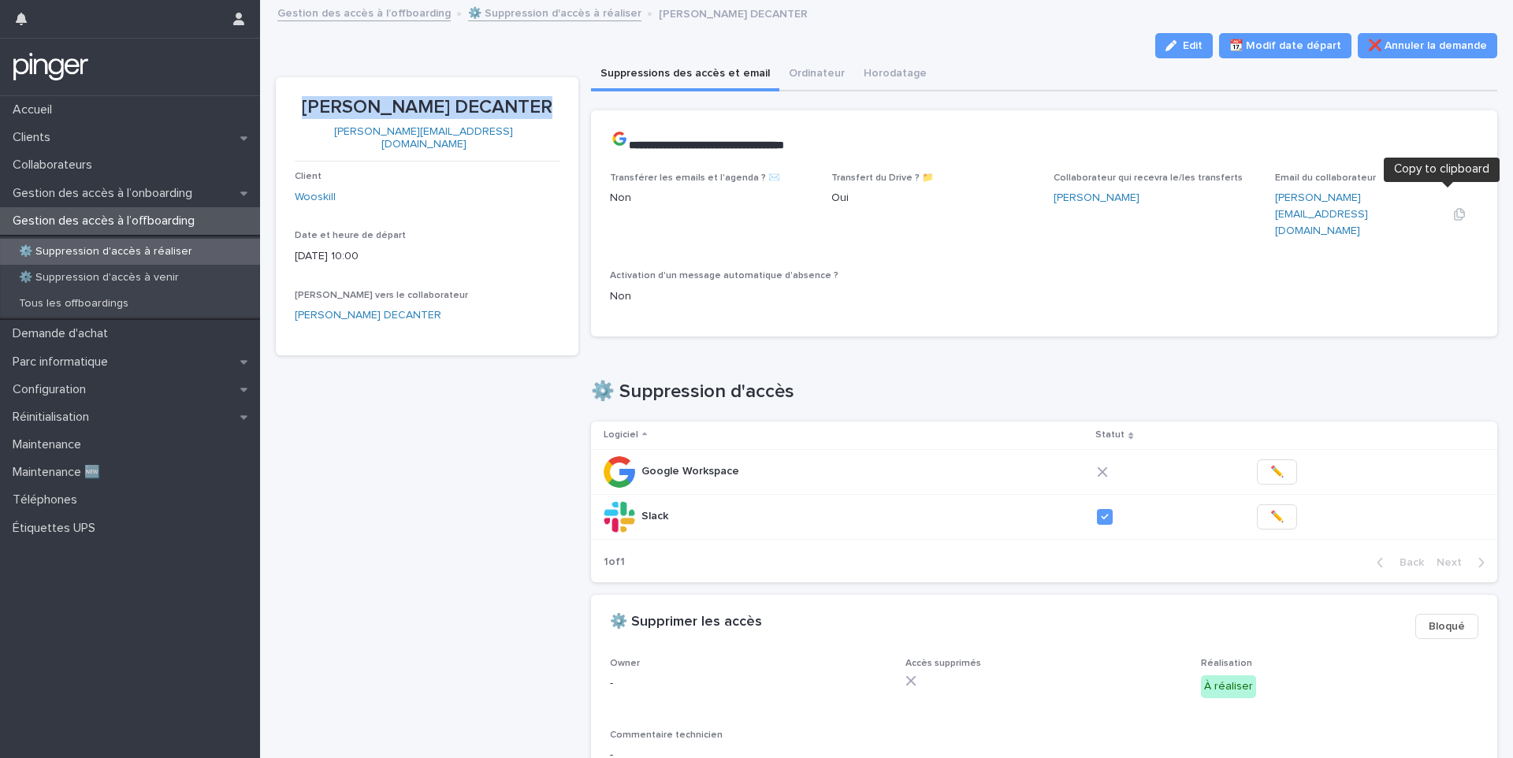
click at [1453, 208] on icon "button" at bounding box center [1459, 214] width 13 height 13
click at [1250, 459] on div "✏️" at bounding box center [1360, 471] width 221 height 25
click at [1270, 464] on span "✏️" at bounding box center [1276, 472] width 13 height 16
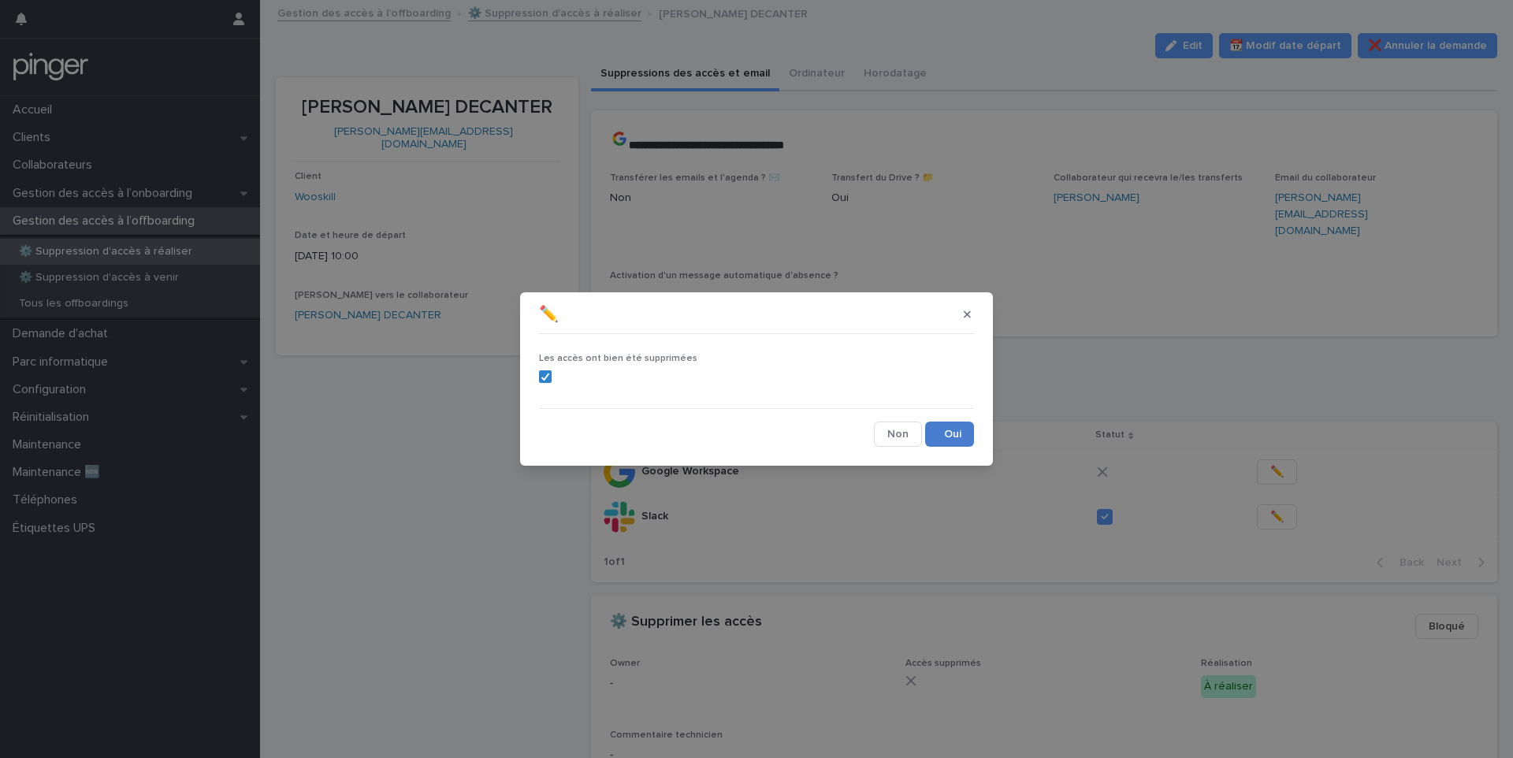
click at [935, 433] on button "Save" at bounding box center [949, 434] width 49 height 25
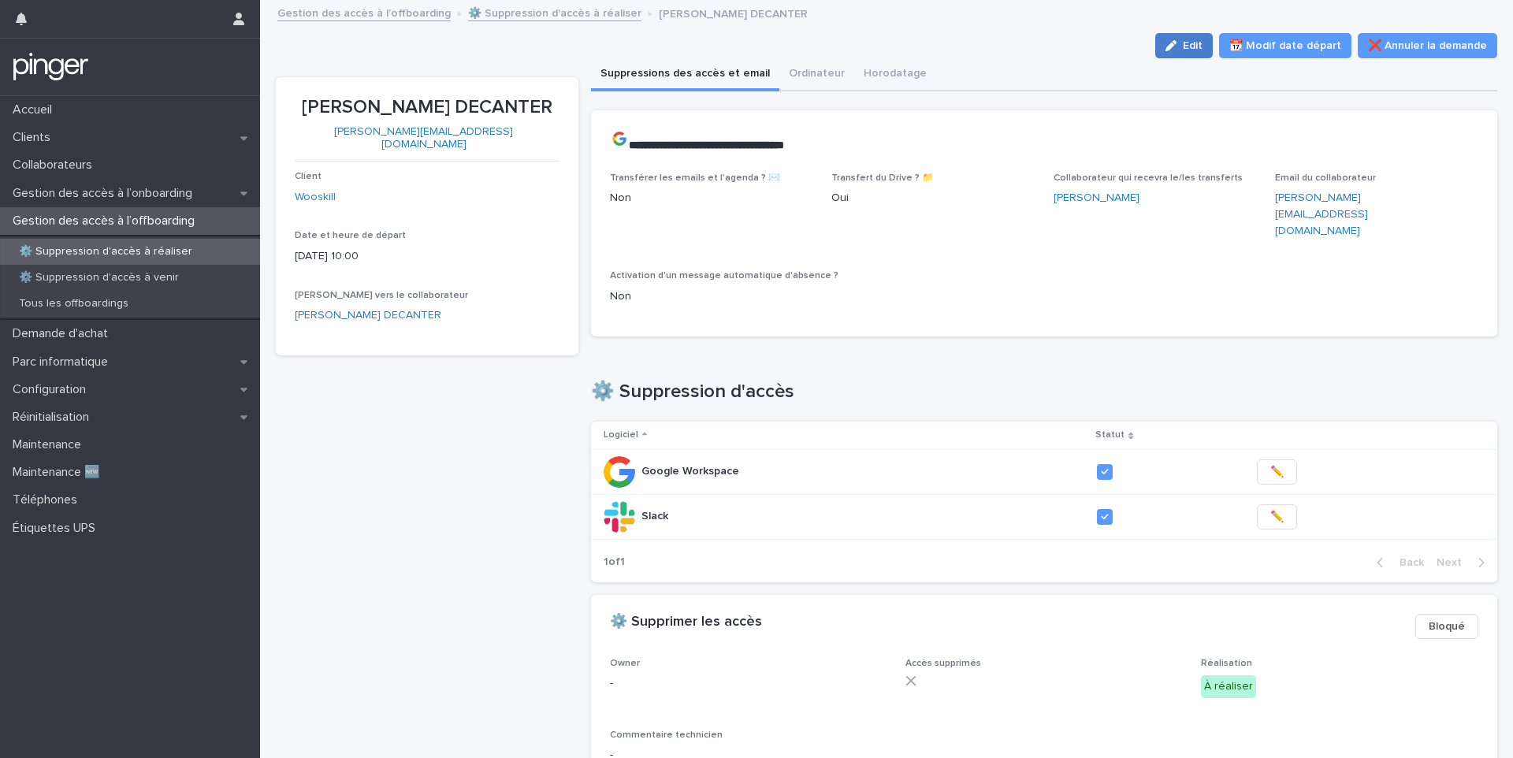
click at [1186, 53] on button "Edit" at bounding box center [1184, 45] width 58 height 25
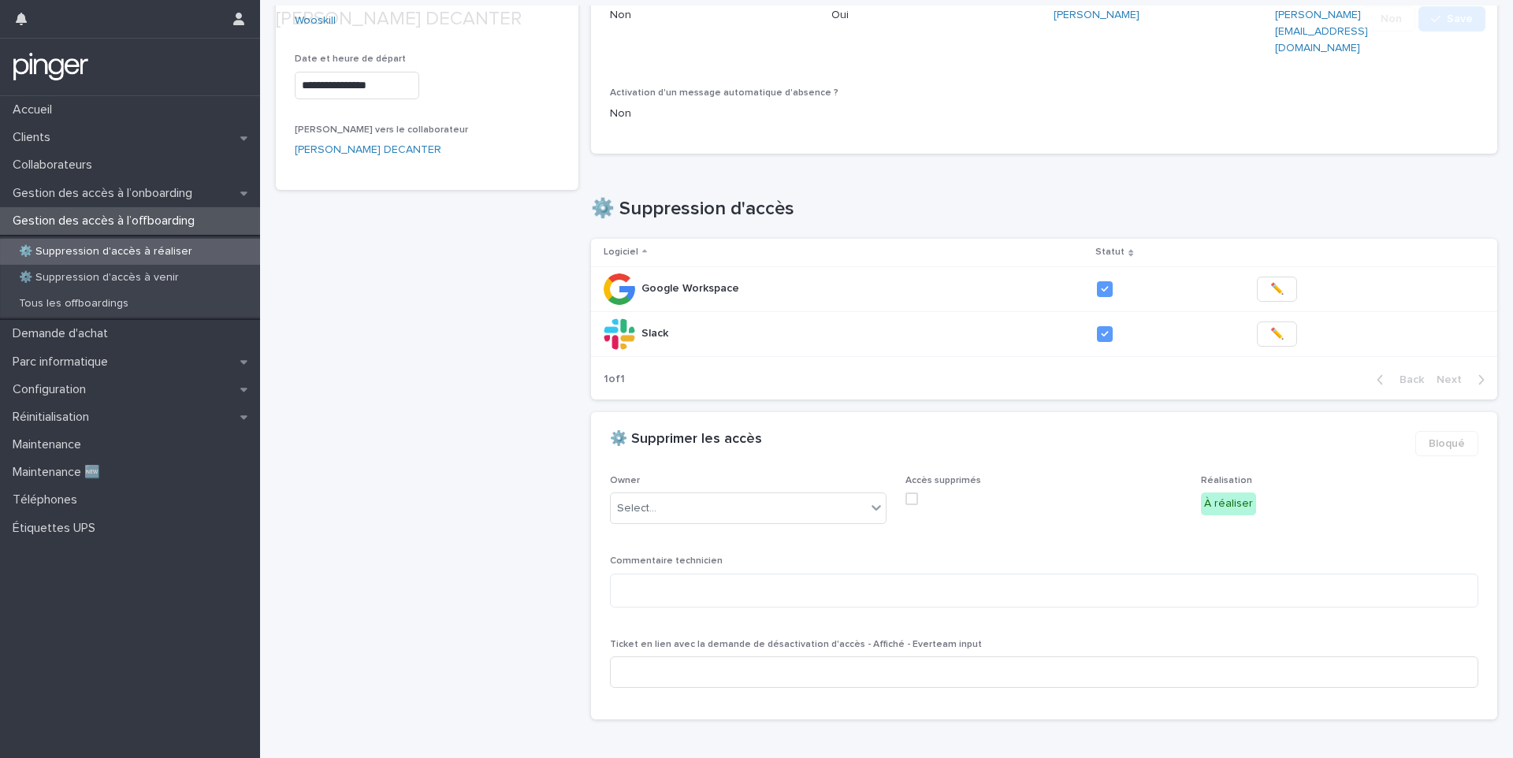
scroll to position [214, 0]
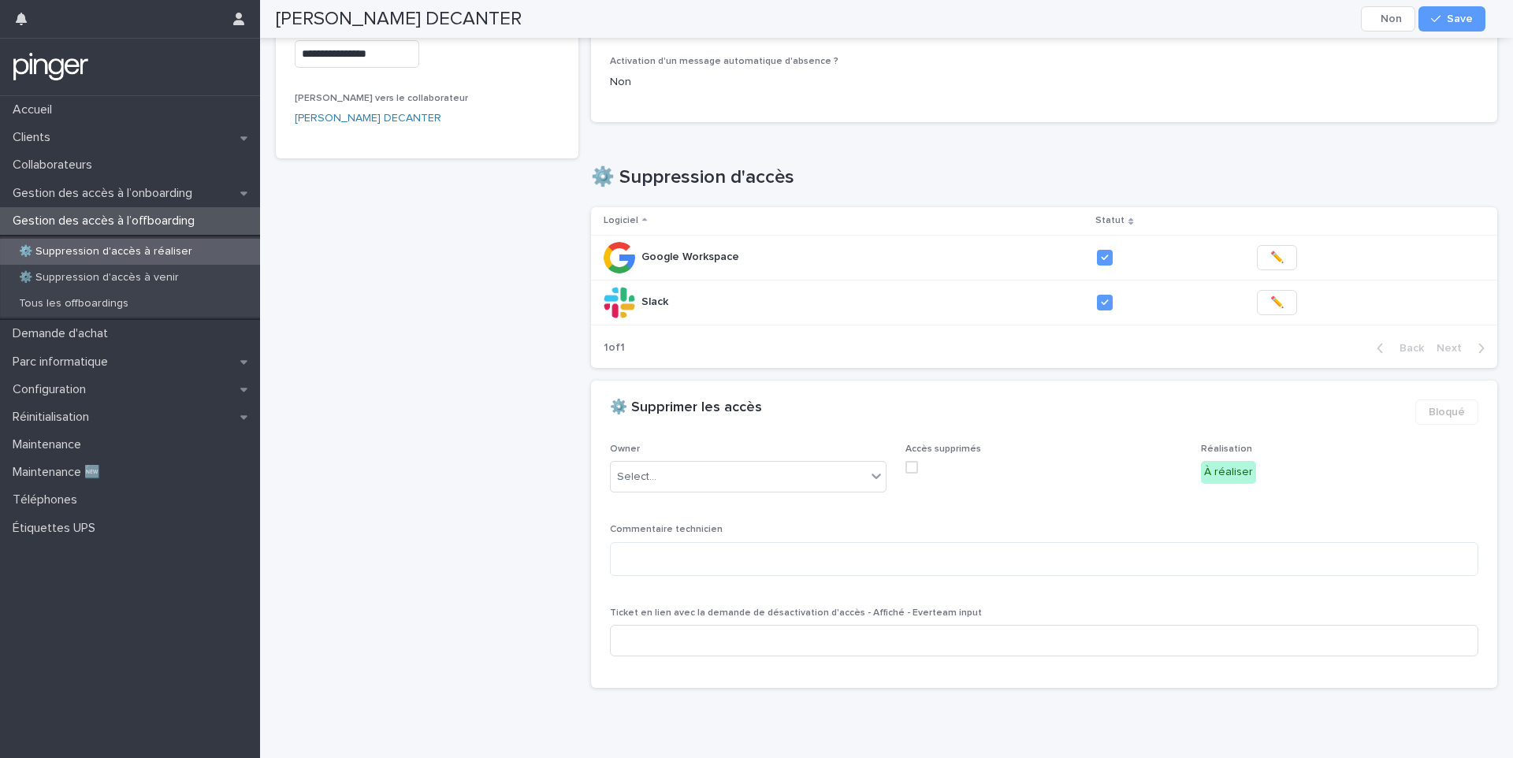
click at [908, 461] on span at bounding box center [911, 467] width 13 height 13
click at [828, 461] on div "Select..." at bounding box center [748, 477] width 277 height 32
type input "****"
click at [1429, 12] on button "Save" at bounding box center [1451, 18] width 67 height 25
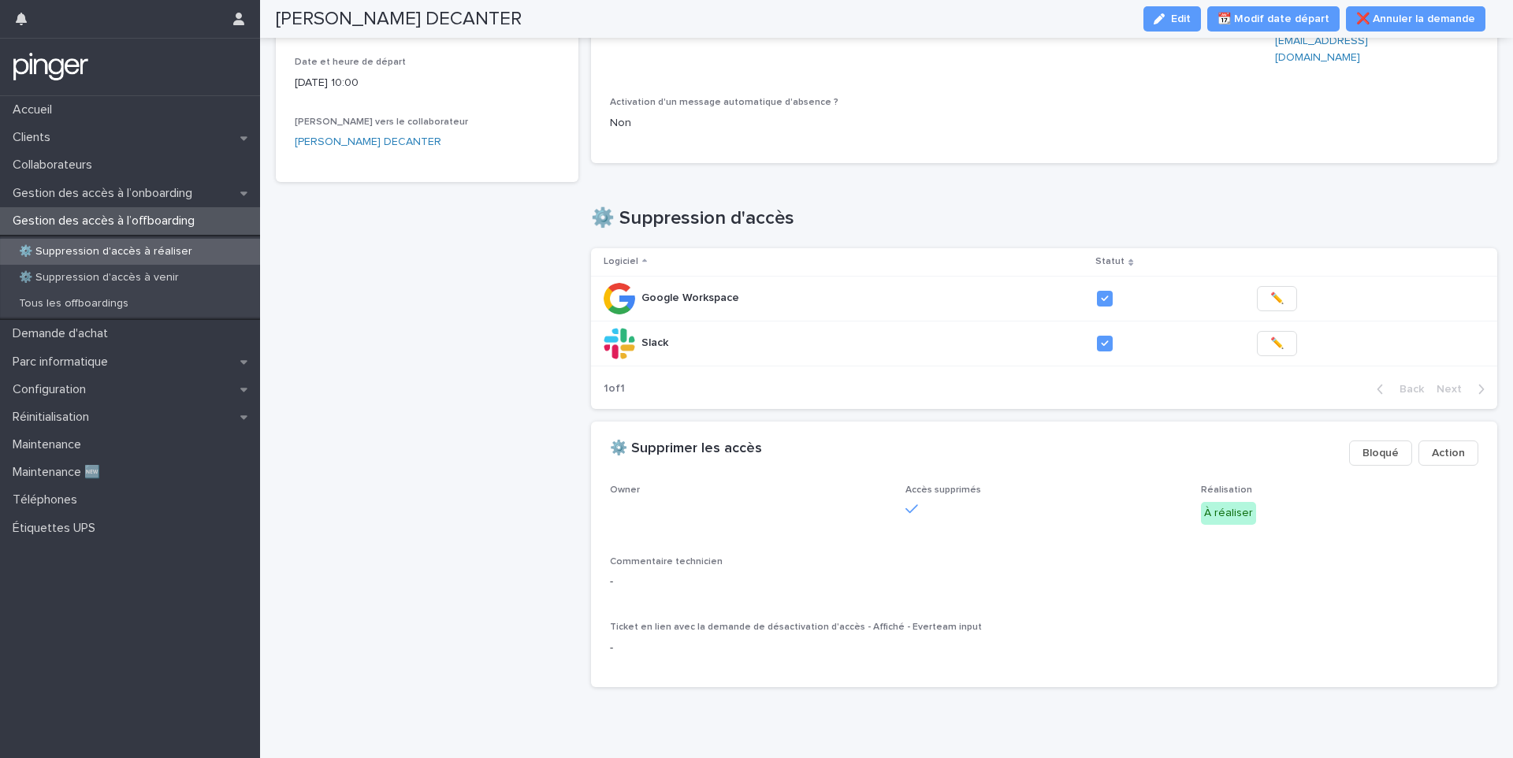
scroll to position [0, 0]
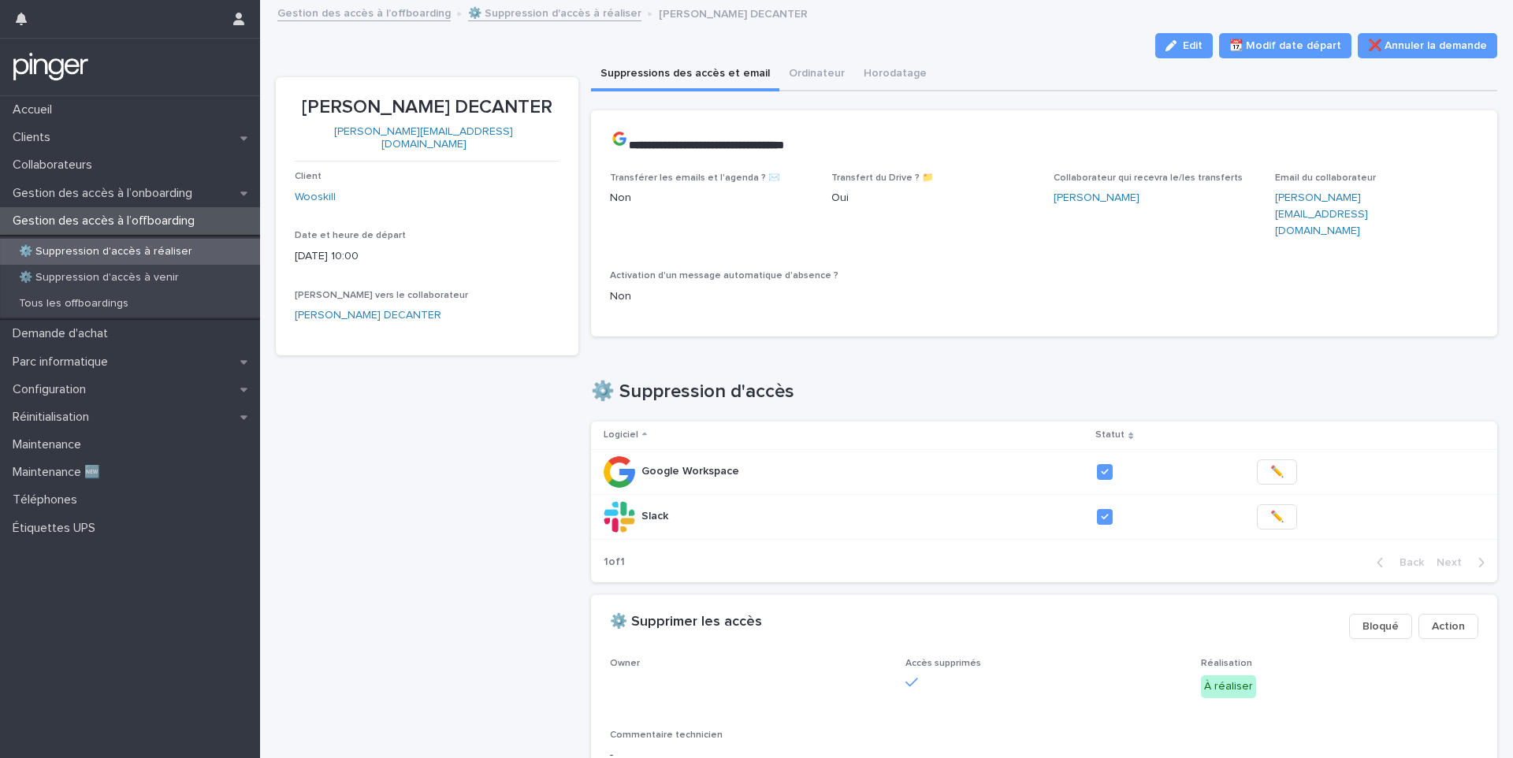
click at [87, 247] on p "⚙️ Suppression d'accès à réaliser" at bounding box center [105, 251] width 199 height 13
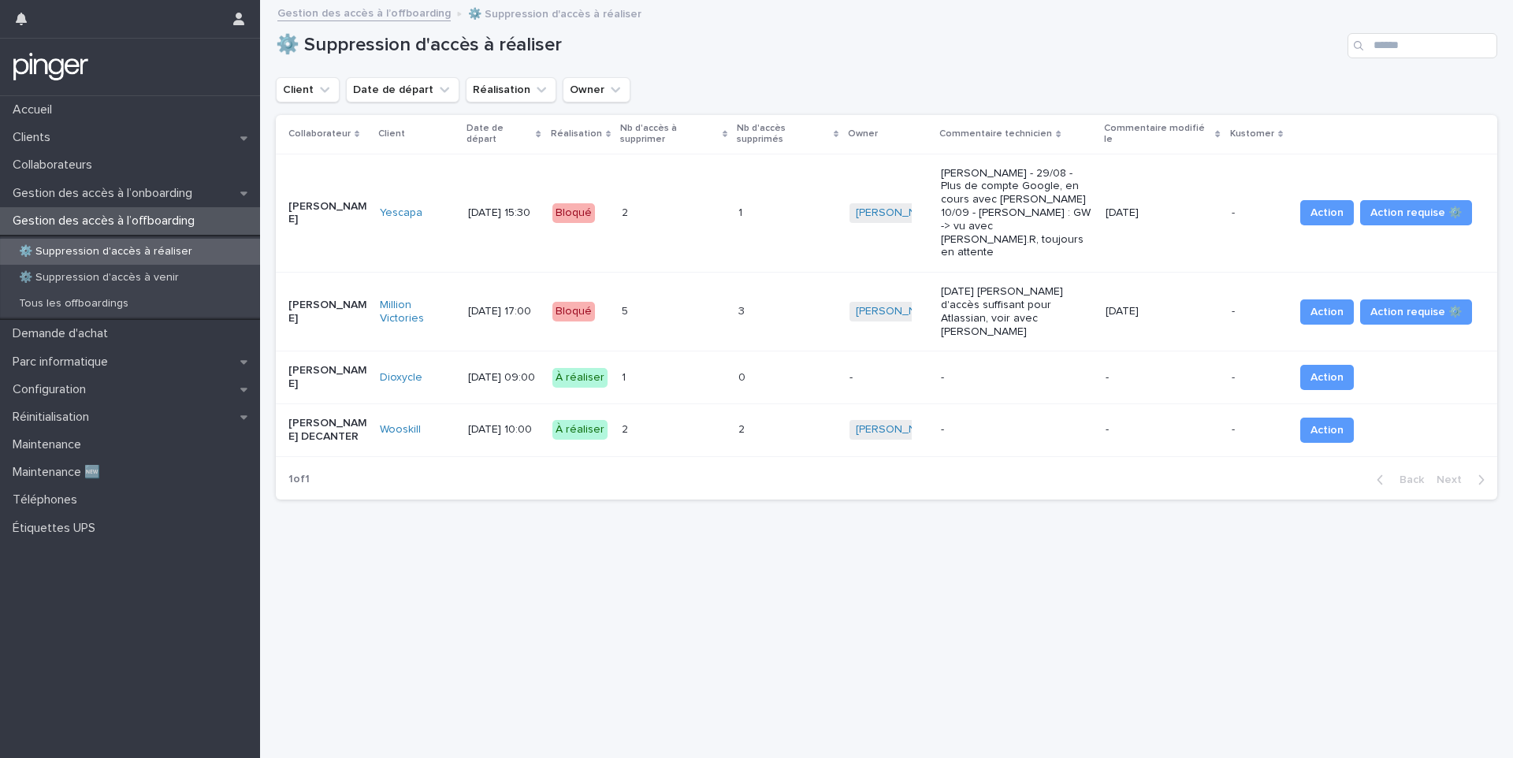
click at [893, 371] on p "-" at bounding box center [888, 377] width 79 height 13
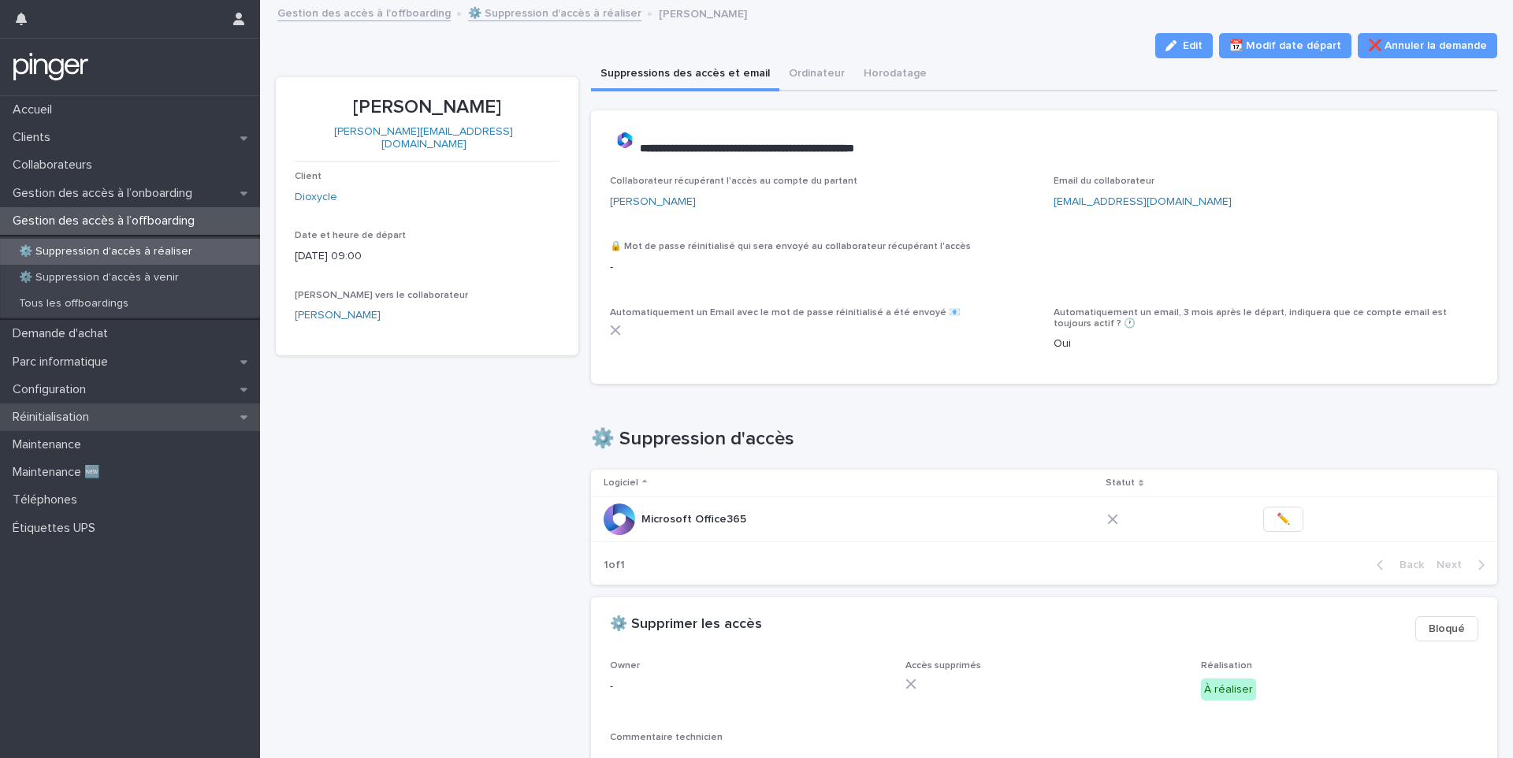
click at [76, 418] on p "Réinitialisation" at bounding box center [53, 417] width 95 height 15
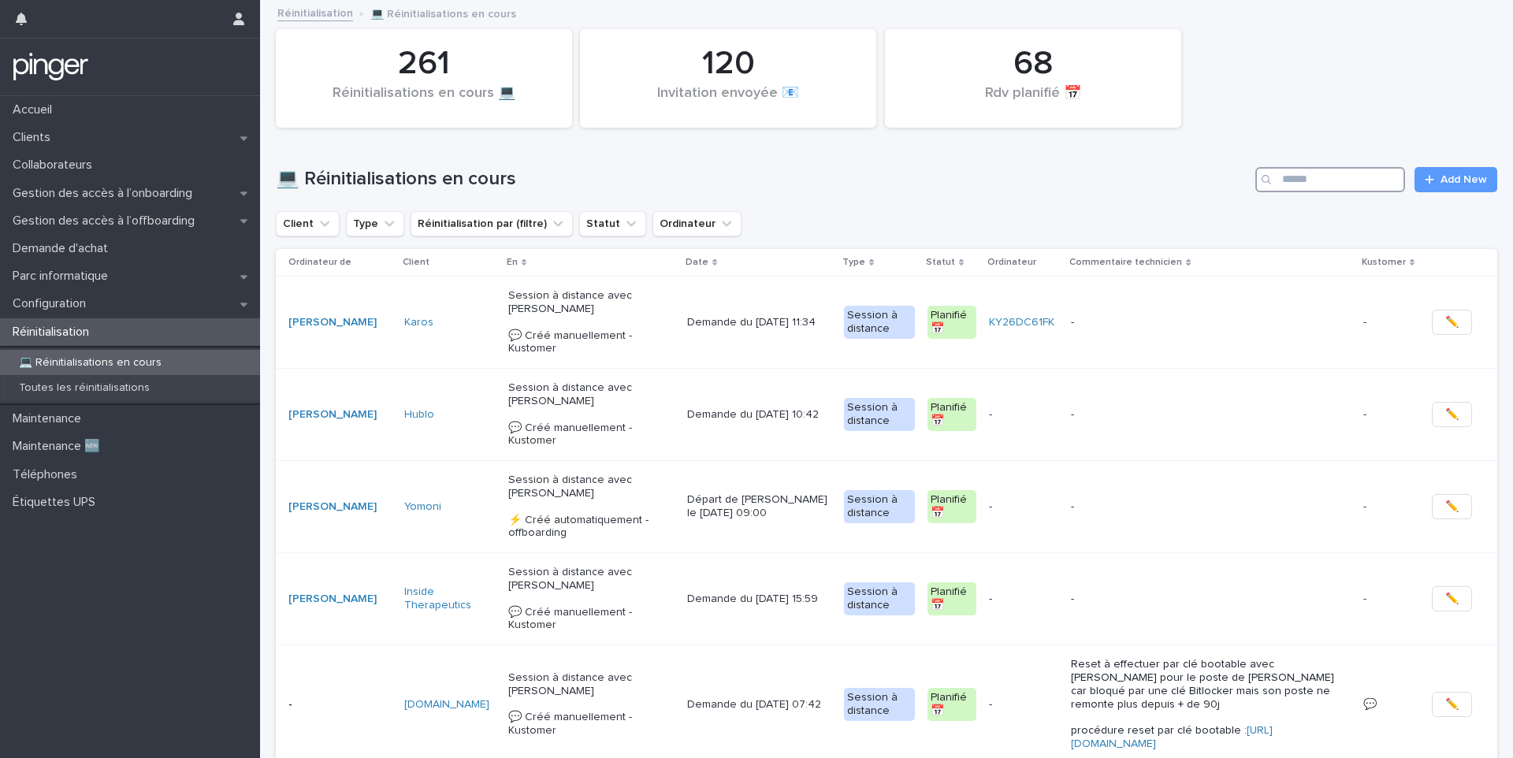
click at [1342, 169] on input "Search" at bounding box center [1330, 179] width 150 height 25
click at [71, 389] on p "Toutes les réinitialisations" at bounding box center [84, 387] width 156 height 13
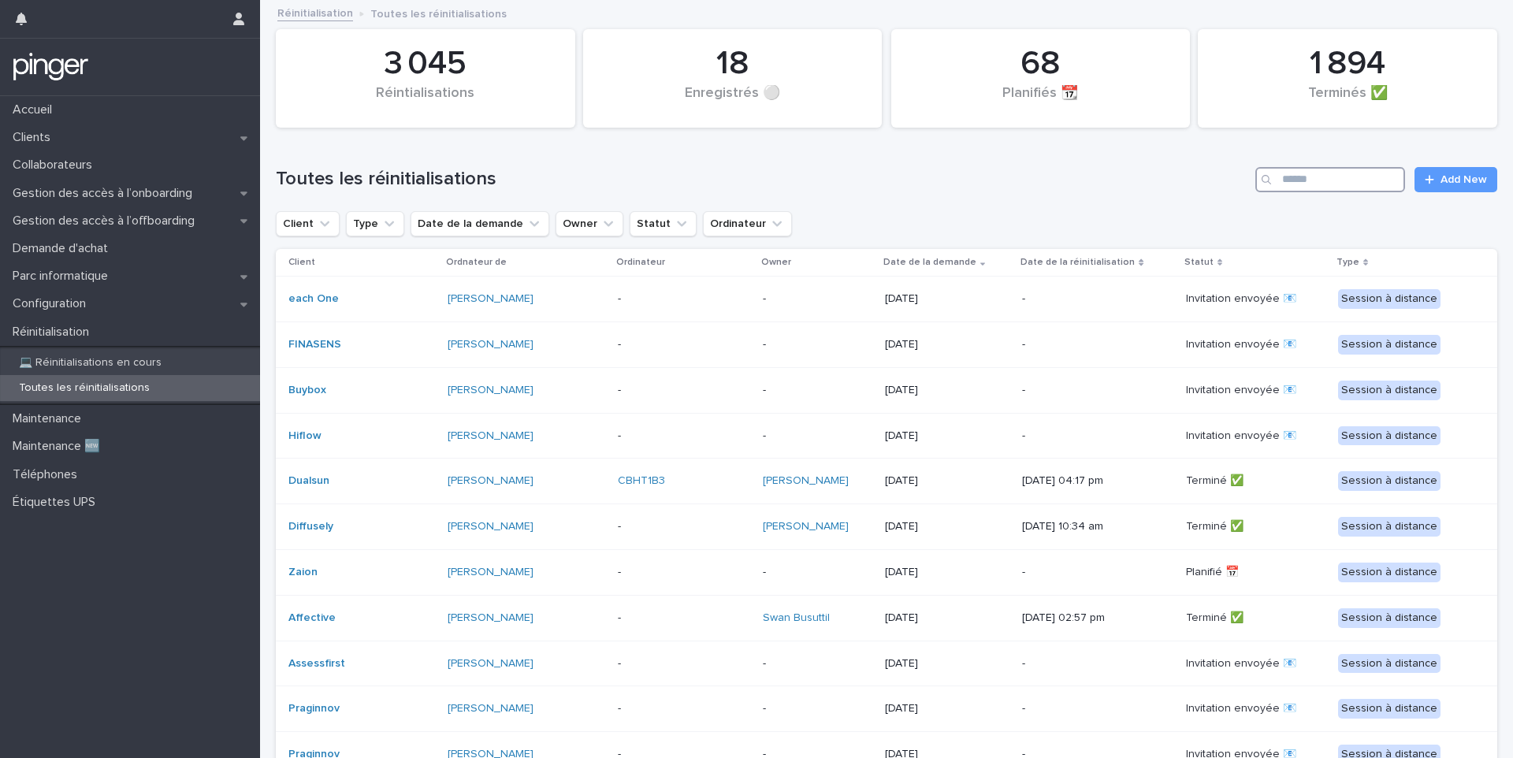
click at [1340, 167] on input "Search" at bounding box center [1330, 179] width 150 height 25
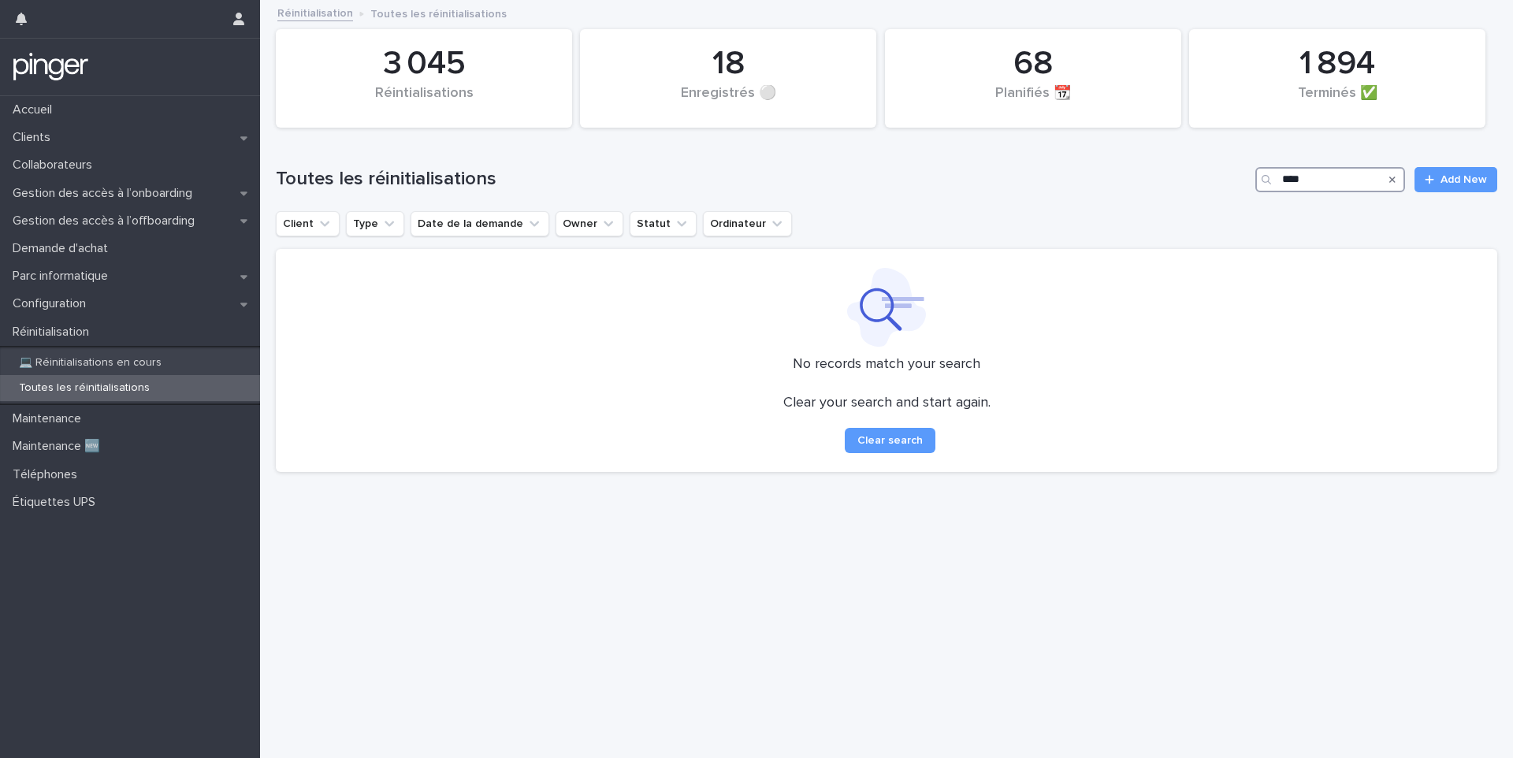
type input "****"
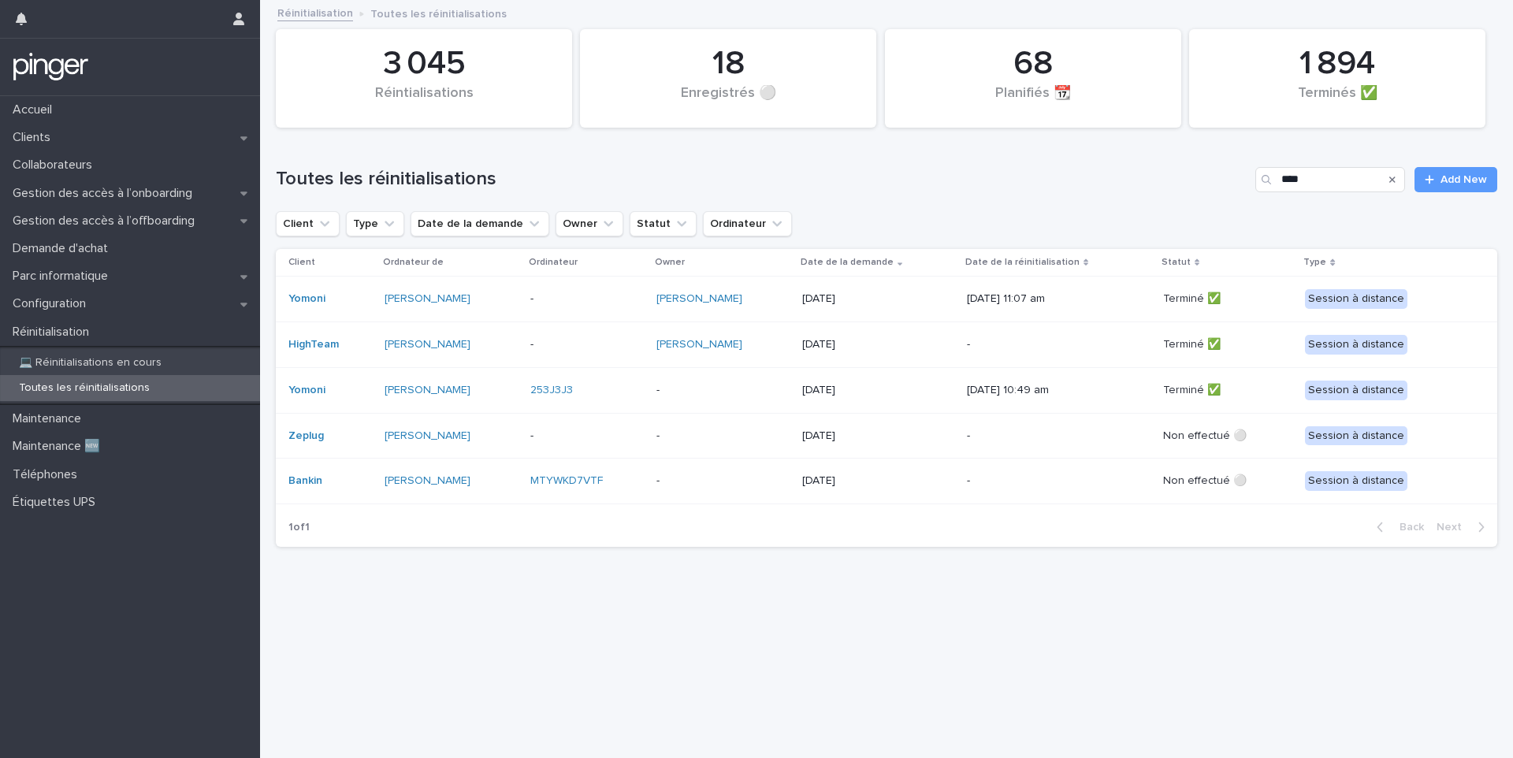
click at [583, 296] on p "-" at bounding box center [586, 298] width 113 height 13
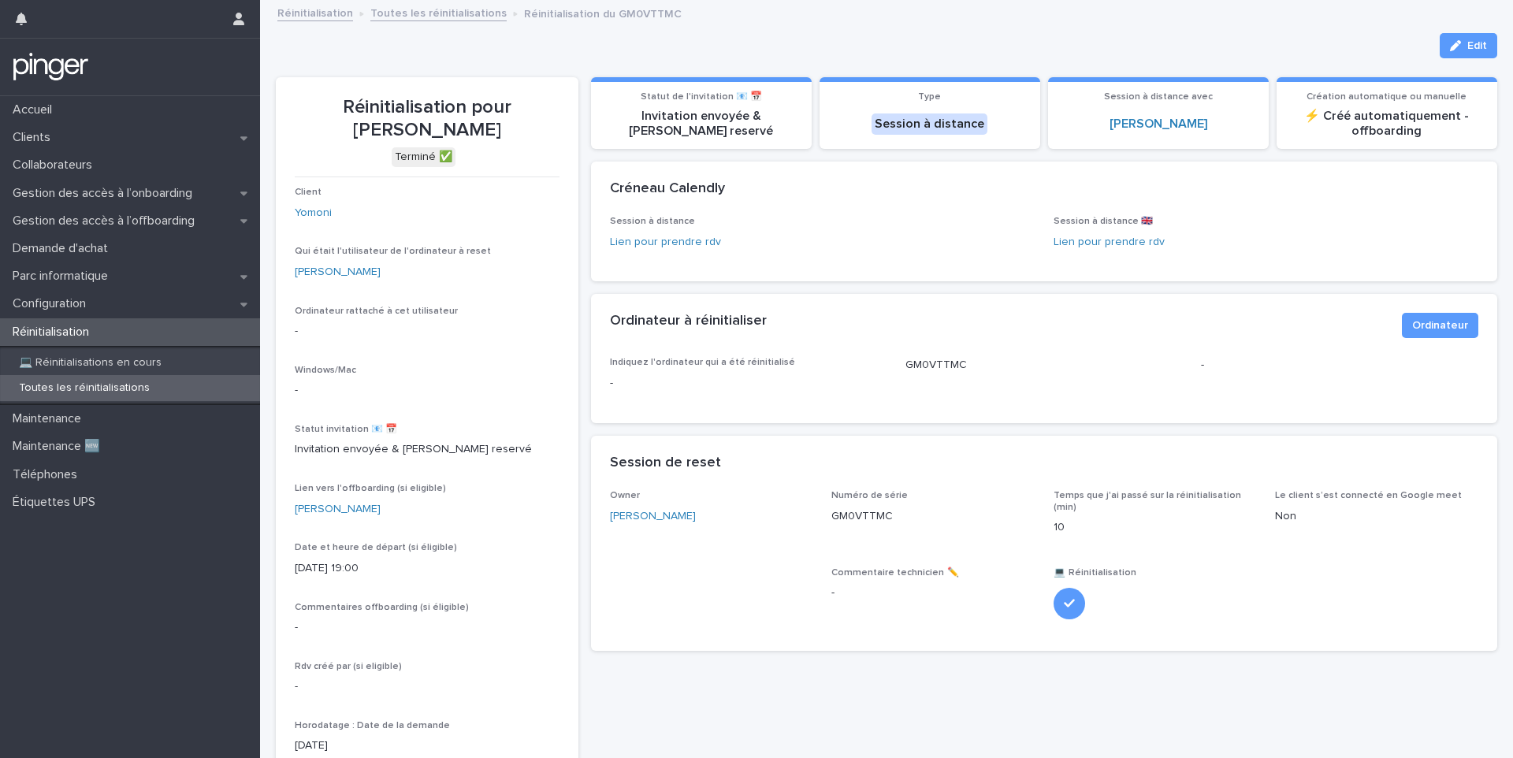
click at [909, 383] on div "GM0VTTMC" at bounding box center [1043, 371] width 277 height 29
click at [909, 366] on p "GM0VTTMC" at bounding box center [1043, 365] width 277 height 17
copy p "GM0VTTMC"
click at [1434, 30] on div "**********" at bounding box center [886, 423] width 1221 height 843
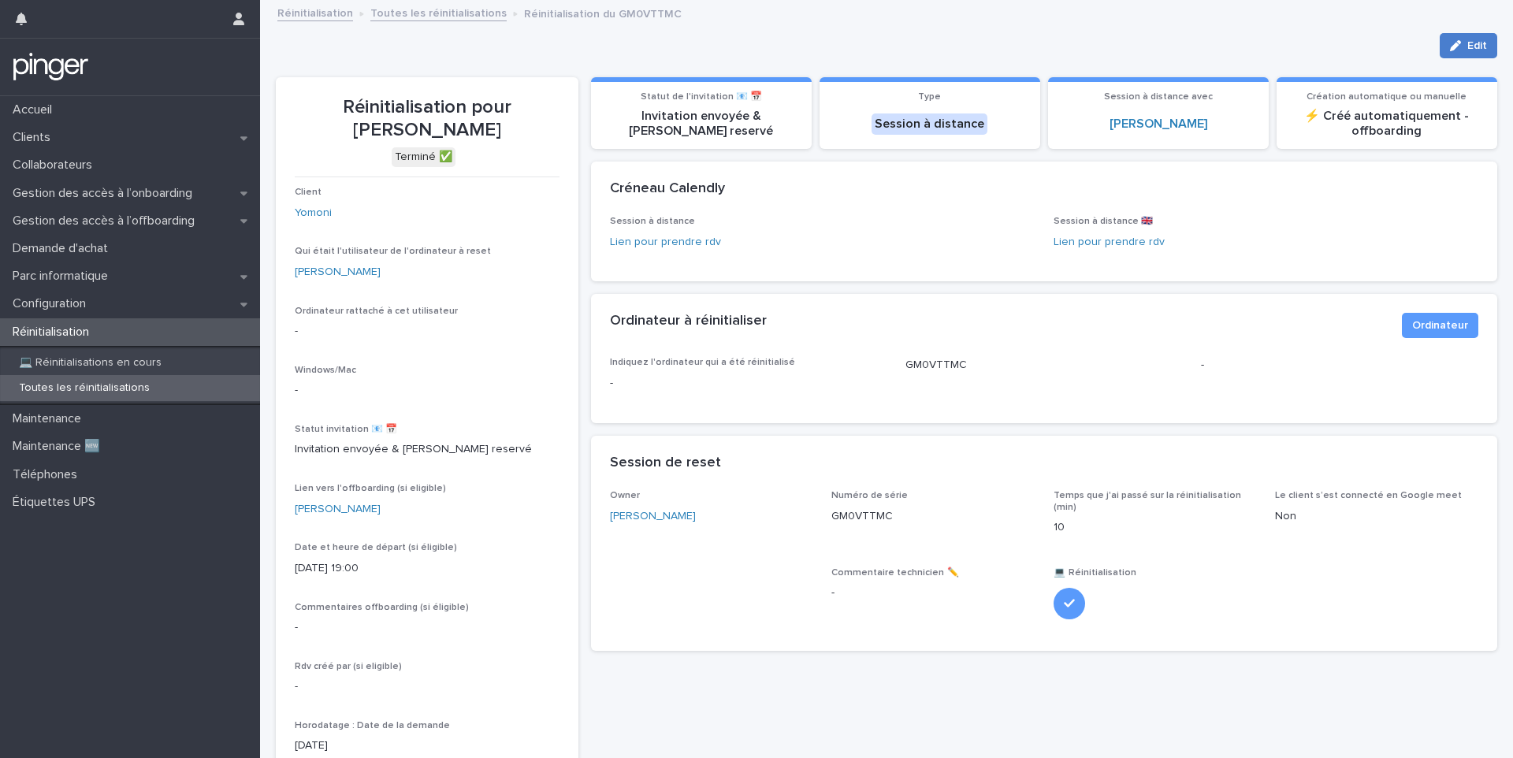
click at [1450, 42] on icon "button" at bounding box center [1455, 45] width 11 height 11
